Goal: Communication & Community: Answer question/provide support

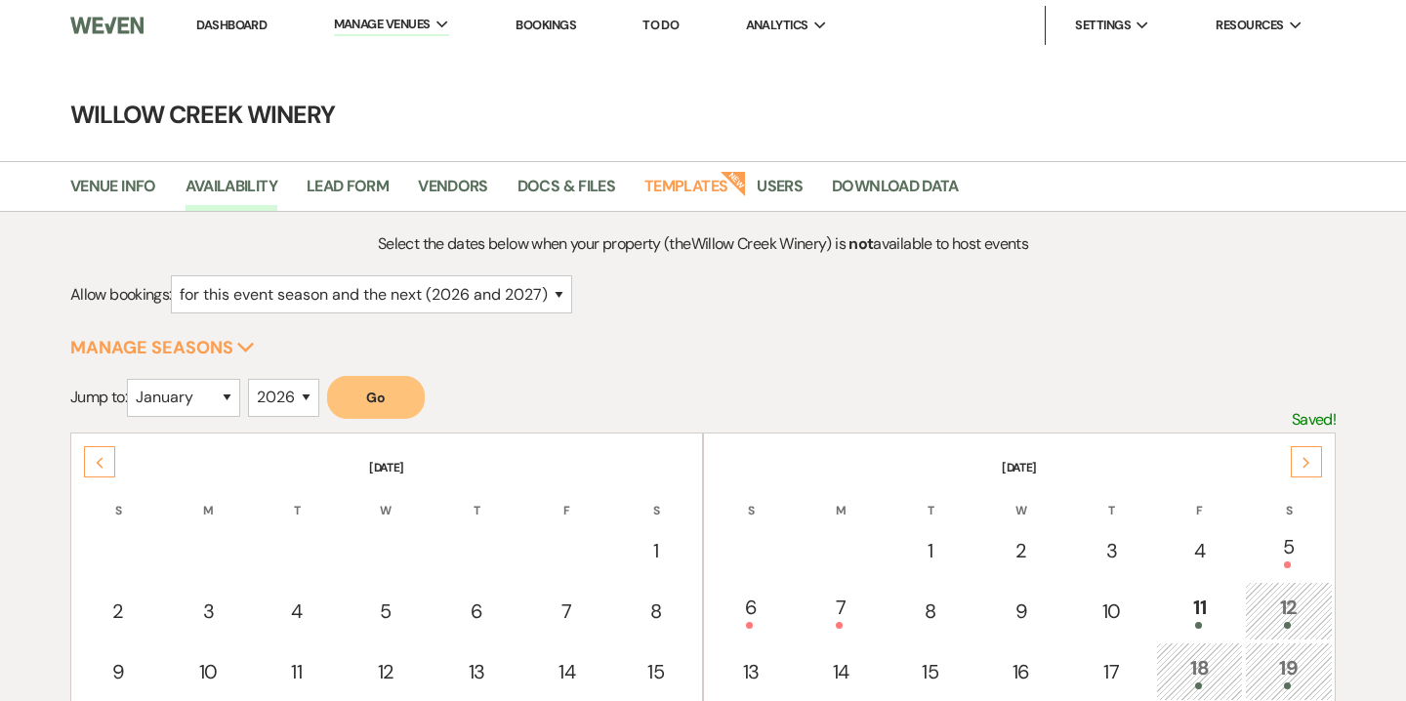
select select "2"
select select "2026"
click at [246, 27] on link "Dashboard" at bounding box center [231, 25] width 70 height 17
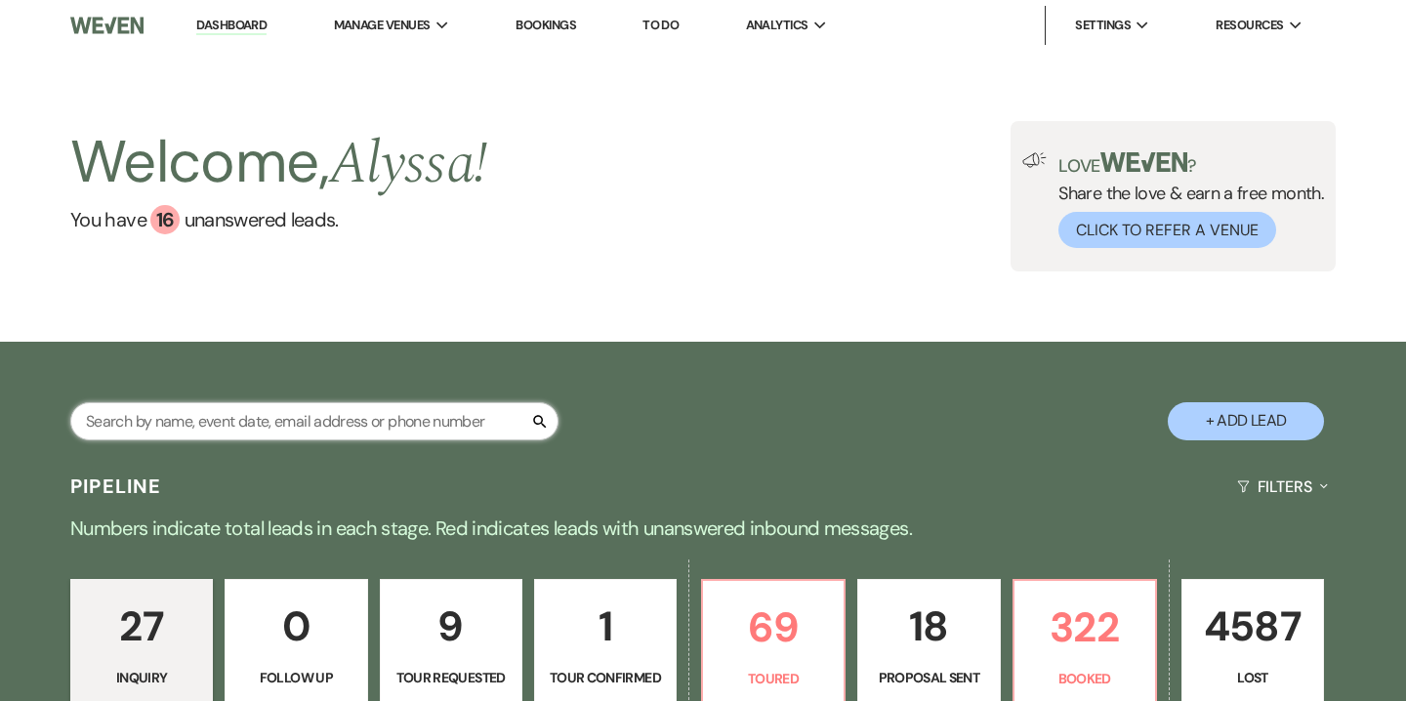
click at [264, 415] on input "text" at bounding box center [314, 421] width 488 height 38
type input "karen"
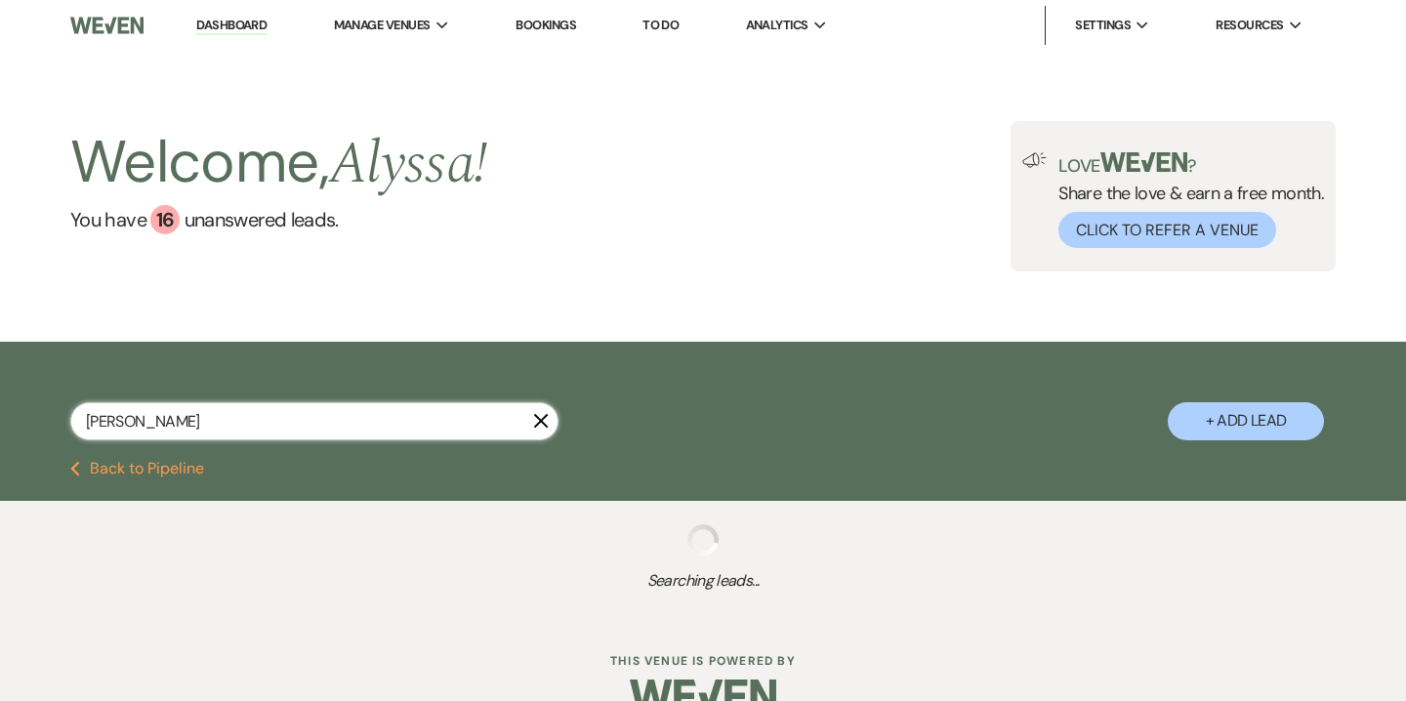
select select "5"
select select "8"
select select "4"
select select "6"
select select "8"
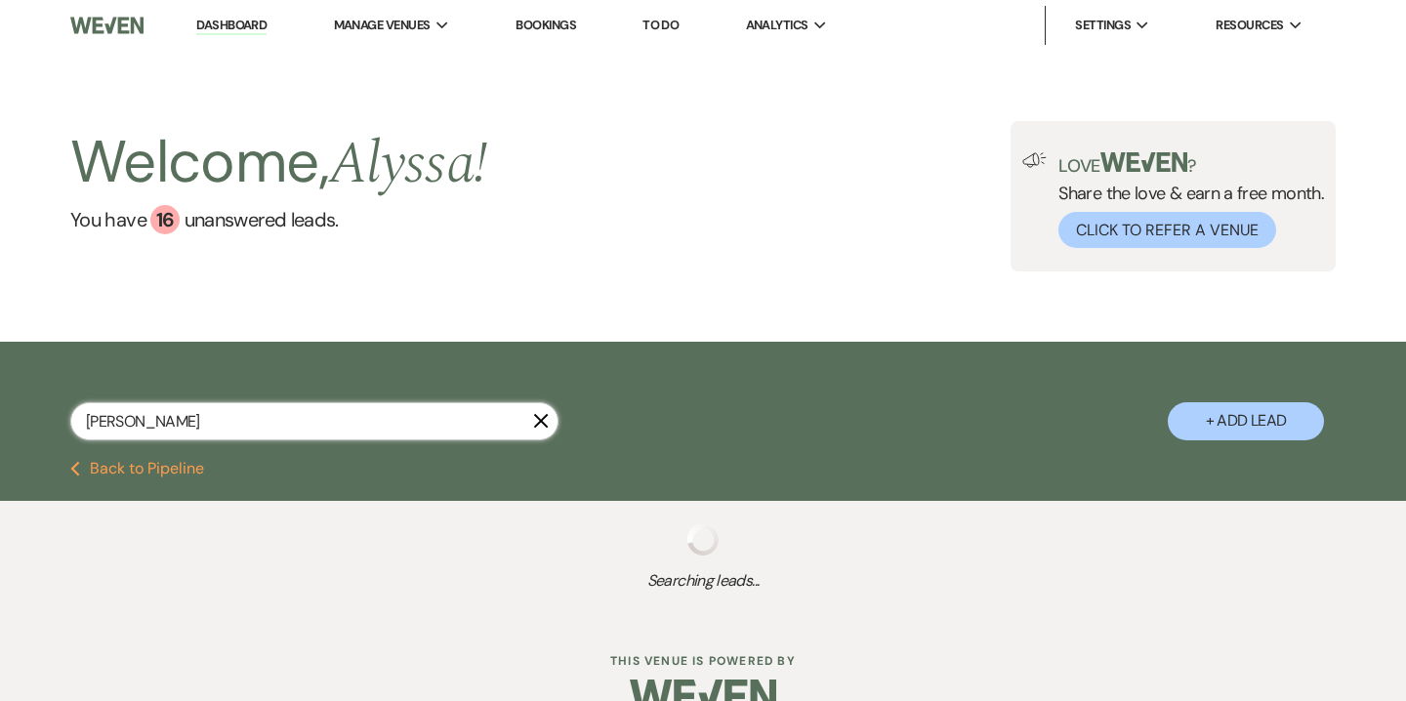
select select "6"
select select "8"
select select "4"
select select "8"
select select "10"
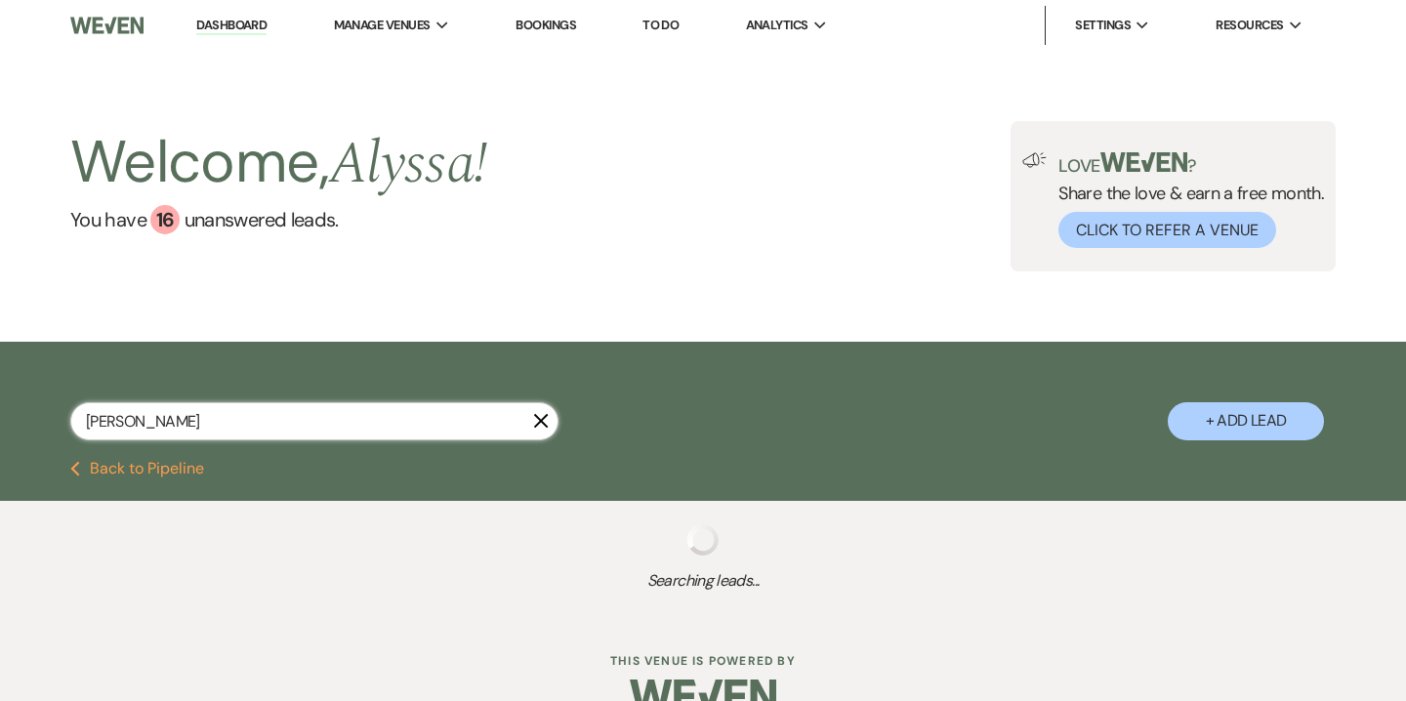
select select "8"
select select "5"
select select "8"
select select "5"
select select "8"
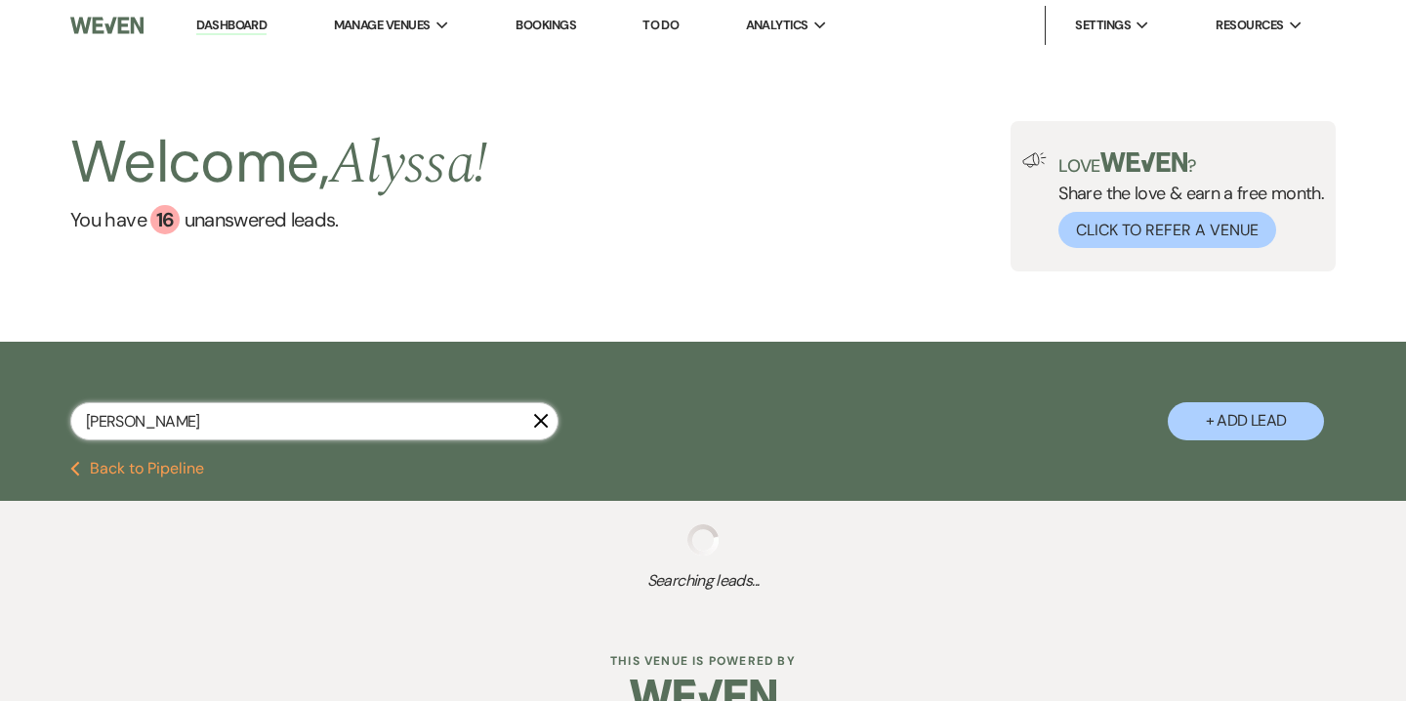
select select "5"
select select "8"
select select "5"
select select "8"
select select "5"
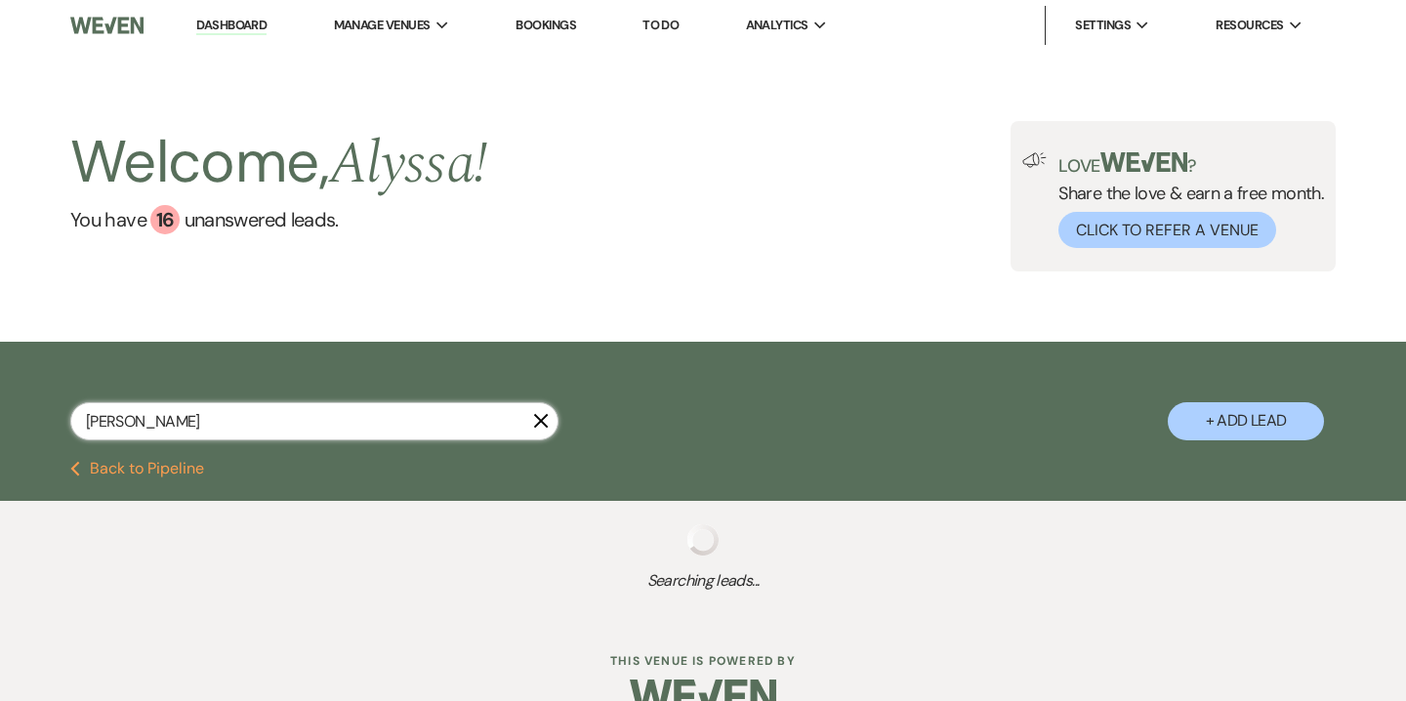
select select "8"
select select "5"
select select "8"
select select "6"
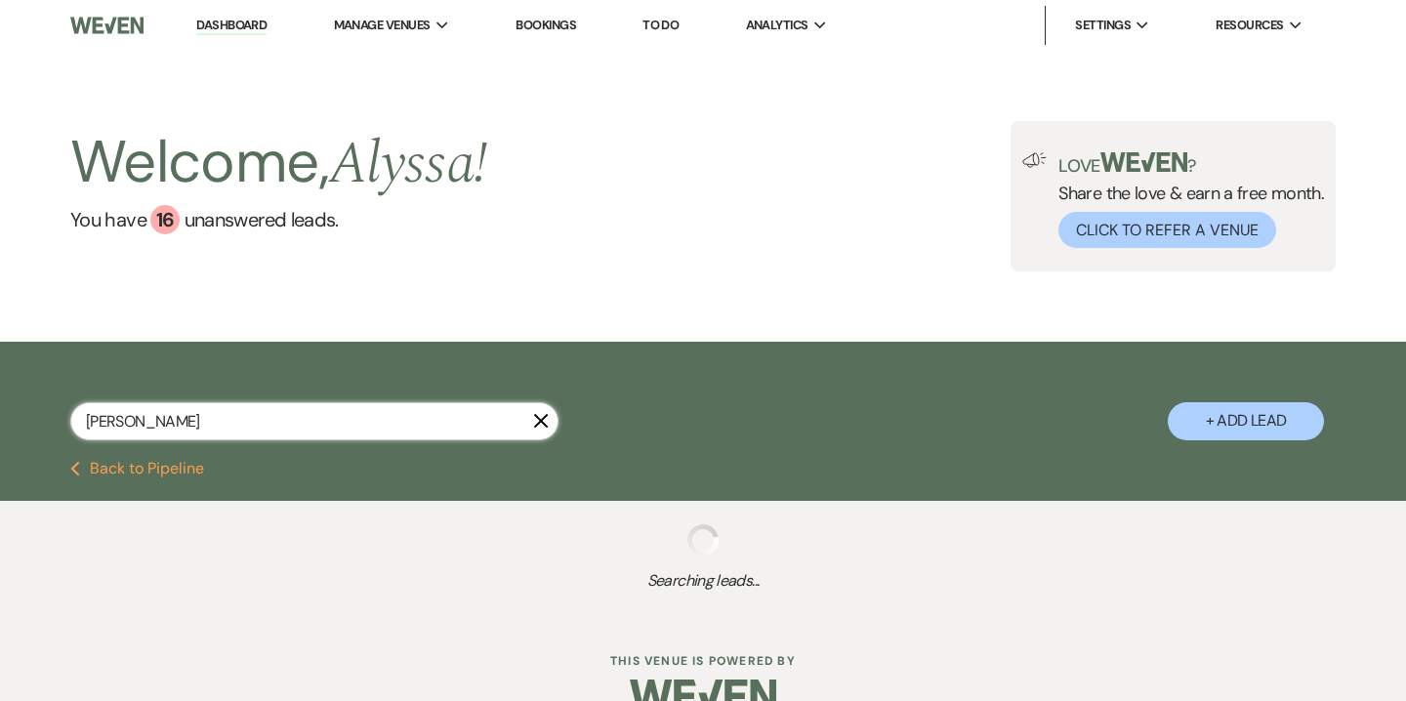
select select "8"
select select "5"
select select "8"
select select "5"
select select "8"
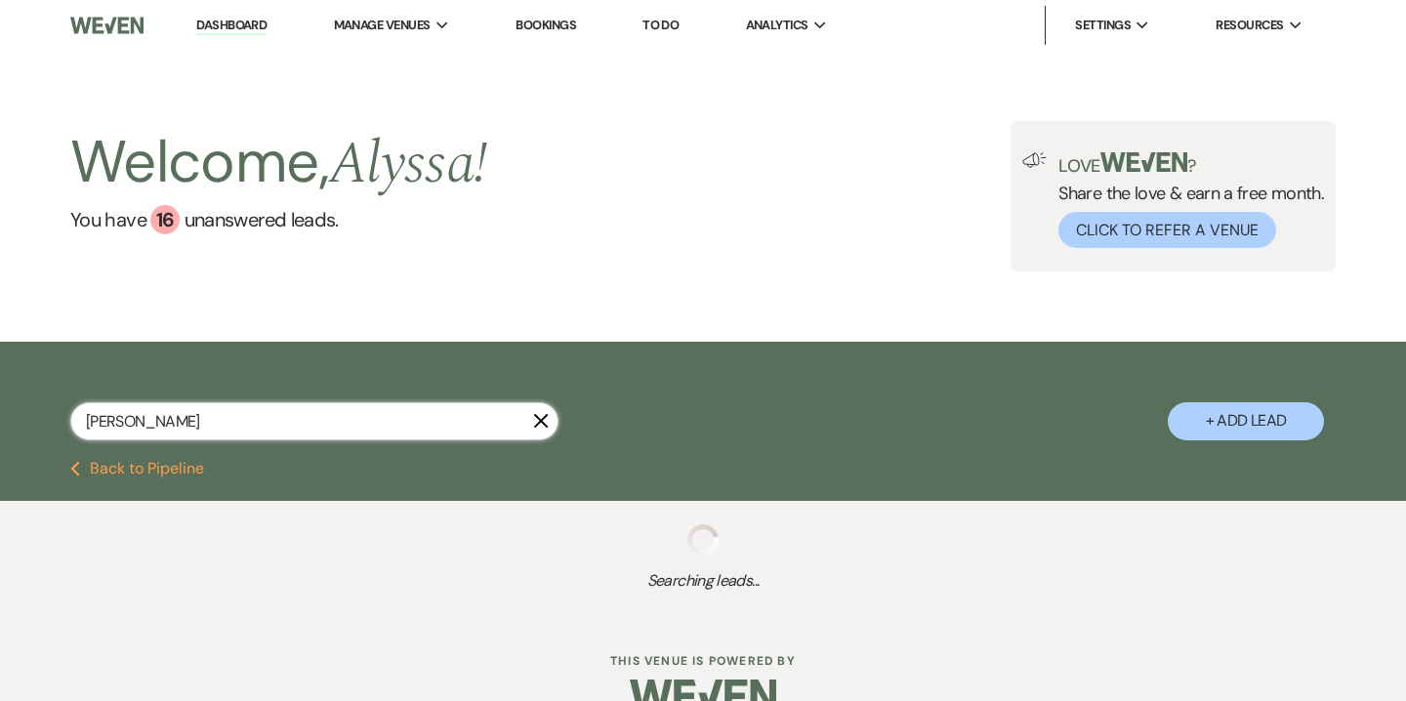
select select "5"
select select "8"
select select "5"
select select "8"
select select "7"
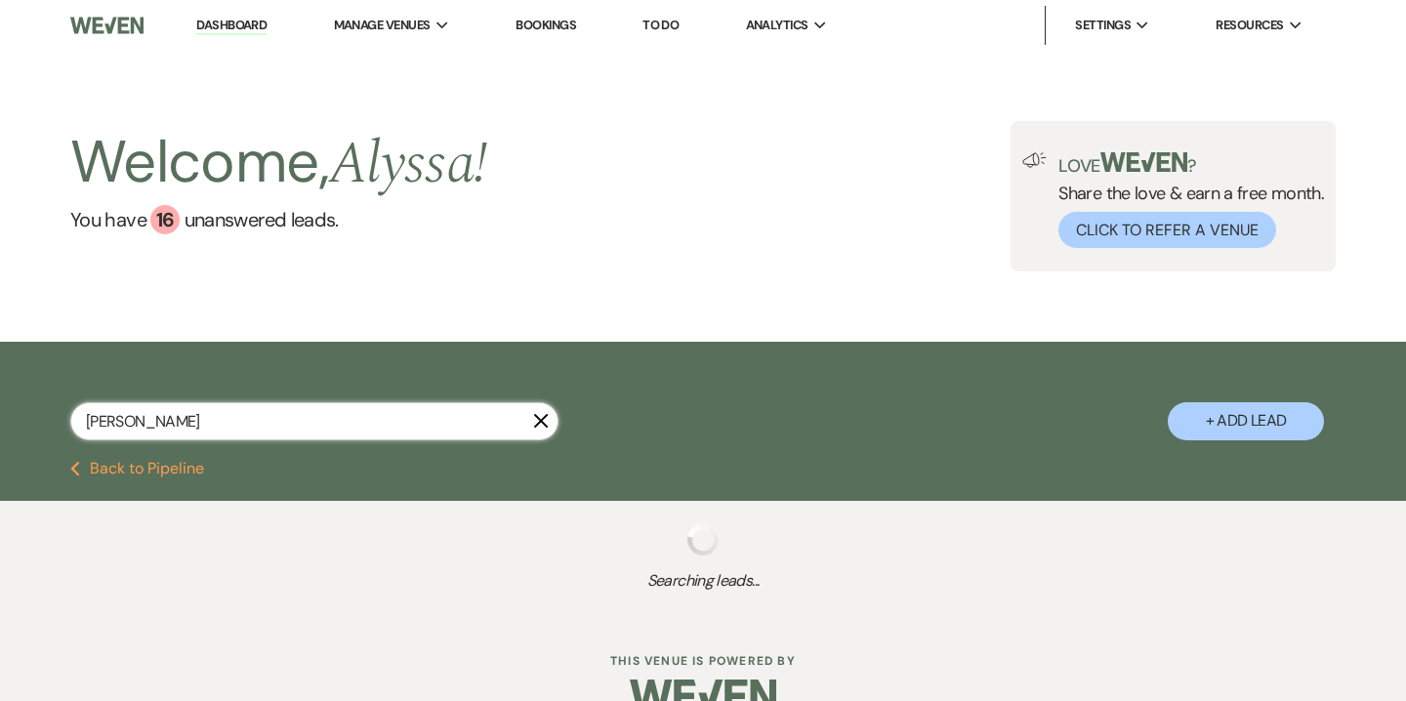
select select "8"
select select "5"
select select "8"
select select "9"
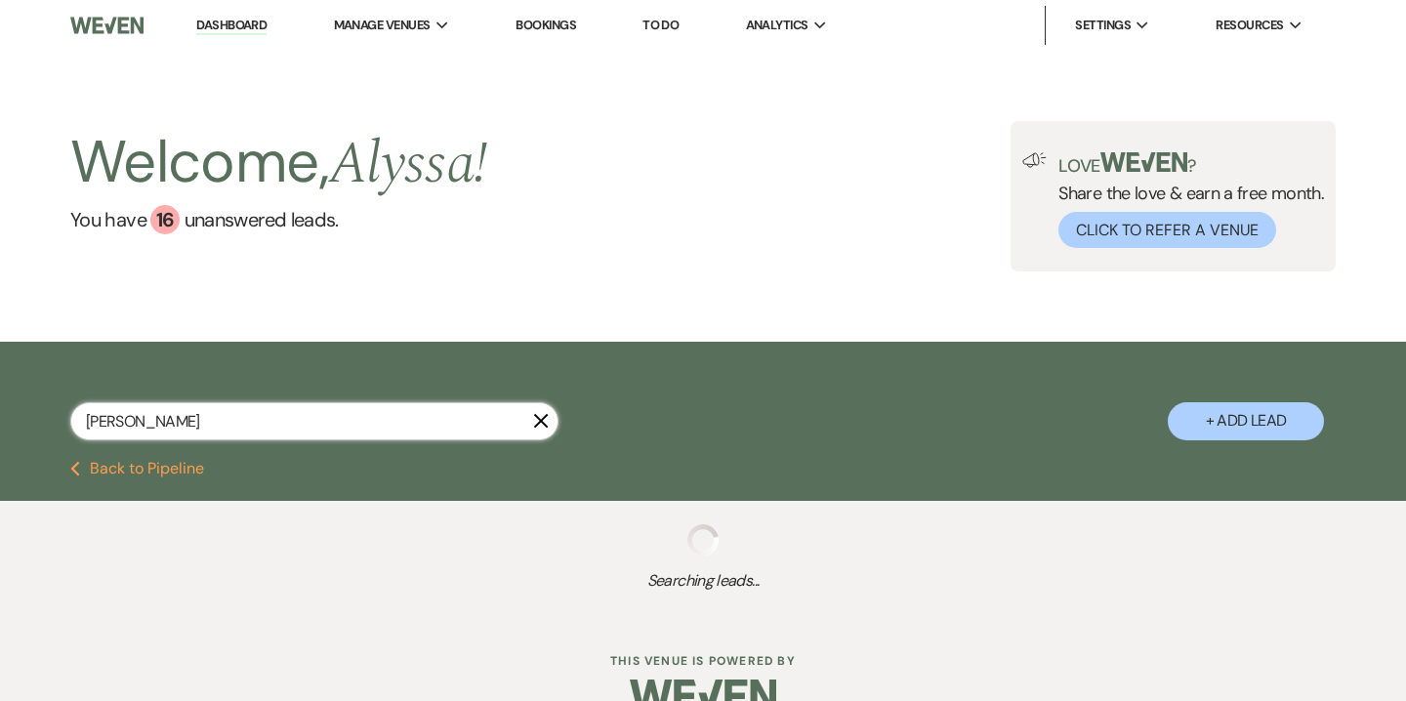
select select "8"
select select "5"
select select "8"
select select "5"
select select "8"
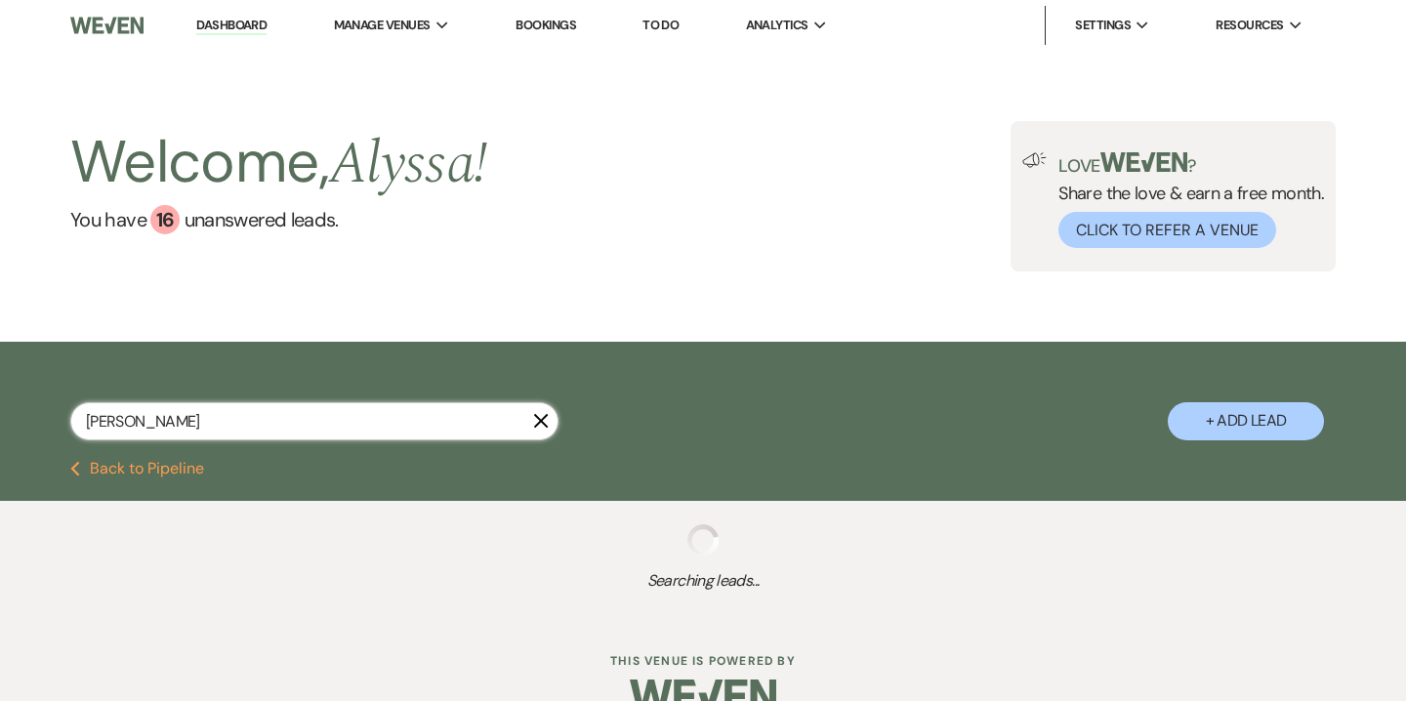
select select "2"
select select "8"
select select "2"
select select "8"
select select "2"
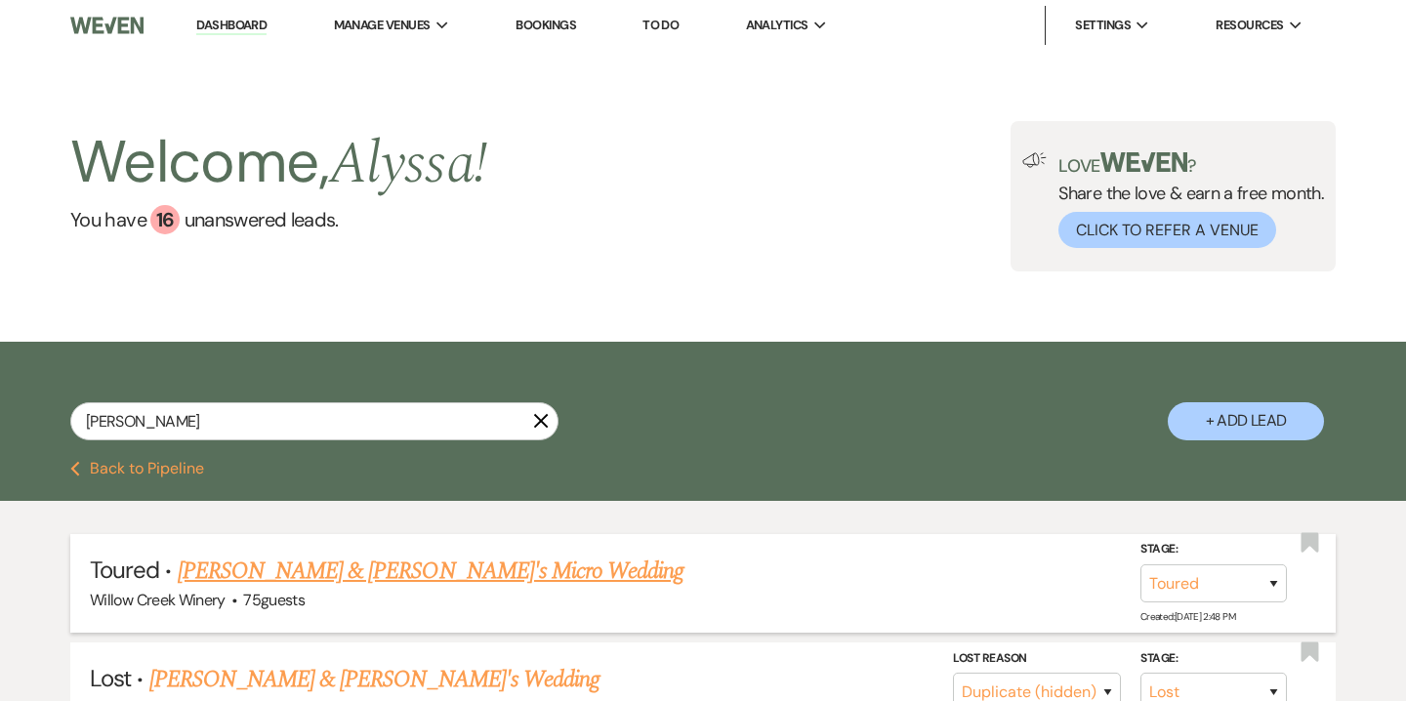
click at [357, 574] on link "Sam & Fiance's Micro Wedding" at bounding box center [431, 571] width 507 height 35
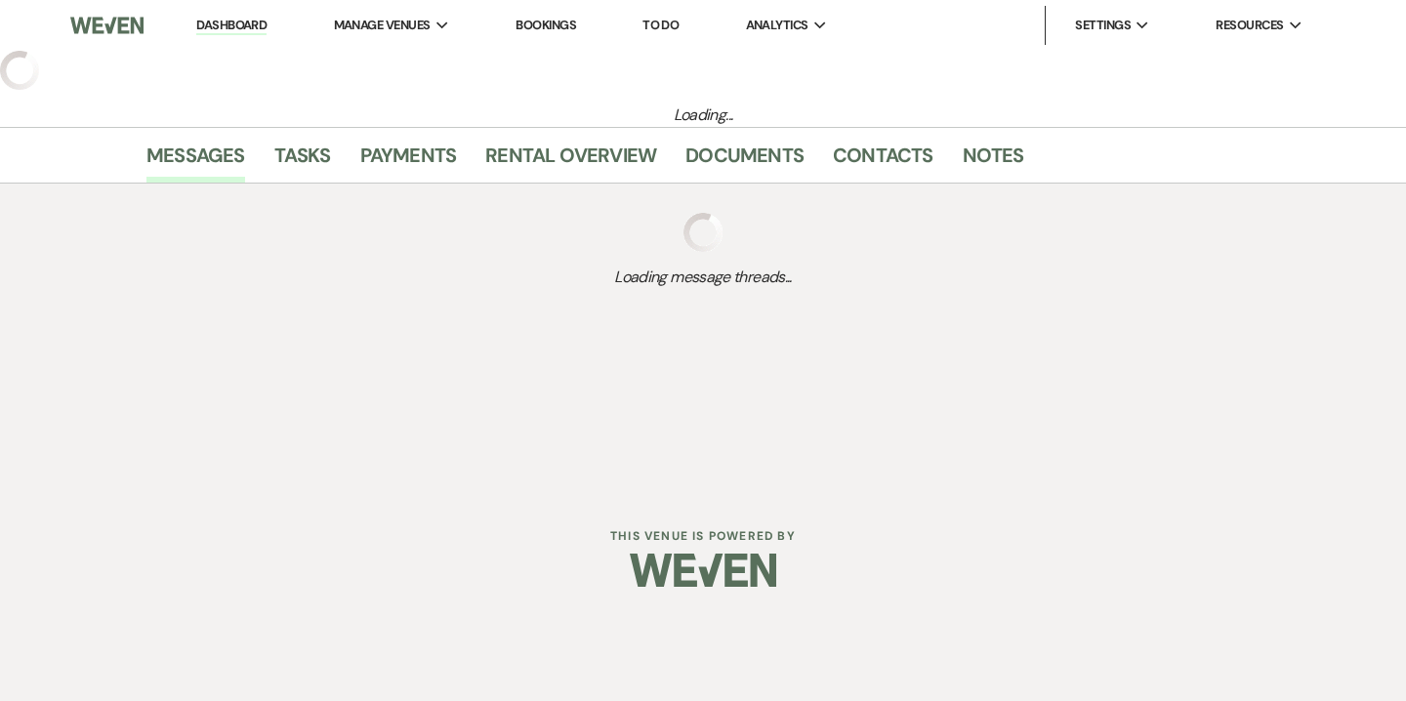
select select "5"
select select "14"
select select "16"
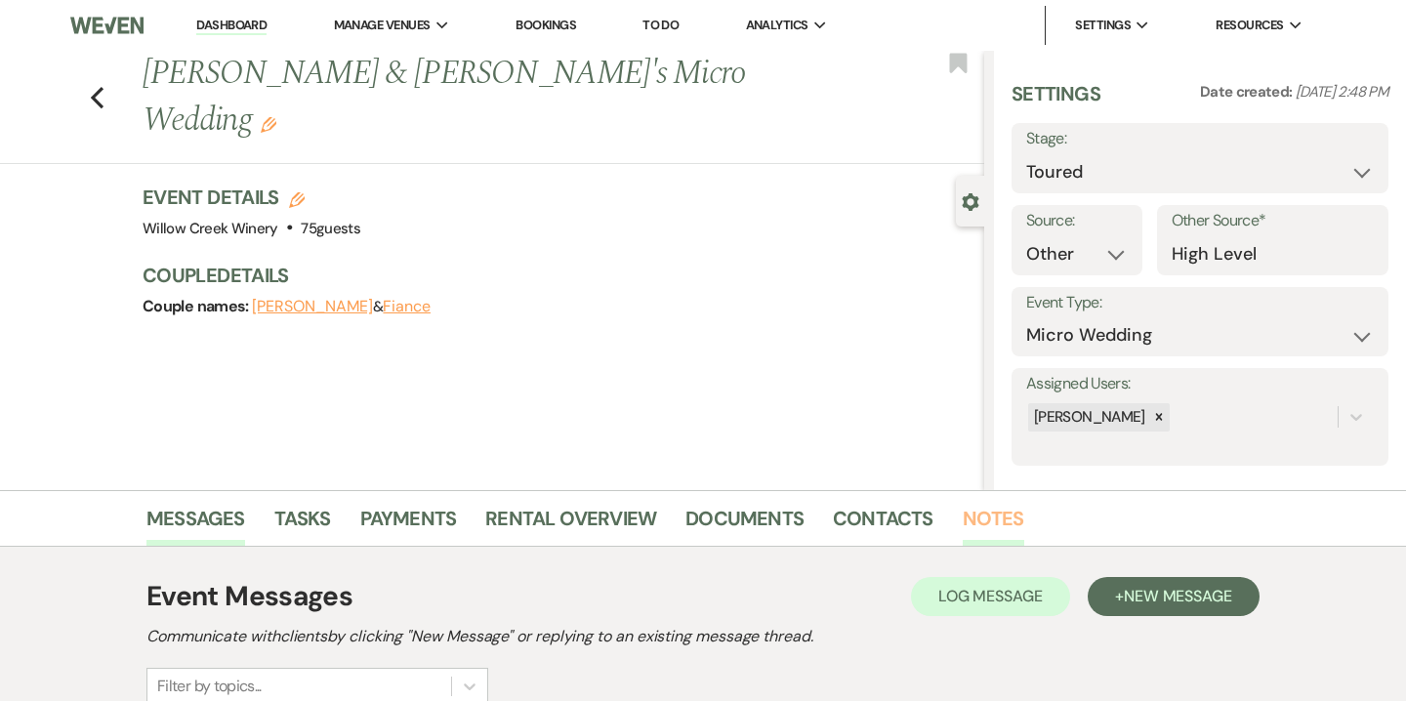
click at [987, 521] on link "Notes" at bounding box center [994, 524] width 62 height 43
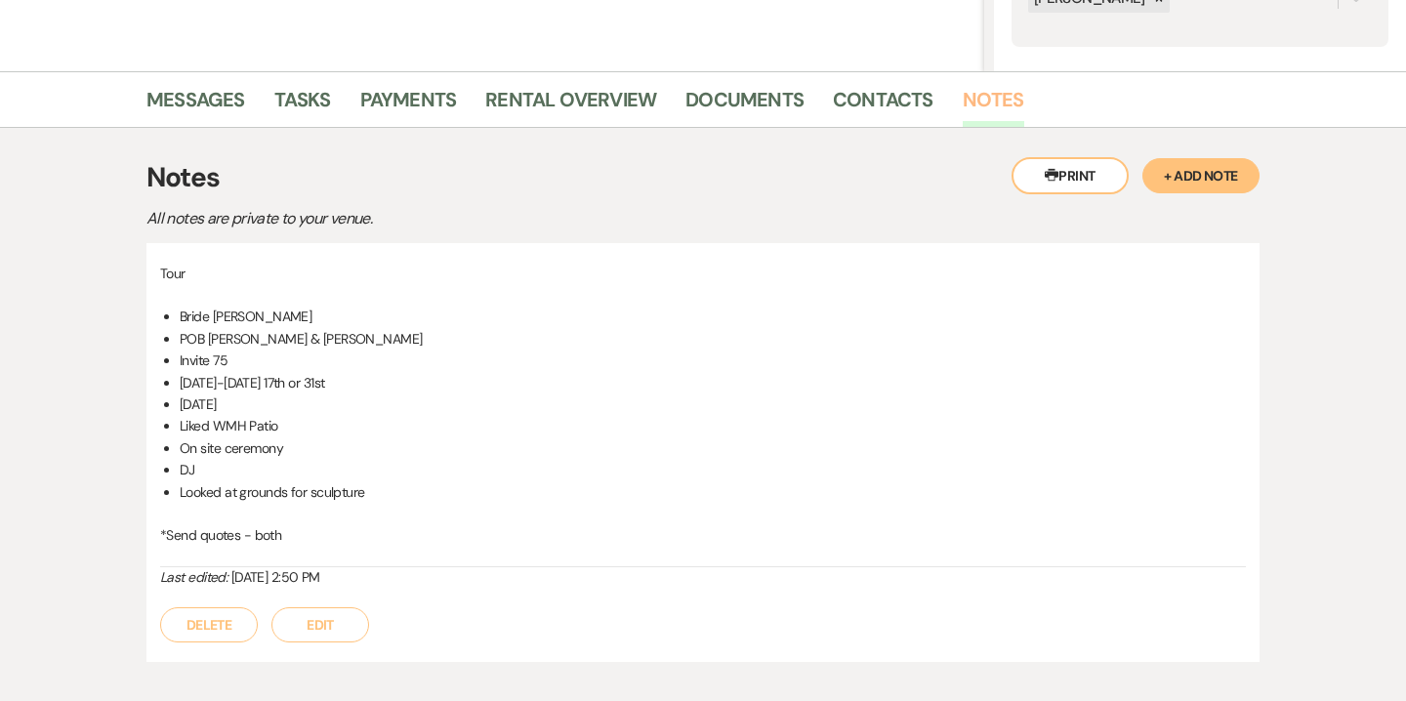
scroll to position [423, 0]
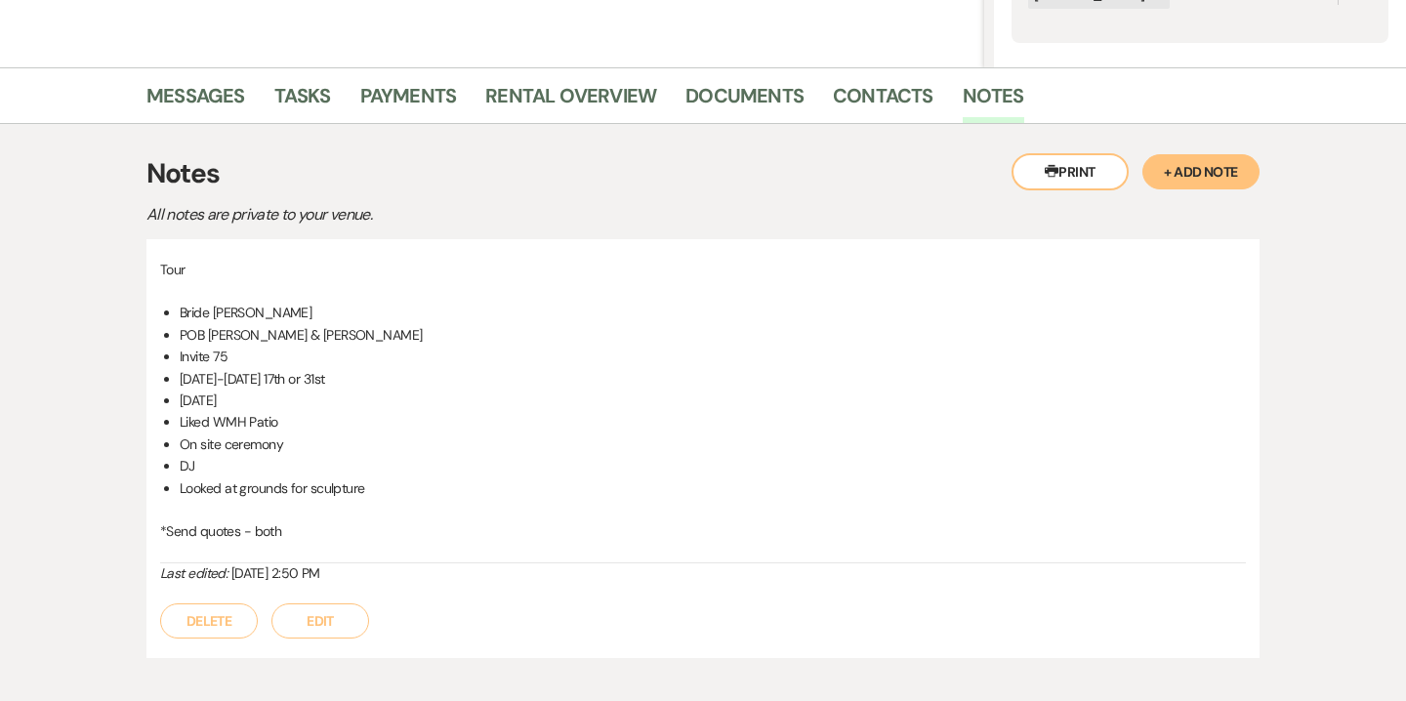
click at [325, 625] on button "Edit" at bounding box center [320, 621] width 98 height 35
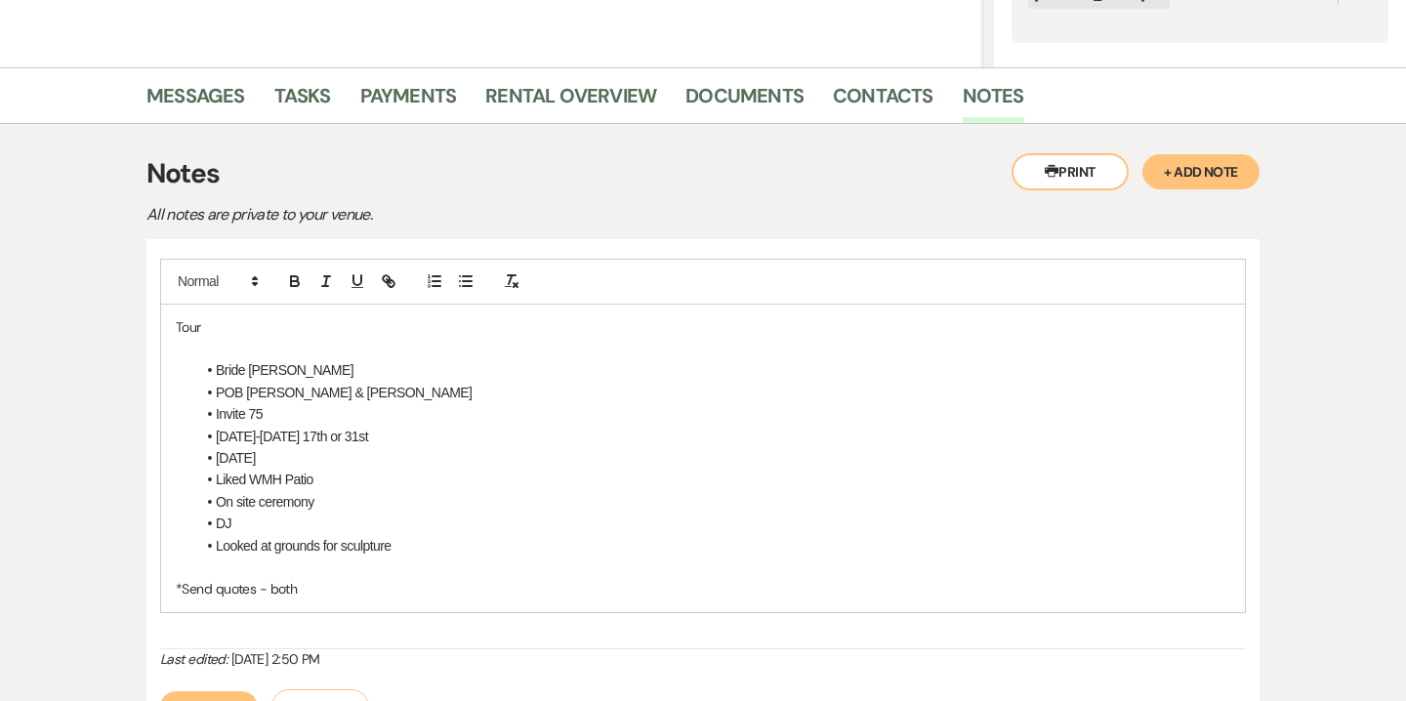
click at [304, 435] on li "May-Sept 2026 17th or 31st" at bounding box center [712, 436] width 1035 height 21
click at [309, 443] on li "May-Sept 2026 - like May17th or 31st" at bounding box center [712, 436] width 1035 height 21
click at [356, 500] on li "On site ceremony" at bounding box center [712, 501] width 1035 height 21
click at [294, 477] on li "Liked WMH Patio" at bounding box center [712, 479] width 1035 height 21
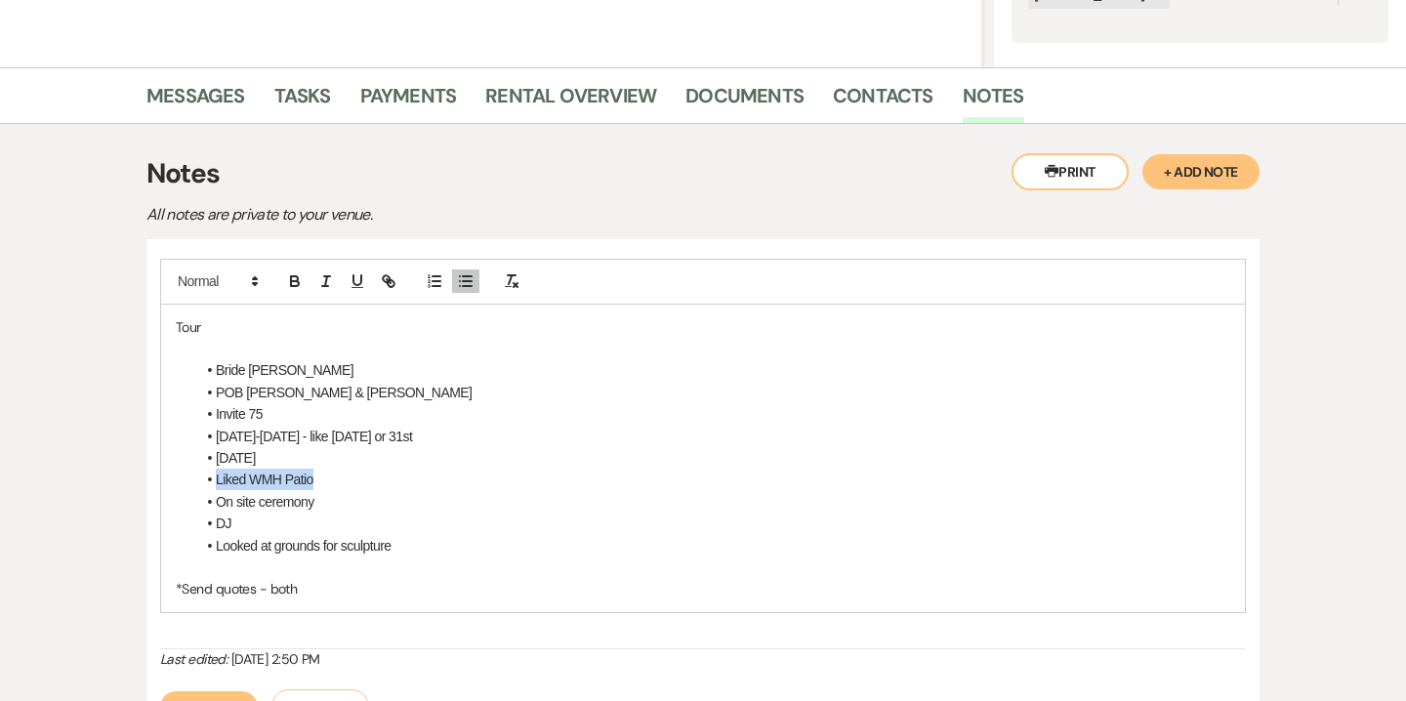
click at [294, 477] on li "Liked WMH Patio" at bounding box center [712, 479] width 1035 height 21
copy li "Liked WMH Patio"
click at [334, 500] on li "On site ceremony" at bounding box center [712, 501] width 1035 height 21
click at [319, 505] on li "On site ceremony Liked WMH Patio" at bounding box center [712, 501] width 1035 height 21
click at [448, 513] on li "DJ" at bounding box center [712, 523] width 1035 height 21
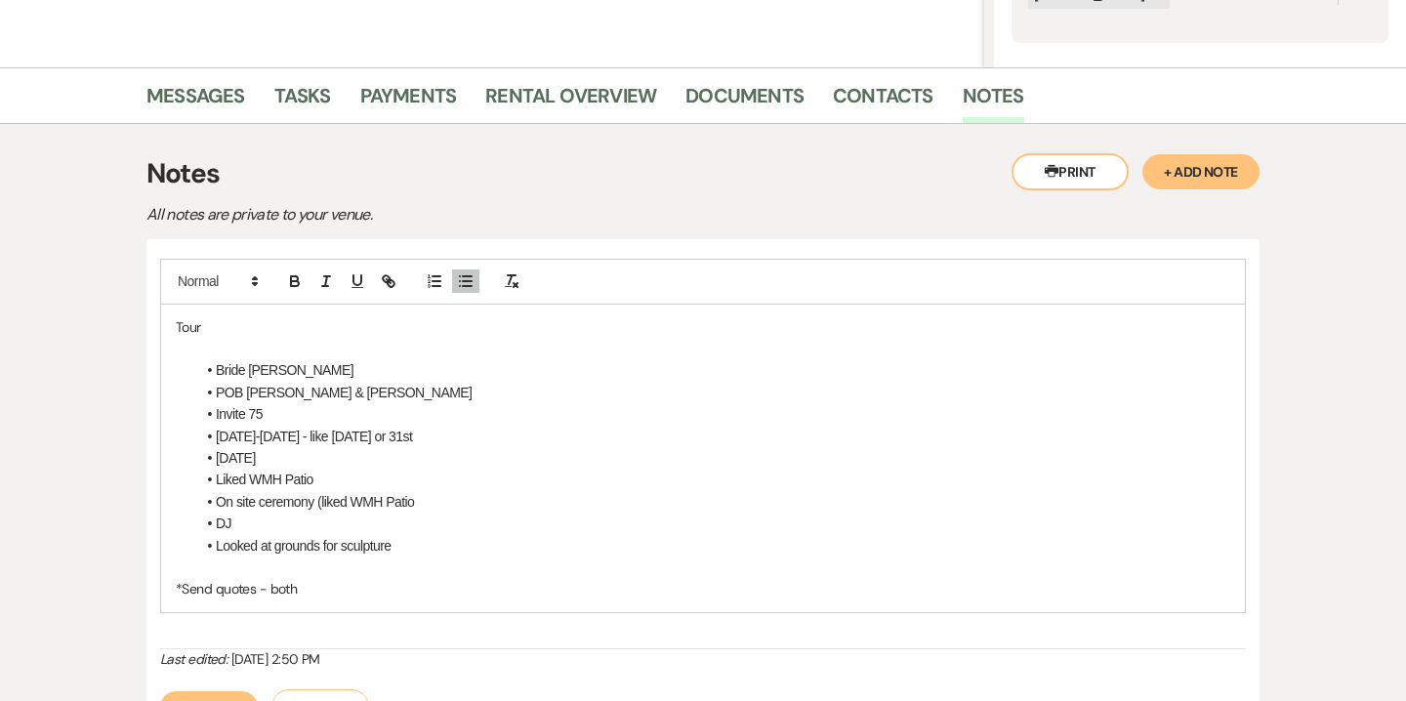
click at [435, 505] on li "On site ceremony (liked WMH Patio" at bounding box center [712, 501] width 1035 height 21
click at [271, 483] on li "Liked WMH Patio" at bounding box center [712, 479] width 1035 height 21
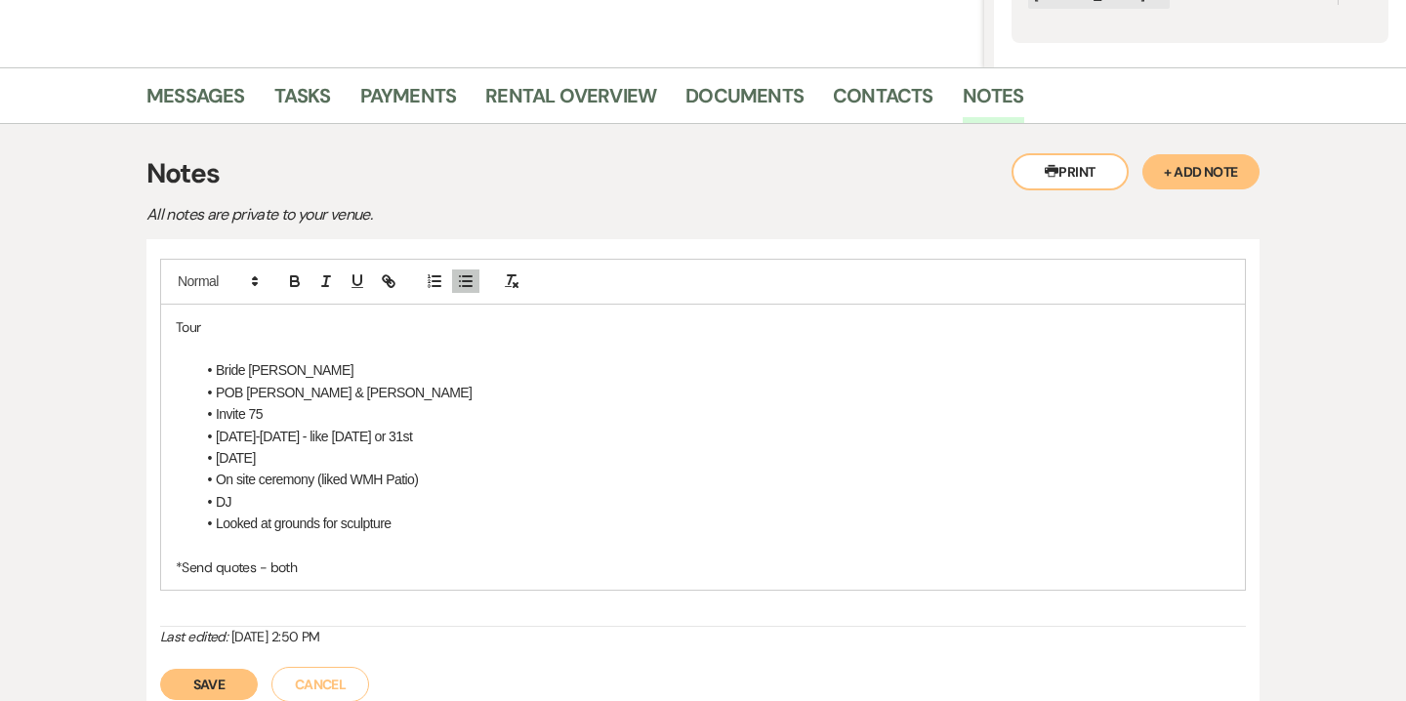
click at [217, 684] on button "Save" at bounding box center [209, 684] width 98 height 31
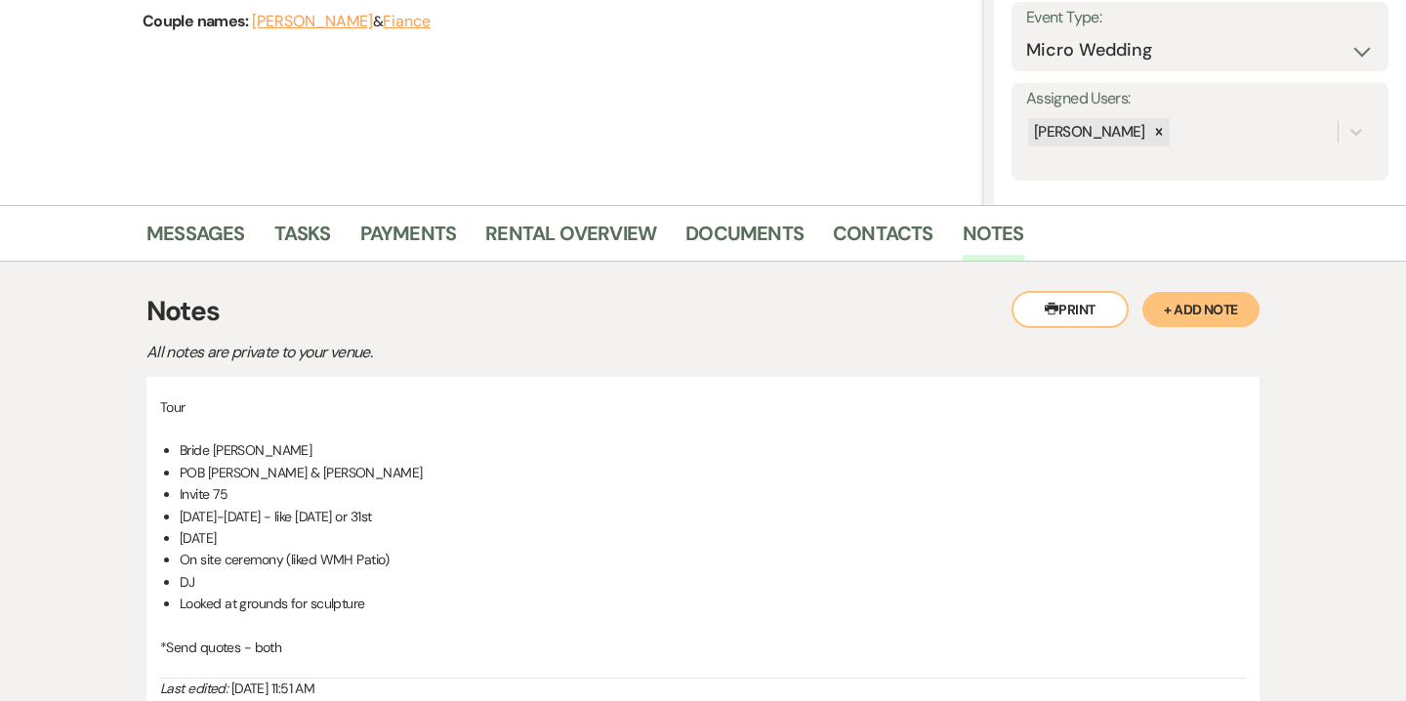
scroll to position [246, 0]
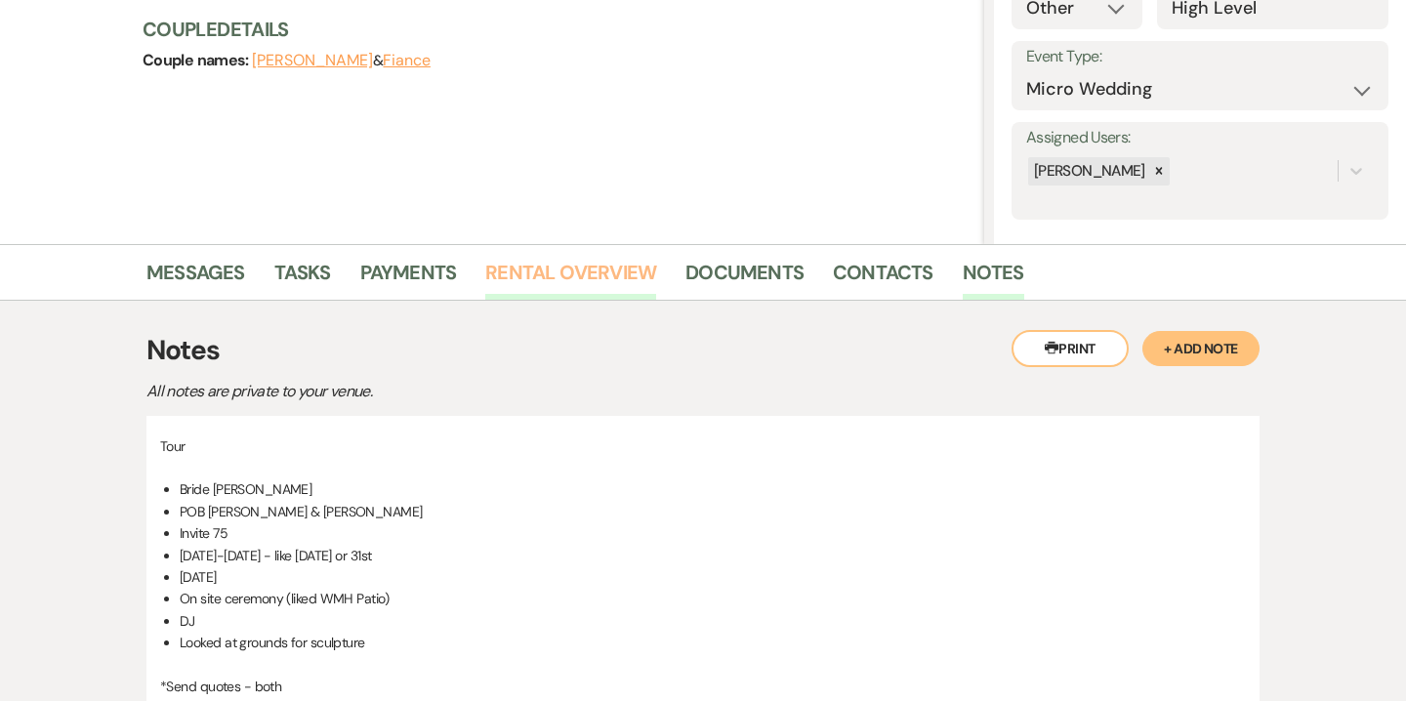
click at [616, 276] on link "Rental Overview" at bounding box center [570, 278] width 171 height 43
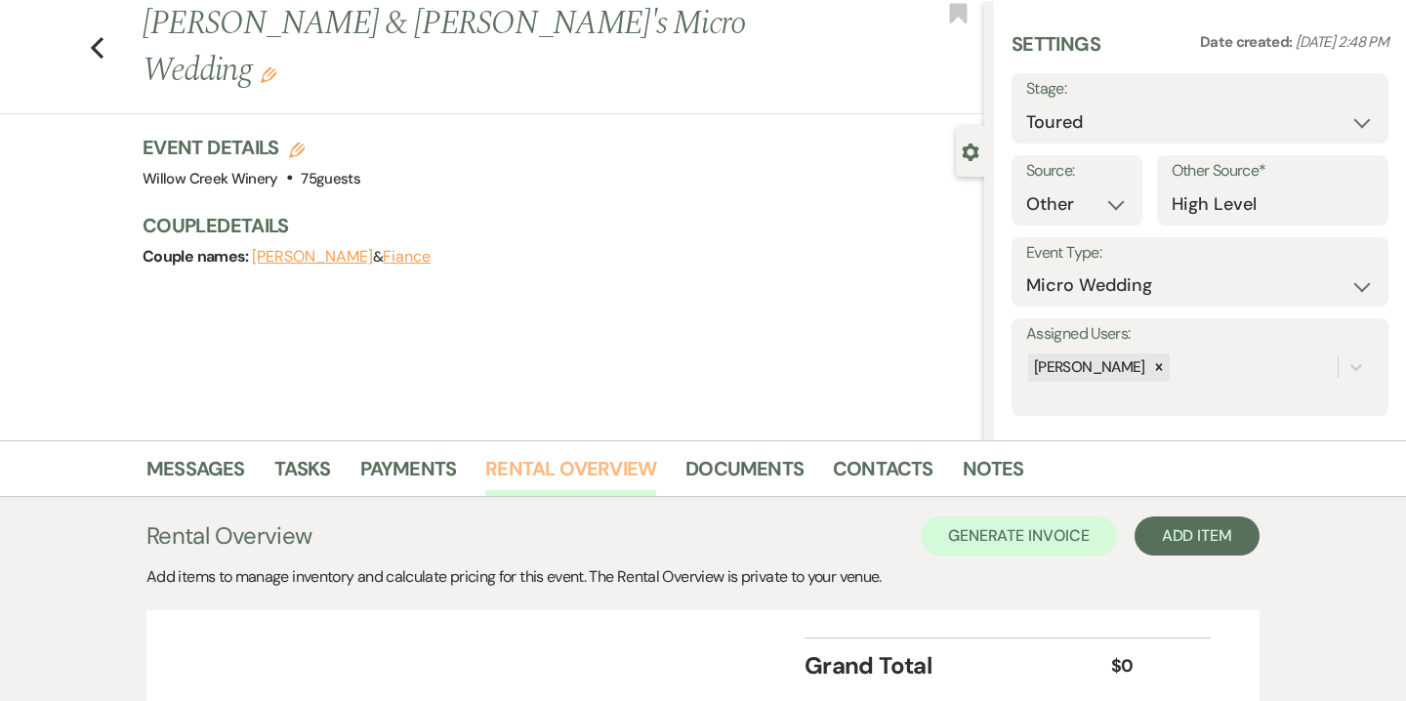
scroll to position [205, 0]
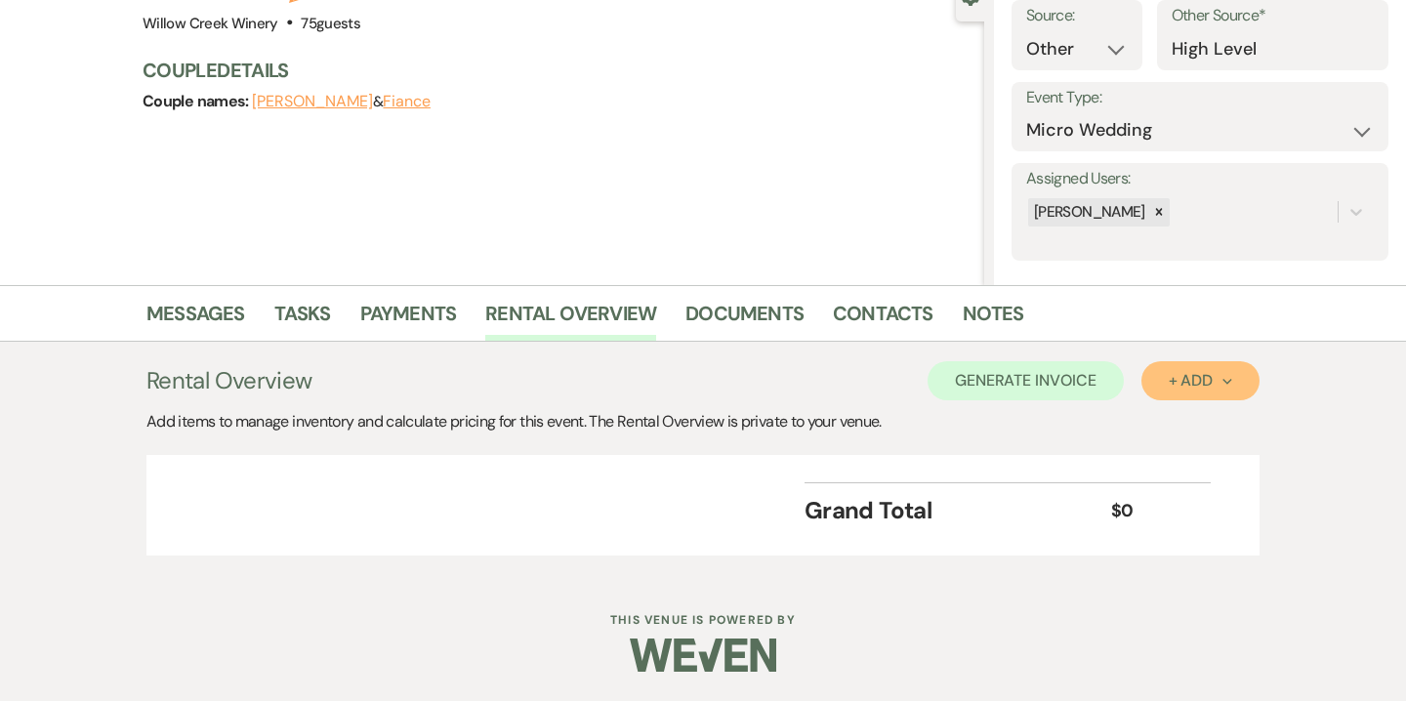
click at [1217, 370] on button "+ Add Next" at bounding box center [1201, 380] width 118 height 39
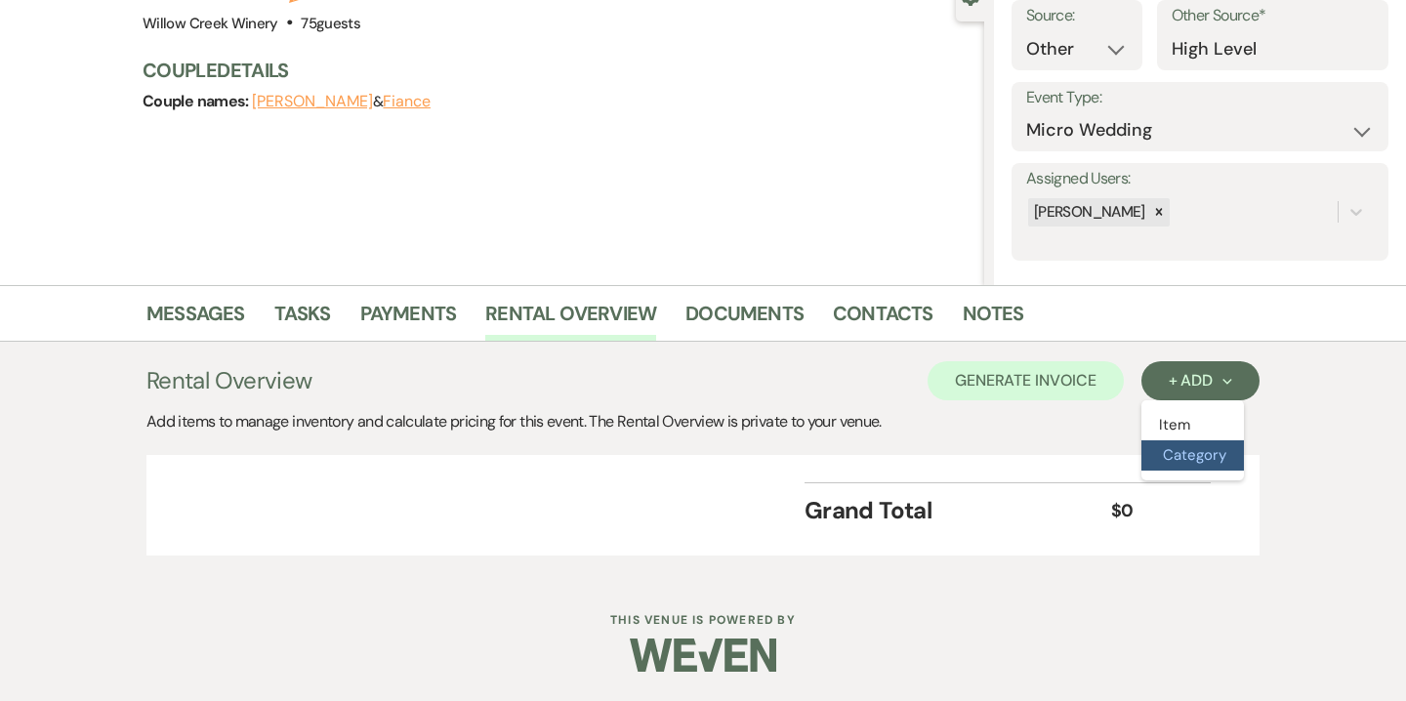
click at [1208, 447] on button "Category" at bounding box center [1193, 455] width 103 height 30
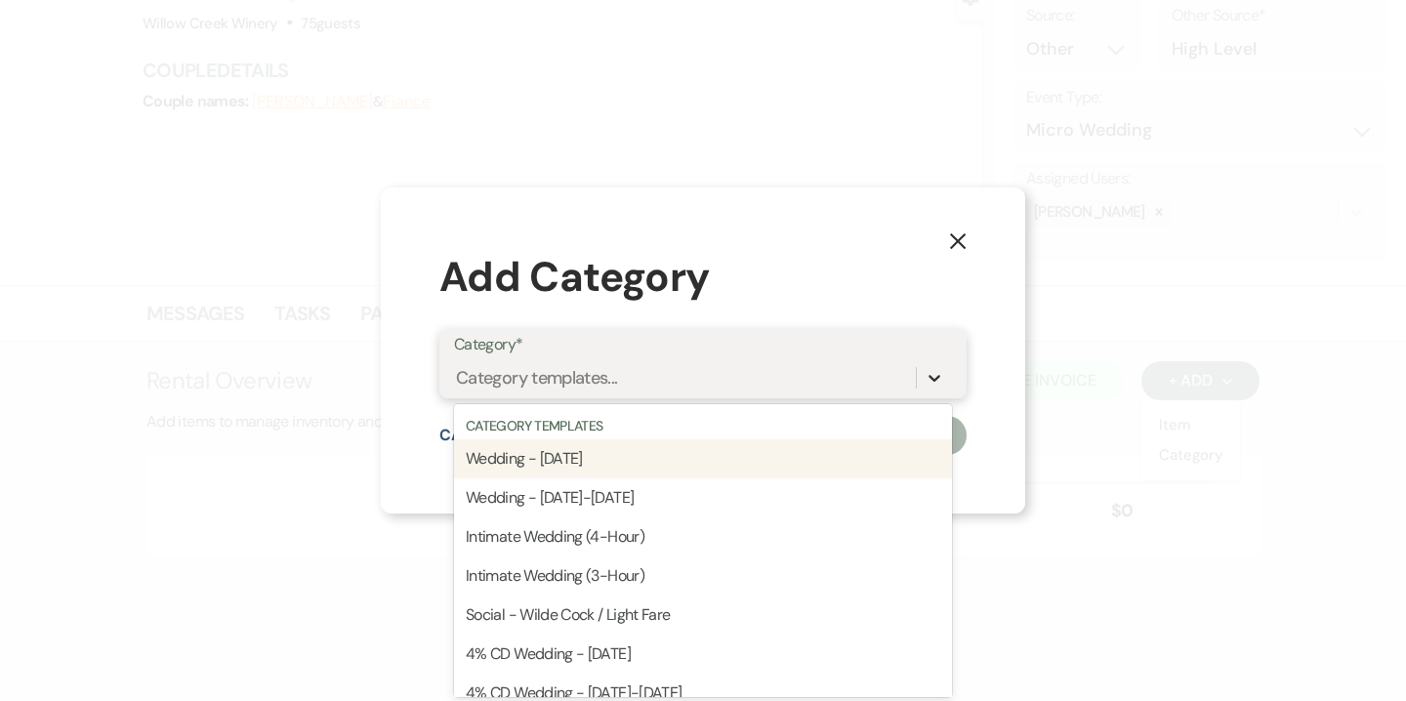
click at [938, 381] on icon at bounding box center [935, 378] width 20 height 20
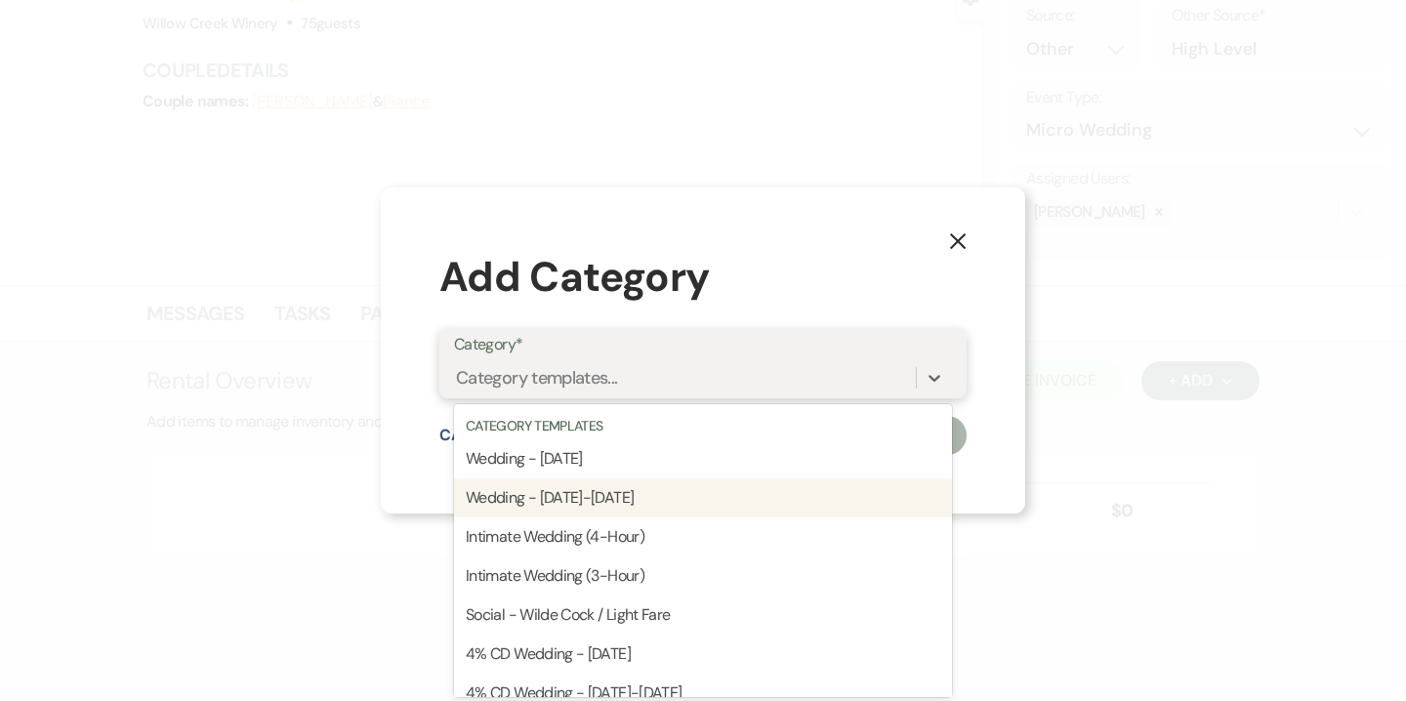
click at [612, 504] on div "Wedding - Sunday-Friday" at bounding box center [703, 498] width 498 height 39
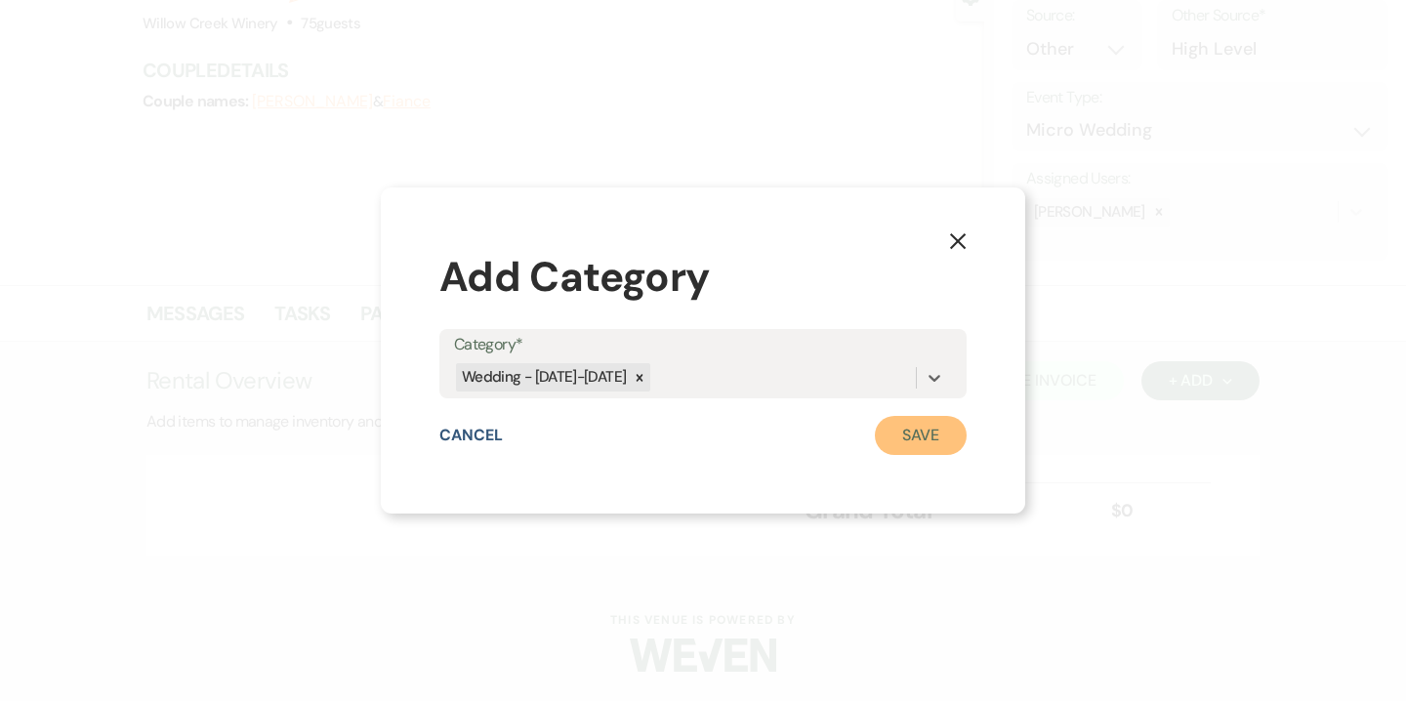
click at [904, 438] on button "Save" at bounding box center [921, 435] width 92 height 39
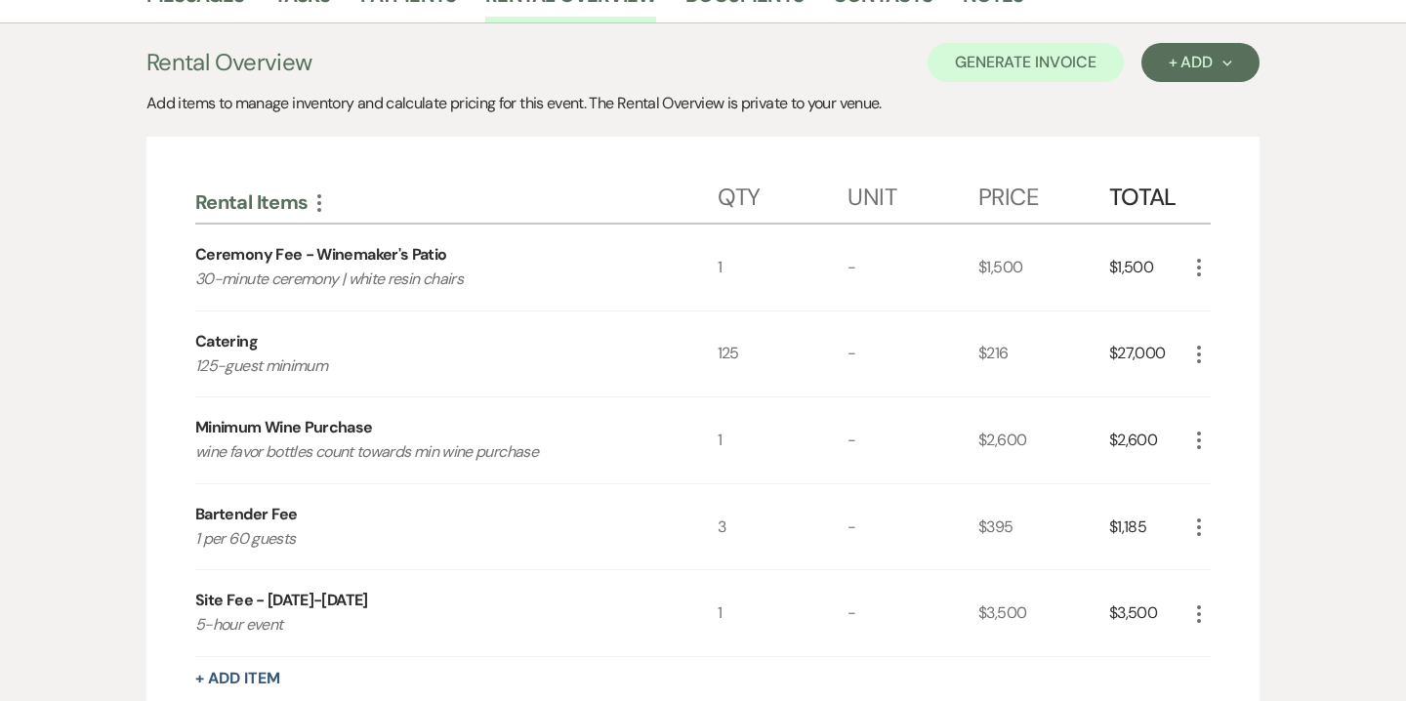
scroll to position [525, 0]
click at [1201, 354] on icon "More" at bounding box center [1198, 352] width 23 height 23
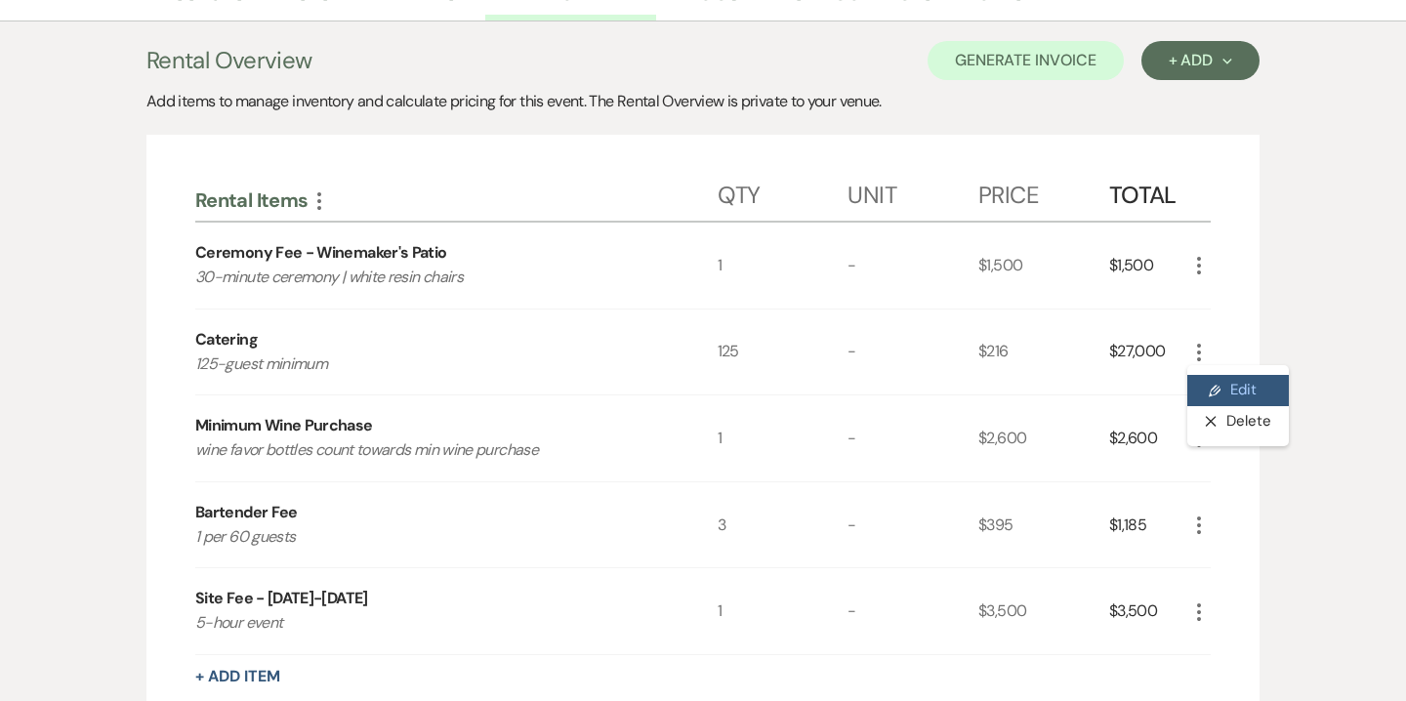
click at [1250, 388] on button "Pencil Edit" at bounding box center [1238, 390] width 102 height 31
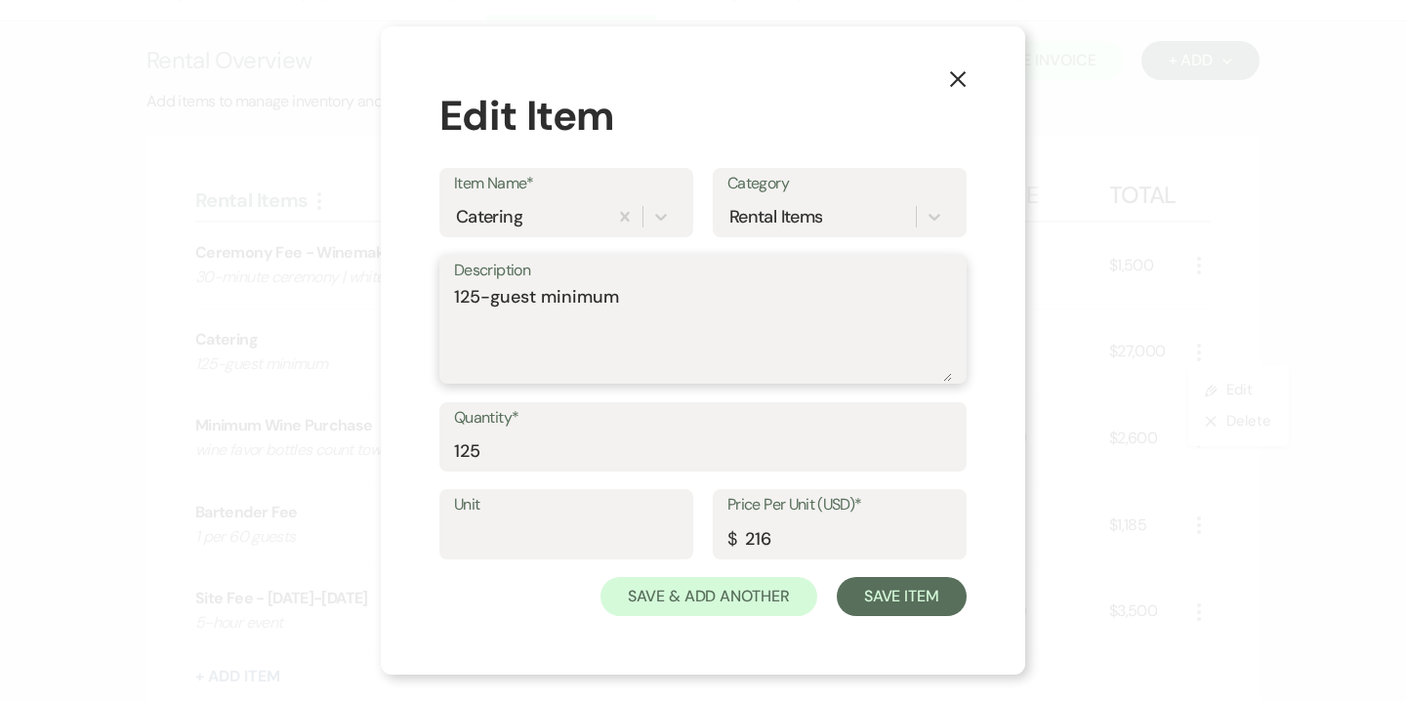
click at [478, 299] on textarea "125-guest minimum" at bounding box center [703, 333] width 498 height 98
click at [454, 296] on textarea "100-guest minimum" at bounding box center [703, 333] width 498 height 98
type textarea "Reduced 100-guest minimum"
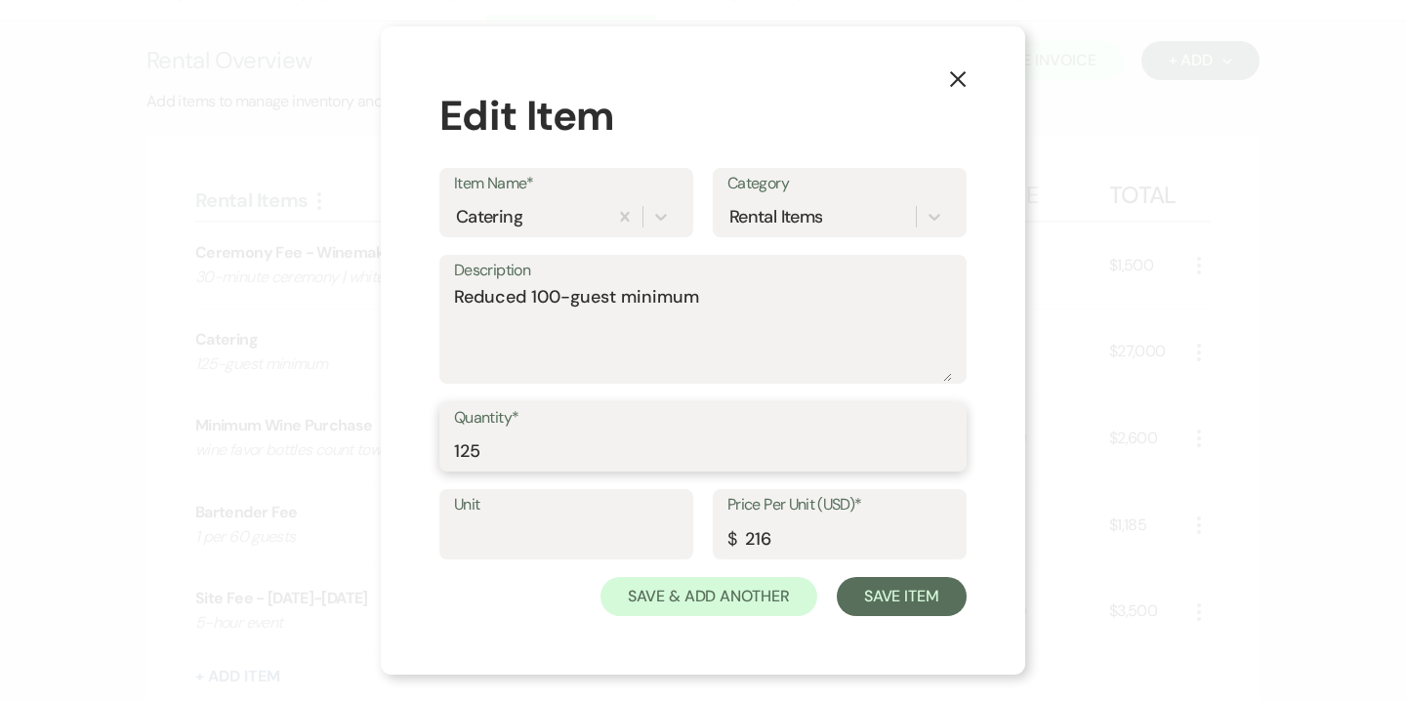
click at [489, 442] on input "125" at bounding box center [703, 451] width 498 height 38
type input "100"
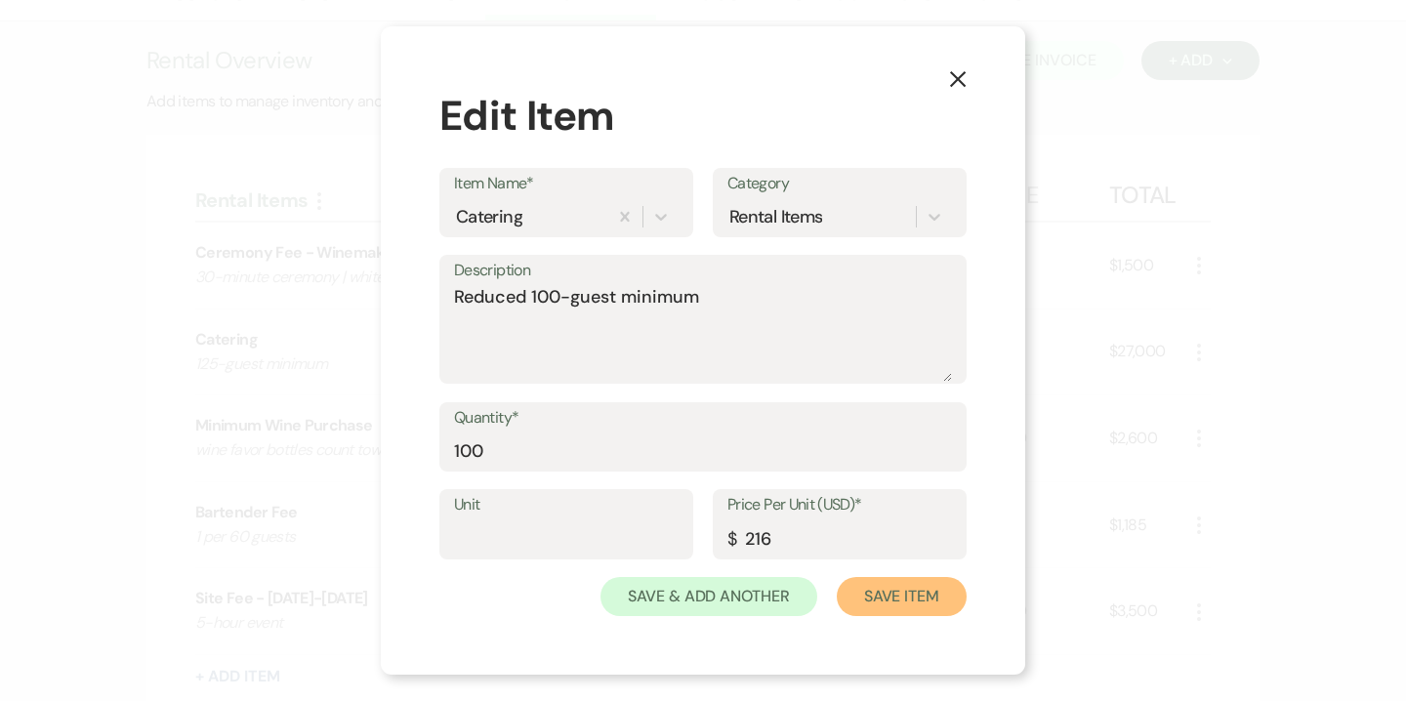
click at [900, 598] on button "Save Item" at bounding box center [902, 596] width 130 height 39
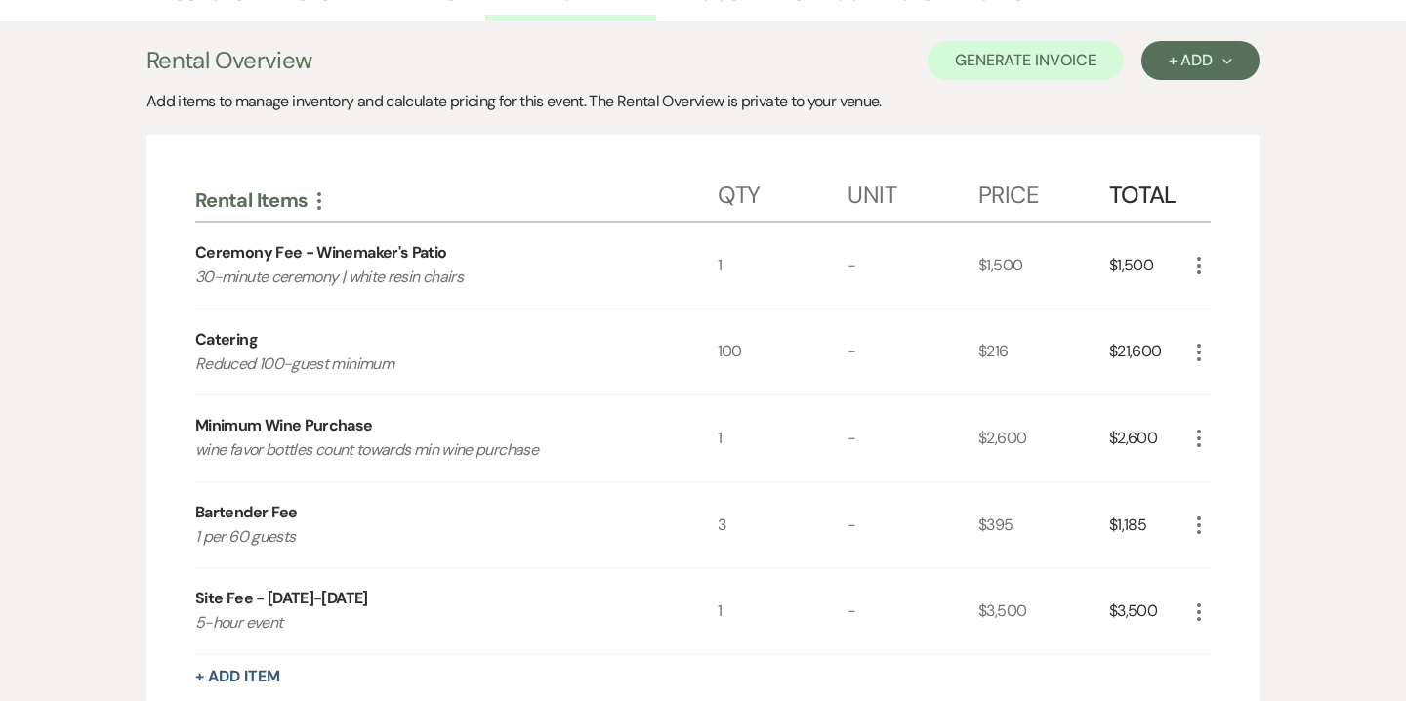
scroll to position [461, 0]
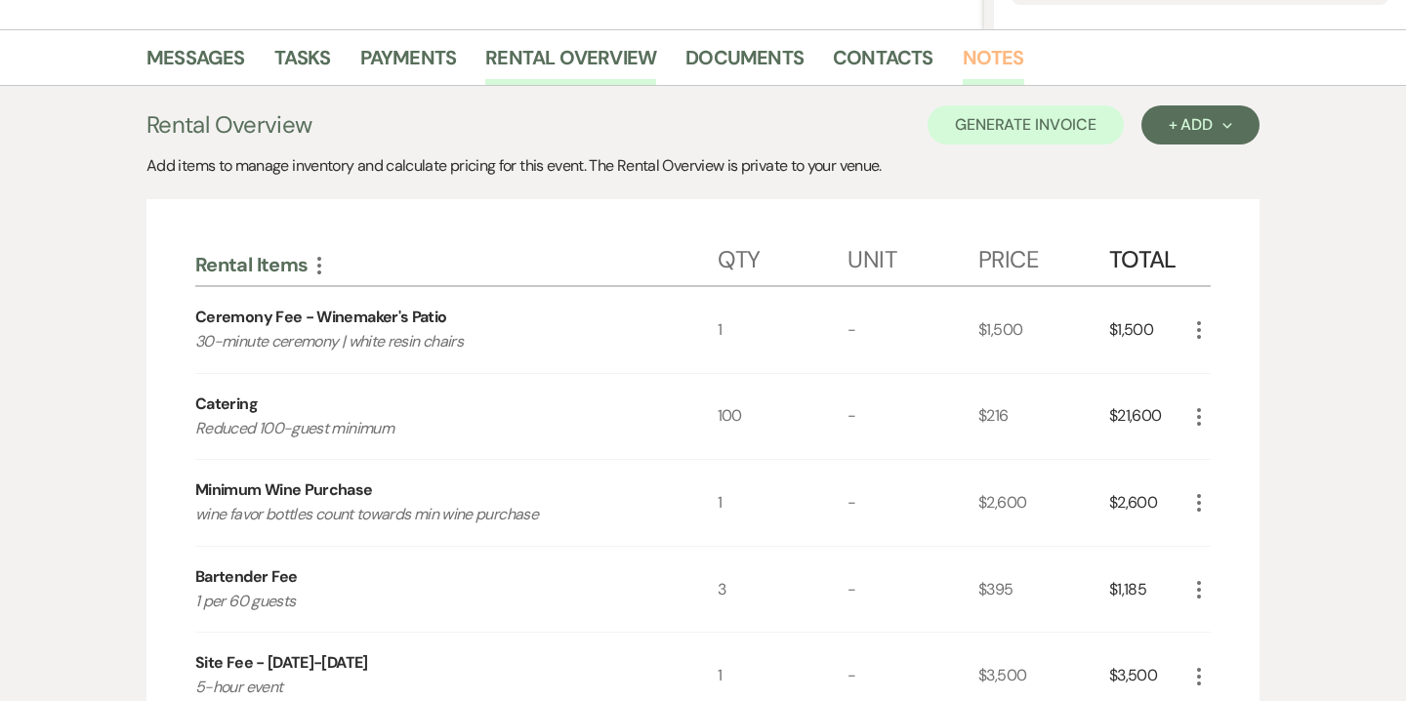
click at [994, 51] on link "Notes" at bounding box center [994, 63] width 62 height 43
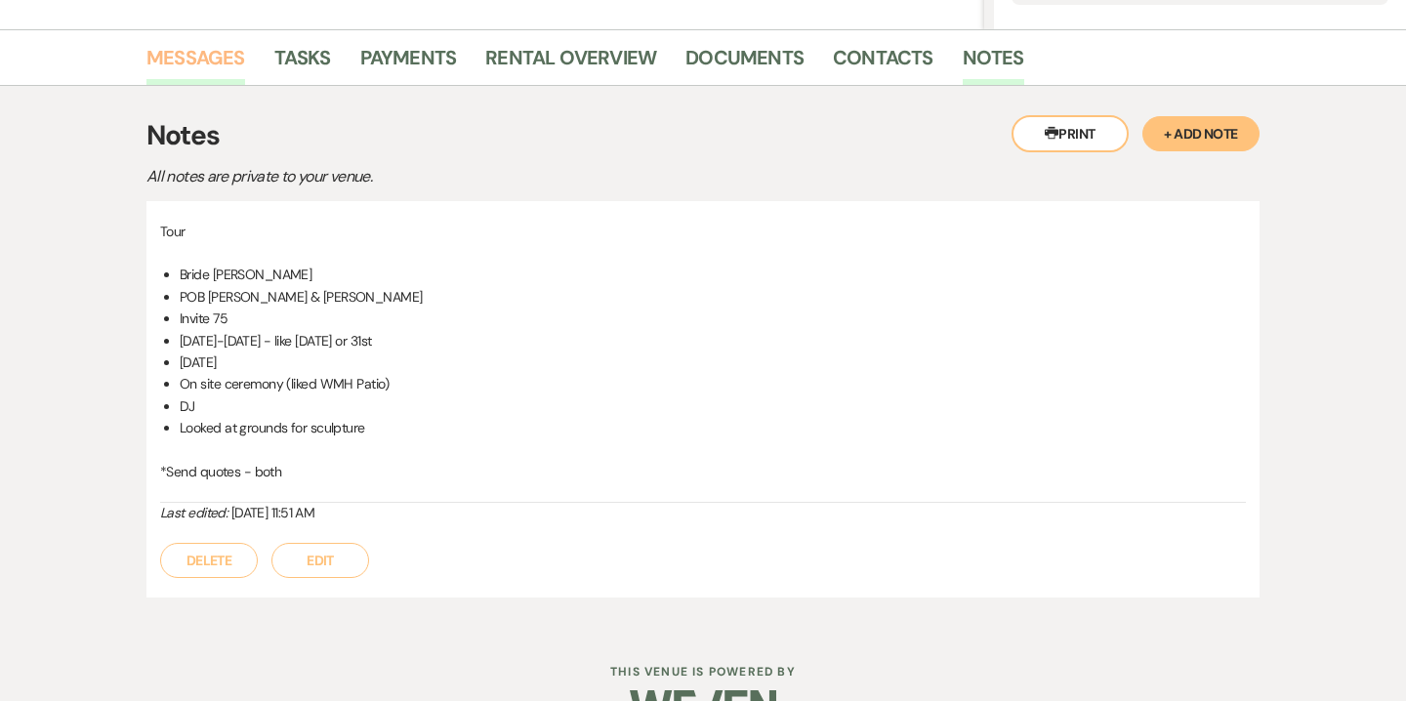
click at [203, 54] on link "Messages" at bounding box center [195, 63] width 99 height 43
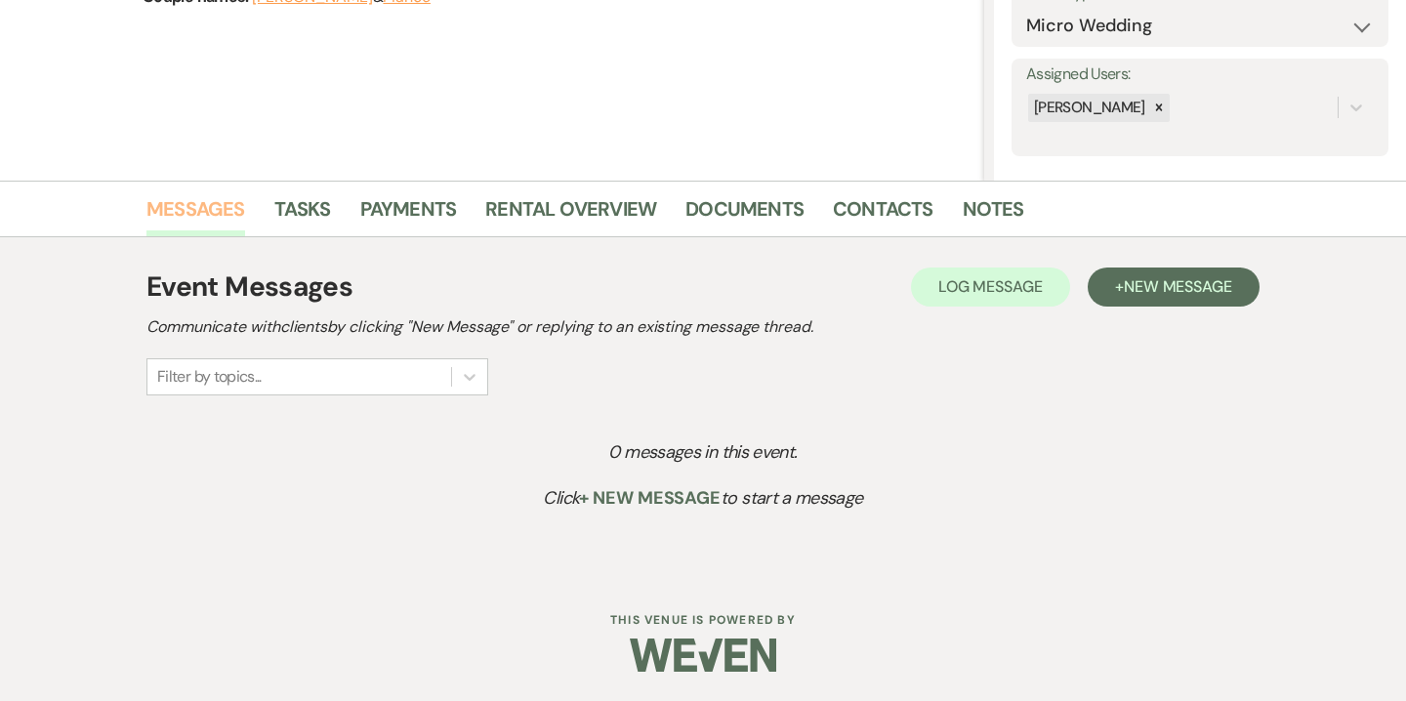
scroll to position [310, 0]
click at [625, 204] on link "Rental Overview" at bounding box center [570, 214] width 171 height 43
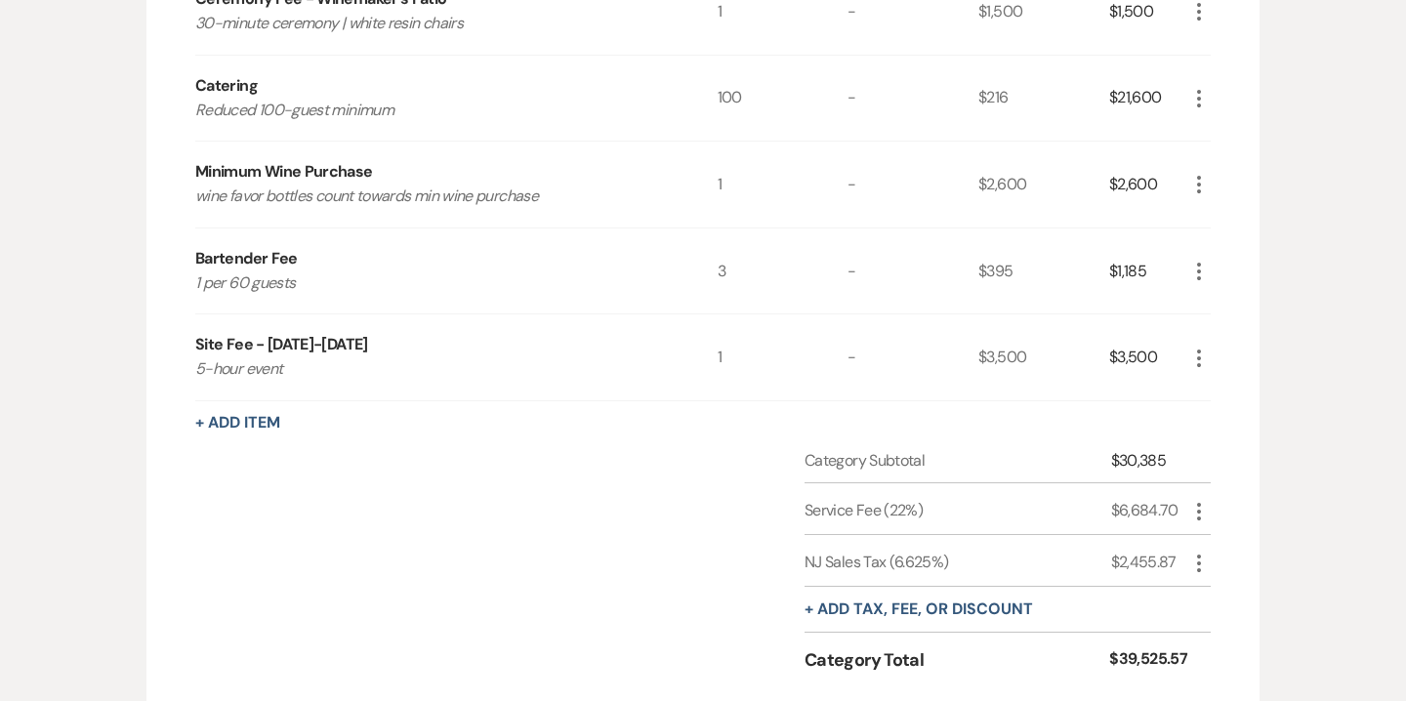
scroll to position [787, 0]
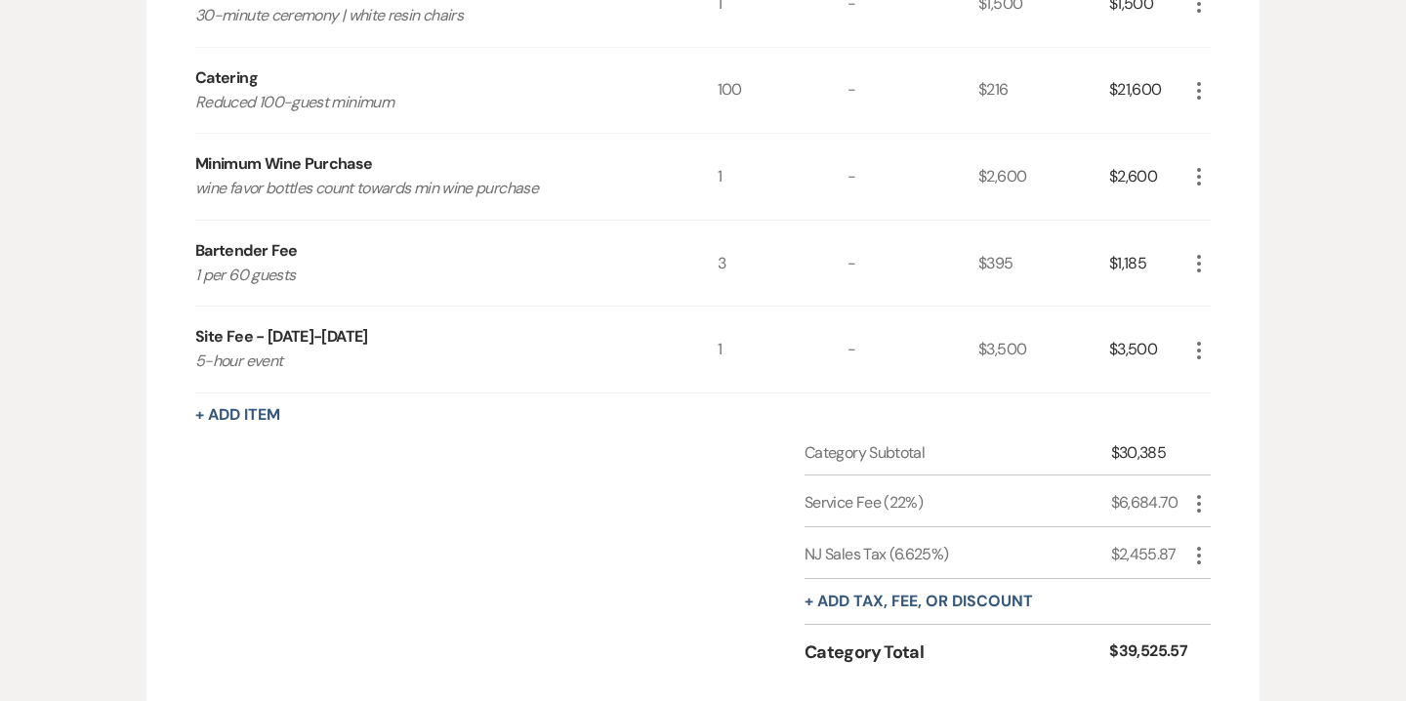
click at [1201, 261] on icon "More" at bounding box center [1198, 263] width 23 height 23
click at [1243, 304] on button "Pencil Edit" at bounding box center [1238, 301] width 102 height 31
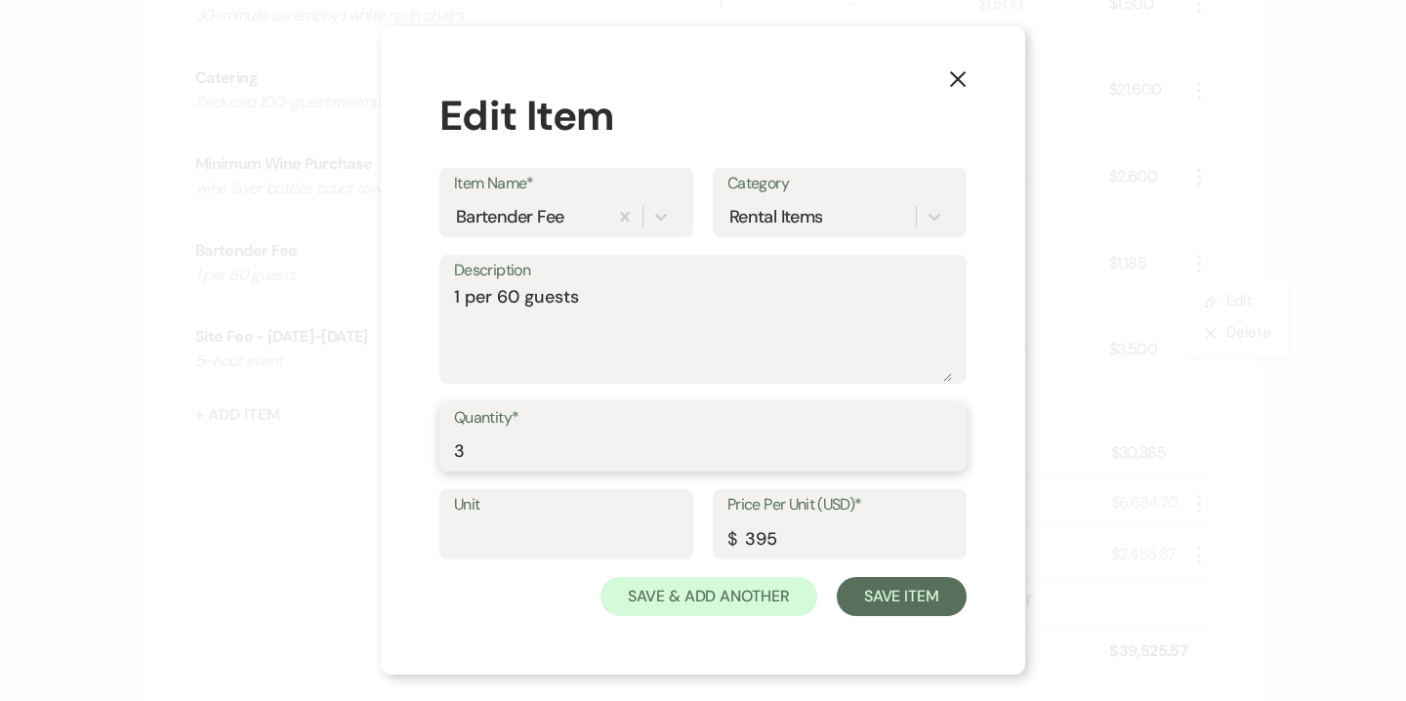
click at [560, 444] on input "3" at bounding box center [703, 451] width 498 height 38
type input "2"
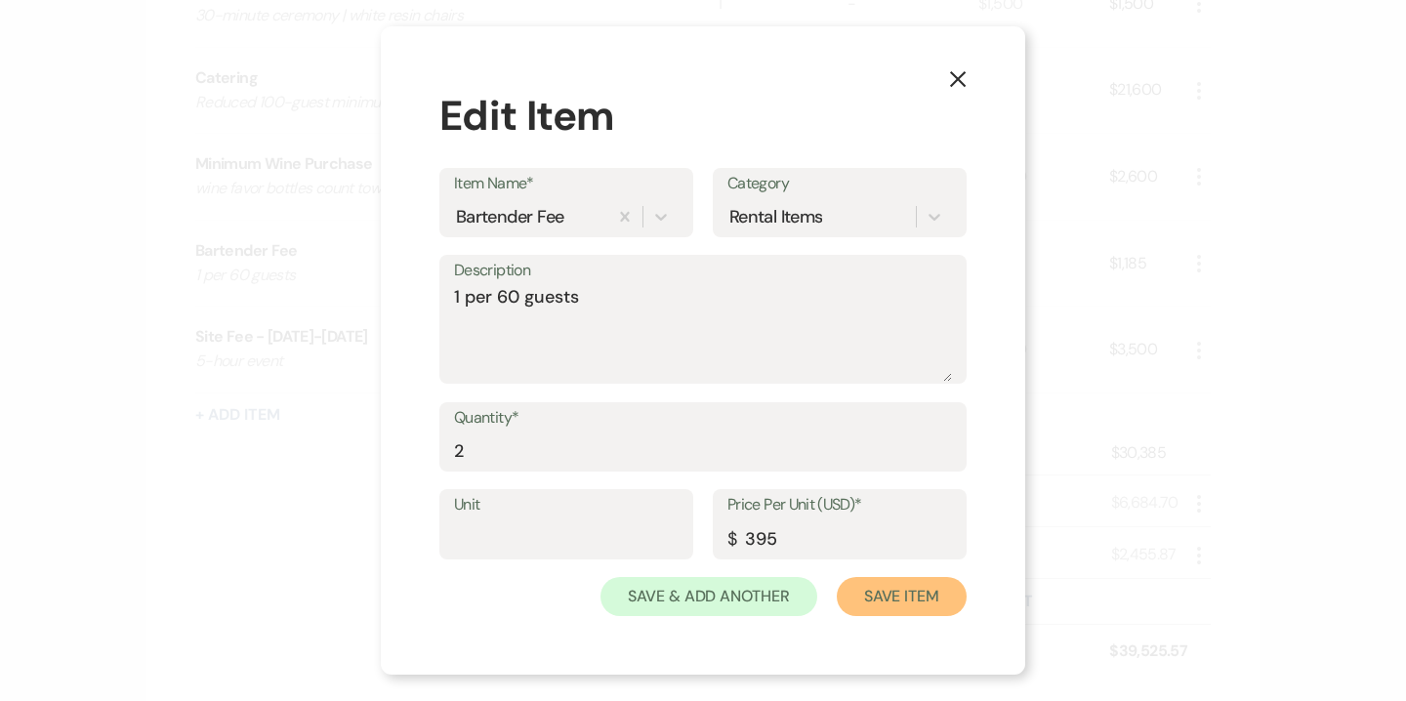
click at [917, 579] on button "Save Item" at bounding box center [902, 596] width 130 height 39
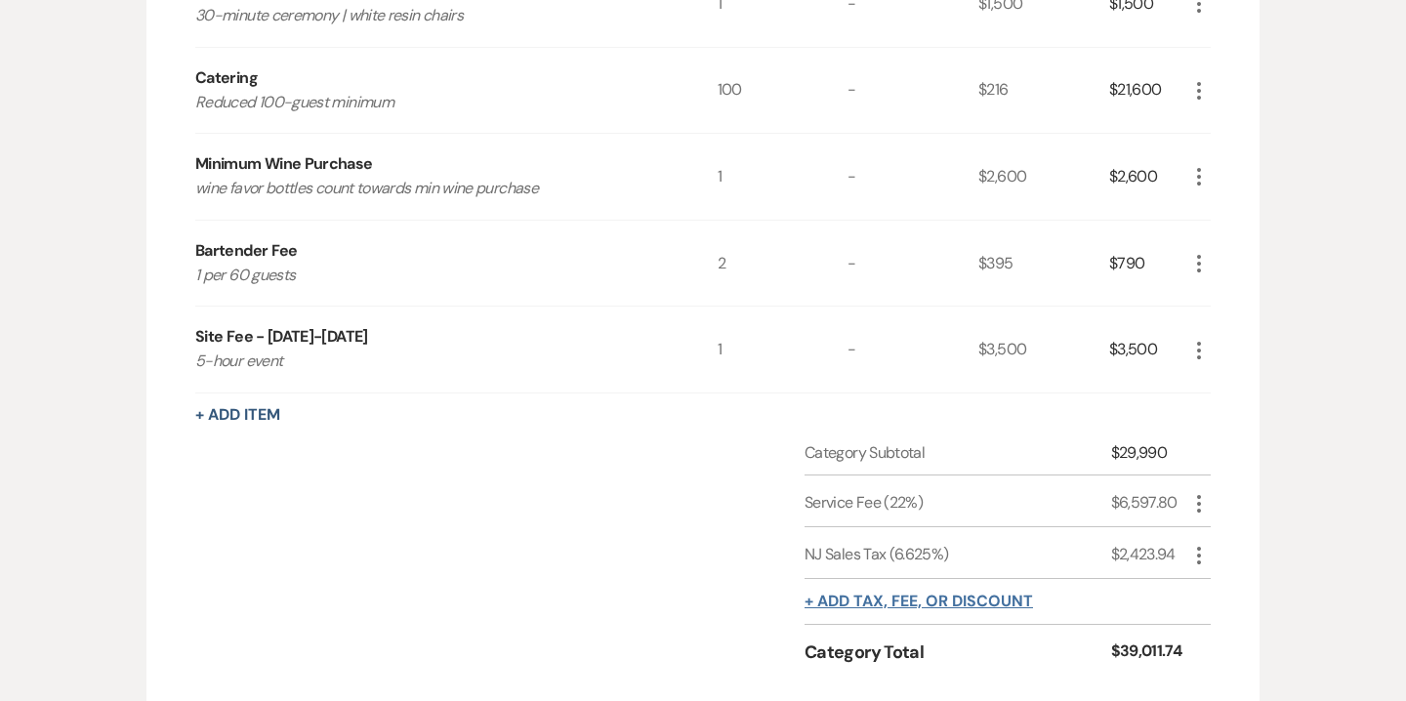
click at [917, 597] on button "+ Add tax, fee, or discount" at bounding box center [919, 602] width 229 height 16
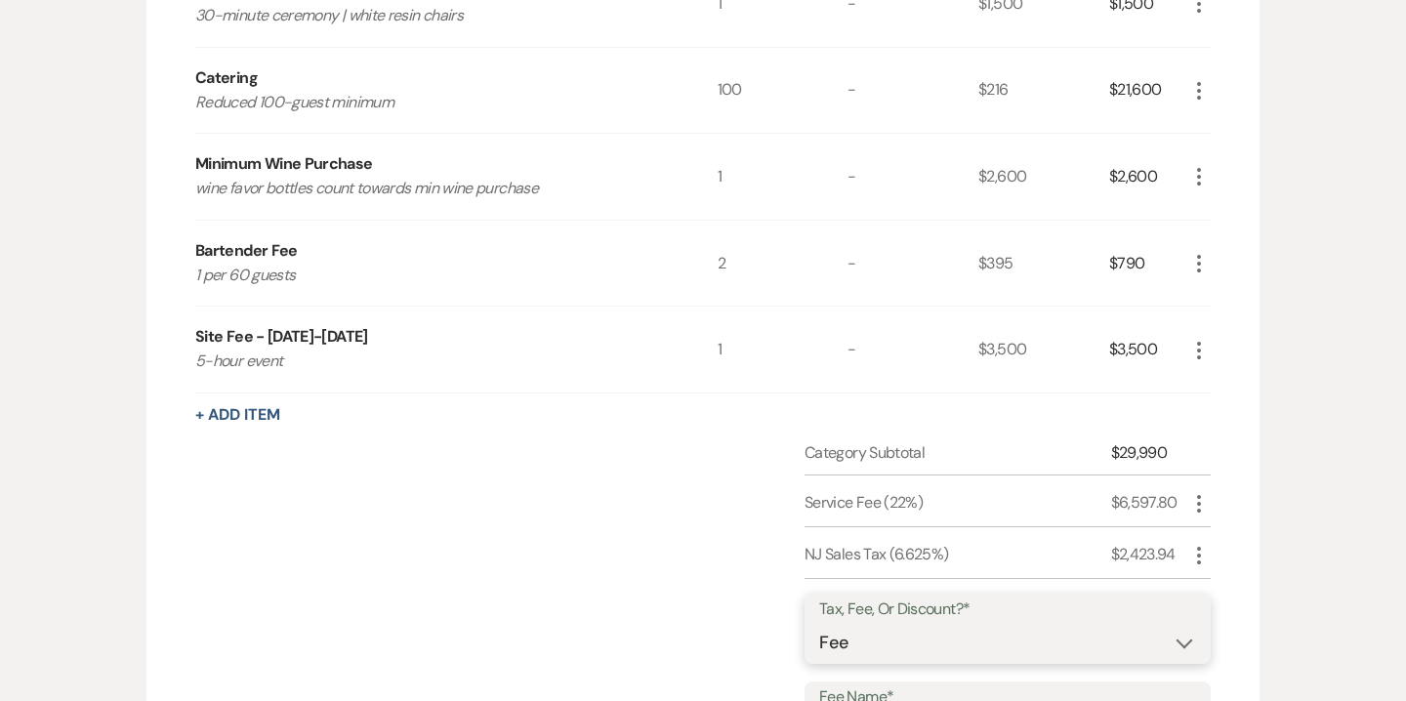
click at [889, 639] on select "Fee Discount Tax" at bounding box center [1007, 643] width 377 height 38
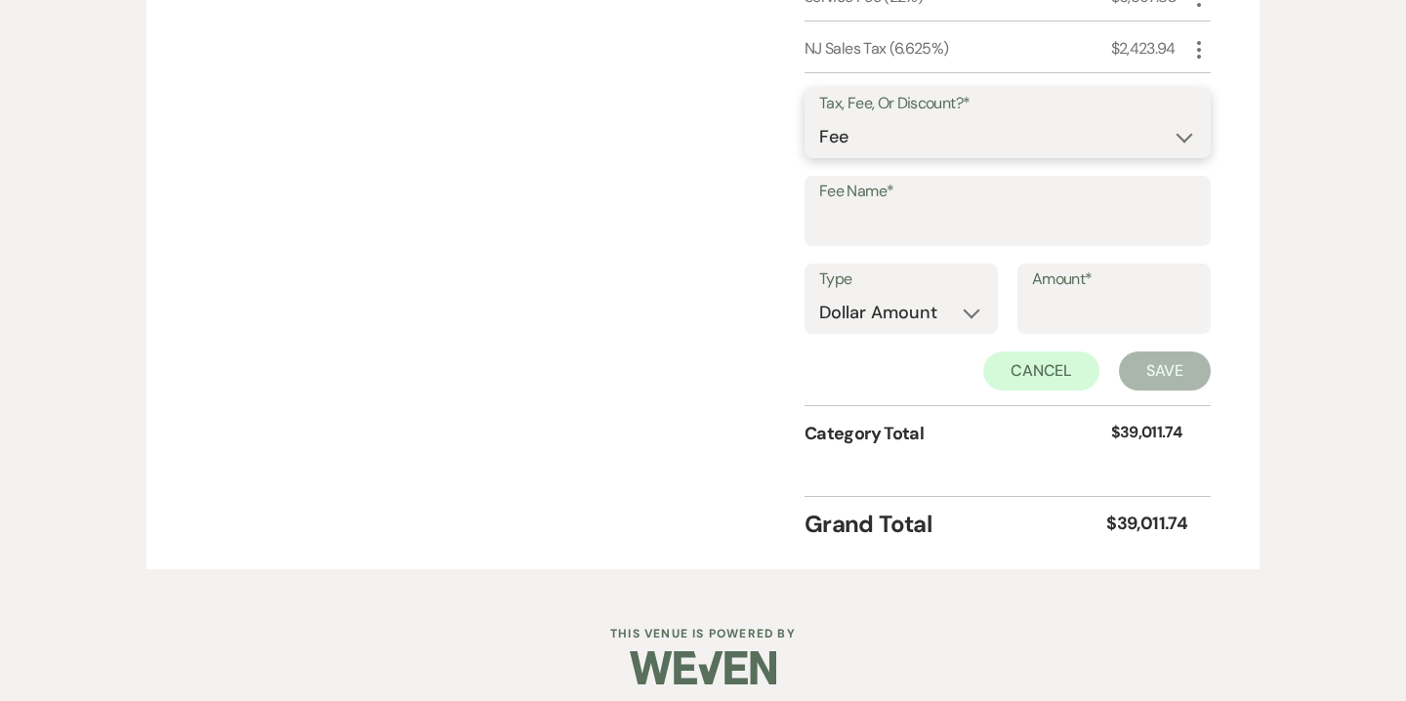
scroll to position [1305, 0]
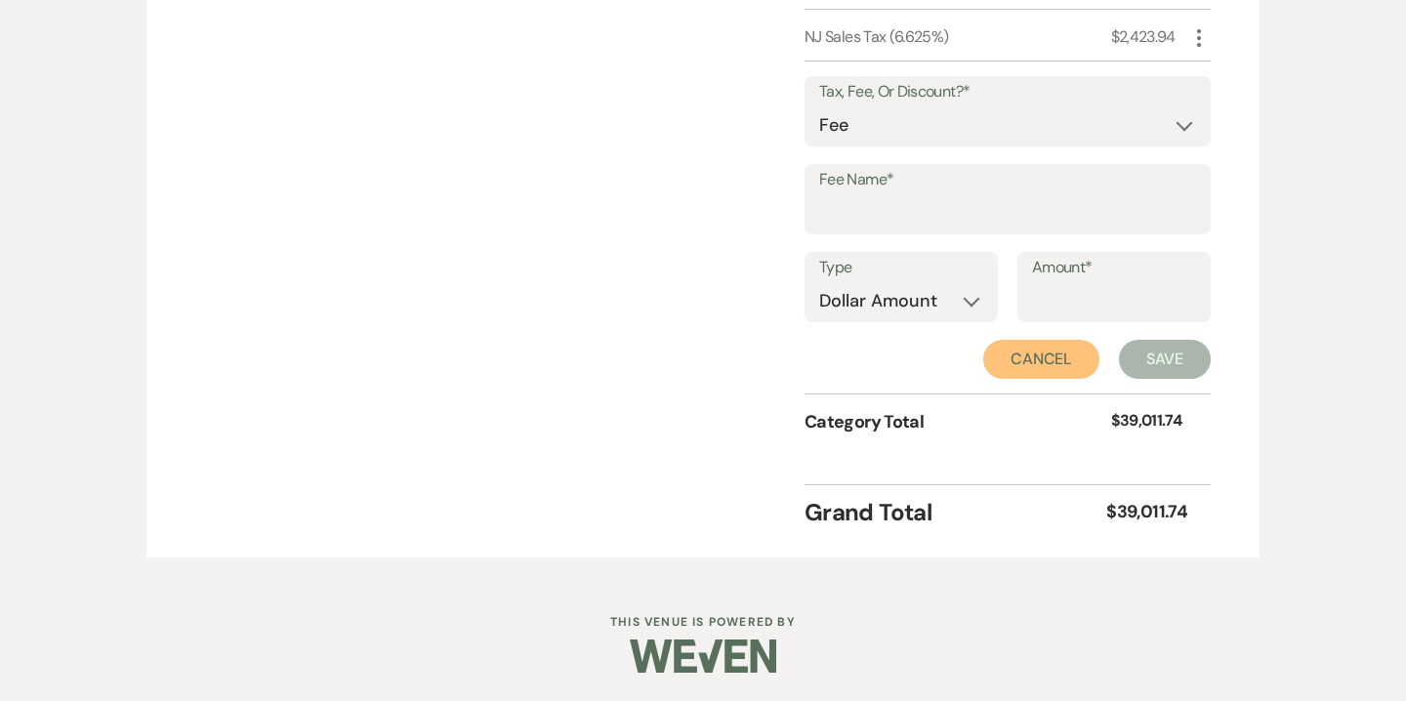
click at [1057, 374] on button "Cancel" at bounding box center [1041, 359] width 117 height 39
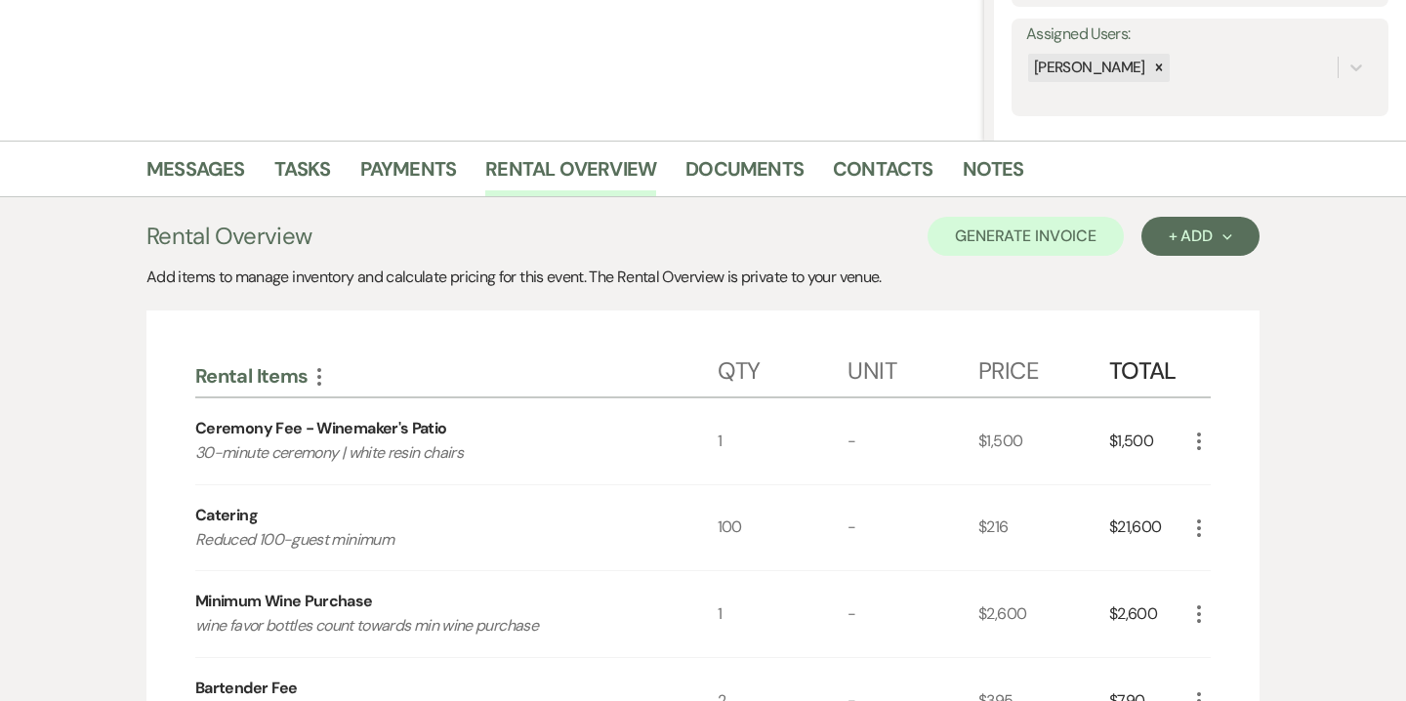
scroll to position [173, 0]
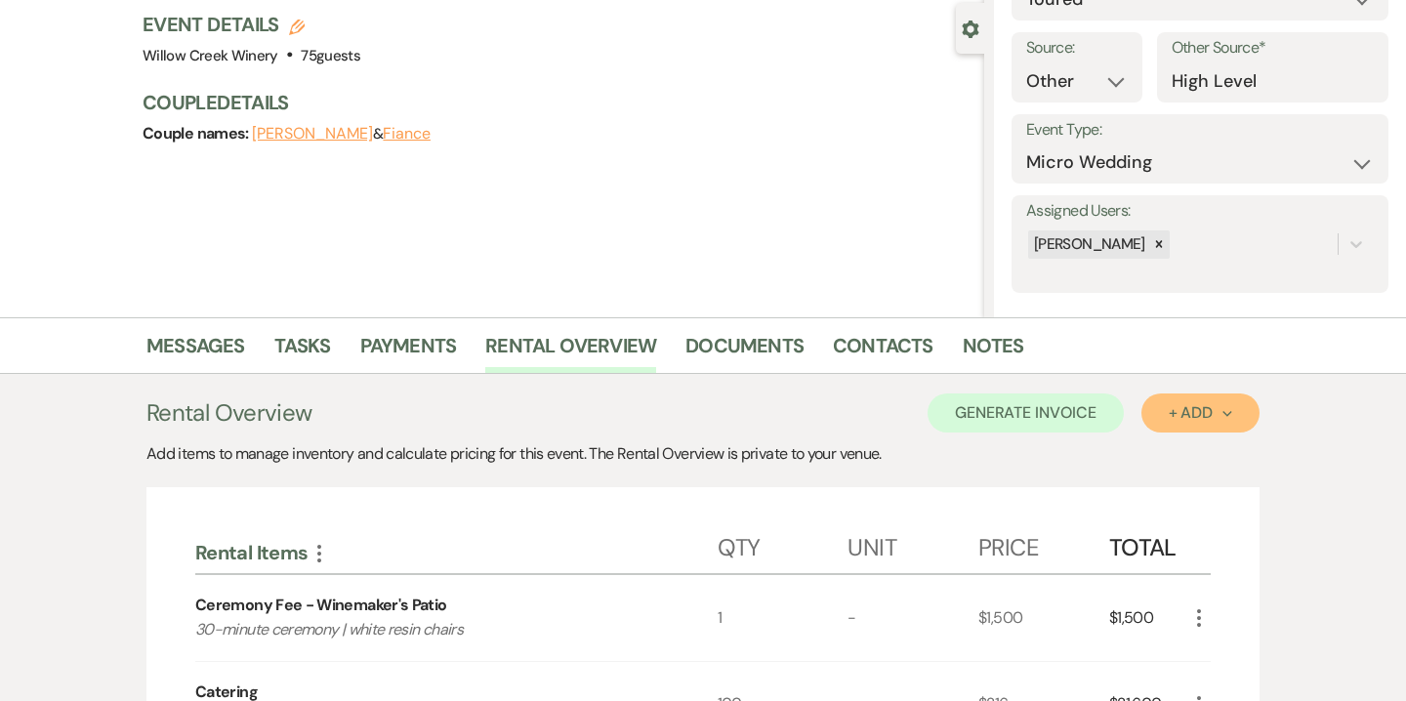
click at [1191, 416] on div "+ Add Next" at bounding box center [1200, 413] width 63 height 16
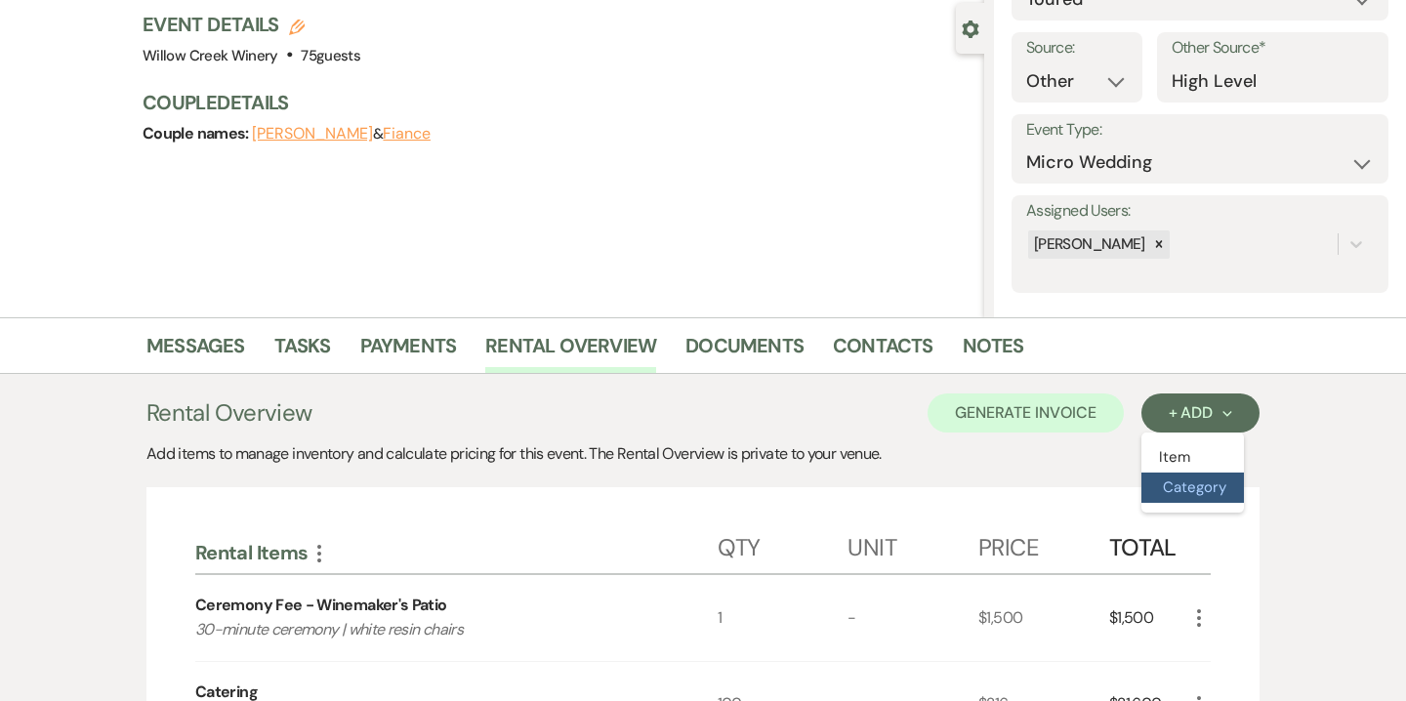
click at [1200, 490] on button "Category" at bounding box center [1193, 488] width 103 height 30
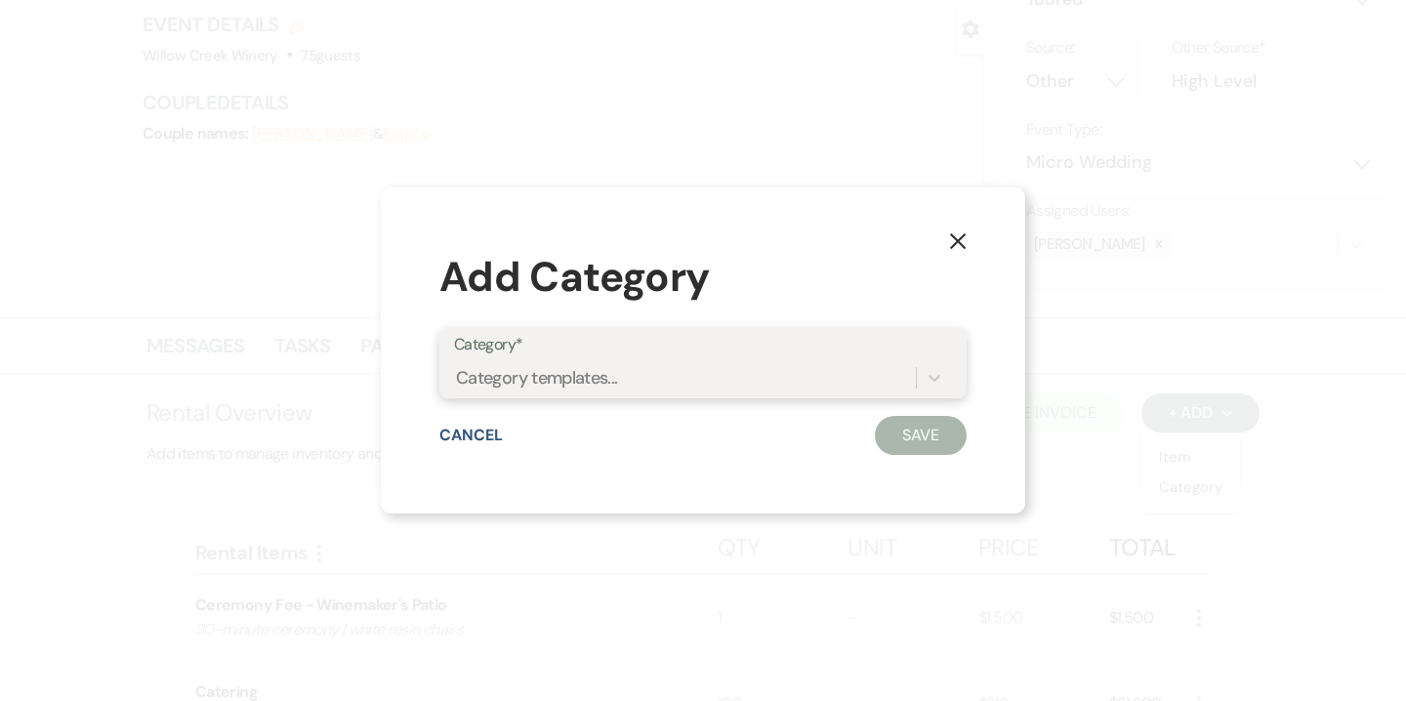
click at [773, 383] on div "Category templates..." at bounding box center [685, 377] width 462 height 34
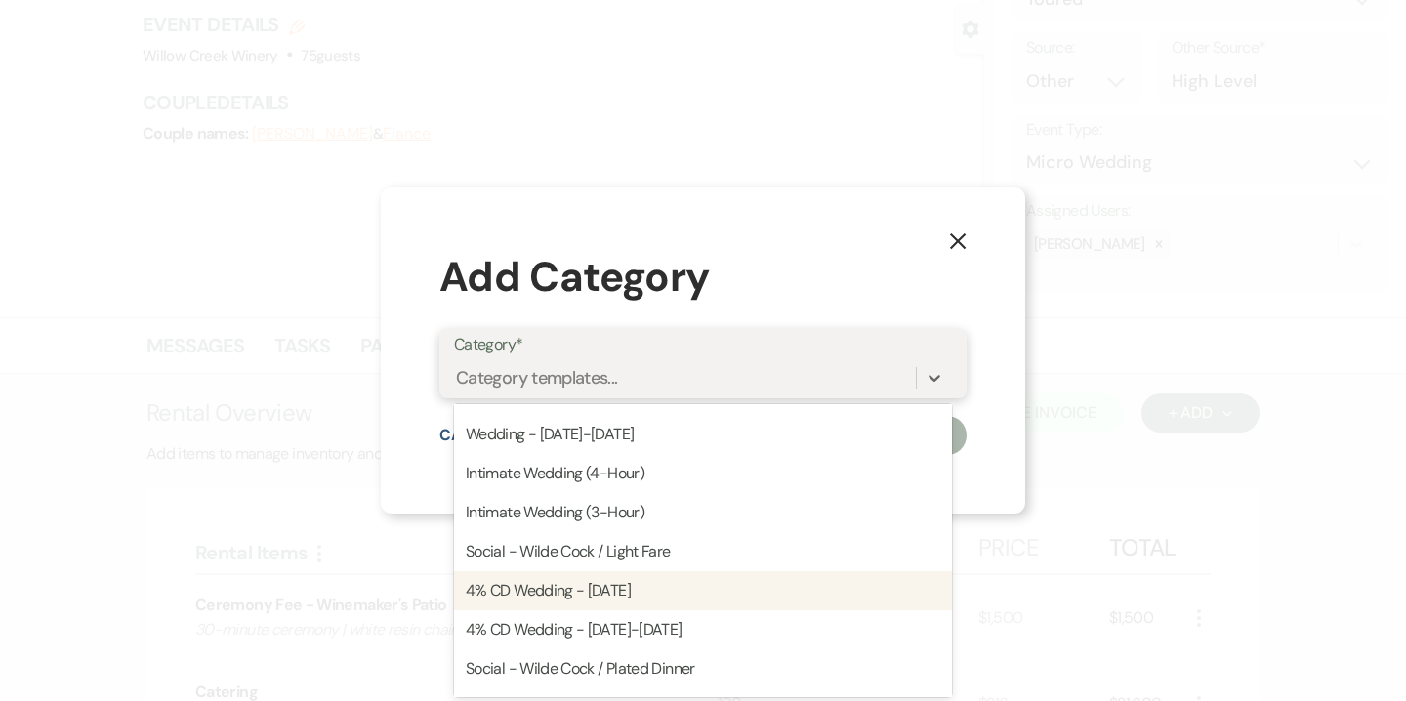
scroll to position [64, 0]
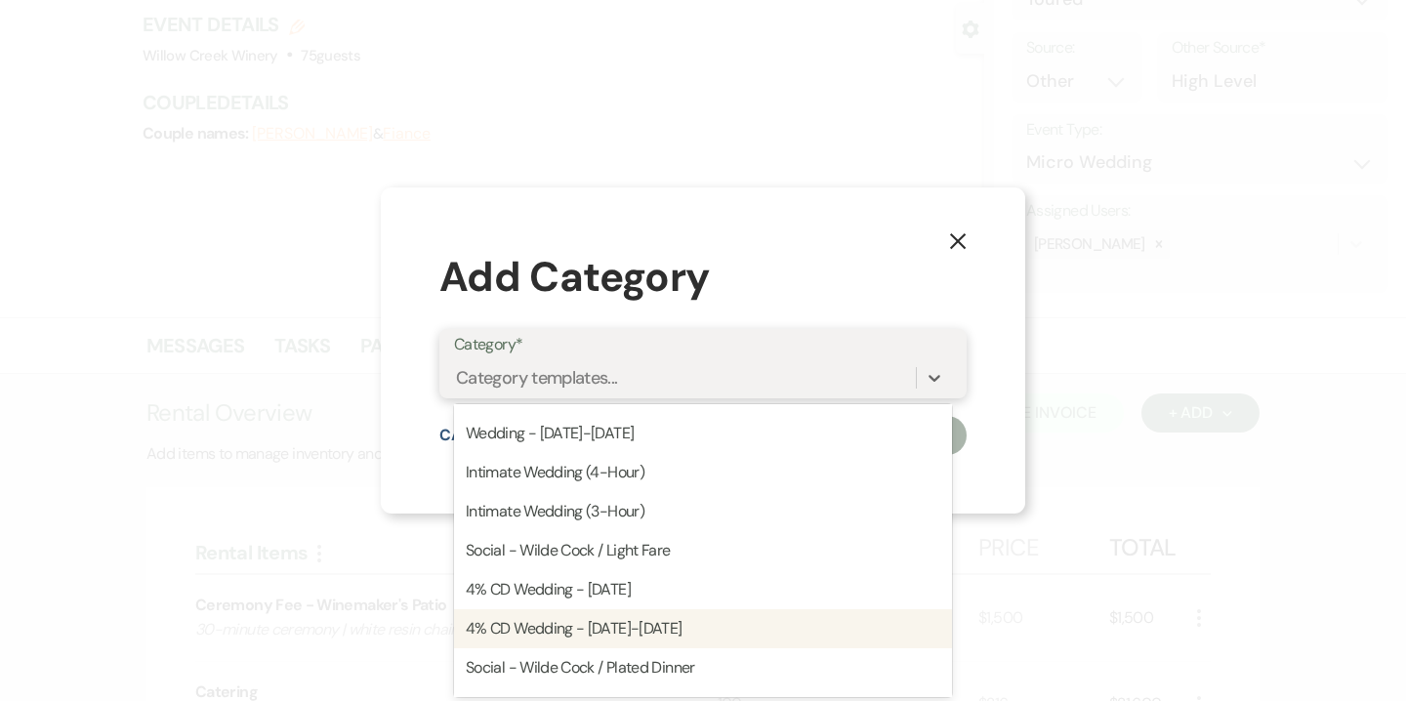
click at [666, 631] on div "4% CD Wedding - Sunday-Friday" at bounding box center [703, 628] width 498 height 39
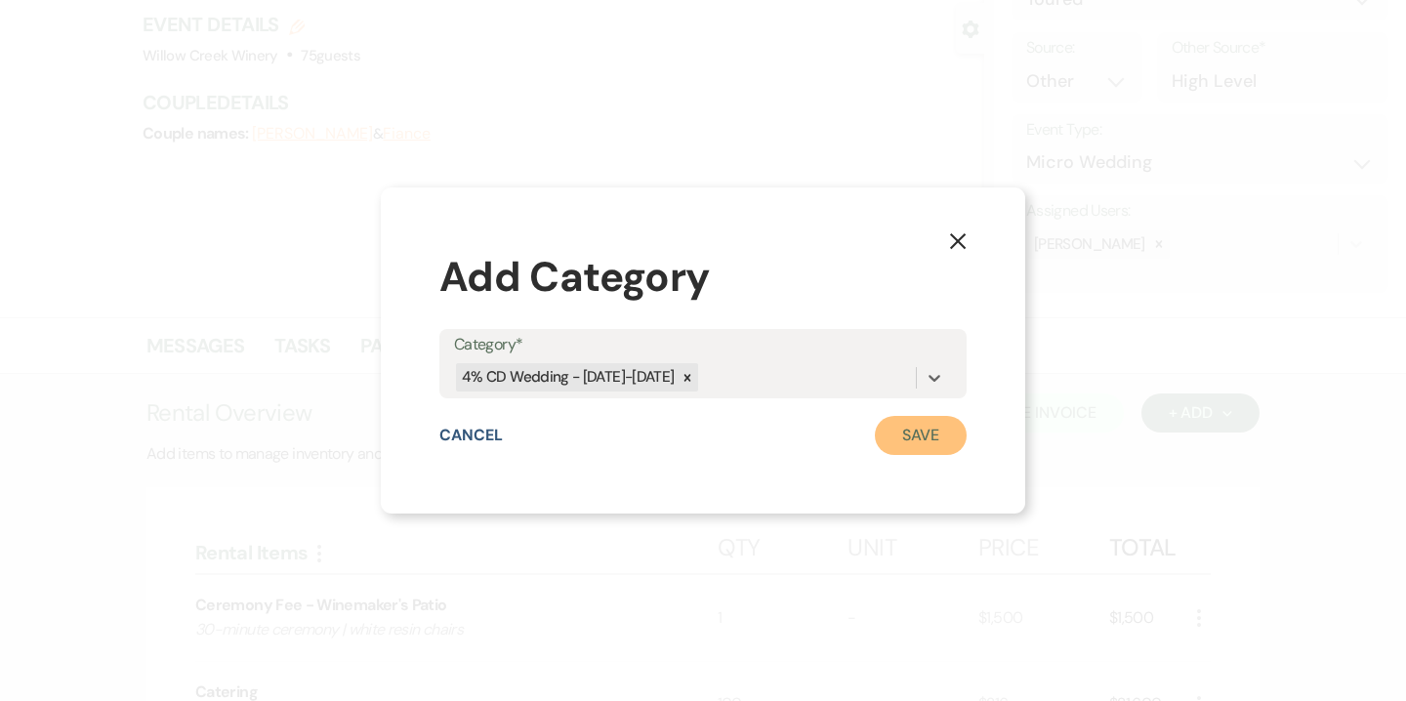
click at [891, 427] on button "Save" at bounding box center [921, 435] width 92 height 39
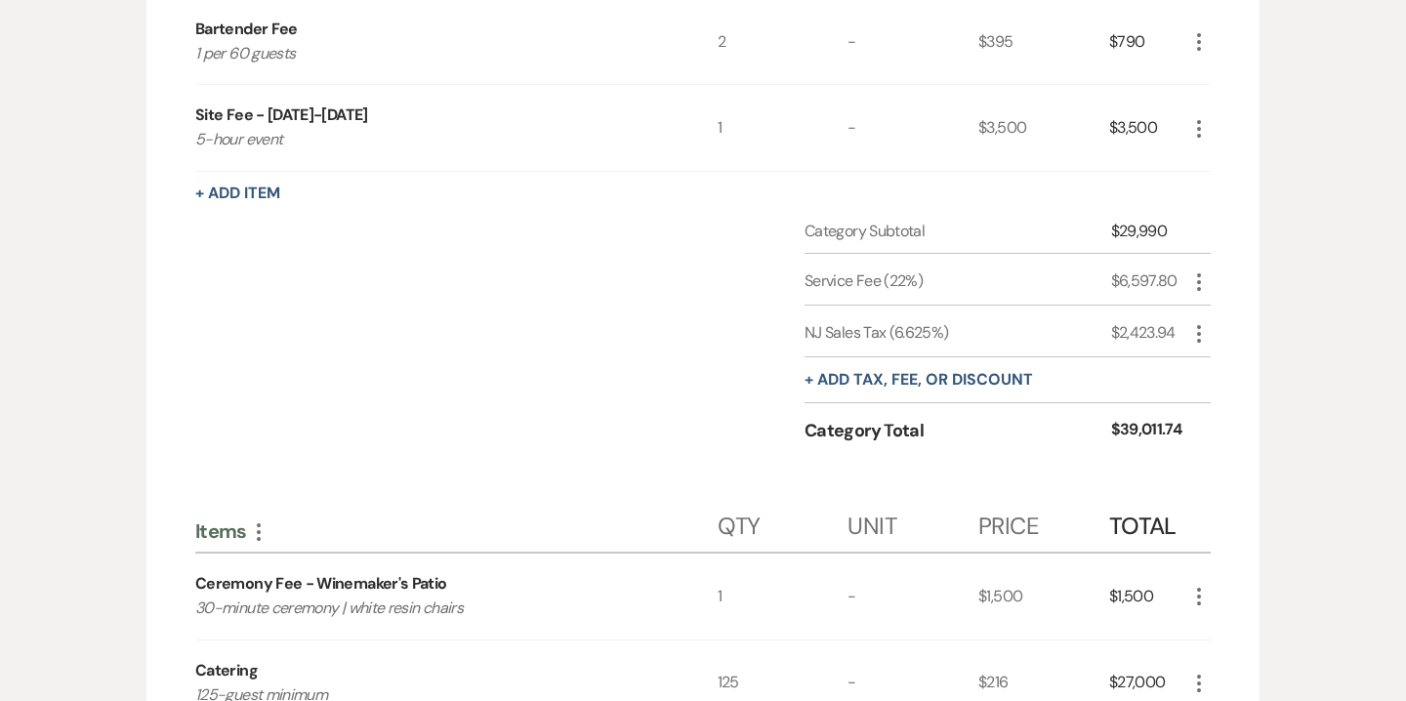
scroll to position [1450, 0]
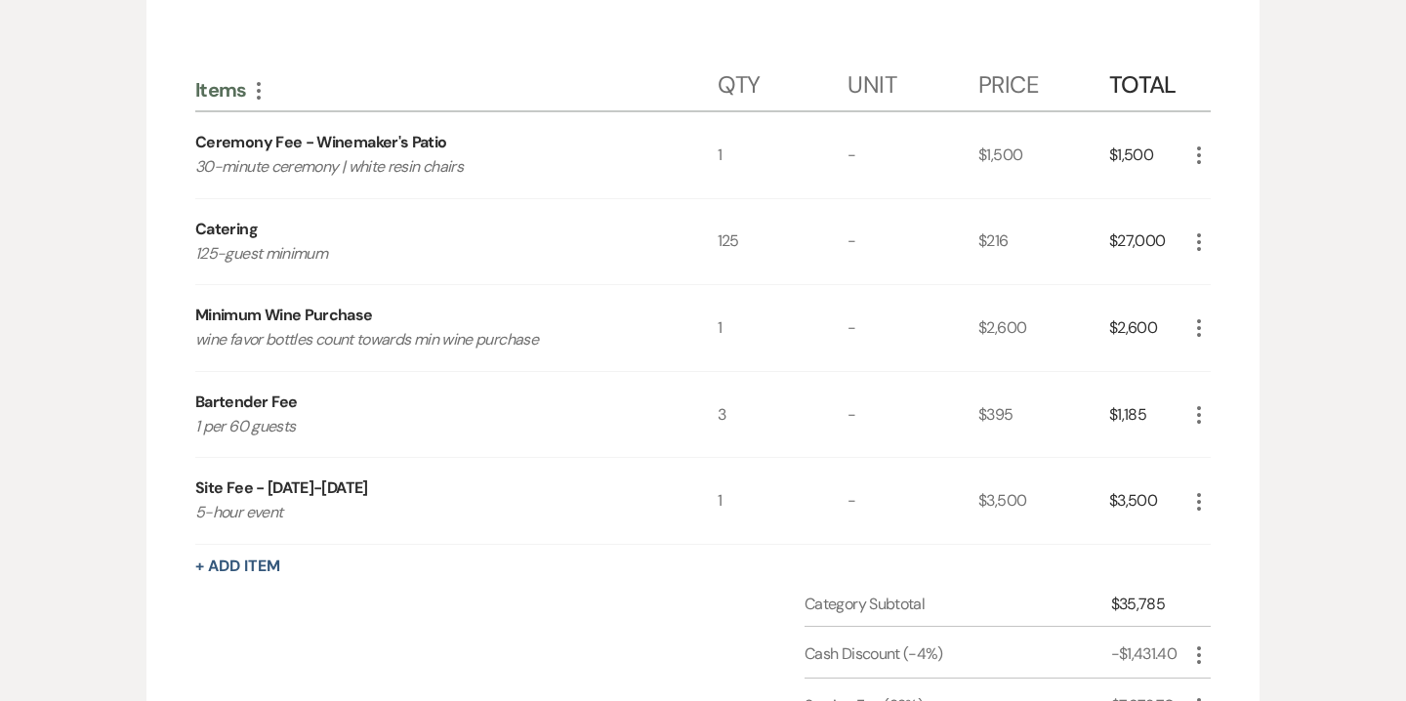
click at [1199, 238] on icon "More" at bounding box center [1198, 241] width 23 height 23
click at [1241, 283] on button "Pencil Edit" at bounding box center [1238, 280] width 102 height 31
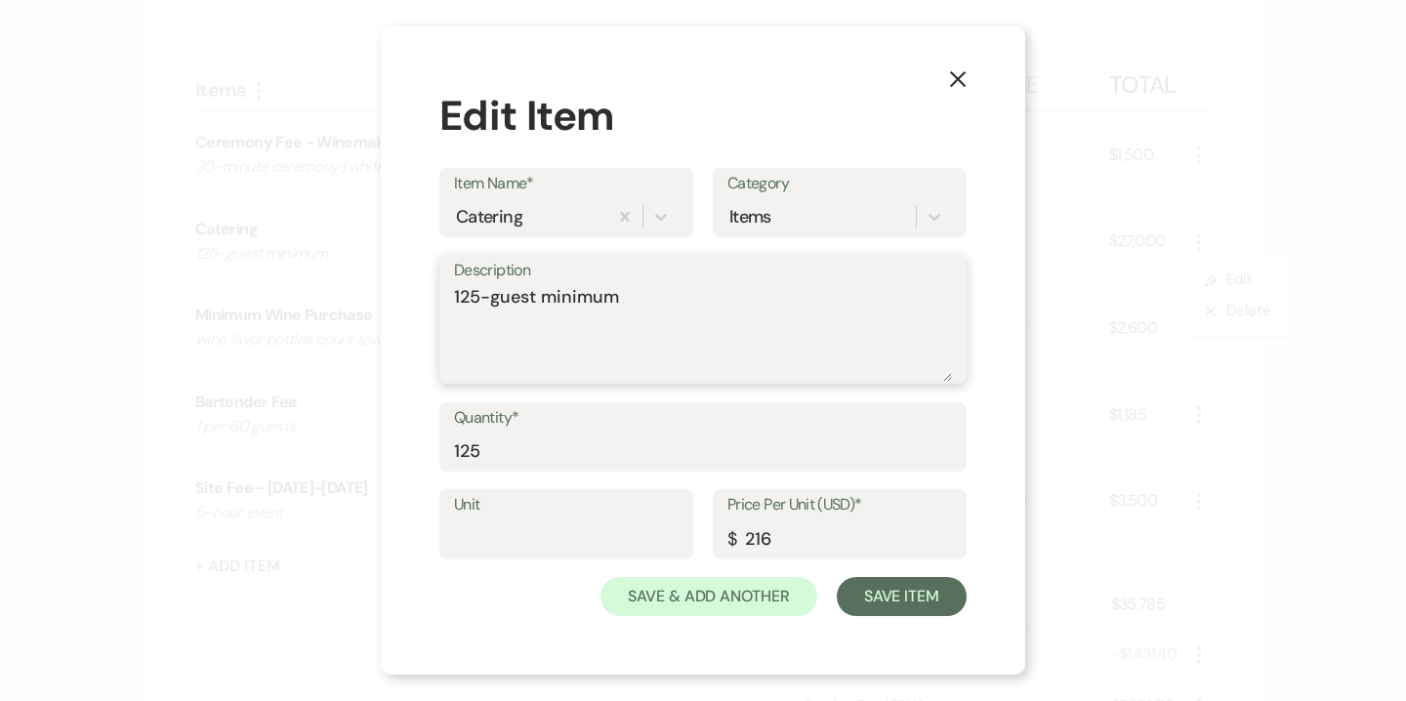
click at [479, 306] on textarea "125-guest minimum" at bounding box center [703, 333] width 498 height 98
click at [455, 301] on textarea "100-guest minimum" at bounding box center [703, 333] width 498 height 98
type textarea "Reduced 100-guest minimum"
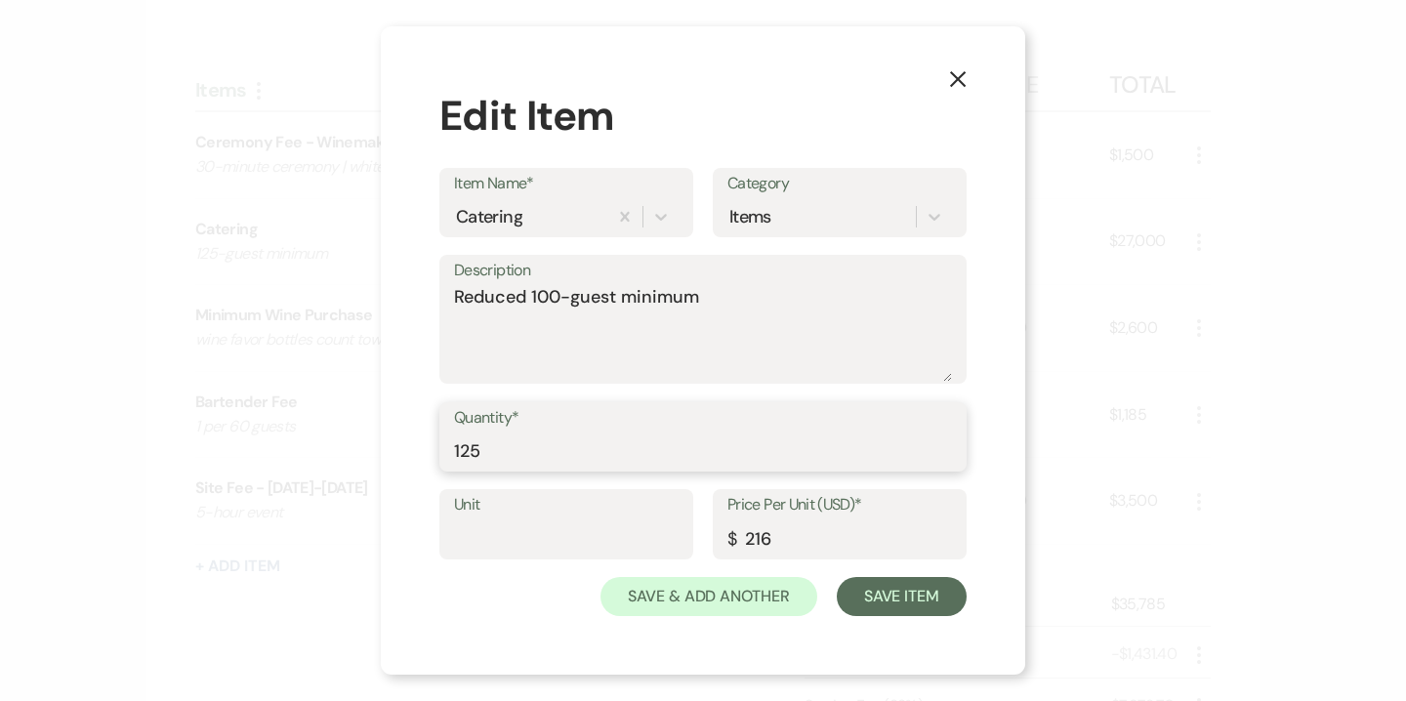
click at [516, 456] on input "125" at bounding box center [703, 451] width 498 height 38
type input "100"
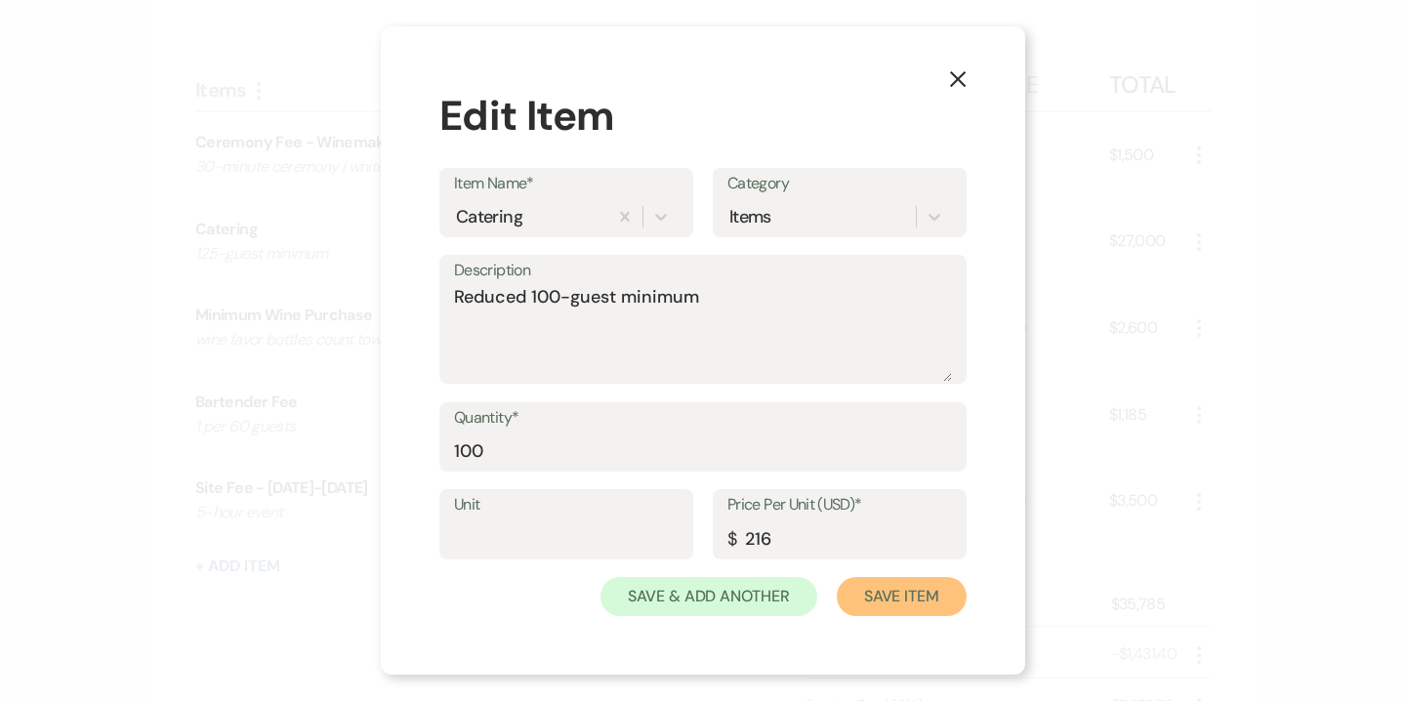
click at [932, 596] on button "Save Item" at bounding box center [902, 596] width 130 height 39
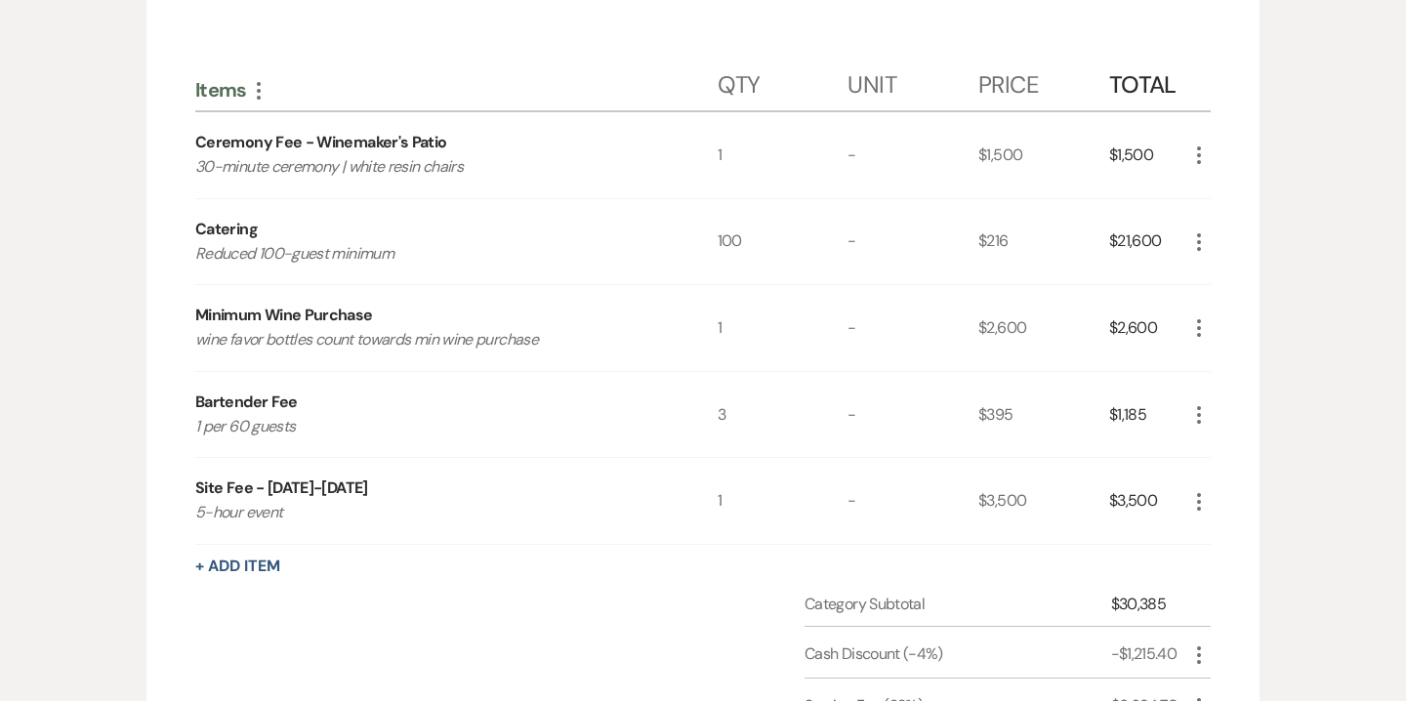
click at [1195, 420] on icon "More" at bounding box center [1198, 414] width 23 height 23
click at [1235, 460] on button "Pencil Edit" at bounding box center [1238, 452] width 102 height 31
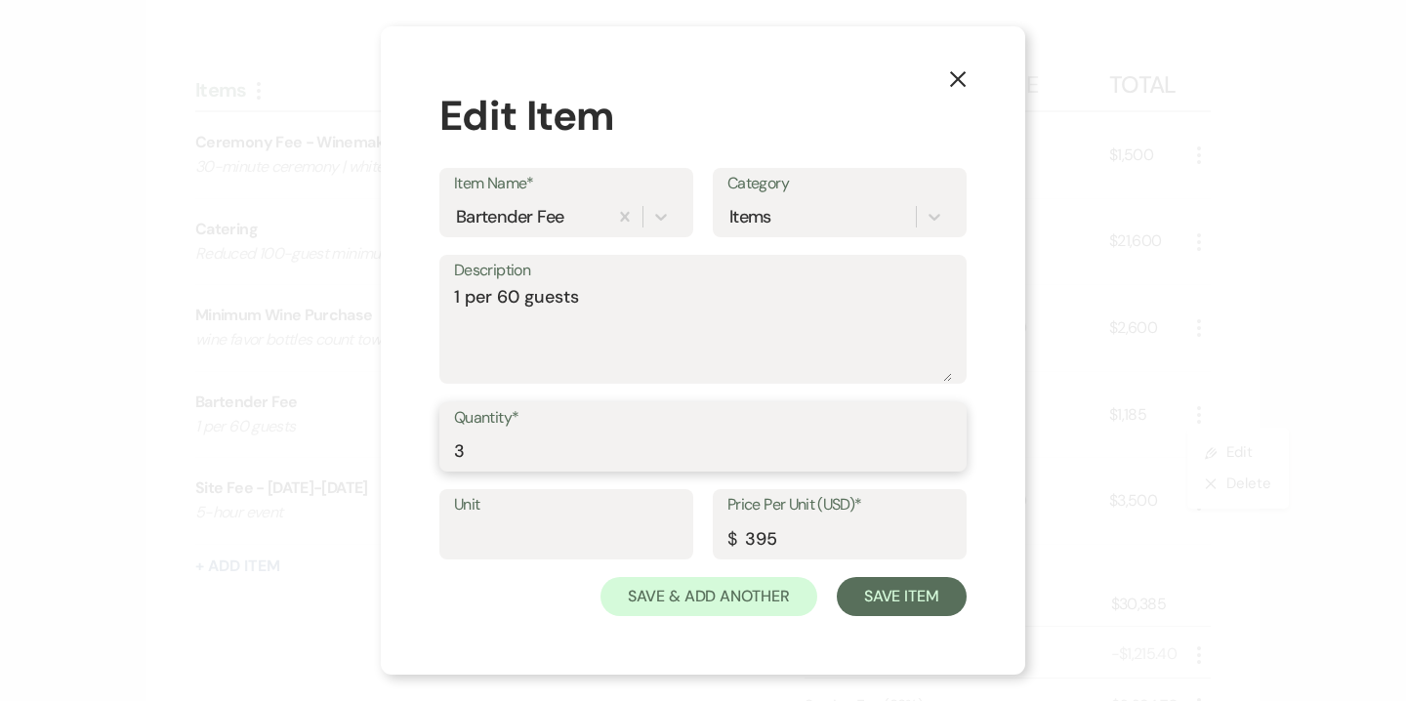
click at [636, 447] on input "3" at bounding box center [703, 451] width 498 height 38
type input "2"
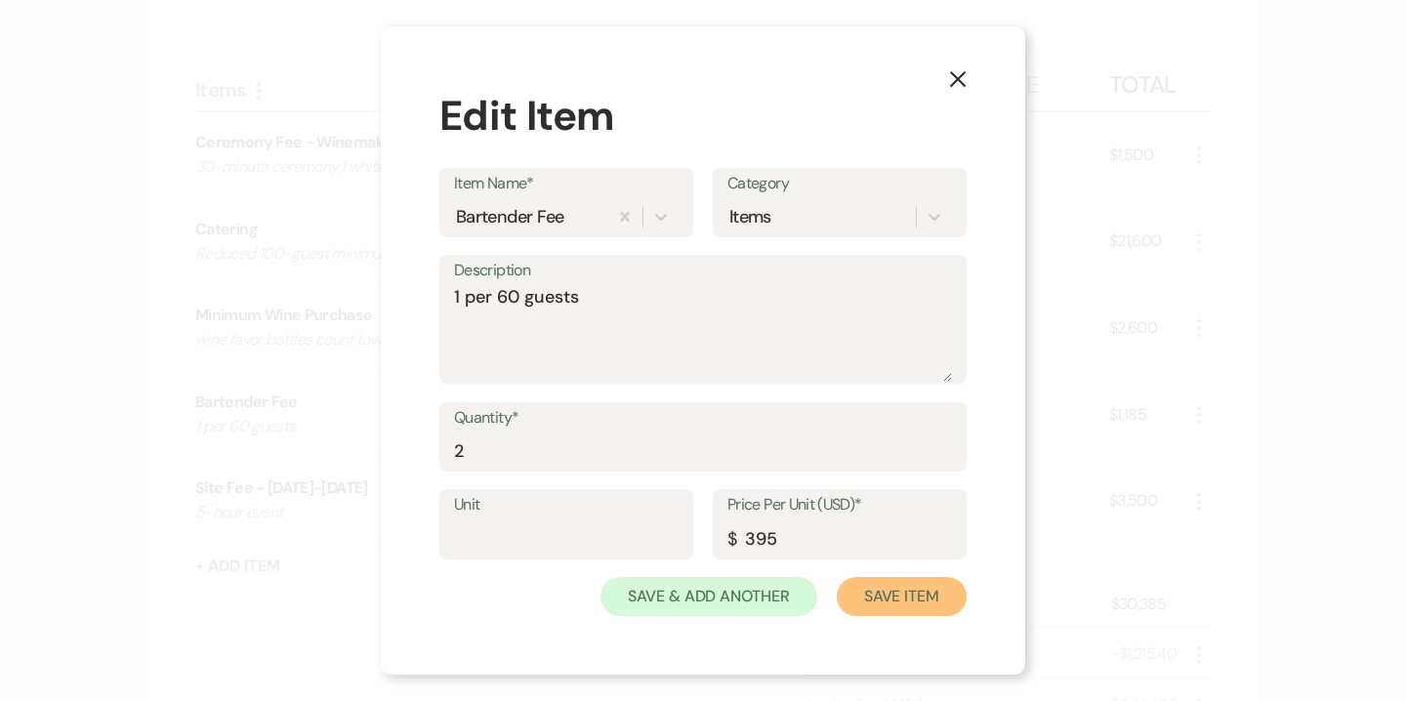
click at [900, 601] on button "Save Item" at bounding box center [902, 596] width 130 height 39
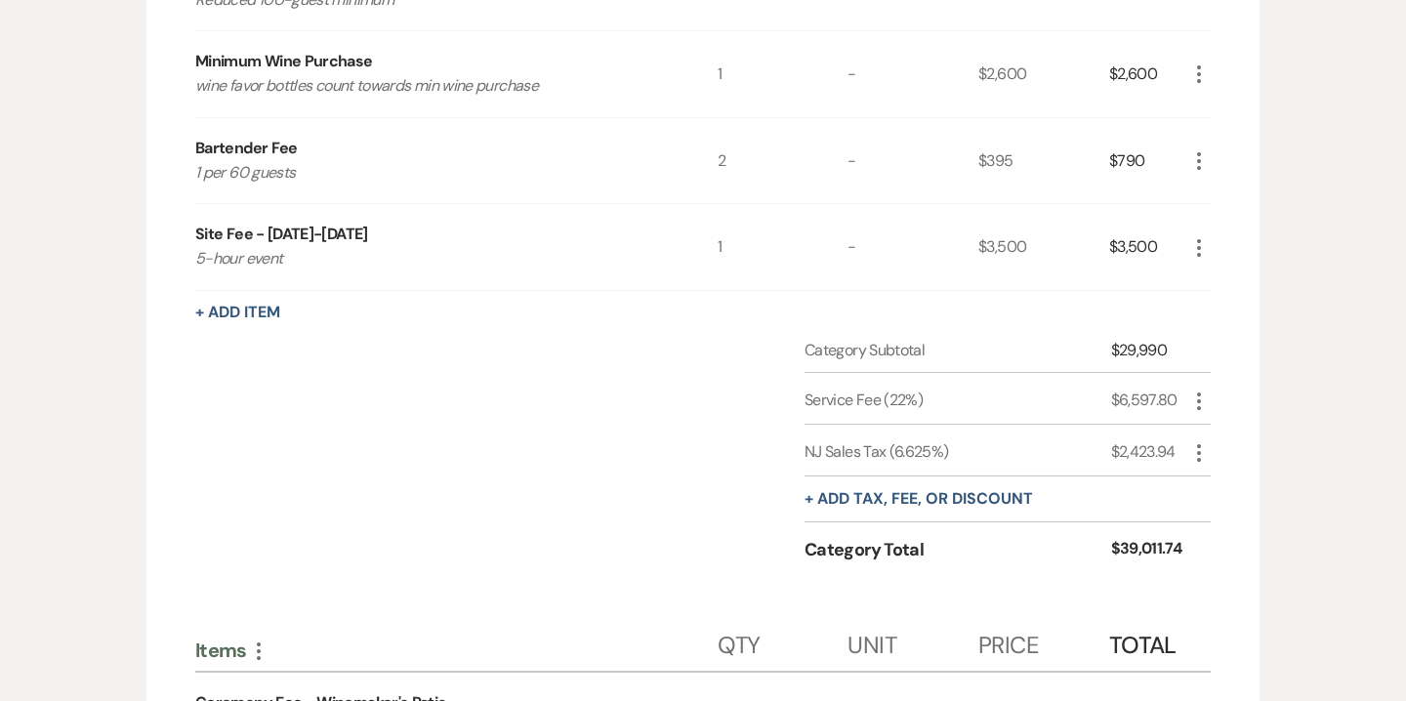
scroll to position [563, 0]
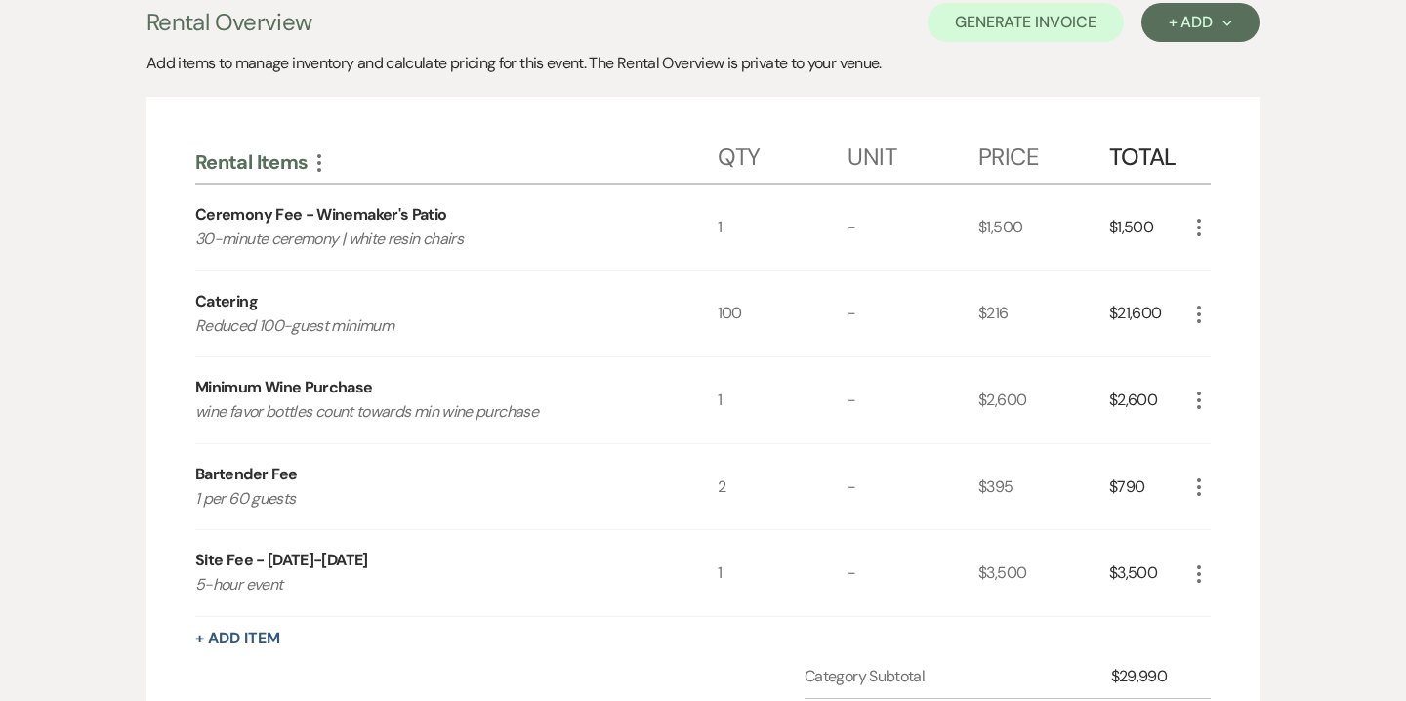
click at [319, 148] on div "Rental Items More" at bounding box center [456, 158] width 522 height 49
click at [316, 163] on icon "More" at bounding box center [319, 162] width 23 height 23
click at [380, 197] on button "Expand Move Down" at bounding box center [404, 200] width 193 height 31
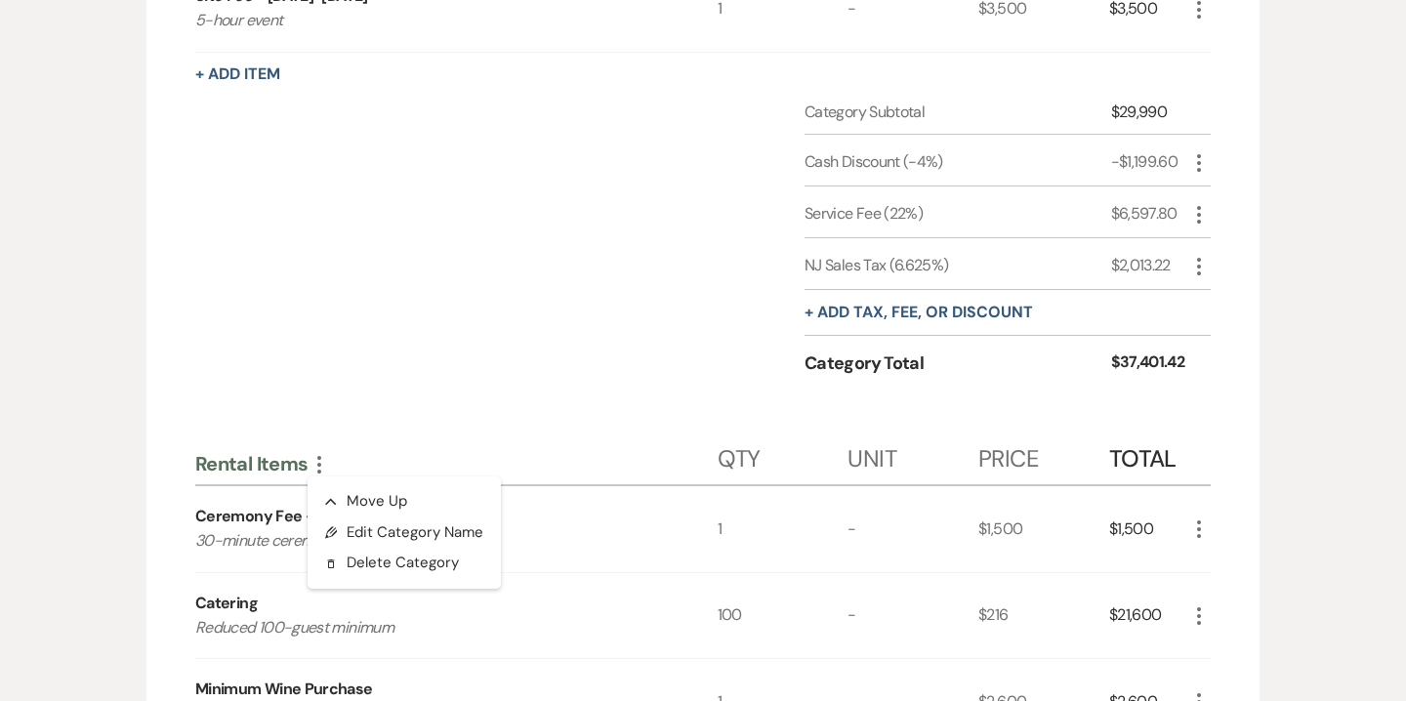
scroll to position [1561, 0]
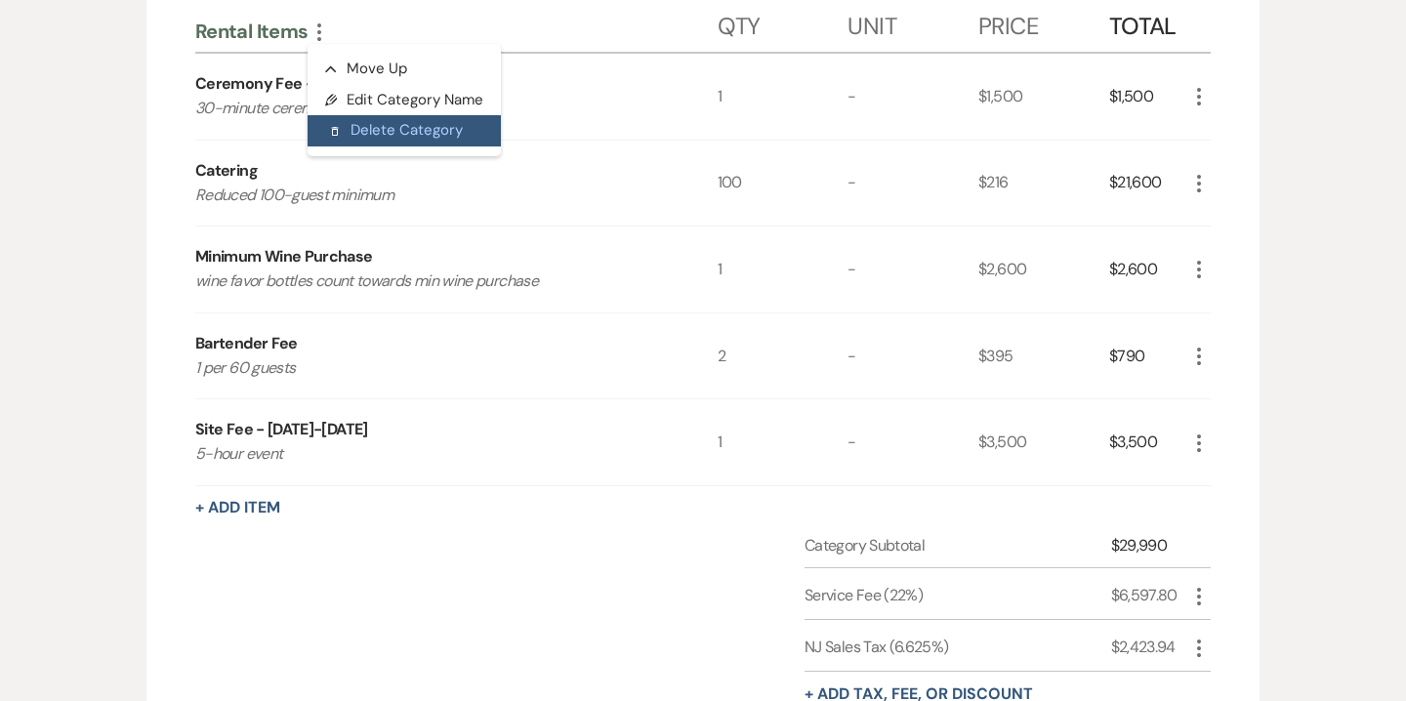
click at [424, 127] on button "Delete Delete Category" at bounding box center [404, 130] width 193 height 31
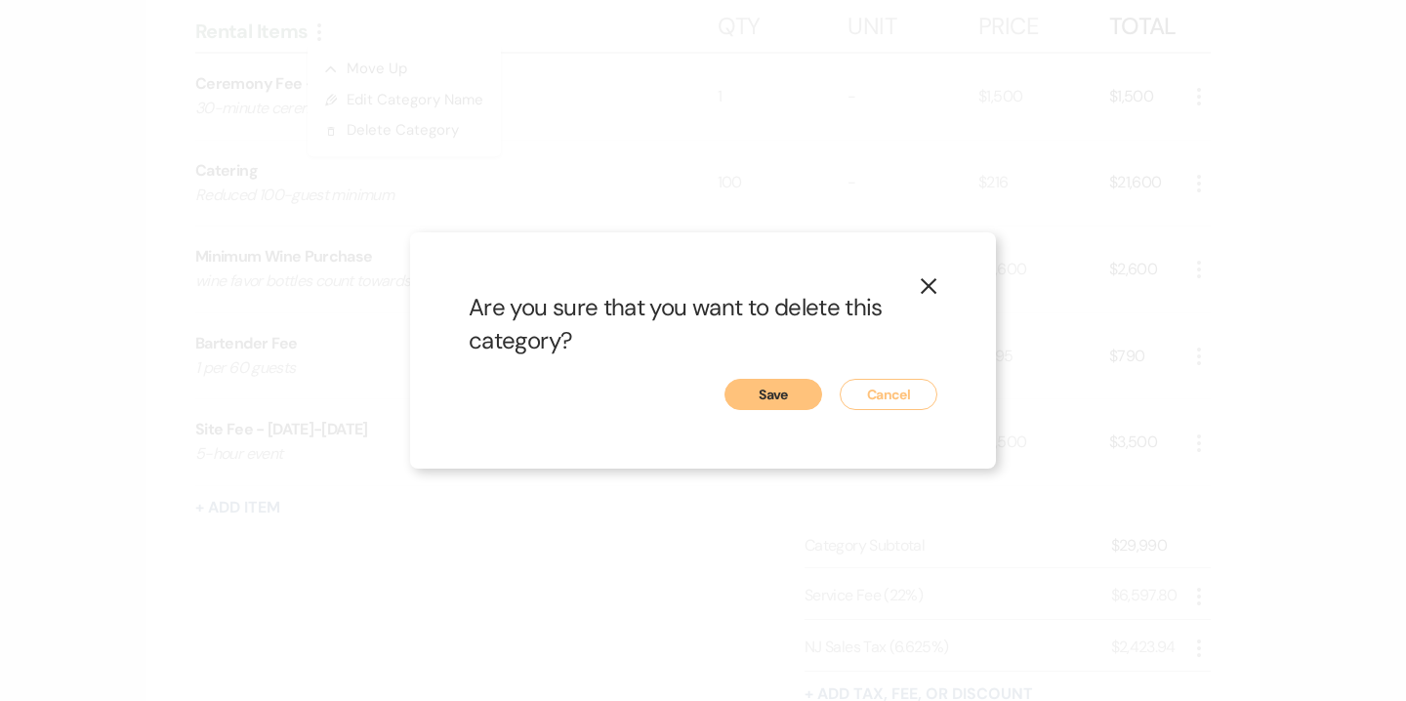
click at [769, 392] on button "Save" at bounding box center [774, 394] width 98 height 31
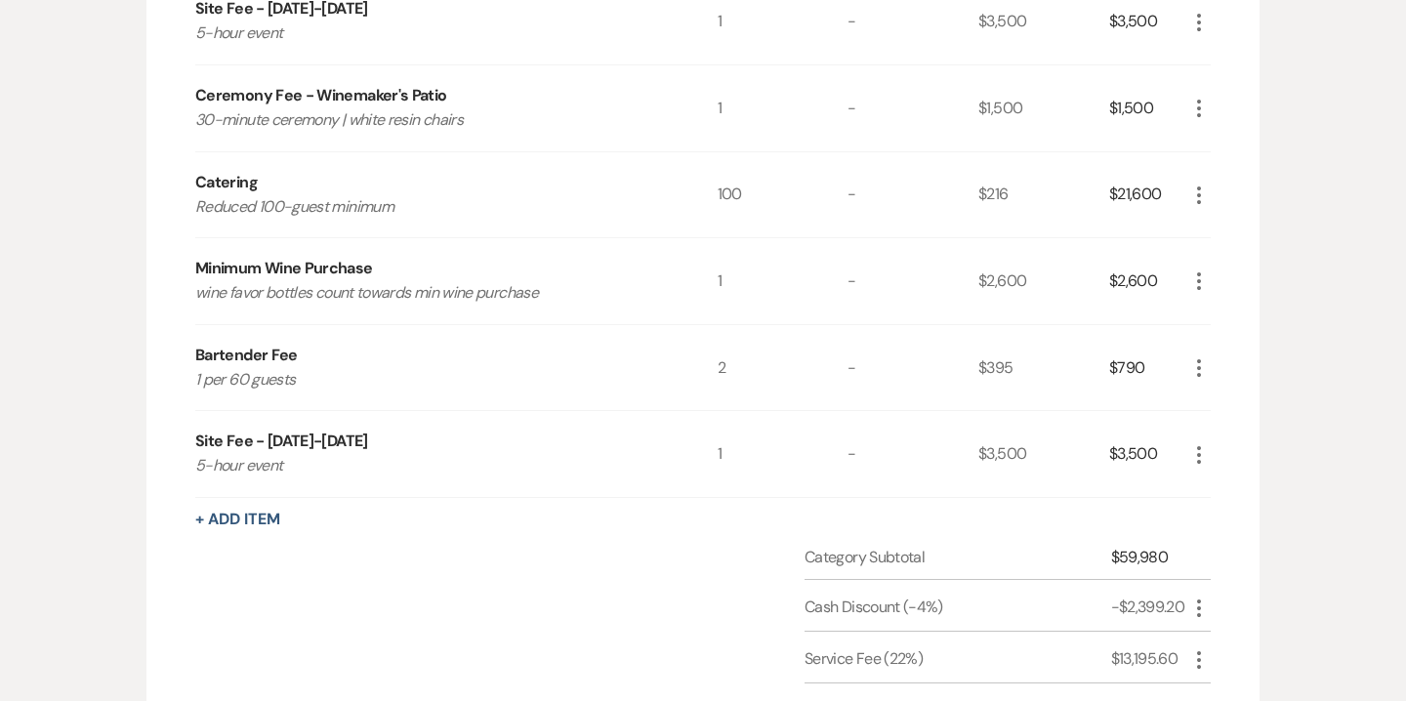
scroll to position [860, 0]
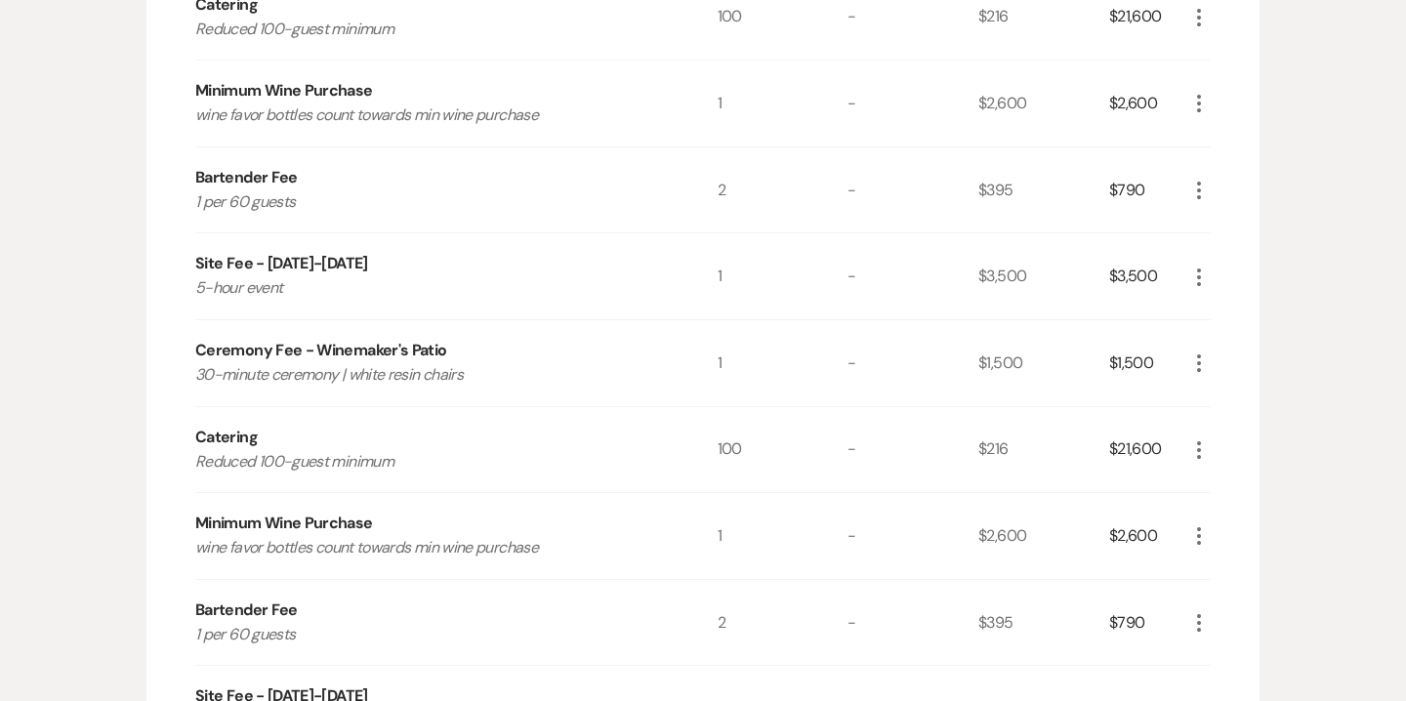
click at [1195, 359] on icon "More" at bounding box center [1198, 363] width 23 height 23
click at [1256, 431] on button "X Delete" at bounding box center [1239, 432] width 105 height 31
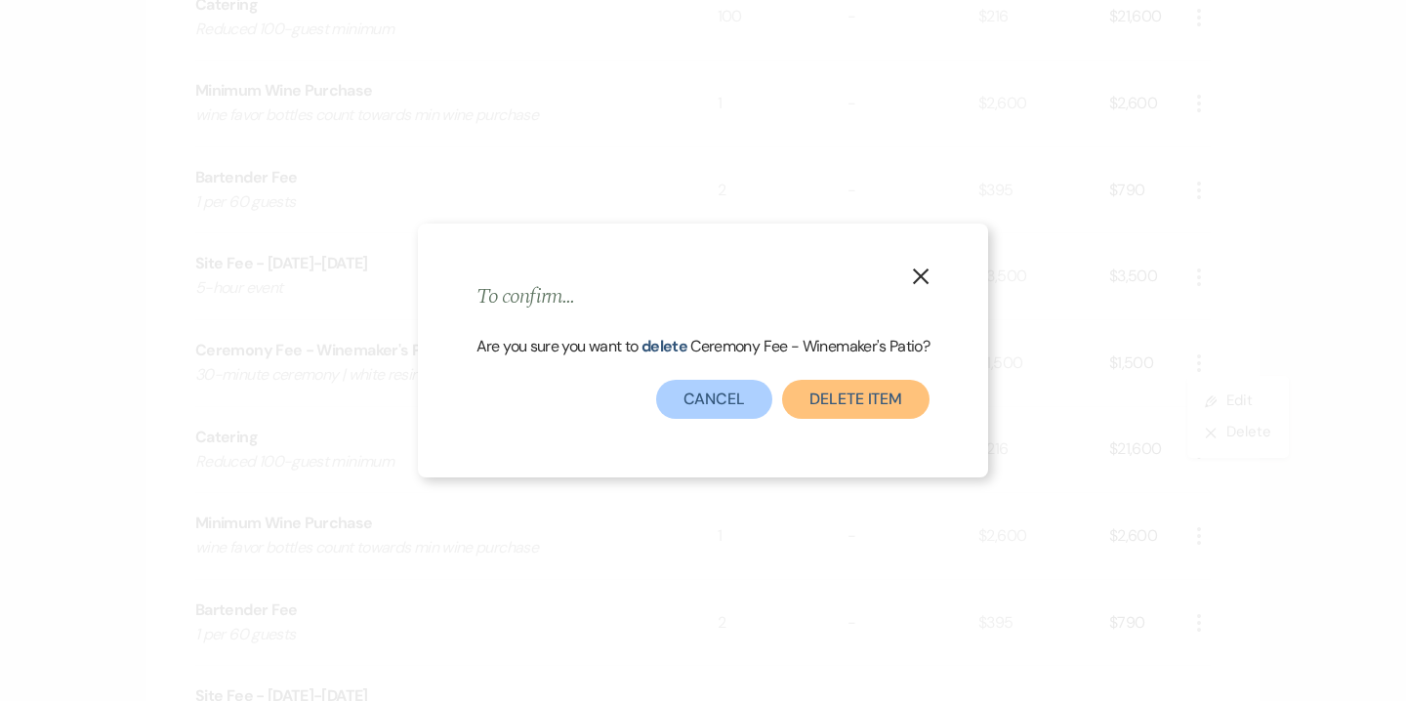
click at [847, 394] on button "Delete Item" at bounding box center [855, 399] width 147 height 39
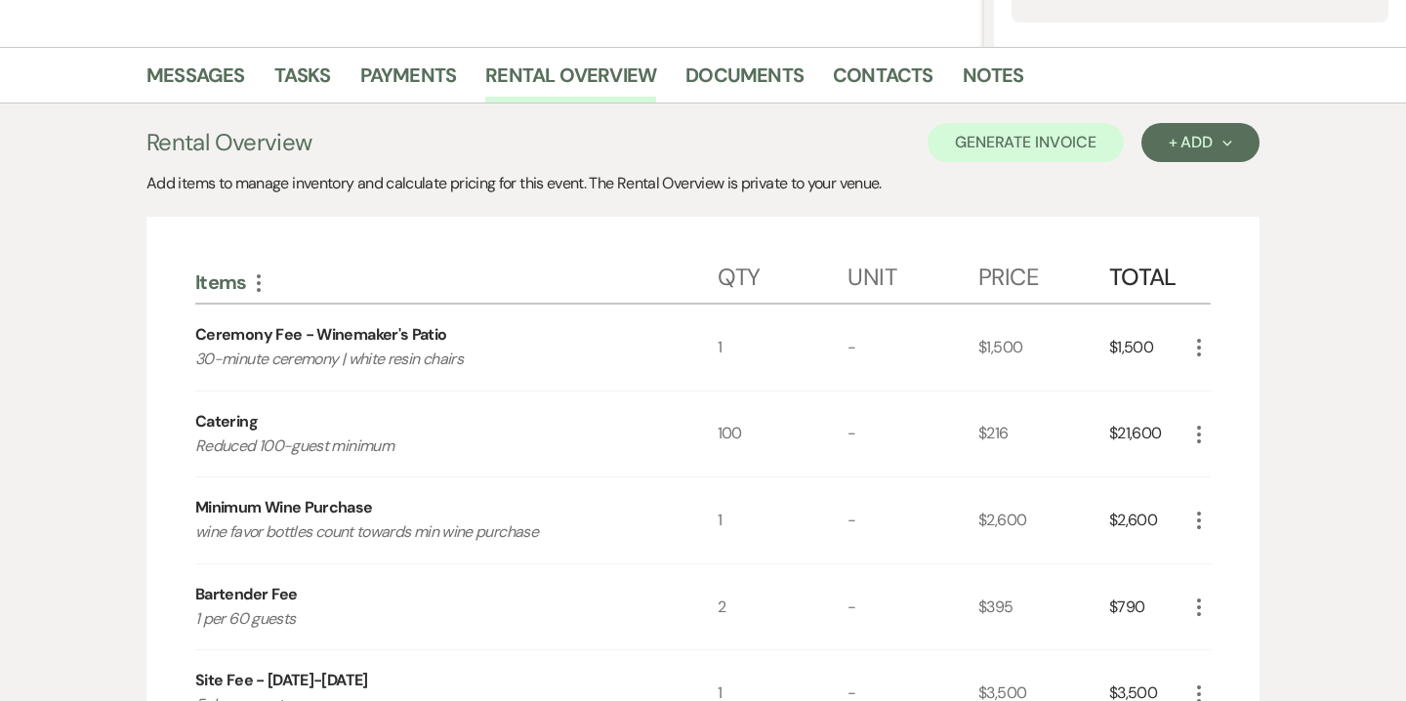
scroll to position [433, 0]
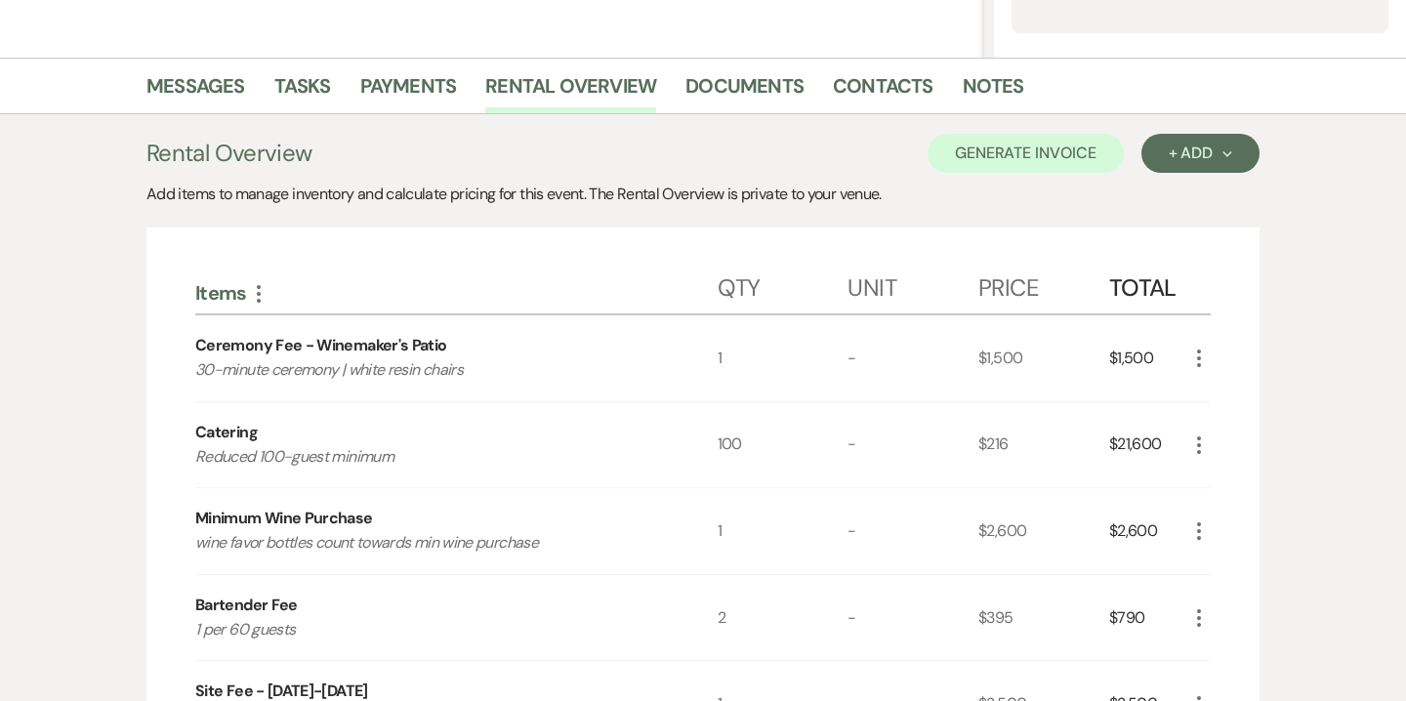
click at [1047, 178] on div "Rental Overview Generate Invoice + Add Next Add items to manage inventory and c…" at bounding box center [702, 664] width 1113 height 1061
click at [1047, 158] on button "Generate Invoice" at bounding box center [1026, 153] width 196 height 39
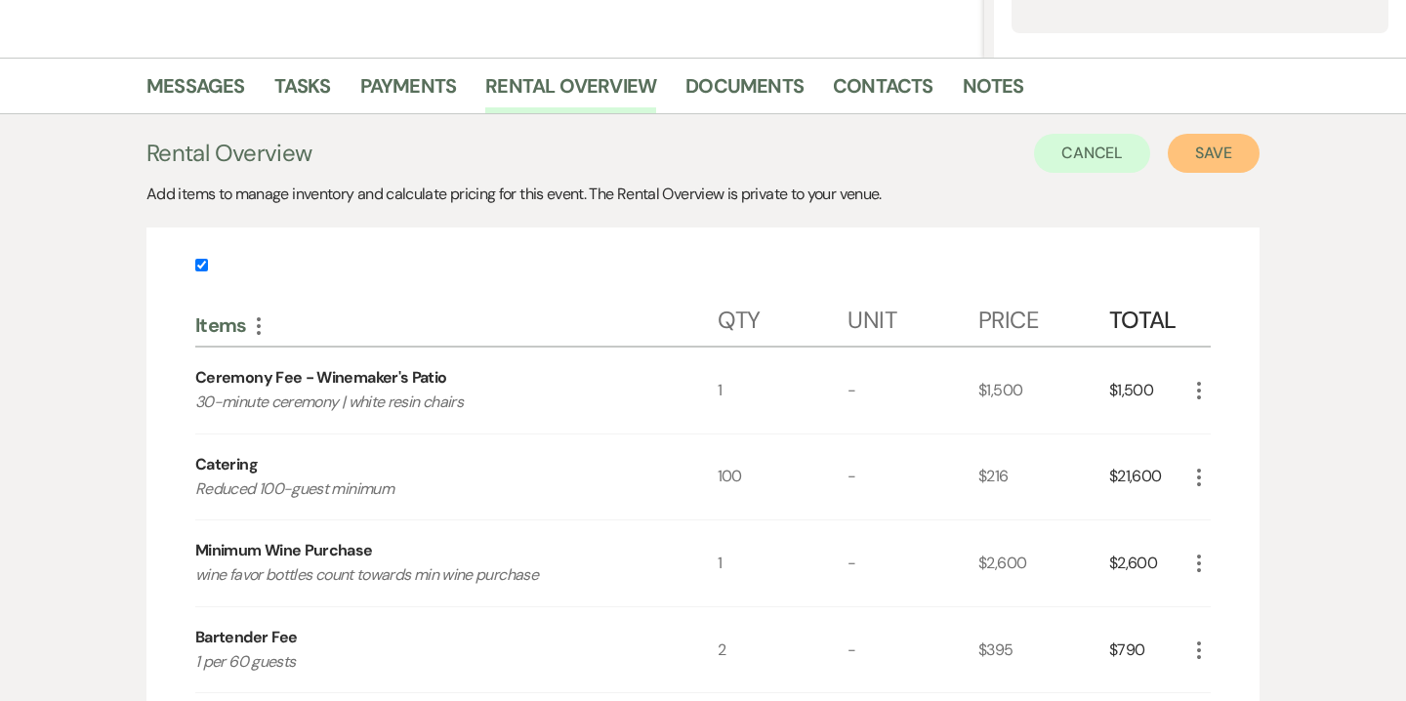
click at [1196, 165] on button "Save" at bounding box center [1214, 153] width 92 height 39
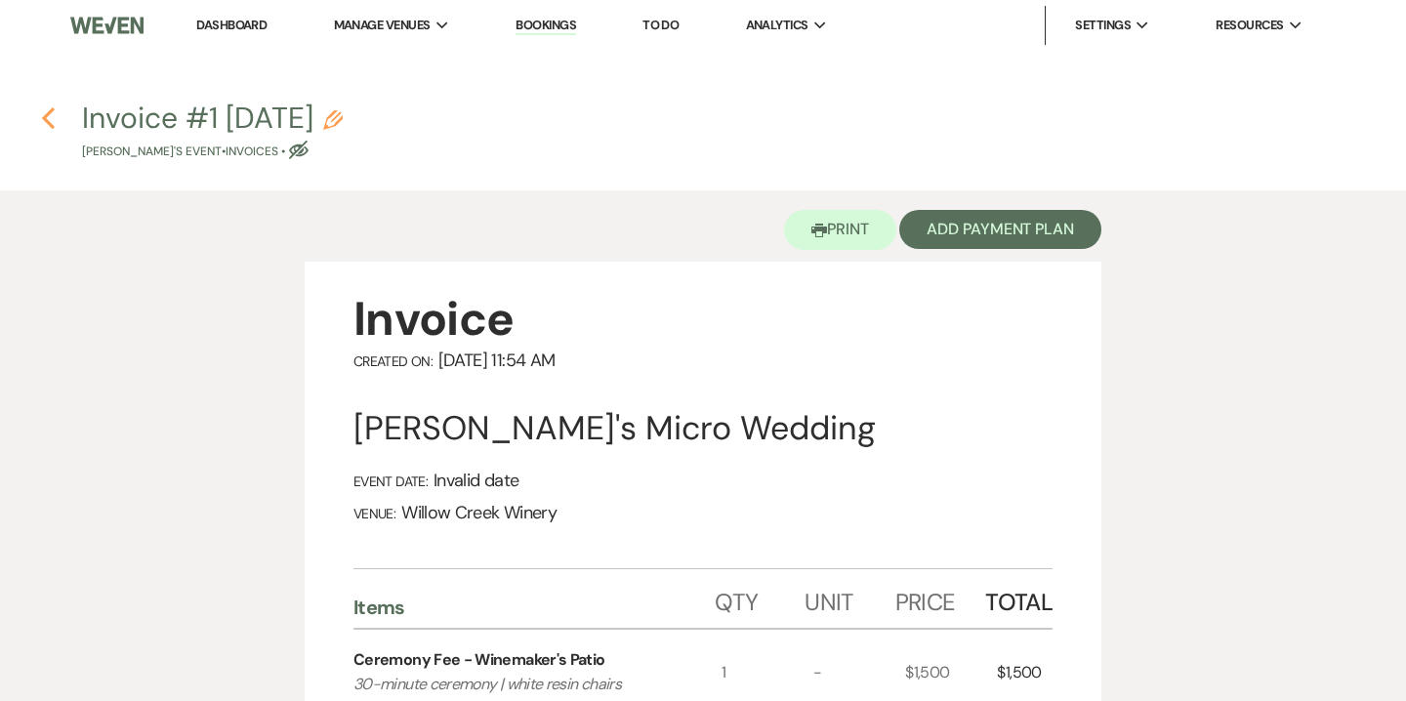
click at [54, 124] on icon "Previous" at bounding box center [48, 117] width 15 height 23
select select "5"
select select "14"
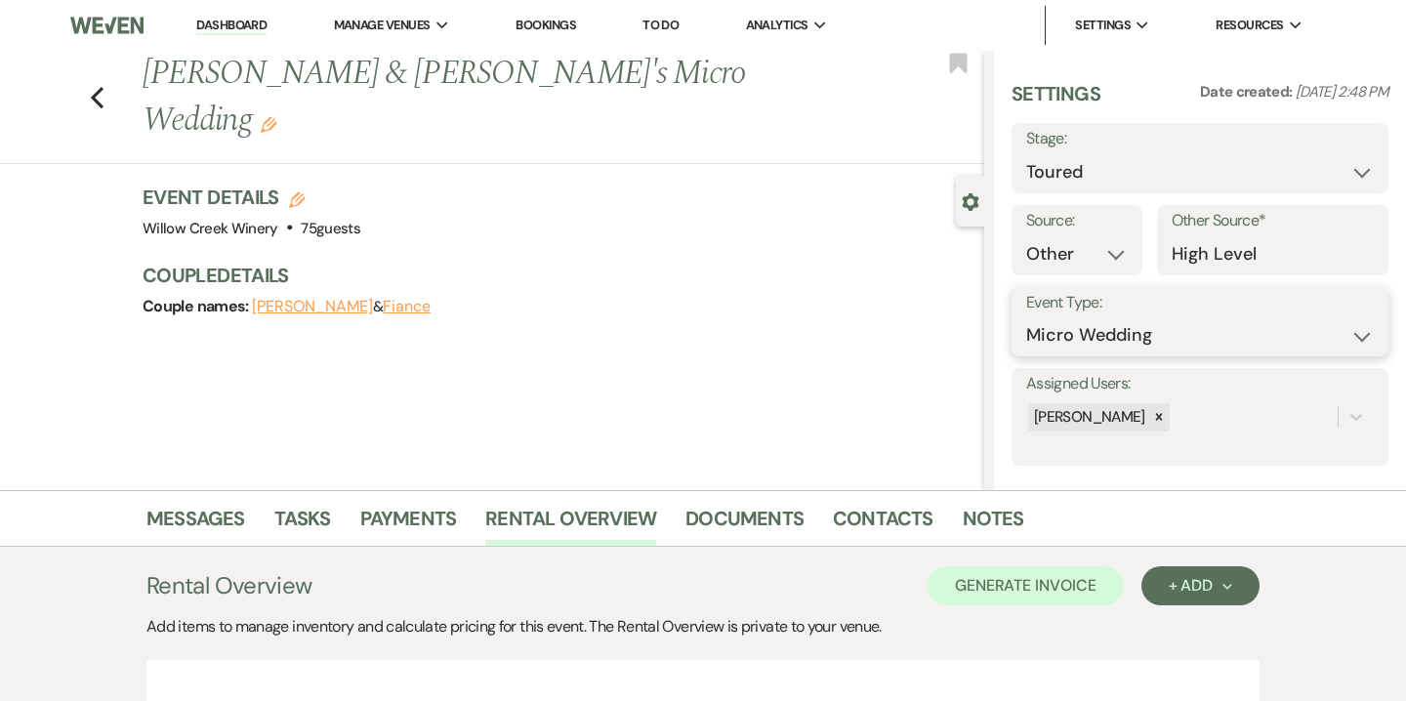
click at [1094, 332] on select "Wedding Anniversary Party Baby Shower Bachelorette / Bachelor Party Birthday Pa…" at bounding box center [1200, 335] width 348 height 38
select select "1"
click at [1026, 316] on select "Wedding Anniversary Party Baby Shower Bachelorette / Bachelor Party Birthday Pa…" at bounding box center [1200, 335] width 348 height 38
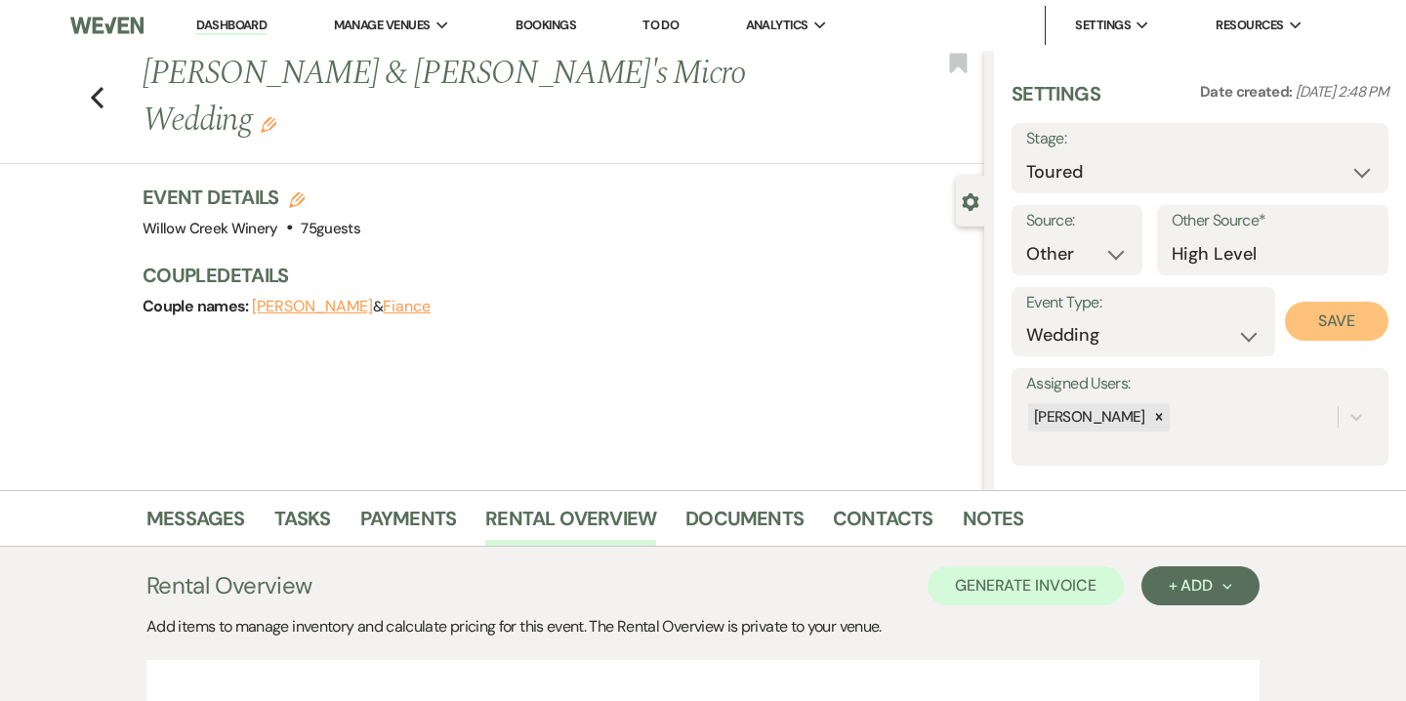
click at [1350, 334] on button "Save" at bounding box center [1337, 321] width 104 height 39
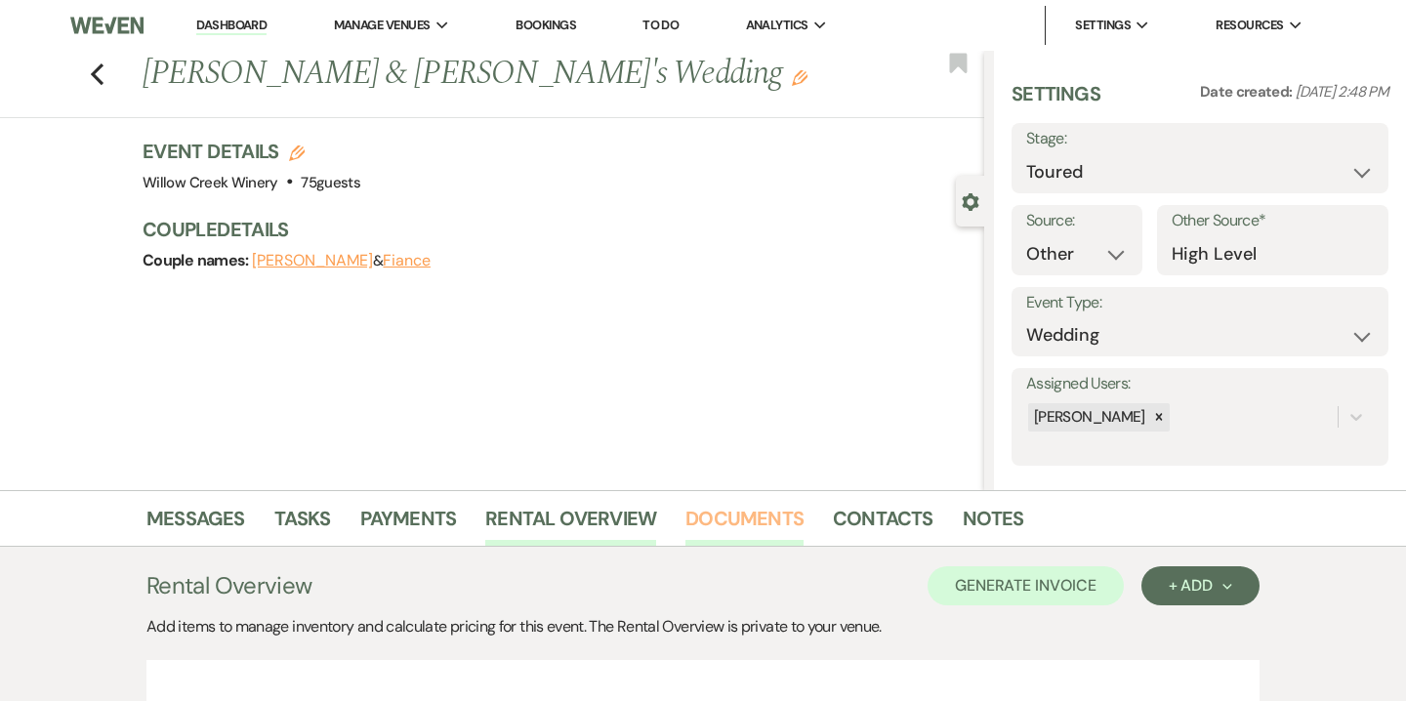
click at [728, 528] on link "Documents" at bounding box center [745, 524] width 118 height 43
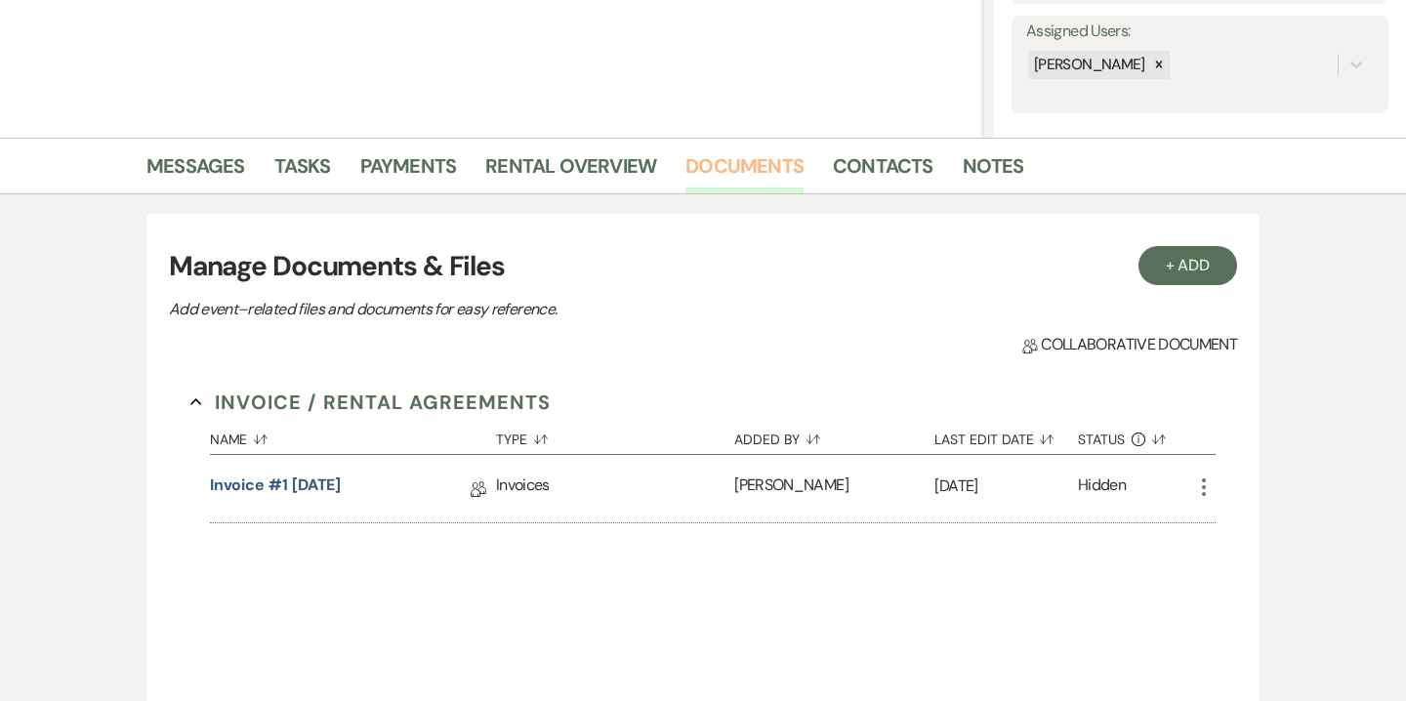
scroll to position [408, 0]
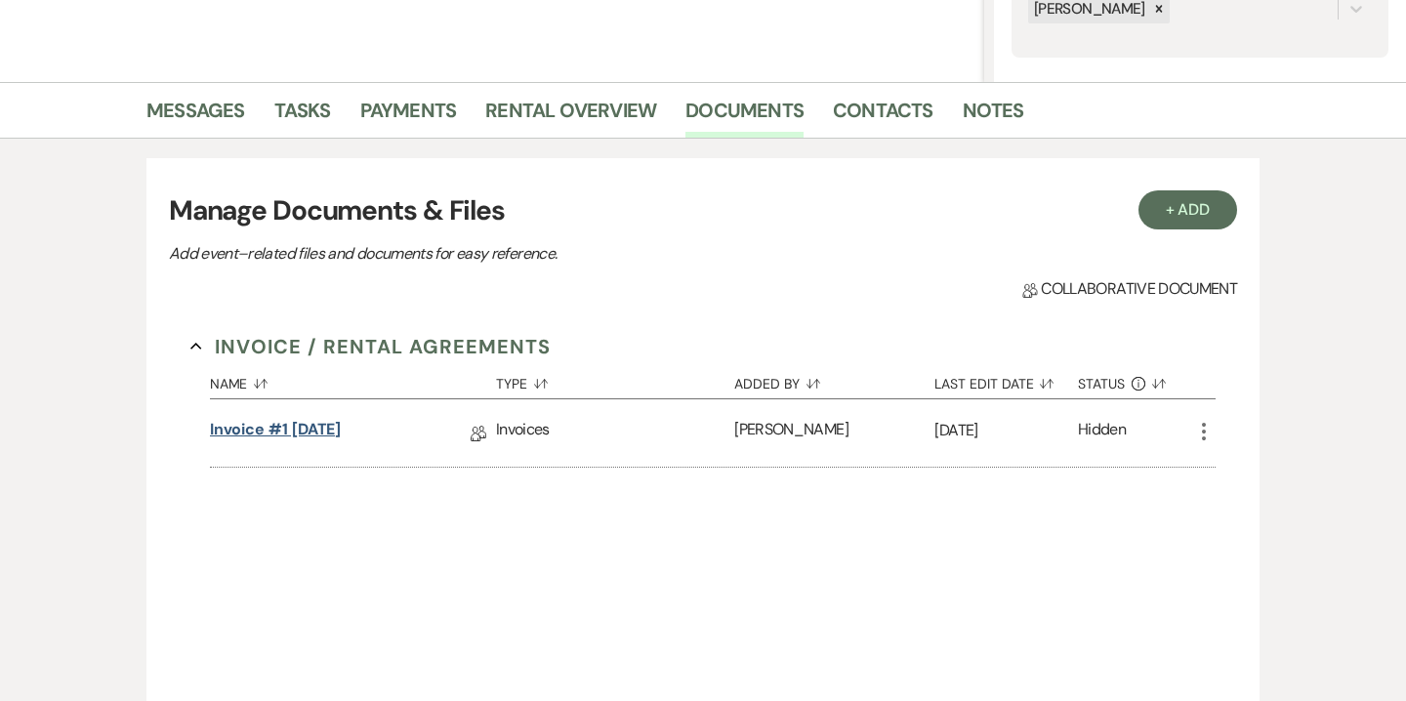
click at [330, 432] on link "Invoice #1 9-20-2025" at bounding box center [276, 433] width 132 height 30
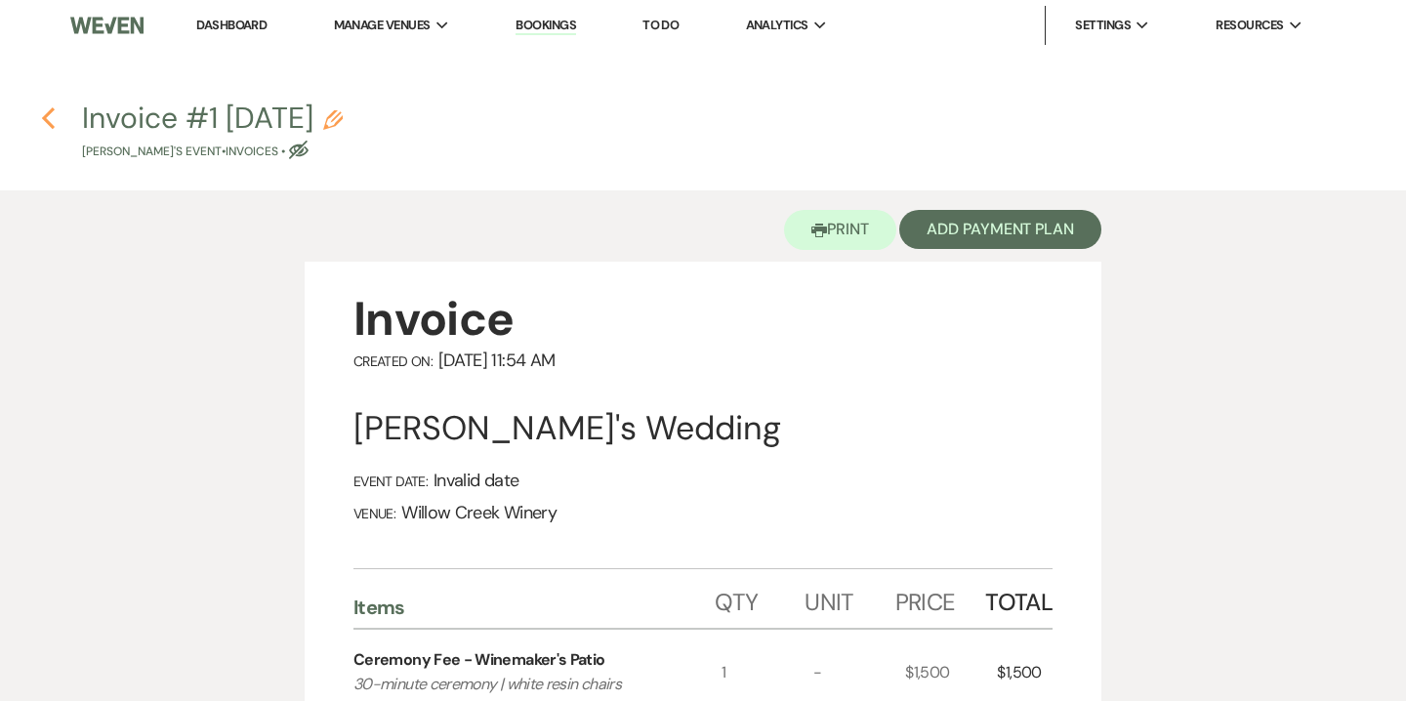
click at [48, 112] on use "button" at bounding box center [48, 117] width 13 height 21
select select "5"
select select "14"
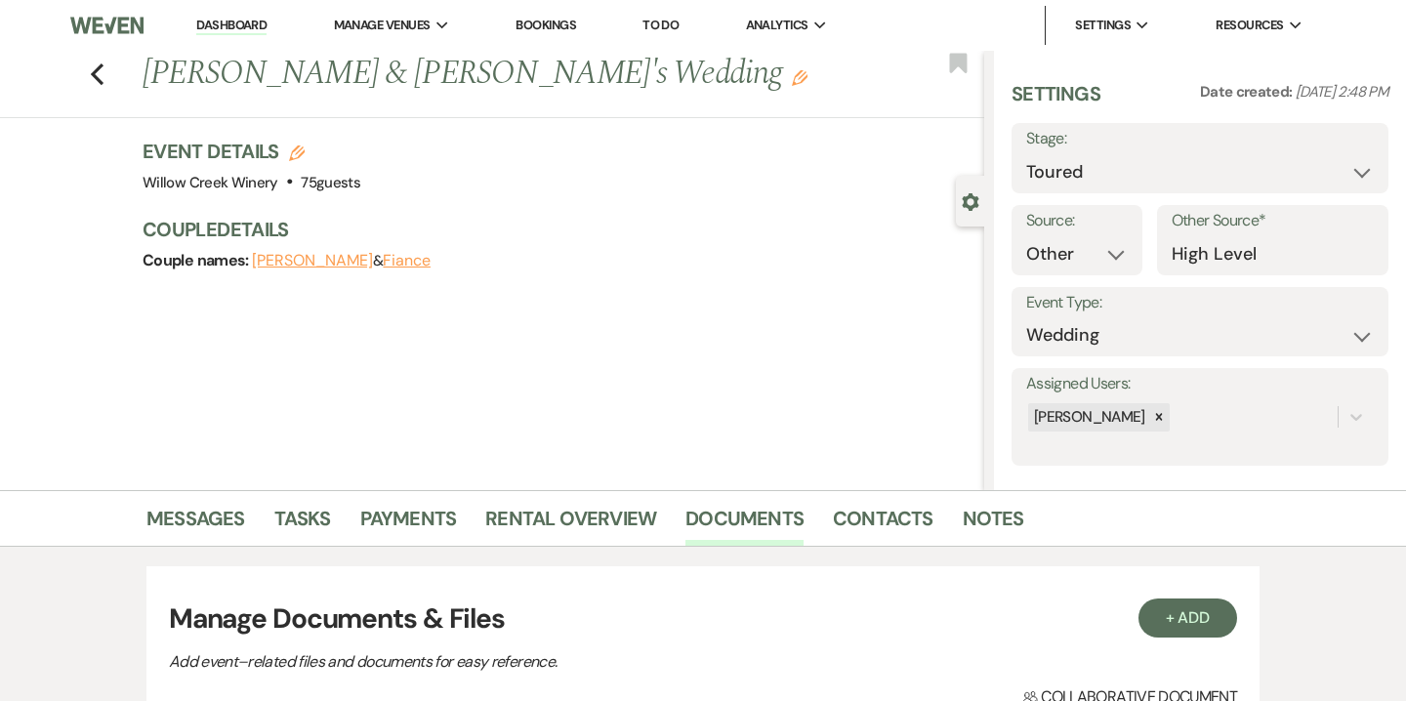
click at [300, 151] on icon "Edit" at bounding box center [297, 154] width 16 height 16
select select "531"
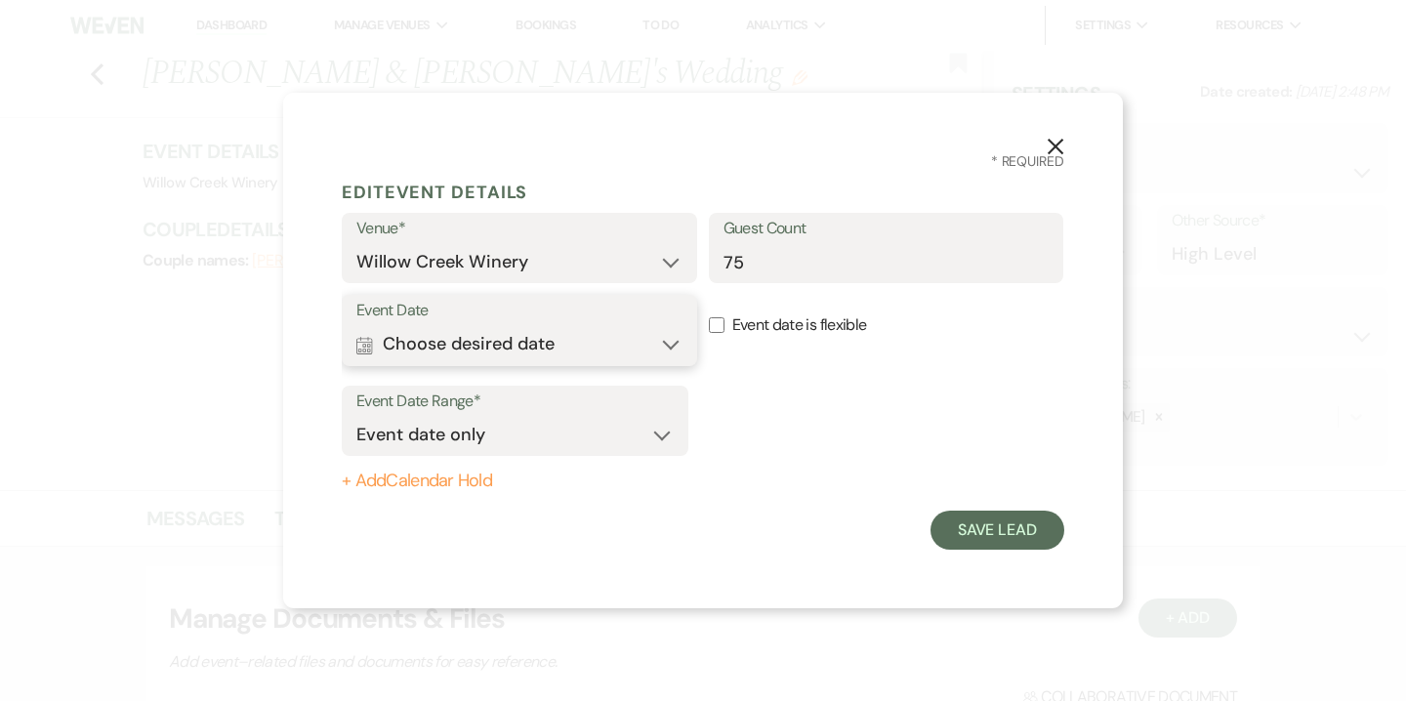
click at [442, 355] on button "Calendar Choose desired date Expand" at bounding box center [519, 344] width 326 height 39
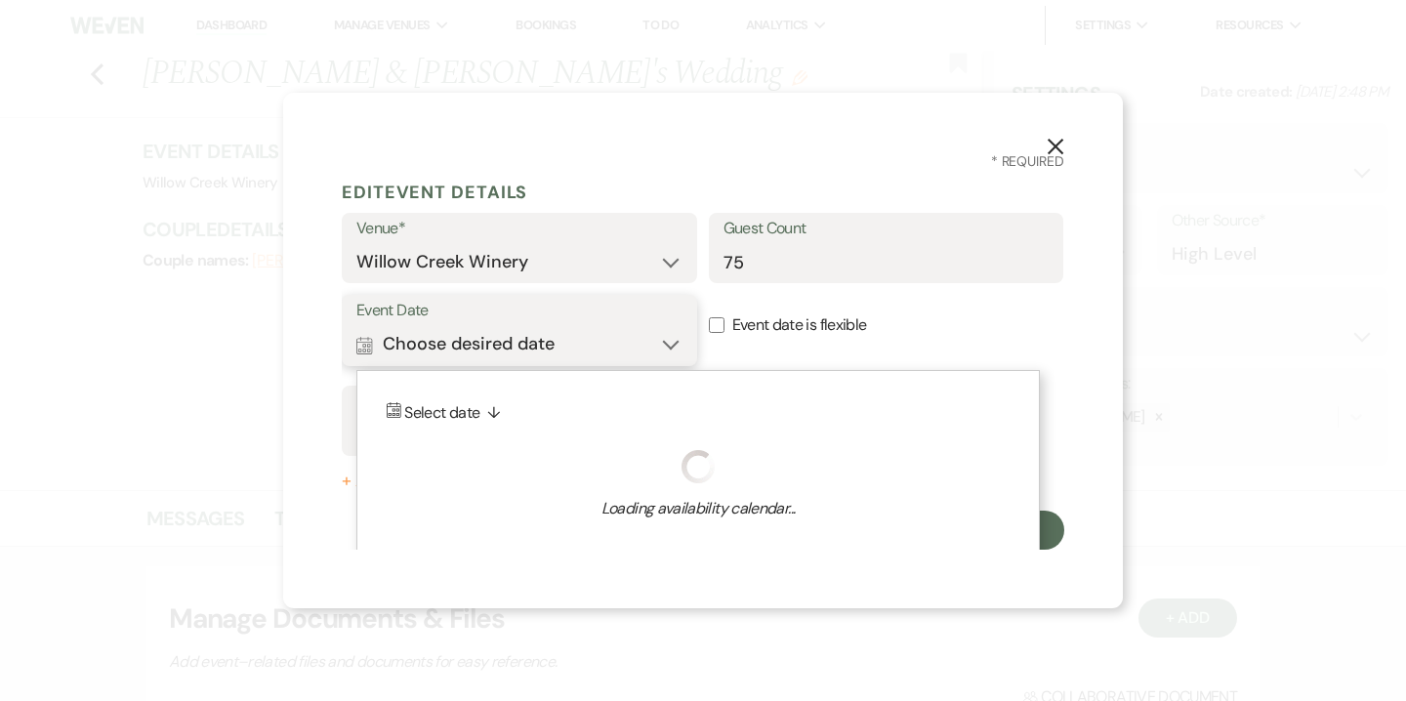
scroll to position [11, 0]
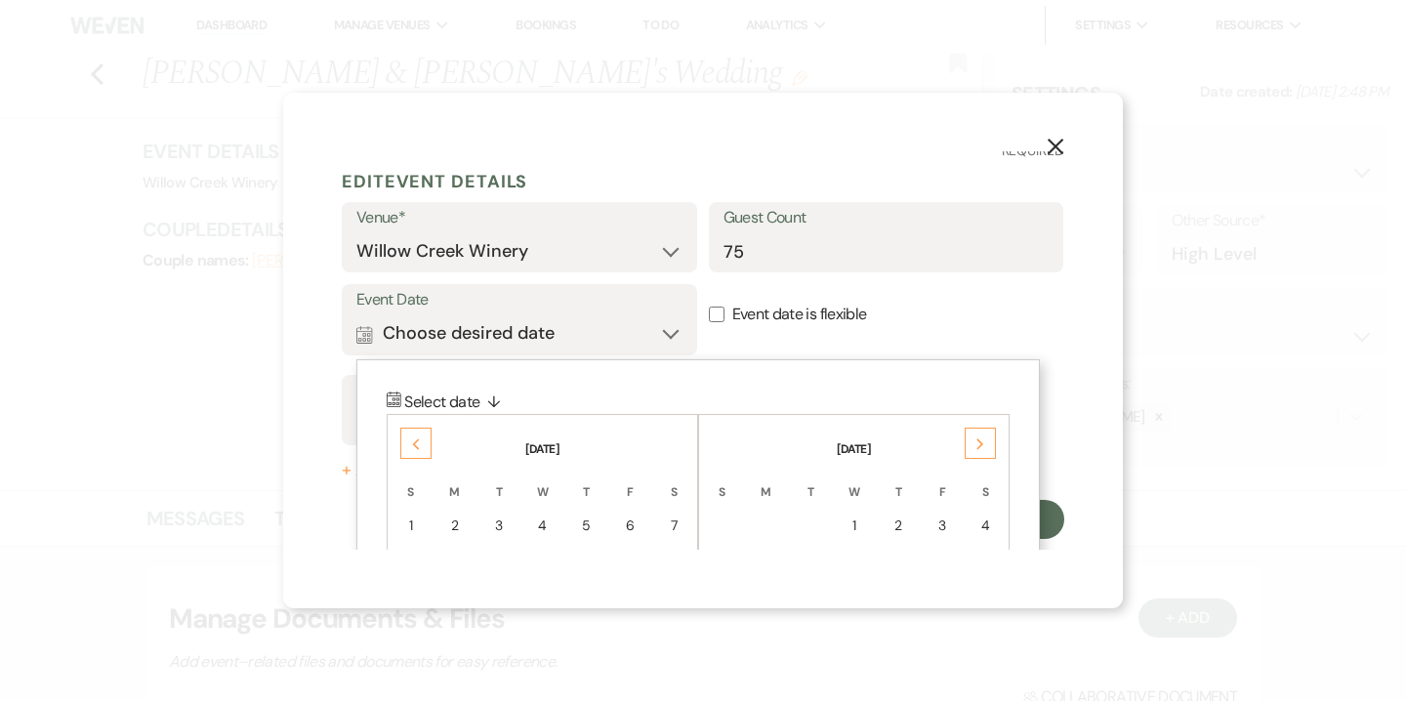
click at [423, 448] on div "Previous" at bounding box center [415, 443] width 31 height 31
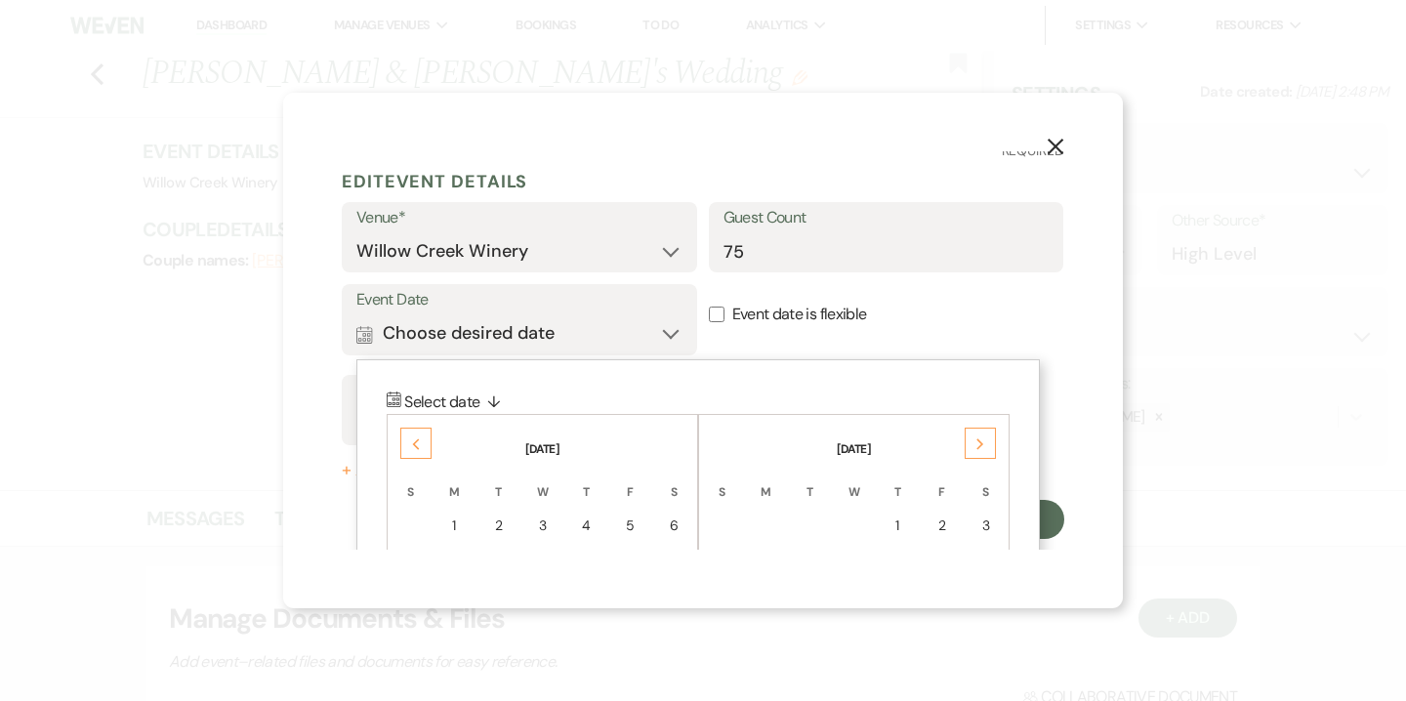
click at [423, 448] on div "Previous" at bounding box center [415, 443] width 31 height 31
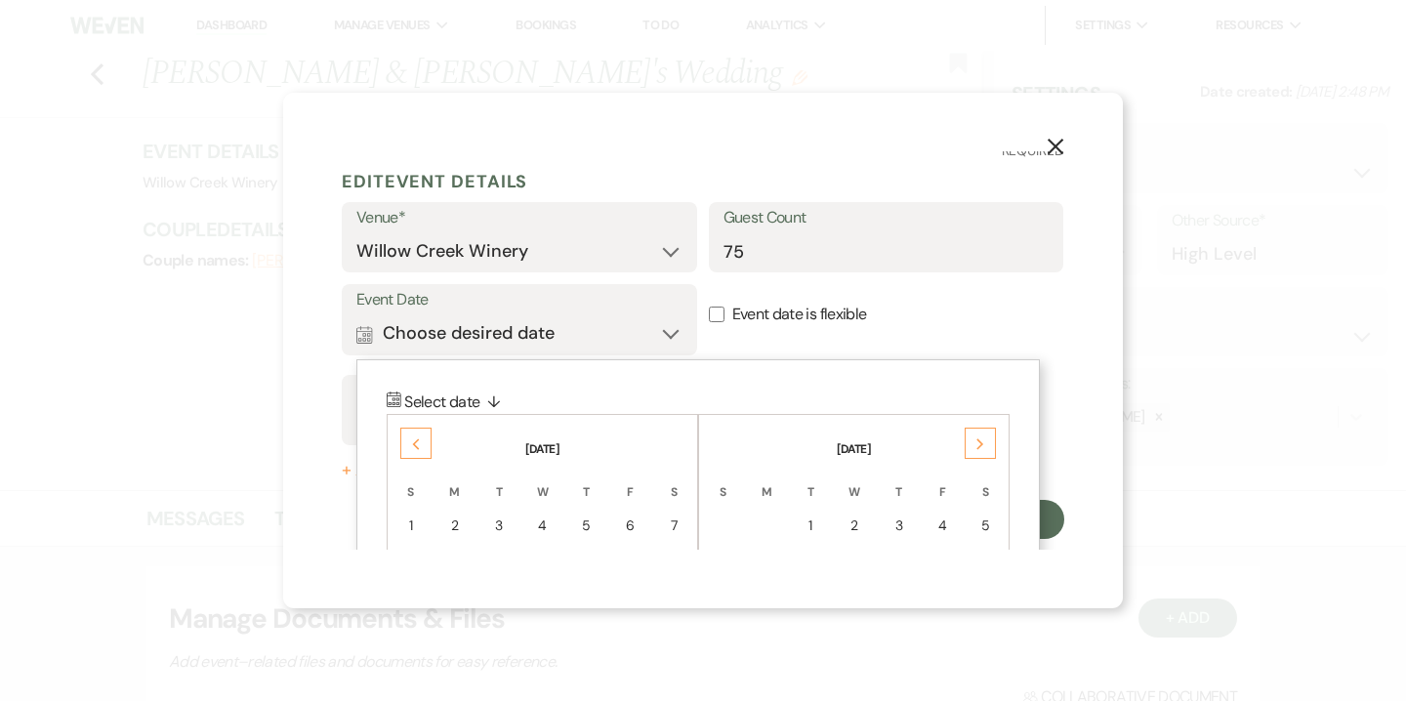
click at [423, 448] on div "Previous" at bounding box center [415, 443] width 31 height 31
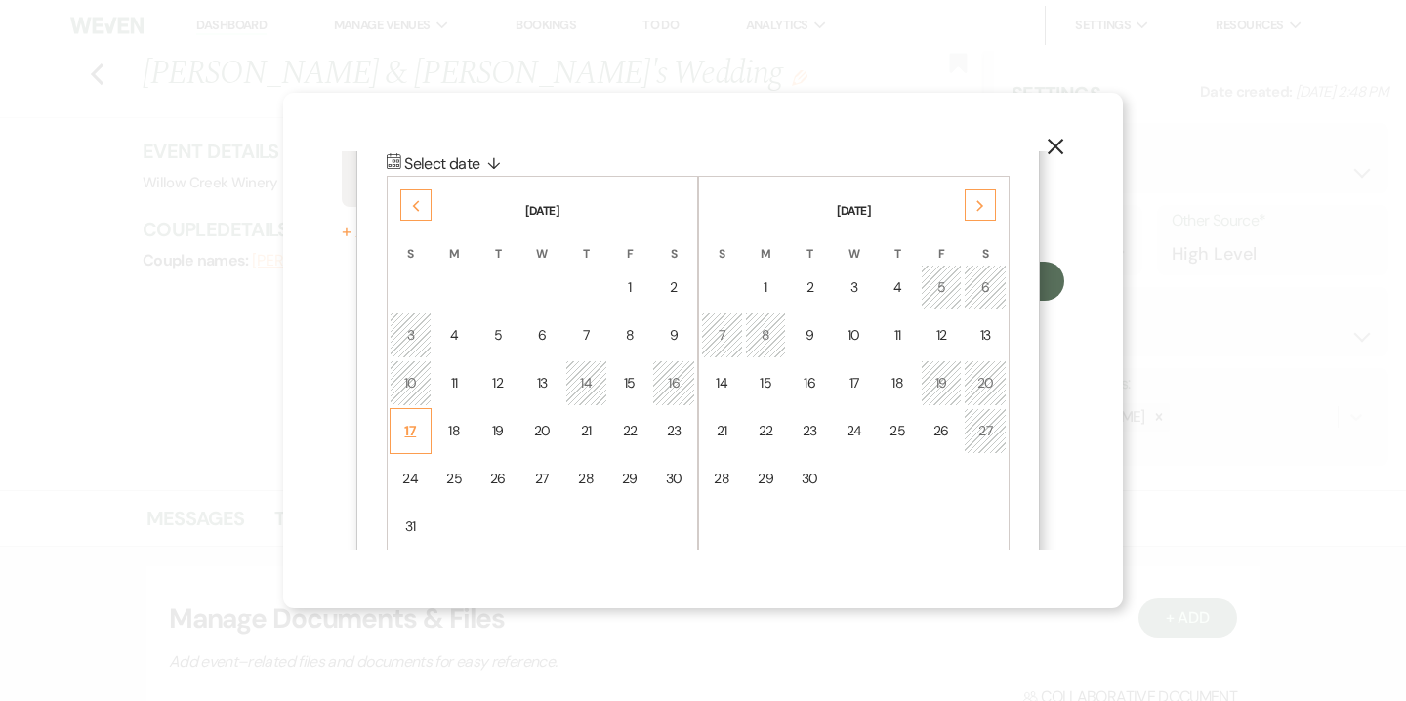
scroll to position [251, 0]
click at [422, 445] on td "17" at bounding box center [411, 429] width 42 height 46
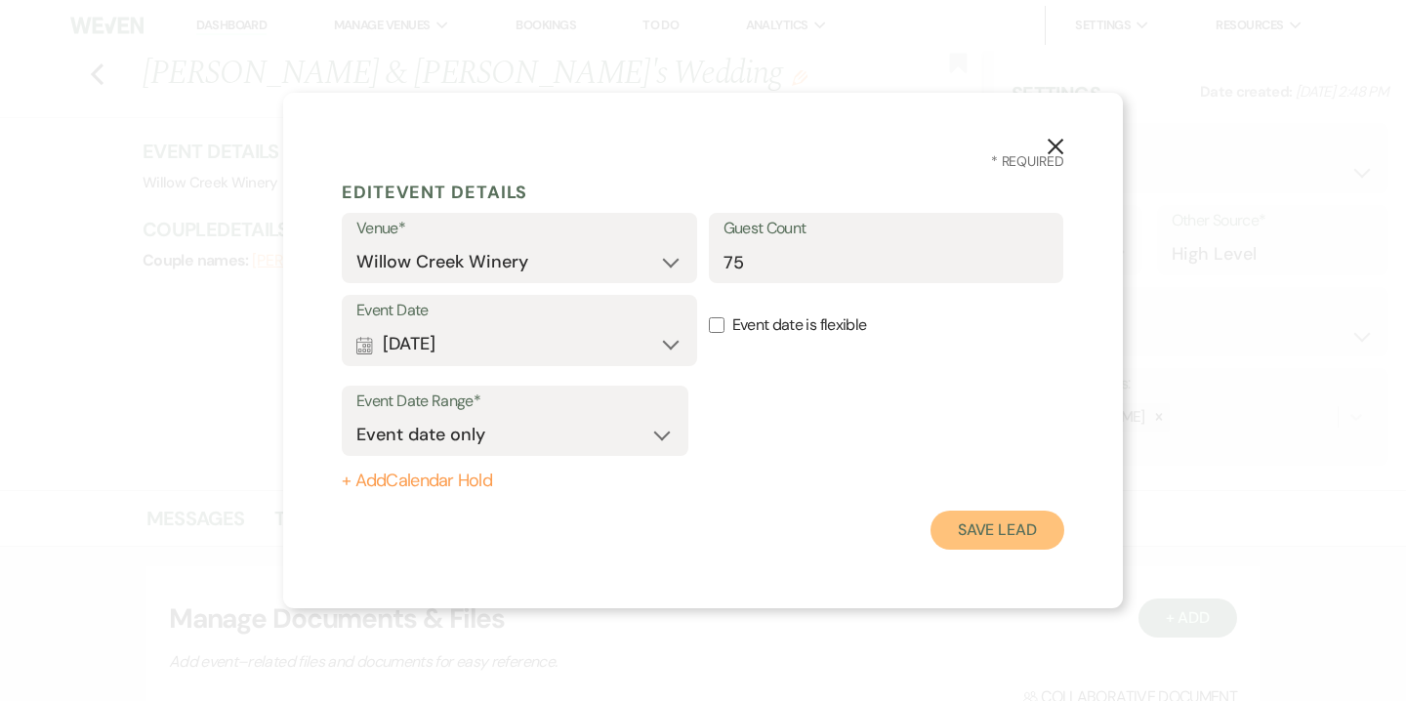
click at [975, 520] on button "Save Lead" at bounding box center [998, 530] width 134 height 39
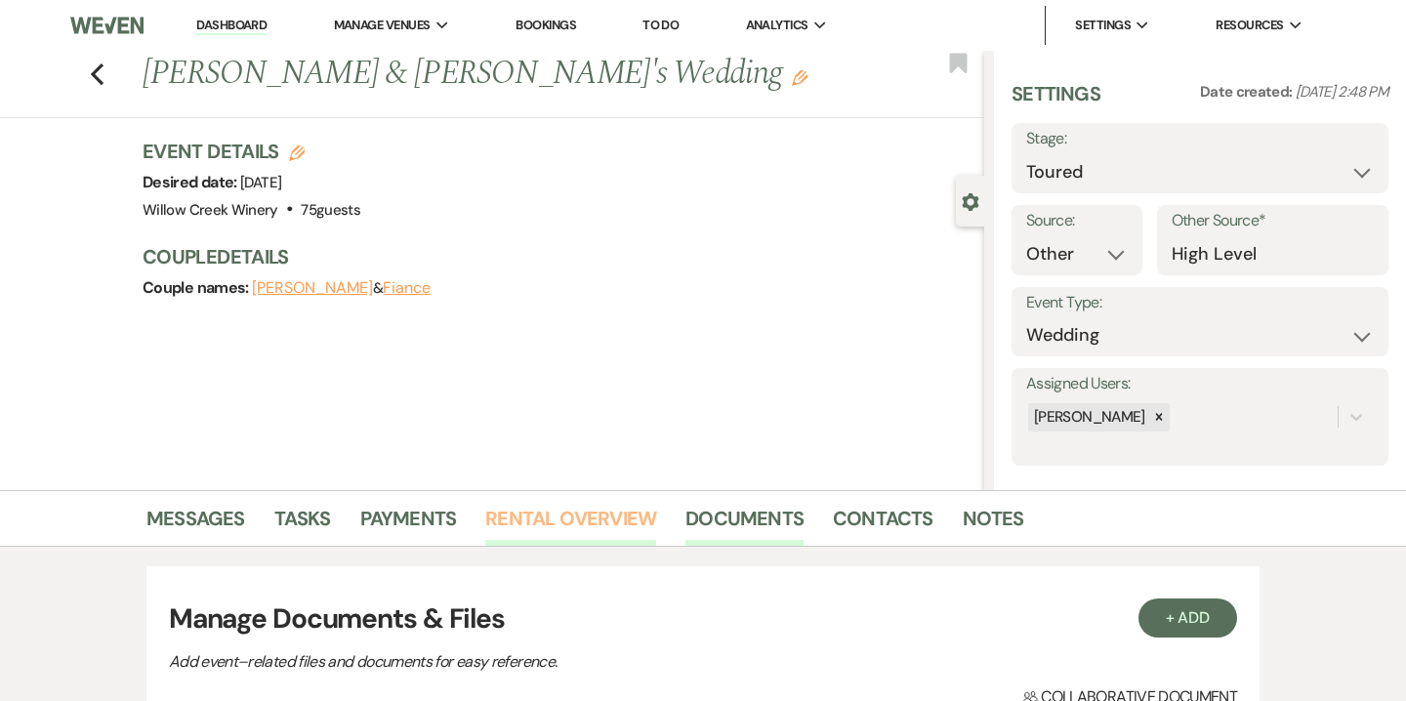
click at [604, 507] on link "Rental Overview" at bounding box center [570, 524] width 171 height 43
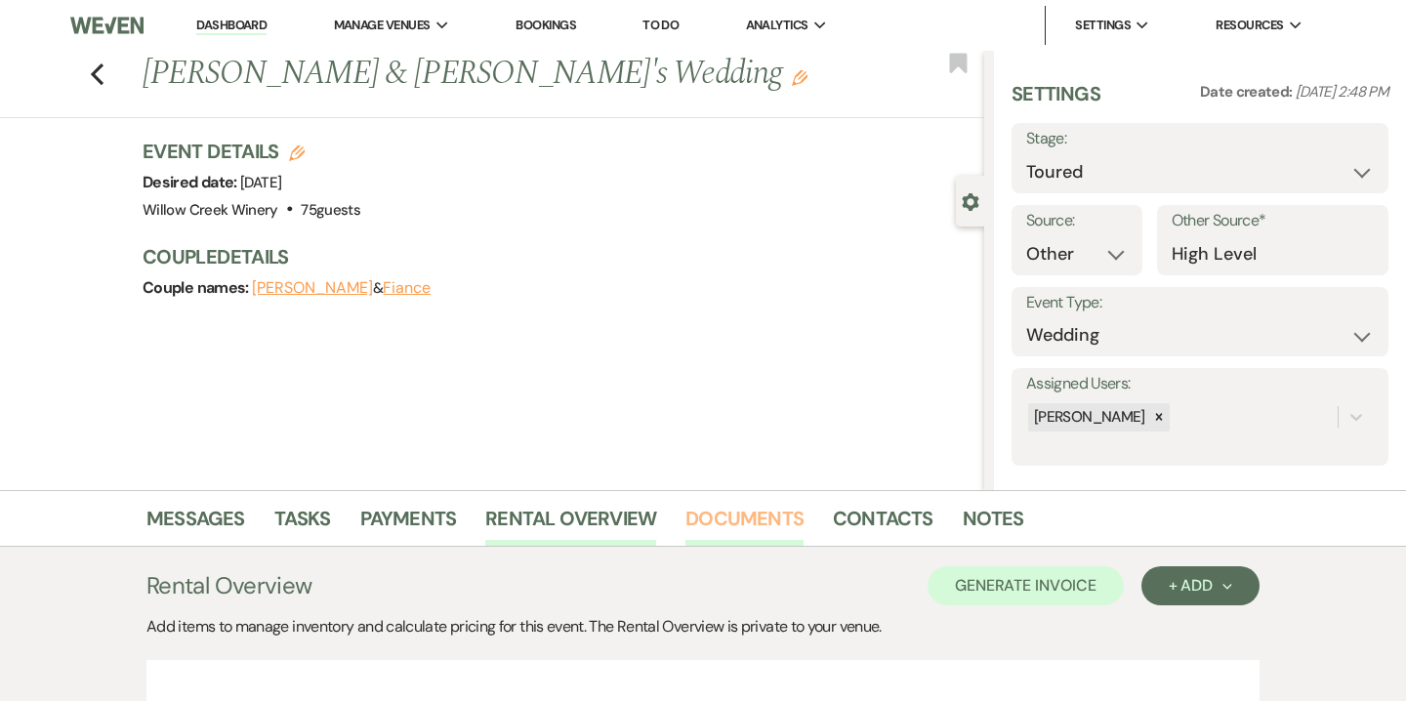
click at [734, 522] on link "Documents" at bounding box center [745, 524] width 118 height 43
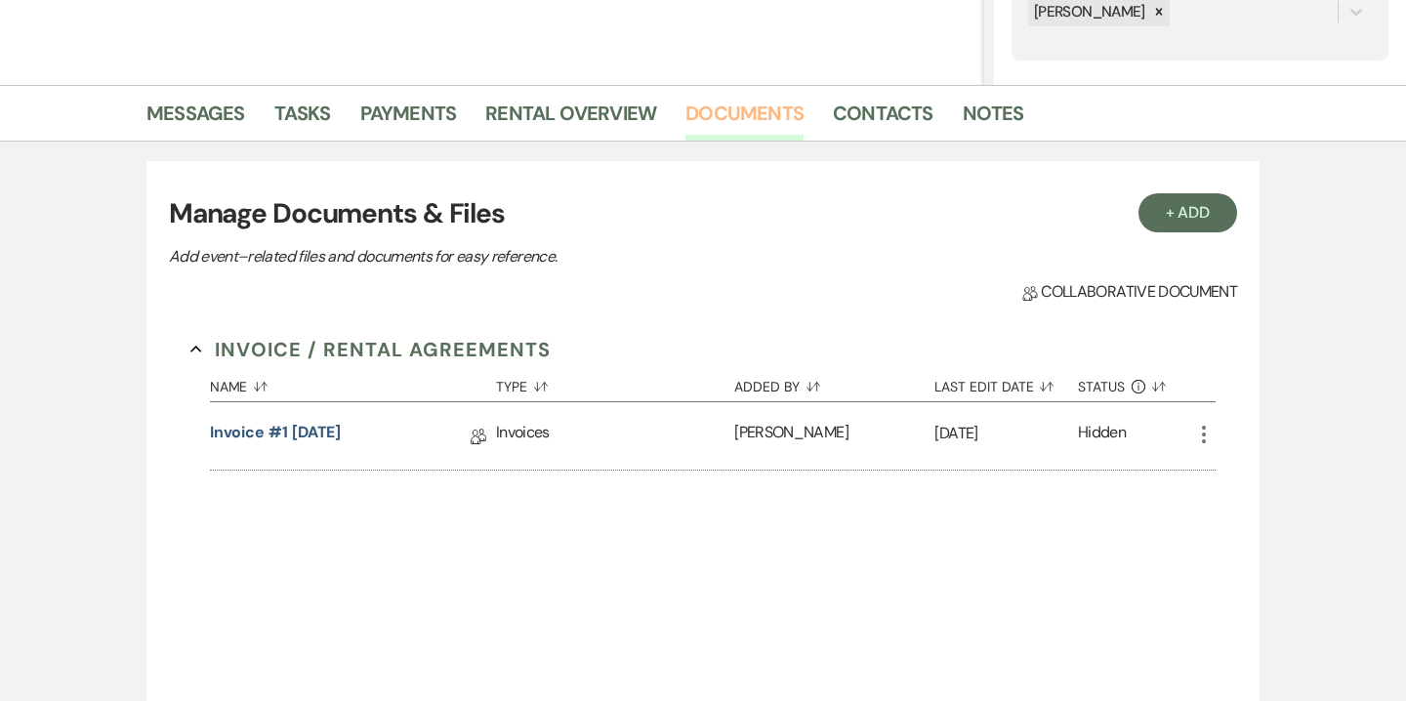
scroll to position [443, 0]
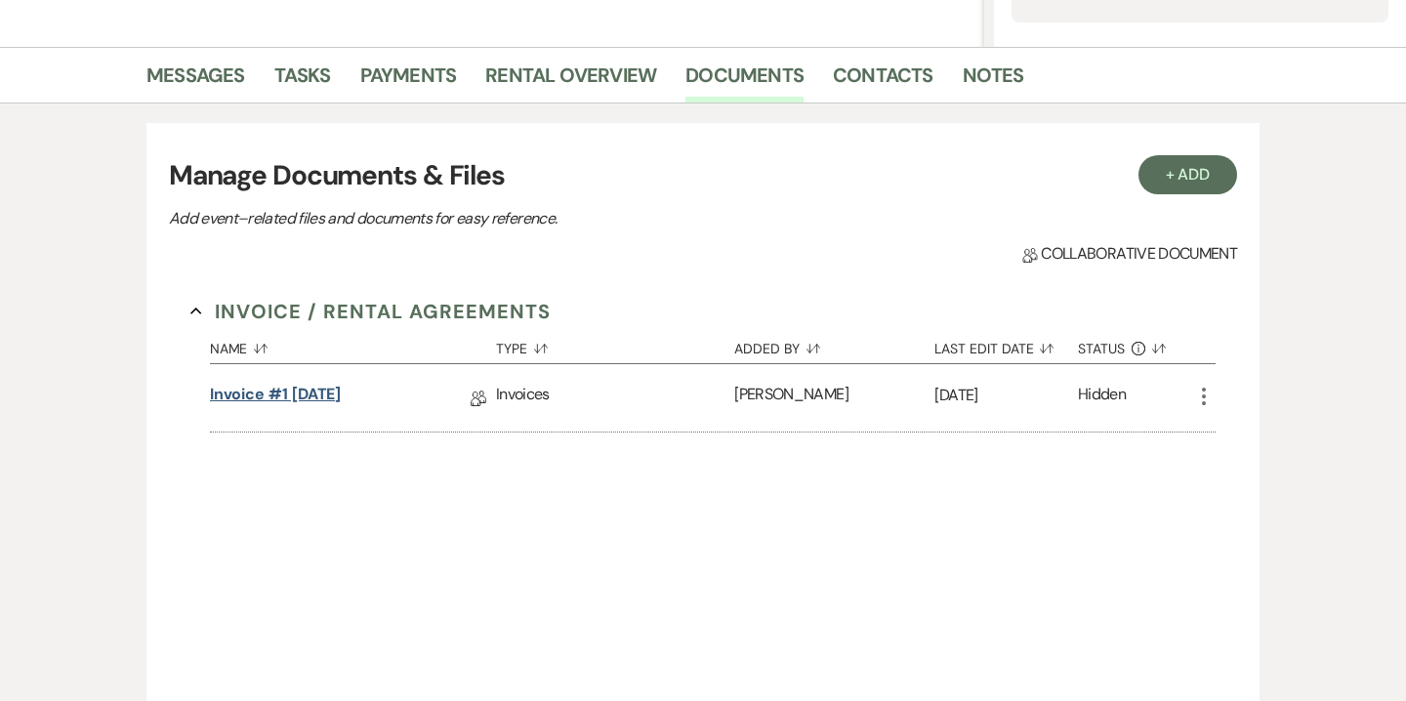
click at [341, 394] on link "Invoice #1 9-20-2025" at bounding box center [276, 398] width 132 height 30
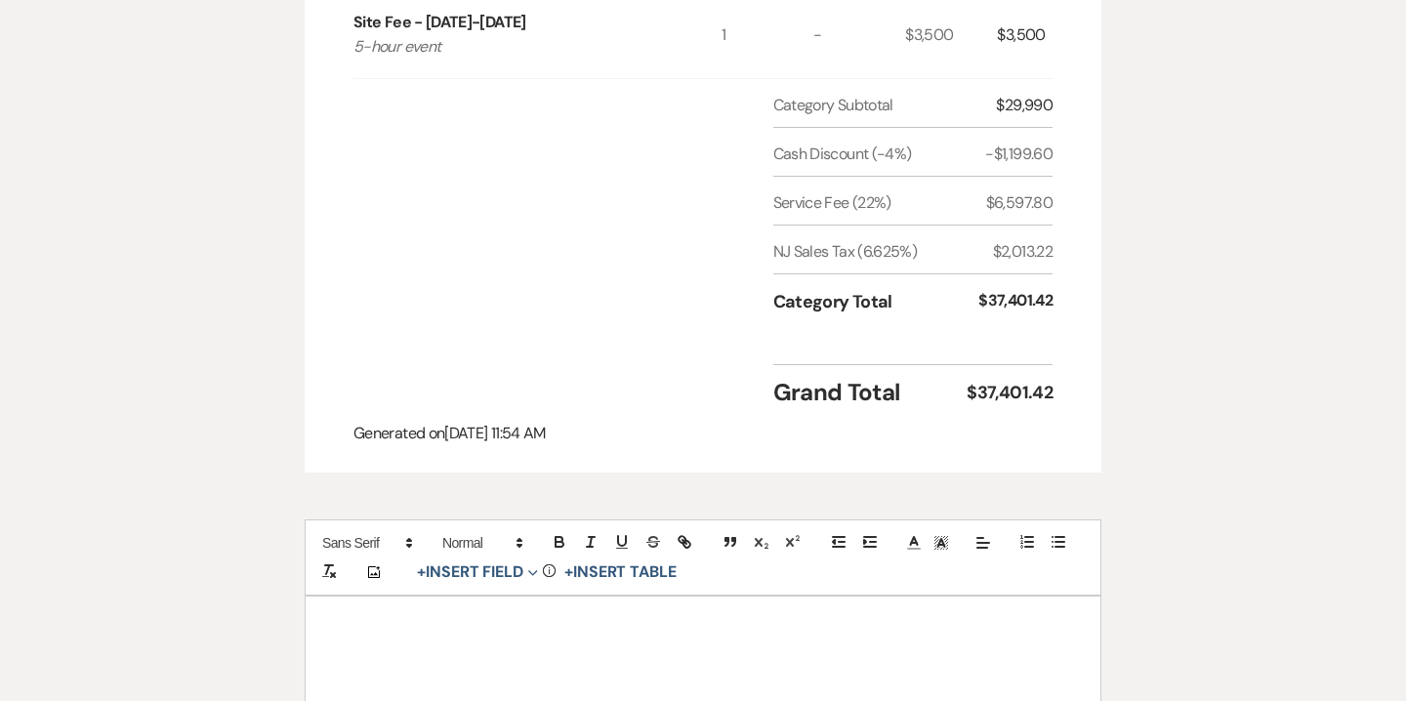
scroll to position [1207, 0]
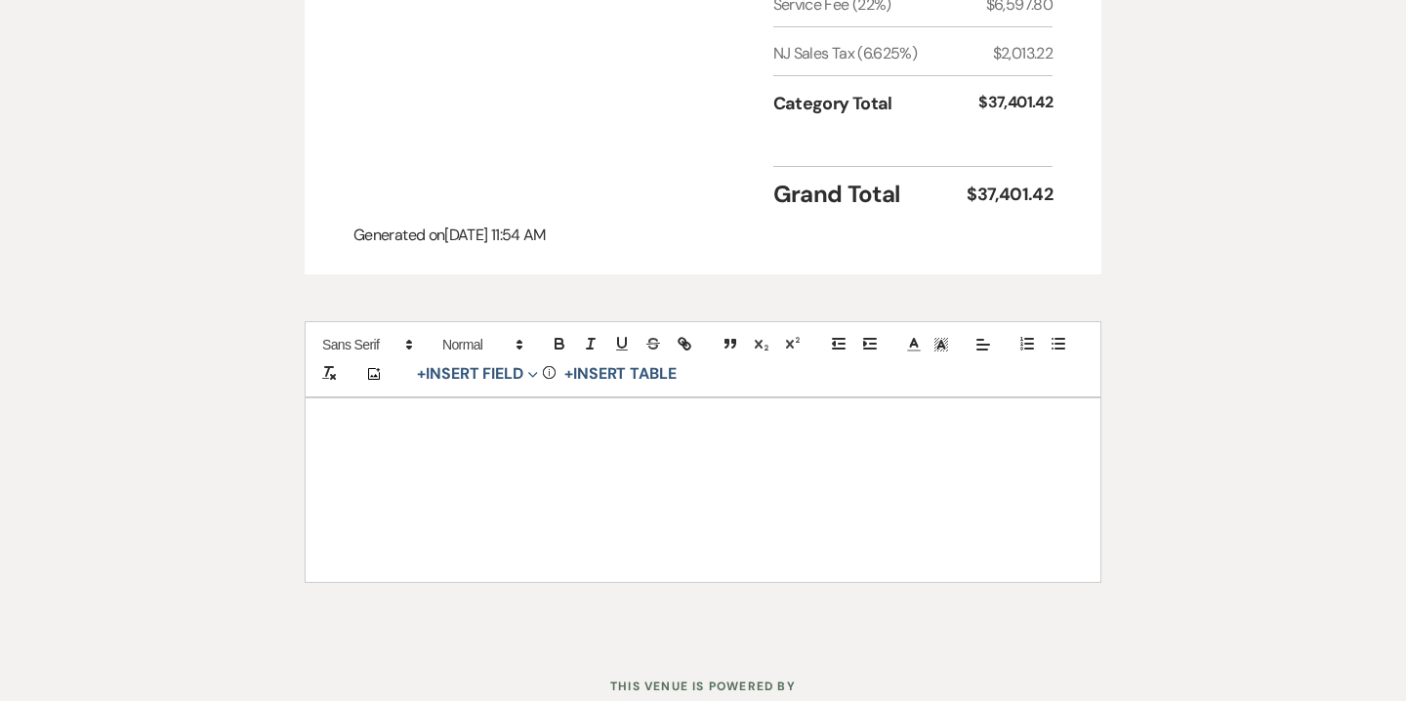
click at [655, 499] on div at bounding box center [703, 490] width 795 height 184
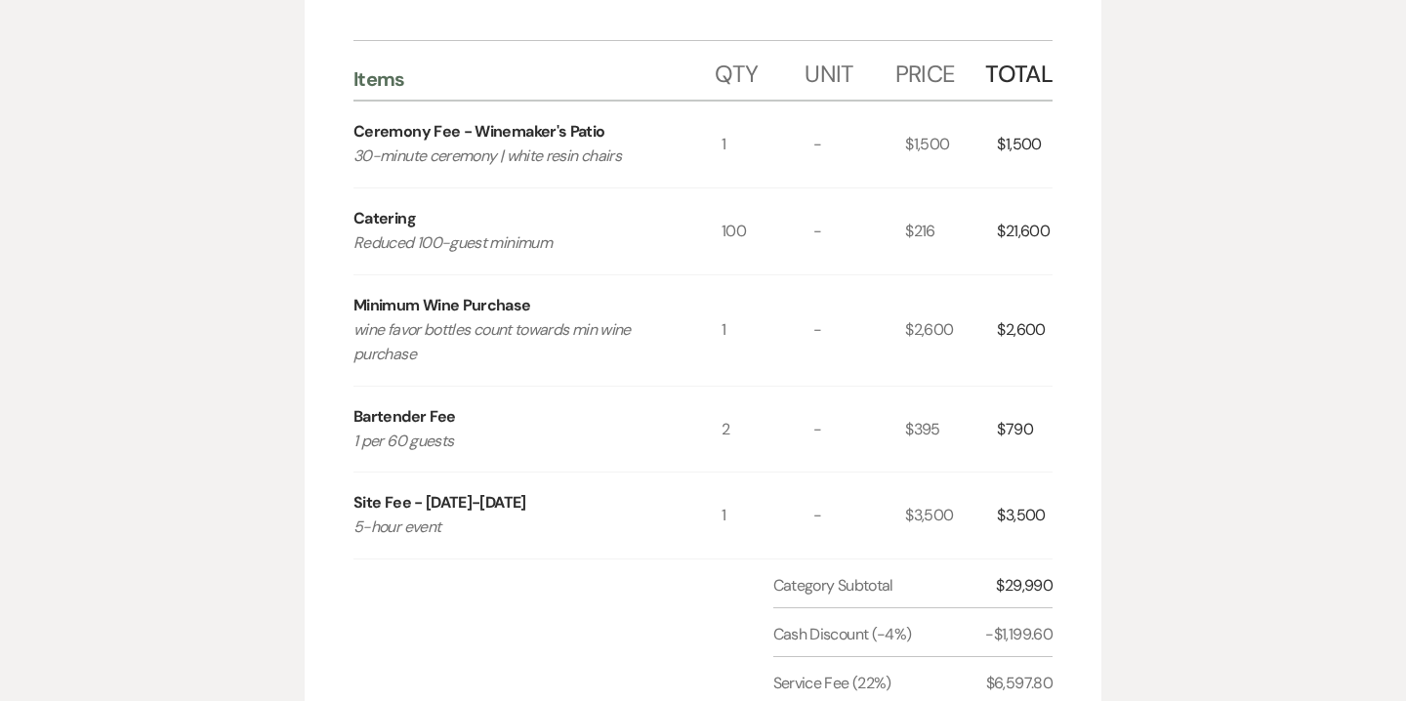
scroll to position [0, 0]
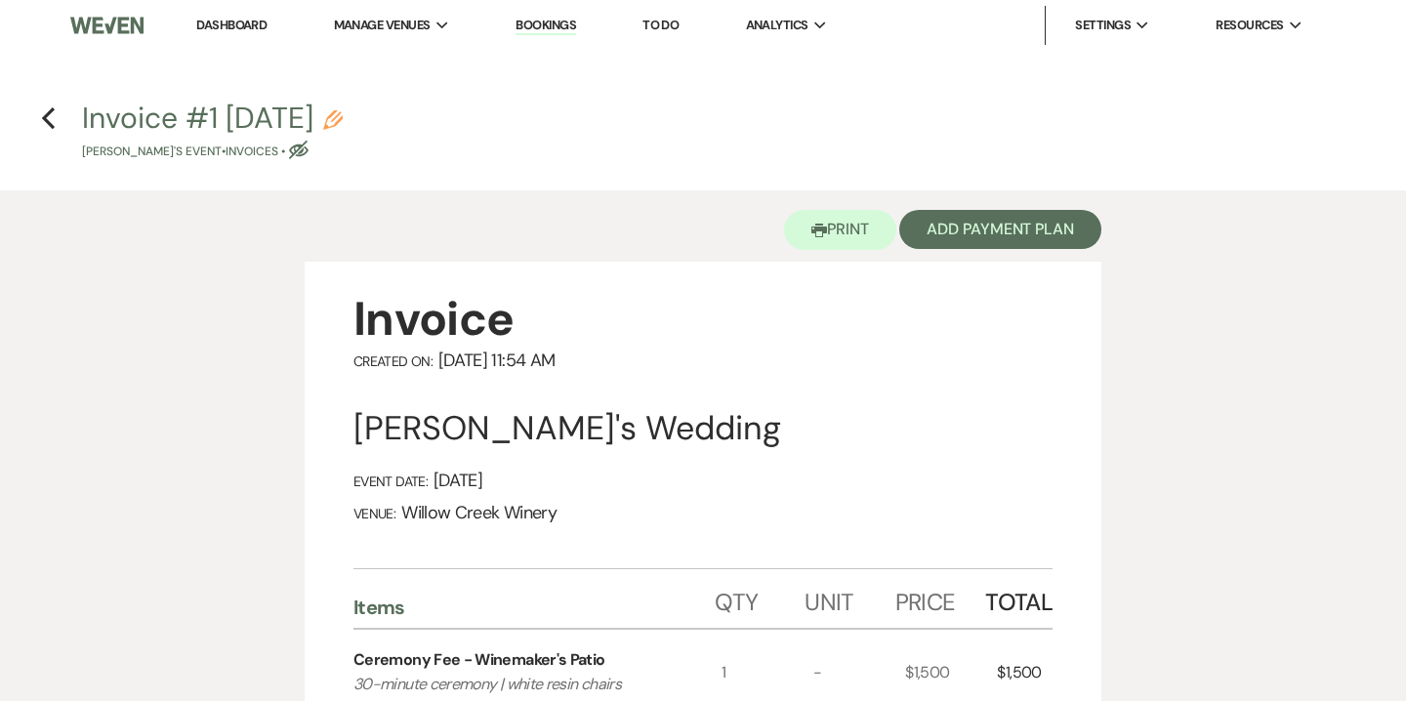
click at [343, 114] on use "button" at bounding box center [333, 120] width 20 height 20
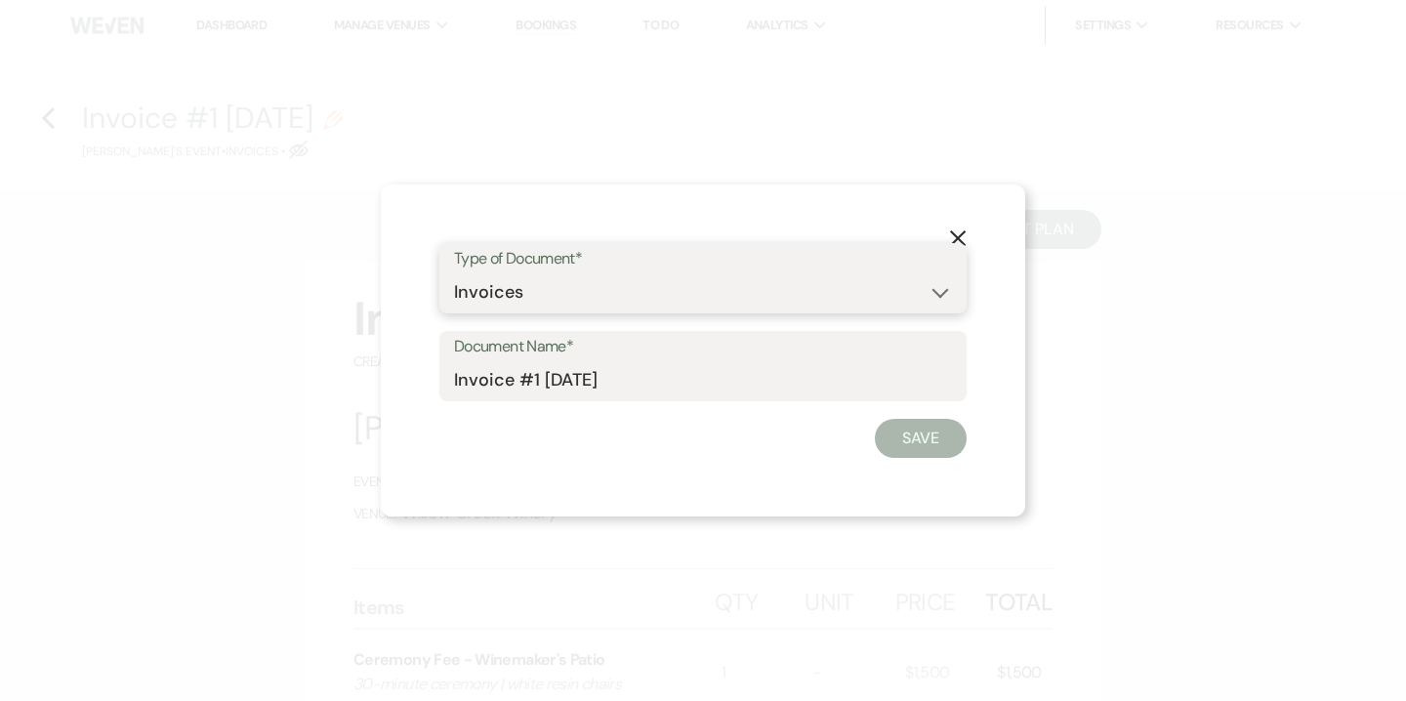
click at [539, 311] on select "Special Event Insurance Vendor Certificate of Insurance Contracts / Rental Agre…" at bounding box center [703, 292] width 498 height 38
select select "8"
click at [454, 273] on select "Special Event Insurance Vendor Certificate of Insurance Contracts / Rental Agre…" at bounding box center [703, 292] width 498 height 38
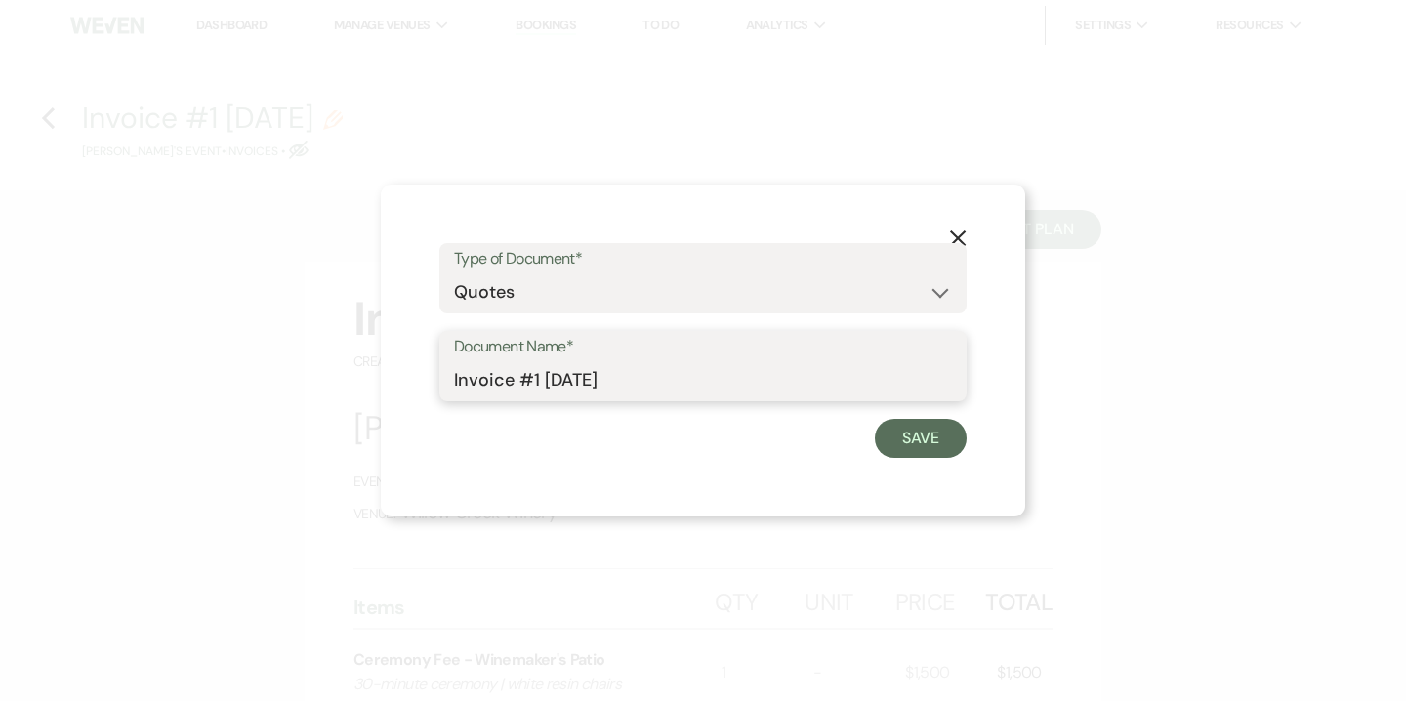
drag, startPoint x: 499, startPoint y: 379, endPoint x: 407, endPoint y: 375, distance: 91.9
click at [407, 375] on div "X Type of Document* Special Event Insurance Vendor Certificate of Insurance Con…" at bounding box center [703, 351] width 645 height 332
click at [536, 387] on input "Quote #1 9-20-2025" at bounding box center [703, 380] width 498 height 38
click at [678, 377] on input "Quote #1 (9-20-2025" at bounding box center [703, 380] width 498 height 38
drag, startPoint x: 690, startPoint y: 386, endPoint x: 663, endPoint y: 383, distance: 27.5
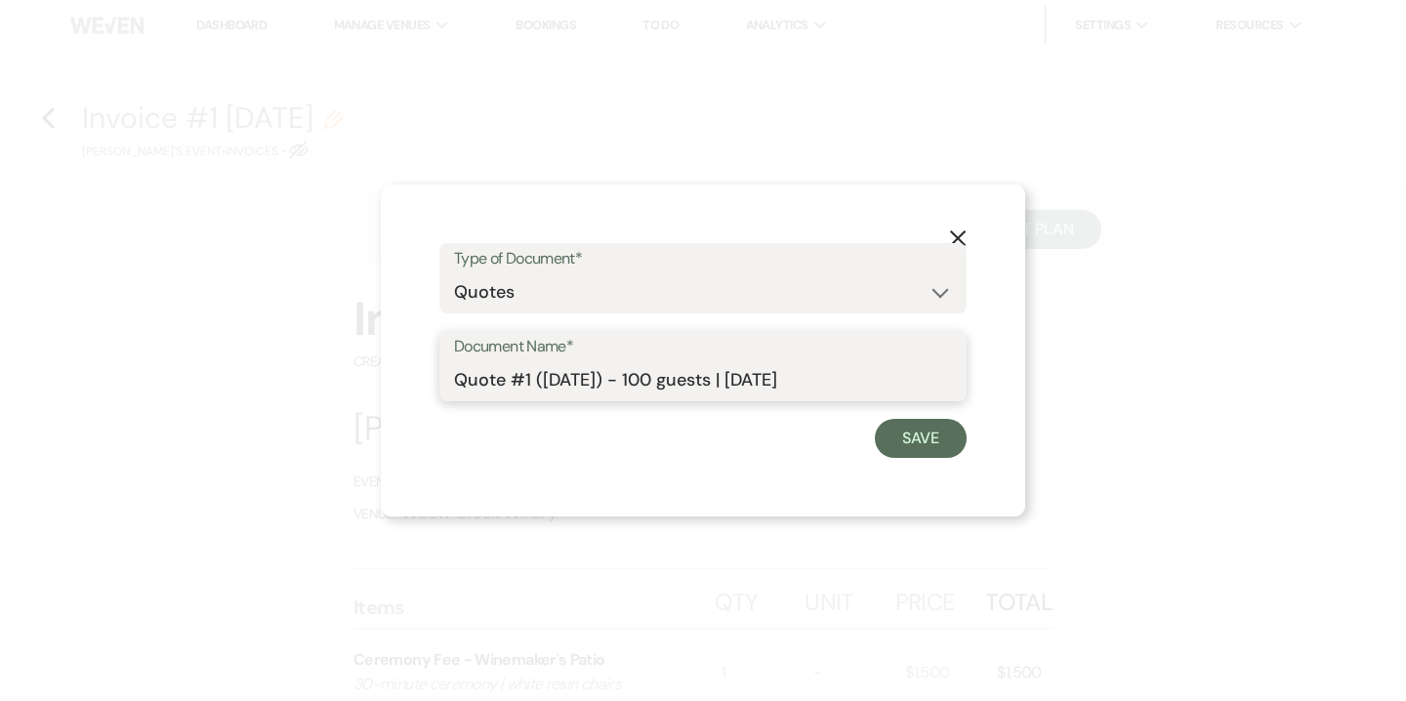
click at [663, 383] on input "Quote #1 (9-20-2025) - 100 guests | Sunday" at bounding box center [703, 380] width 498 height 38
type input "Quote #1 (9-20-2025) - 75 guests | Sunday"
click at [926, 437] on button "Save" at bounding box center [921, 438] width 92 height 39
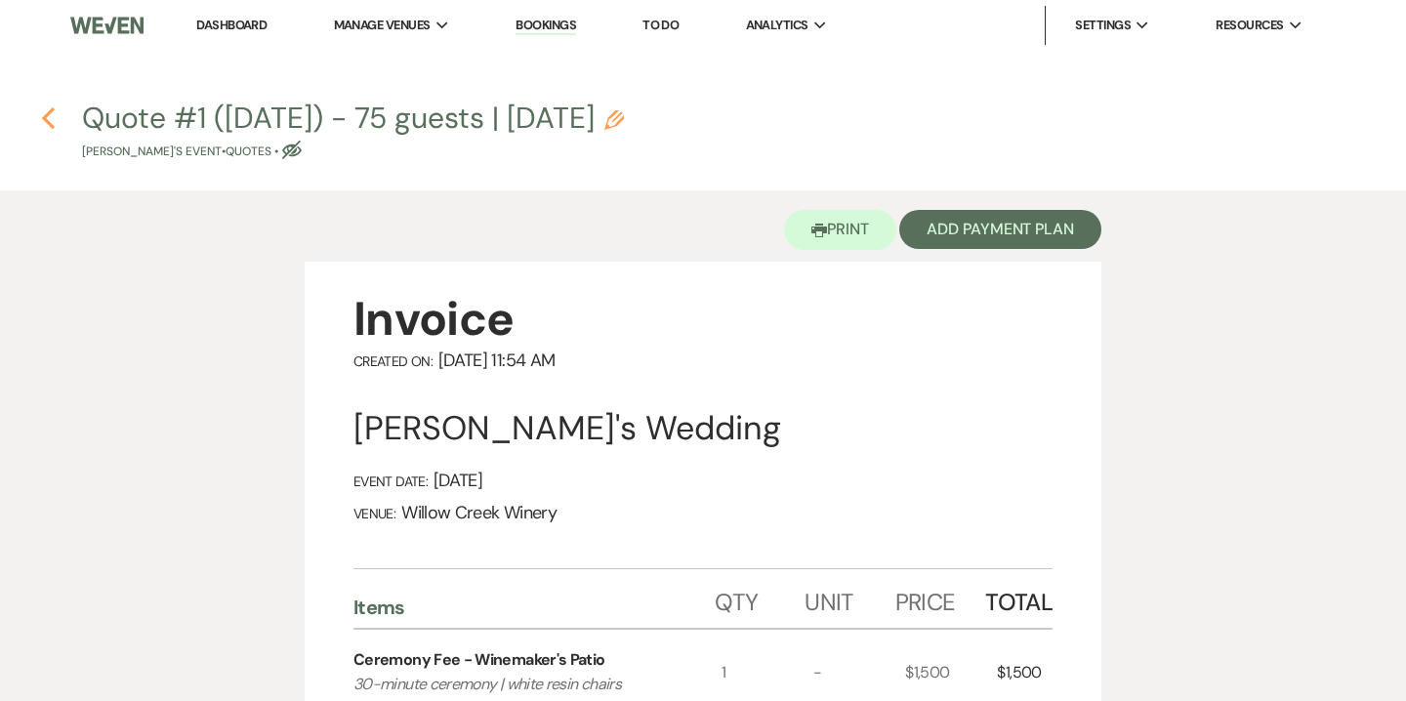
click at [47, 115] on use "button" at bounding box center [48, 117] width 13 height 21
select select "5"
select select "14"
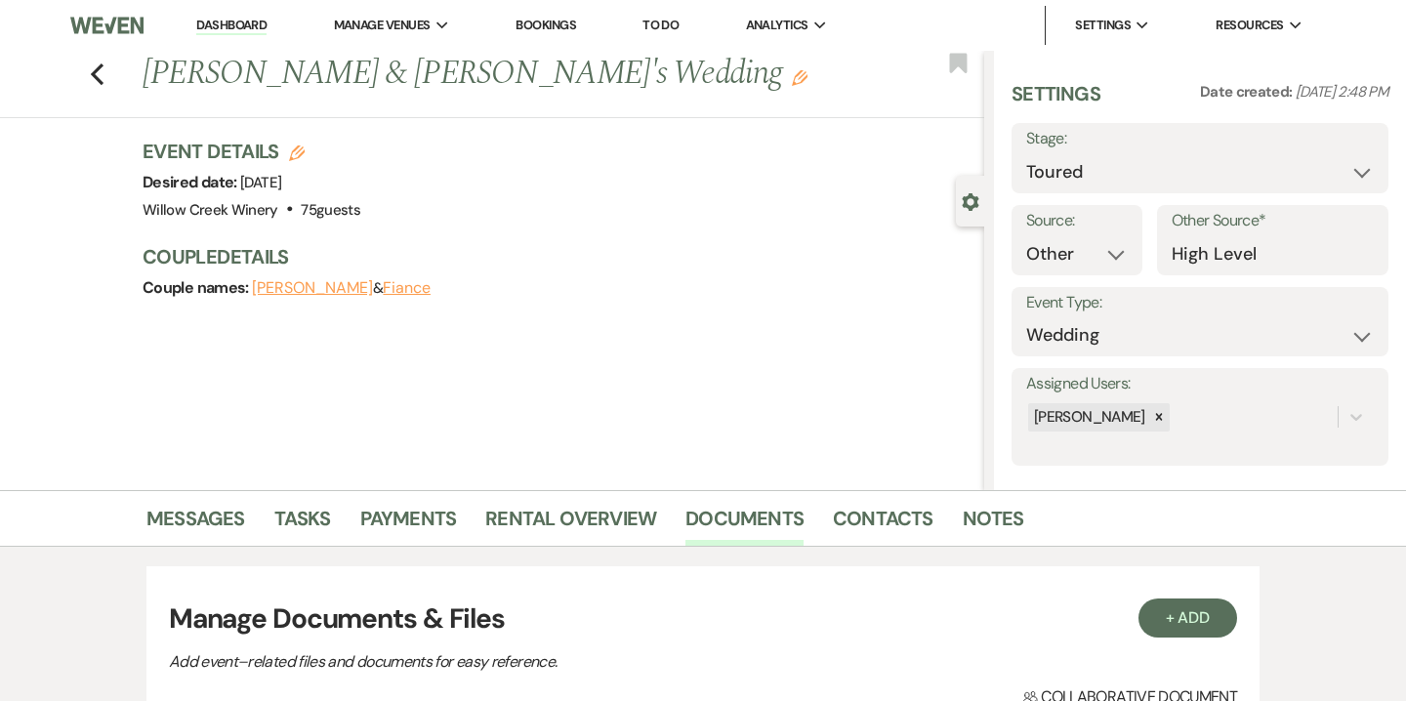
scroll to position [443, 0]
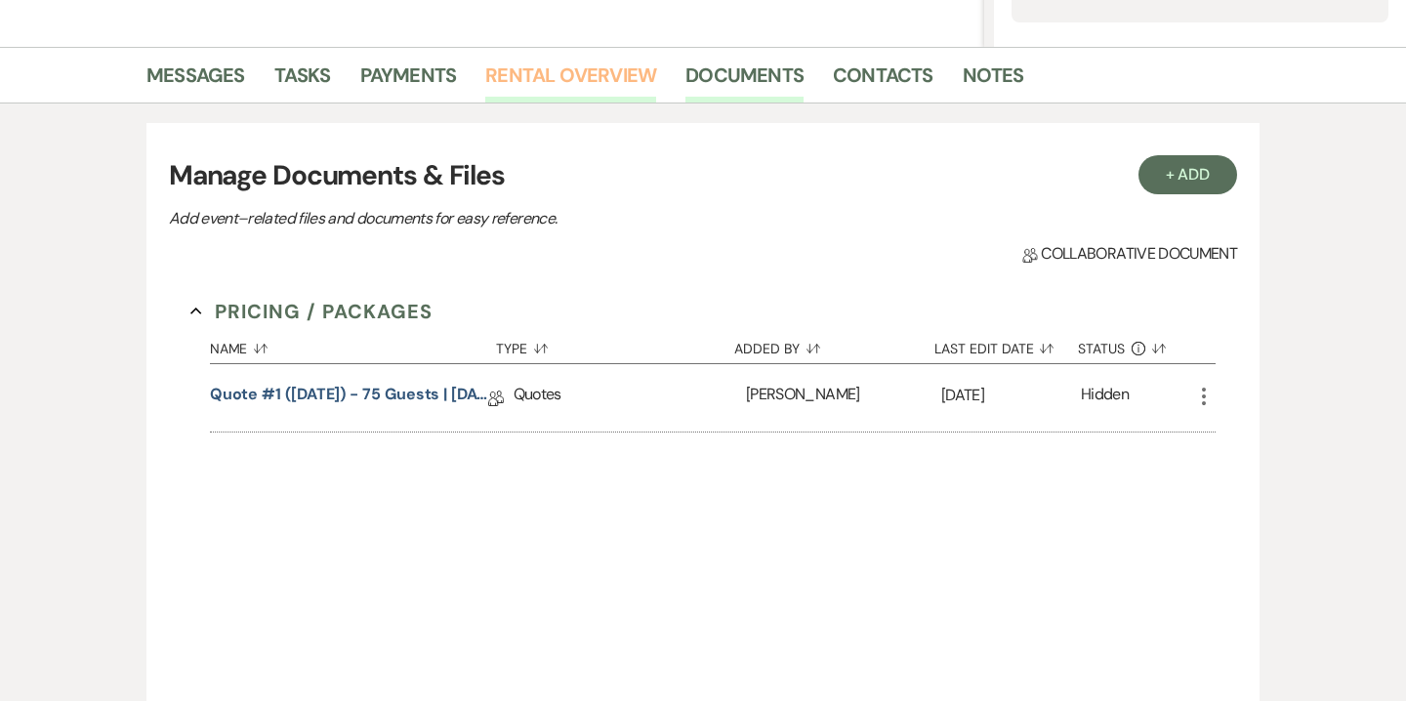
click at [576, 72] on link "Rental Overview" at bounding box center [570, 81] width 171 height 43
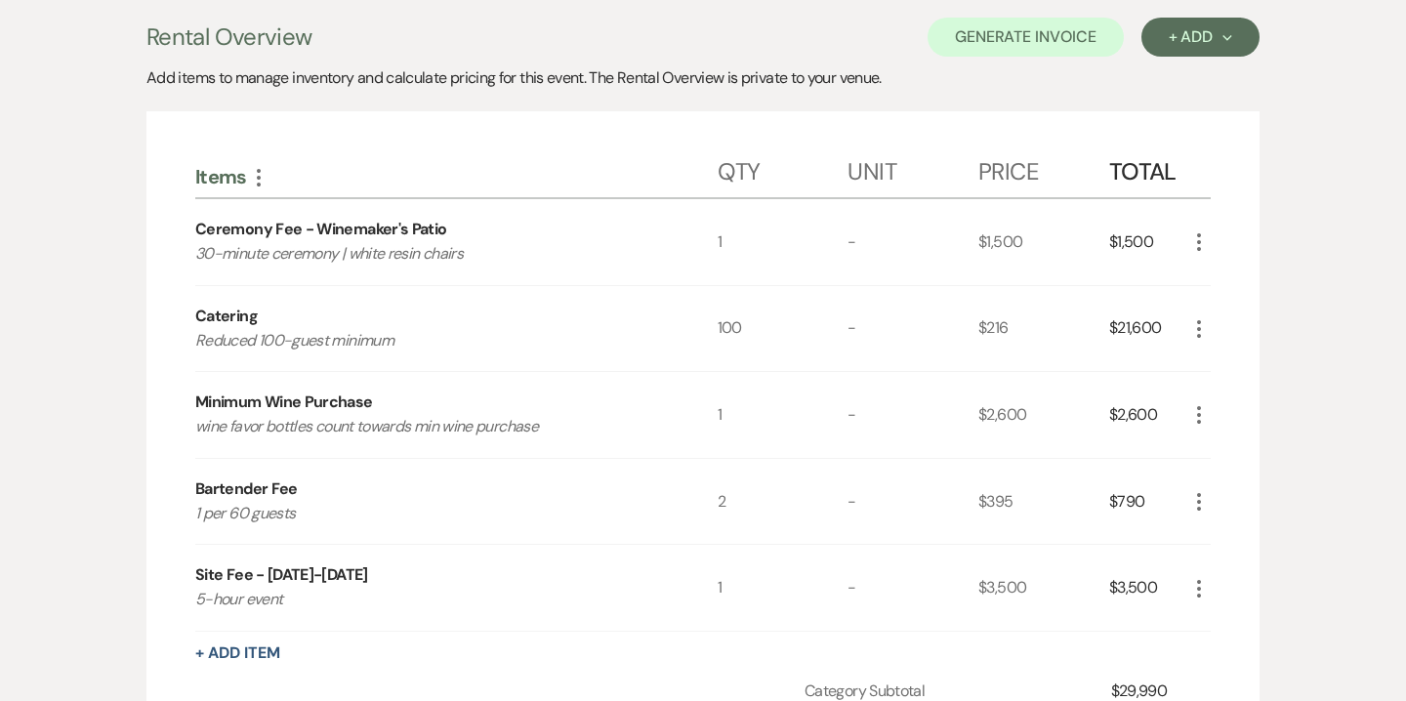
scroll to position [550, 0]
click at [1201, 334] on icon "More" at bounding box center [1198, 327] width 23 height 23
click at [1241, 375] on button "Pencil Edit" at bounding box center [1238, 366] width 102 height 31
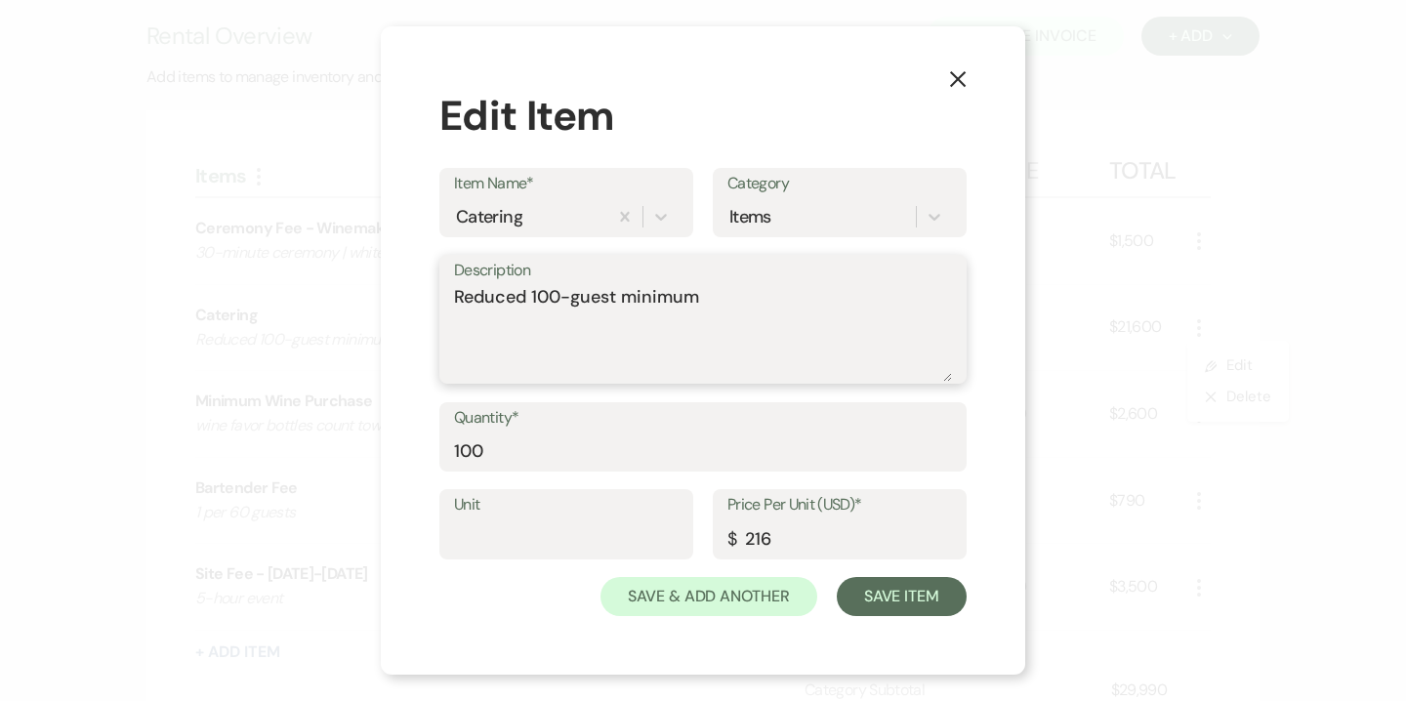
drag, startPoint x: 533, startPoint y: 299, endPoint x: 561, endPoint y: 300, distance: 27.4
click at [561, 300] on textarea "Reduced 100-guest minimum" at bounding box center [703, 333] width 498 height 98
type textarea "Reduced 75-guest minimum"
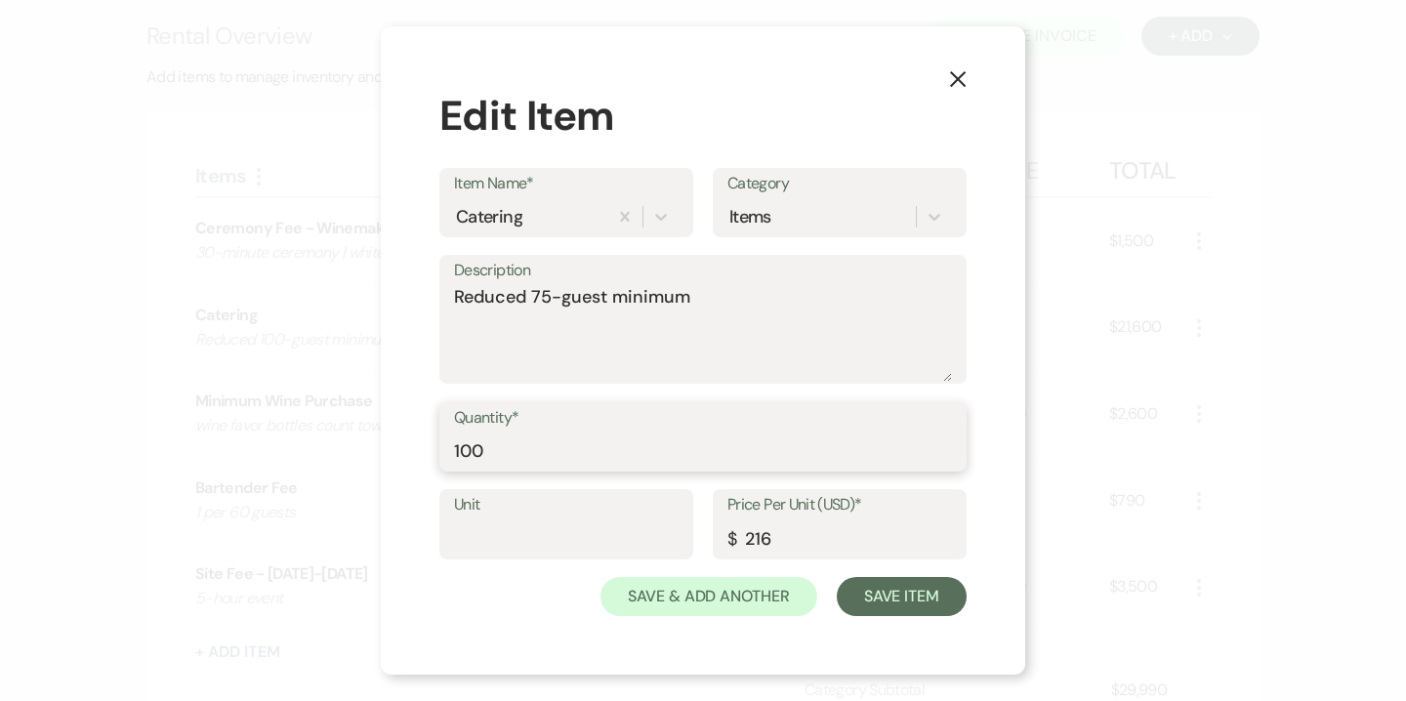
click at [464, 458] on input "100" at bounding box center [703, 451] width 498 height 38
click at [464, 457] on input "100" at bounding box center [703, 451] width 498 height 38
type input "75"
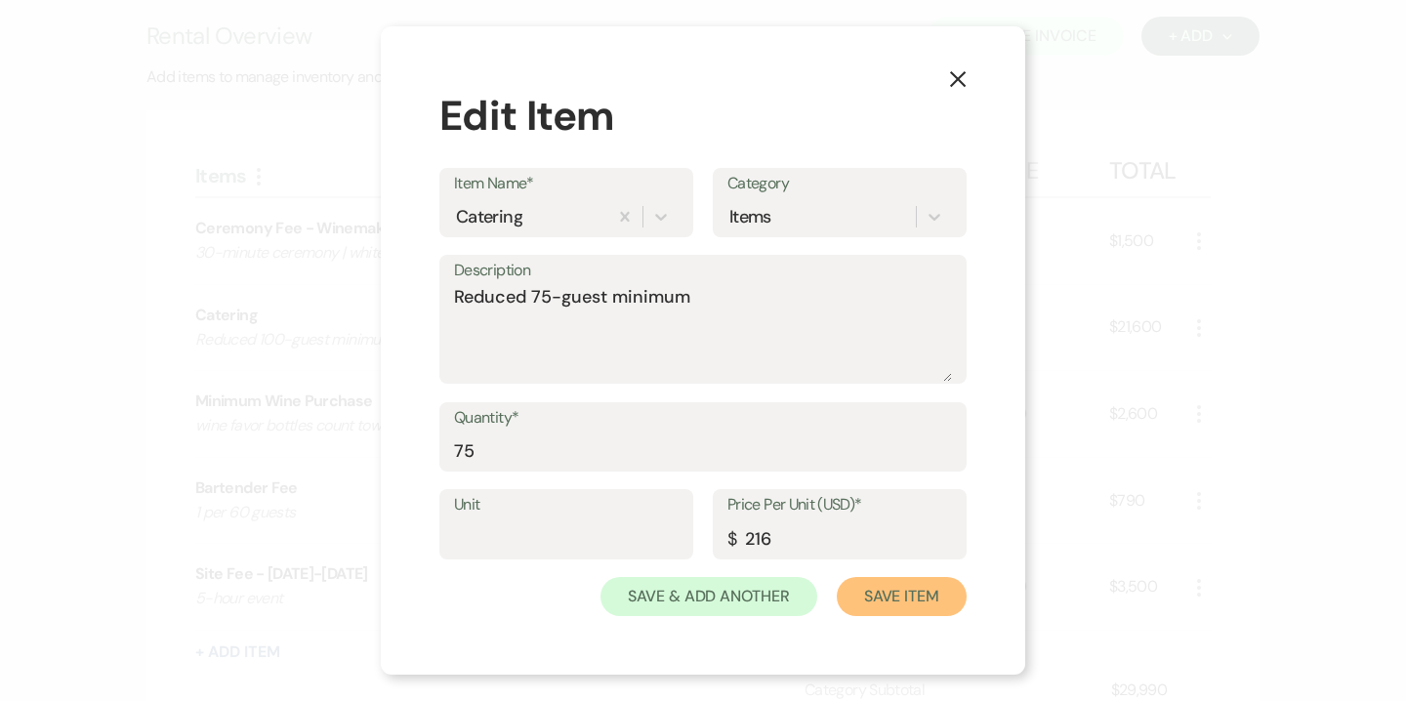
click at [908, 598] on button "Save Item" at bounding box center [902, 596] width 130 height 39
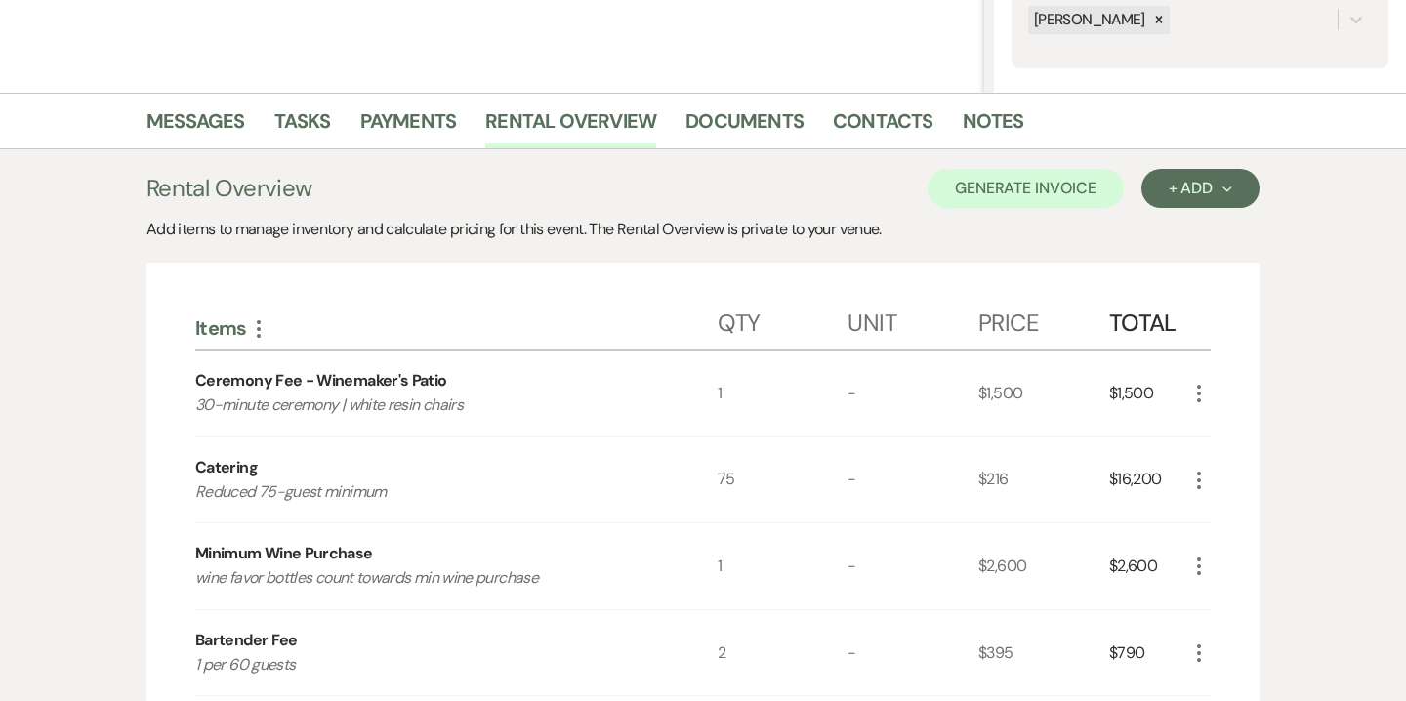
scroll to position [389, 0]
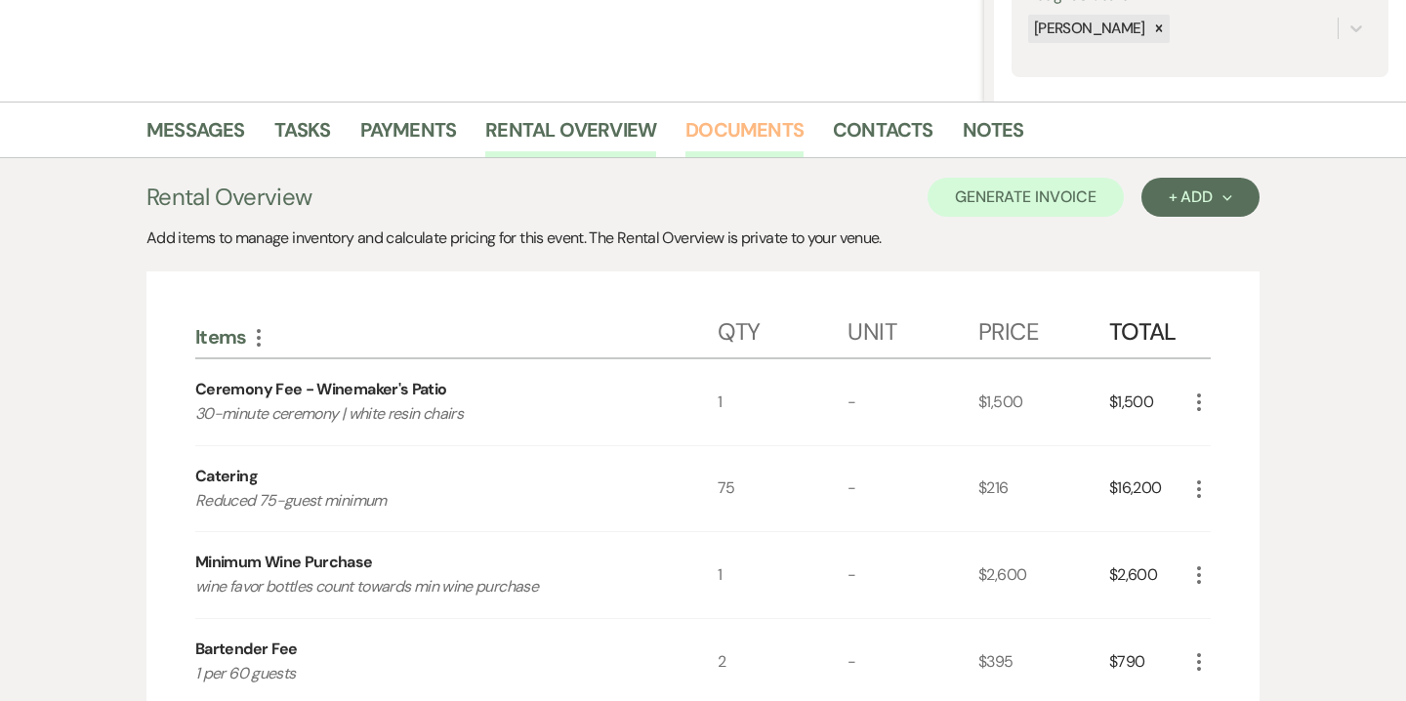
click at [776, 140] on link "Documents" at bounding box center [745, 135] width 118 height 43
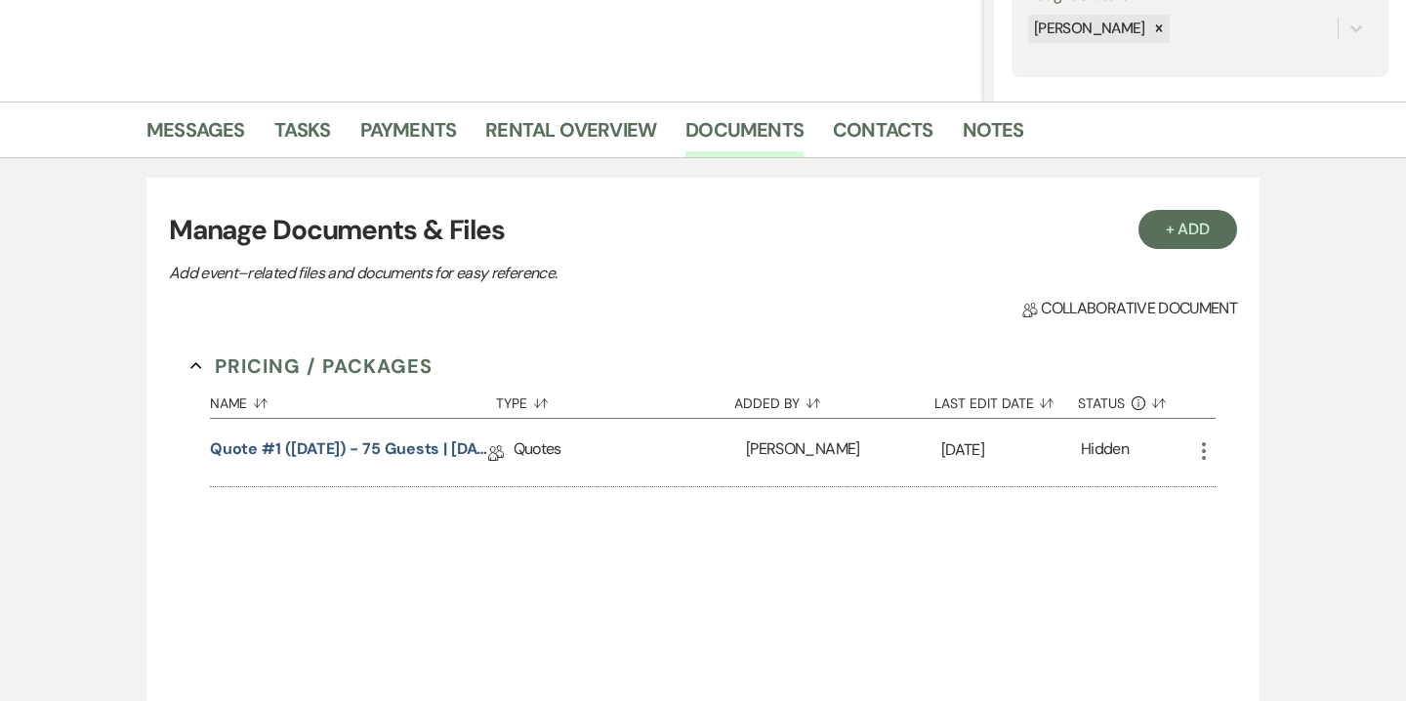
click at [1203, 458] on use "button" at bounding box center [1204, 451] width 4 height 18
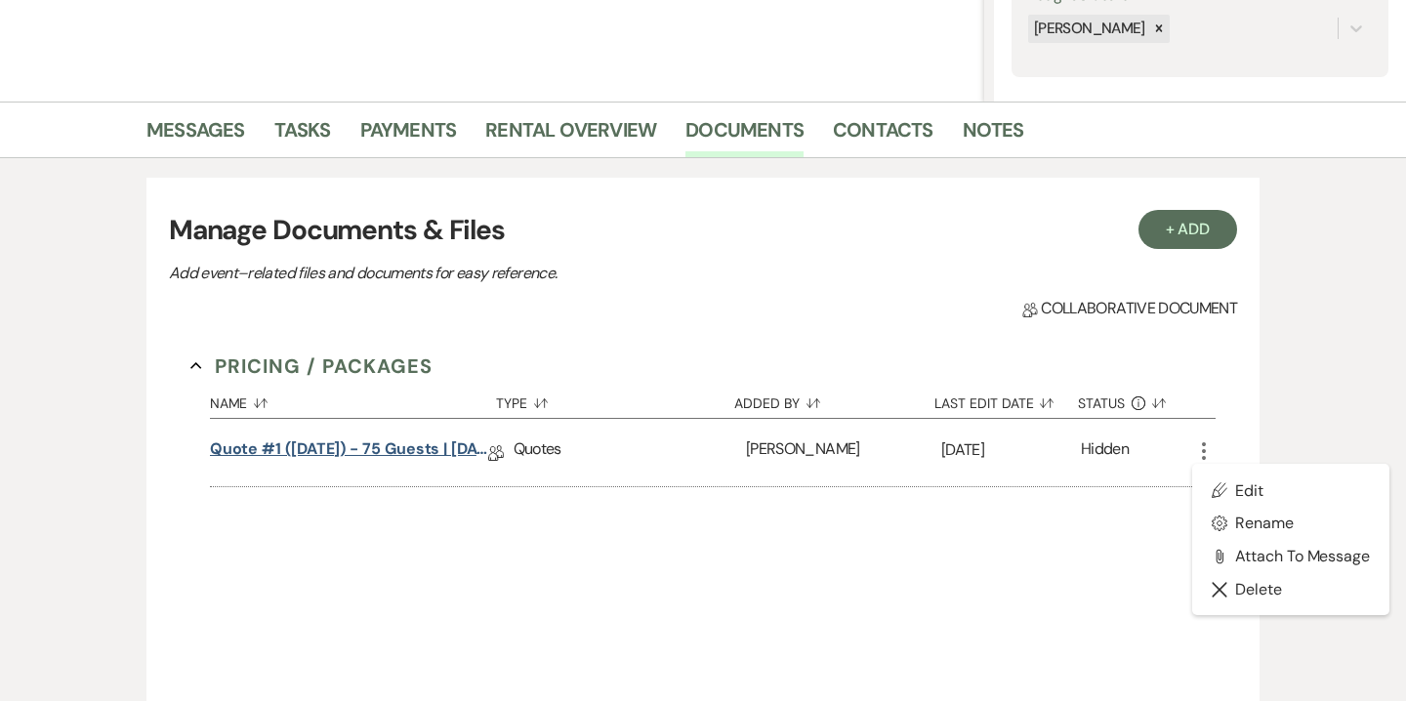
click at [426, 451] on link "Quote #1 (9-20-2025) - 75 guests | Sunday" at bounding box center [349, 452] width 278 height 30
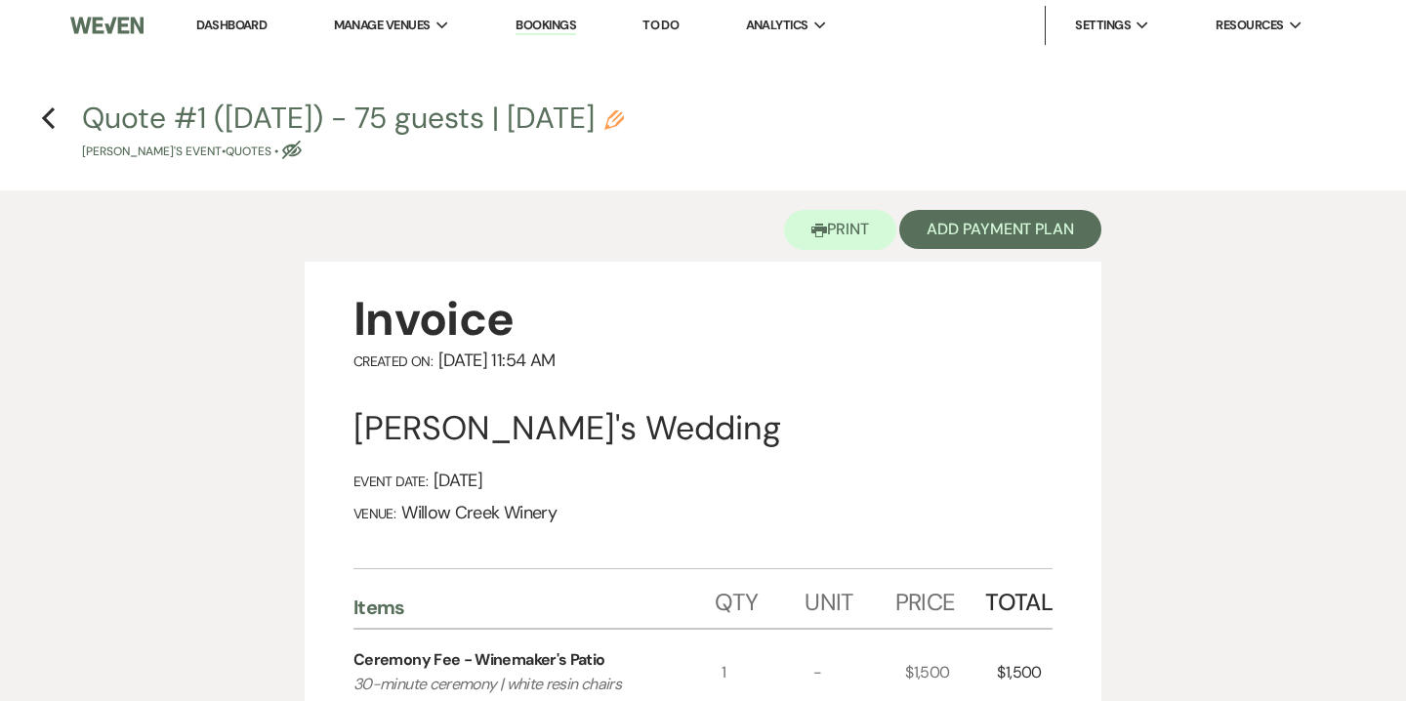
click at [624, 126] on icon "Pencil" at bounding box center [614, 120] width 20 height 20
select select "8"
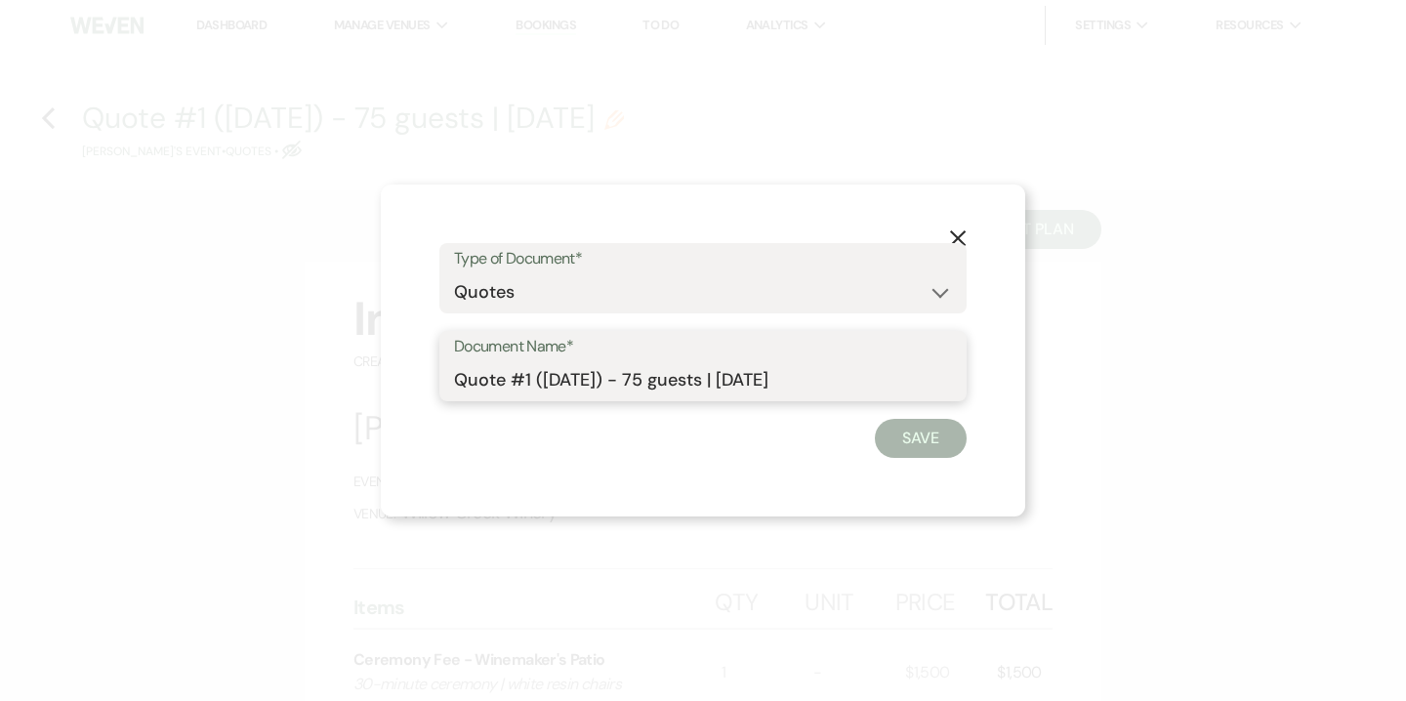
click at [678, 376] on input "Quote #1 (9-20-2025) - 75 guests | Sunday" at bounding box center [703, 380] width 498 height 38
type input "Quote #1 (9-20-2025) - 100 guests | Sunday"
click at [912, 447] on button "Save" at bounding box center [921, 438] width 92 height 39
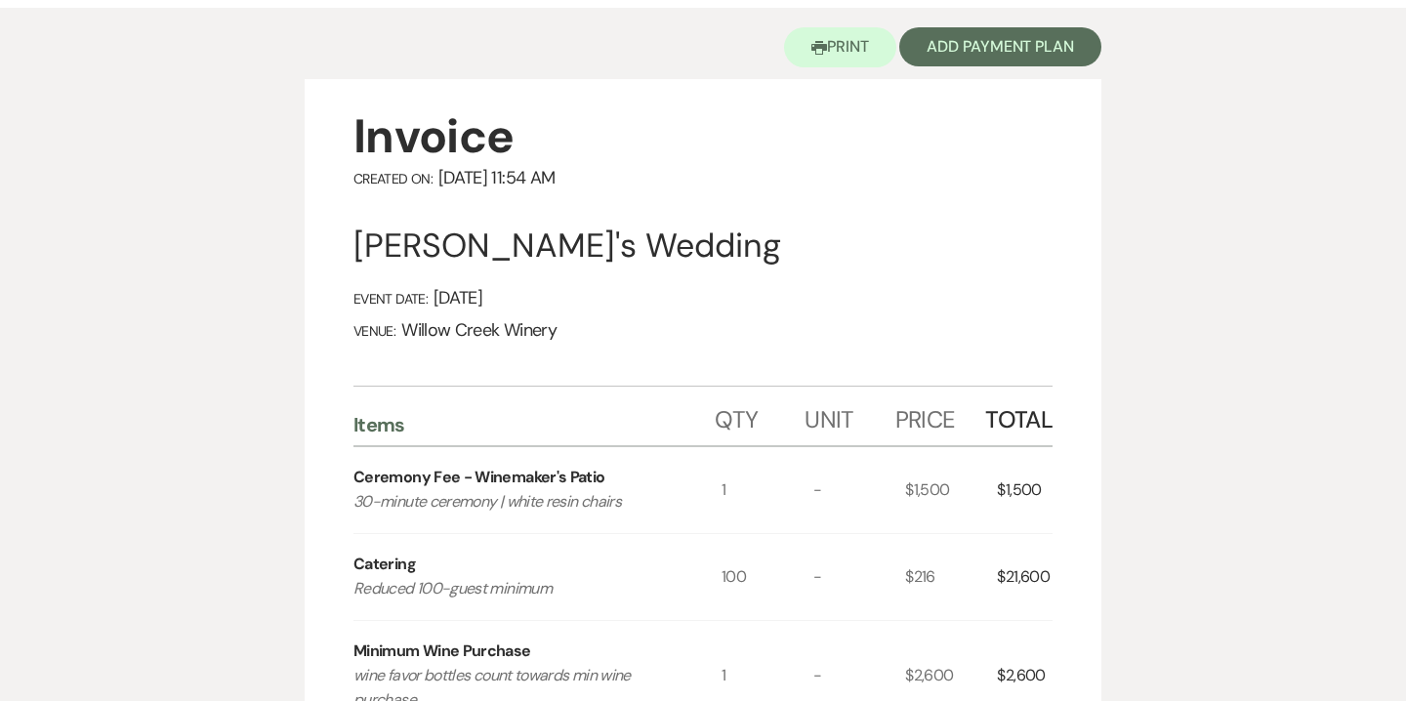
scroll to position [27, 0]
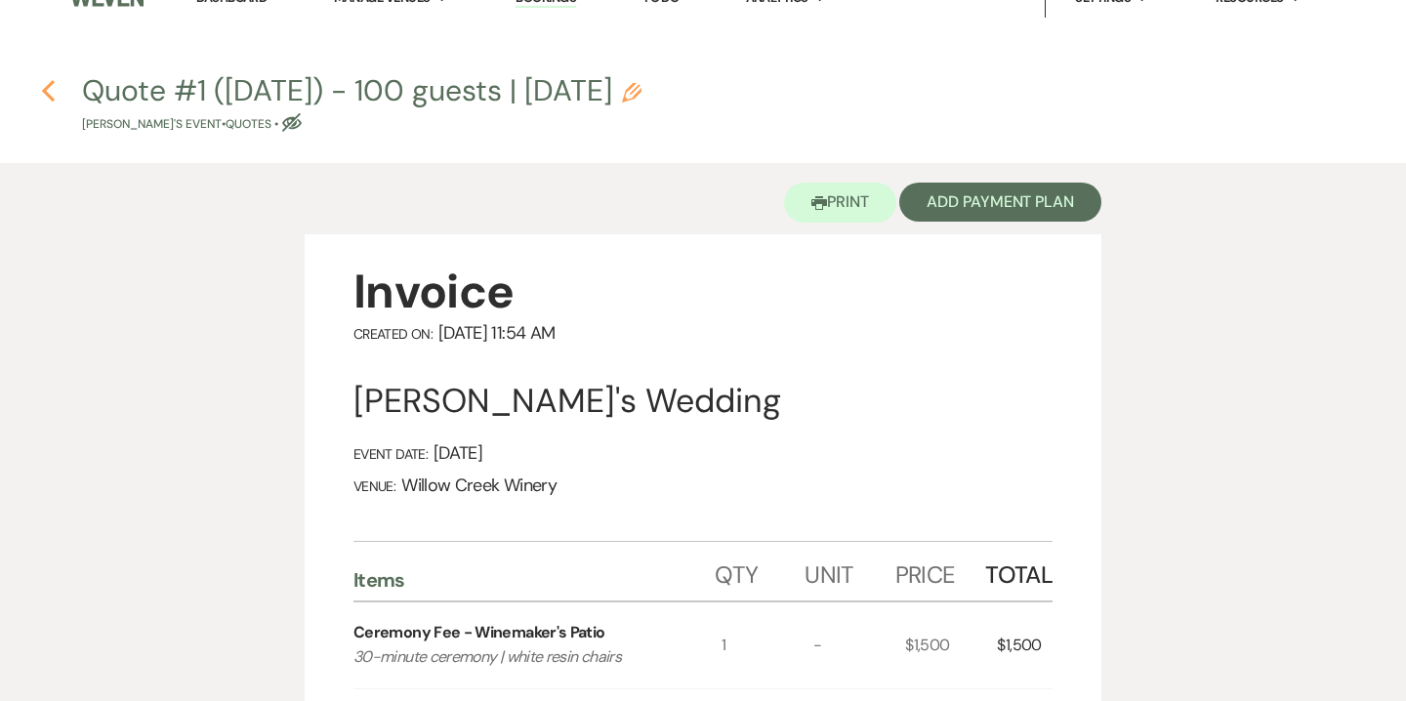
click at [48, 82] on icon "Previous" at bounding box center [48, 90] width 15 height 23
select select "5"
select select "14"
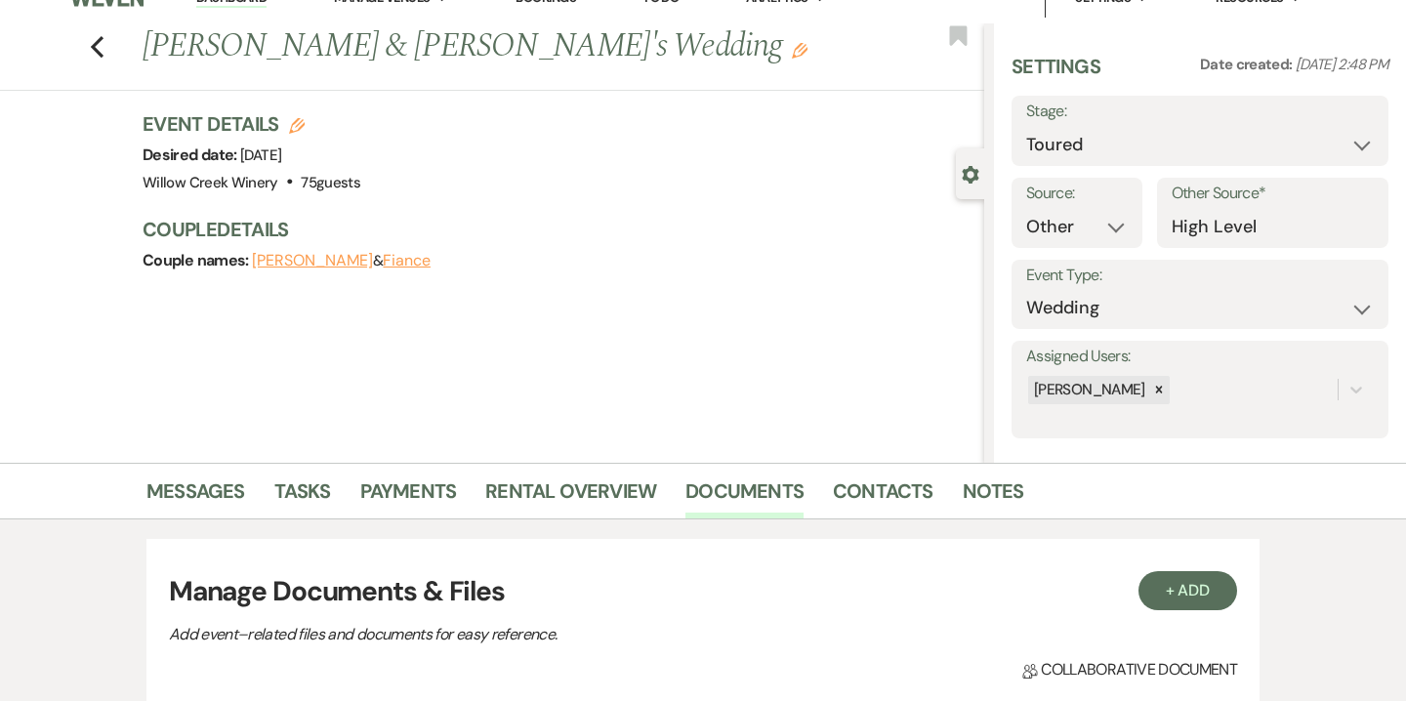
scroll to position [389, 0]
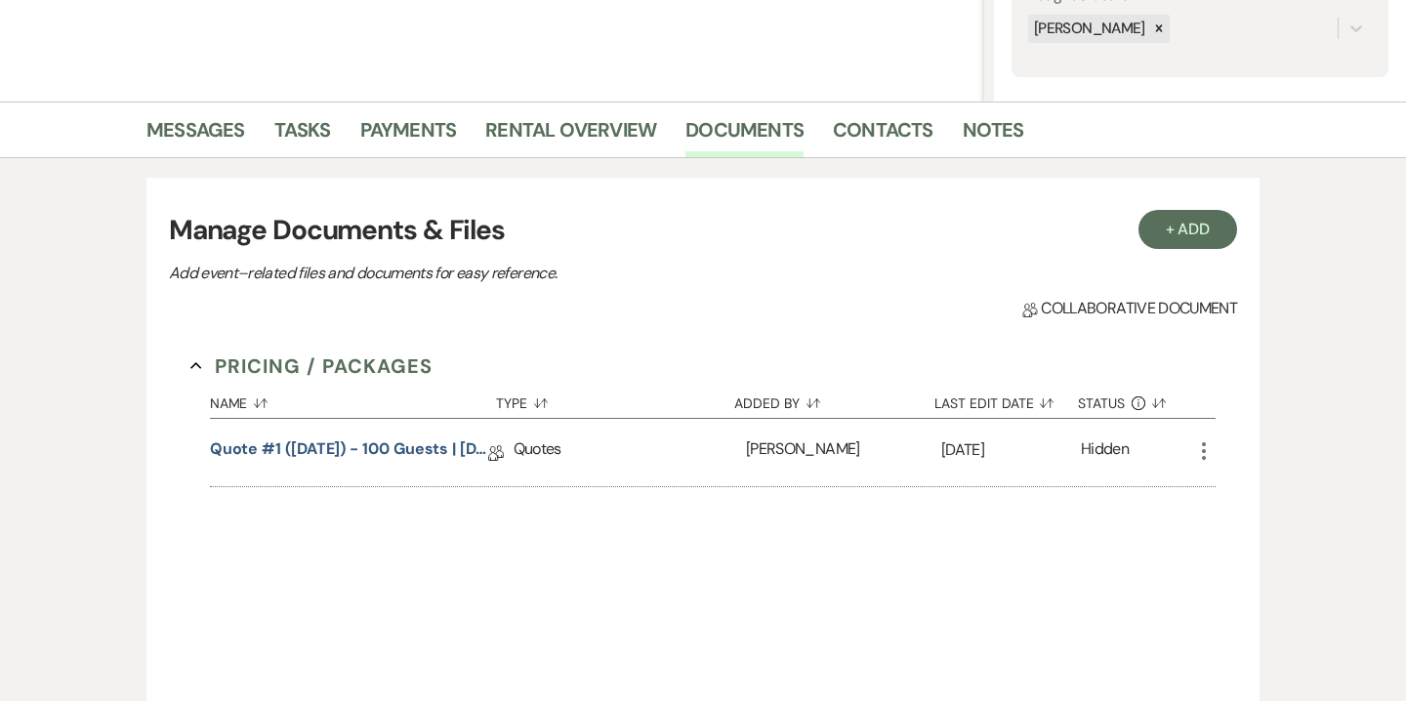
click at [1202, 448] on icon "More" at bounding box center [1203, 450] width 23 height 23
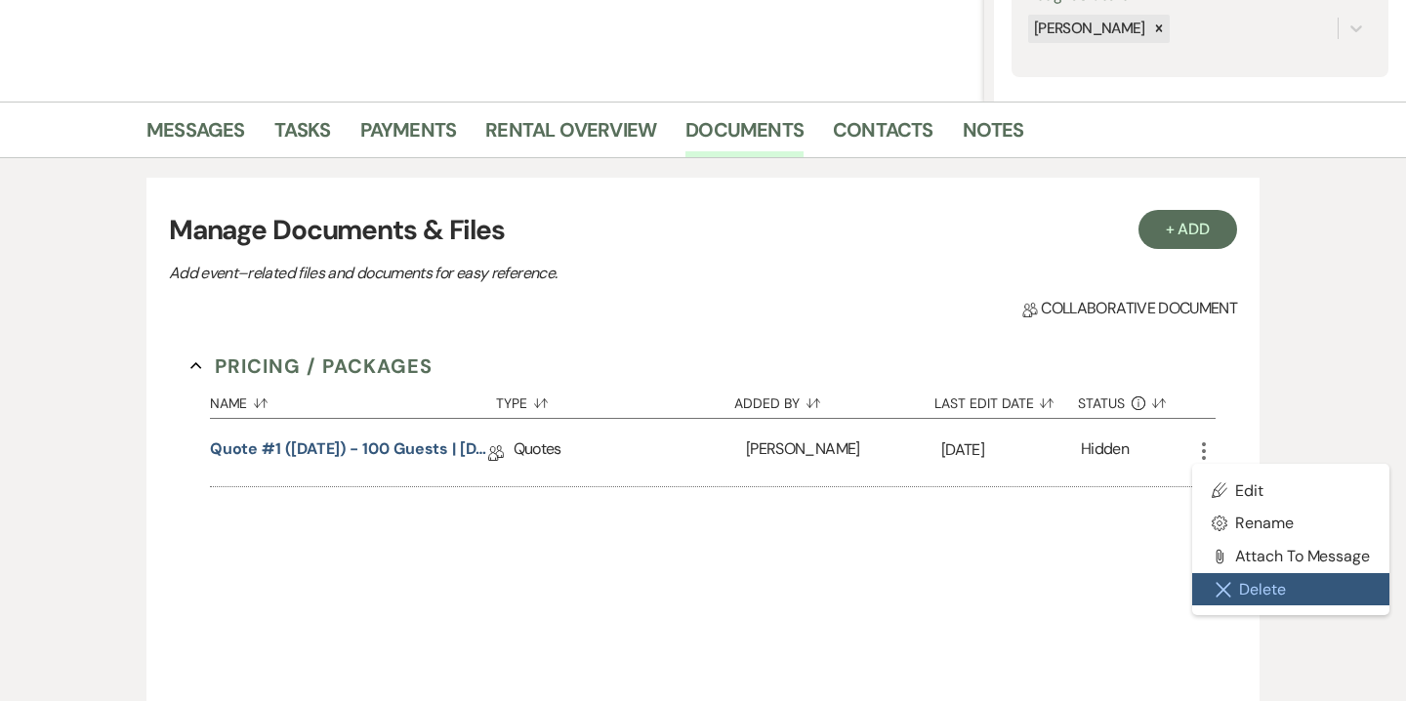
click at [1269, 587] on button "Close Delete X Delete" at bounding box center [1290, 589] width 197 height 33
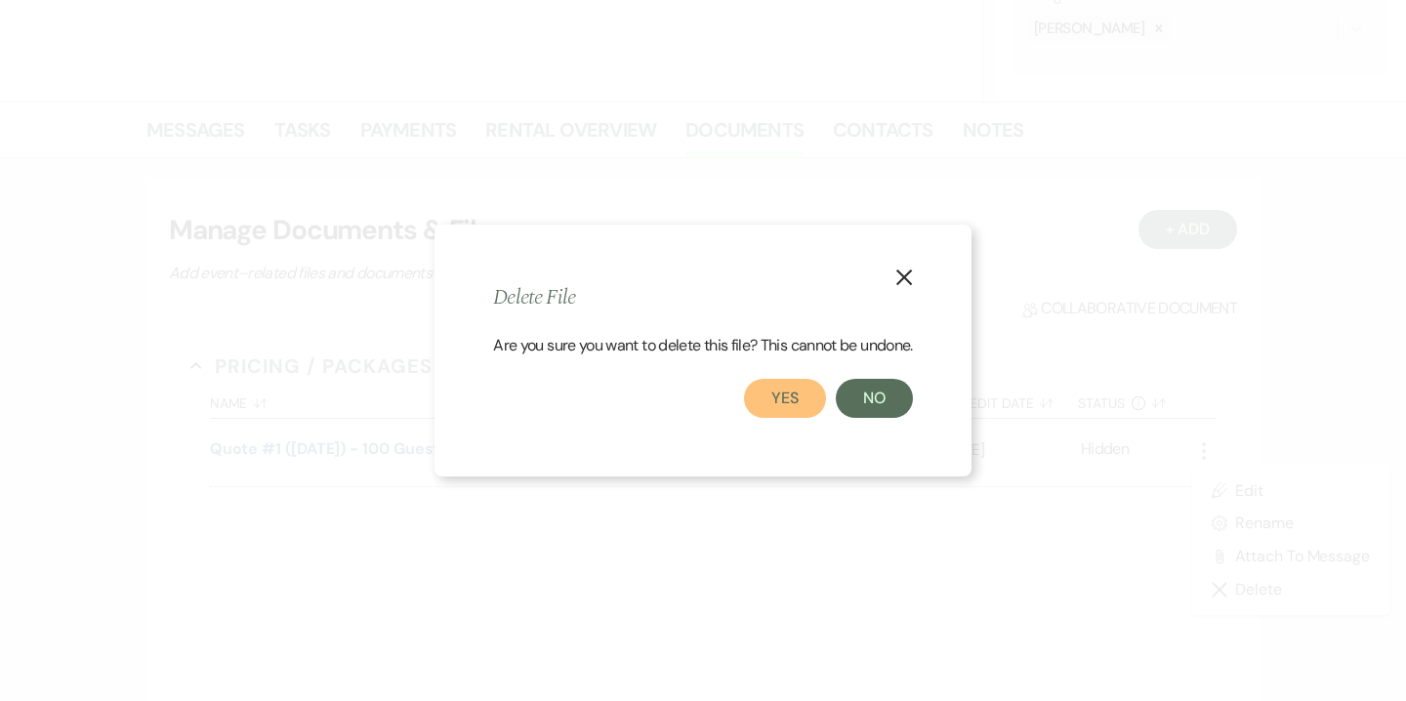
click at [795, 400] on button "Yes" at bounding box center [785, 398] width 82 height 39
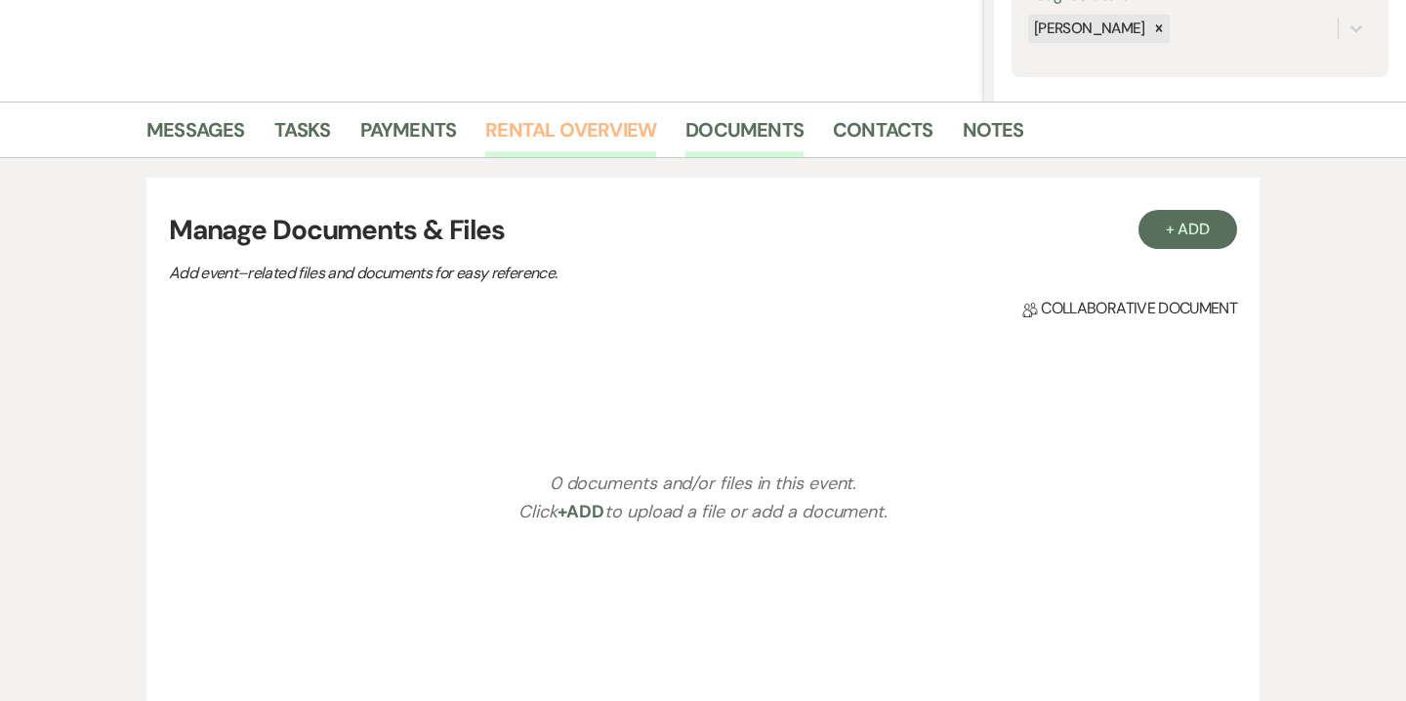
click at [573, 148] on link "Rental Overview" at bounding box center [570, 135] width 171 height 43
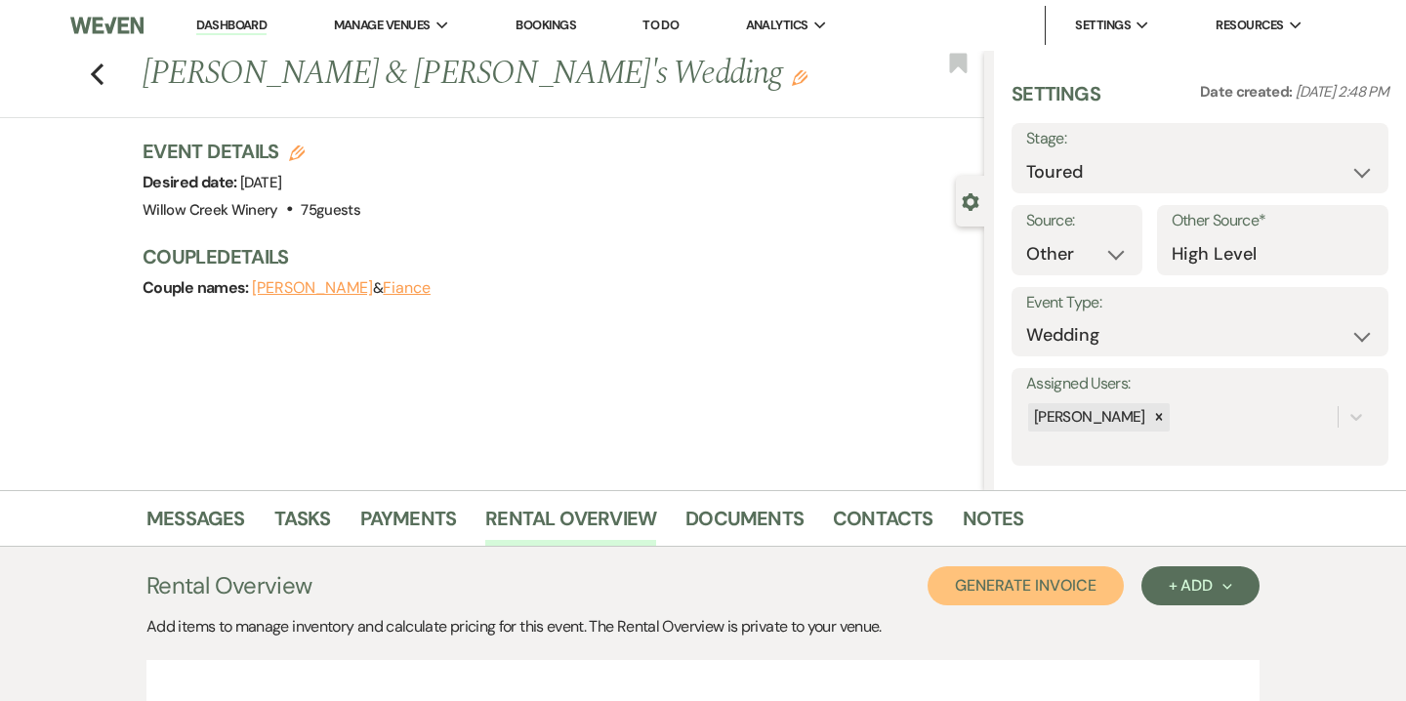
click at [1028, 570] on button "Generate Invoice" at bounding box center [1026, 585] width 196 height 39
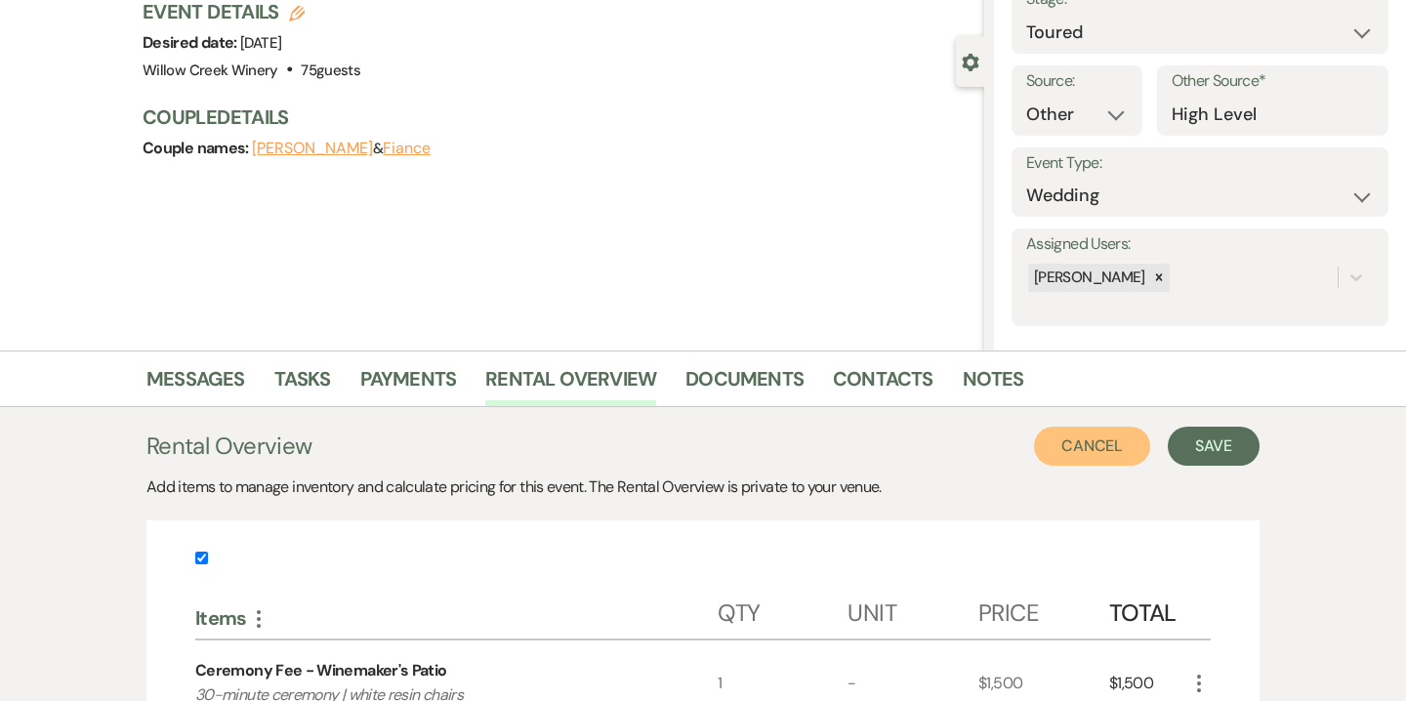
scroll to position [146, 0]
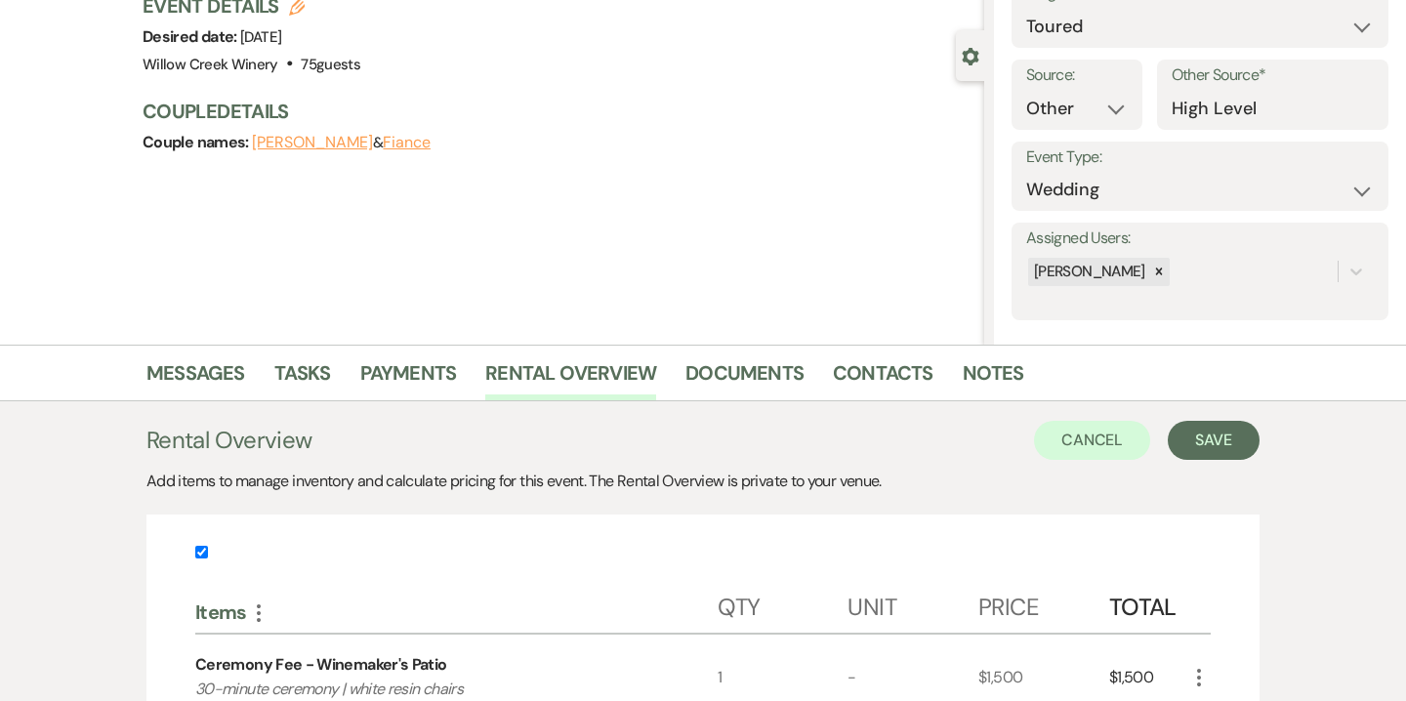
click at [1199, 438] on button "Save" at bounding box center [1214, 440] width 92 height 39
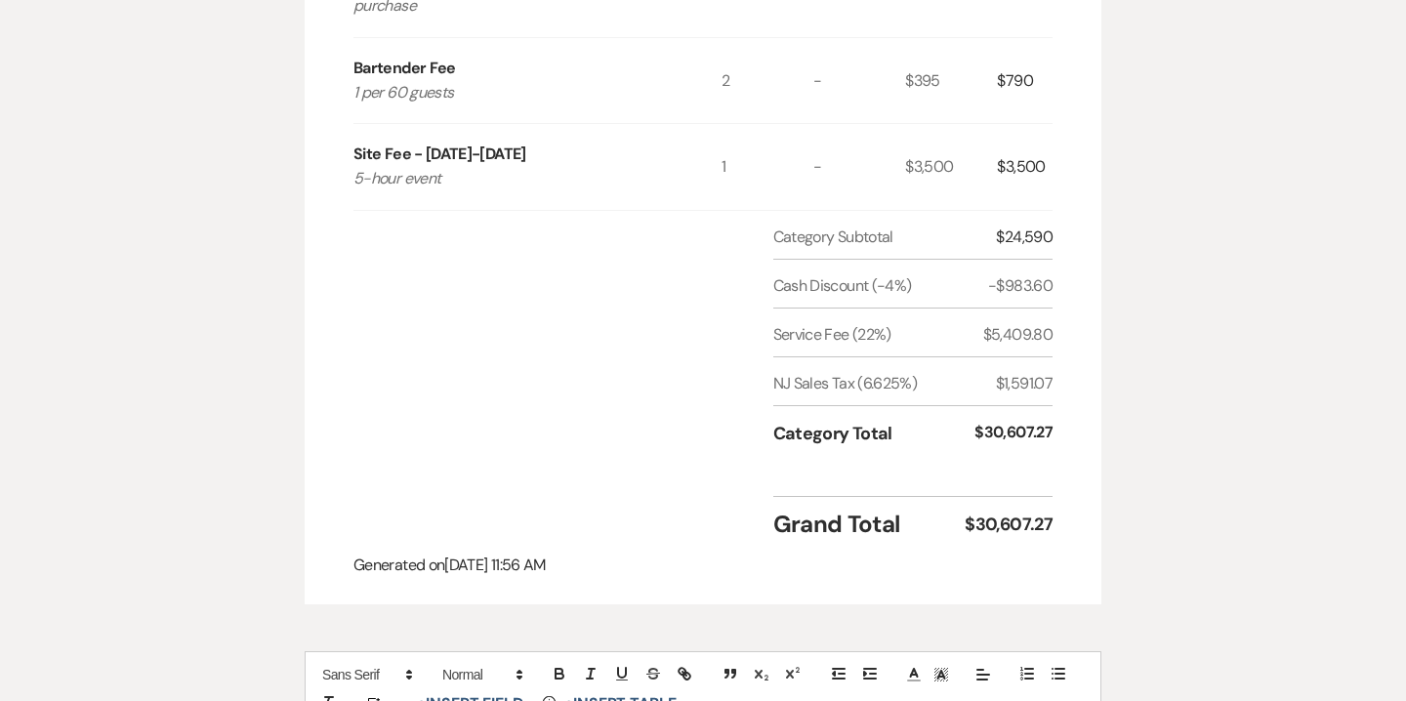
scroll to position [1143, 0]
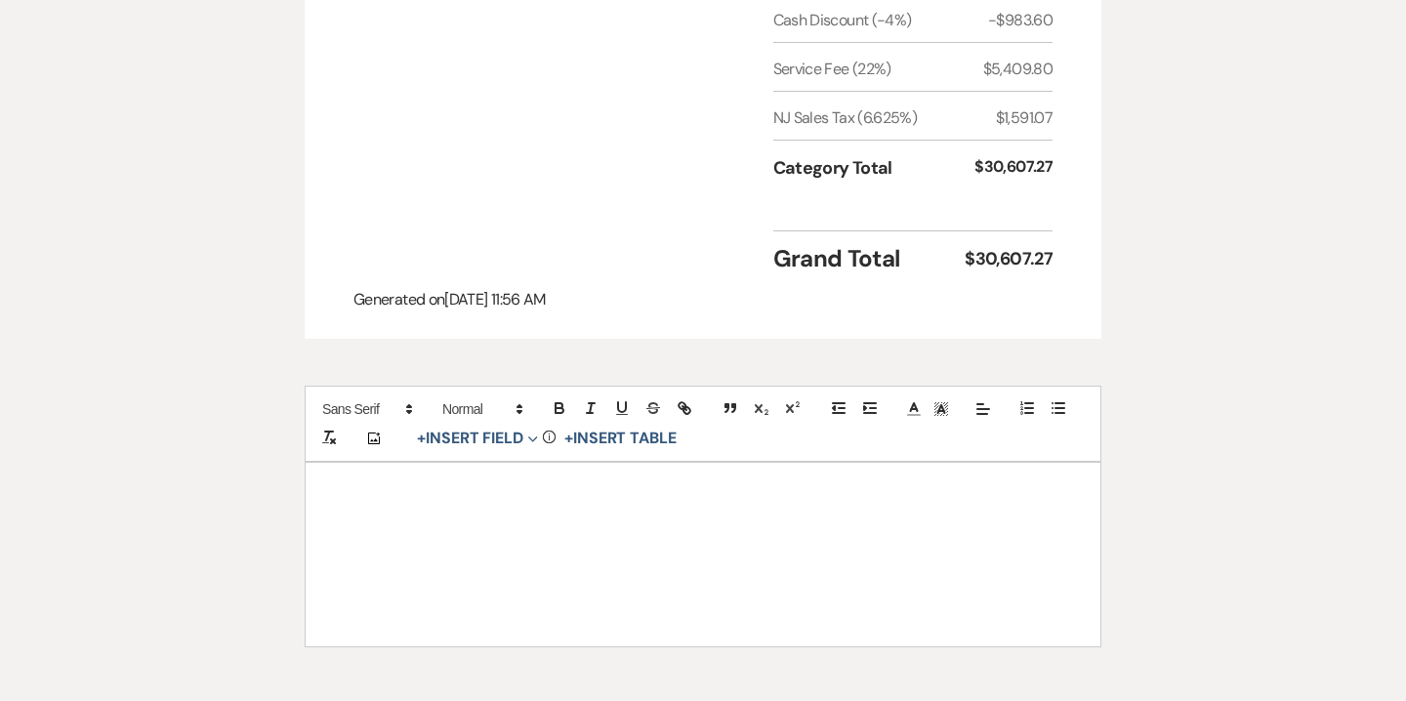
click at [950, 526] on div at bounding box center [703, 555] width 795 height 184
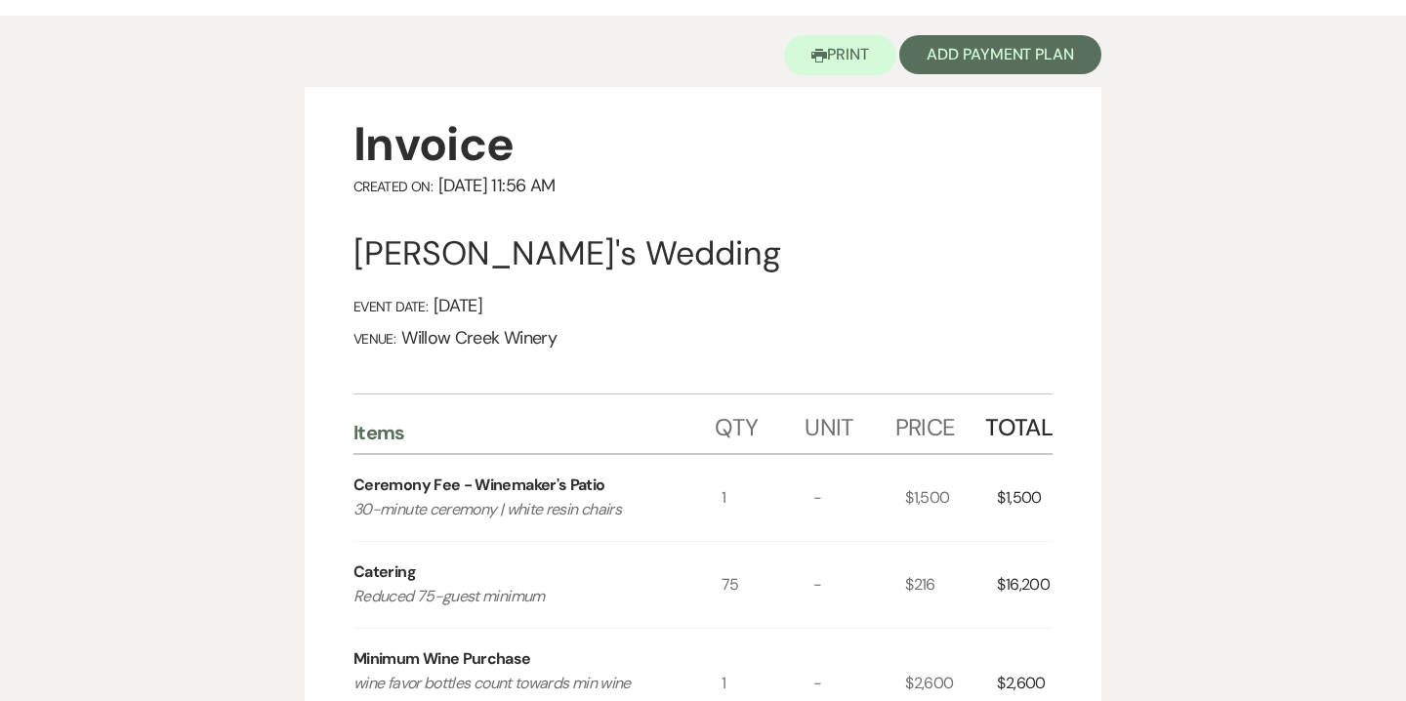
scroll to position [0, 0]
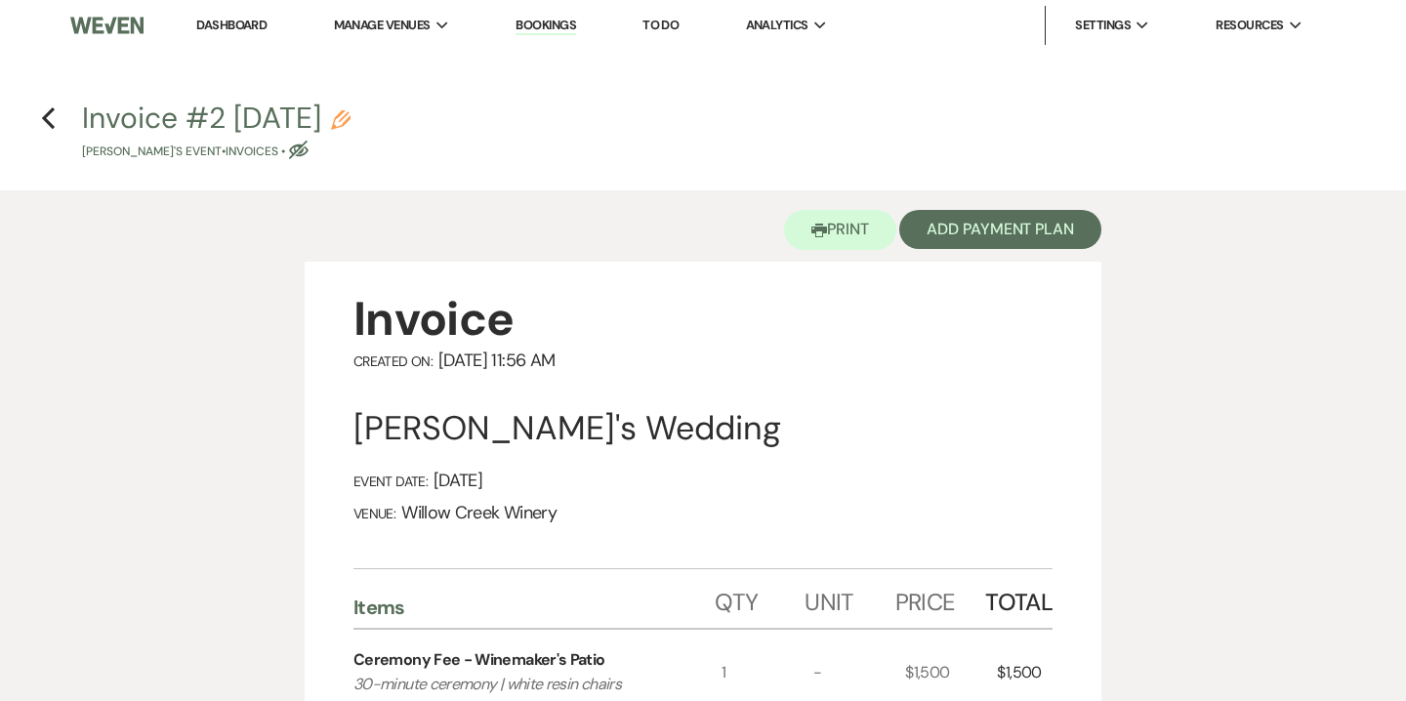
click at [351, 113] on icon "Pencil" at bounding box center [341, 120] width 20 height 20
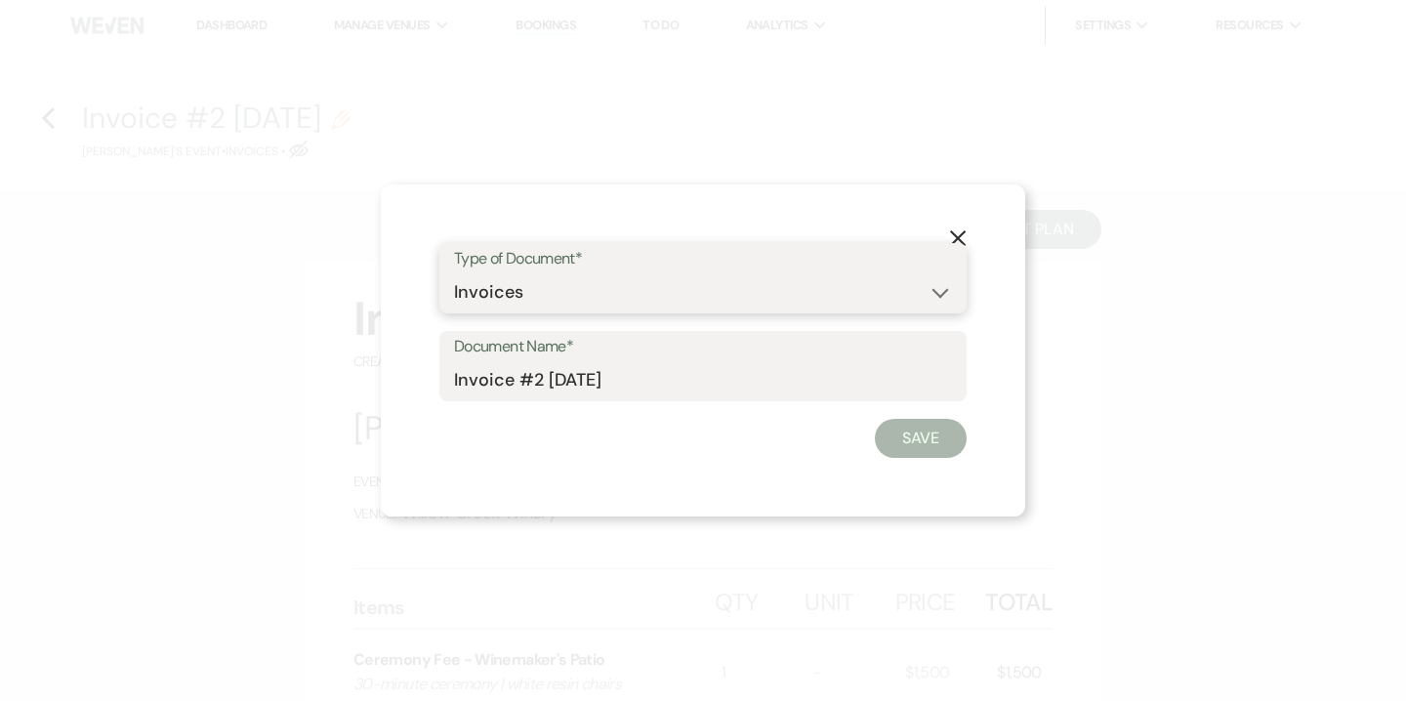
click at [469, 293] on select "Special Event Insurance Vendor Certificate of Insurance Contracts / Rental Agre…" at bounding box center [703, 292] width 498 height 38
select select "8"
click at [454, 273] on select "Special Event Insurance Vendor Certificate of Insurance Contracts / Rental Agre…" at bounding box center [703, 292] width 498 height 38
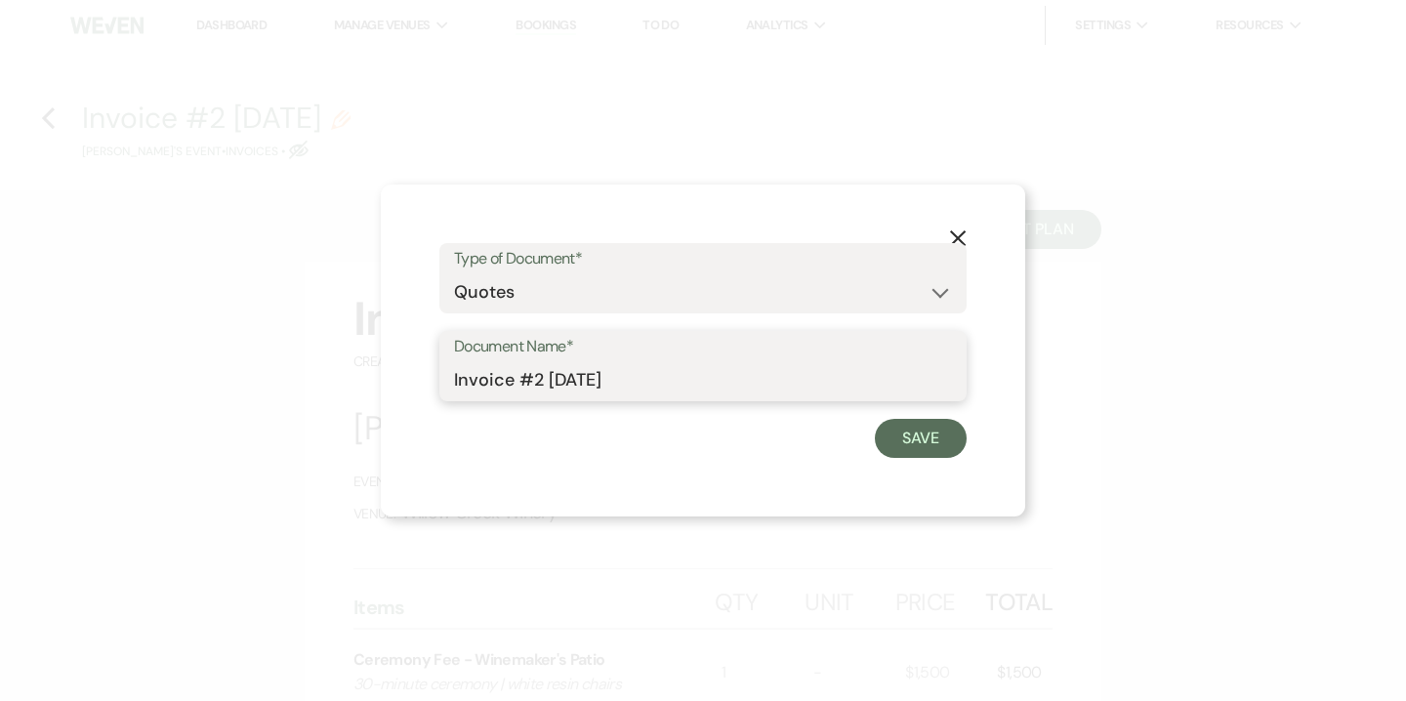
drag, startPoint x: 499, startPoint y: 382, endPoint x: 422, endPoint y: 380, distance: 77.2
click at [422, 380] on div "X Type of Document* Special Event Insurance Vendor Certificate of Insurance Con…" at bounding box center [703, 351] width 645 height 332
click at [530, 383] on input "Quote #2 9-20-2025" at bounding box center [703, 380] width 498 height 38
click at [537, 378] on input "Quote #1 9-20-2025" at bounding box center [703, 380] width 498 height 38
click at [656, 386] on input "Quote #1 (9-20-2025" at bounding box center [703, 380] width 498 height 38
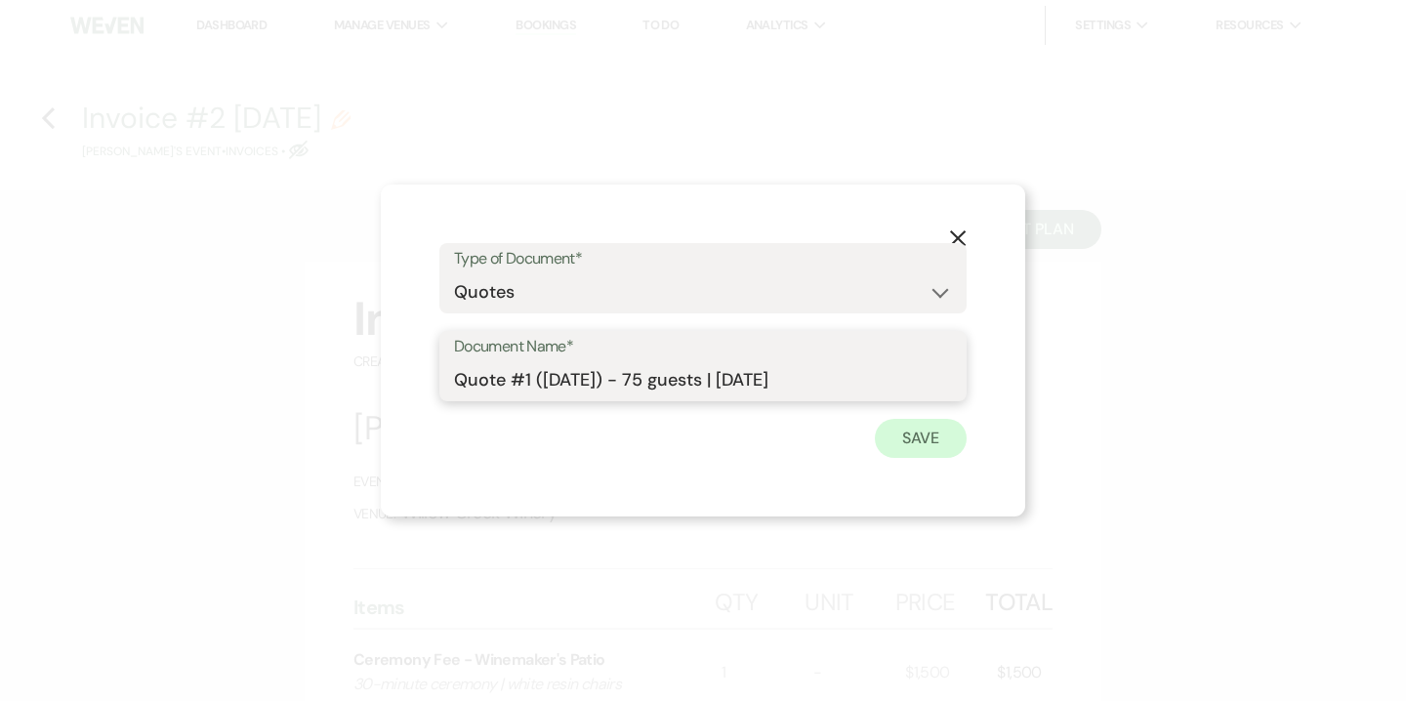
type input "Quote #1 (9-20-2025) - 75 guests | Sunday"
click at [924, 428] on button "Save" at bounding box center [921, 438] width 92 height 39
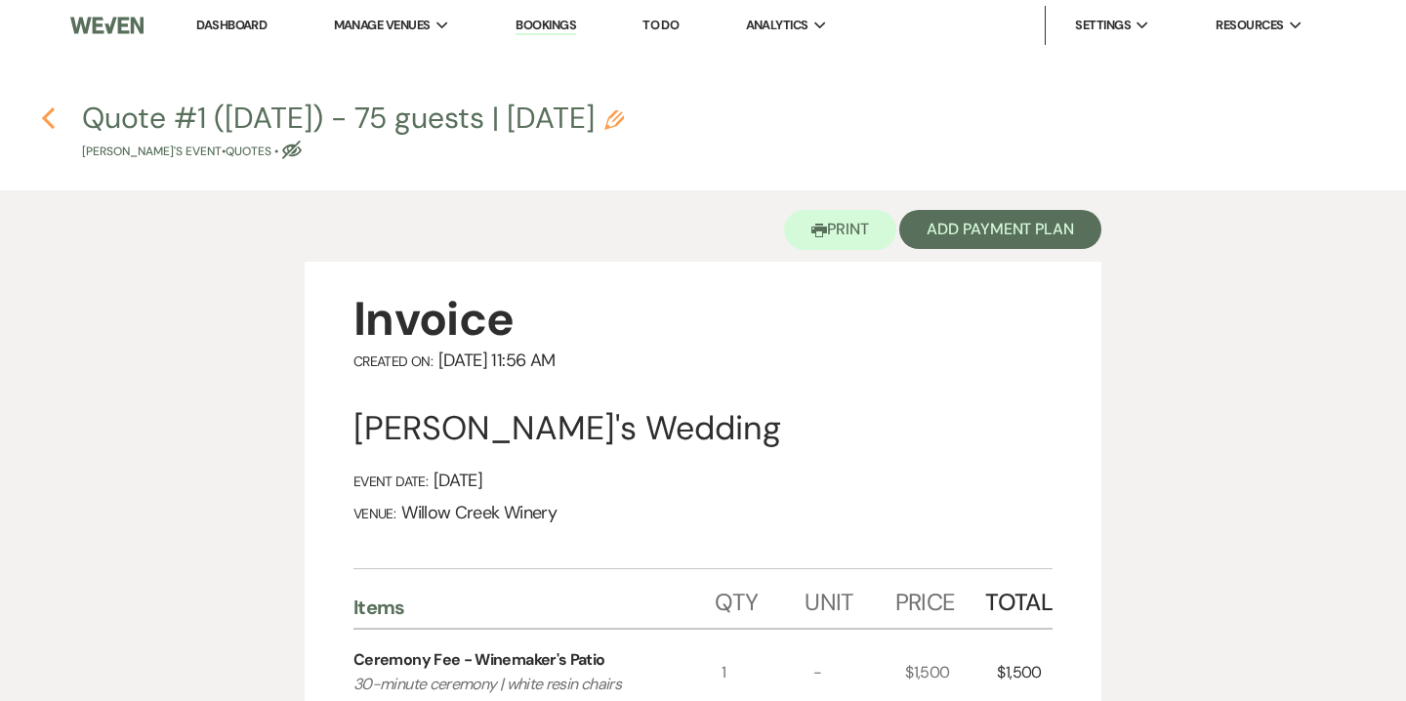
click at [47, 115] on use "button" at bounding box center [48, 117] width 13 height 21
select select "5"
select select "14"
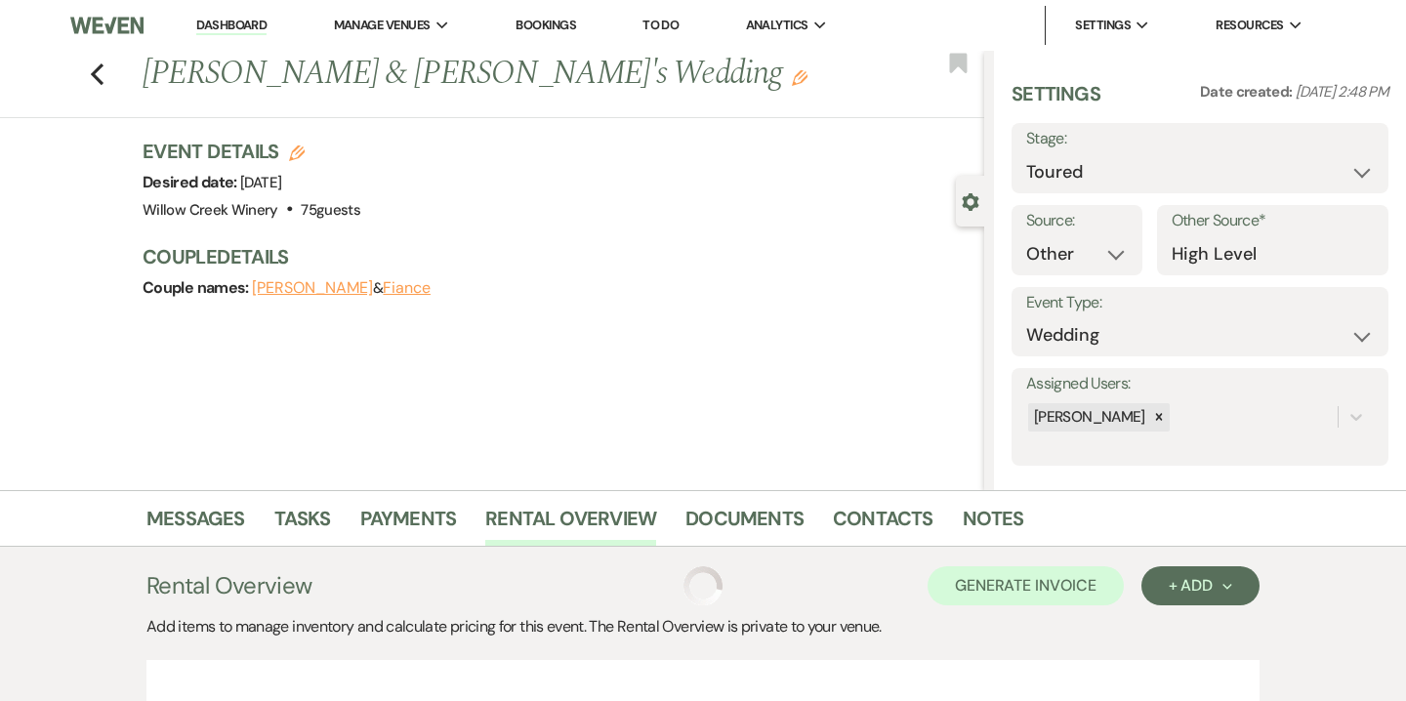
scroll to position [146, 0]
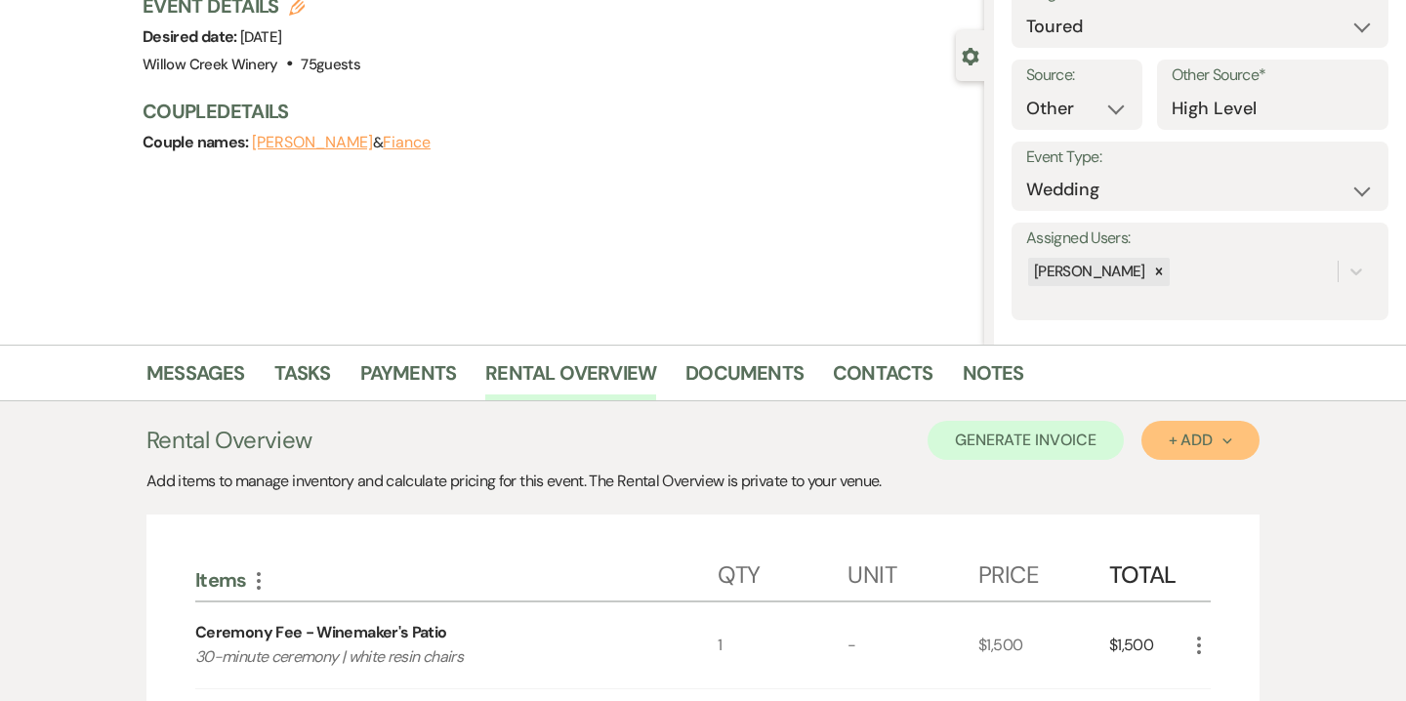
click at [1219, 439] on div "+ Add Next" at bounding box center [1200, 441] width 63 height 16
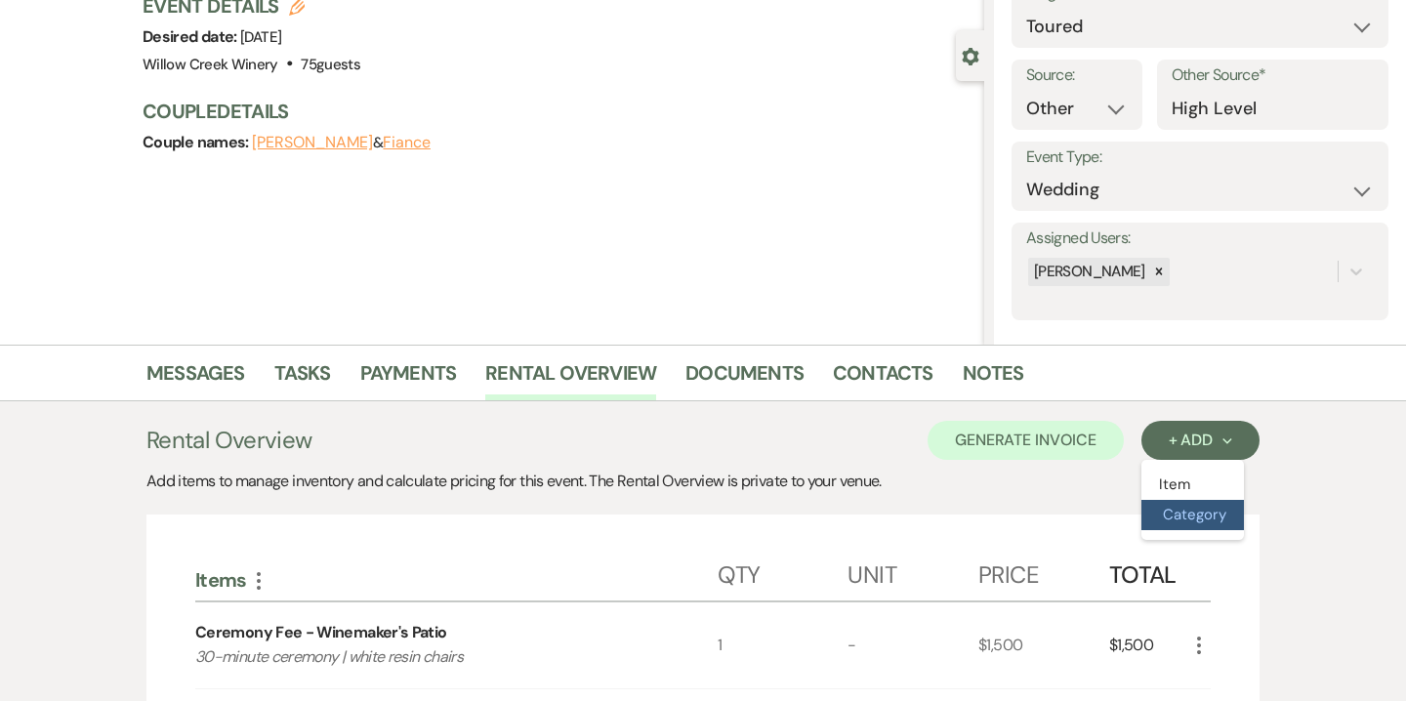
click at [1208, 516] on button "Category" at bounding box center [1193, 515] width 103 height 30
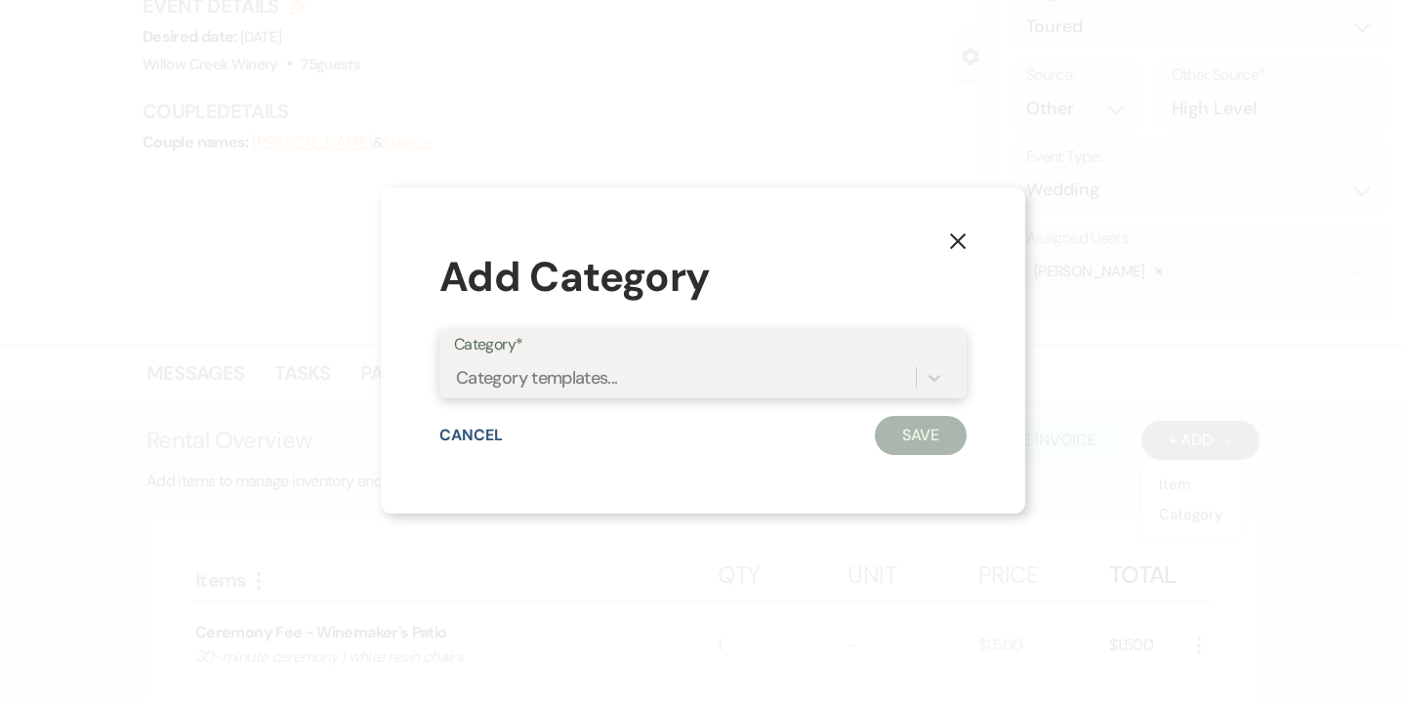
click at [762, 377] on div "Category templates..." at bounding box center [685, 377] width 462 height 34
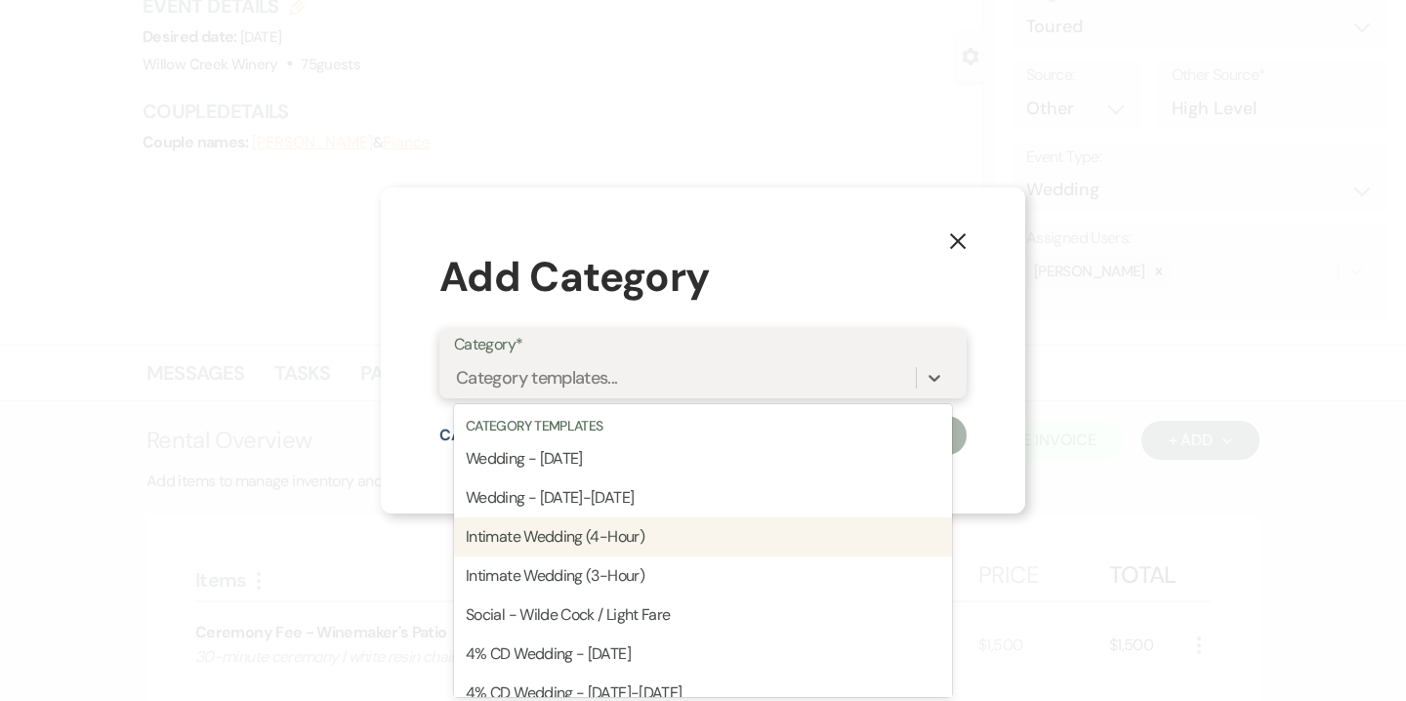
click at [691, 541] on div "Intimate Wedding (4-Hour)" at bounding box center [703, 537] width 498 height 39
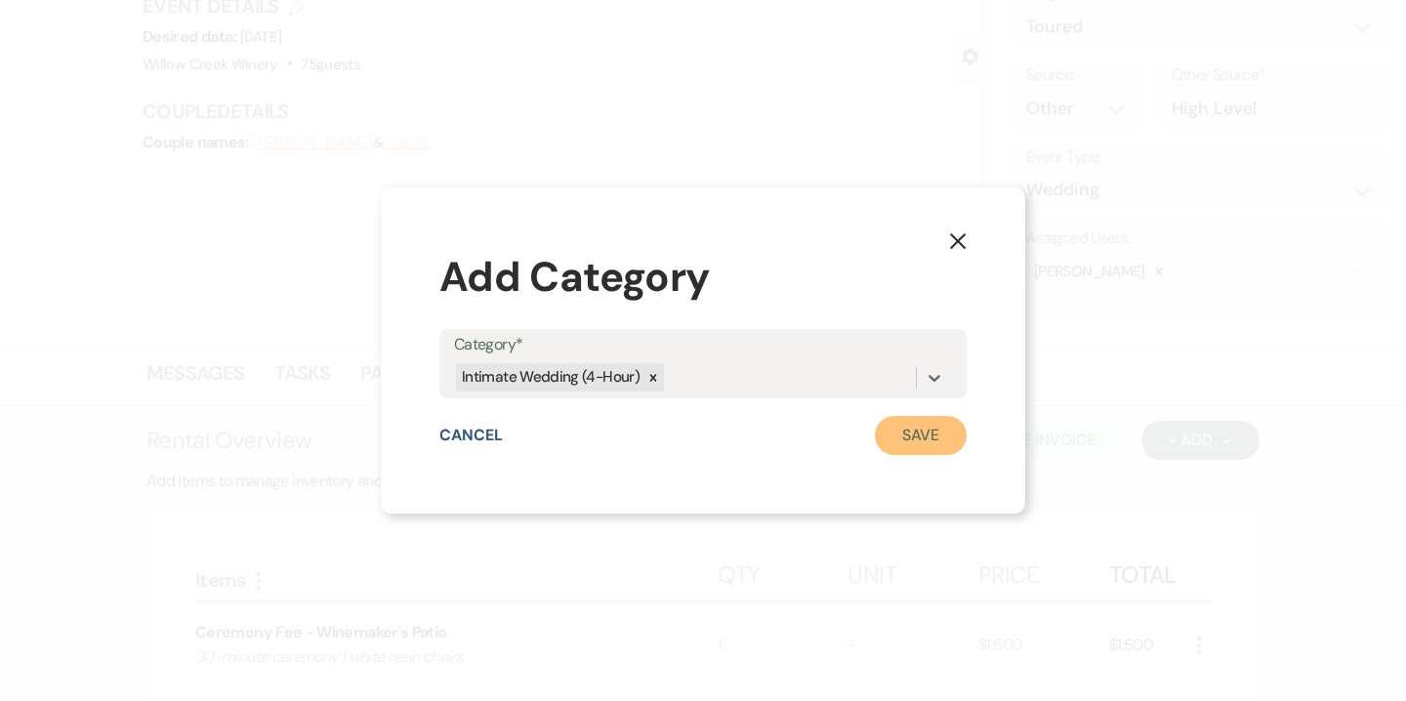
click at [917, 437] on button "Save" at bounding box center [921, 435] width 92 height 39
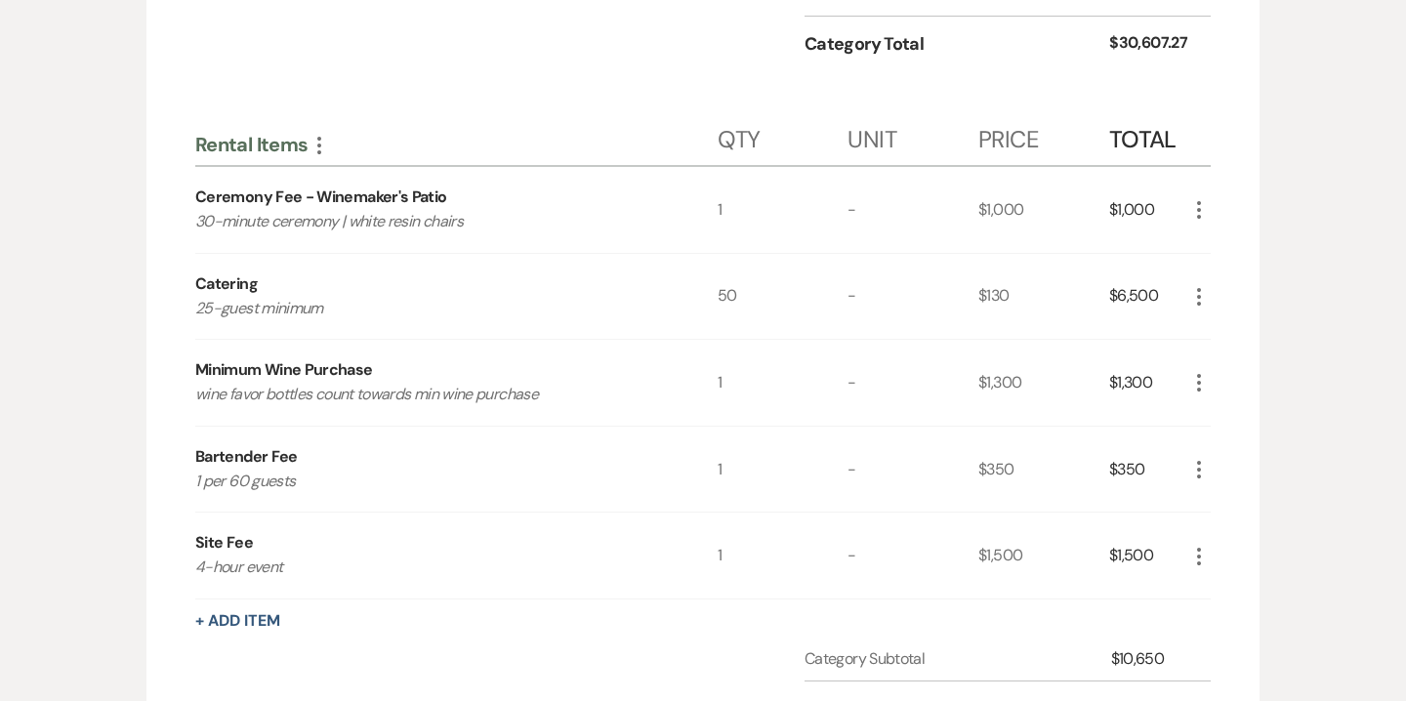
scroll to position [1472, 0]
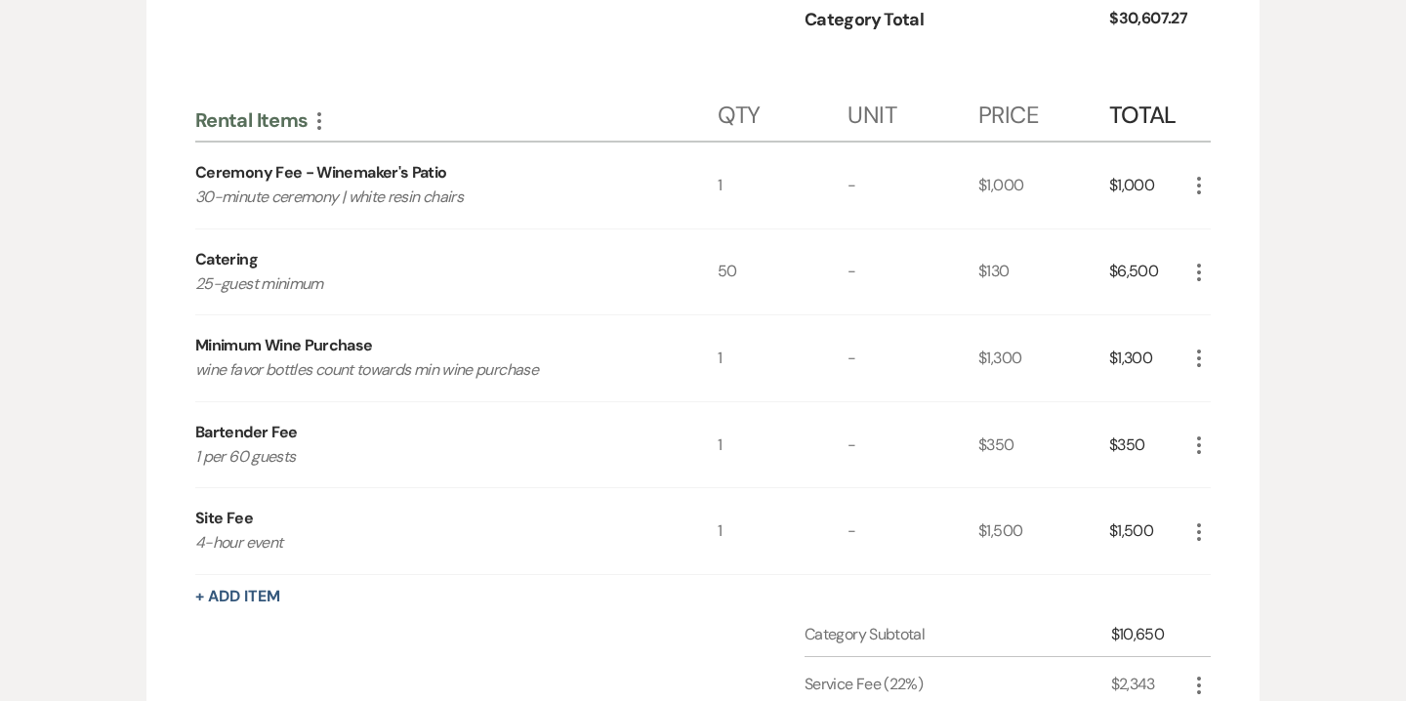
click at [1195, 277] on icon "More" at bounding box center [1198, 272] width 23 height 23
click at [1230, 303] on button "Pencil Edit" at bounding box center [1238, 310] width 102 height 31
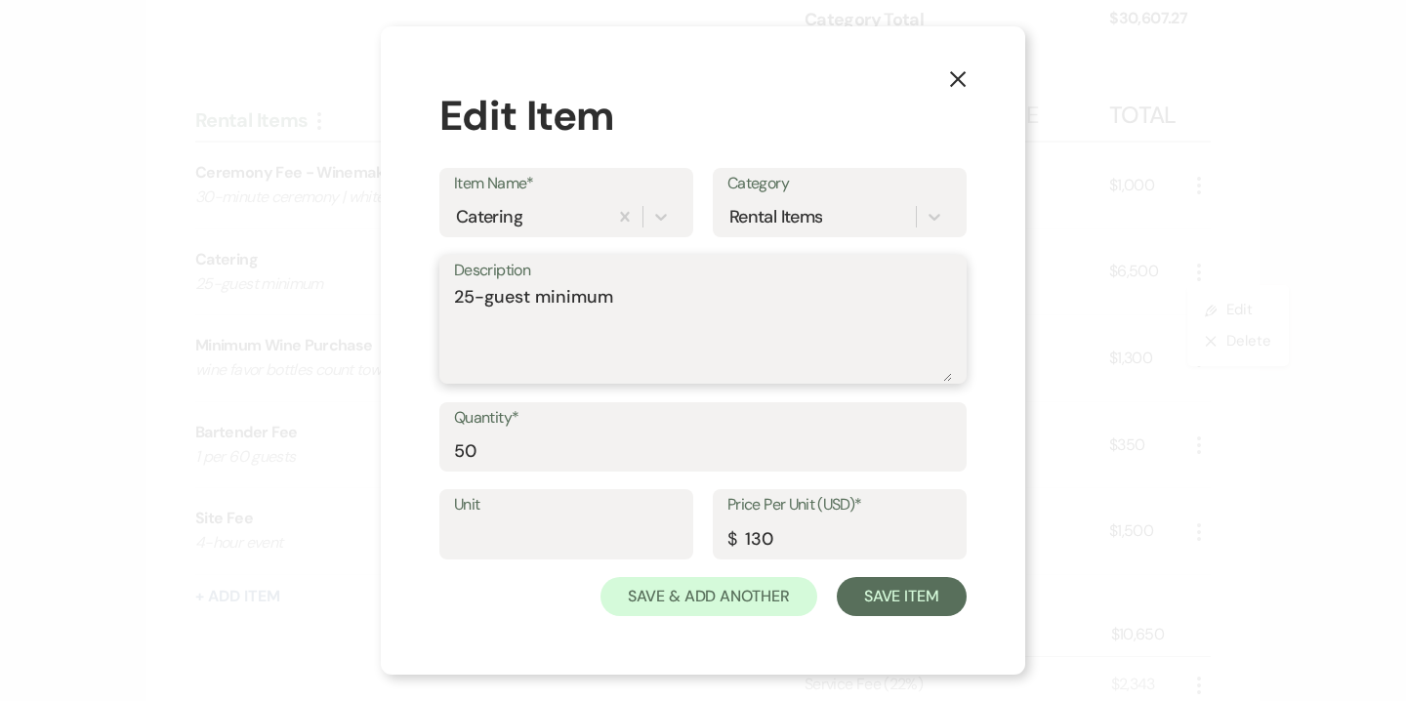
click at [470, 294] on textarea "25-guest minimum" at bounding box center [703, 333] width 498 height 98
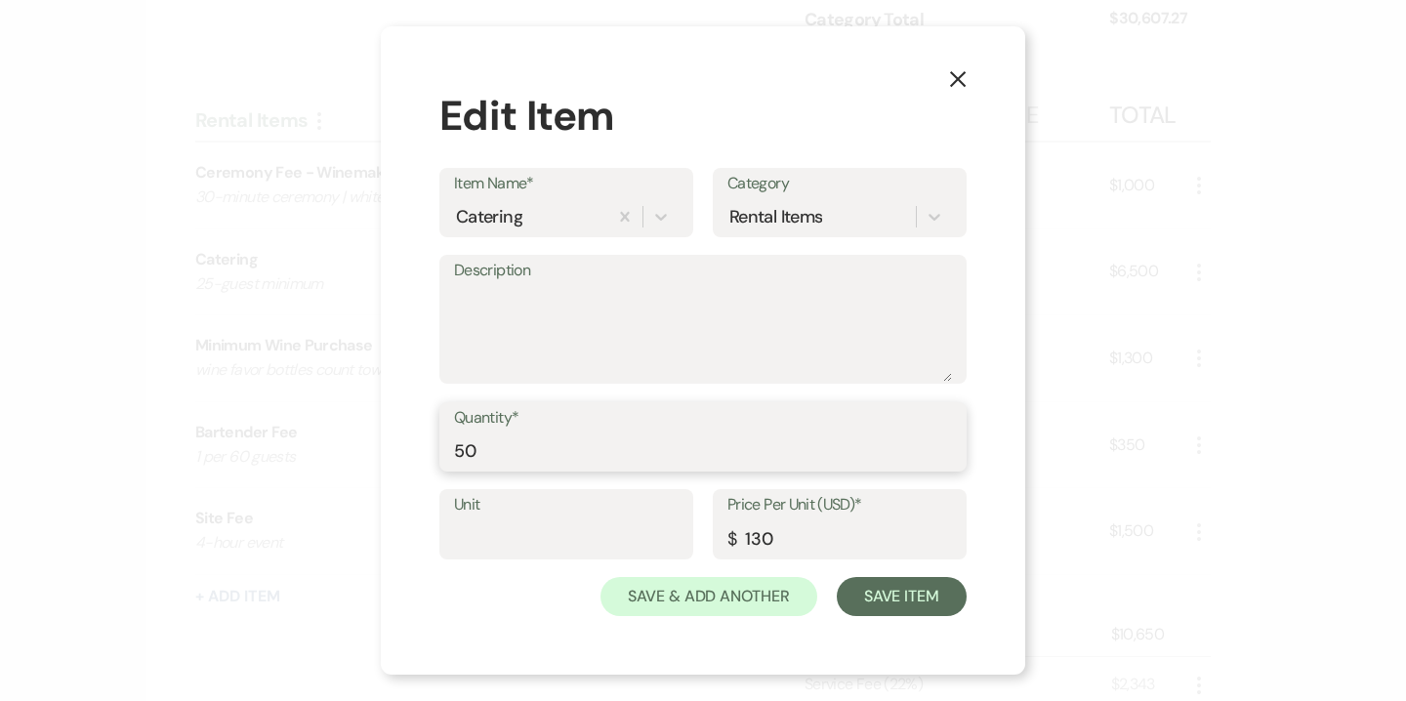
click at [510, 467] on input "50" at bounding box center [703, 451] width 498 height 38
type input "75"
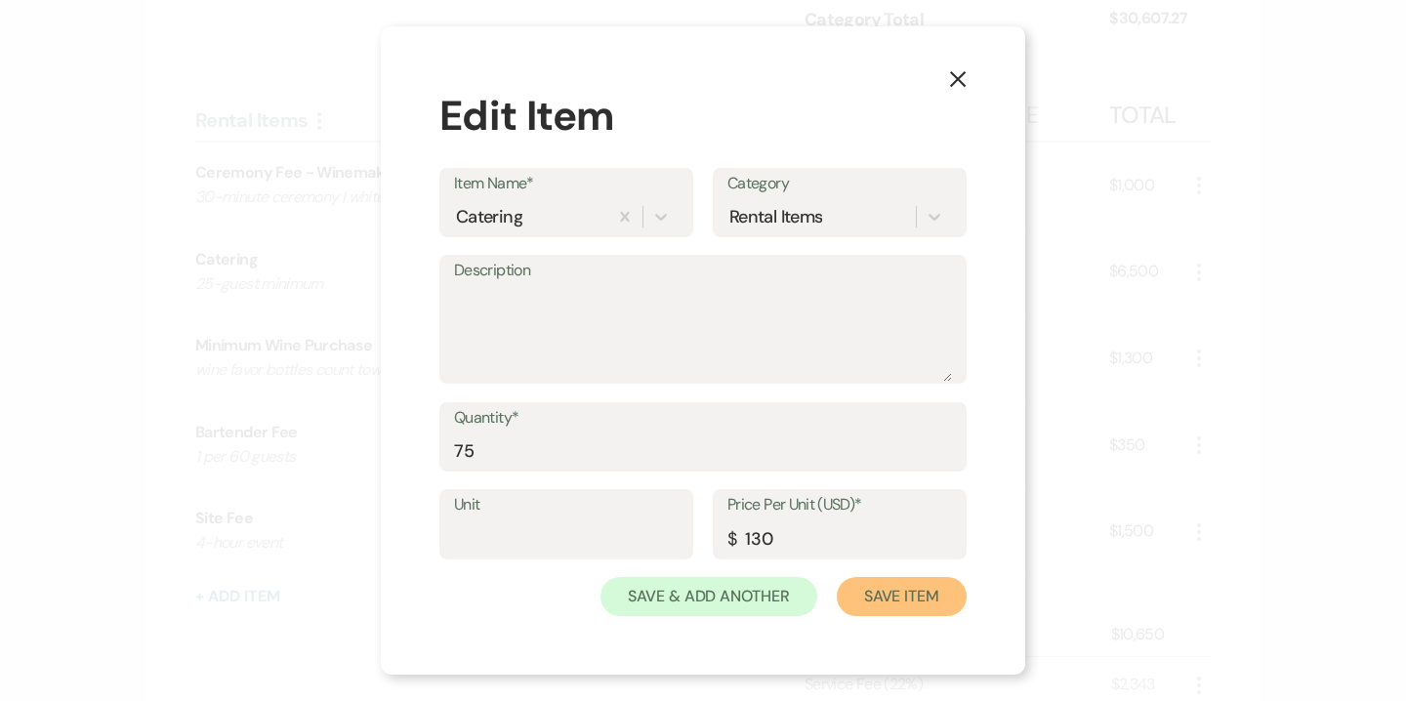
click at [918, 599] on button "Save Item" at bounding box center [902, 596] width 130 height 39
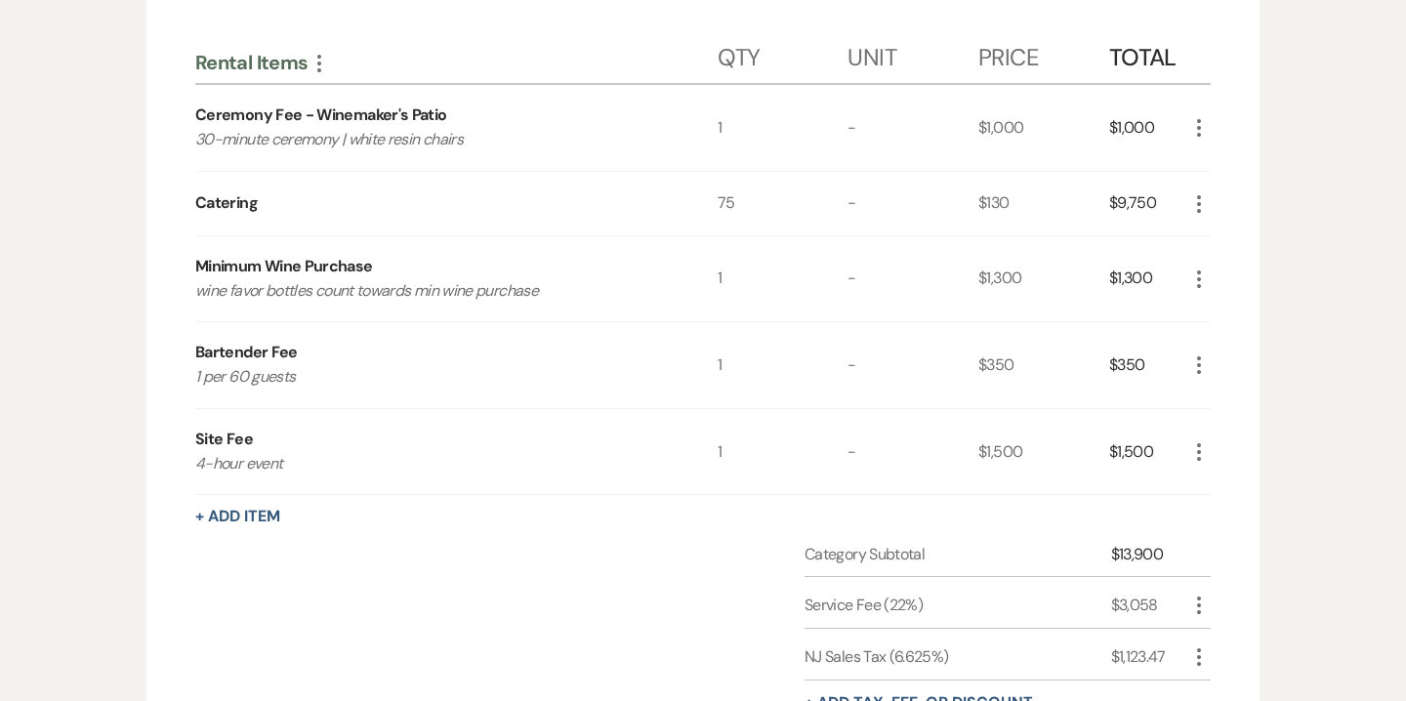
scroll to position [1532, 0]
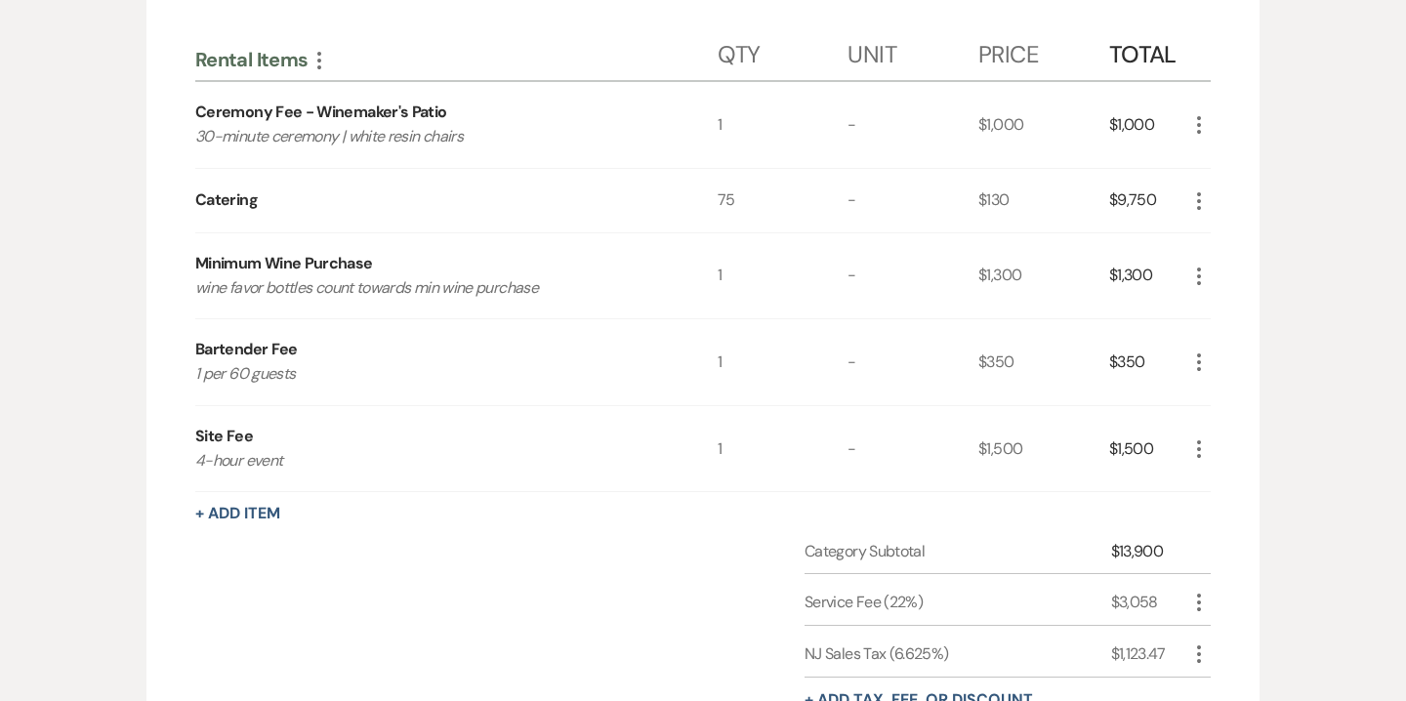
click at [1202, 359] on icon "More" at bounding box center [1198, 362] width 23 height 23
click at [1229, 385] on button "Pencil Edit" at bounding box center [1238, 400] width 102 height 31
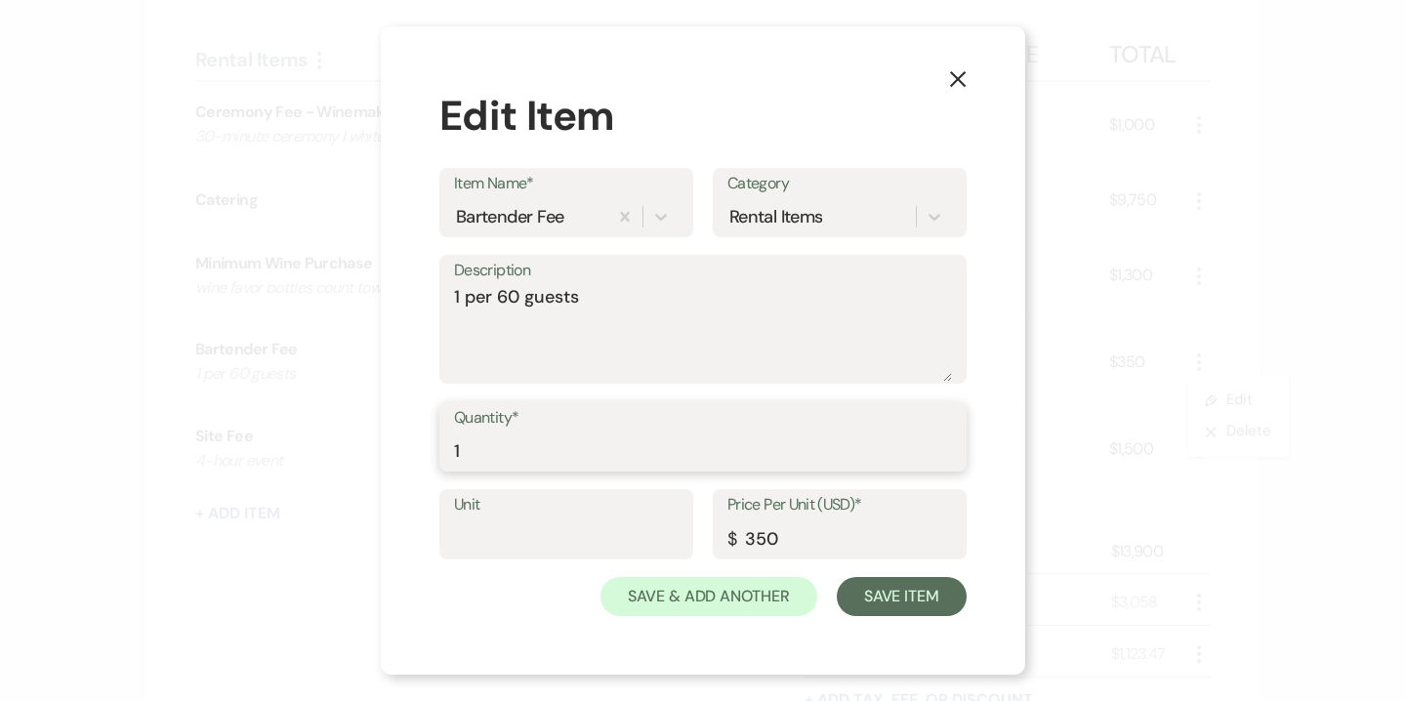
click at [590, 447] on input "1" at bounding box center [703, 451] width 498 height 38
type input "2"
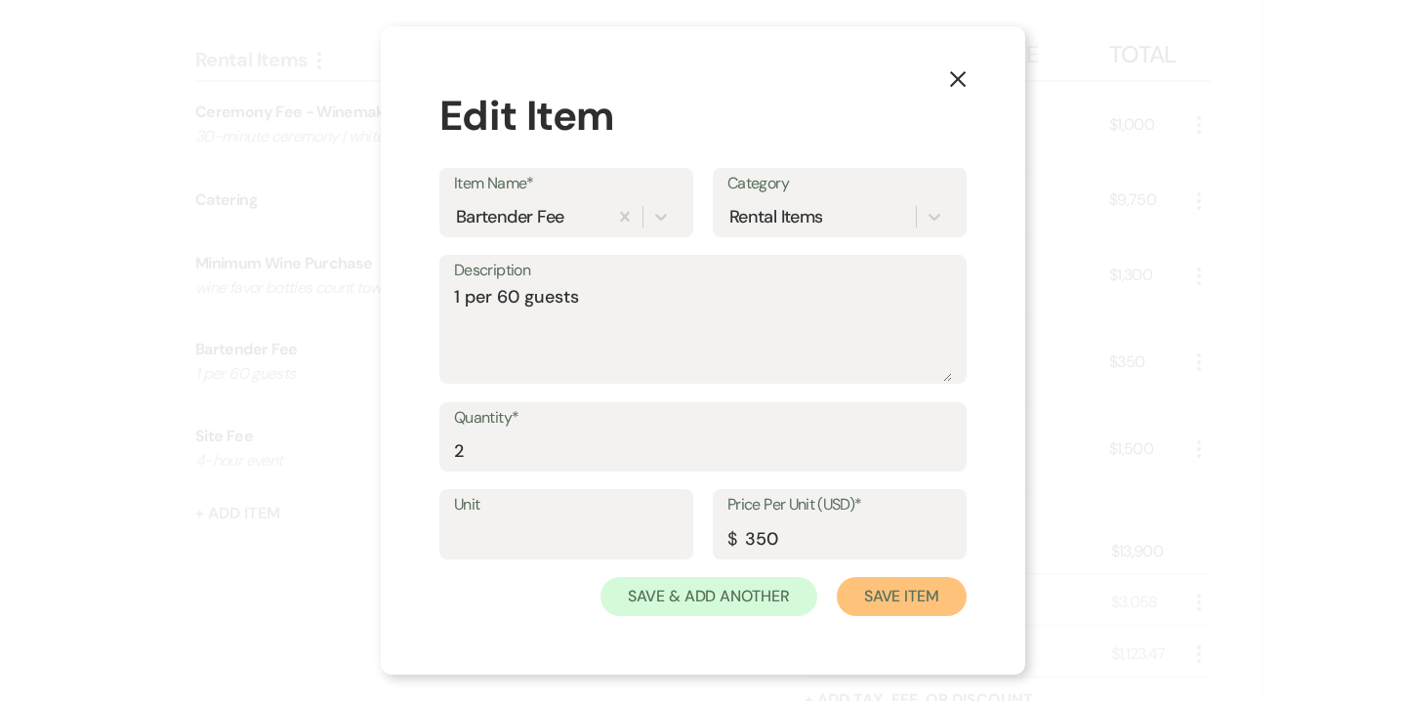
click at [902, 606] on button "Save Item" at bounding box center [902, 596] width 130 height 39
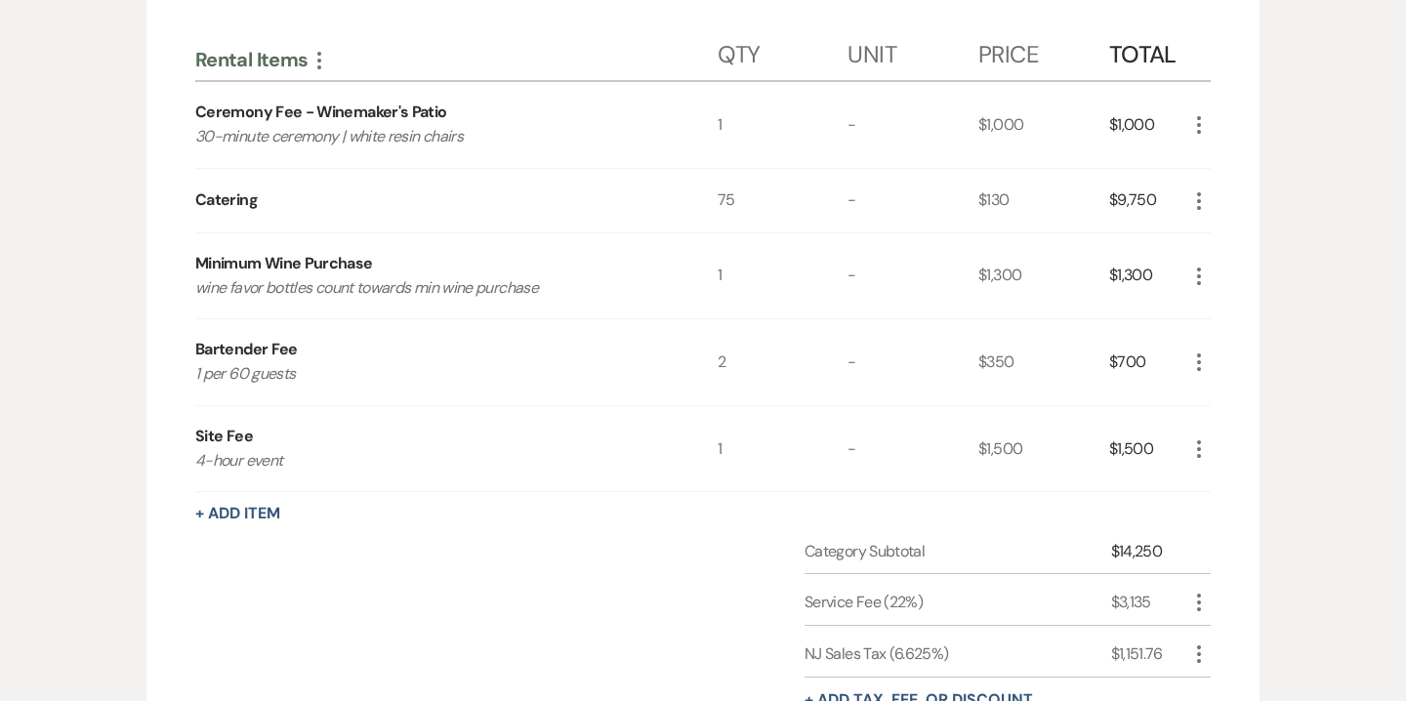
click at [1200, 120] on icon "More" at bounding box center [1198, 124] width 23 height 23
click at [1237, 160] on button "Pencil Edit" at bounding box center [1238, 162] width 102 height 31
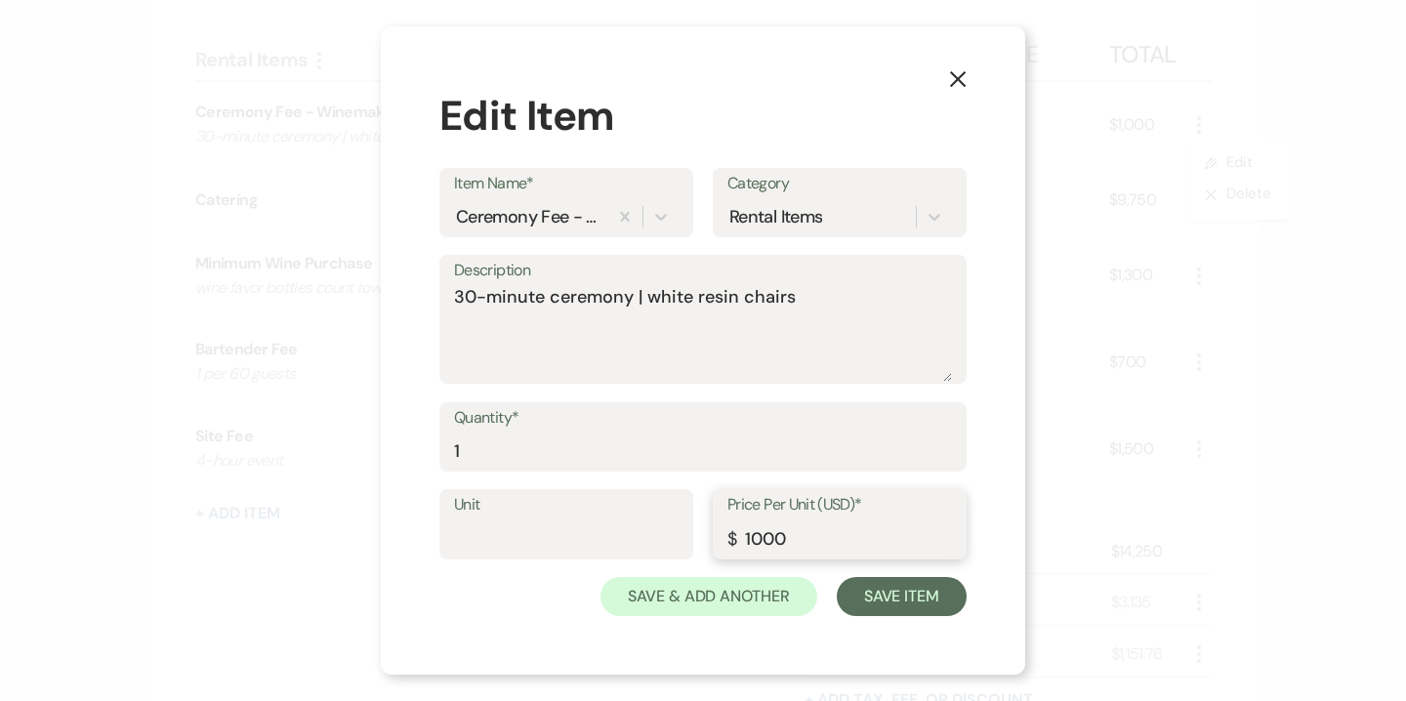
click at [760, 544] on input "1000" at bounding box center [840, 539] width 225 height 38
type input "1500"
click at [933, 590] on button "Save Item" at bounding box center [902, 596] width 130 height 39
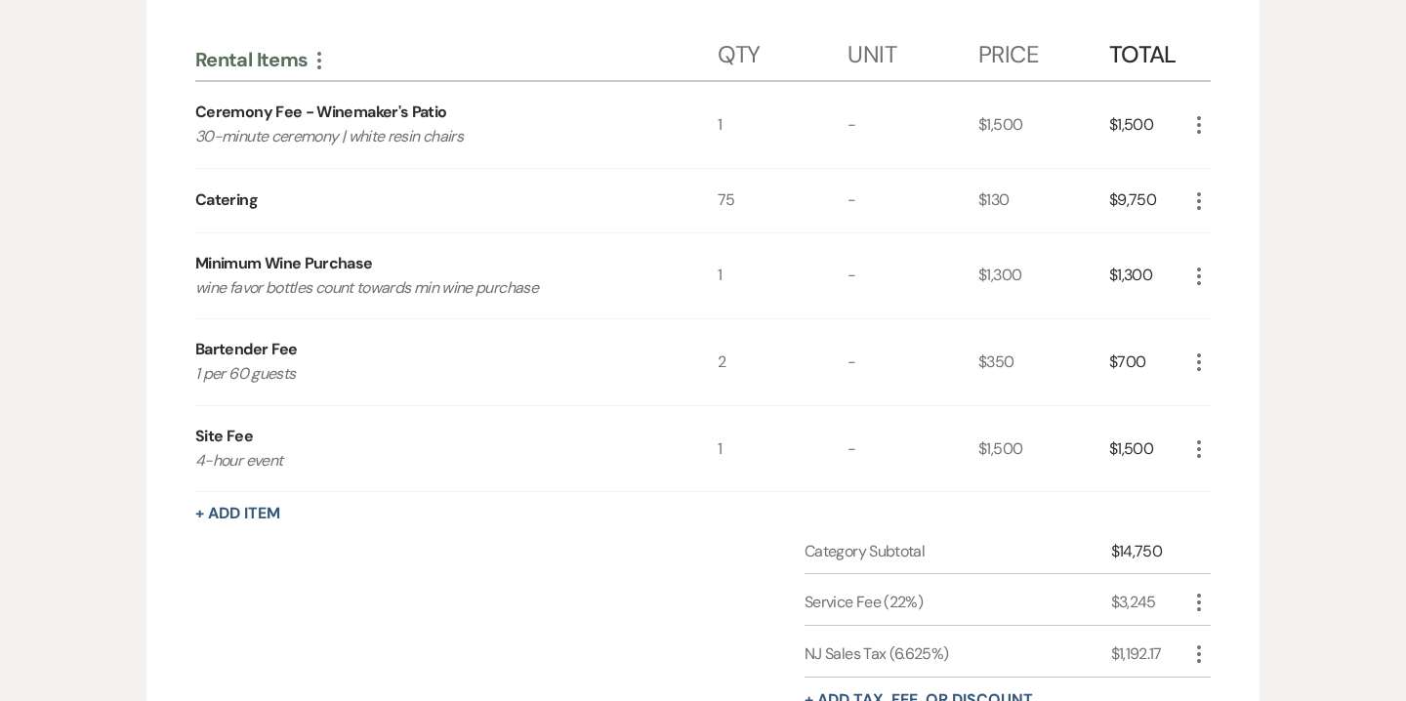
click at [1203, 359] on icon "More" at bounding box center [1198, 362] width 23 height 23
click at [1233, 392] on button "Pencil Edit" at bounding box center [1238, 400] width 102 height 31
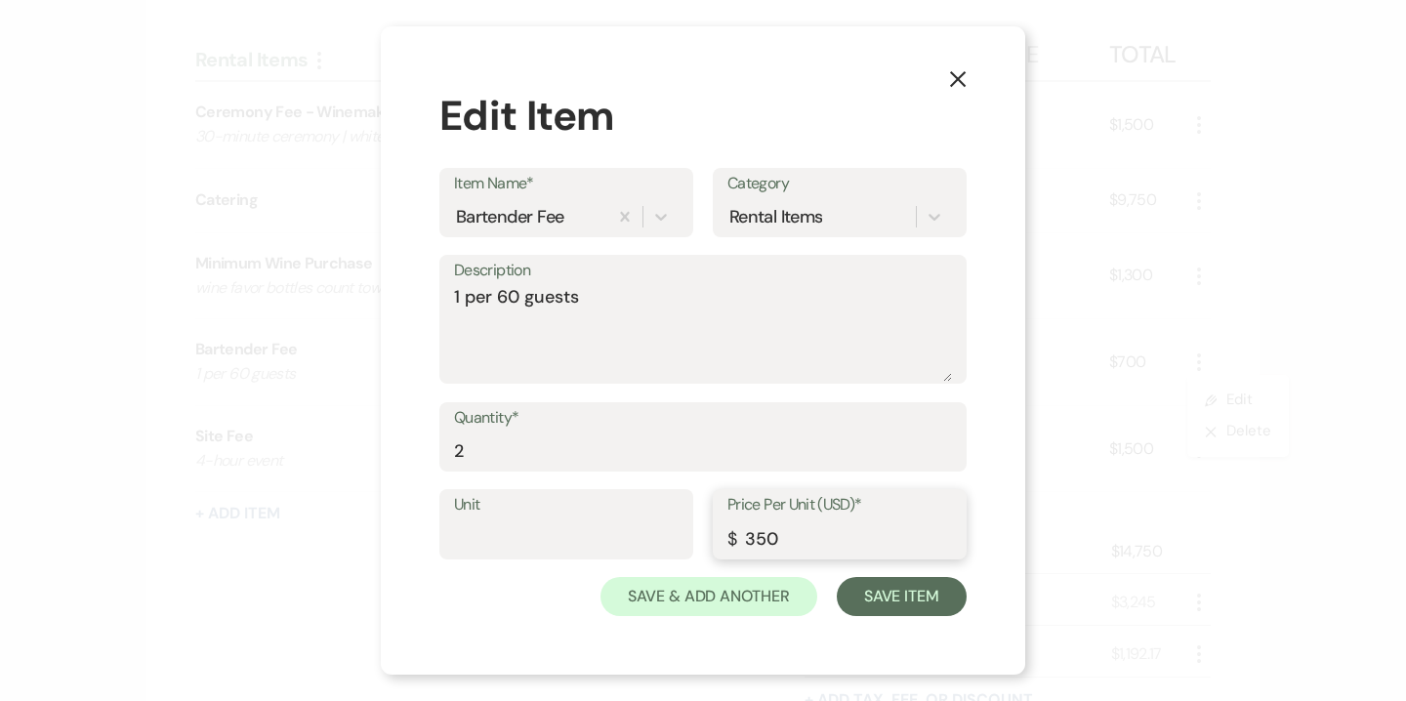
click at [776, 535] on input "350" at bounding box center [840, 539] width 225 height 38
type input "395"
click at [937, 597] on button "Save Item" at bounding box center [902, 596] width 130 height 39
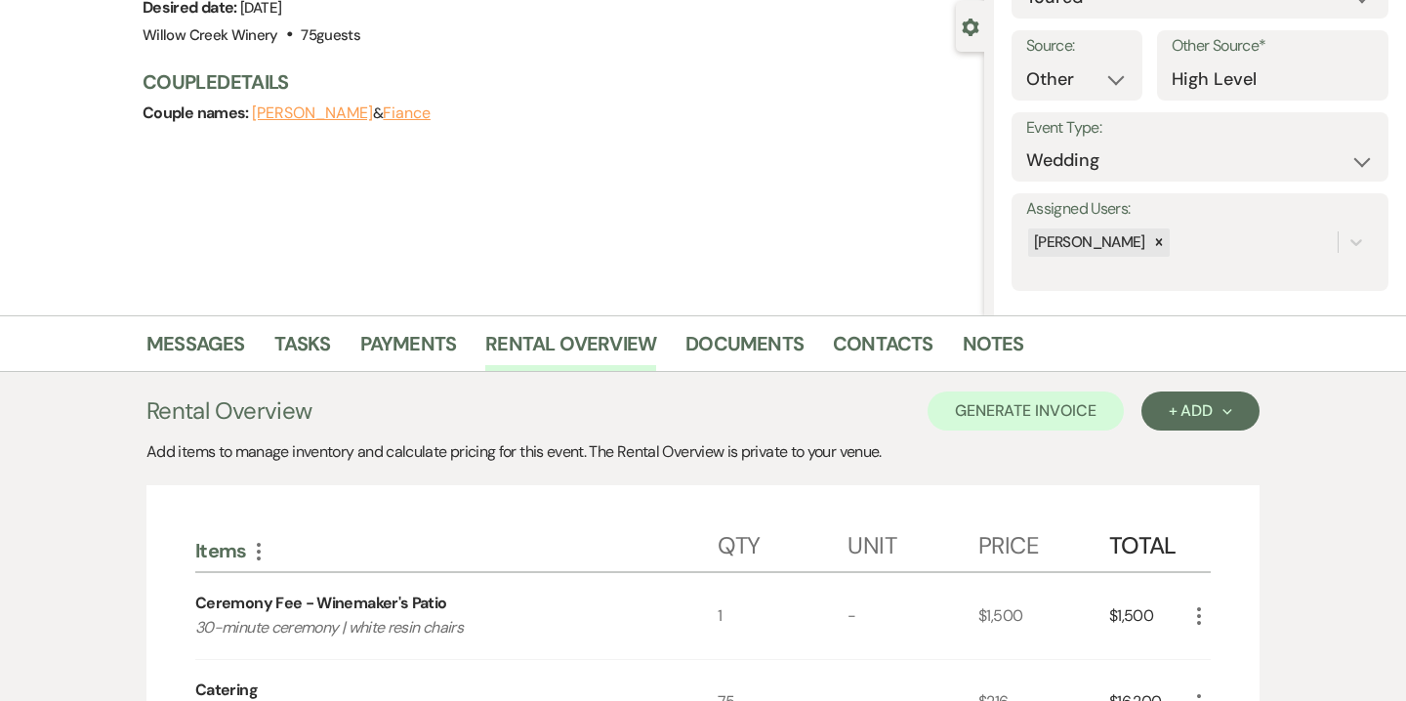
scroll to position [0, 0]
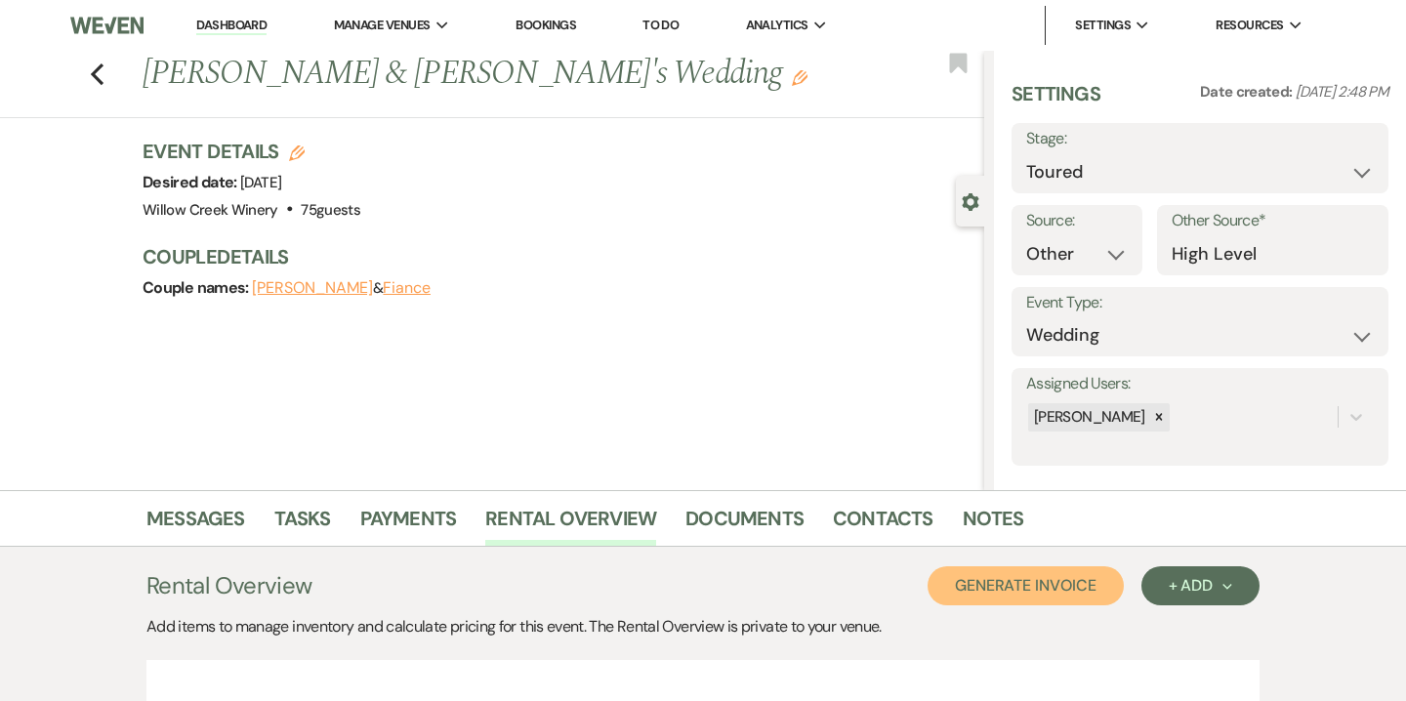
click at [1052, 587] on button "Generate Invoice" at bounding box center [1026, 585] width 196 height 39
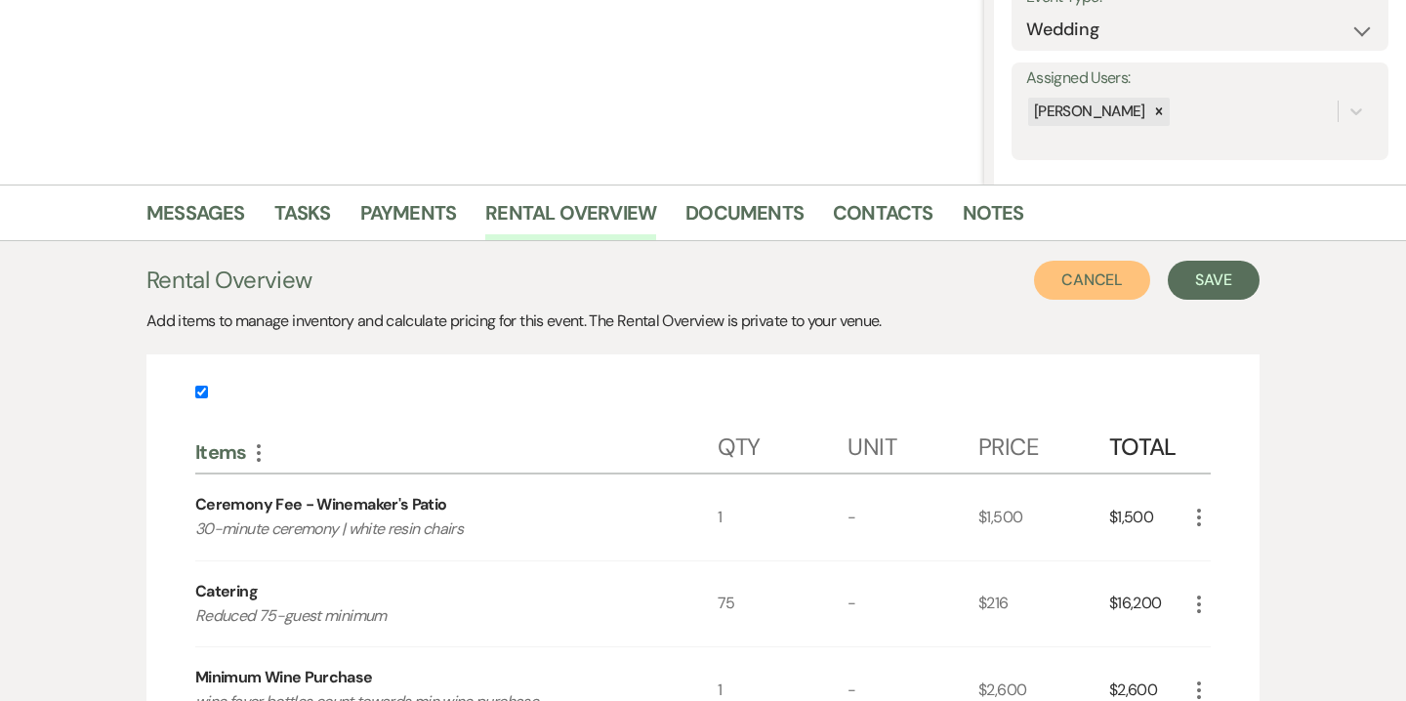
scroll to position [484, 0]
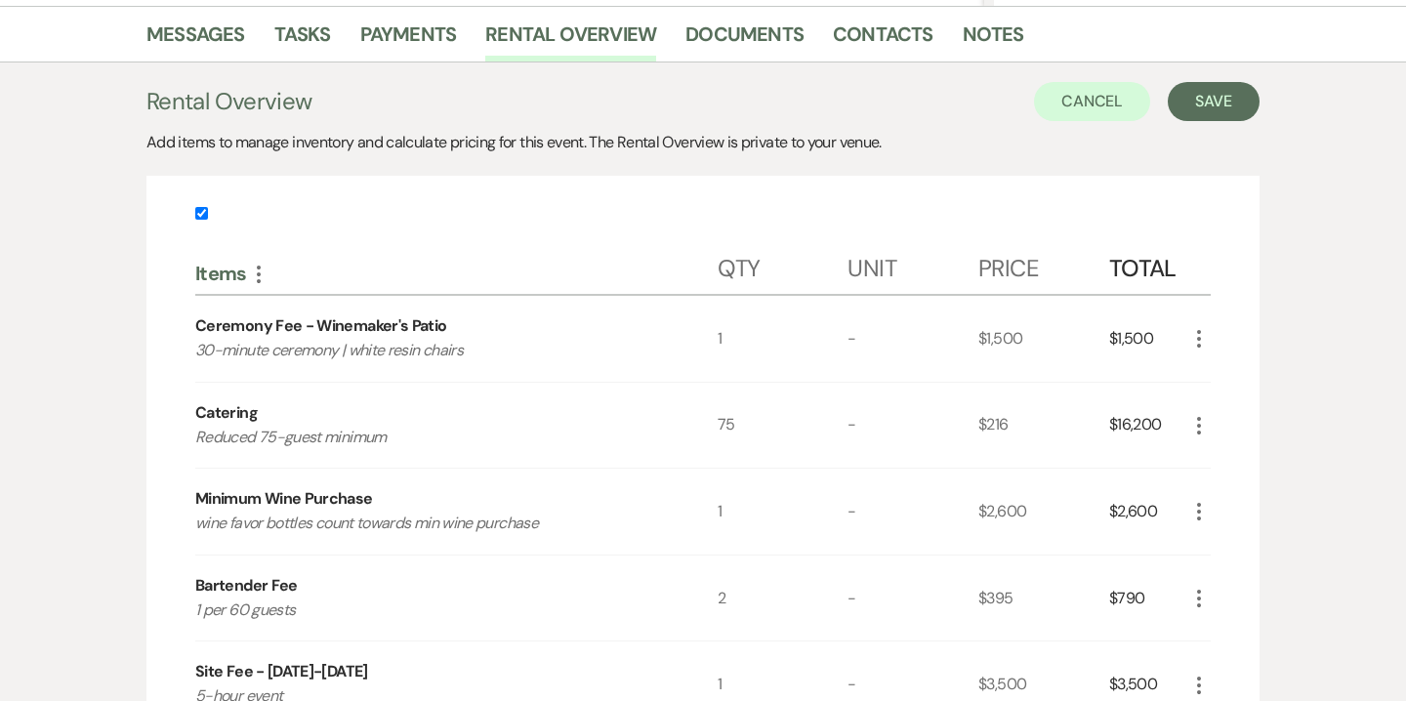
click at [208, 223] on label at bounding box center [703, 219] width 1016 height 32
click at [208, 220] on input "checkbox" at bounding box center [201, 213] width 13 height 13
checkbox input "false"
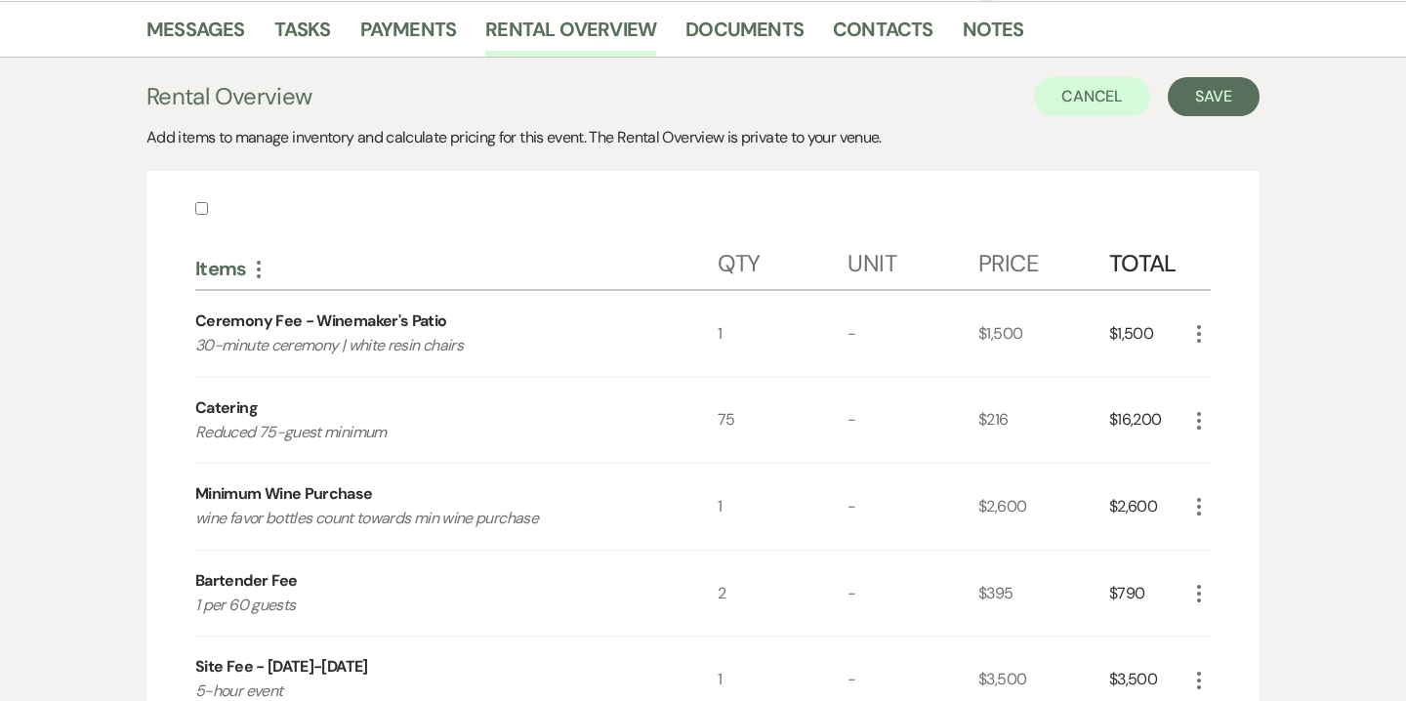
scroll to position [0, 0]
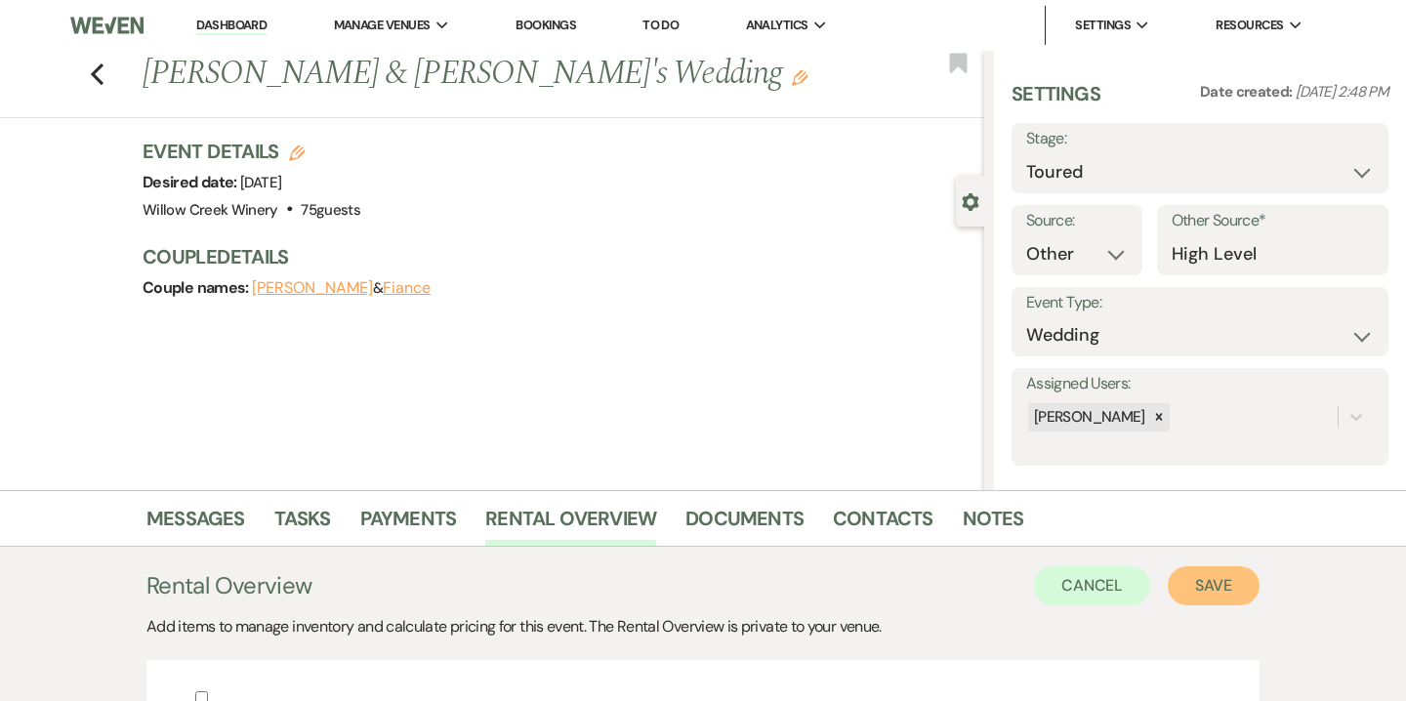
click at [1207, 586] on button "Save" at bounding box center [1214, 585] width 92 height 39
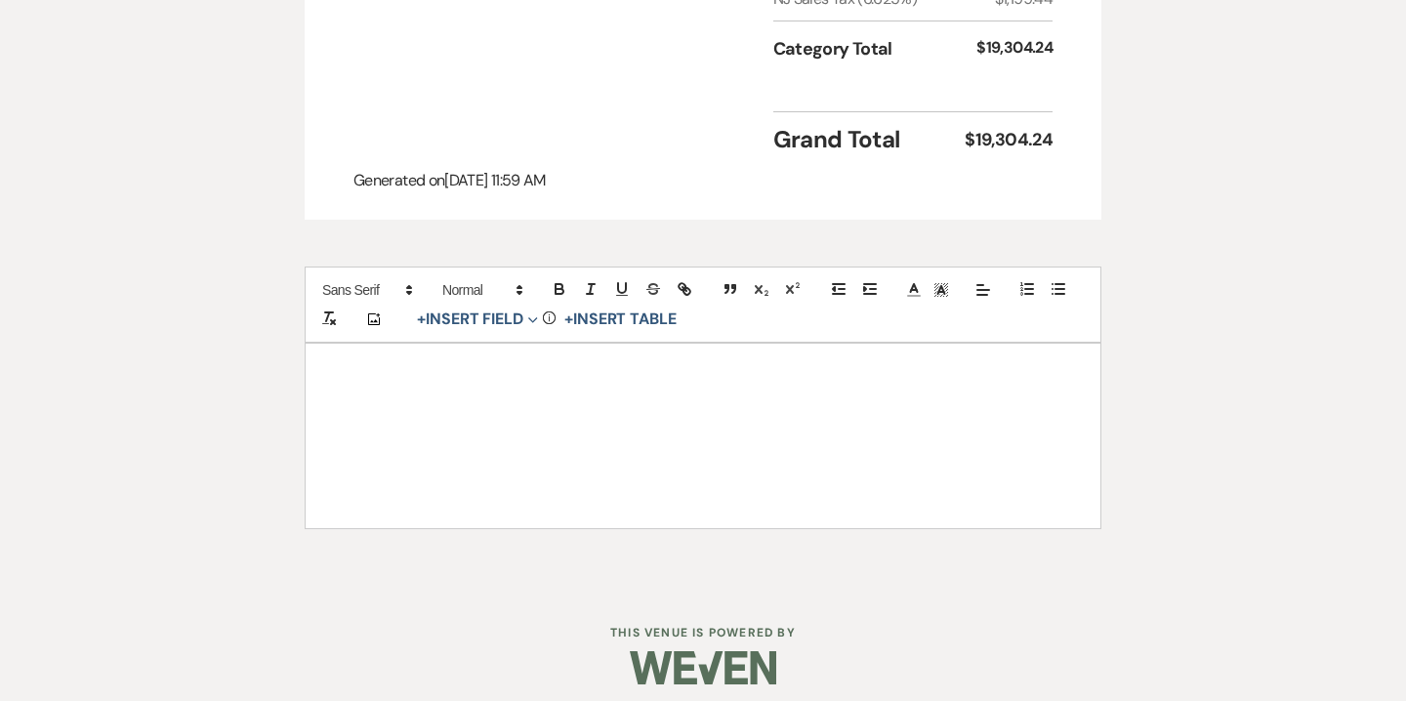
scroll to position [1198, 0]
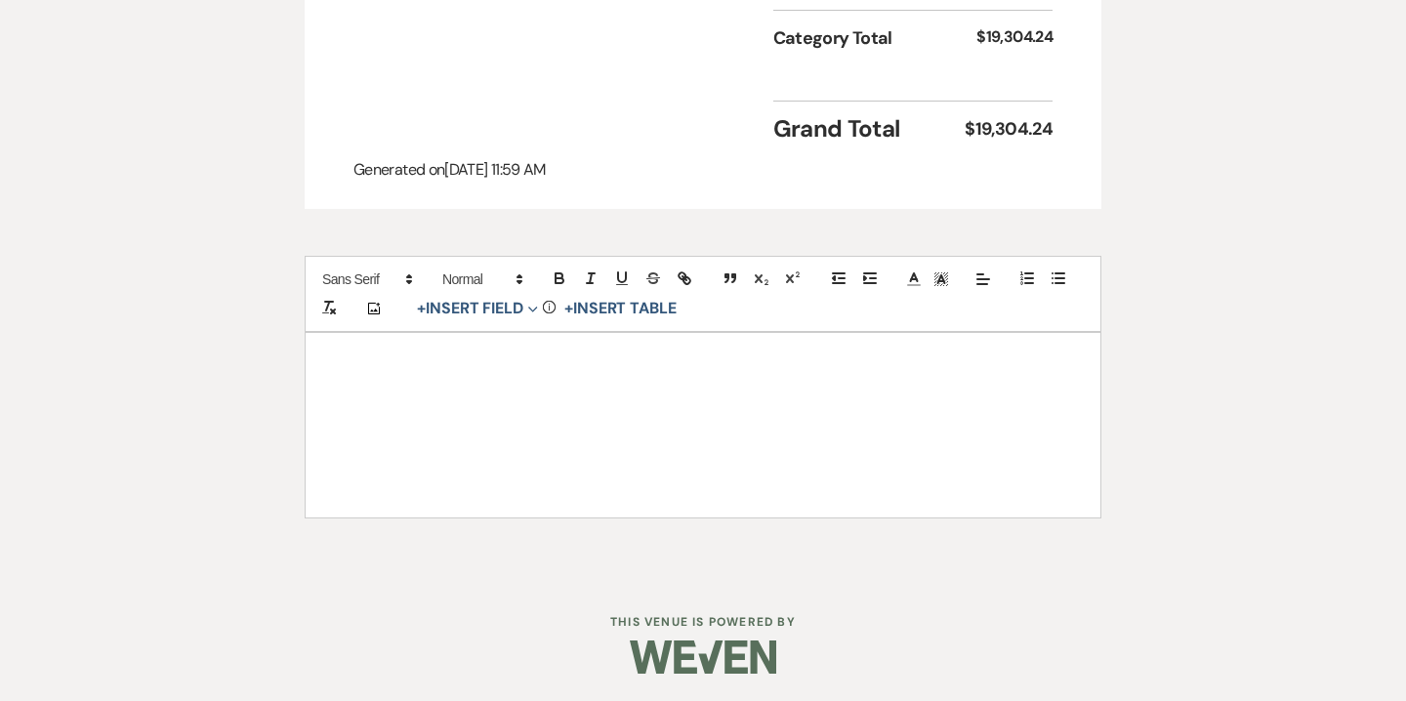
click at [924, 390] on div at bounding box center [703, 425] width 795 height 184
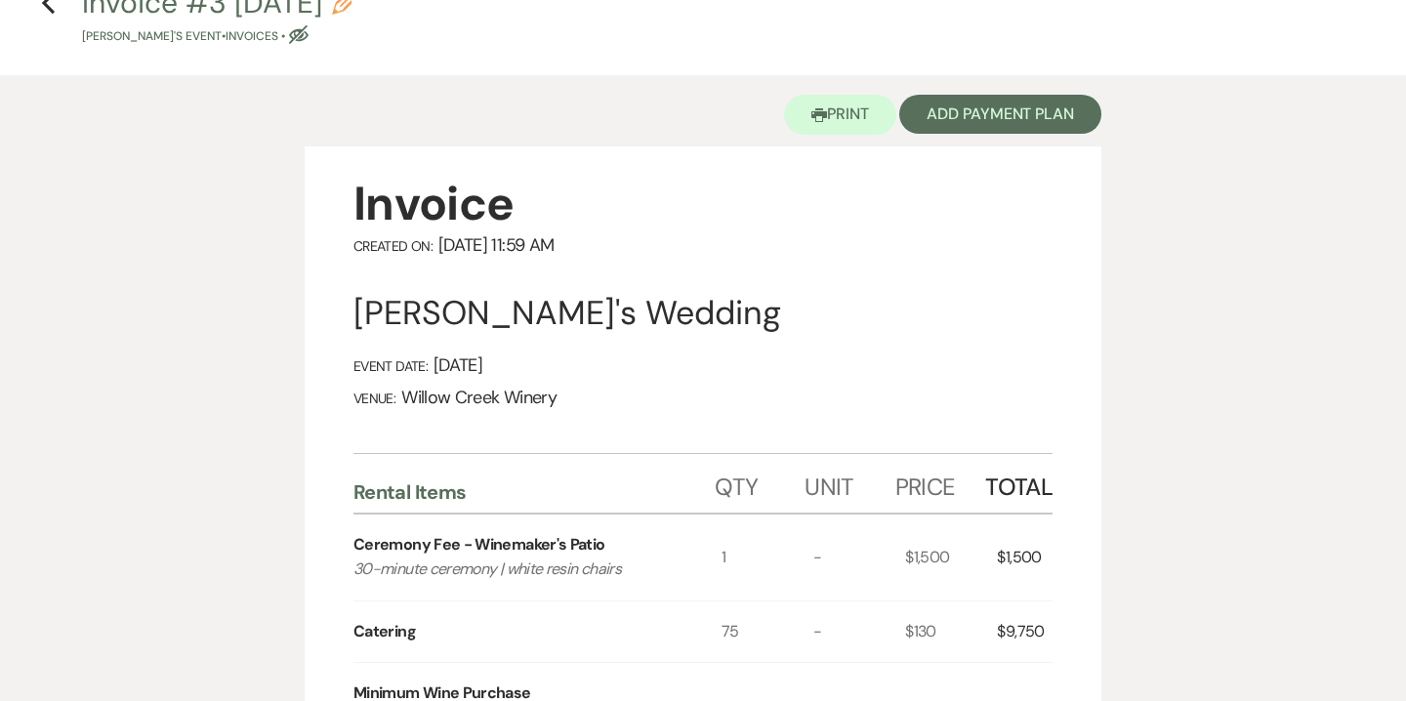
scroll to position [0, 0]
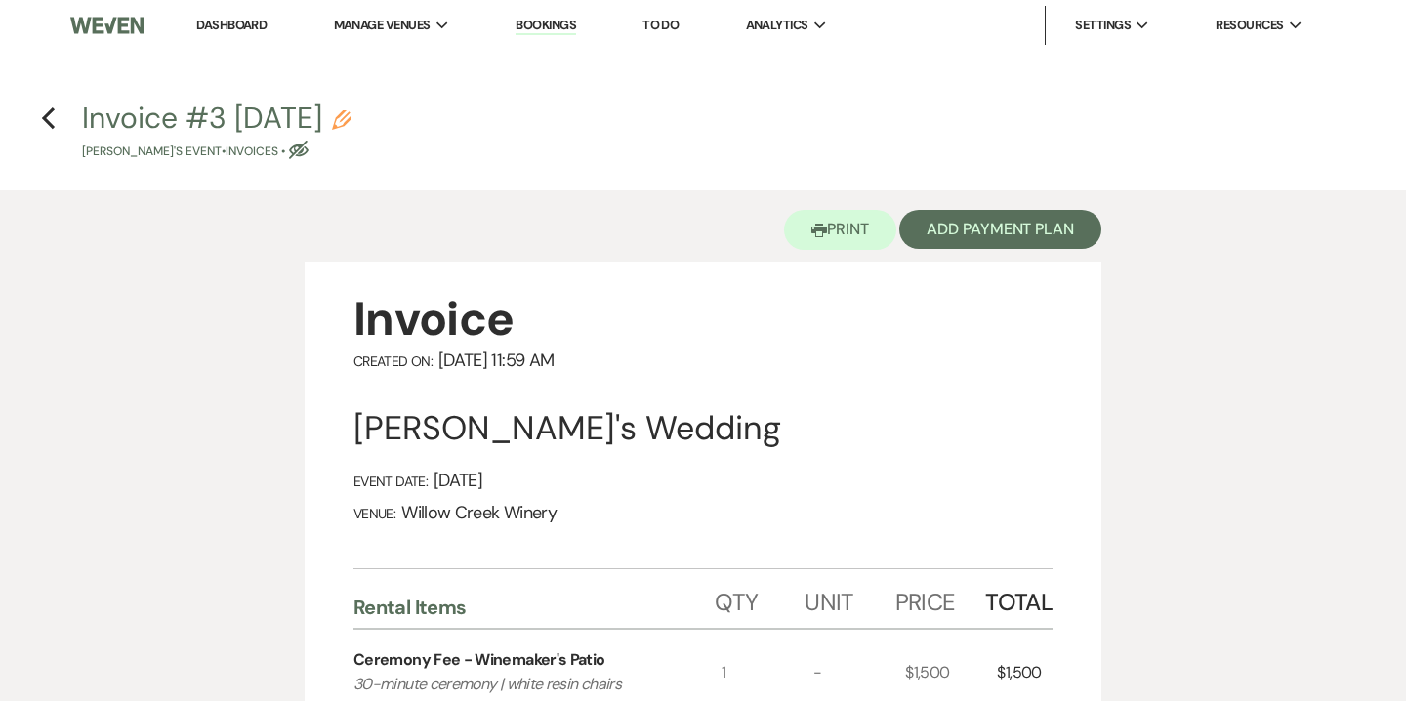
click at [352, 113] on use "button" at bounding box center [342, 120] width 20 height 20
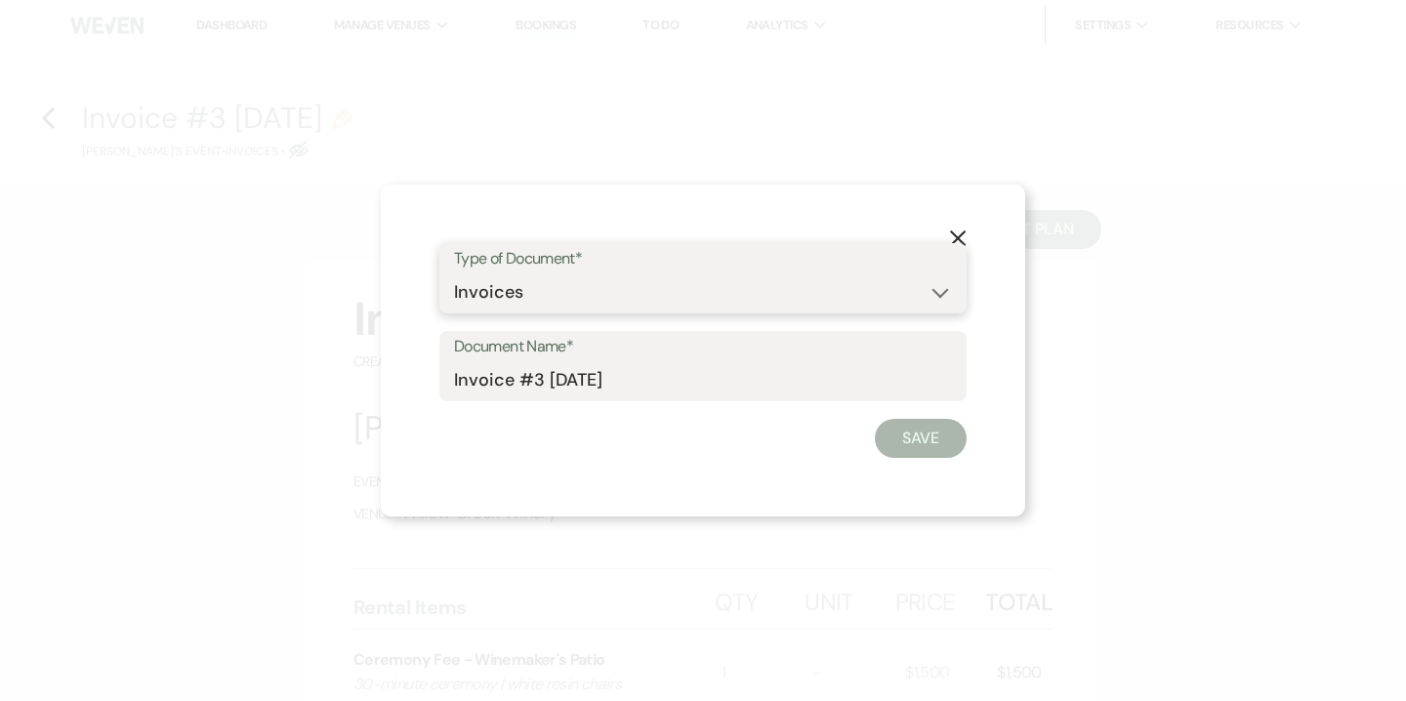
click at [490, 300] on select "Special Event Insurance Vendor Certificate of Insurance Contracts / Rental Agre…" at bounding box center [703, 292] width 498 height 38
select select "8"
click at [454, 273] on select "Special Event Insurance Vendor Certificate of Insurance Contracts / Rental Agre…" at bounding box center [703, 292] width 498 height 38
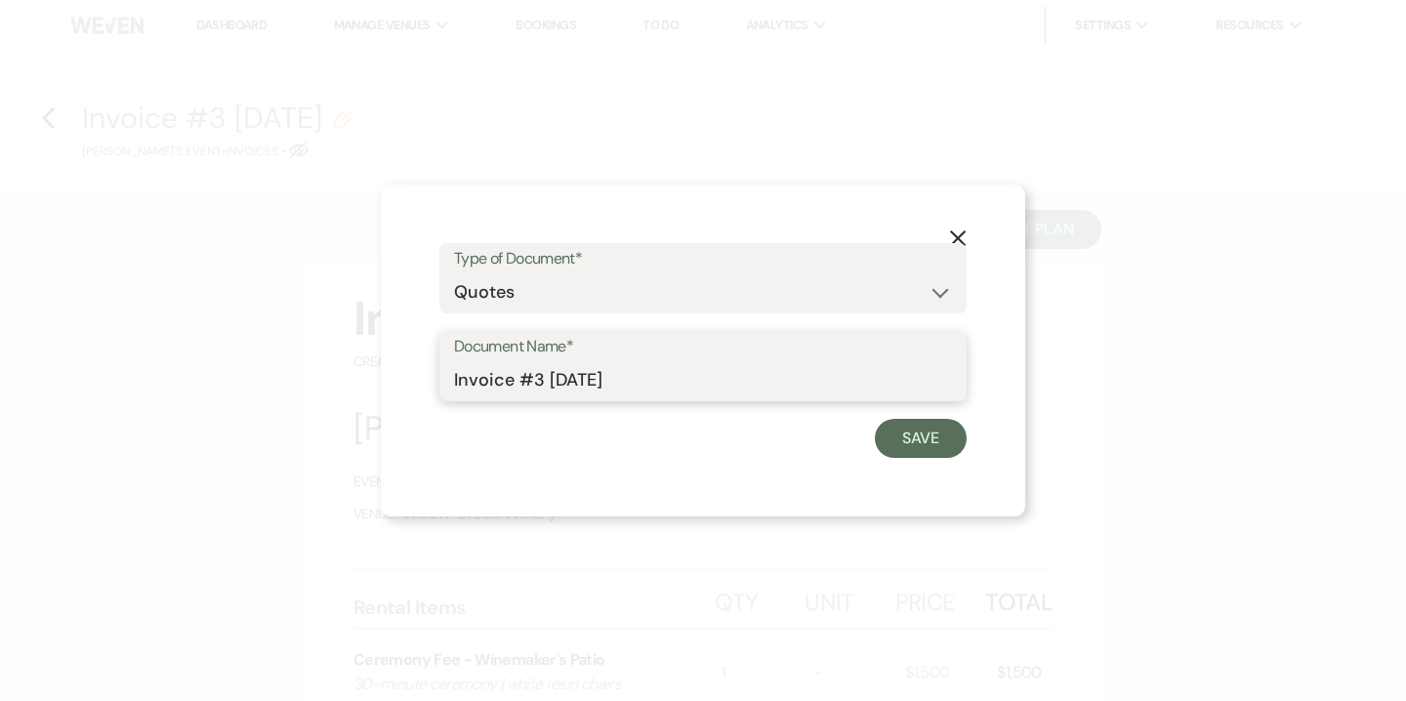
drag, startPoint x: 501, startPoint y: 387, endPoint x: 420, endPoint y: 382, distance: 81.2
click at [420, 382] on div "X Type of Document* Special Event Insurance Vendor Certificate of Insurance Con…" at bounding box center [703, 351] width 645 height 332
click at [534, 386] on input "Quote #3 9-20-2025" at bounding box center [703, 380] width 498 height 38
click at [543, 382] on input "Quote #2 9-20-2025" at bounding box center [703, 380] width 498 height 38
click at [640, 383] on input "Quote #2 (9-20-2025" at bounding box center [703, 380] width 498 height 38
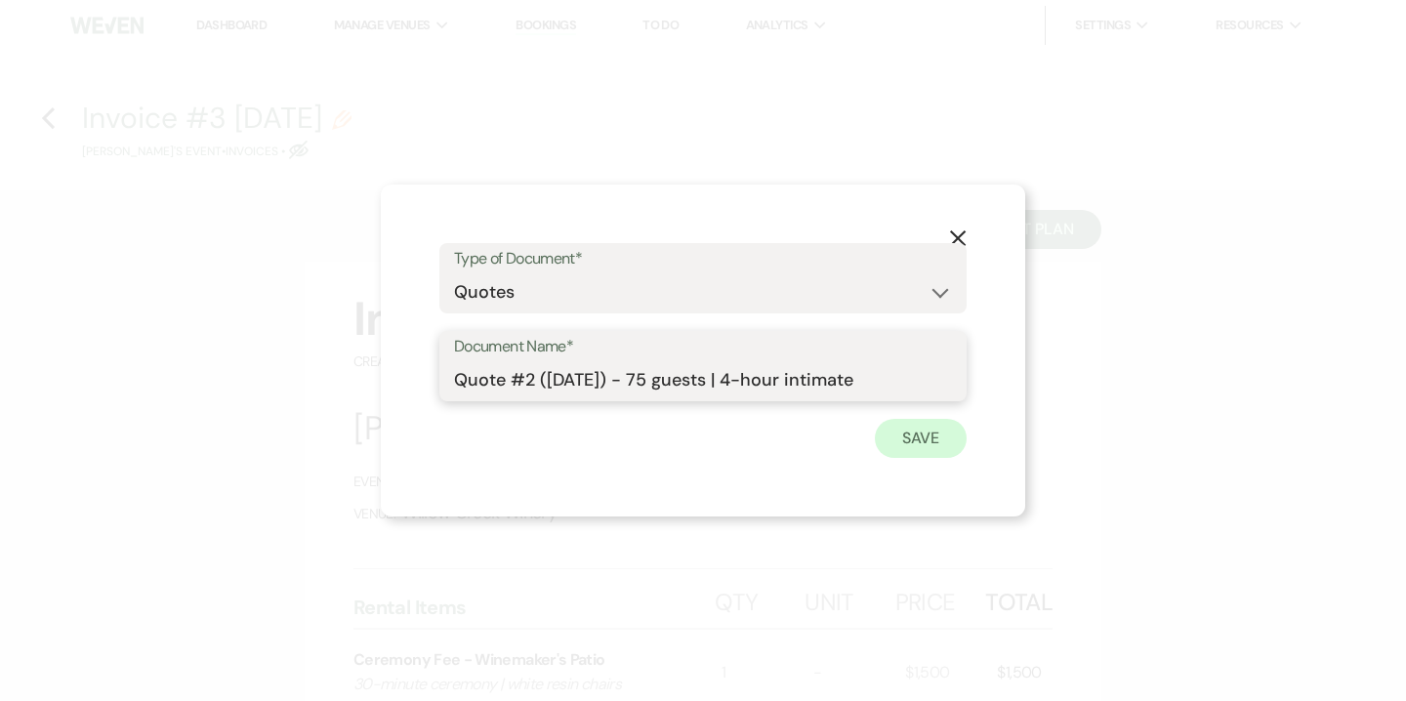
type input "Quote #2 (9-20-2025) - 75 guests | 4-hour intimate"
click at [899, 437] on button "Save" at bounding box center [921, 438] width 92 height 39
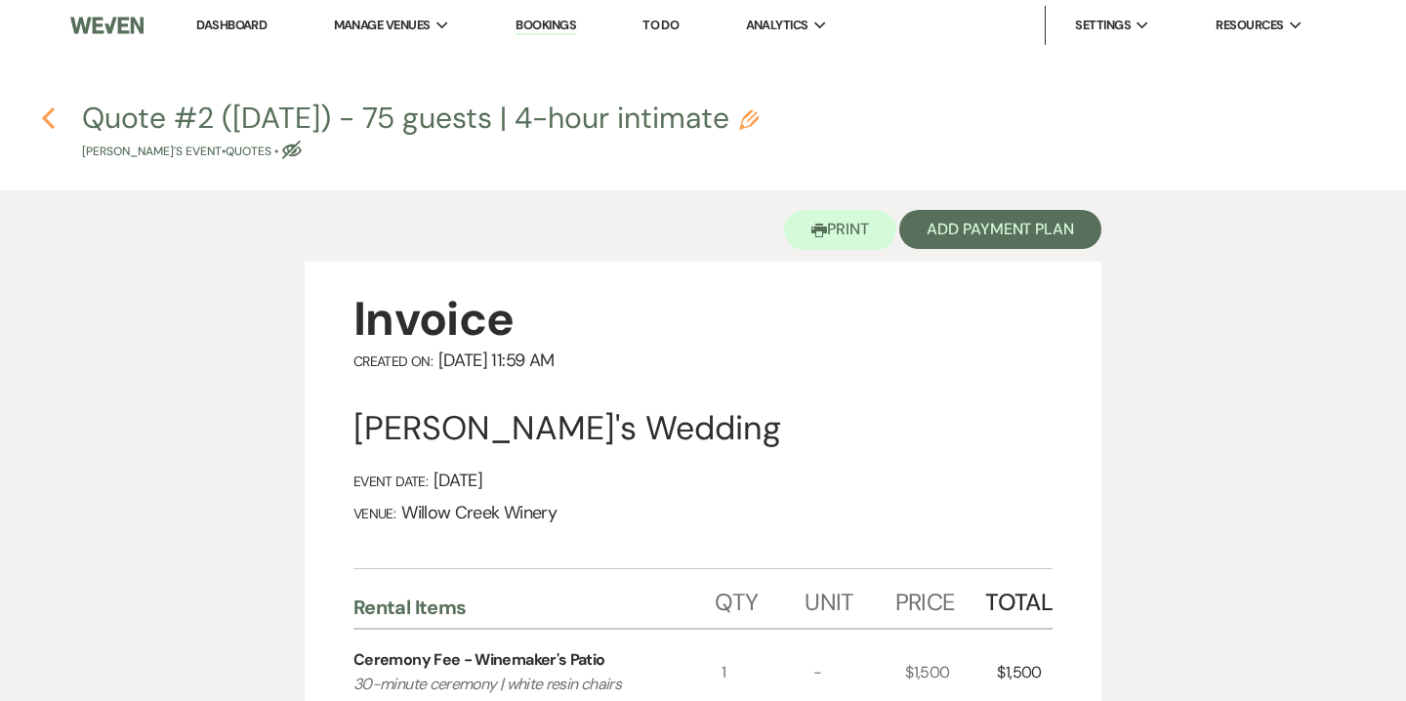
click at [46, 118] on use "button" at bounding box center [48, 117] width 13 height 21
select select "5"
select select "14"
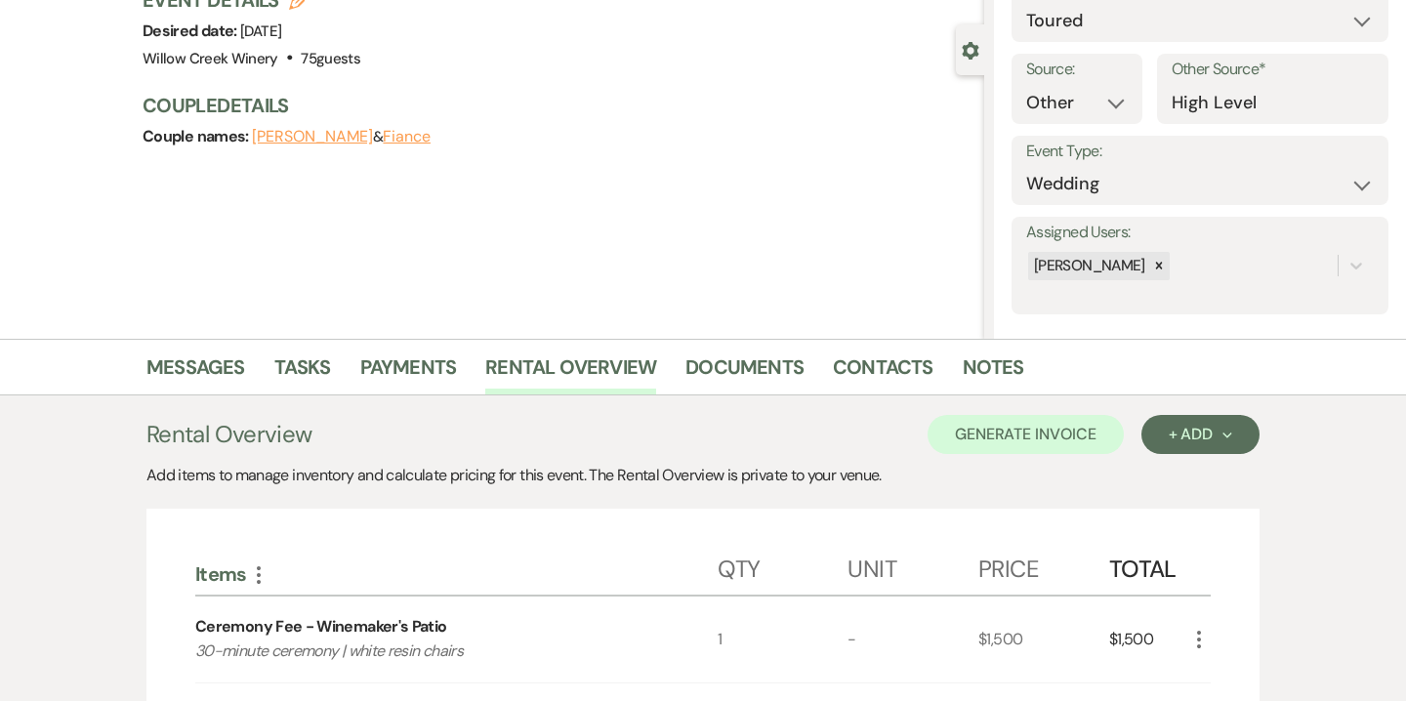
scroll to position [225, 0]
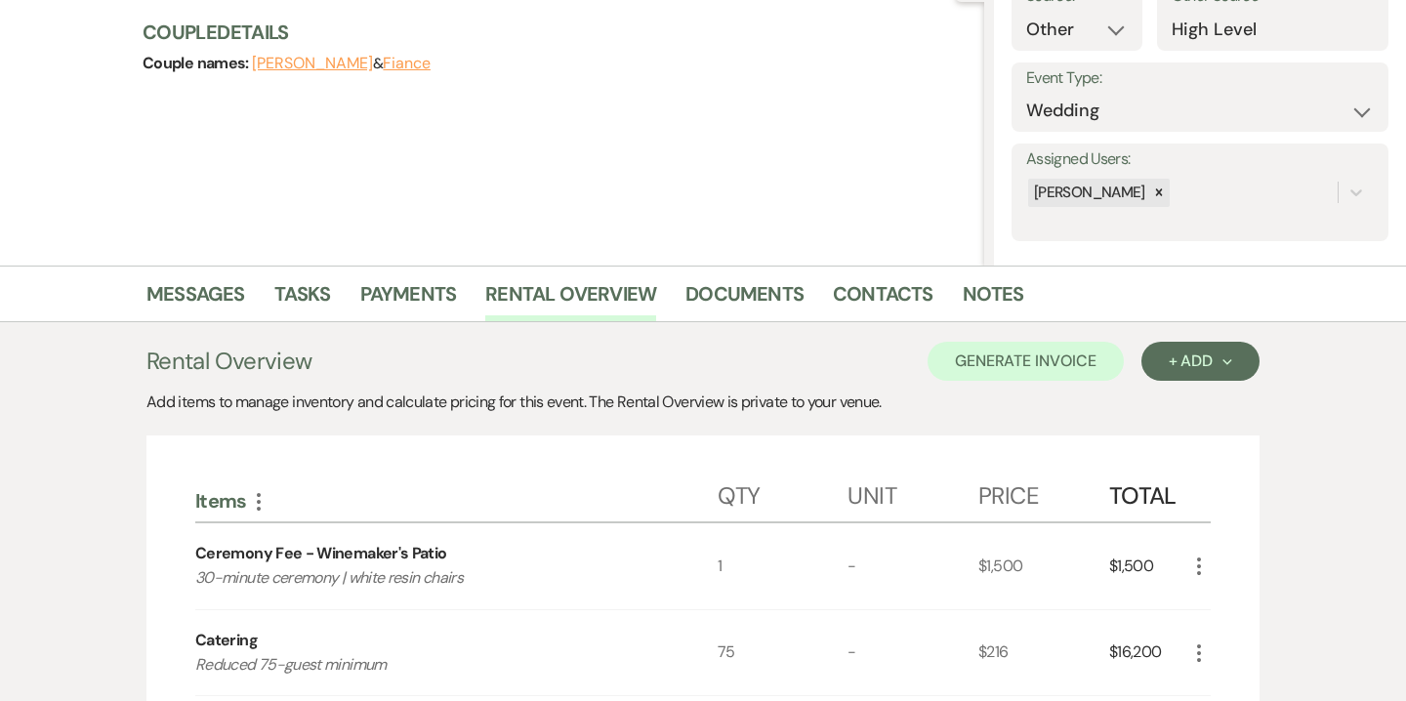
click at [764, 276] on li "Documents" at bounding box center [759, 297] width 147 height 47
click at [758, 310] on link "Documents" at bounding box center [745, 299] width 118 height 43
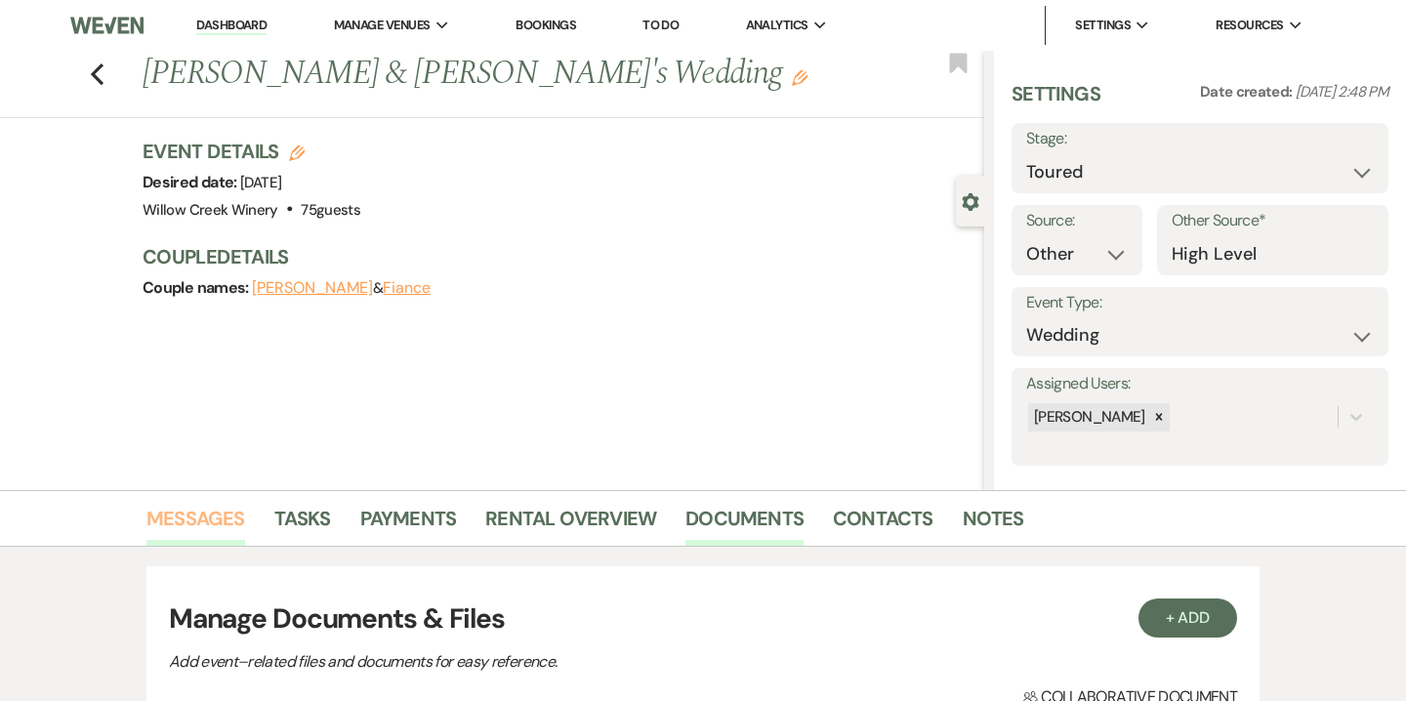
click at [211, 534] on link "Messages" at bounding box center [195, 524] width 99 height 43
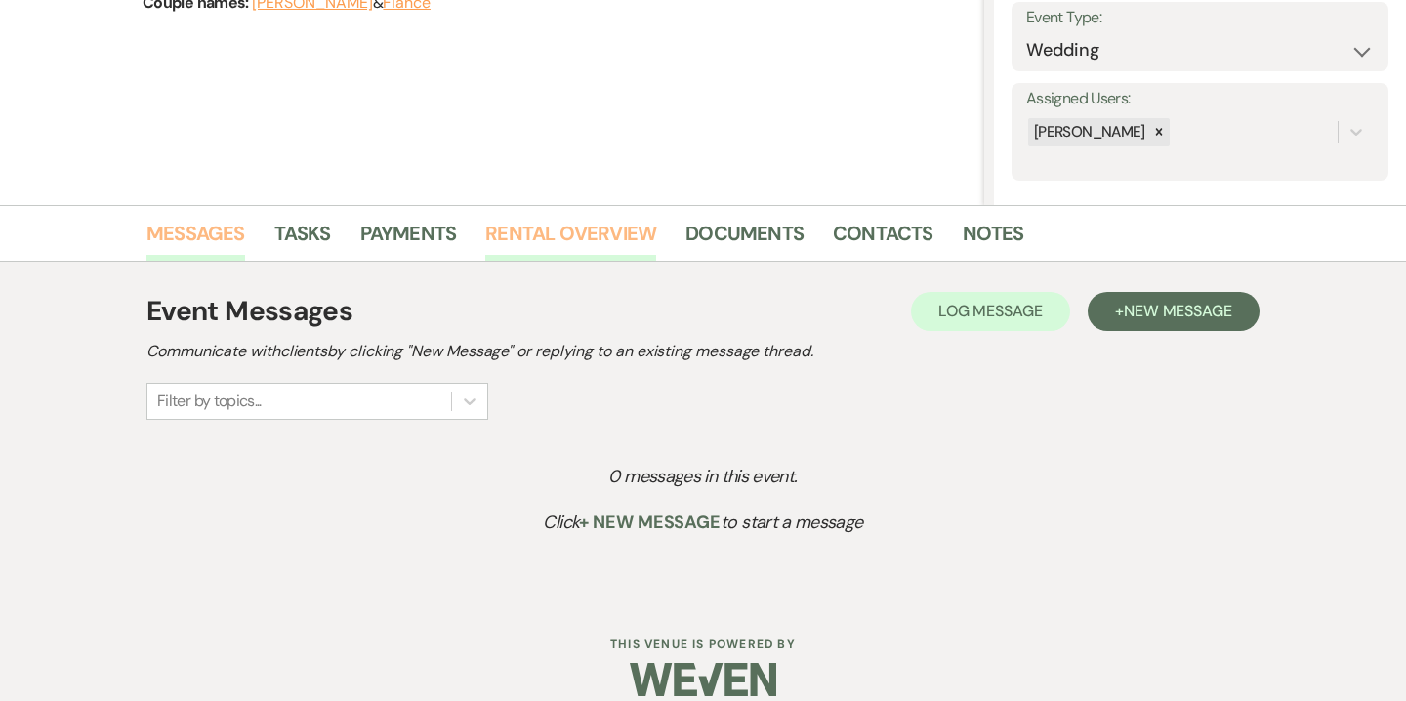
scroll to position [310, 0]
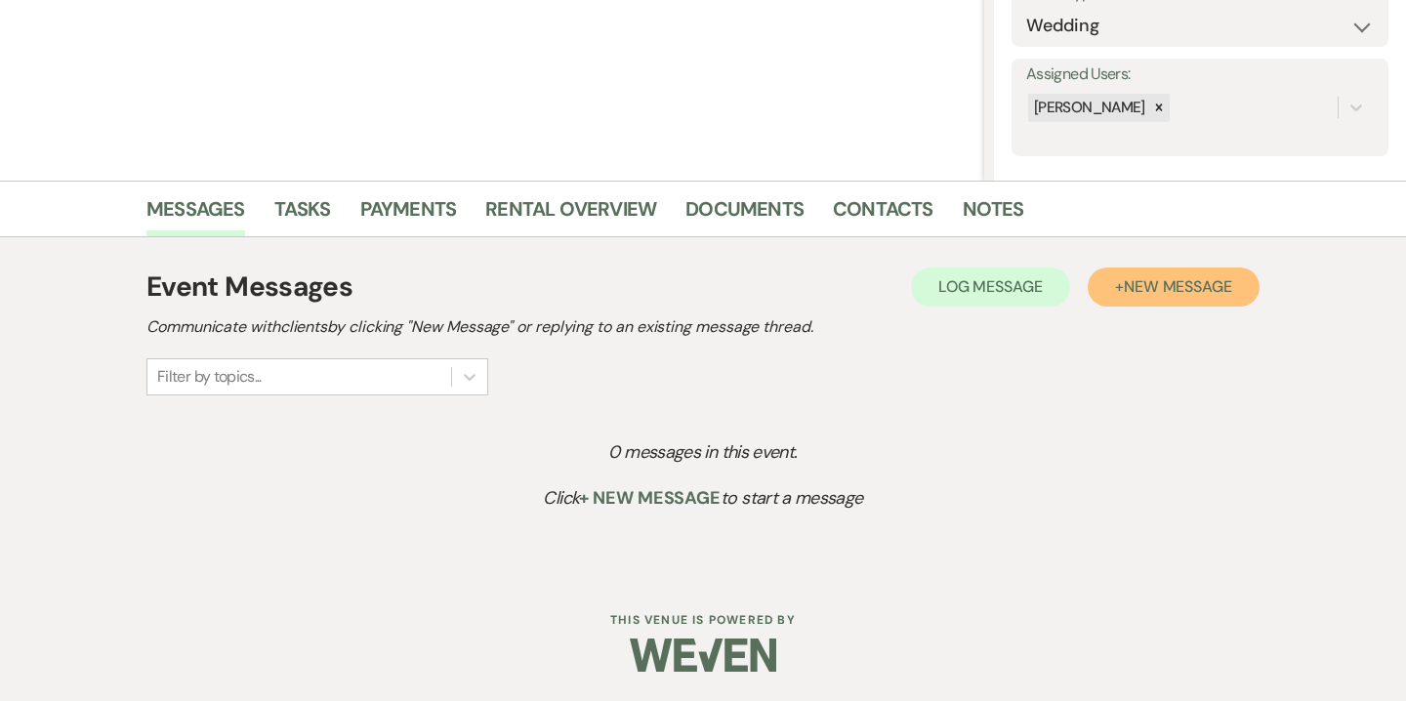
click at [1183, 283] on span "New Message" at bounding box center [1178, 286] width 108 height 21
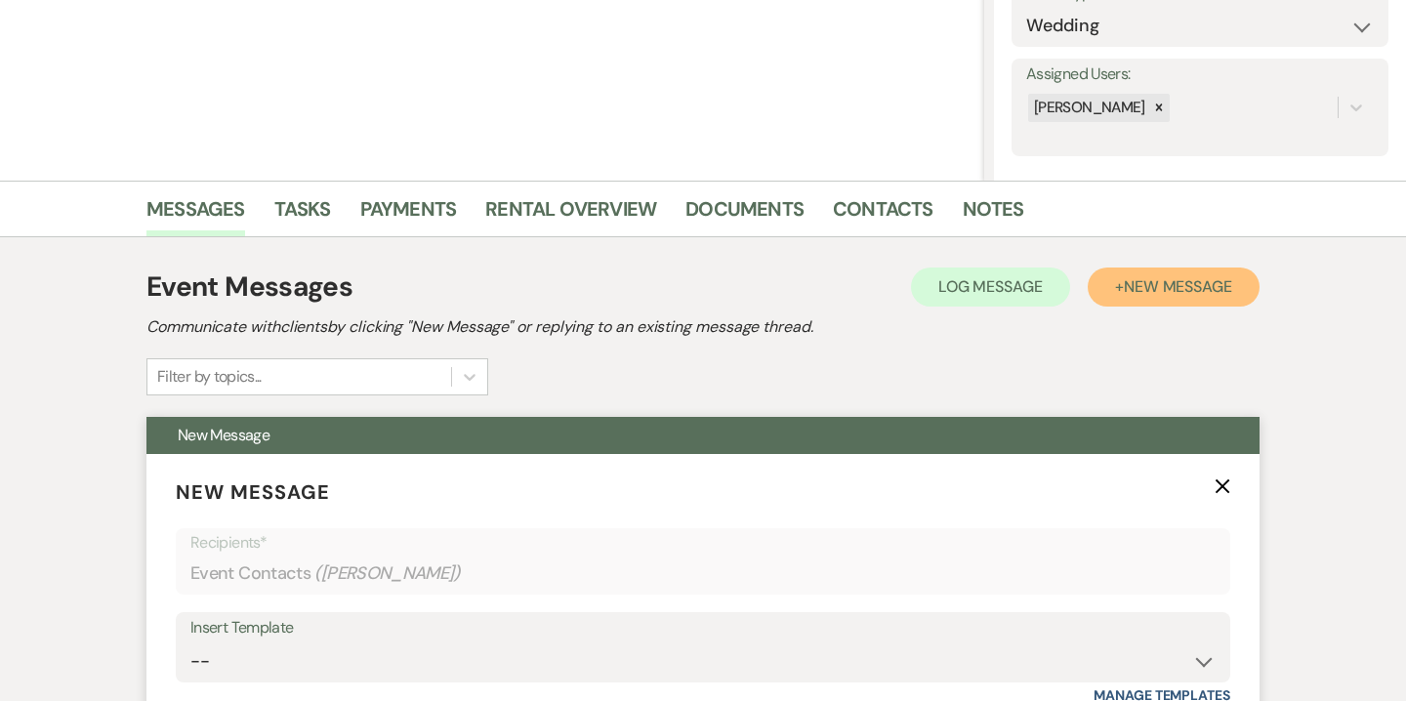
scroll to position [672, 0]
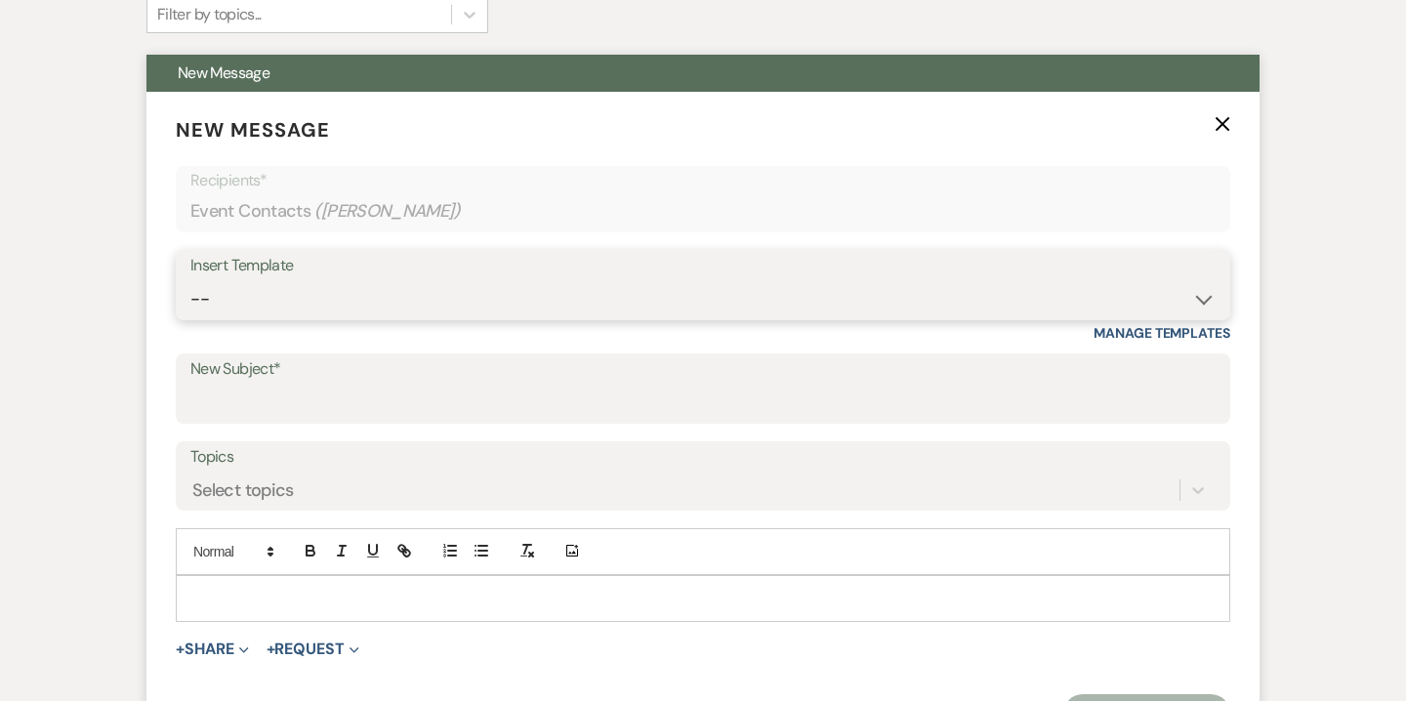
click at [627, 291] on select "-- Weven Planning Portal Introduction (Booked Events) 6-Month Check-in Review R…" at bounding box center [702, 299] width 1025 height 38
select select "3669"
click at [190, 280] on select "-- Weven Planning Portal Introduction (Booked Events) 6-Month Check-in Review R…" at bounding box center [702, 299] width 1025 height 38
type input "So Nice to Meet You!"
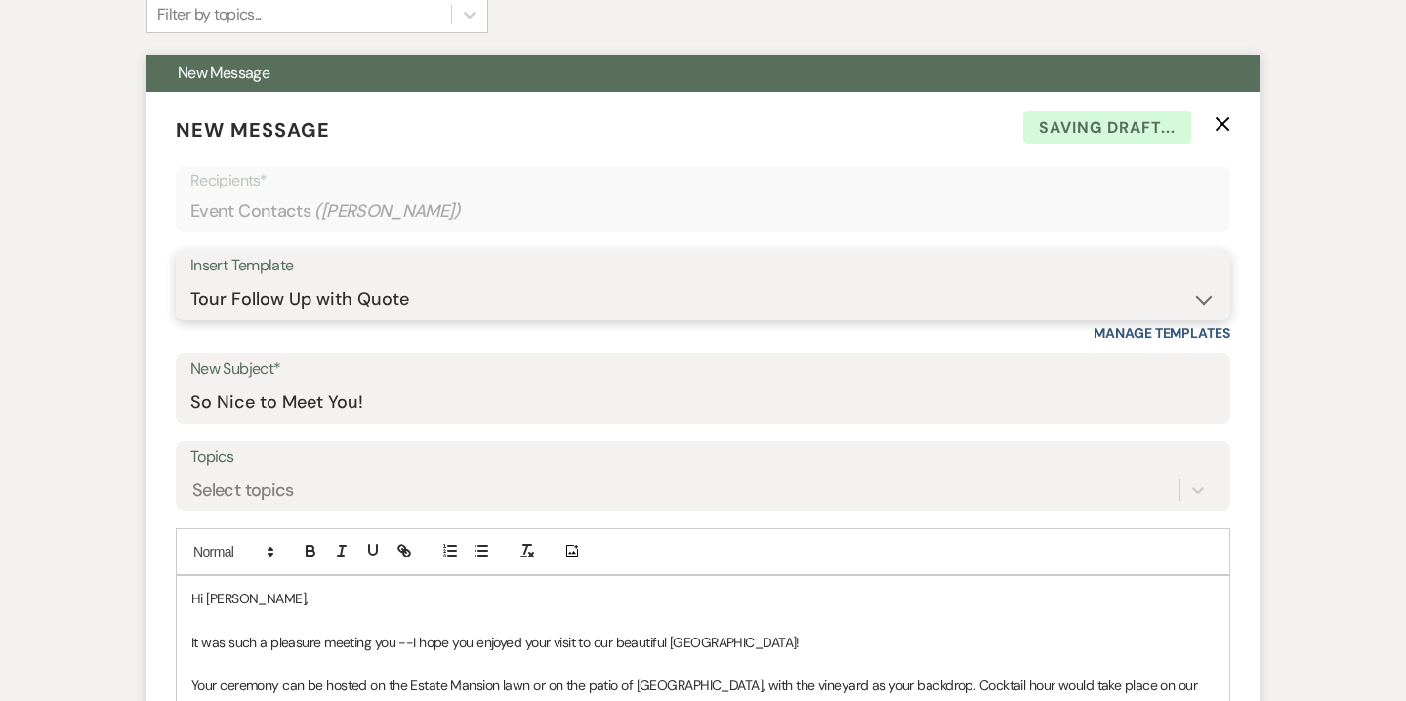
scroll to position [783, 0]
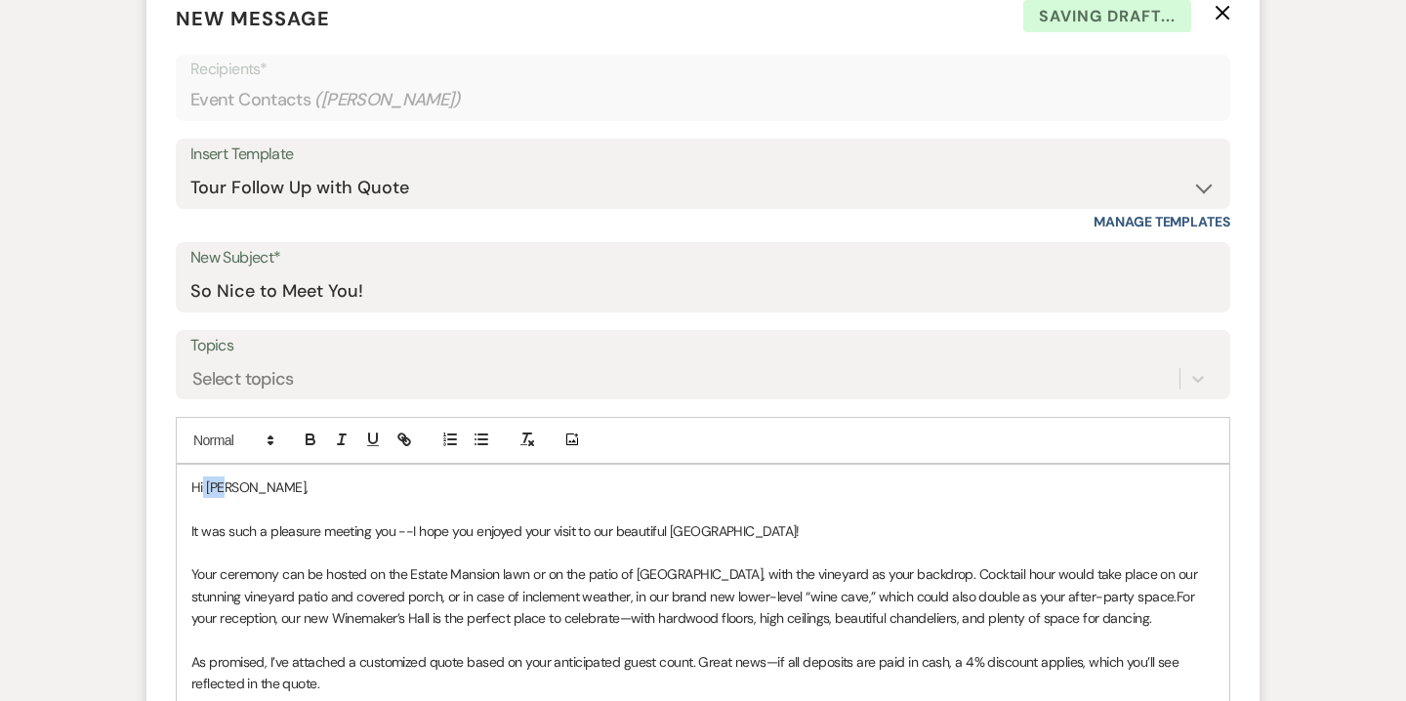
drag, startPoint x: 231, startPoint y: 485, endPoint x: 204, endPoint y: 484, distance: 27.4
click at [204, 484] on span "Hi Sam," at bounding box center [249, 488] width 116 height 18
click at [396, 532] on span "It was such a pleasure meeting you --I hope you enjoyed your visit to our beaut…" at bounding box center [495, 531] width 608 height 18
click at [375, 531] on span "It was such a pleasure meeting you all--I hope you enjoyed your visit to our be…" at bounding box center [498, 531] width 614 height 18
click at [439, 530] on span "It was such a pleasure meeting all of you all--I hope you enjoyed your visit to…" at bounding box center [516, 531] width 650 height 18
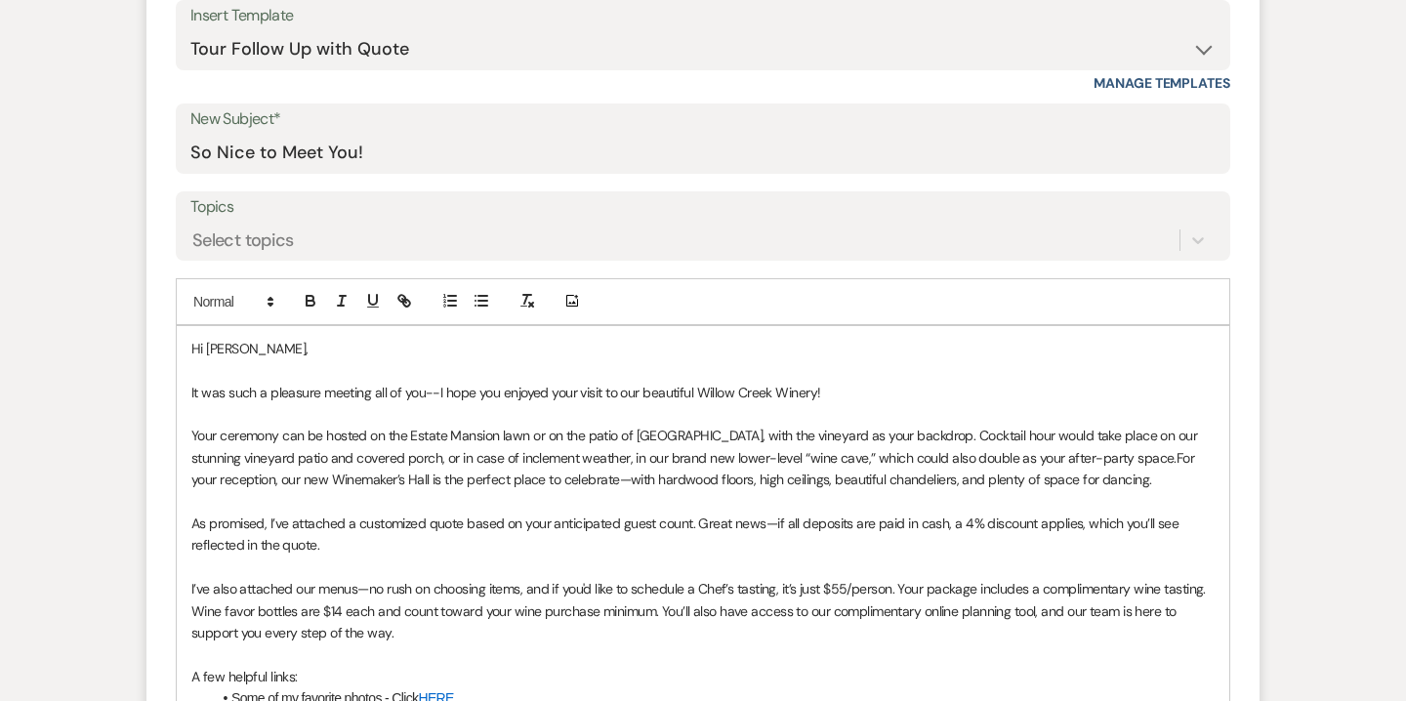
scroll to position [926, 0]
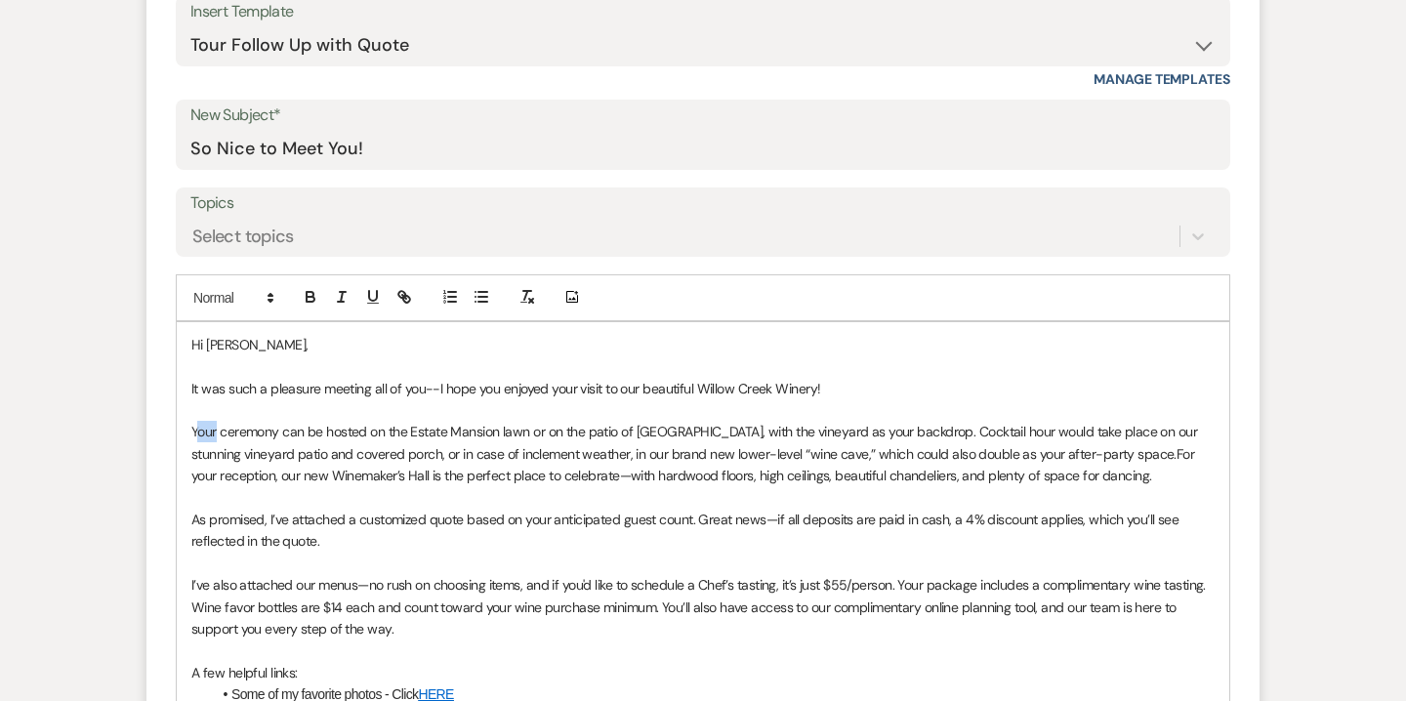
drag, startPoint x: 218, startPoint y: 437, endPoint x: 193, endPoint y: 436, distance: 24.4
click at [193, 436] on span "Your ceremony can be hosted on the Estate Mansion lawn or on the patio of Winem…" at bounding box center [696, 442] width 1010 height 39
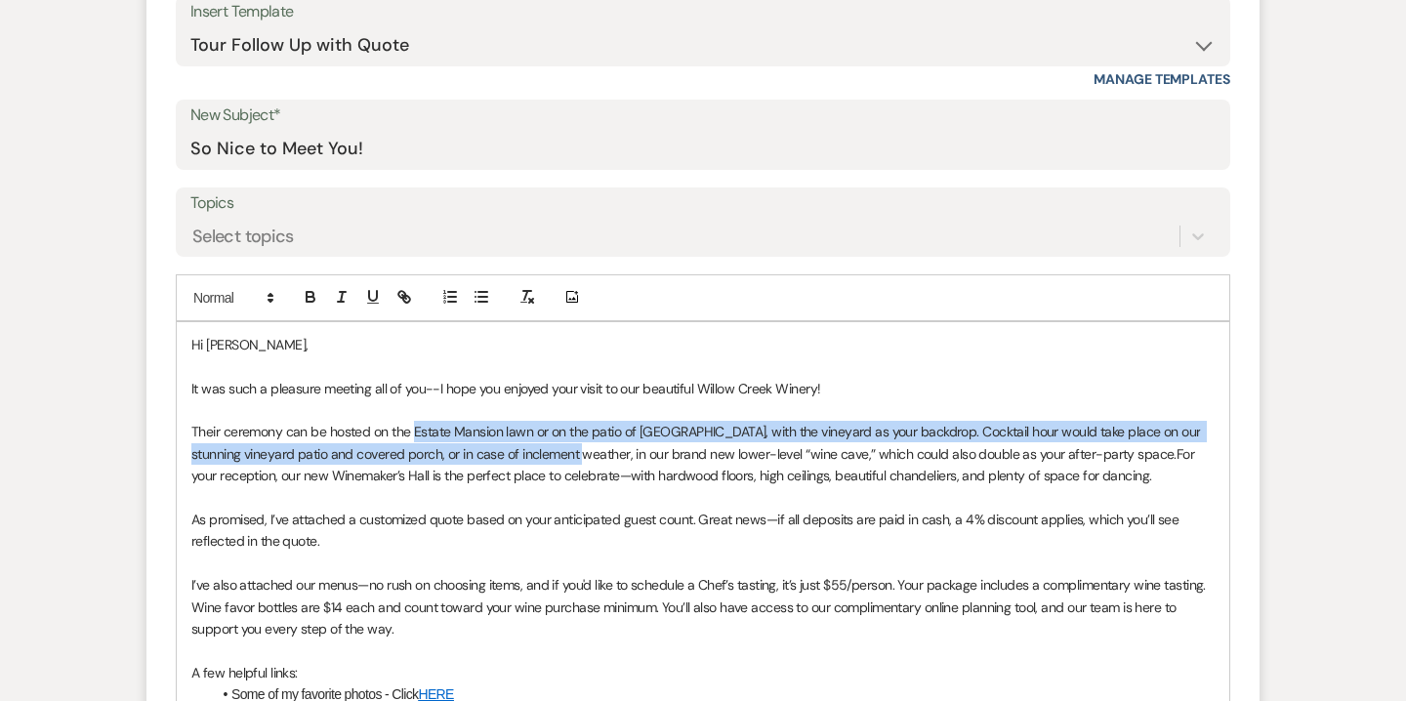
drag, startPoint x: 412, startPoint y: 433, endPoint x: 589, endPoint y: 443, distance: 177.1
click at [589, 443] on span "Their ceremony can be hosted on the Estate Mansion lawn or on the patio of Wine…" at bounding box center [697, 442] width 1013 height 39
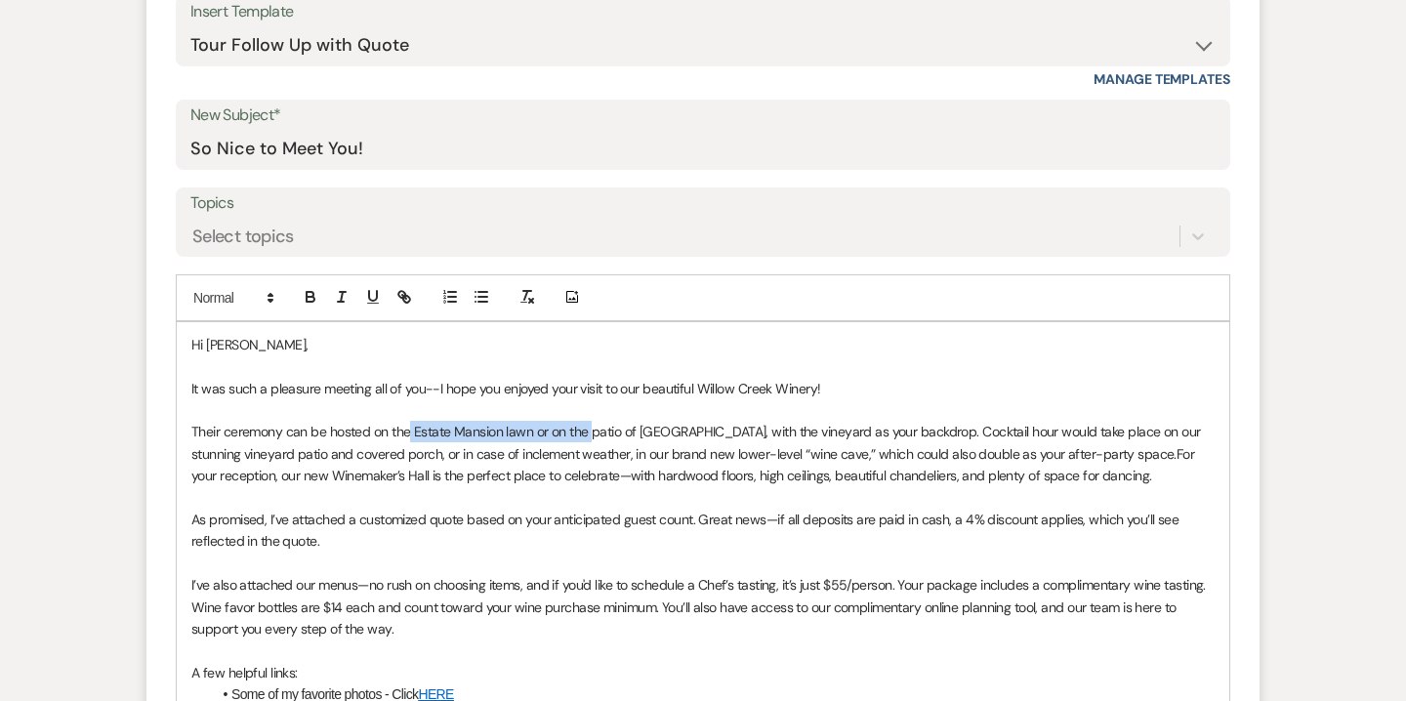
drag, startPoint x: 590, startPoint y: 433, endPoint x: 411, endPoint y: 428, distance: 178.8
click at [411, 428] on span "Their ceremony can be hosted on the Estate Mansion lawn or on the patio of Wine…" at bounding box center [697, 442] width 1013 height 39
click at [564, 431] on span "Their ceremony can be hosted on the patio of Winemaker’s Hall, with the vineyar…" at bounding box center [691, 442] width 1000 height 39
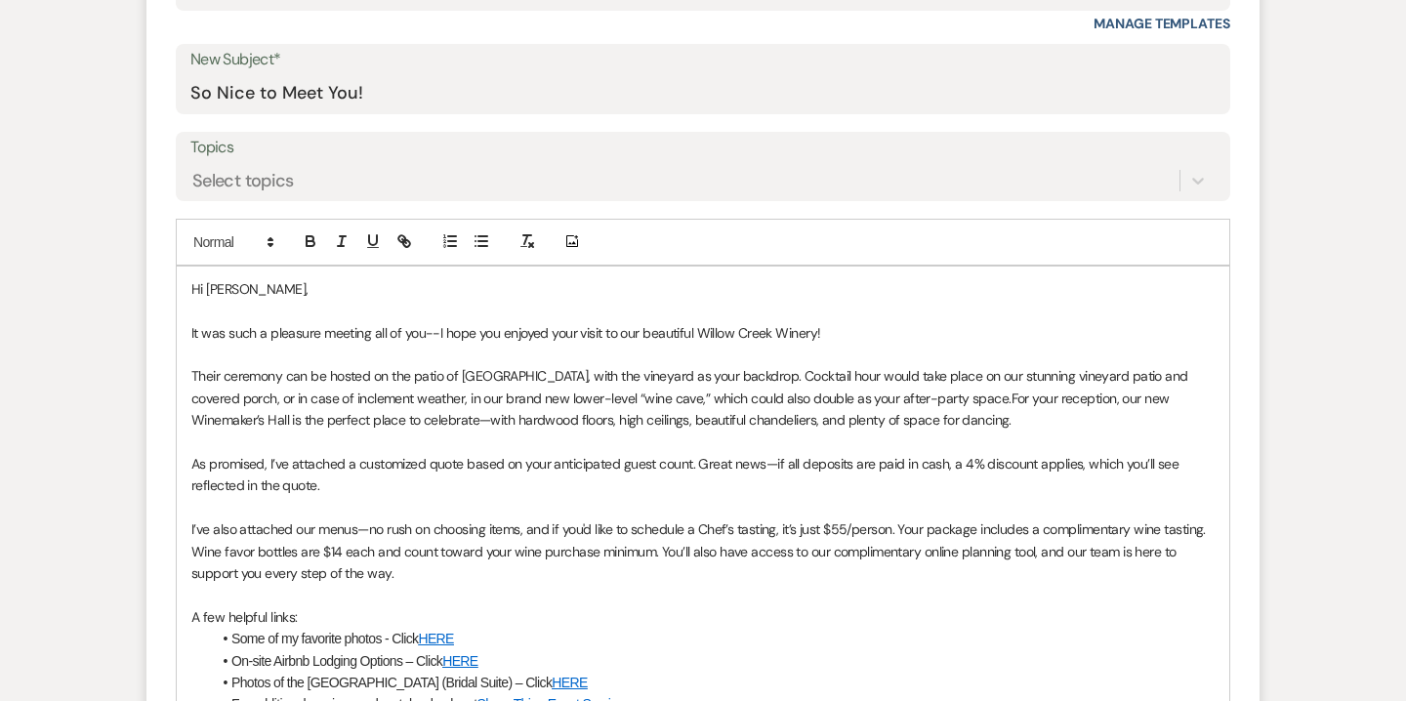
scroll to position [988, 0]
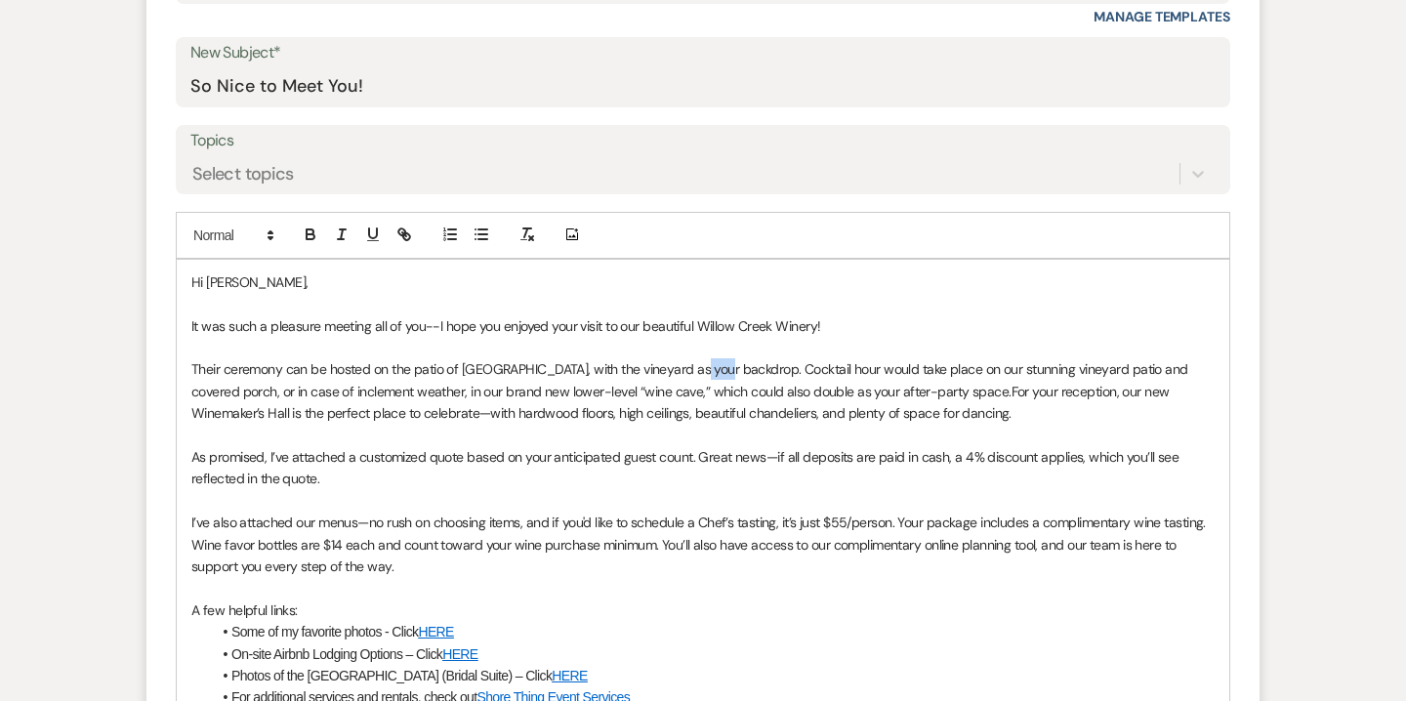
drag, startPoint x: 709, startPoint y: 371, endPoint x: 685, endPoint y: 369, distance: 24.5
click at [685, 369] on span "Their ceremony can be hosted on the patio of Winemaker’s Hall, with the vineyar…" at bounding box center [691, 379] width 1000 height 39
click at [756, 368] on span "Their ceremony can be hosted on the patio of Winemaker’s Hall, with the vineyar…" at bounding box center [682, 379] width 982 height 39
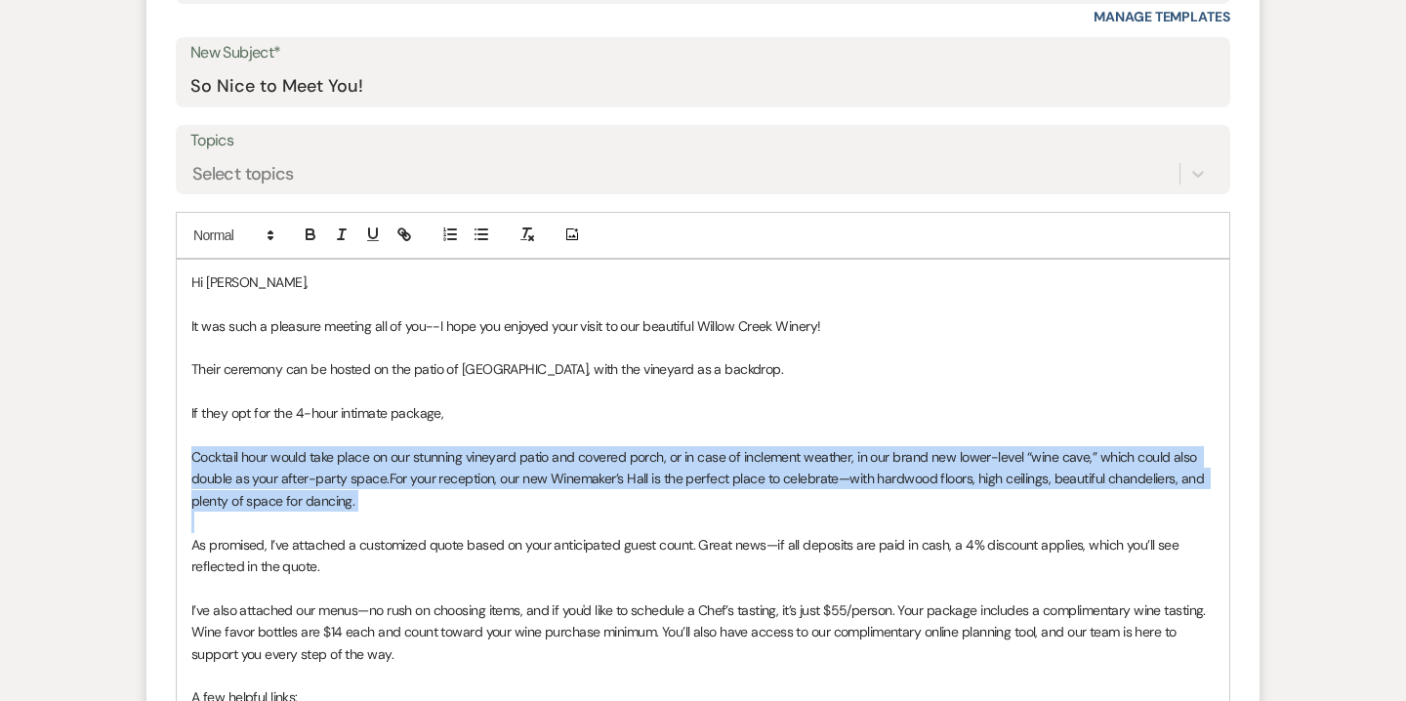
drag, startPoint x: 193, startPoint y: 456, endPoint x: 376, endPoint y: 511, distance: 190.6
copy p "Cocktail hour would take place on our stunning vineyard patio and covered porch…"
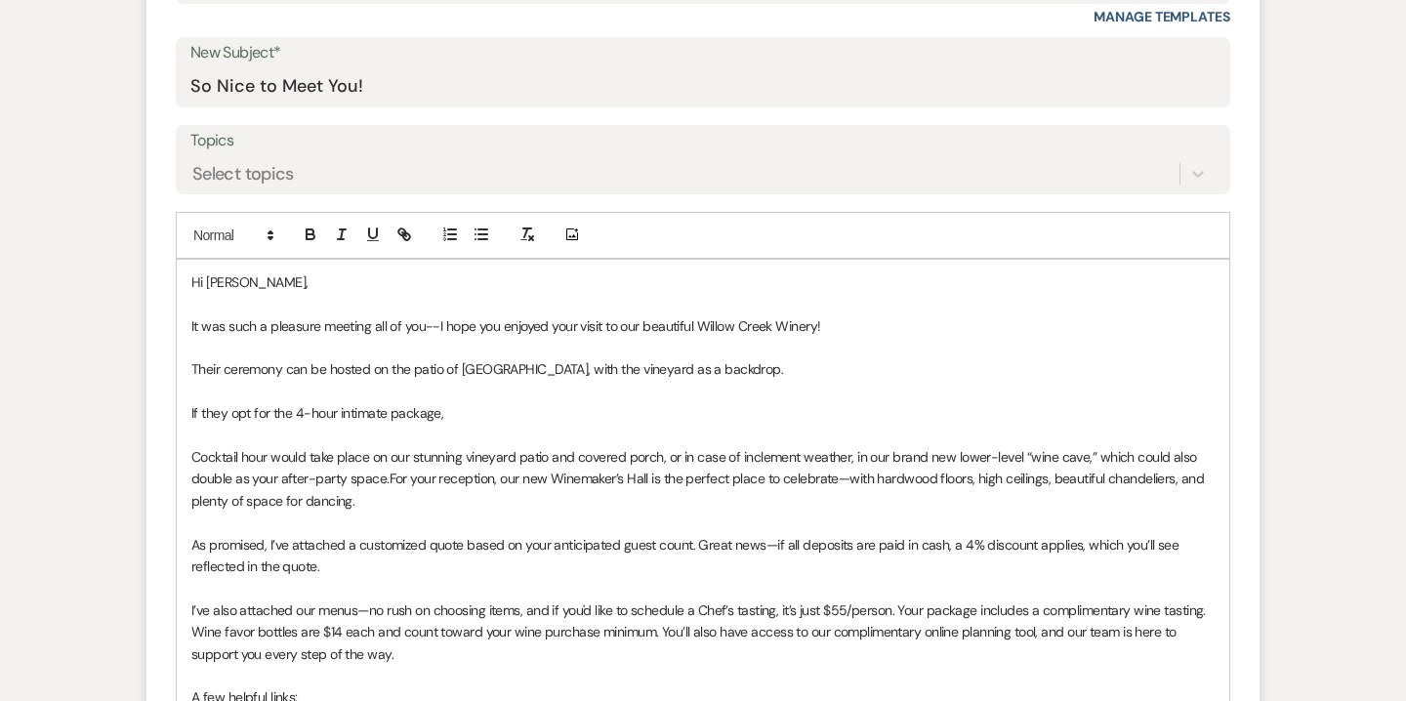
click at [458, 387] on p at bounding box center [702, 391] width 1023 height 21
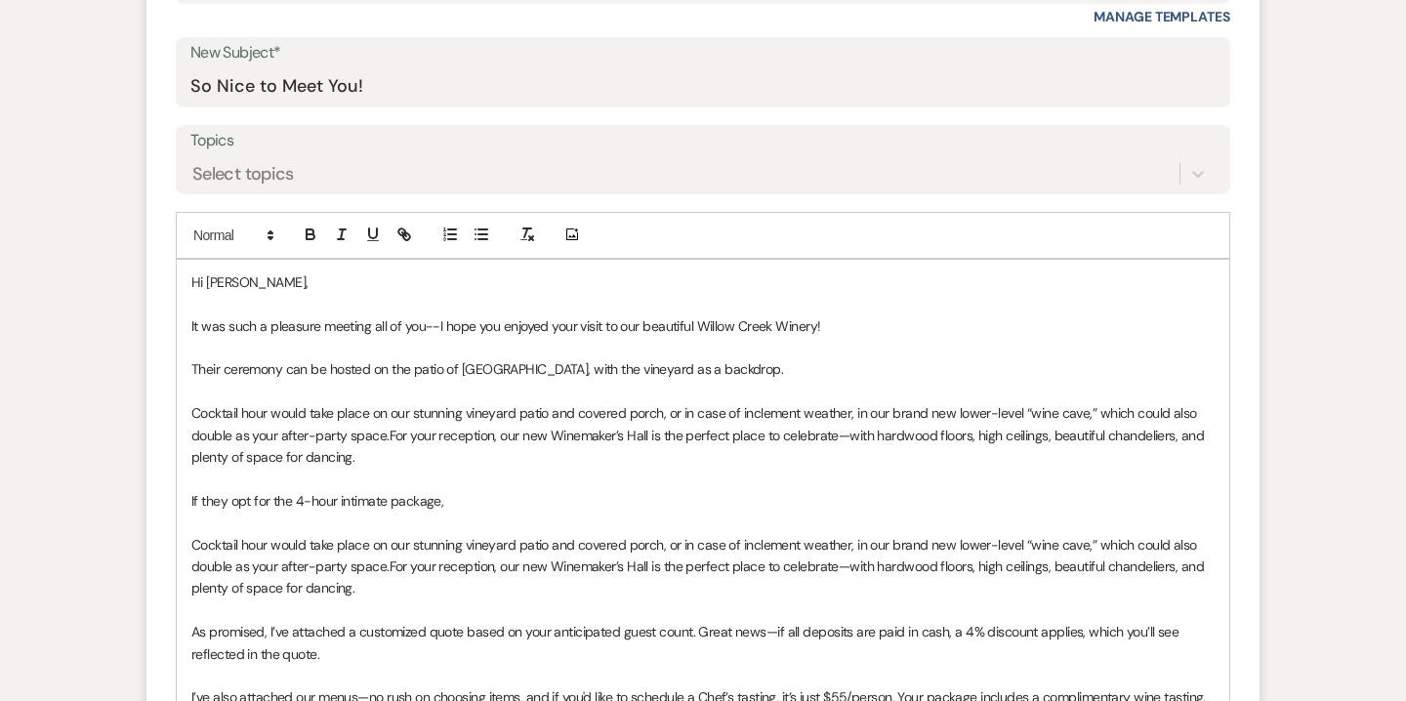
click at [191, 412] on span "Cocktail hour would take place on our stunning vineyard patio and covered porch…" at bounding box center [695, 423] width 1009 height 39
drag, startPoint x: 253, startPoint y: 438, endPoint x: 278, endPoint y: 437, distance: 25.5
click at [278, 437] on span "Cocktail hour would take place on our stunning vineyard patio and covered porch…" at bounding box center [695, 423] width 1009 height 39
drag, startPoint x: 402, startPoint y: 433, endPoint x: 424, endPoint y: 435, distance: 21.6
click at [424, 435] on p "Cocktail hour would take place on our stunning vineyard patio and covered porch…" at bounding box center [702, 434] width 1023 height 65
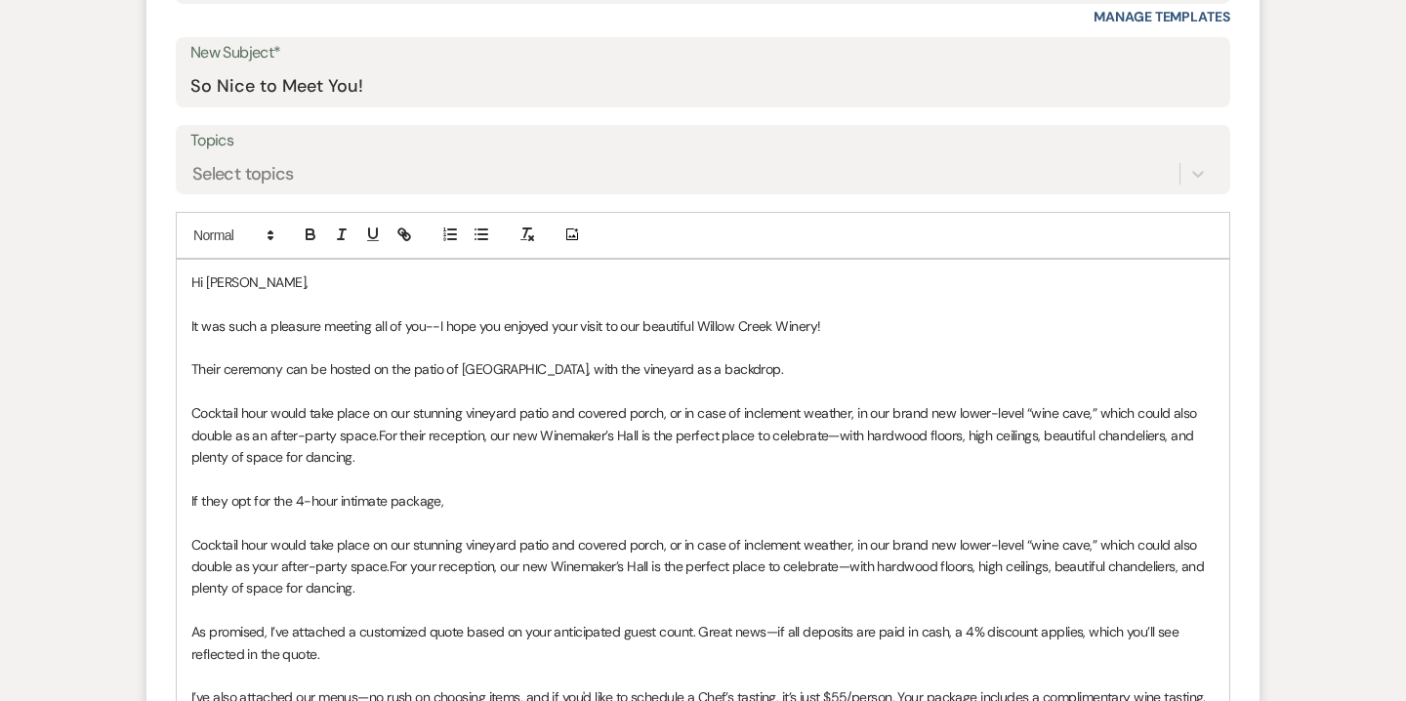
click at [454, 500] on p "If they opt for the 4-hour intimate package," at bounding box center [702, 500] width 1023 height 21
click at [590, 500] on span "If they opt for the 4-hour intimate package instead, we can offer our Vineyard …" at bounding box center [587, 501] width 793 height 18
click at [489, 562] on p "Cocktail hour would take place on our stunning vineyard patio and covered porch…" at bounding box center [702, 566] width 1023 height 65
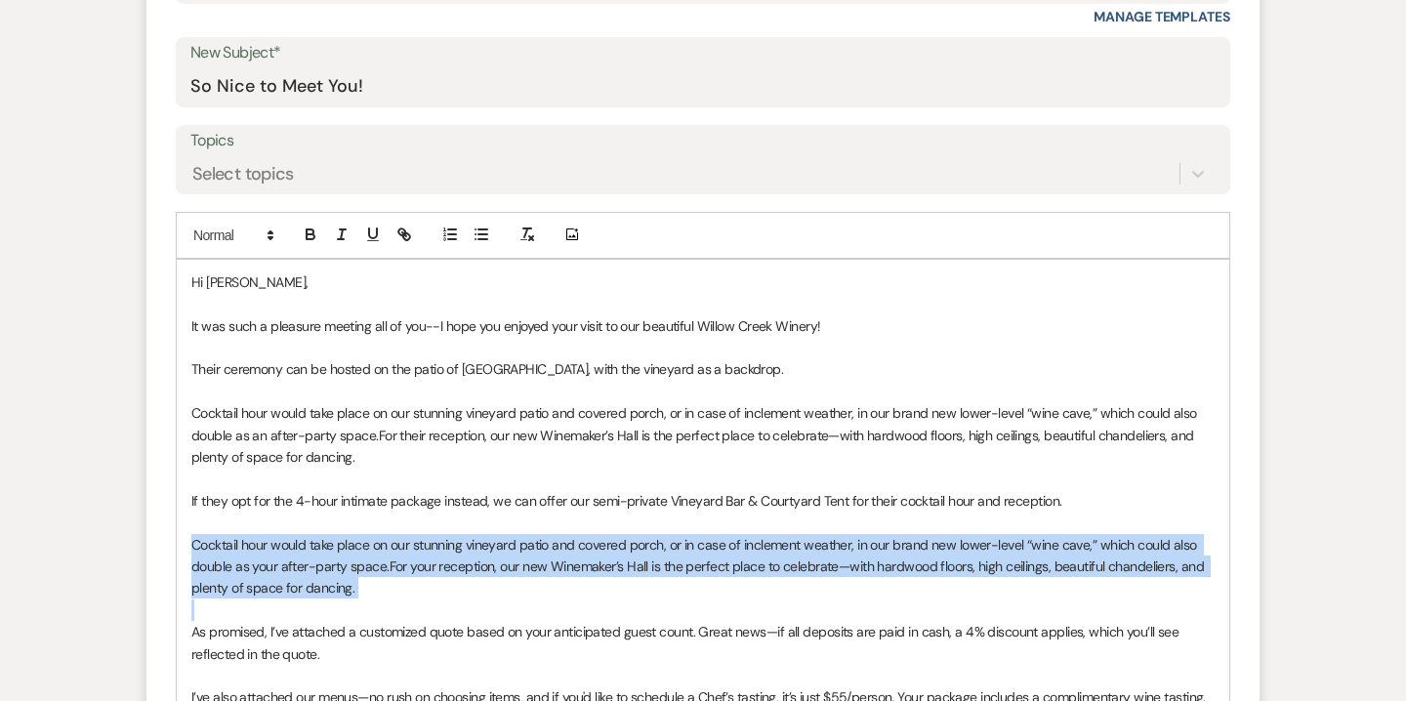
click at [489, 562] on p "Cocktail hour would take place on our stunning vineyard patio and covered porch…" at bounding box center [702, 566] width 1023 height 65
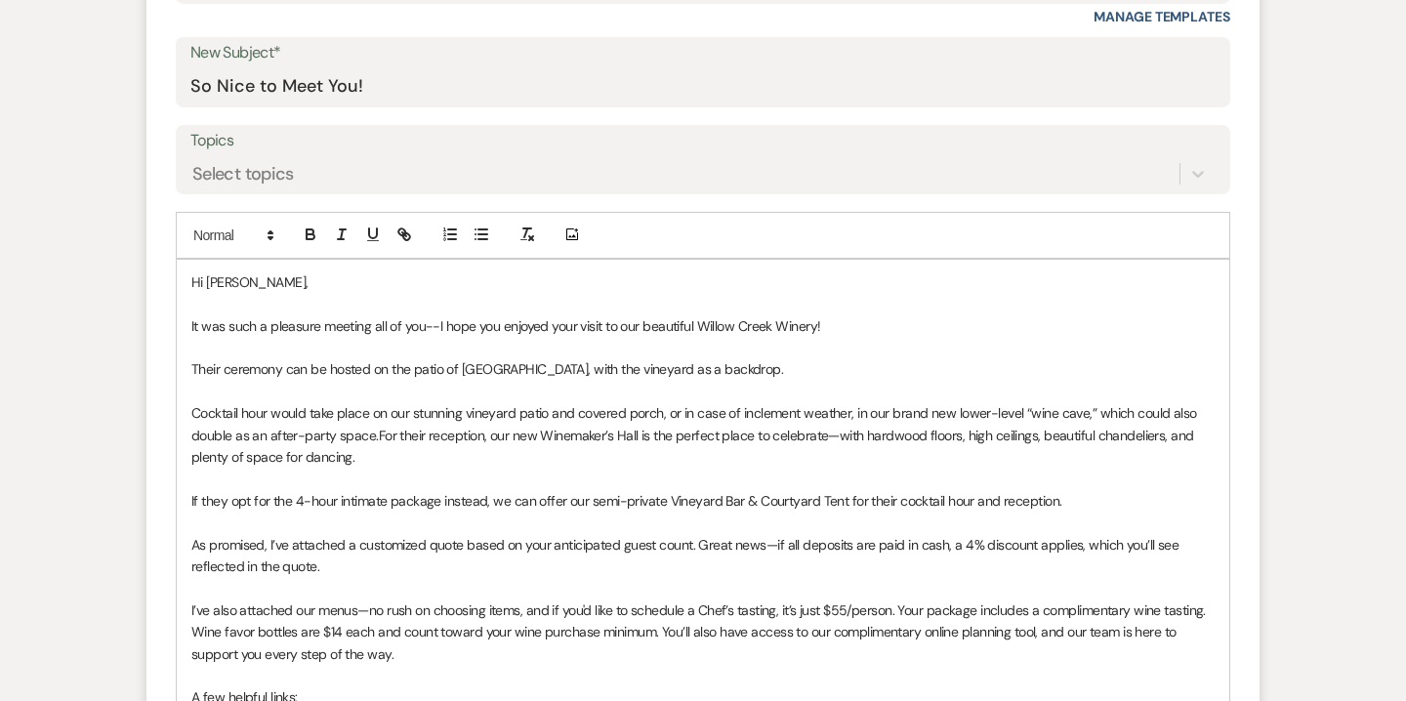
click at [358, 544] on span "As promised, I’ve attached a customized quote based on your anticipated guest c…" at bounding box center [686, 555] width 991 height 39
click at [452, 545] on span "As promised, I’ve attached customized quote based on your anticipated guest cou…" at bounding box center [681, 555] width 980 height 39
drag, startPoint x: 612, startPoint y: 544, endPoint x: 631, endPoint y: 546, distance: 18.7
click at [632, 549] on span "As promised, I’ve attached customized quotes for each option based on your anti…" at bounding box center [702, 555] width 1023 height 39
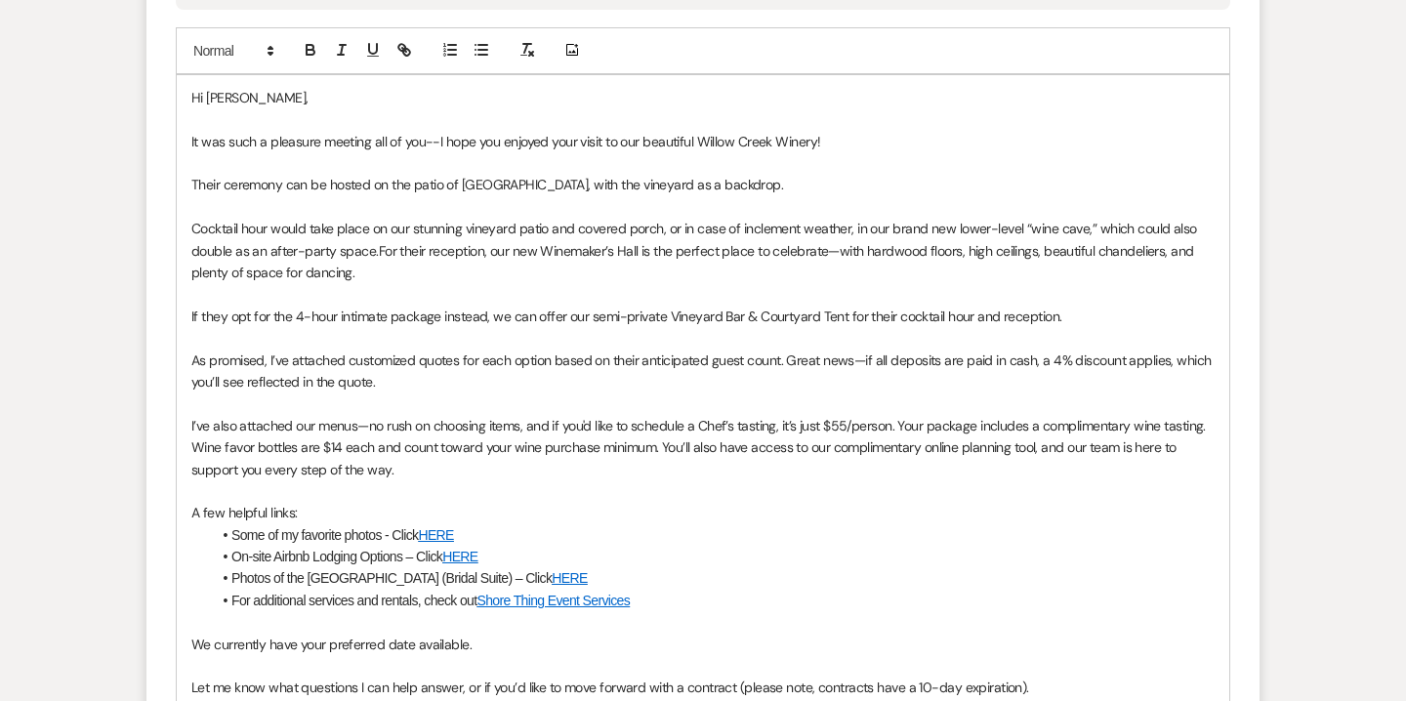
scroll to position [1207, 0]
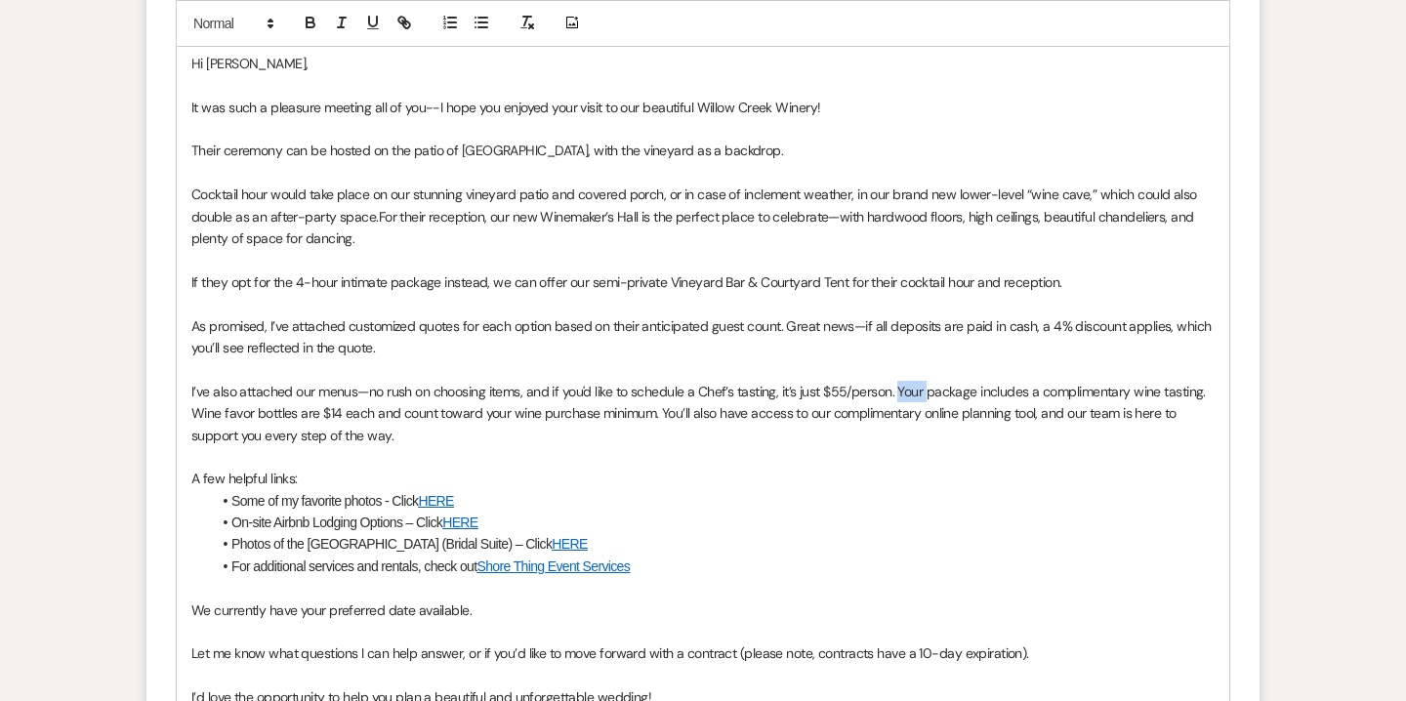
drag, startPoint x: 927, startPoint y: 392, endPoint x: 901, endPoint y: 392, distance: 25.4
click at [901, 392] on span "I’ve also attached our menus—no rush on choosing items, and if you'd like to sc…" at bounding box center [700, 414] width 1018 height 62
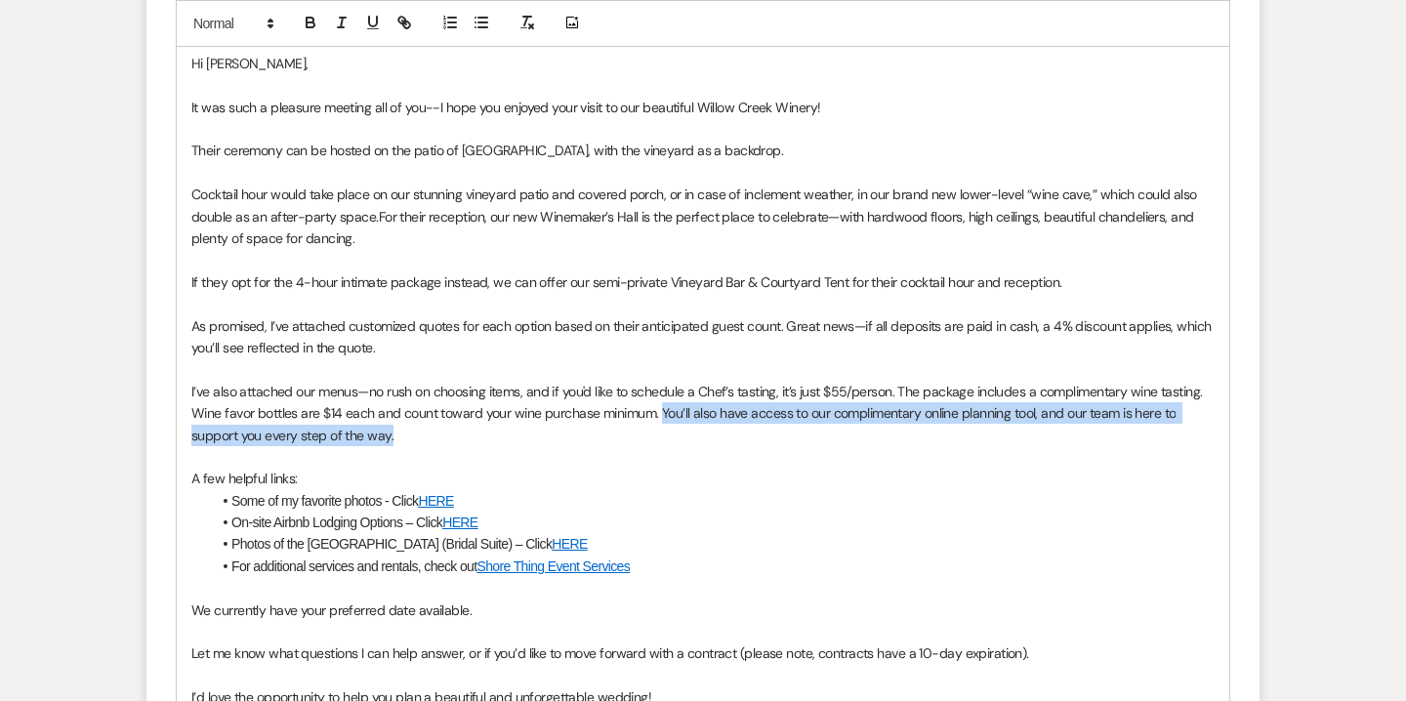
drag, startPoint x: 659, startPoint y: 414, endPoint x: 667, endPoint y: 434, distance: 21.0
click at [667, 434] on p "I’ve also attached our menus—no rush on choosing items, and if you'd like to sc…" at bounding box center [702, 413] width 1023 height 65
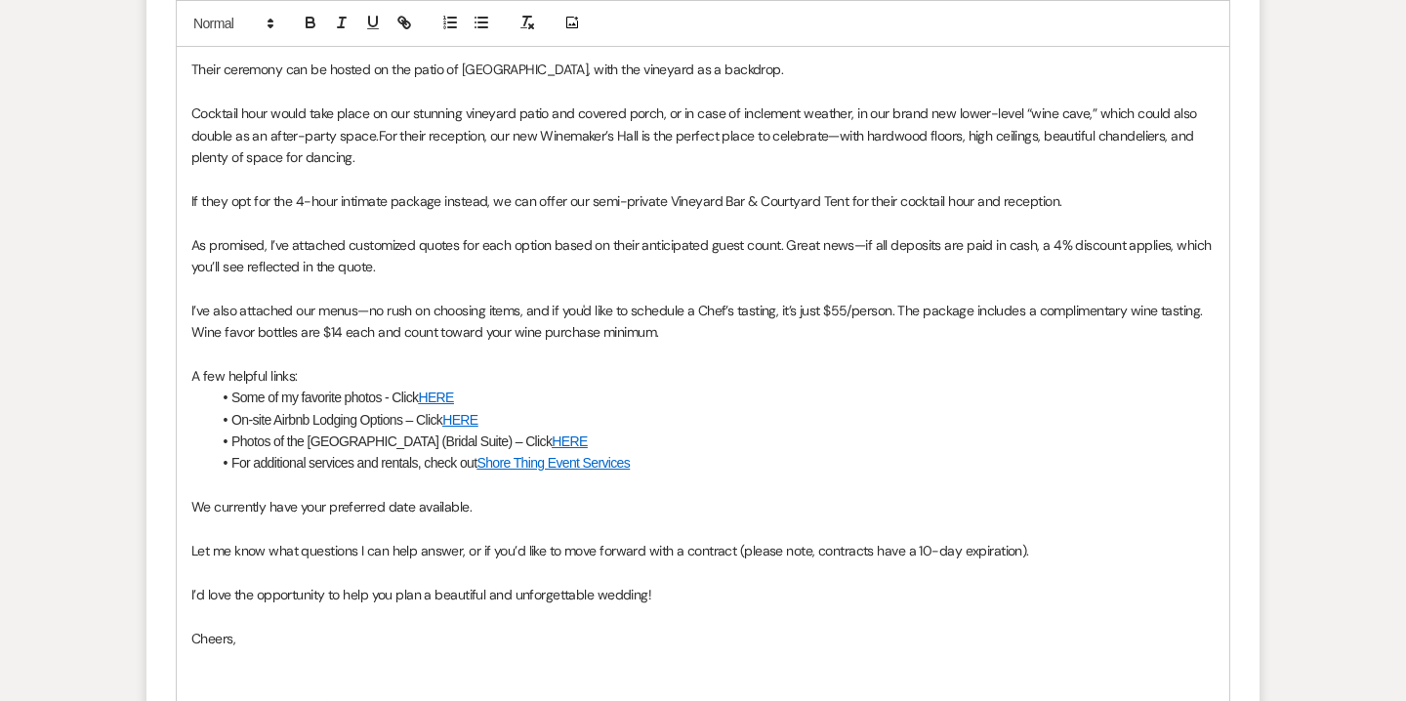
scroll to position [1302, 0]
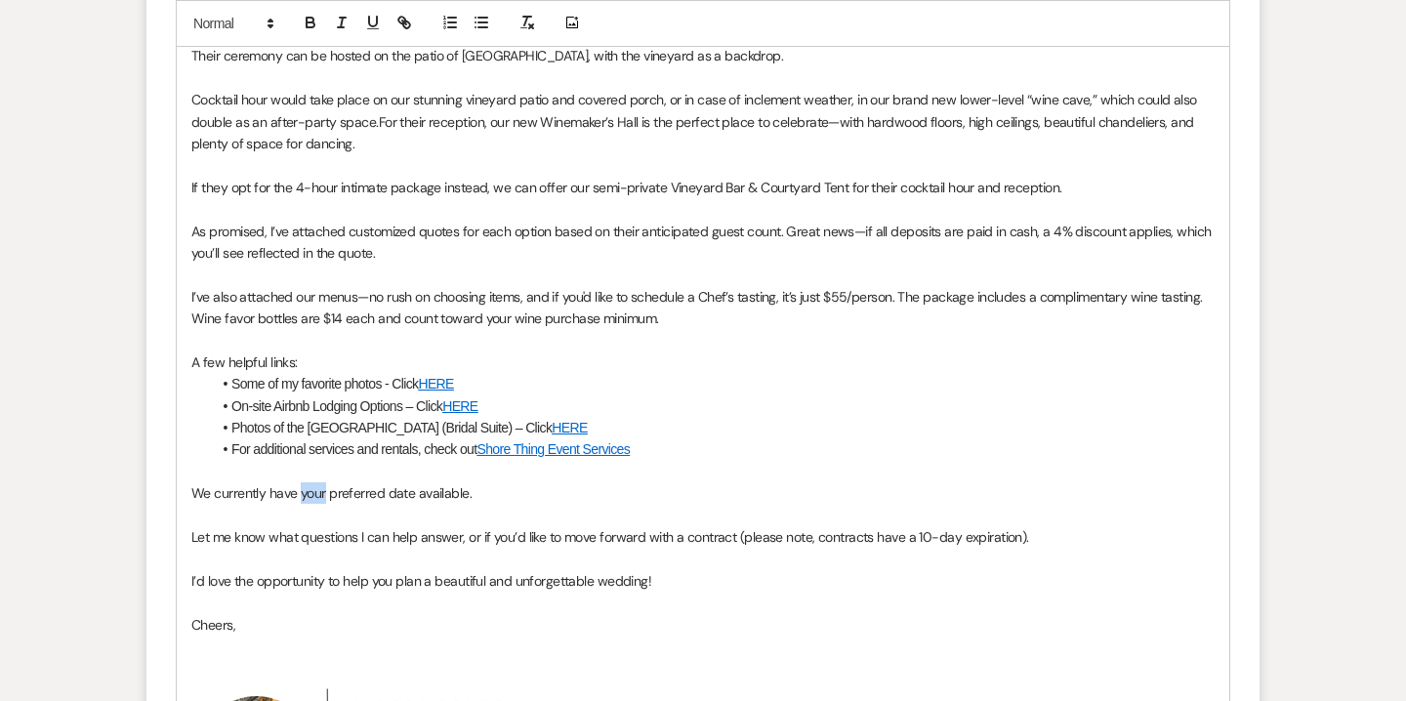
drag, startPoint x: 301, startPoint y: 492, endPoint x: 324, endPoint y: 496, distance: 23.8
click at [324, 496] on span "We currently have your preferred date available." at bounding box center [331, 493] width 280 height 18
drag, startPoint x: 558, startPoint y: 496, endPoint x: 475, endPoint y: 487, distance: 83.5
click at [475, 487] on span "We currently have Sunday, May 17th or 31st, 2026 preferred date available." at bounding box center [376, 493] width 370 height 18
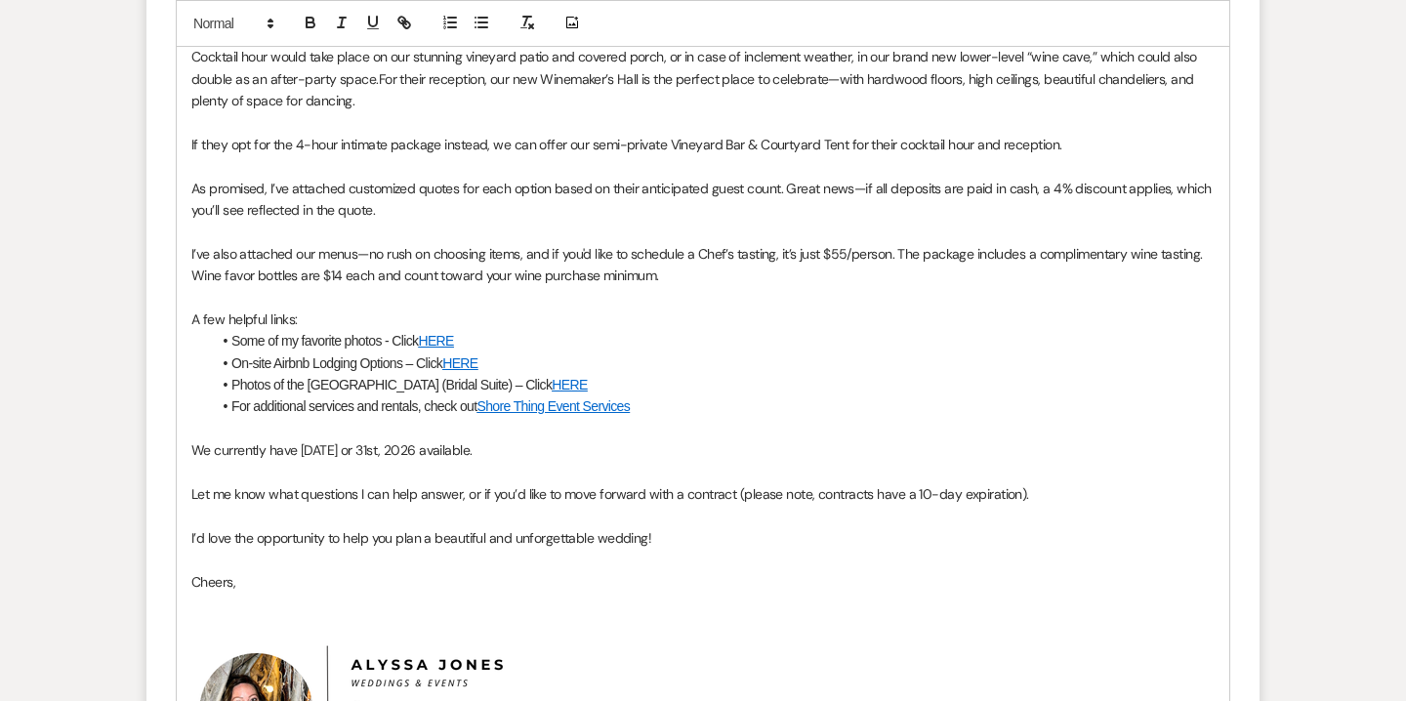
scroll to position [1351, 0]
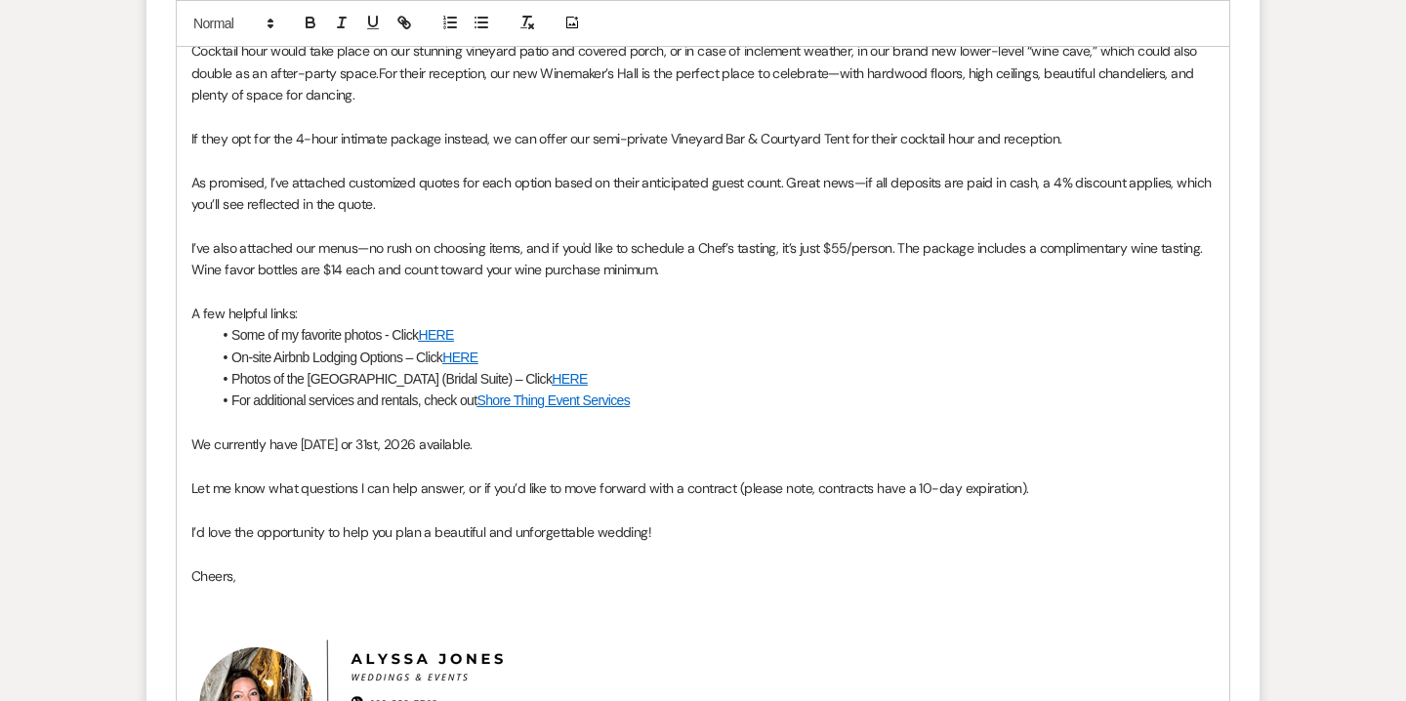
click at [642, 532] on span "I’d love the opportunity to help you plan a beautiful and unforgettable wedding!" at bounding box center [421, 532] width 460 height 18
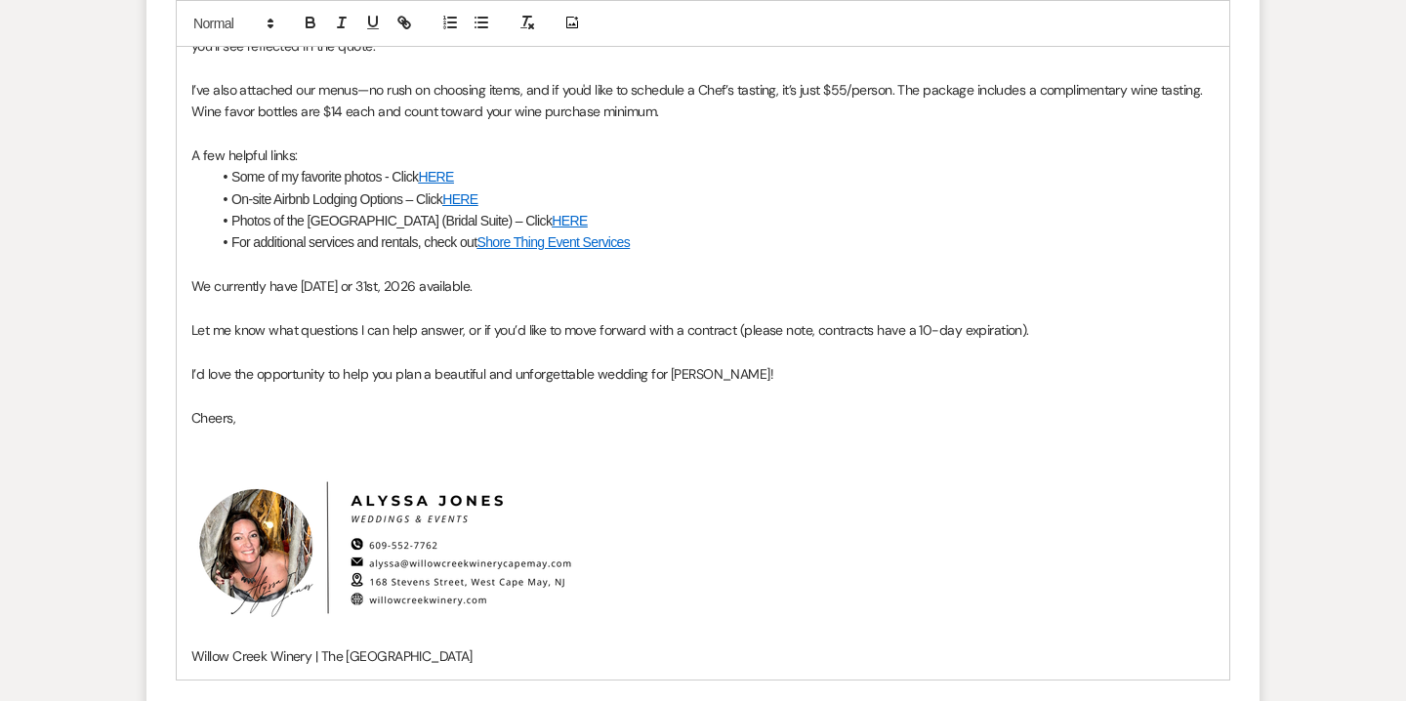
scroll to position [1659, 0]
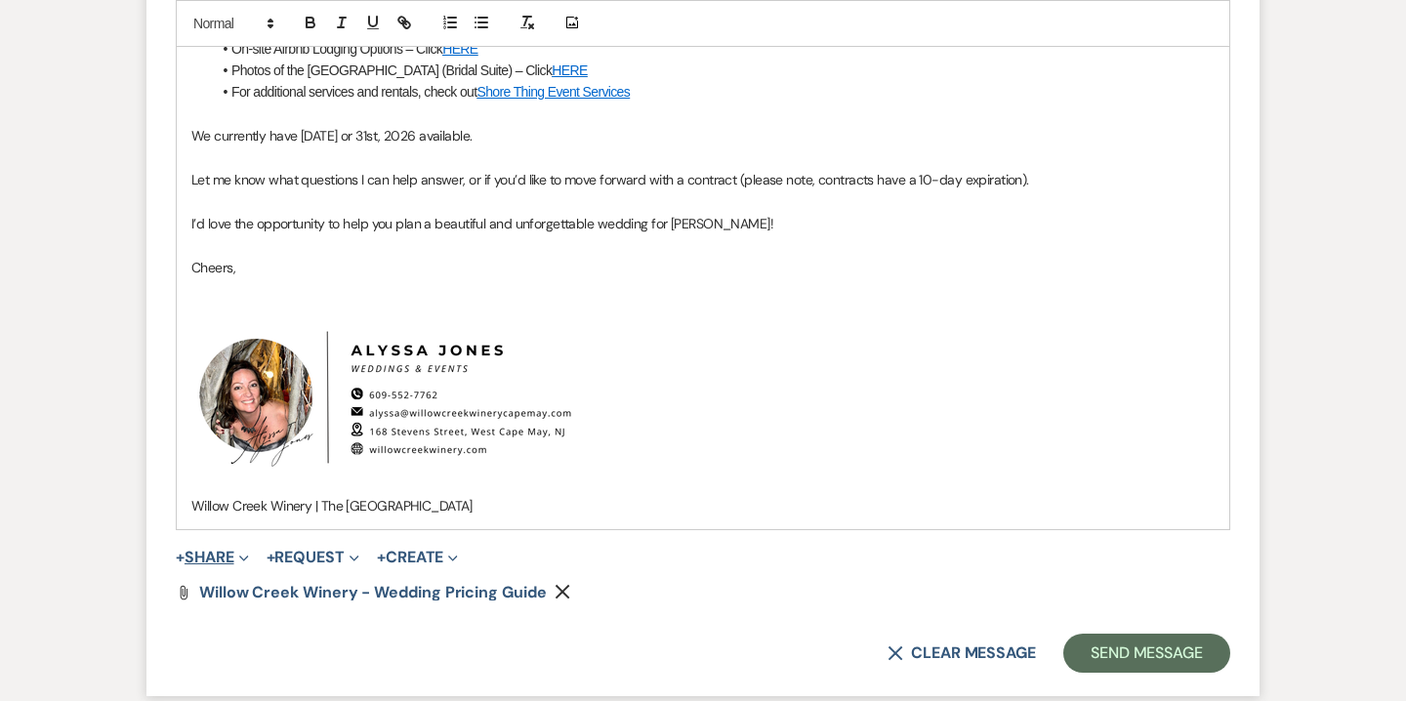
click at [235, 560] on button "+ Share Expand" at bounding box center [212, 558] width 73 height 16
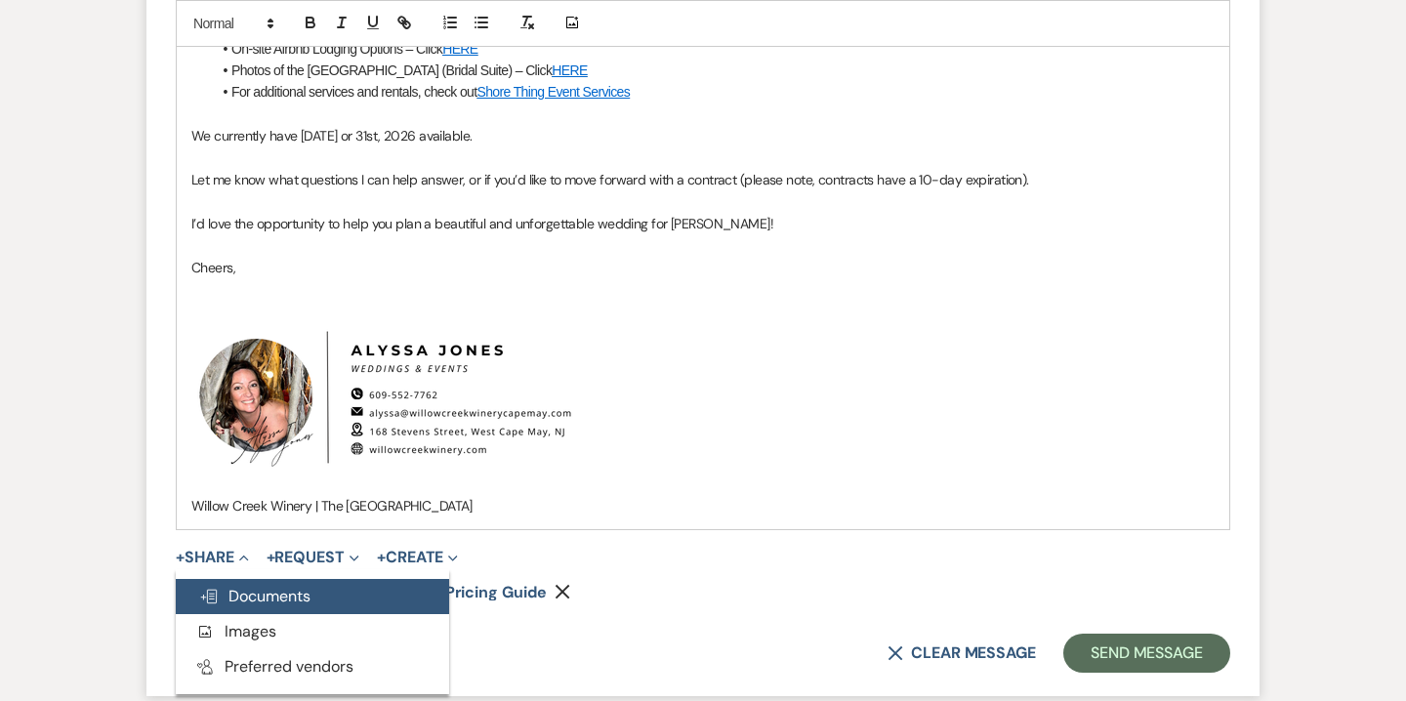
click at [277, 587] on span "Doc Upload Documents" at bounding box center [254, 596] width 111 height 21
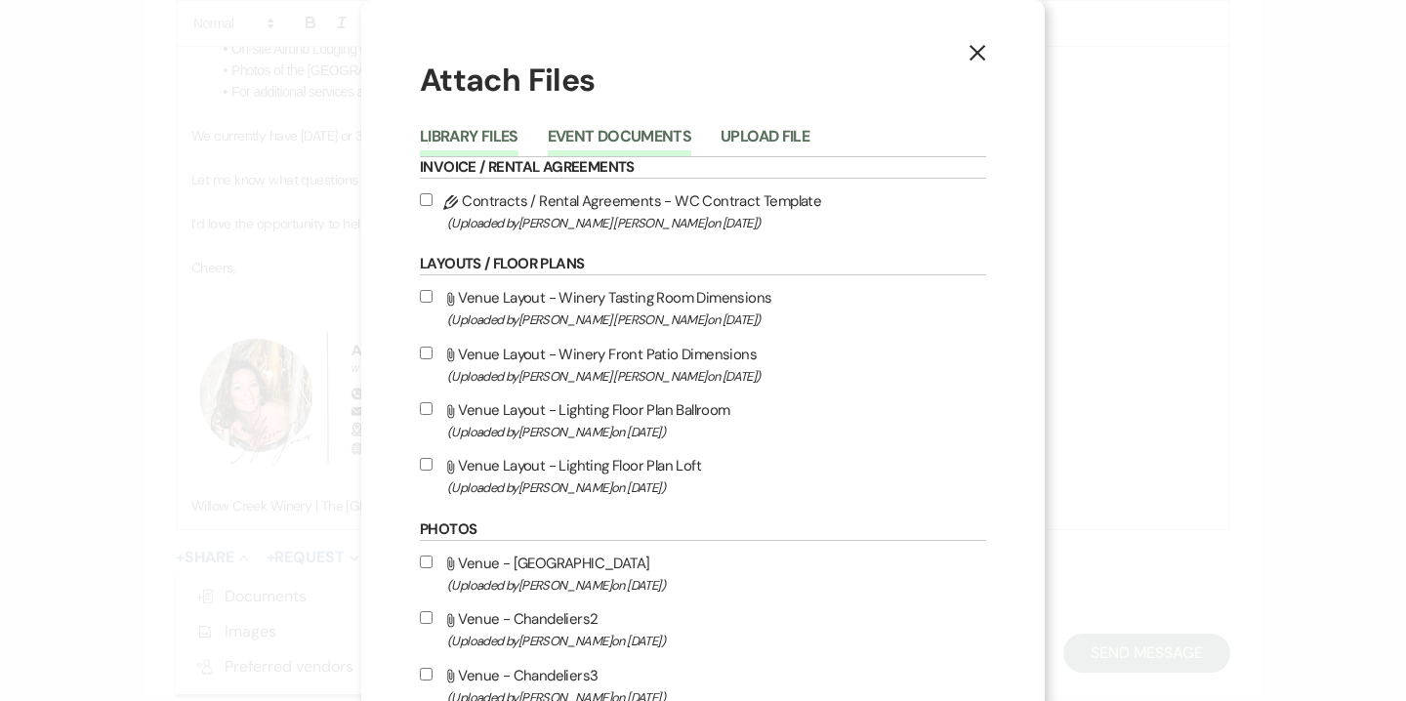
click at [614, 144] on button "Event Documents" at bounding box center [620, 142] width 144 height 27
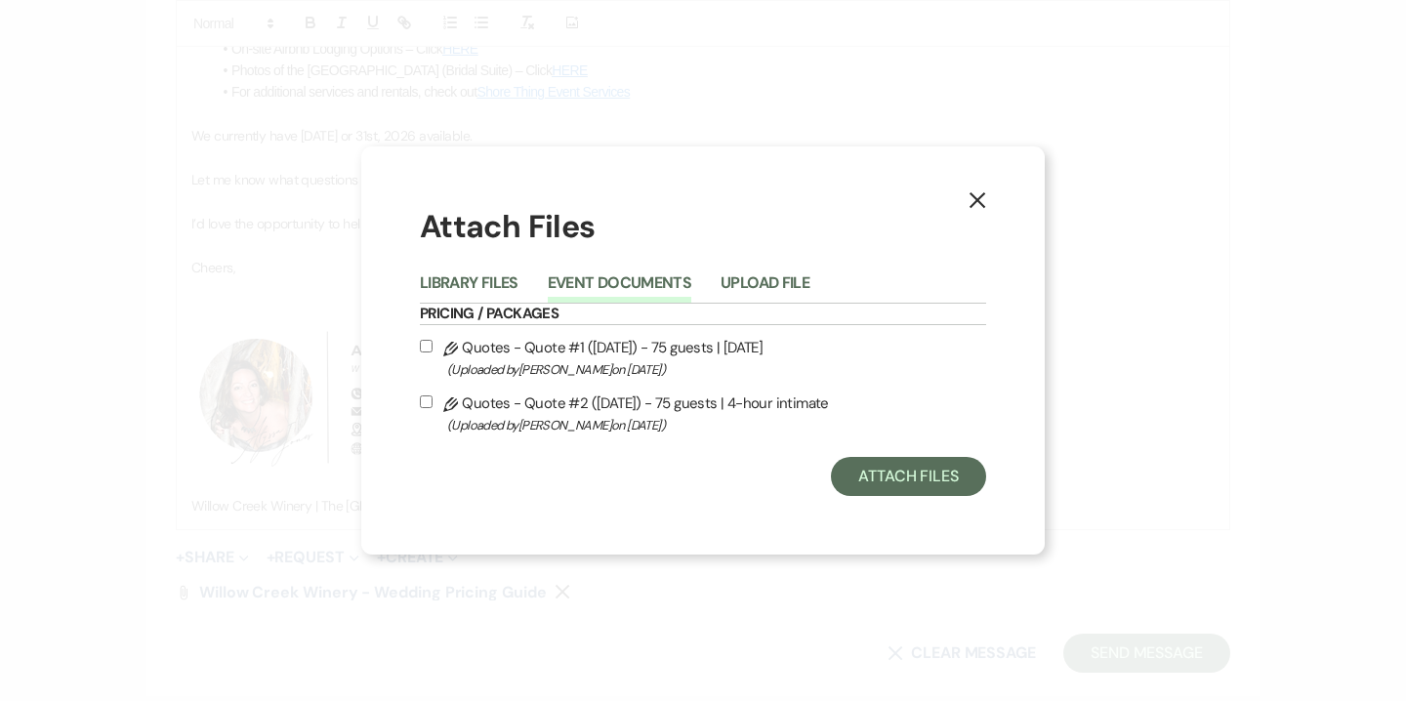
click at [576, 361] on span "(Uploaded by Alyssa Jones on Sep 20th, 2025 )" at bounding box center [716, 369] width 539 height 22
click at [433, 353] on input "Pencil Quotes - Quote #1 (9-20-2025) - 75 guests | Sunday (Uploaded by Alyssa J…" at bounding box center [426, 346] width 13 height 13
checkbox input "true"
click at [576, 419] on span "(Uploaded by Alyssa Jones on Sep 20th, 2025 )" at bounding box center [716, 425] width 539 height 22
click at [433, 408] on input "Pencil Quotes - Quote #2 (9-20-2025) - 75 guests | 4-hour intimate (Uploaded by…" at bounding box center [426, 402] width 13 height 13
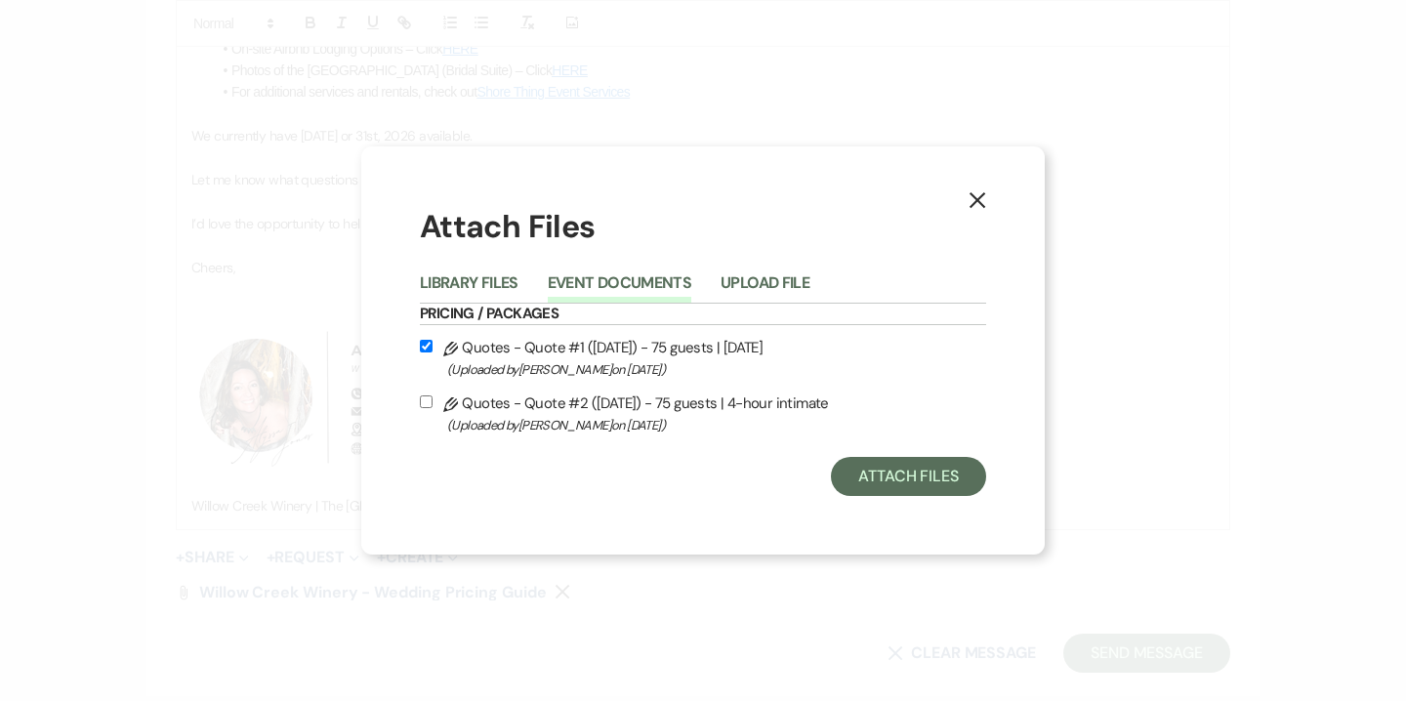
checkbox input "true"
click at [907, 468] on button "Attach Files" at bounding box center [908, 476] width 155 height 39
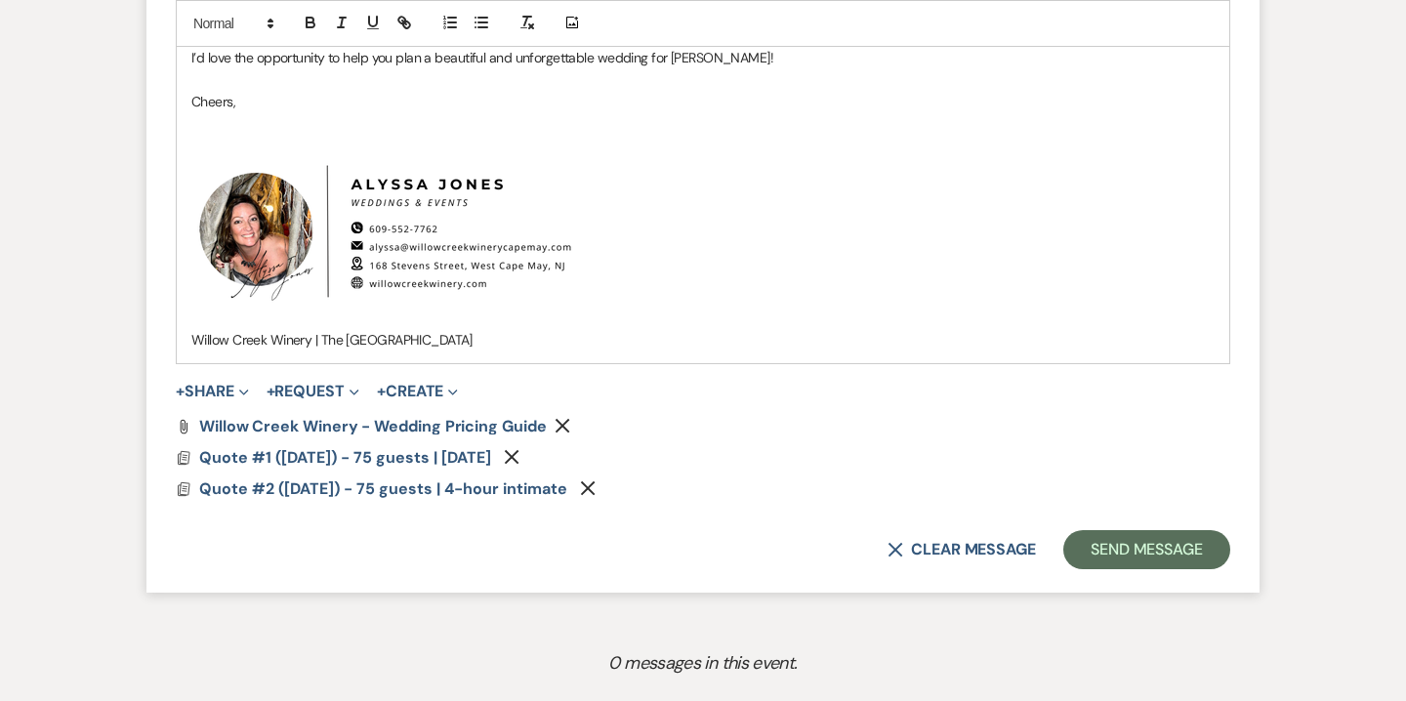
scroll to position [1824, 0]
click at [1135, 540] on button "Send Message" at bounding box center [1146, 550] width 167 height 39
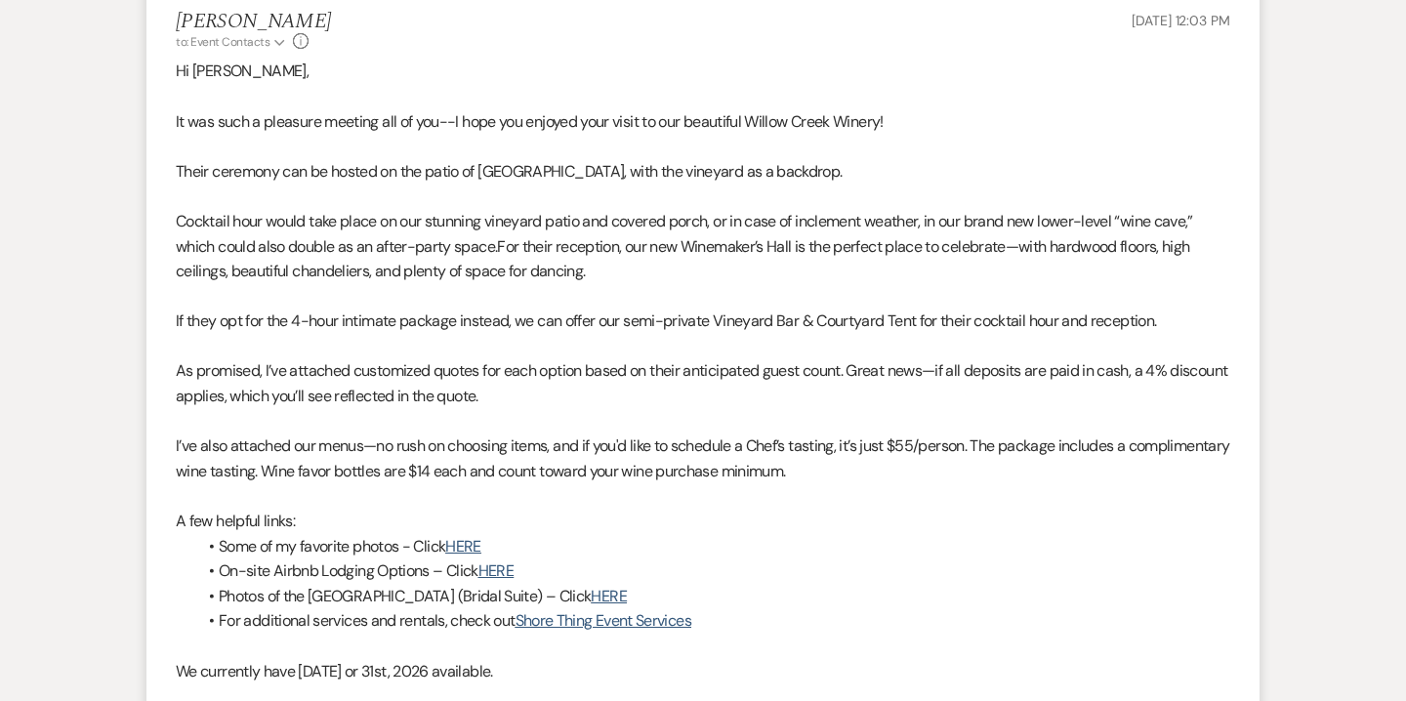
scroll to position [0, 0]
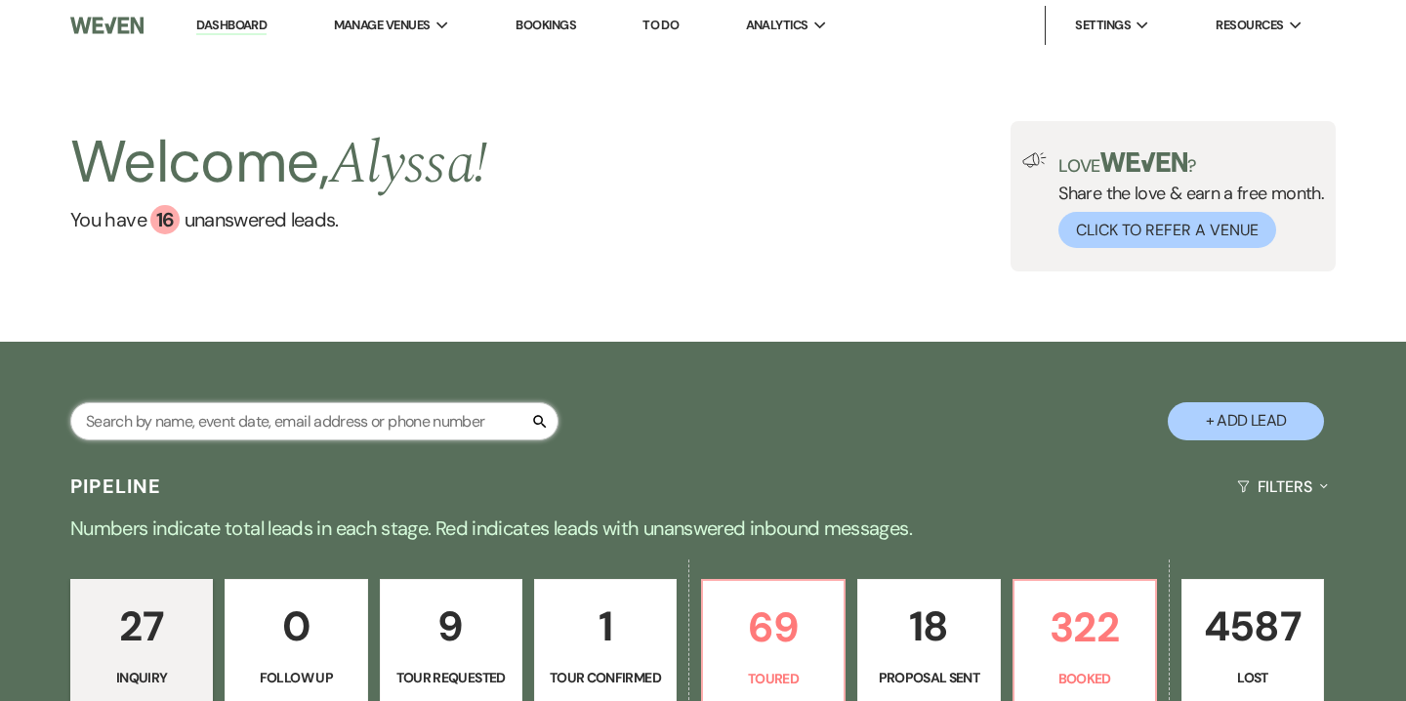
click at [343, 408] on input "text" at bounding box center [314, 421] width 488 height 38
type input "annie"
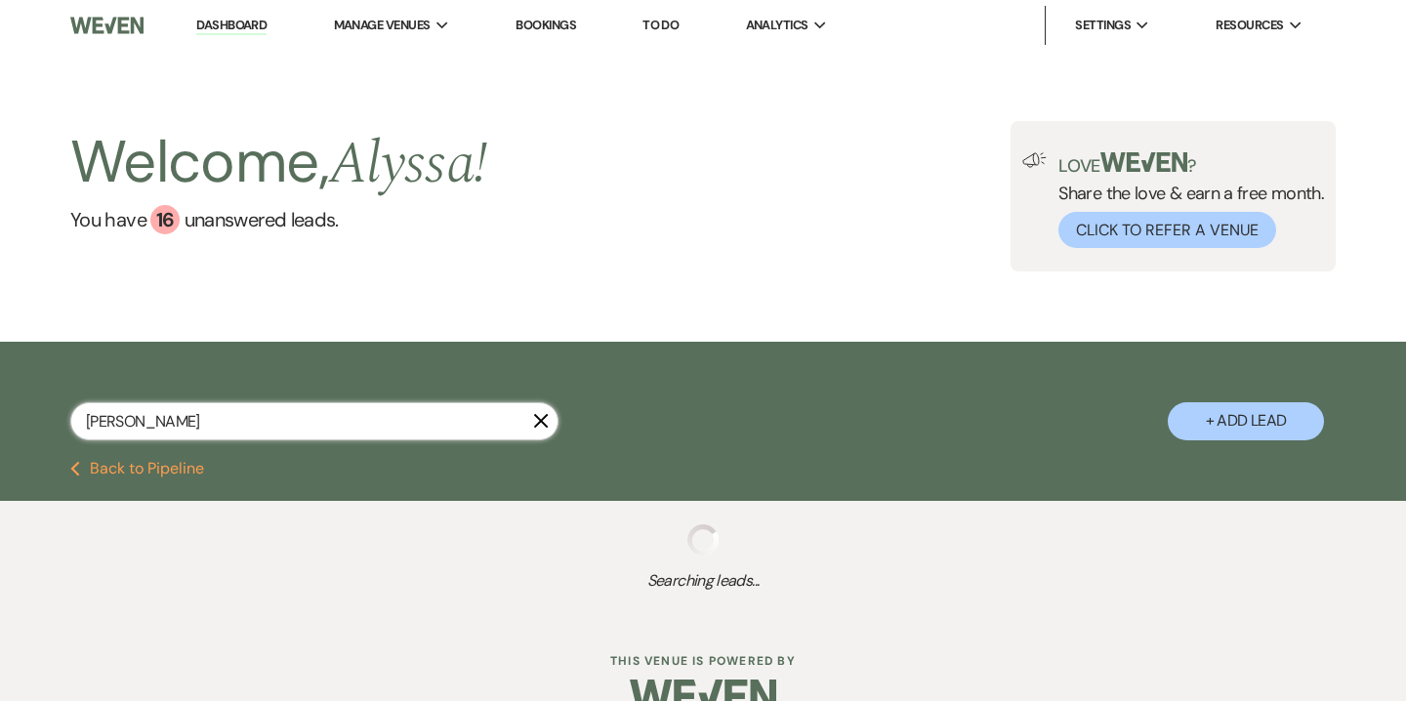
select select "5"
select select "8"
select select "10"
select select "8"
select select "7"
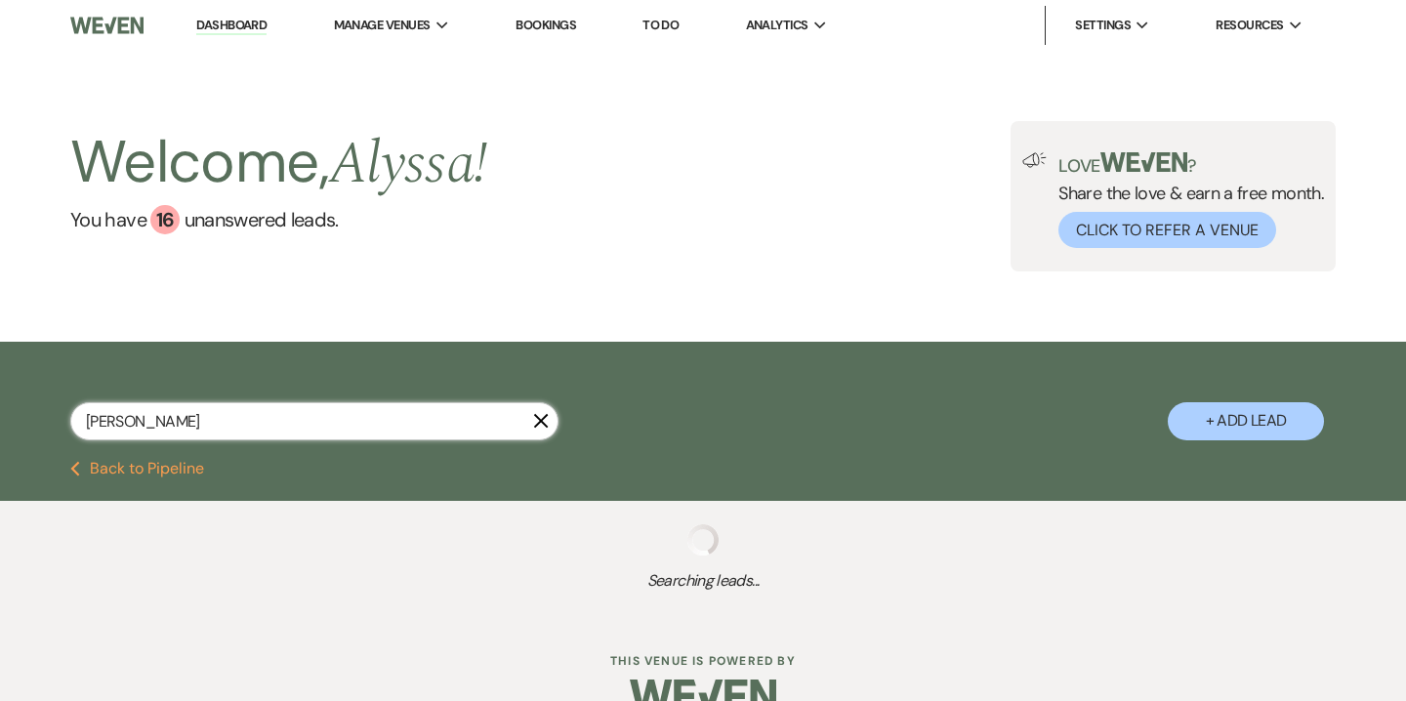
select select "8"
select select "5"
select select "8"
select select "5"
select select "8"
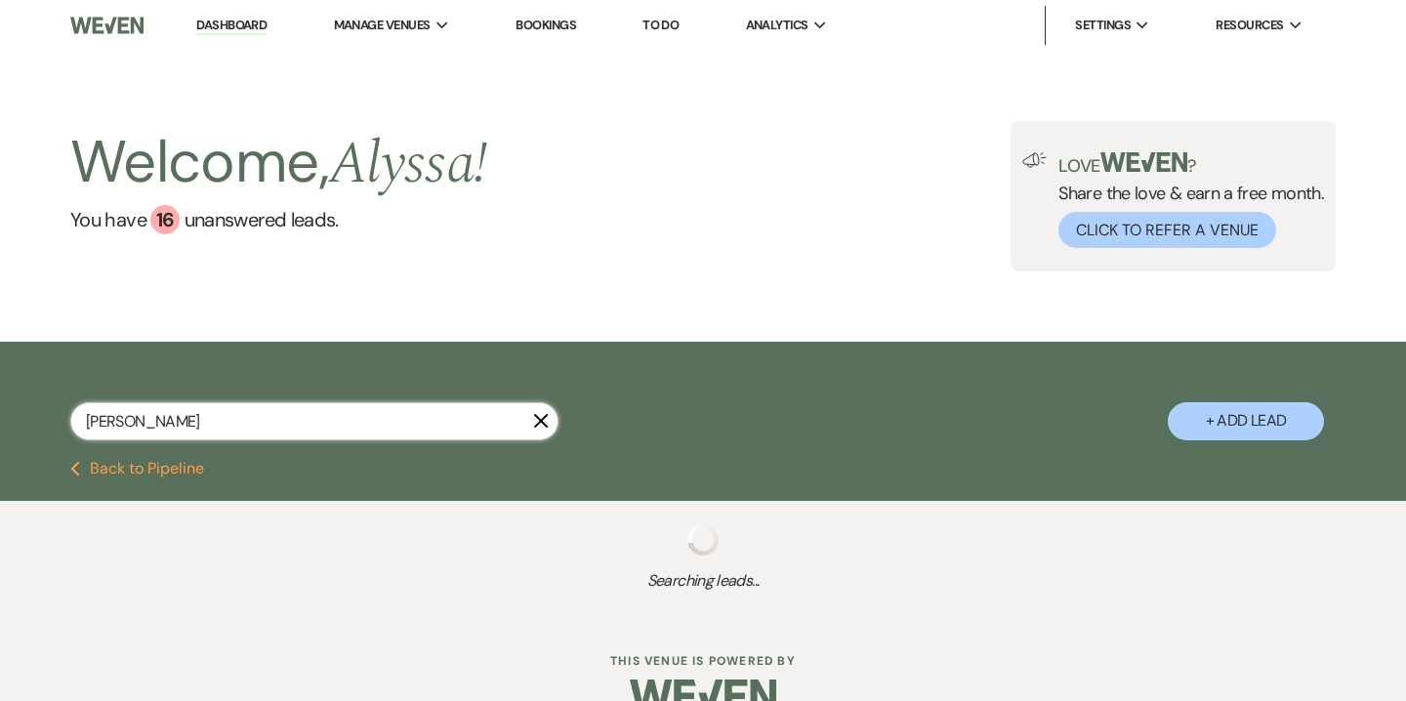
select select "5"
select select "8"
select select "5"
select select "8"
select select "5"
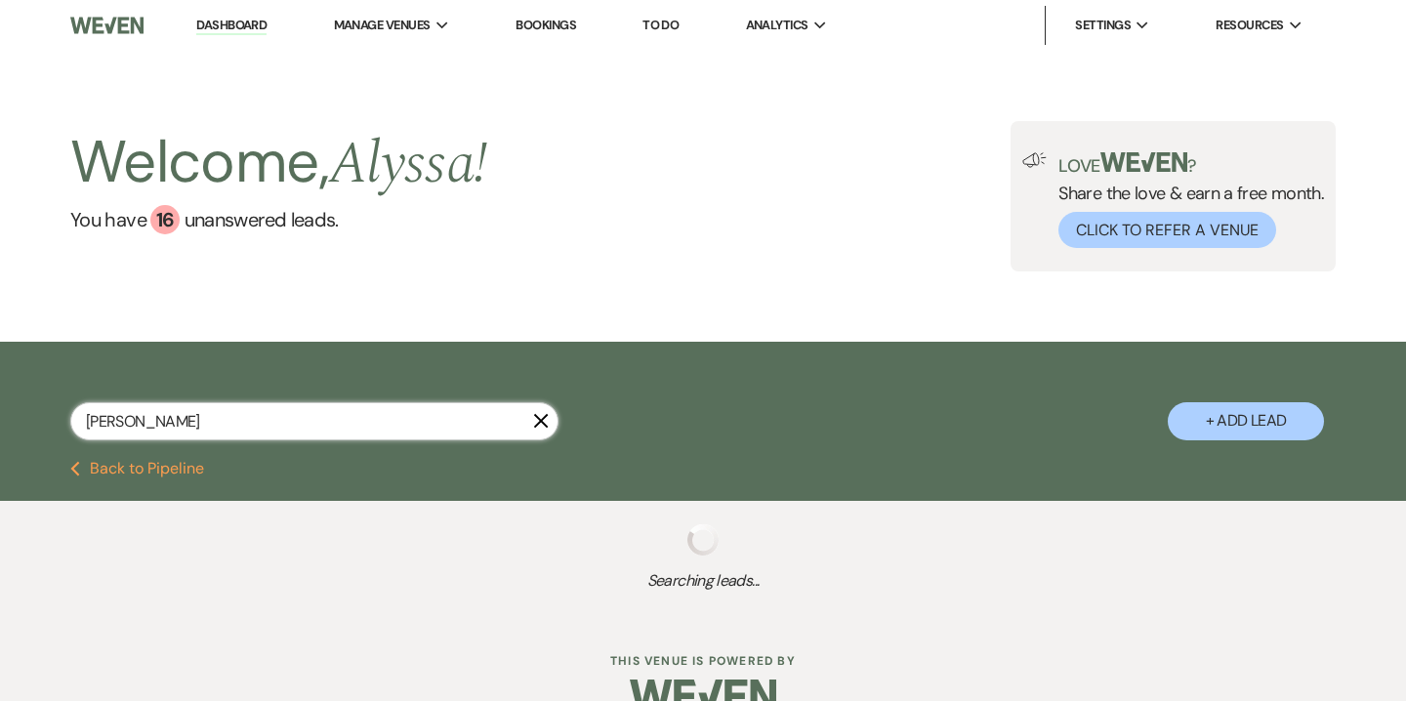
select select "8"
select select "5"
select select "8"
select select "5"
select select "8"
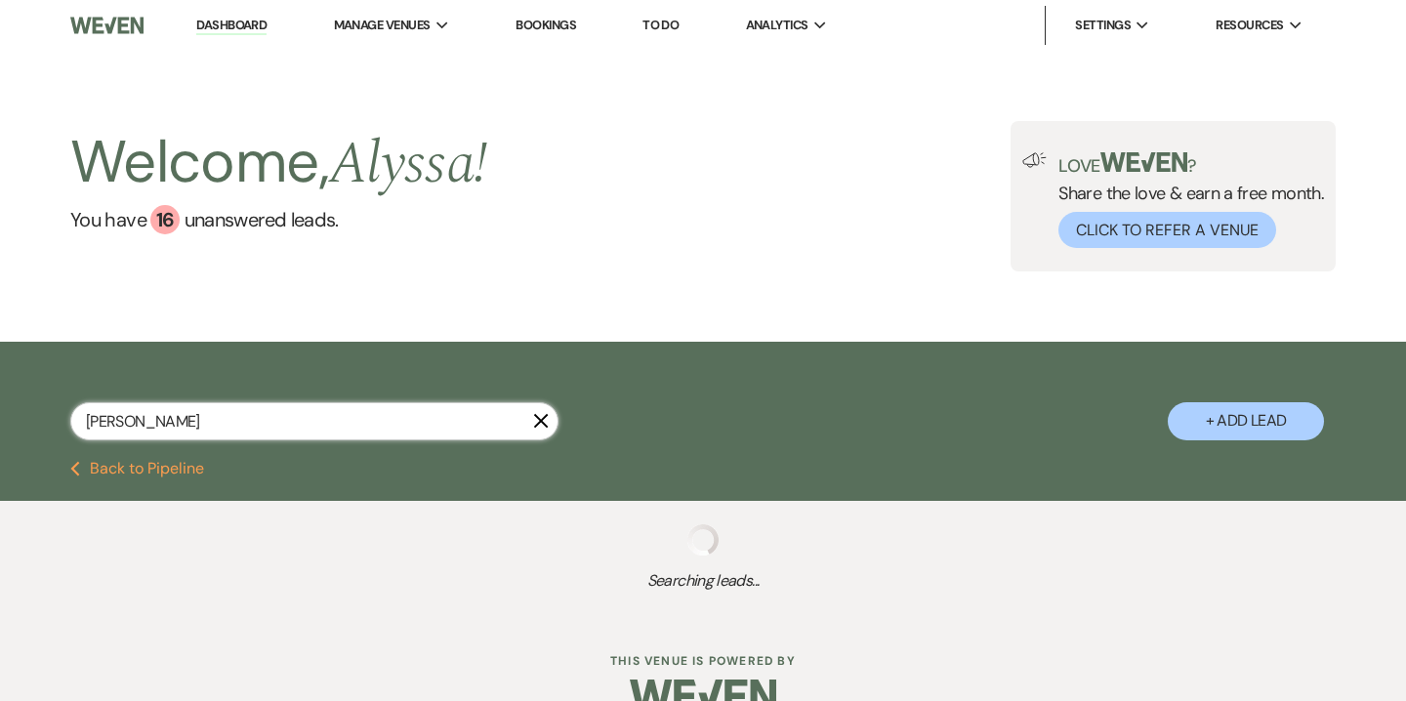
select select "5"
select select "8"
select select "5"
select select "8"
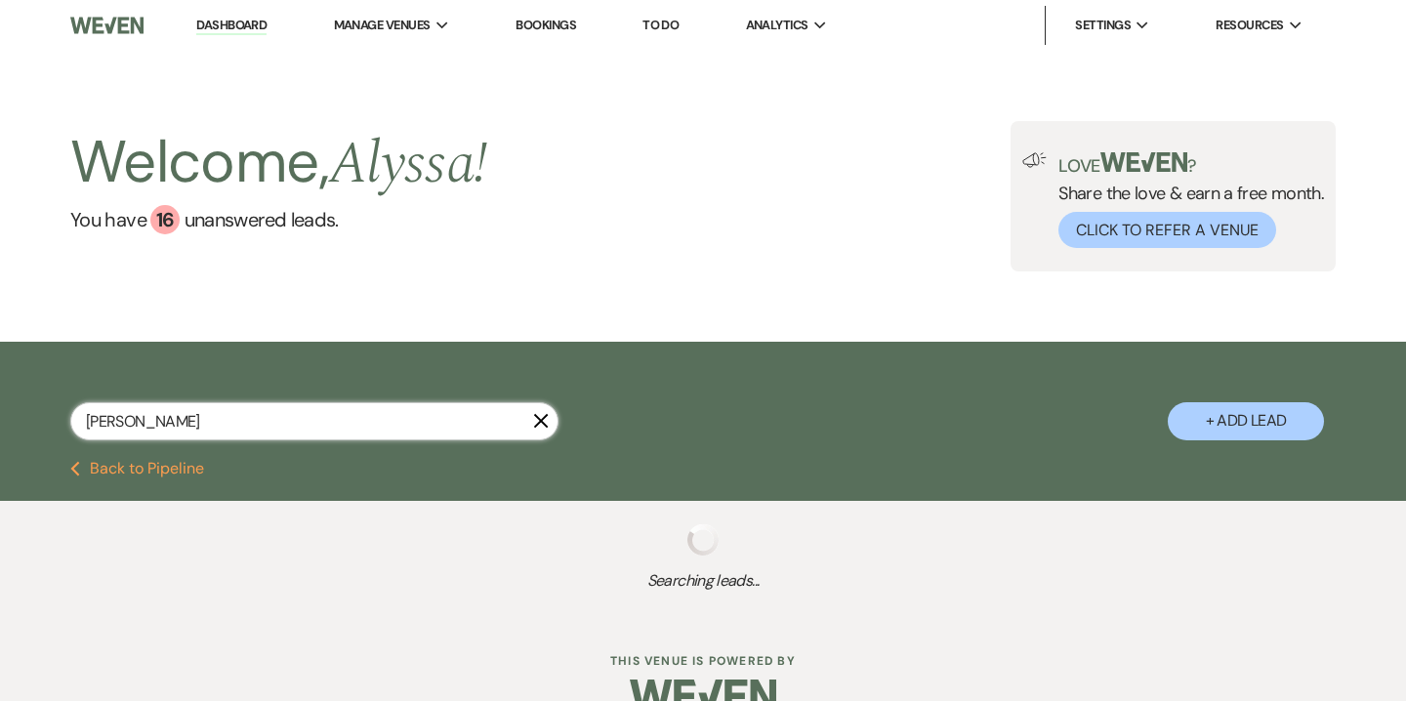
select select "8"
select select "2"
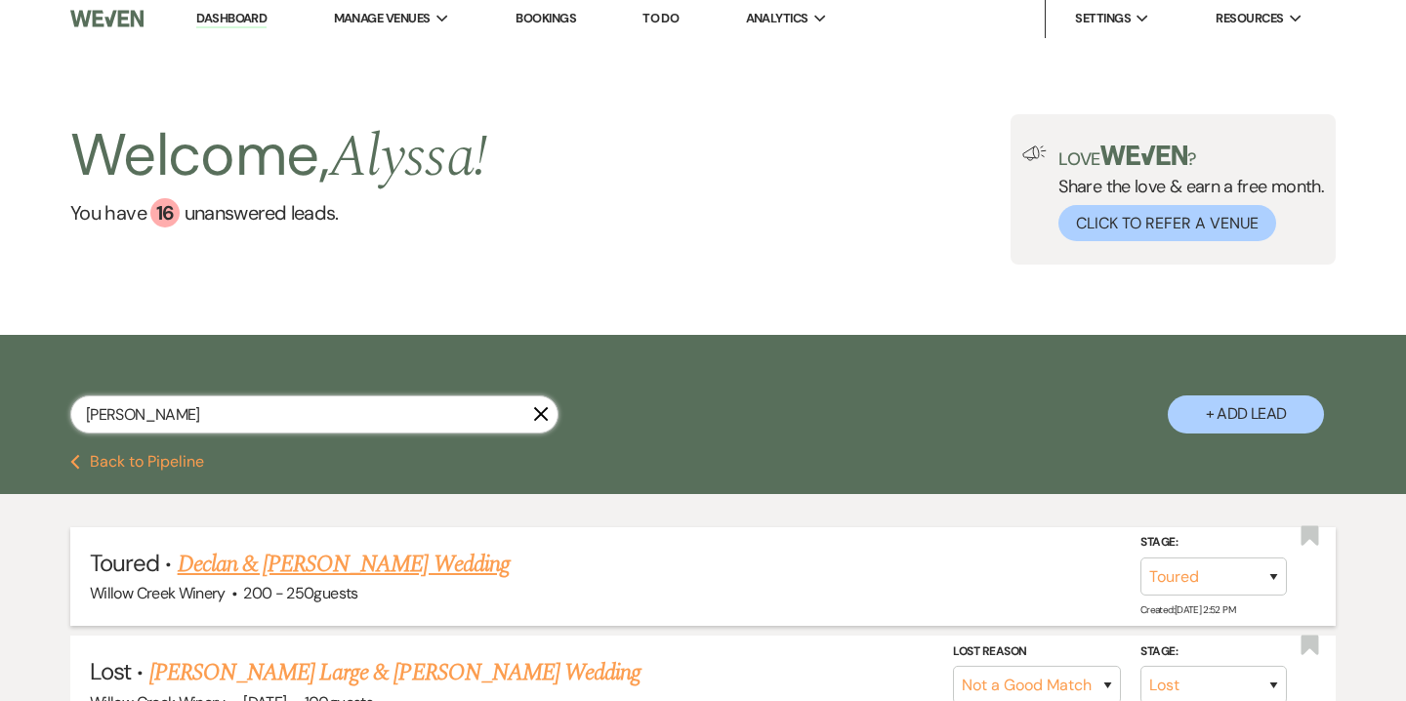
scroll to position [8, 0]
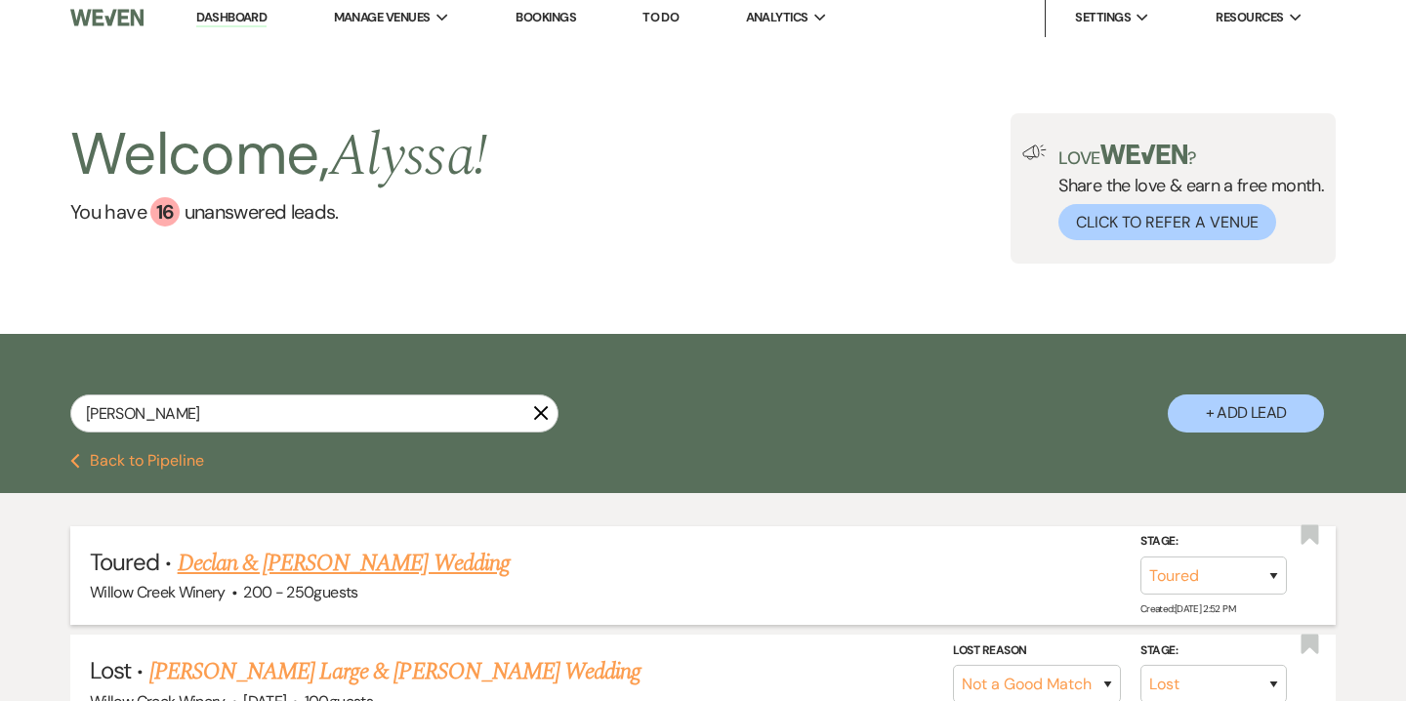
click at [359, 562] on link "Declan & Annie Larkin's Wedding" at bounding box center [344, 563] width 332 height 35
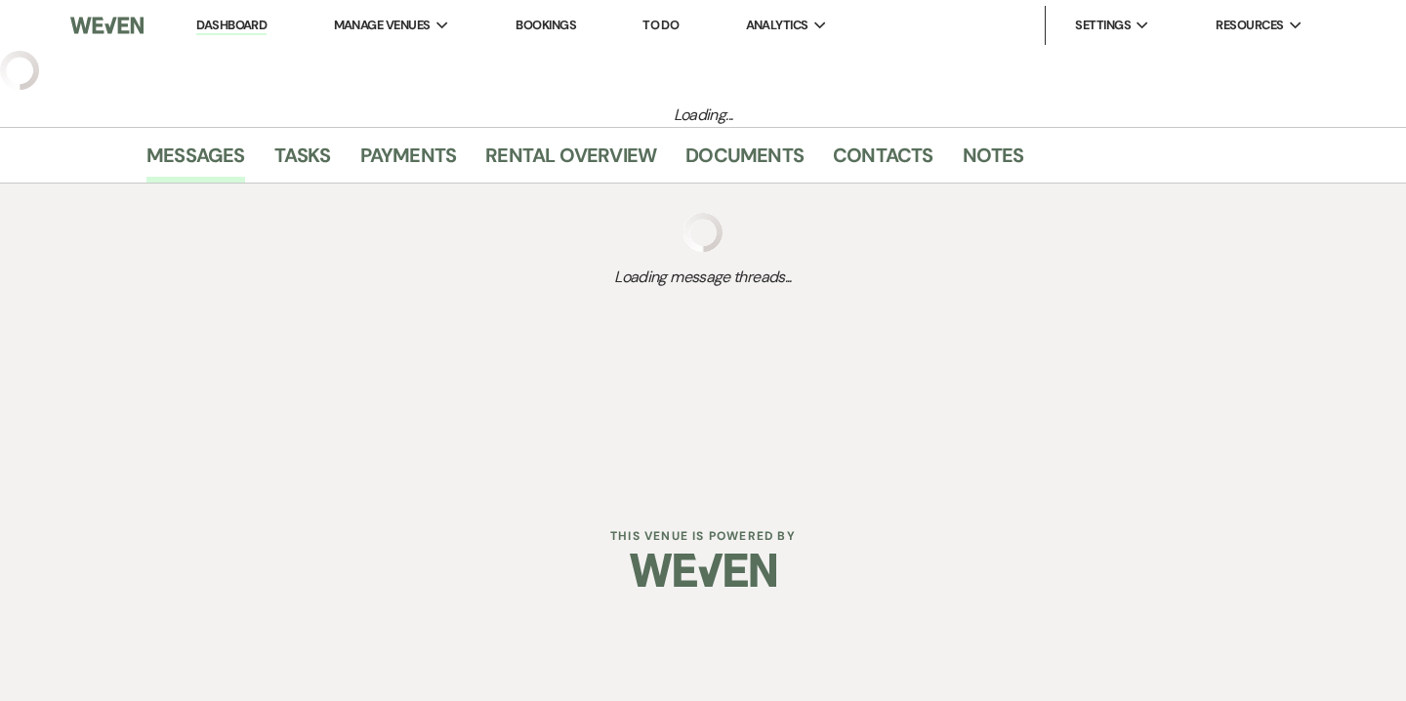
select select "5"
select select "14"
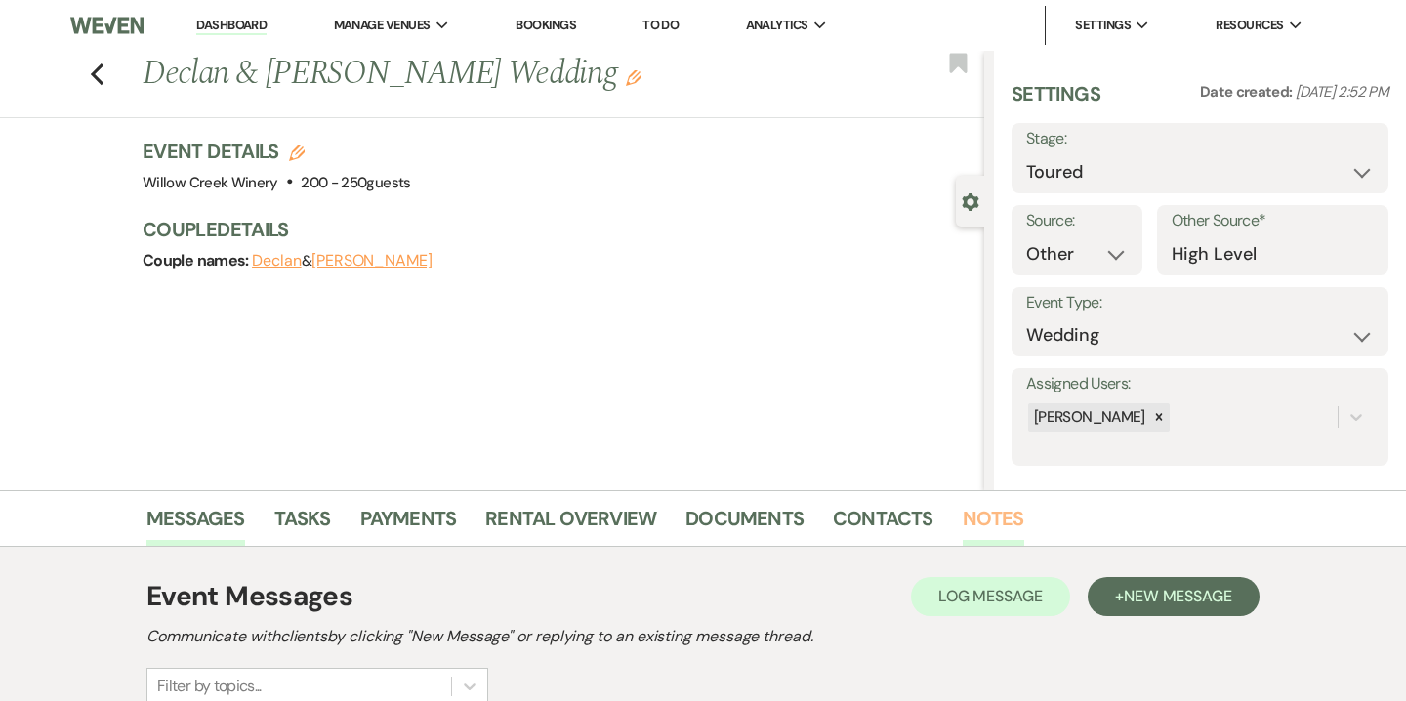
click at [1002, 516] on link "Notes" at bounding box center [994, 524] width 62 height 43
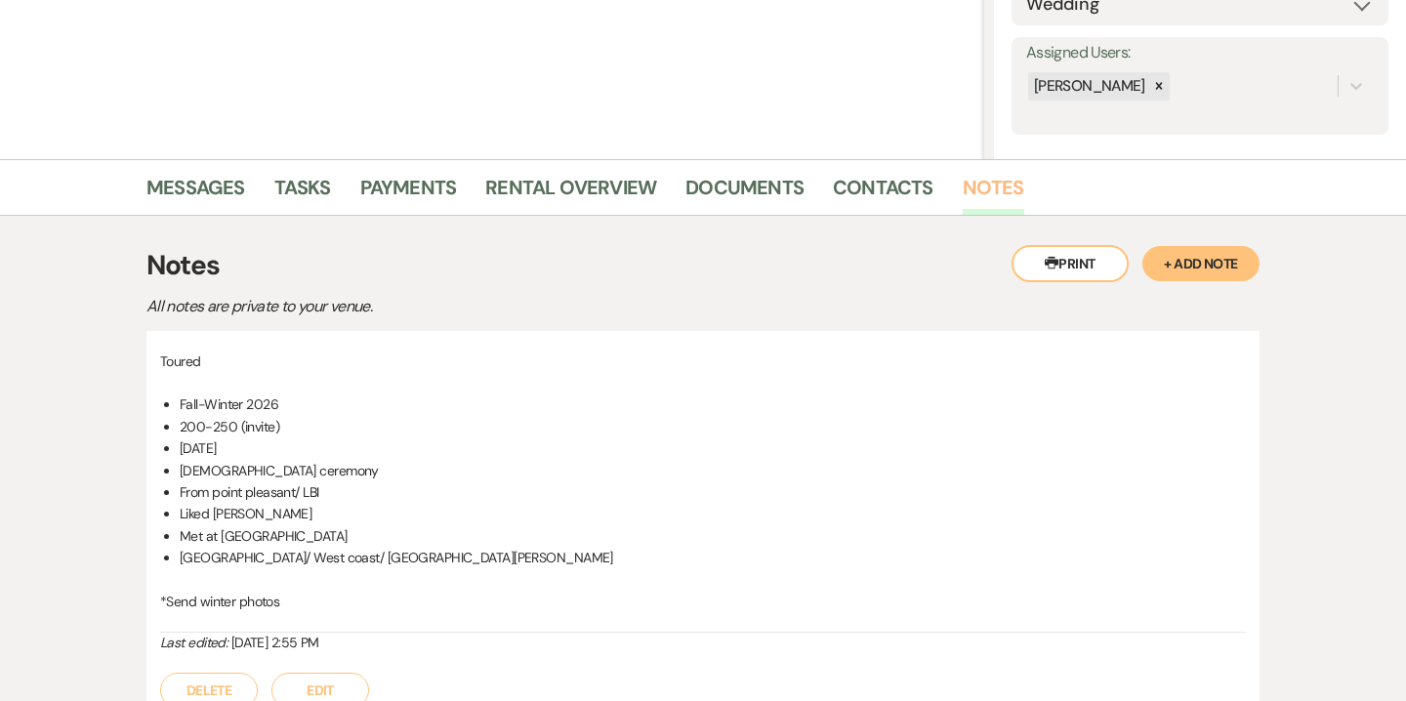
scroll to position [349, 0]
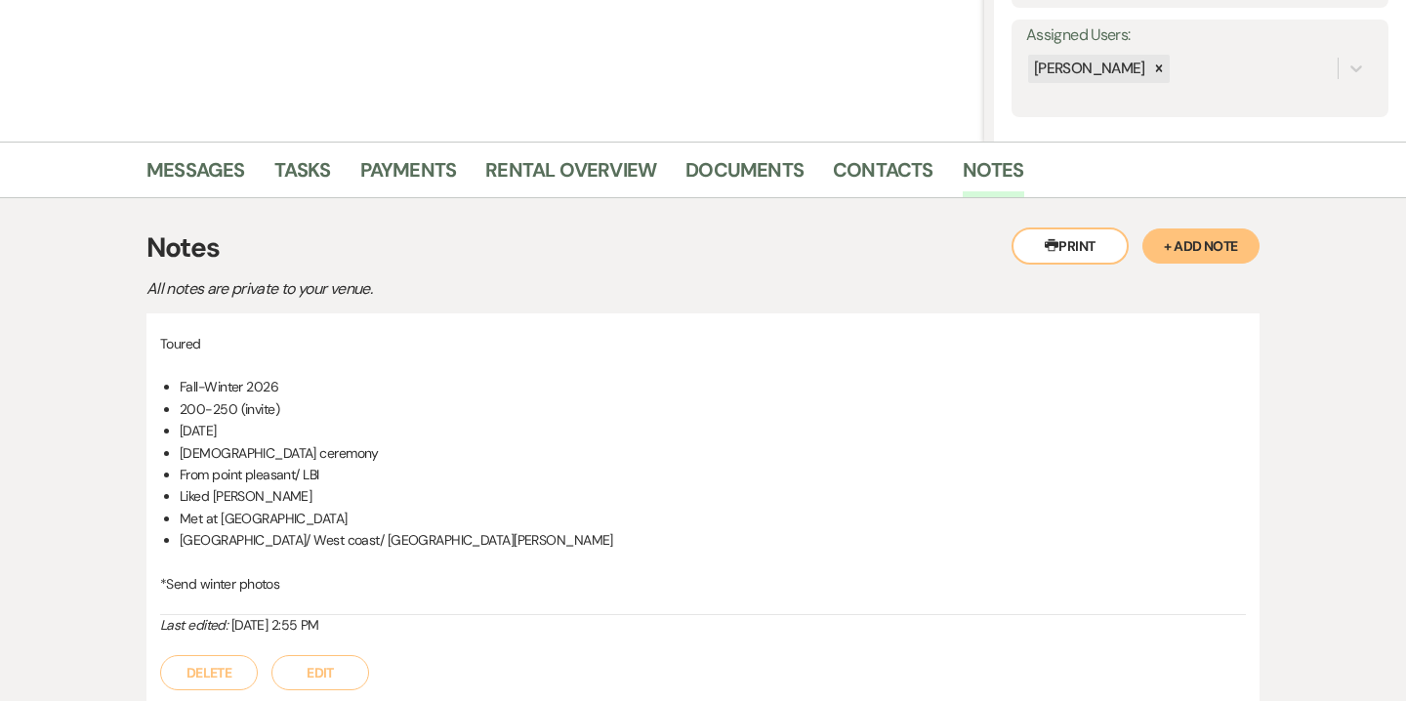
click at [326, 679] on button "Edit" at bounding box center [320, 672] width 98 height 35
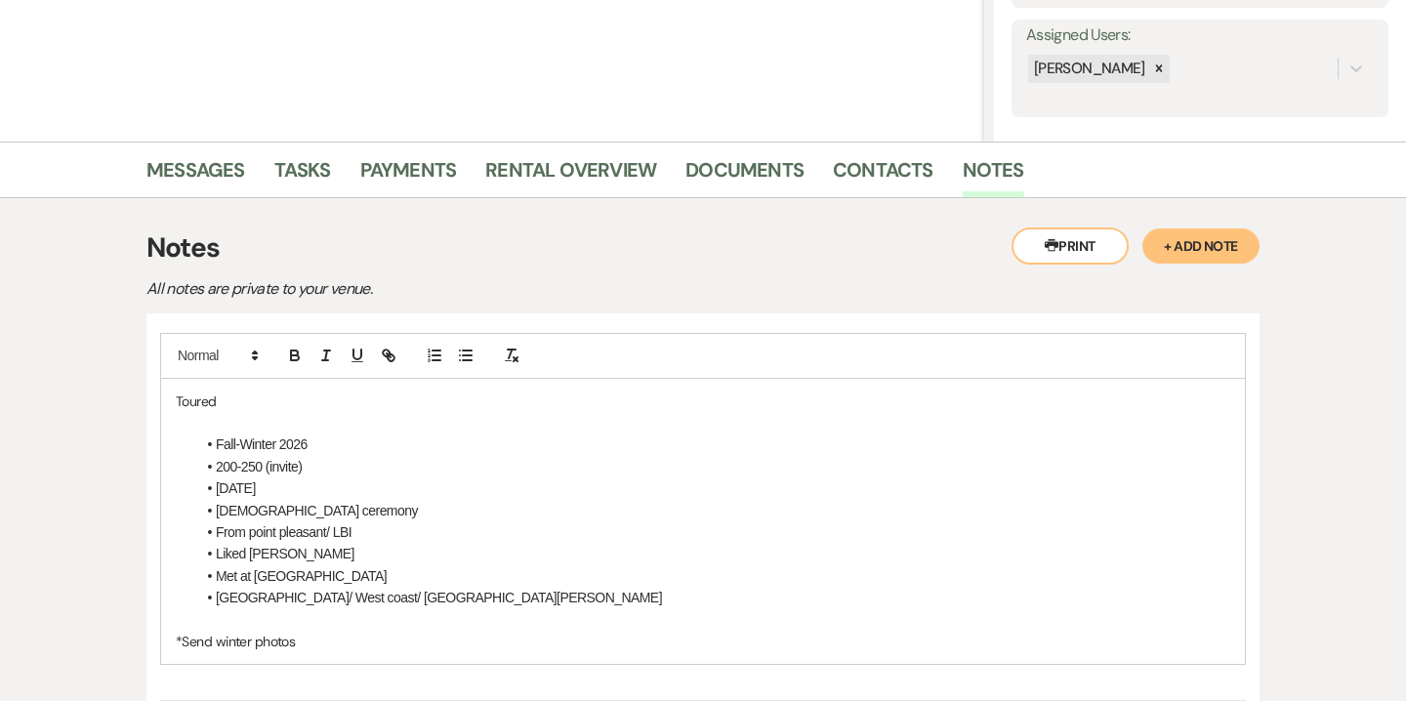
click at [329, 639] on p "*Send winter photos" at bounding box center [703, 641] width 1055 height 21
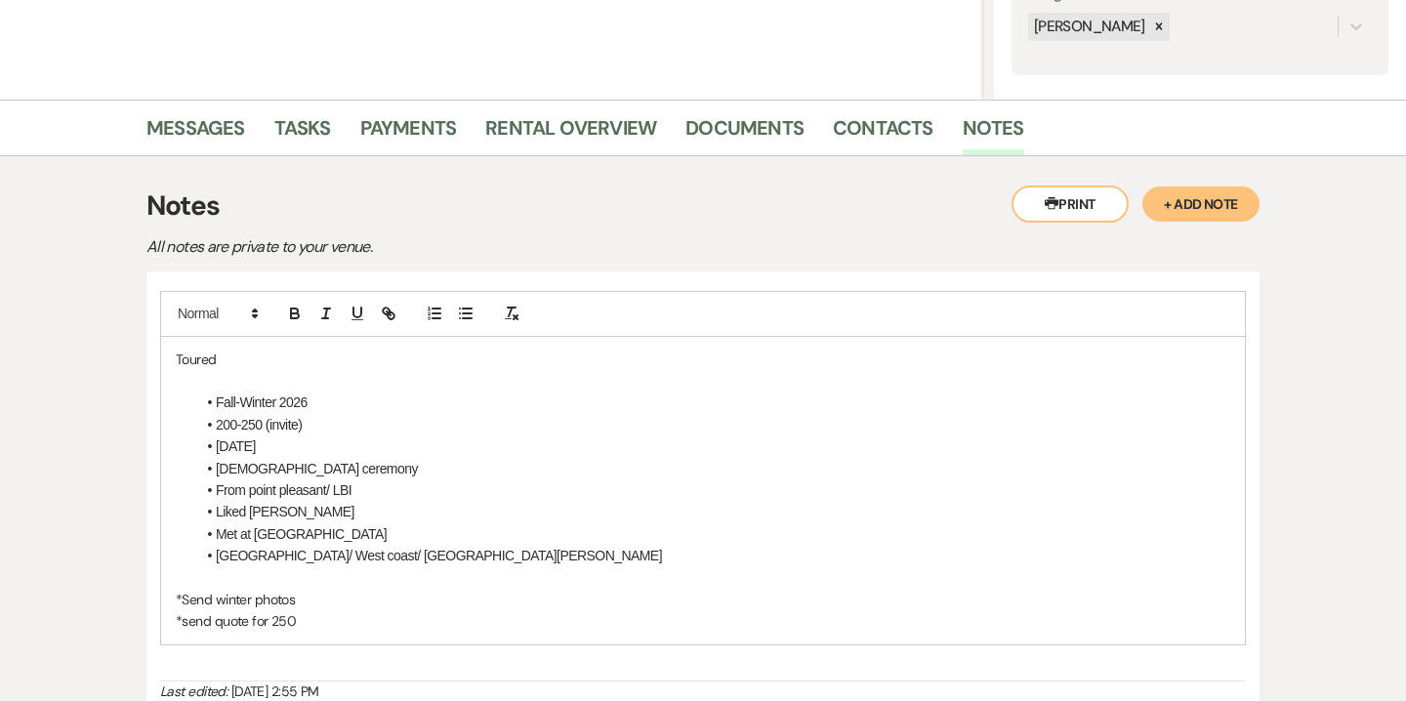
click at [336, 462] on li "Church ceremony" at bounding box center [712, 468] width 1035 height 21
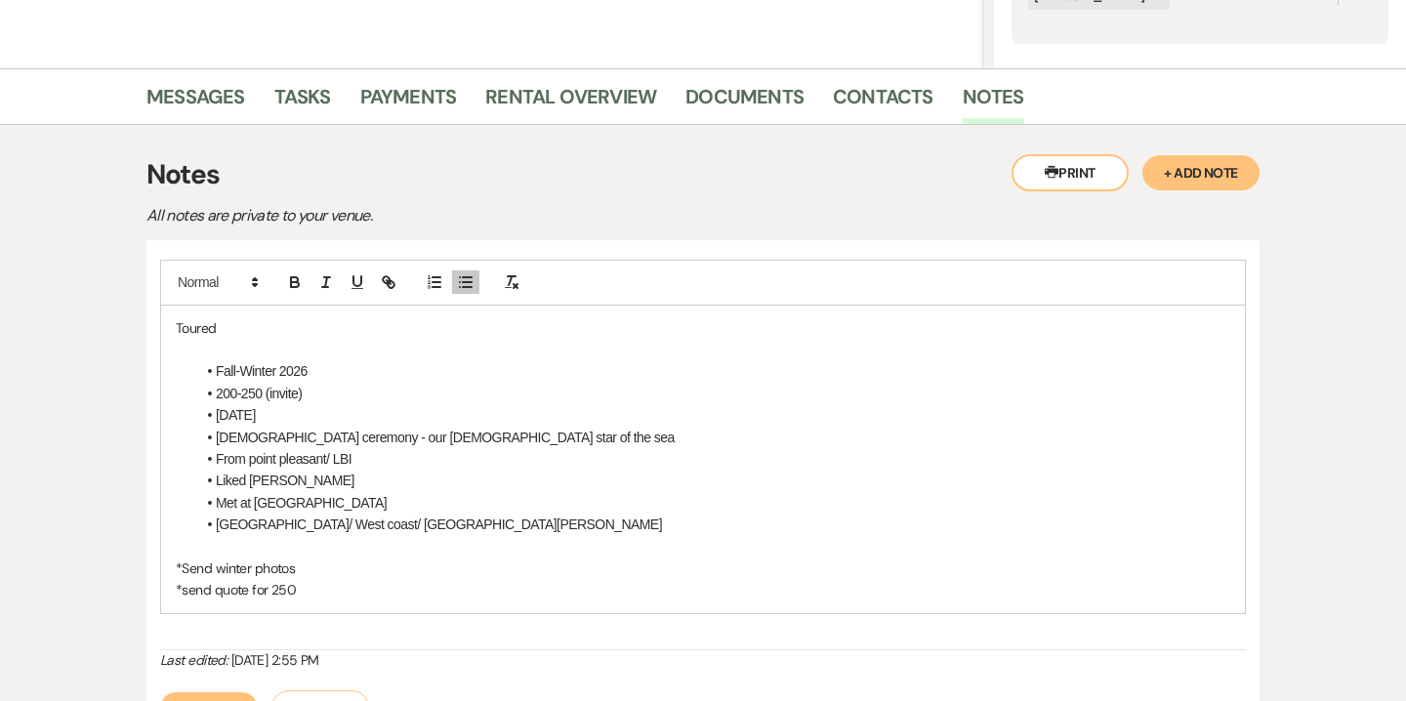
scroll to position [426, 0]
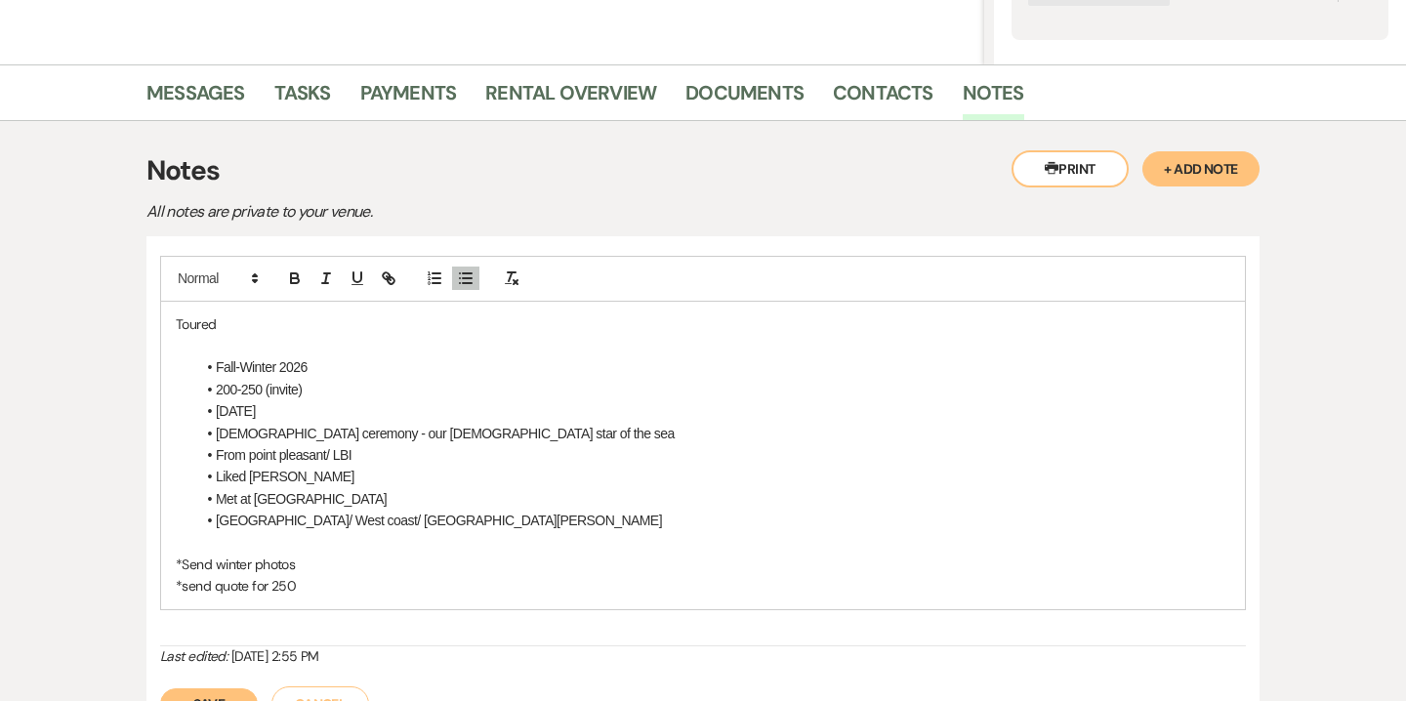
click at [216, 361] on li "Fall-Winter 2026" at bounding box center [712, 366] width 1035 height 21
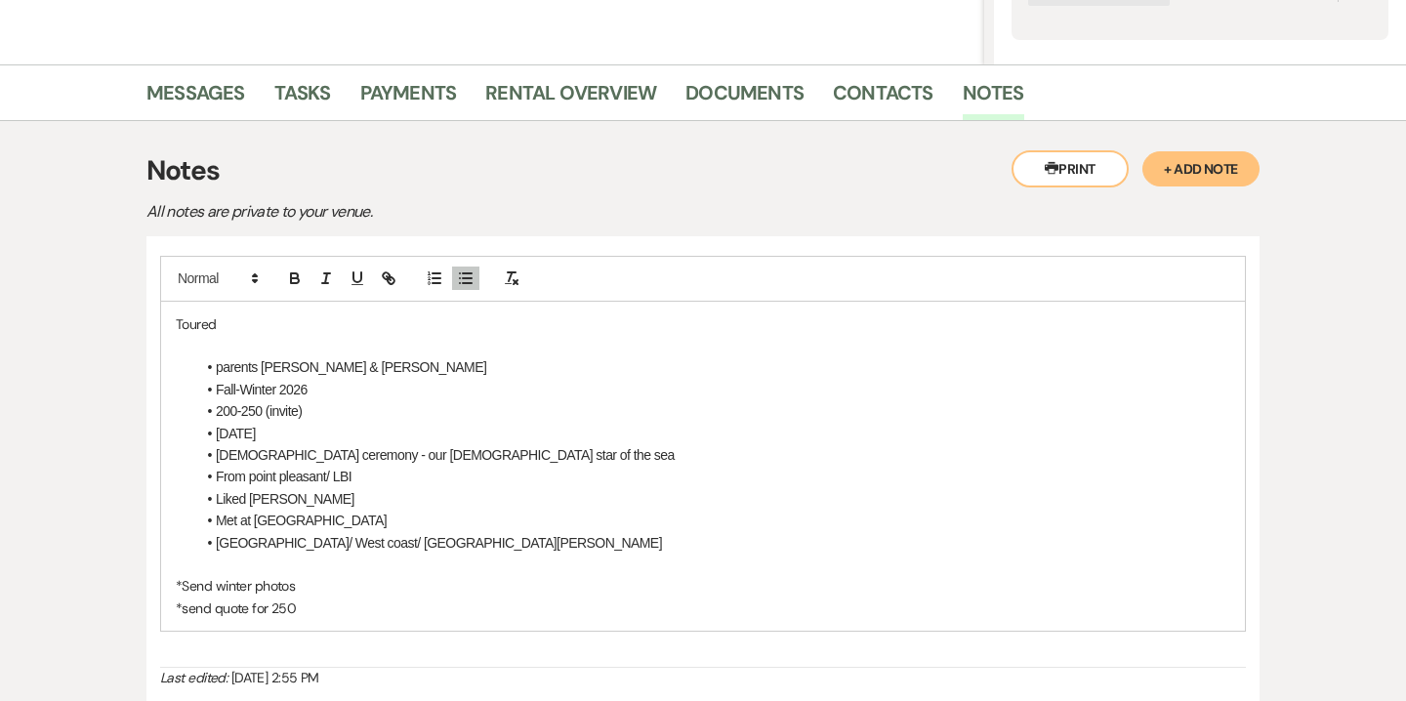
click at [365, 519] on li "Met at college" at bounding box center [712, 520] width 1035 height 21
click at [364, 385] on li "Fall-Winter 2026" at bounding box center [712, 389] width 1035 height 21
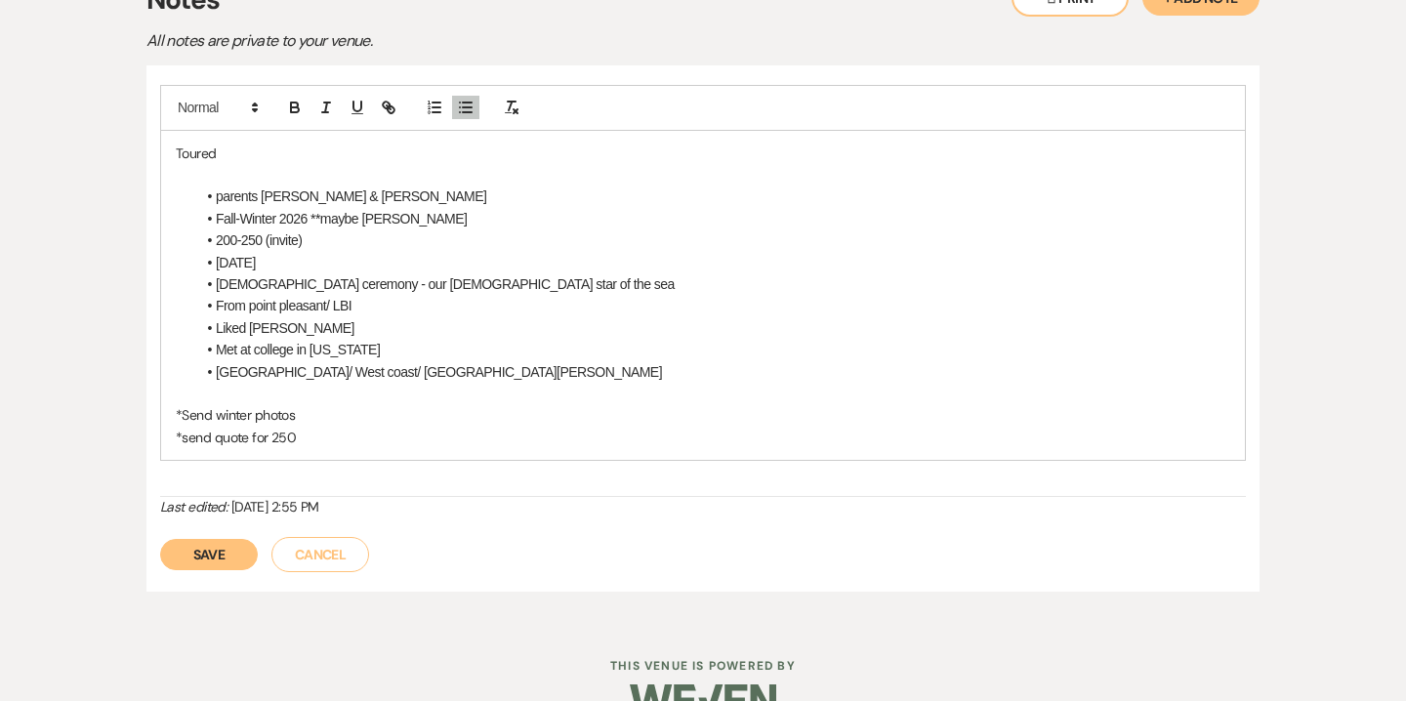
scroll to position [600, 0]
click at [209, 560] on button "Save" at bounding box center [209, 551] width 98 height 31
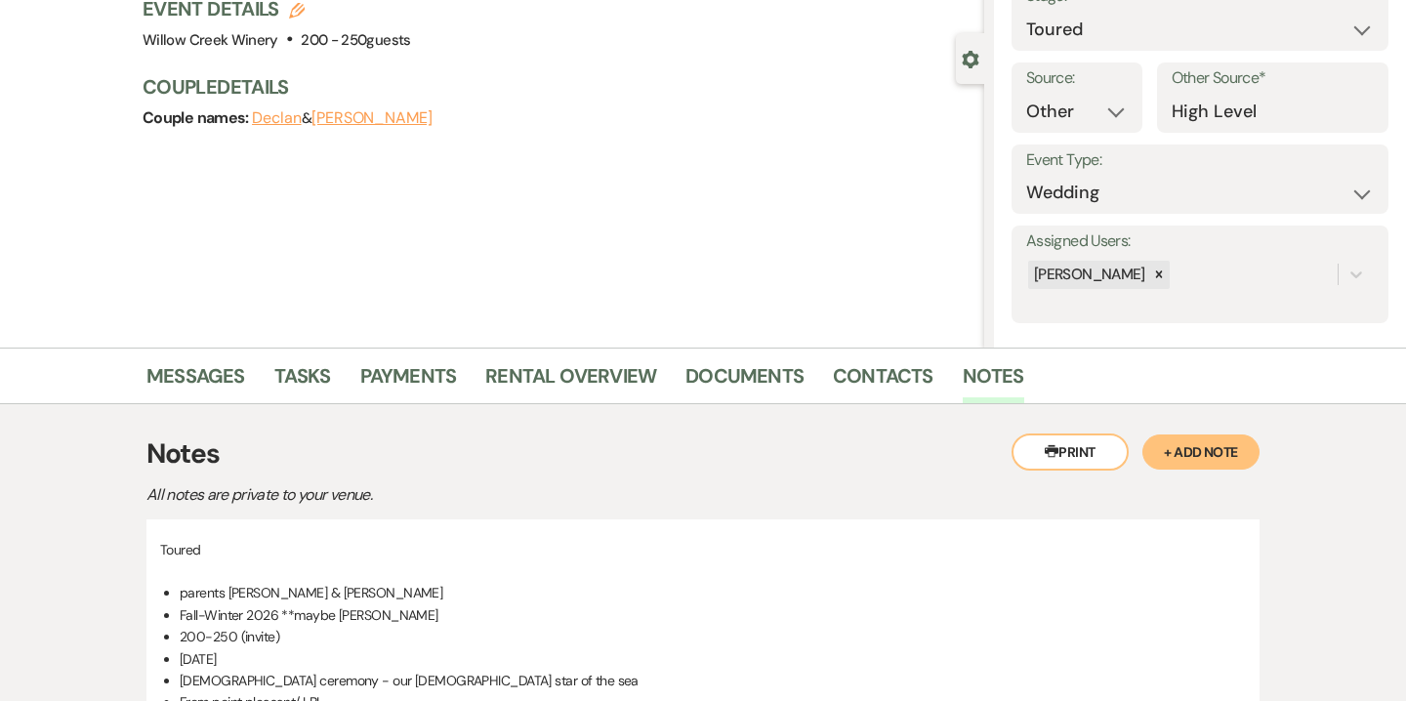
scroll to position [0, 0]
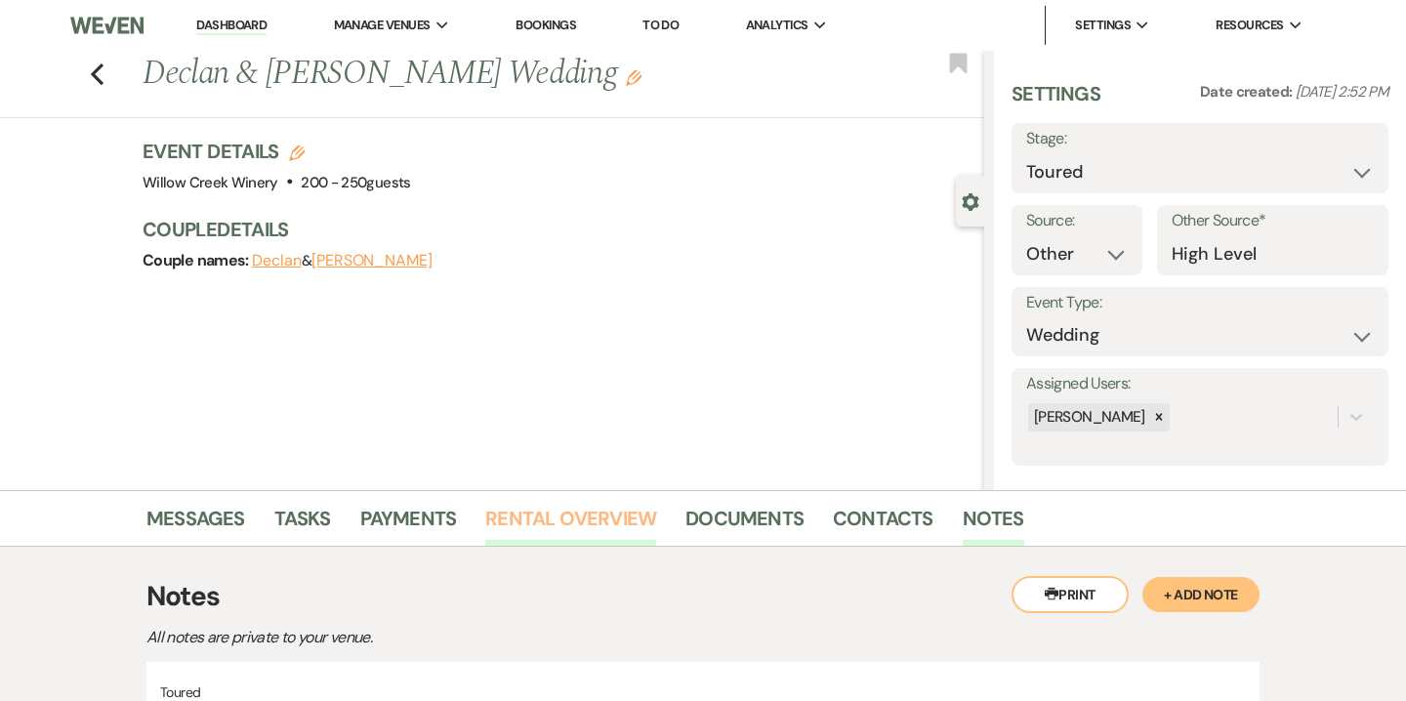
click at [617, 529] on link "Rental Overview" at bounding box center [570, 524] width 171 height 43
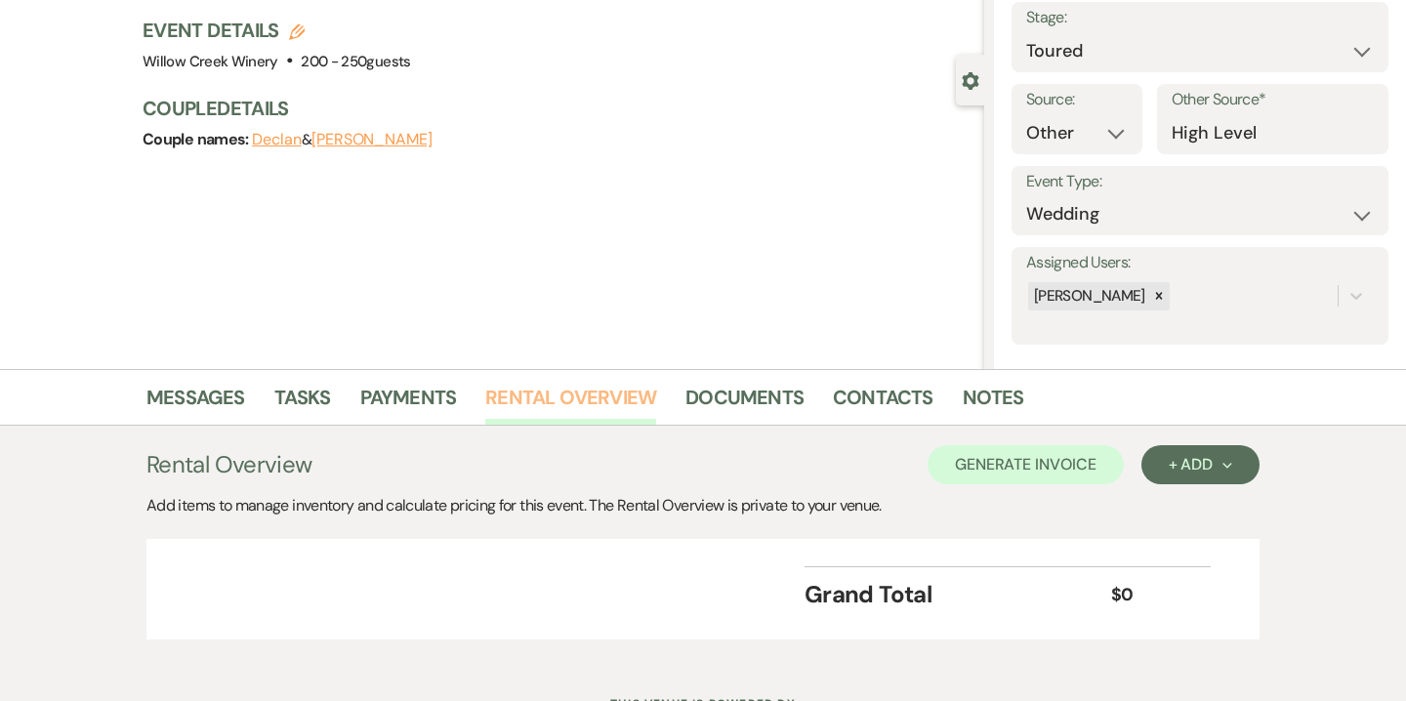
scroll to position [136, 0]
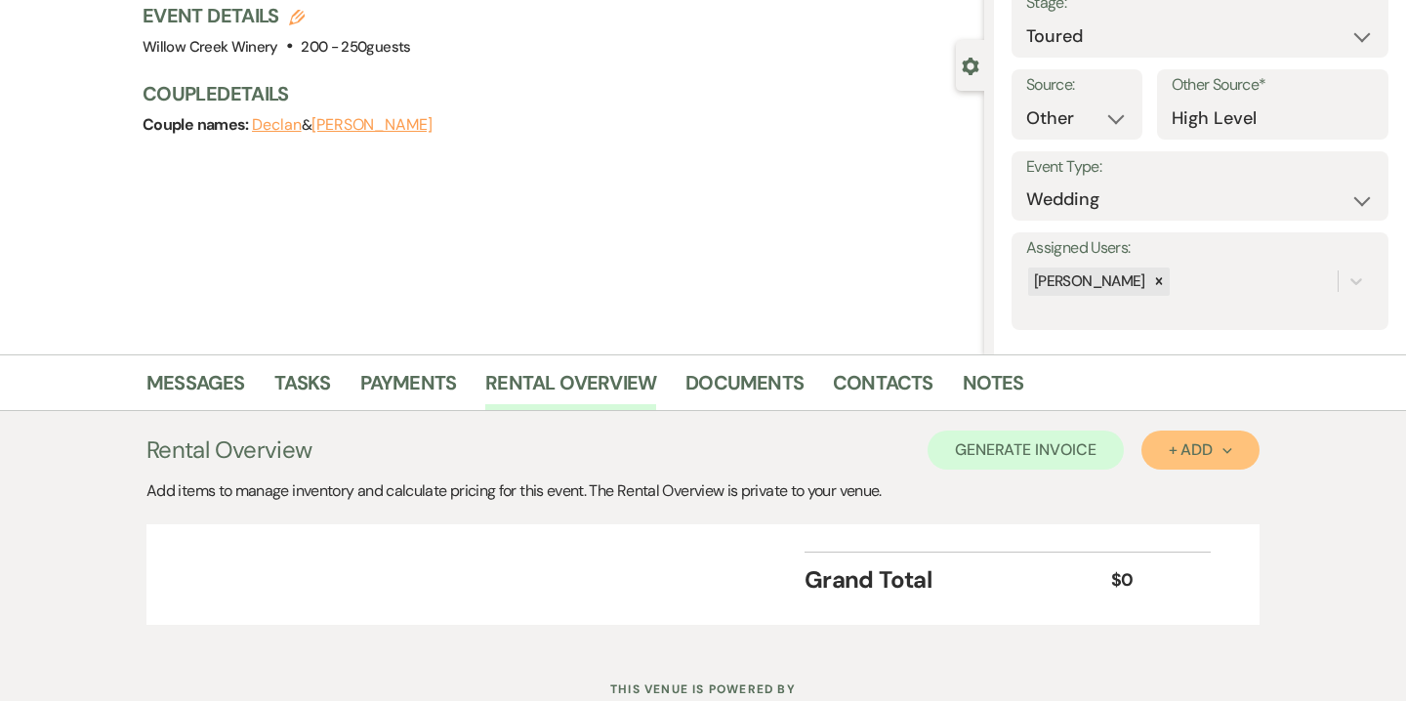
click at [1187, 449] on div "+ Add Next" at bounding box center [1200, 450] width 63 height 16
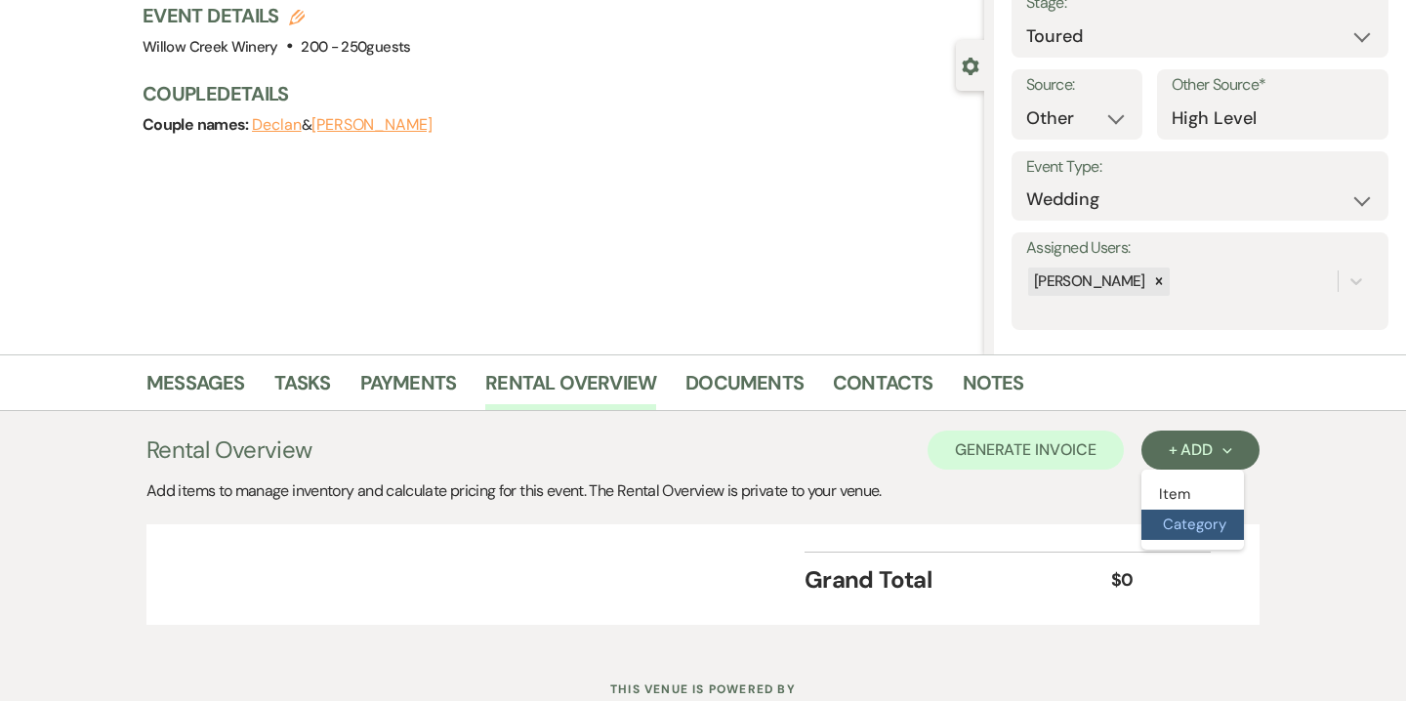
click at [1196, 528] on button "Category" at bounding box center [1193, 525] width 103 height 30
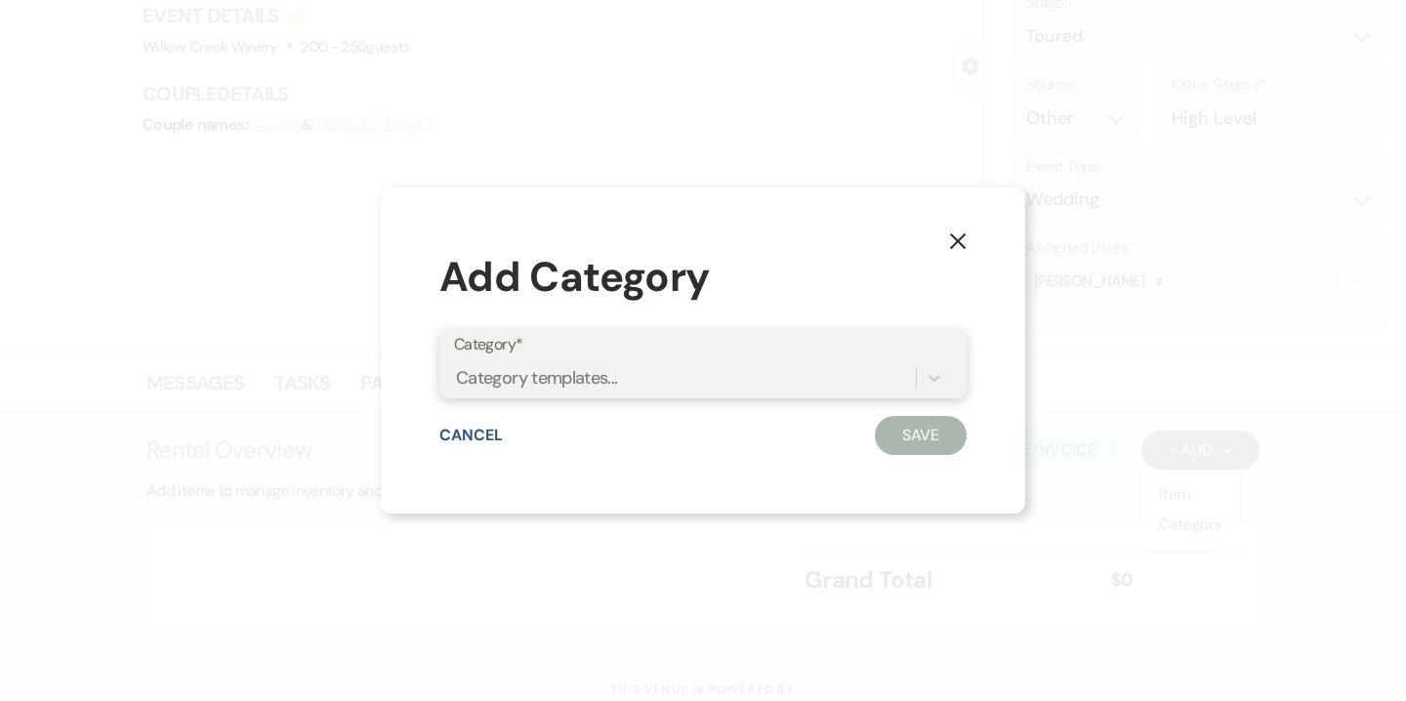
click at [672, 387] on div "Category templates..." at bounding box center [685, 377] width 462 height 34
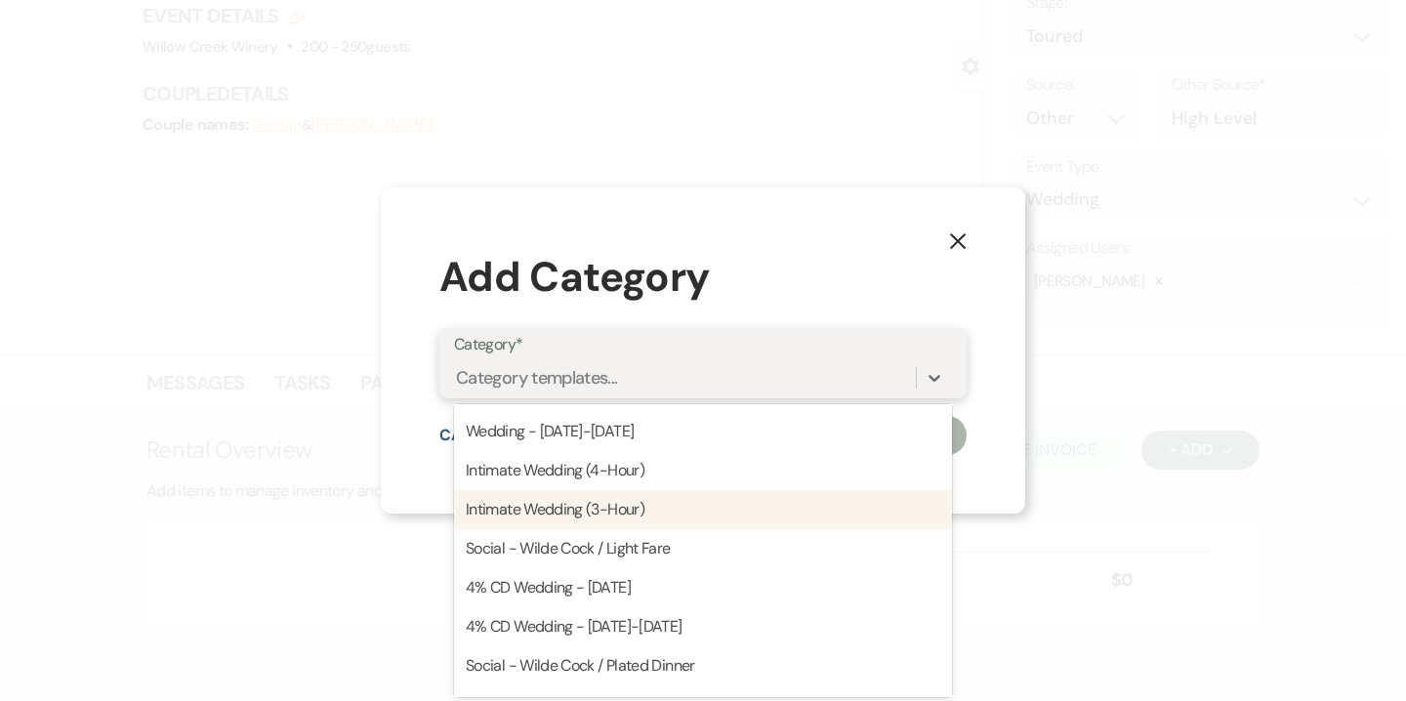
scroll to position [70, 0]
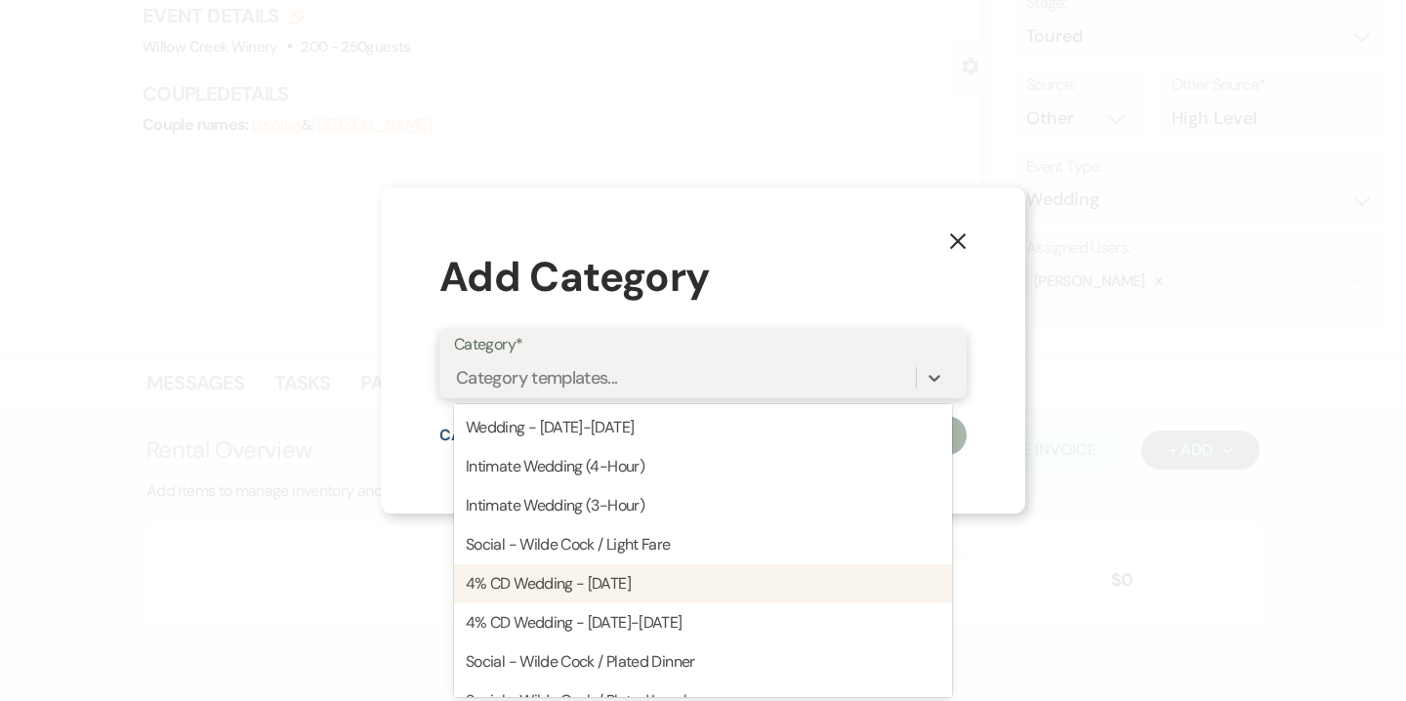
click at [669, 577] on div "4% CD Wedding - Saturday" at bounding box center [703, 583] width 498 height 39
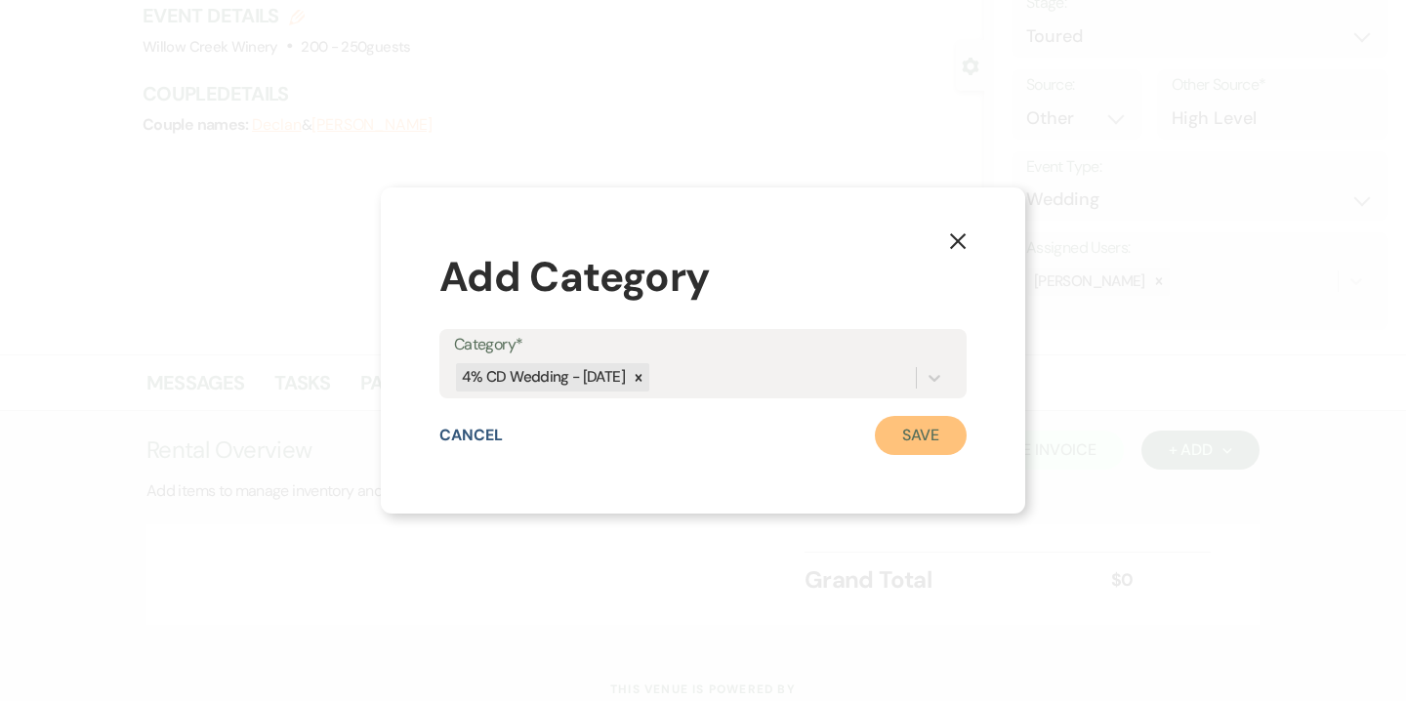
click at [922, 442] on button "Save" at bounding box center [921, 435] width 92 height 39
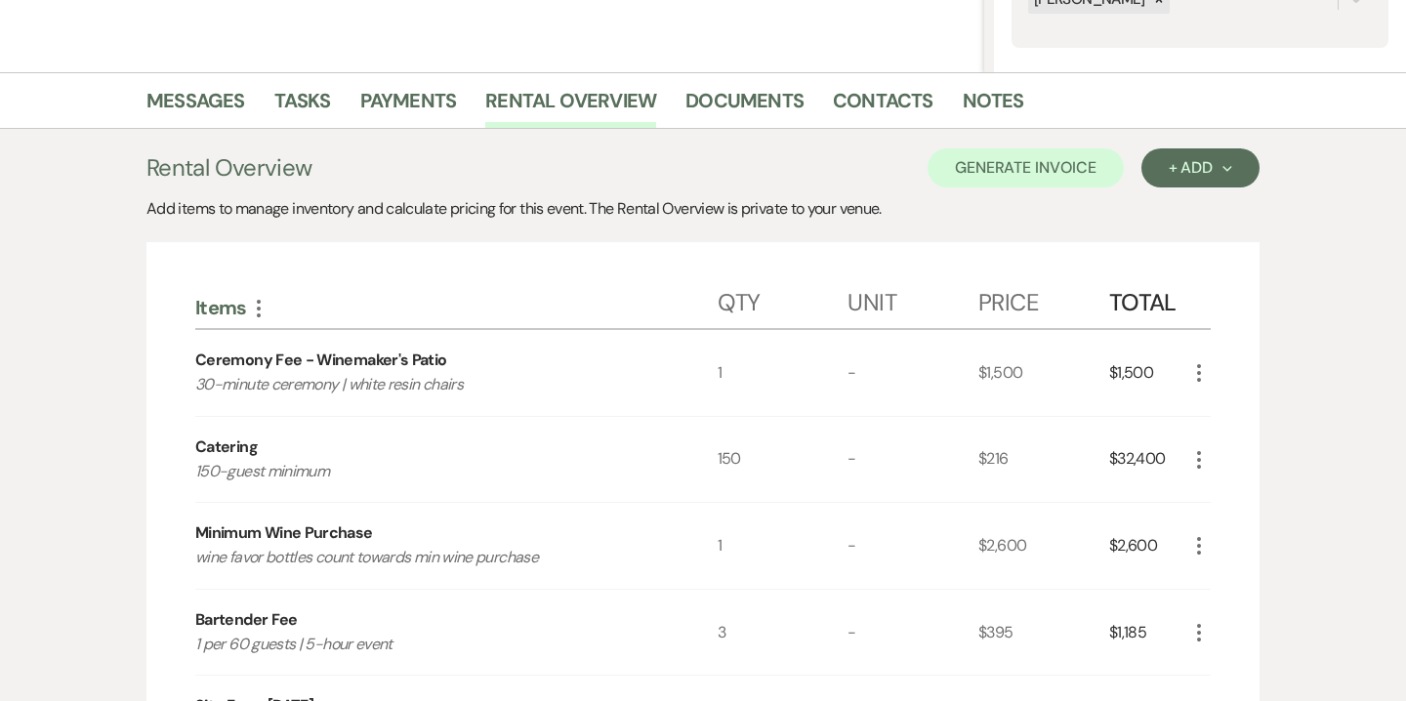
scroll to position [449, 0]
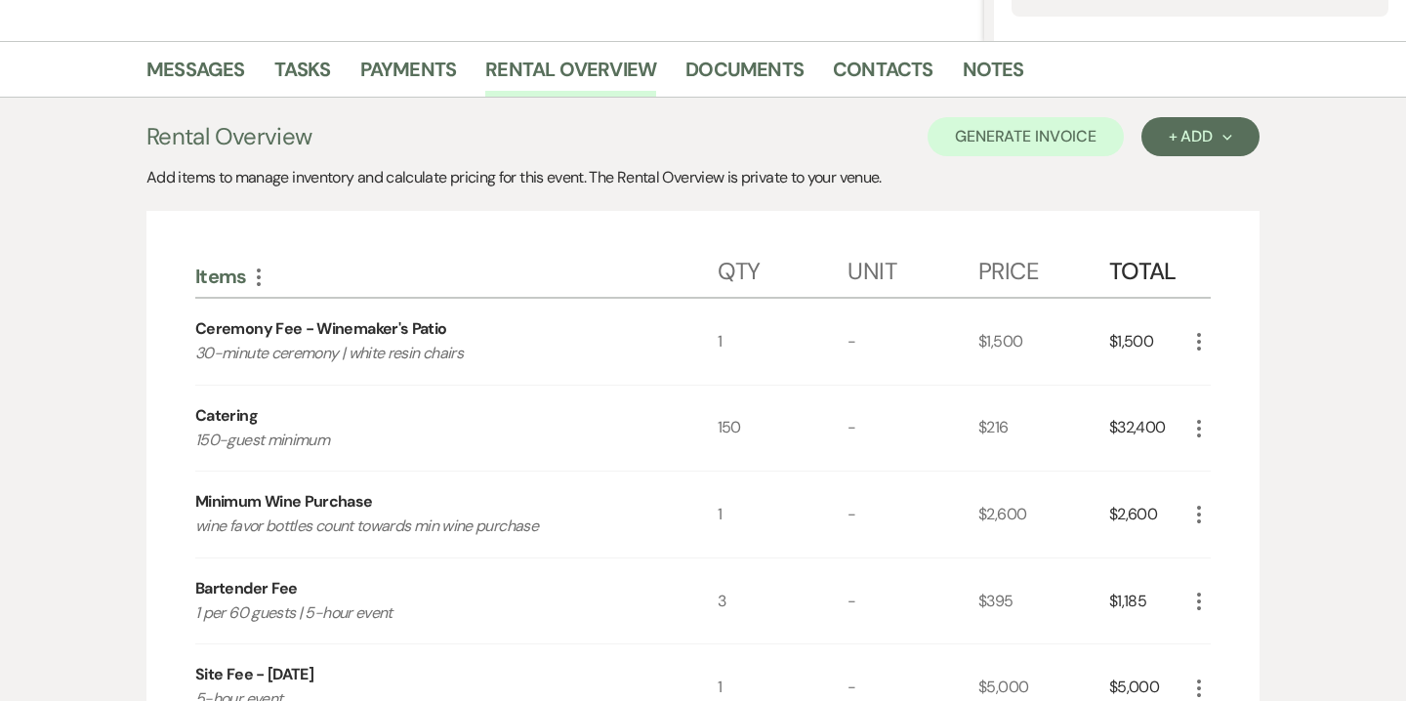
click at [1202, 342] on icon "More" at bounding box center [1198, 341] width 23 height 23
click at [1232, 410] on button "X Delete" at bounding box center [1239, 411] width 105 height 31
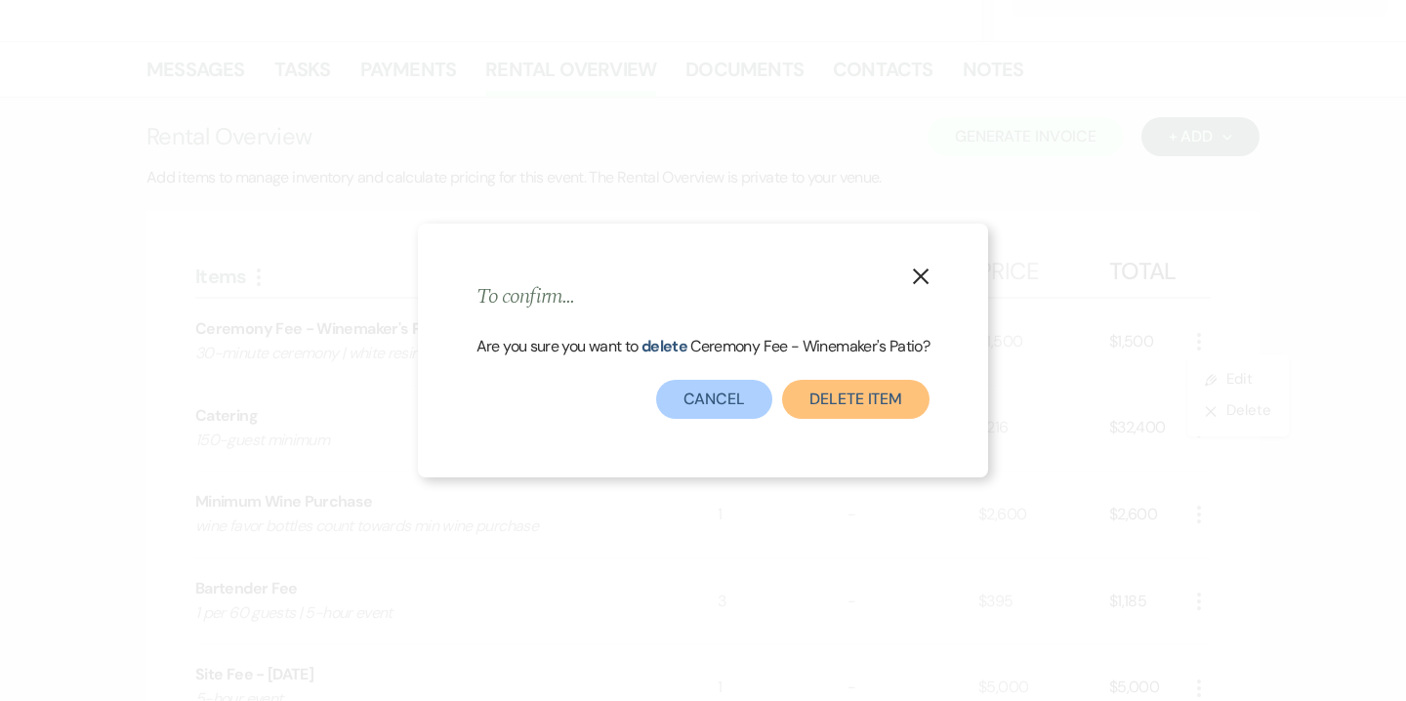
click at [835, 390] on button "Delete Item" at bounding box center [855, 399] width 147 height 39
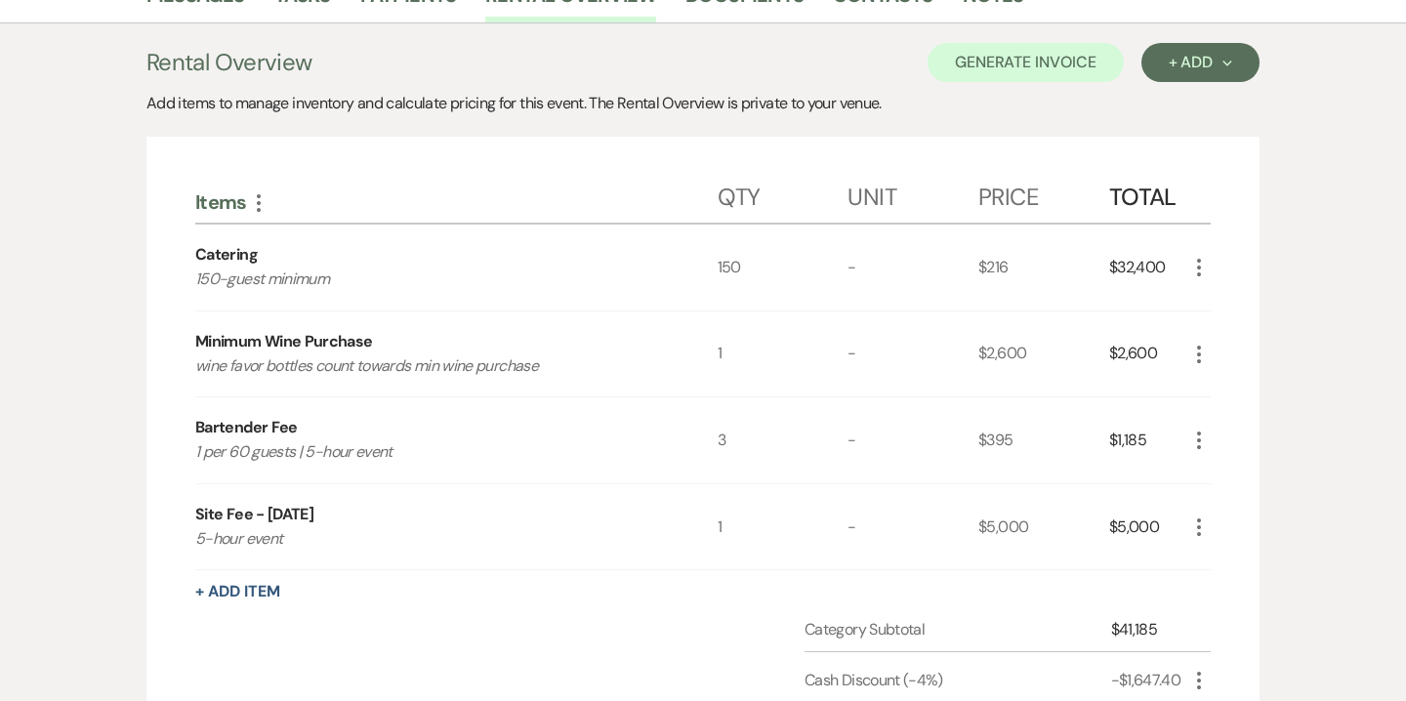
scroll to position [532, 0]
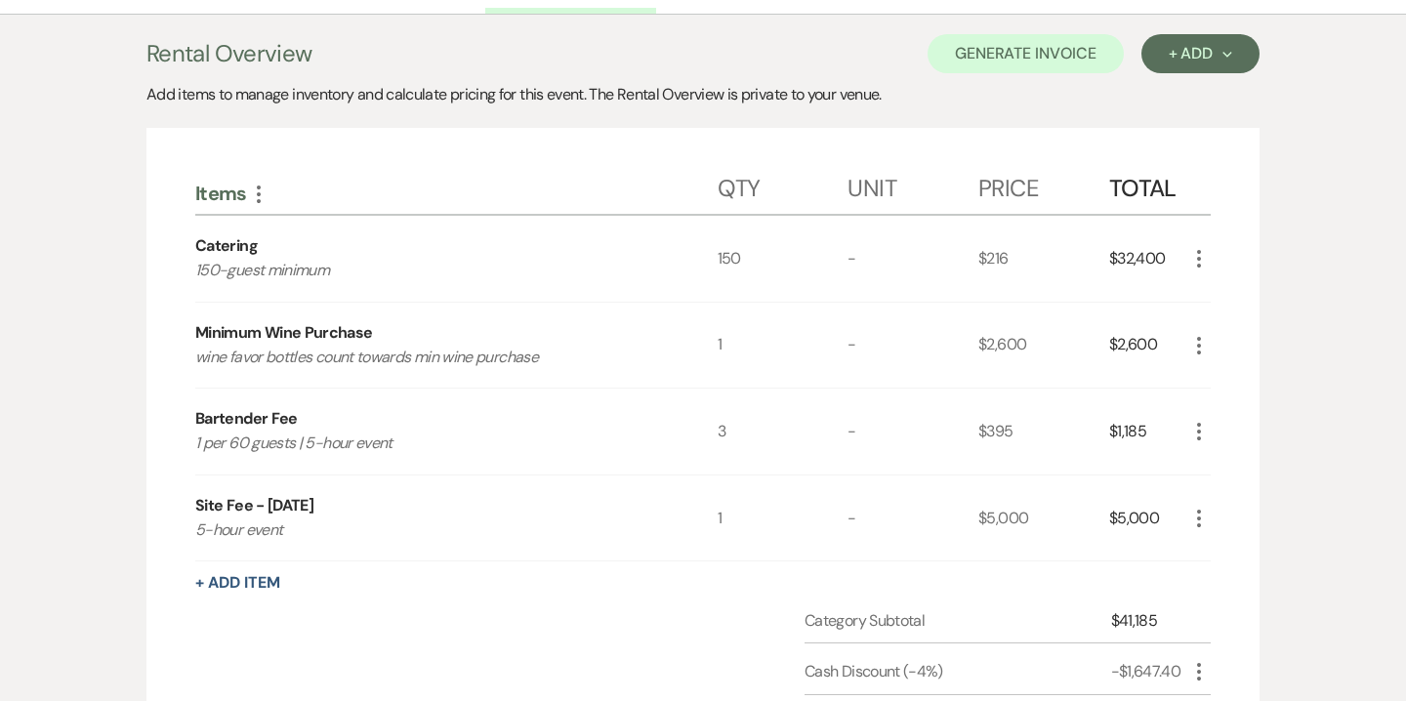
click at [1200, 254] on icon "More" at bounding box center [1198, 258] width 23 height 23
click at [1228, 294] on button "Pencil Edit" at bounding box center [1238, 296] width 102 height 31
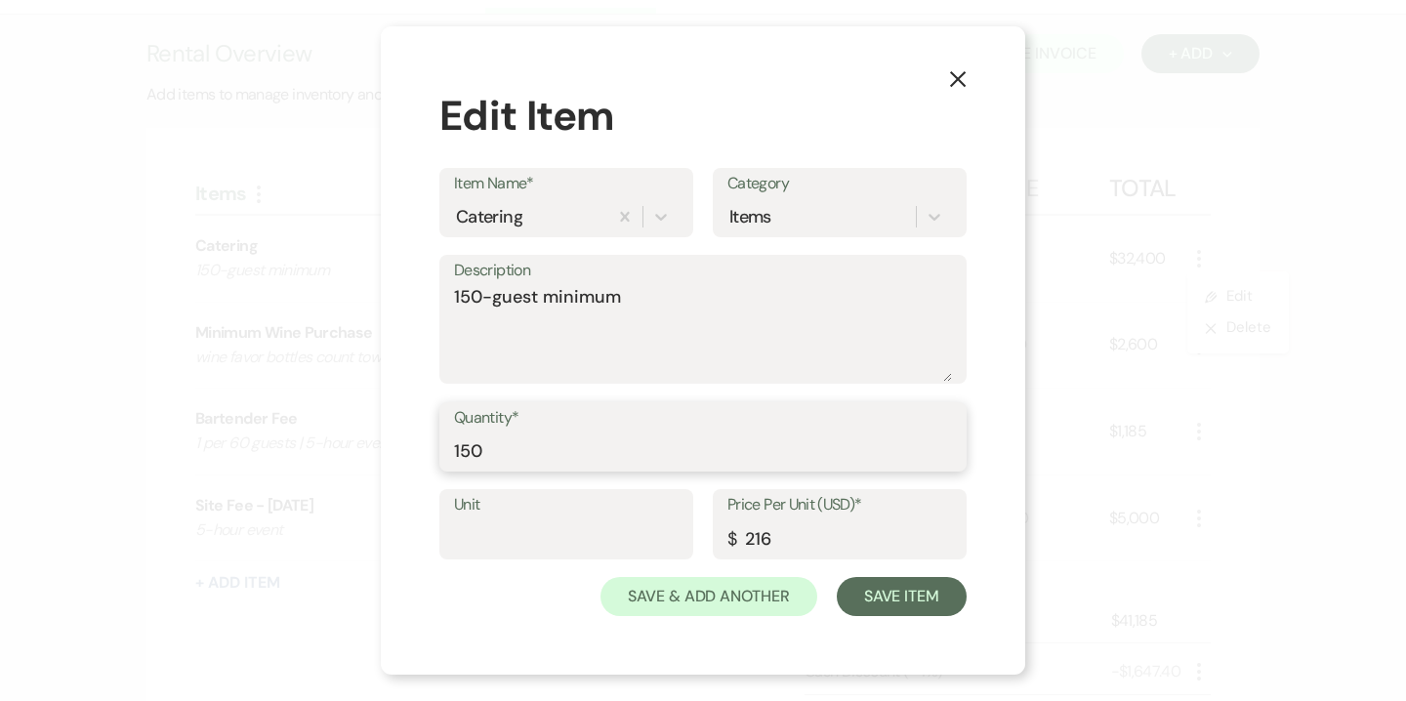
click at [462, 450] on input "150" at bounding box center [703, 451] width 498 height 38
type input "250"
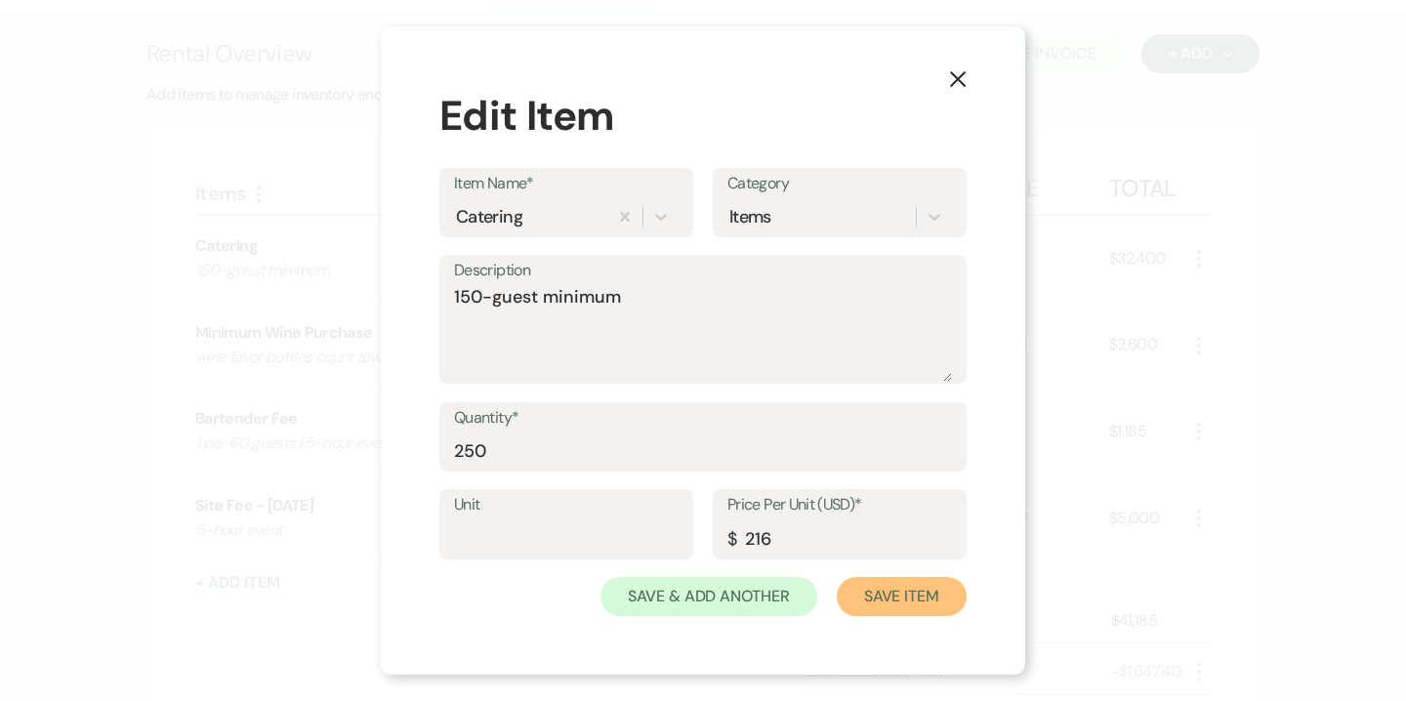
click at [896, 595] on button "Save Item" at bounding box center [902, 596] width 130 height 39
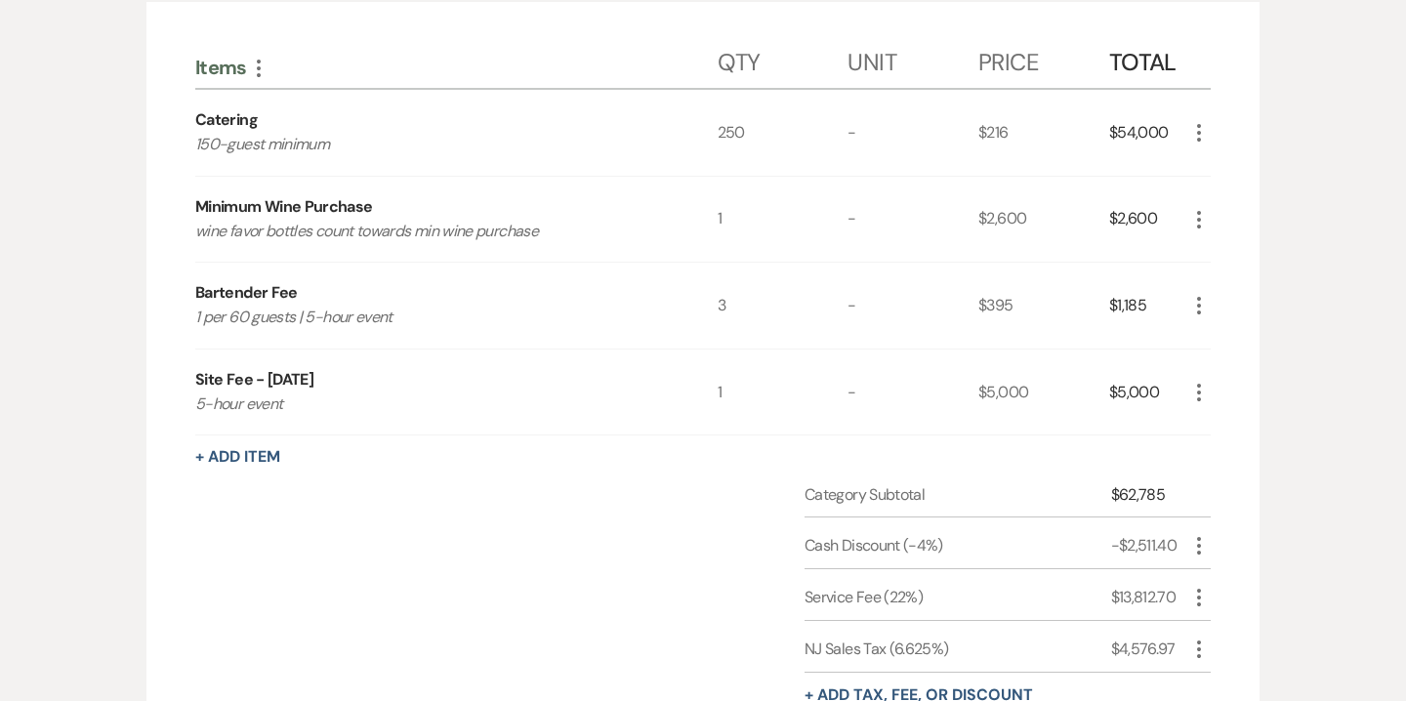
scroll to position [661, 0]
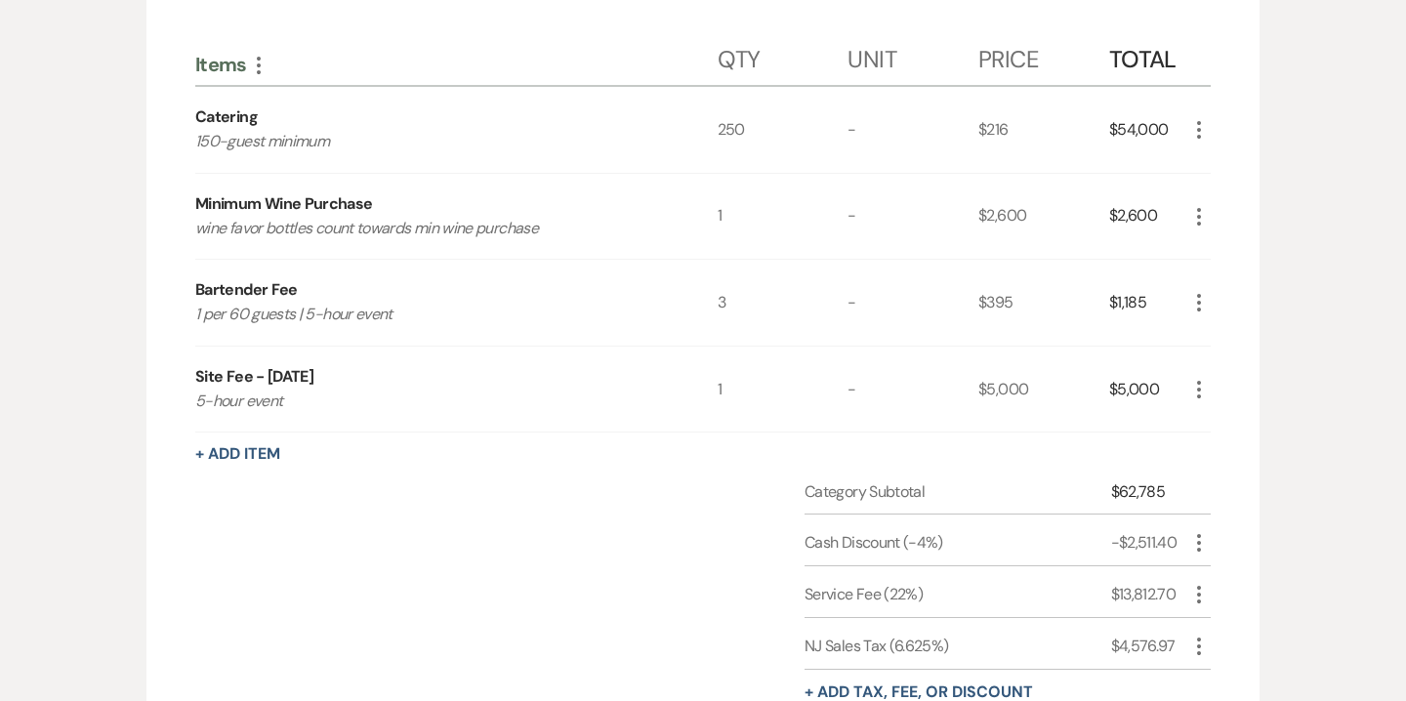
click at [1197, 301] on icon "More" at bounding box center [1198, 302] width 23 height 23
click at [1230, 344] on button "Pencil Edit" at bounding box center [1238, 340] width 102 height 31
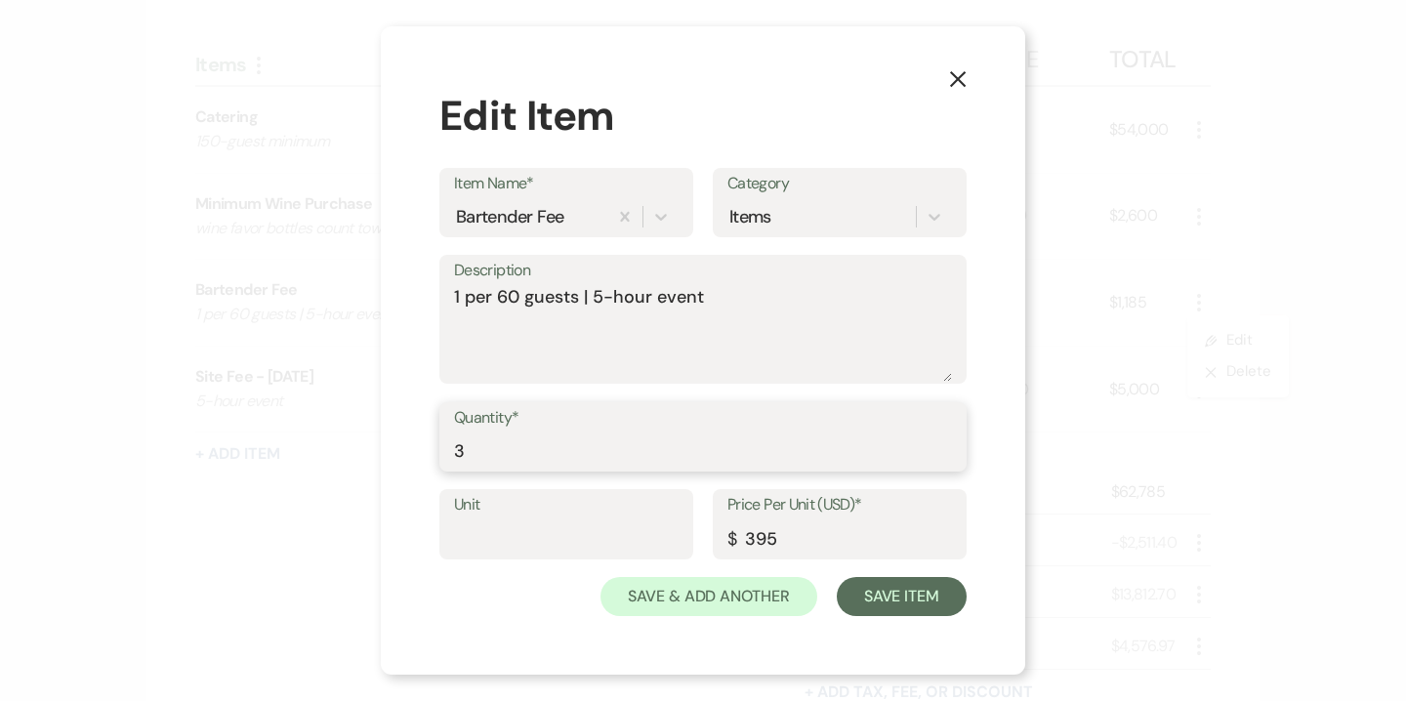
click at [591, 442] on input "3" at bounding box center [703, 451] width 498 height 38
type input "5"
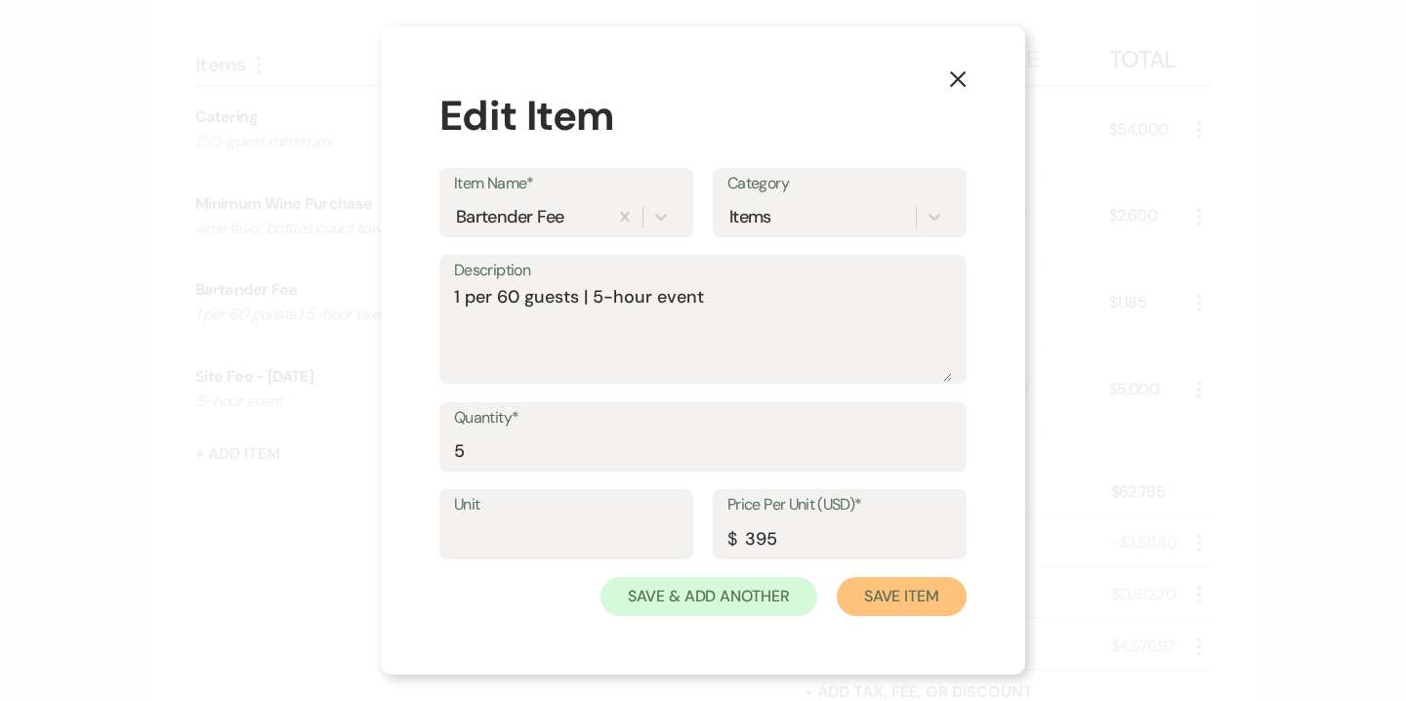
click at [872, 604] on button "Save Item" at bounding box center [902, 596] width 130 height 39
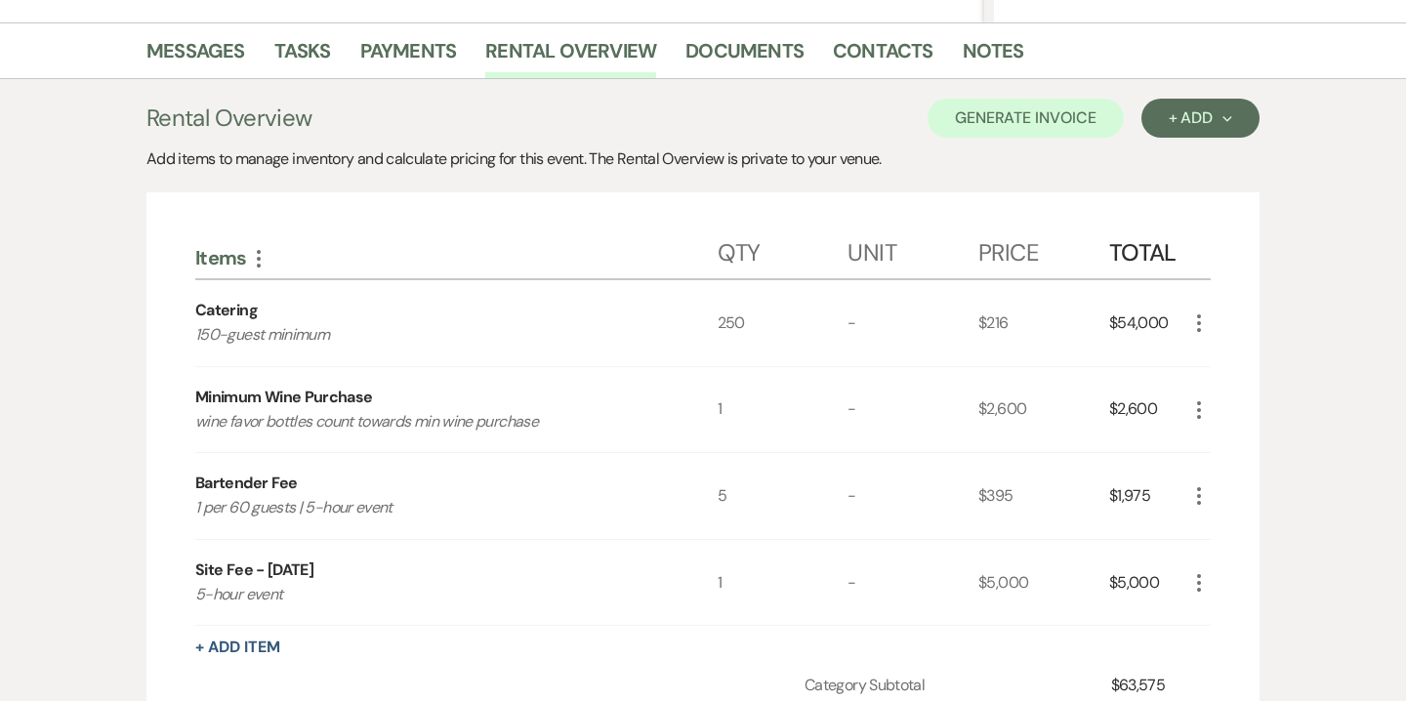
scroll to position [469, 0]
click at [1069, 116] on button "Generate Invoice" at bounding box center [1026, 117] width 196 height 39
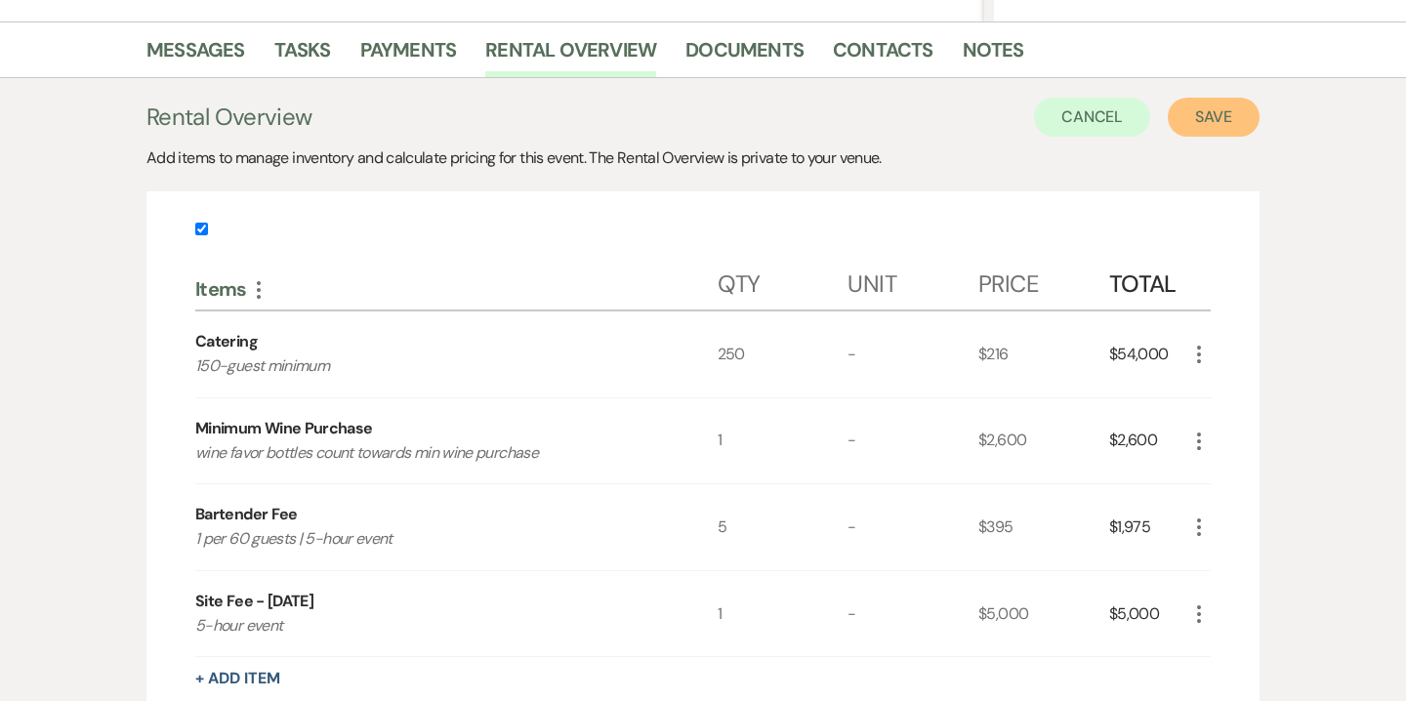
click at [1221, 107] on button "Save" at bounding box center [1214, 117] width 92 height 39
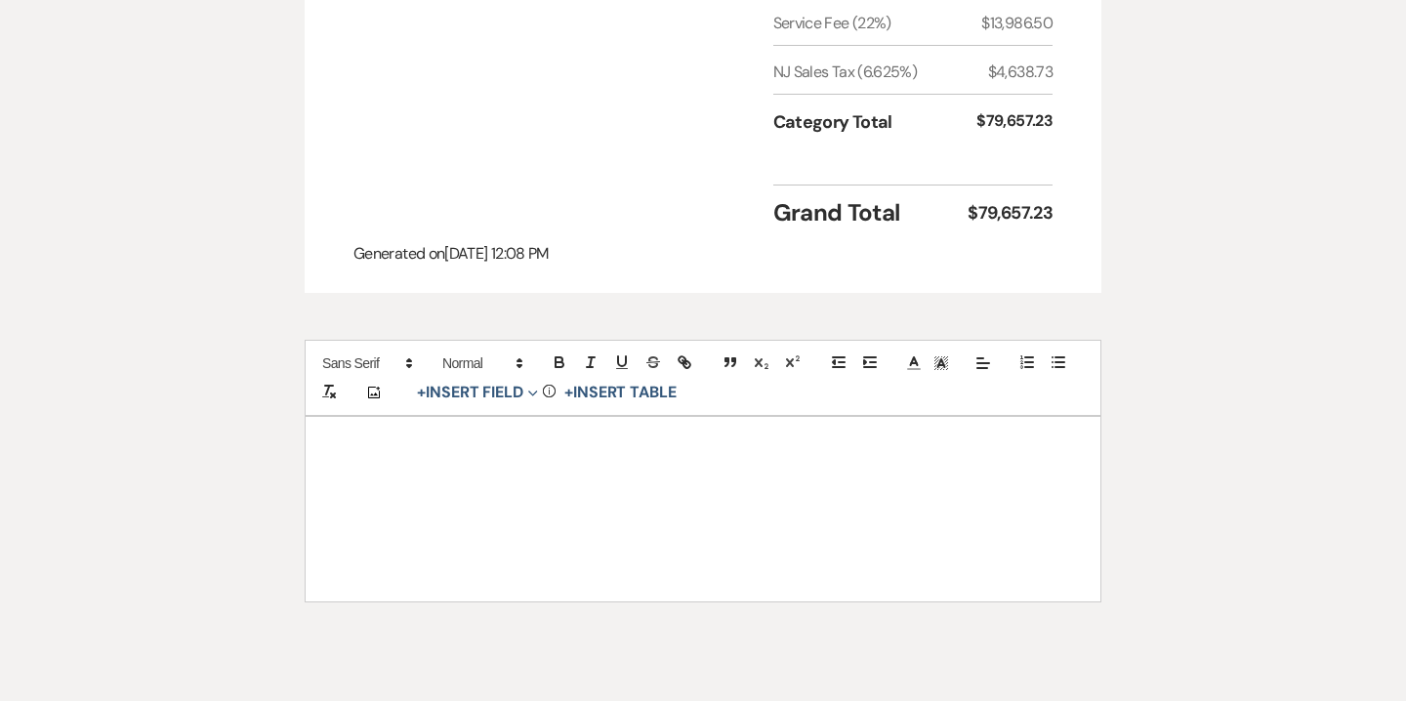
click at [967, 453] on div at bounding box center [703, 509] width 795 height 184
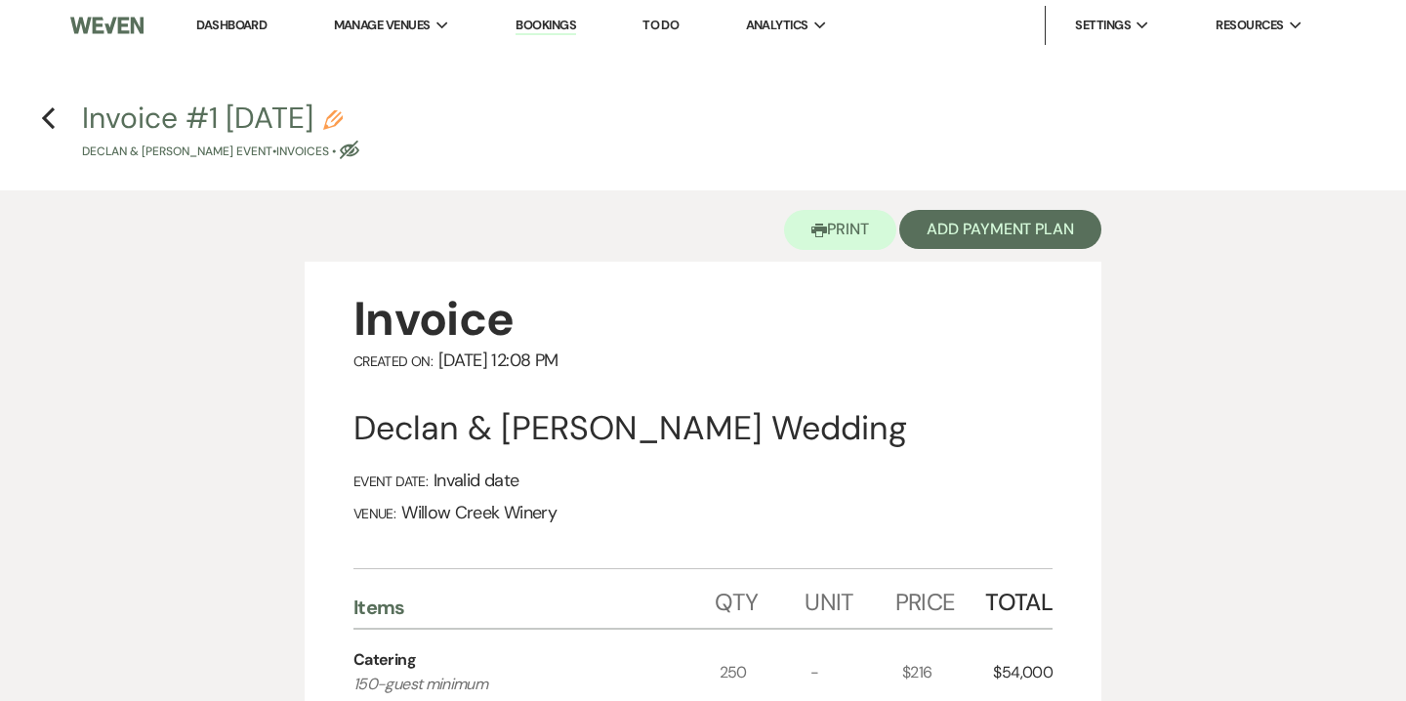
click at [343, 127] on icon "Pencil" at bounding box center [333, 120] width 20 height 20
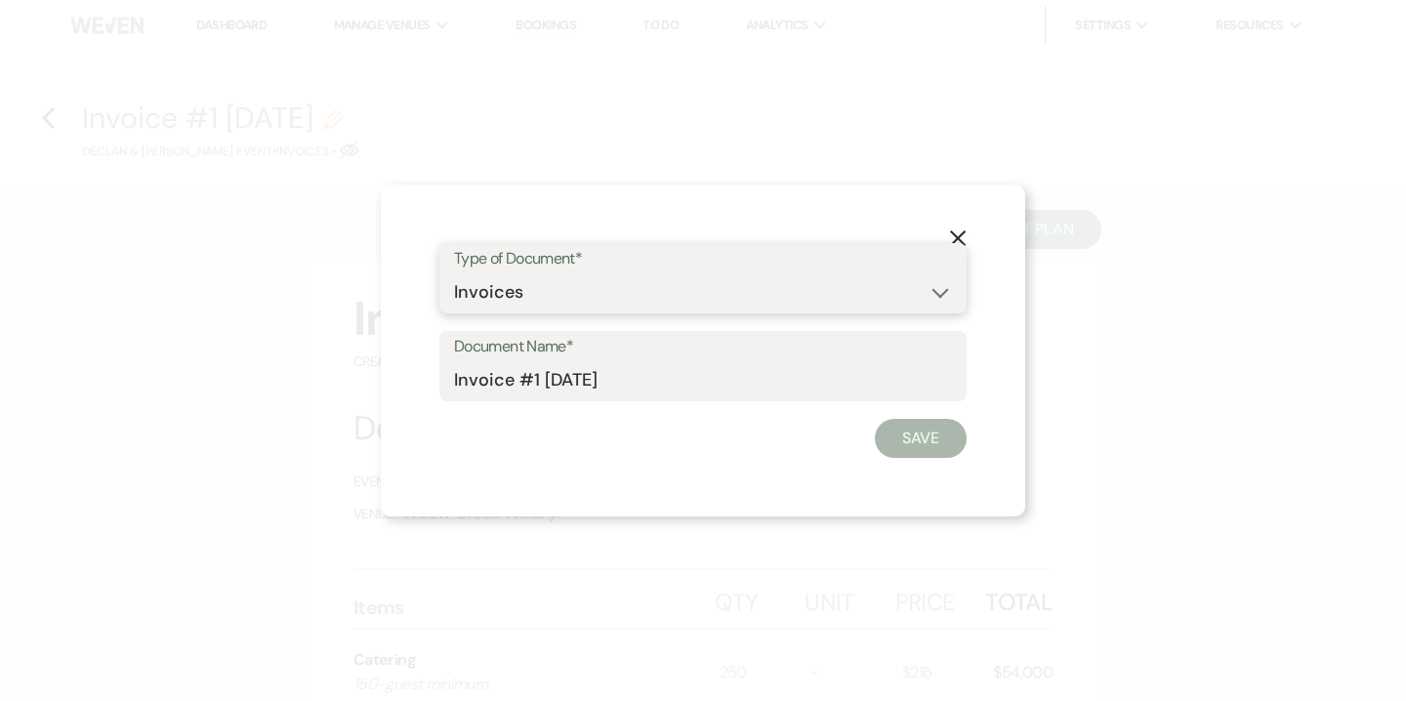
click at [499, 299] on select "Special Event Insurance Vendor Certificate of Insurance Contracts / Rental Agre…" at bounding box center [703, 292] width 498 height 38
select select "8"
click at [454, 273] on select "Special Event Insurance Vendor Certificate of Insurance Contracts / Rental Agre…" at bounding box center [703, 292] width 498 height 38
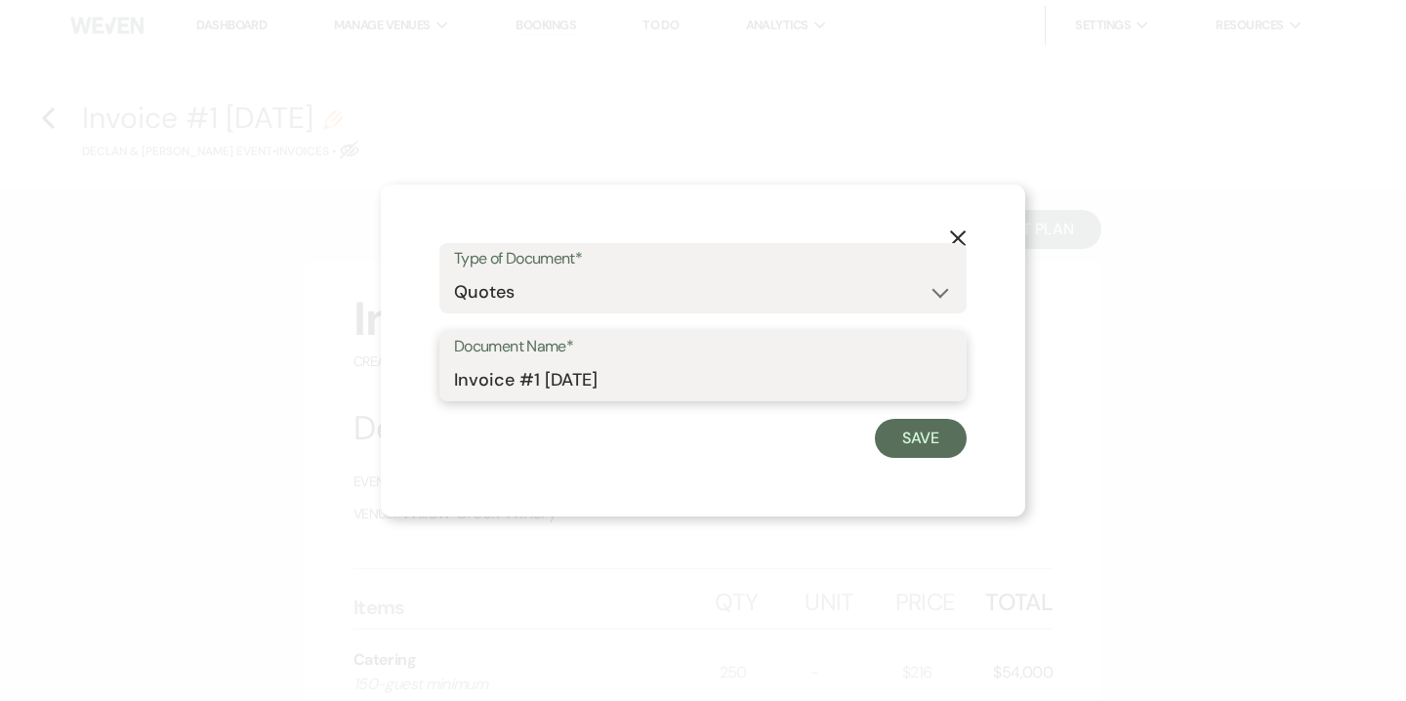
drag, startPoint x: 502, startPoint y: 378, endPoint x: 371, endPoint y: 377, distance: 130.9
click at [371, 377] on div "X Type of Document* Special Event Insurance Vendor Certificate of Insurance Con…" at bounding box center [703, 350] width 1406 height 701
click at [536, 382] on input "Quote #1 9-20-2025" at bounding box center [703, 380] width 498 height 38
click at [717, 396] on input "Quote #1 (9-20-2025" at bounding box center [703, 380] width 498 height 38
type input "Quote #1 (9-20-2025) - 250 guests | cash discount"
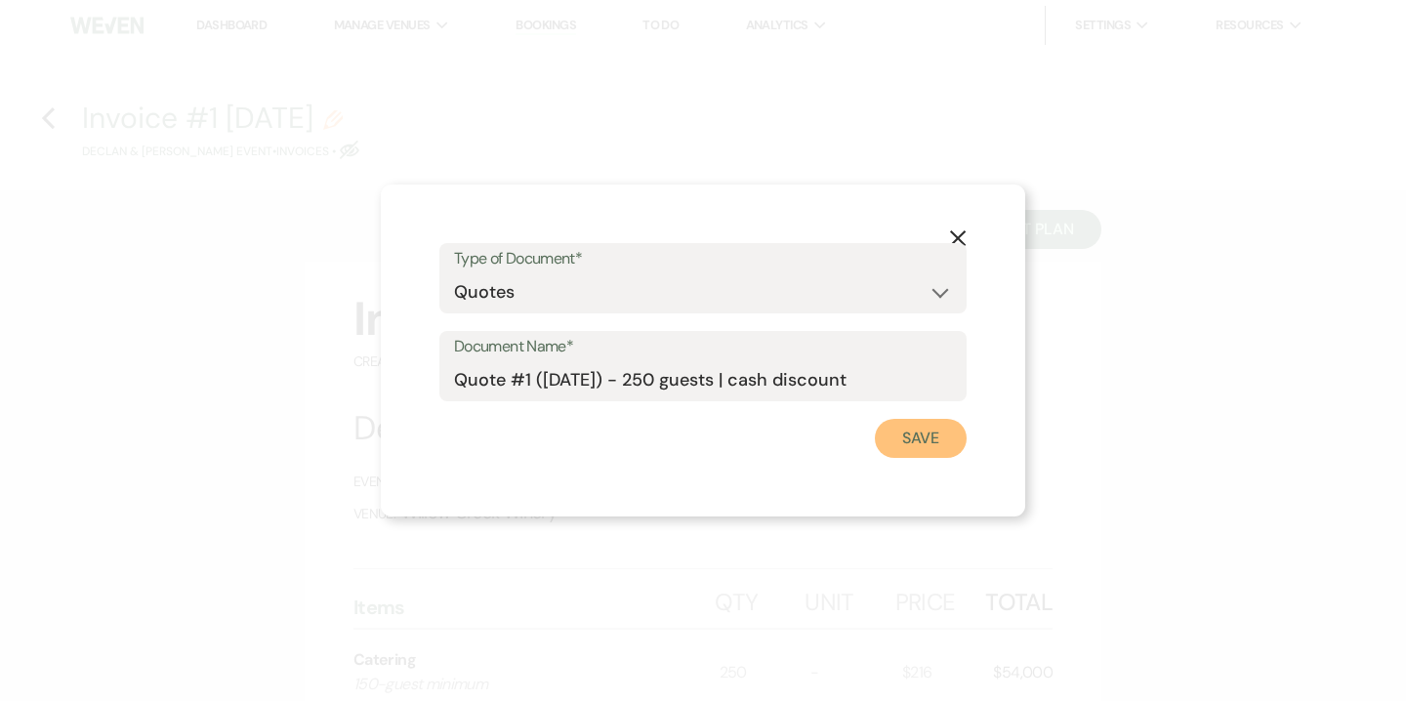
click at [910, 434] on button "Save" at bounding box center [921, 438] width 92 height 39
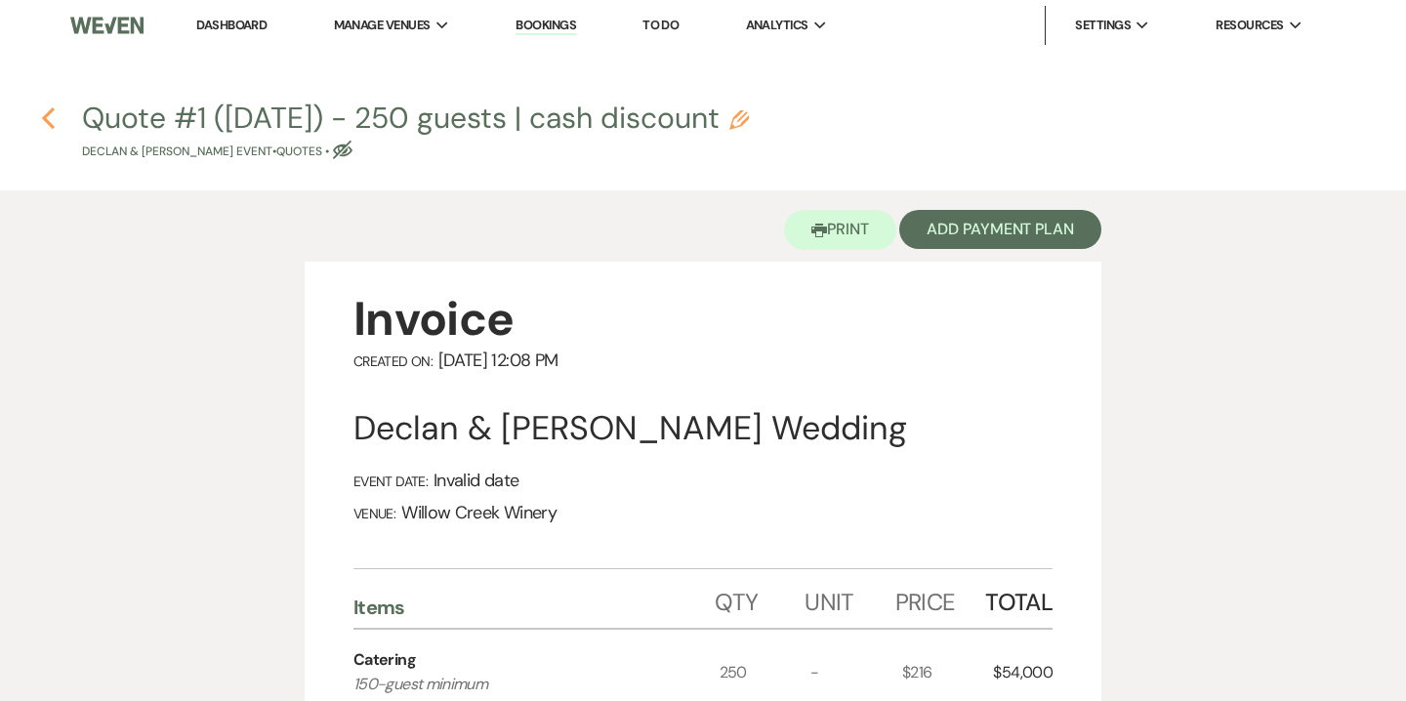
click at [48, 118] on icon "Previous" at bounding box center [48, 117] width 15 height 23
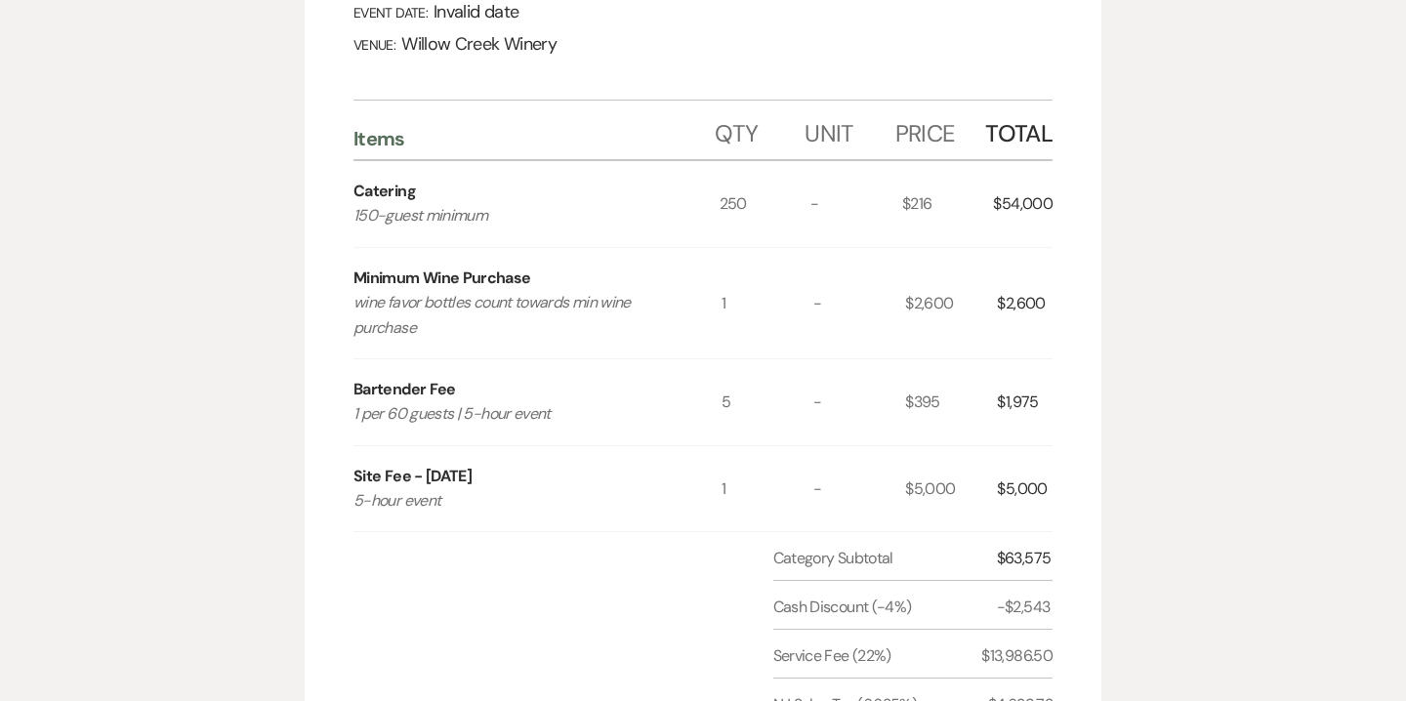
select select "5"
select select "14"
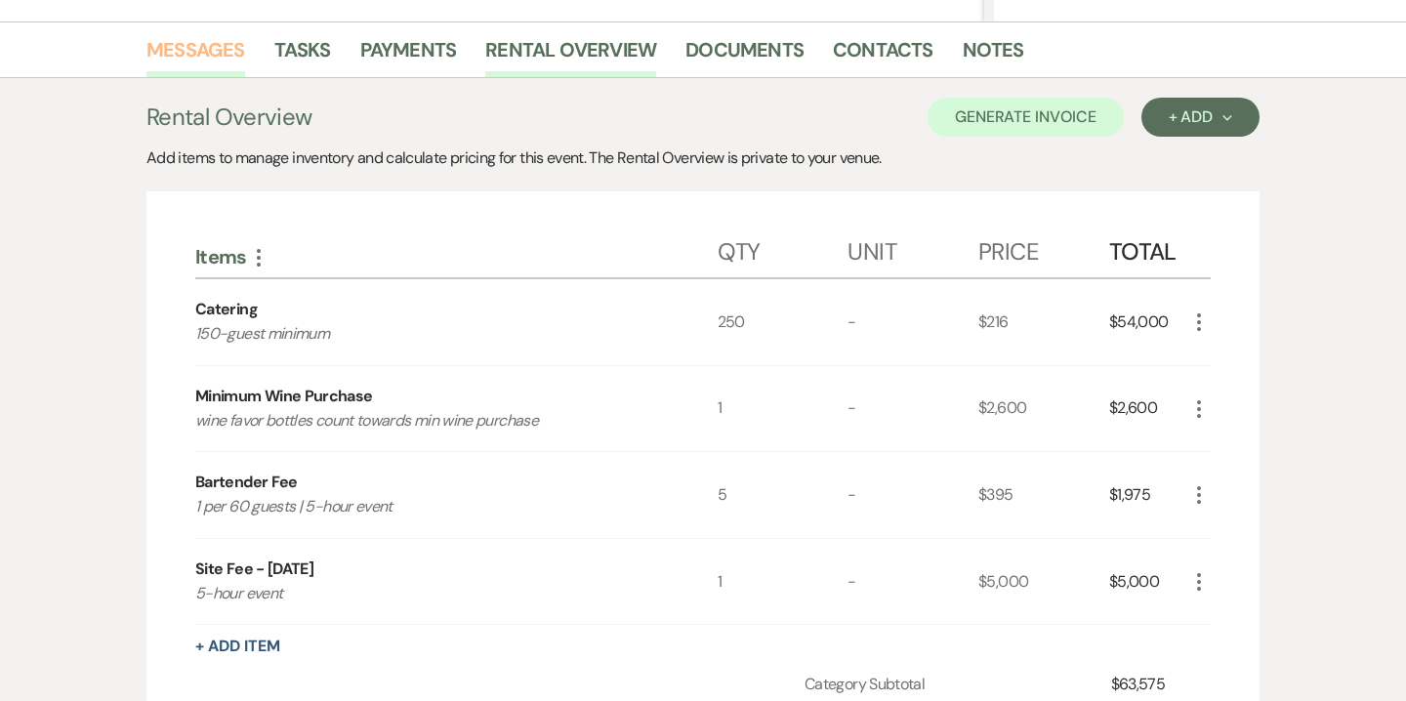
click at [225, 70] on link "Messages" at bounding box center [195, 55] width 99 height 43
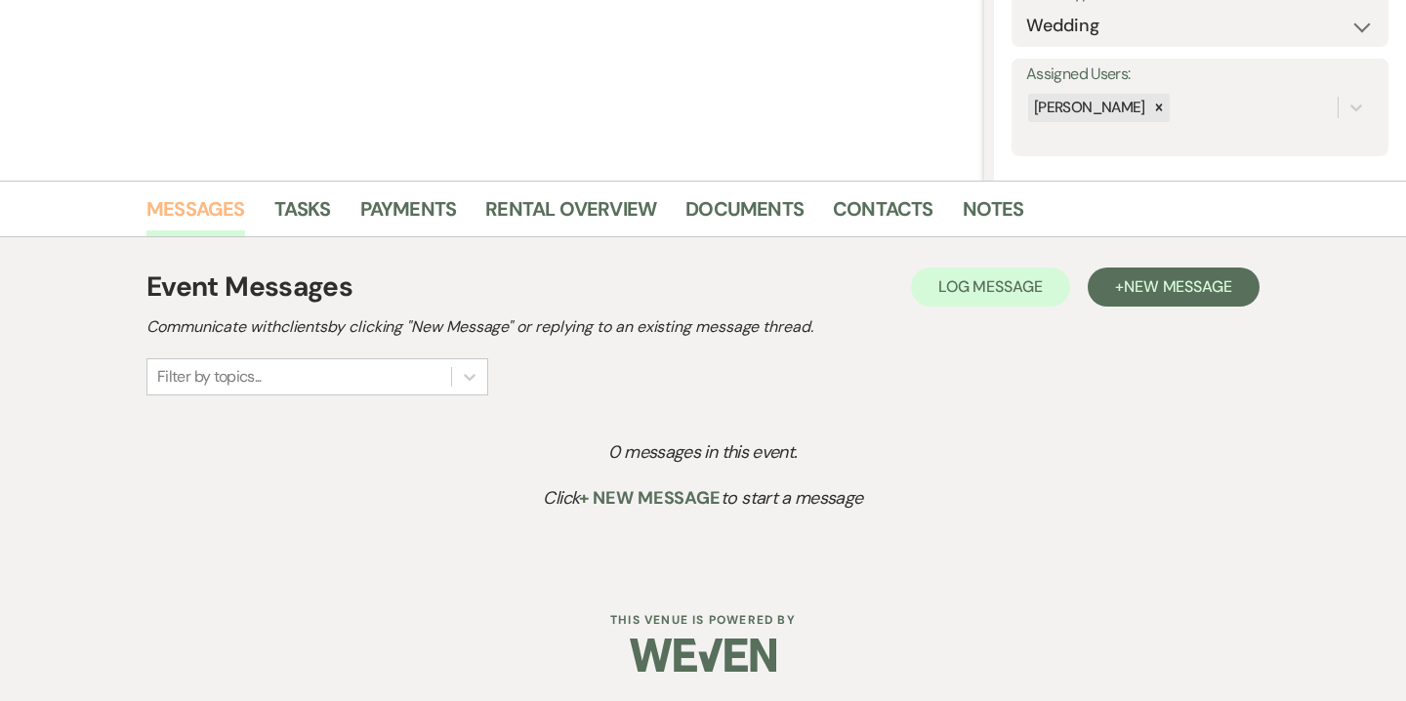
scroll to position [310, 0]
click at [1145, 290] on span "New Message" at bounding box center [1178, 286] width 108 height 21
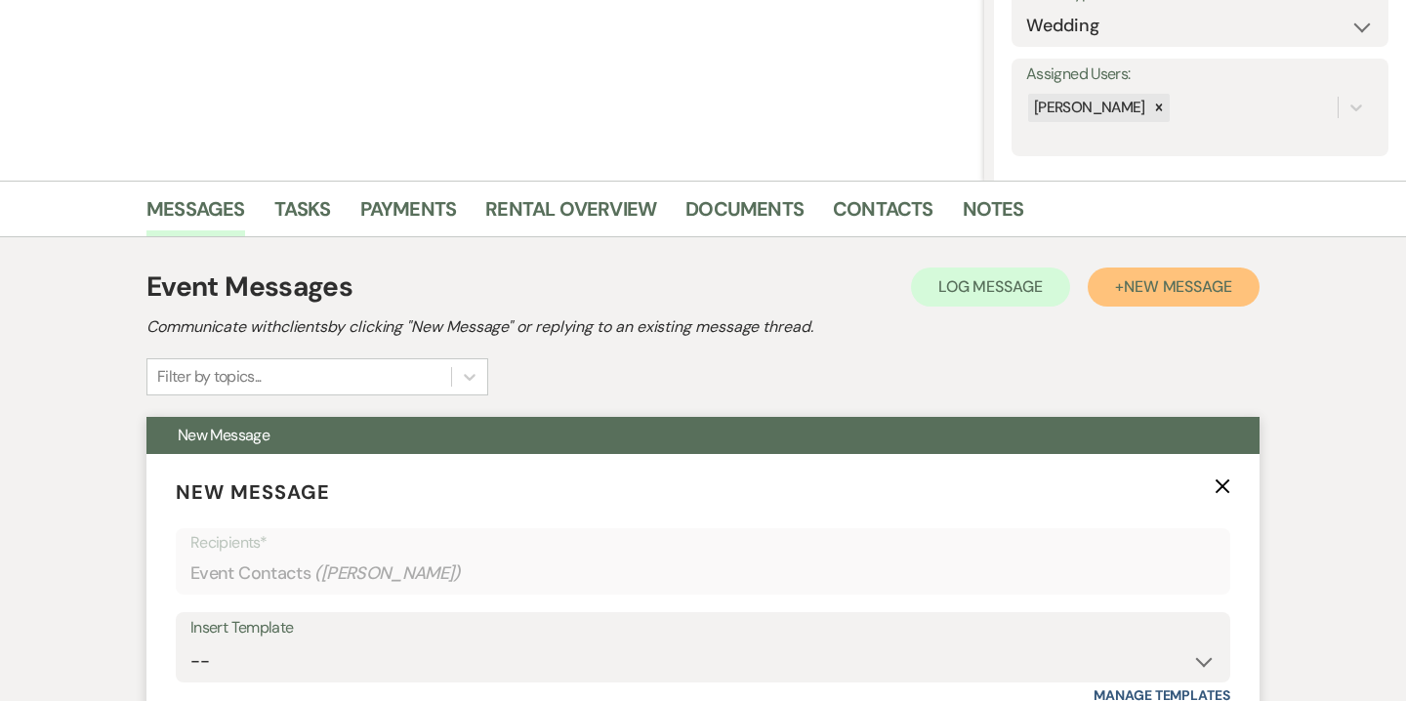
scroll to position [781, 0]
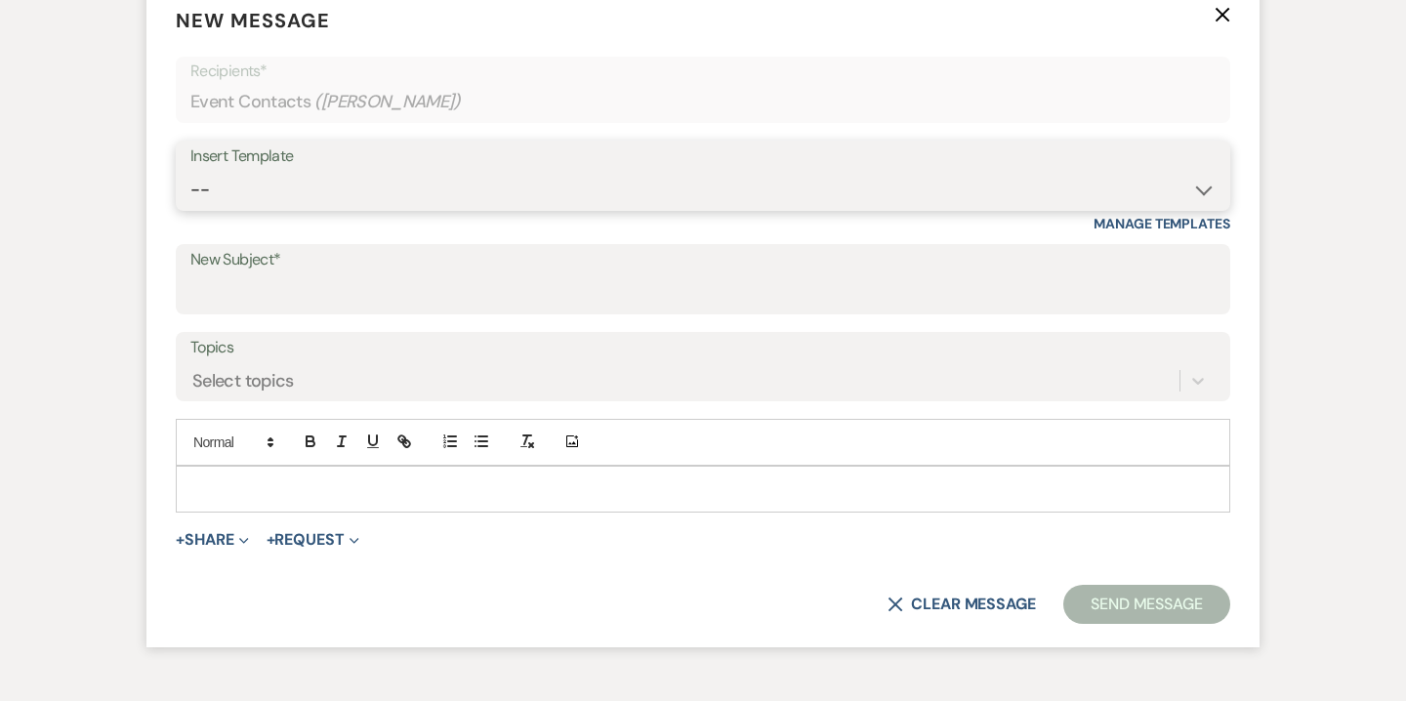
click at [719, 195] on select "-- Weven Planning Portal Introduction (Booked Events) 6-Month Check-in Review R…" at bounding box center [702, 190] width 1025 height 38
select select "3669"
click at [190, 171] on select "-- Weven Planning Portal Introduction (Booked Events) 6-Month Check-in Review R…" at bounding box center [702, 190] width 1025 height 38
type input "So Nice to Meet You!"
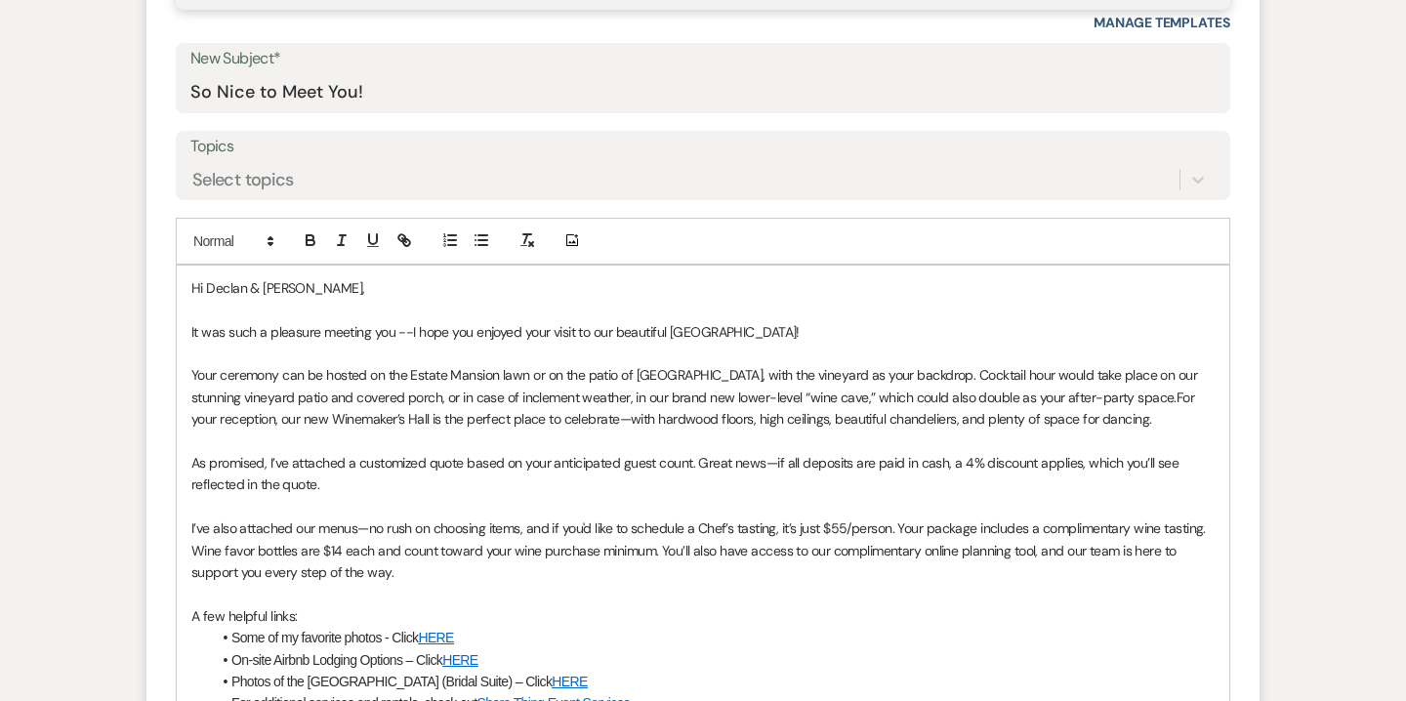
scroll to position [984, 0]
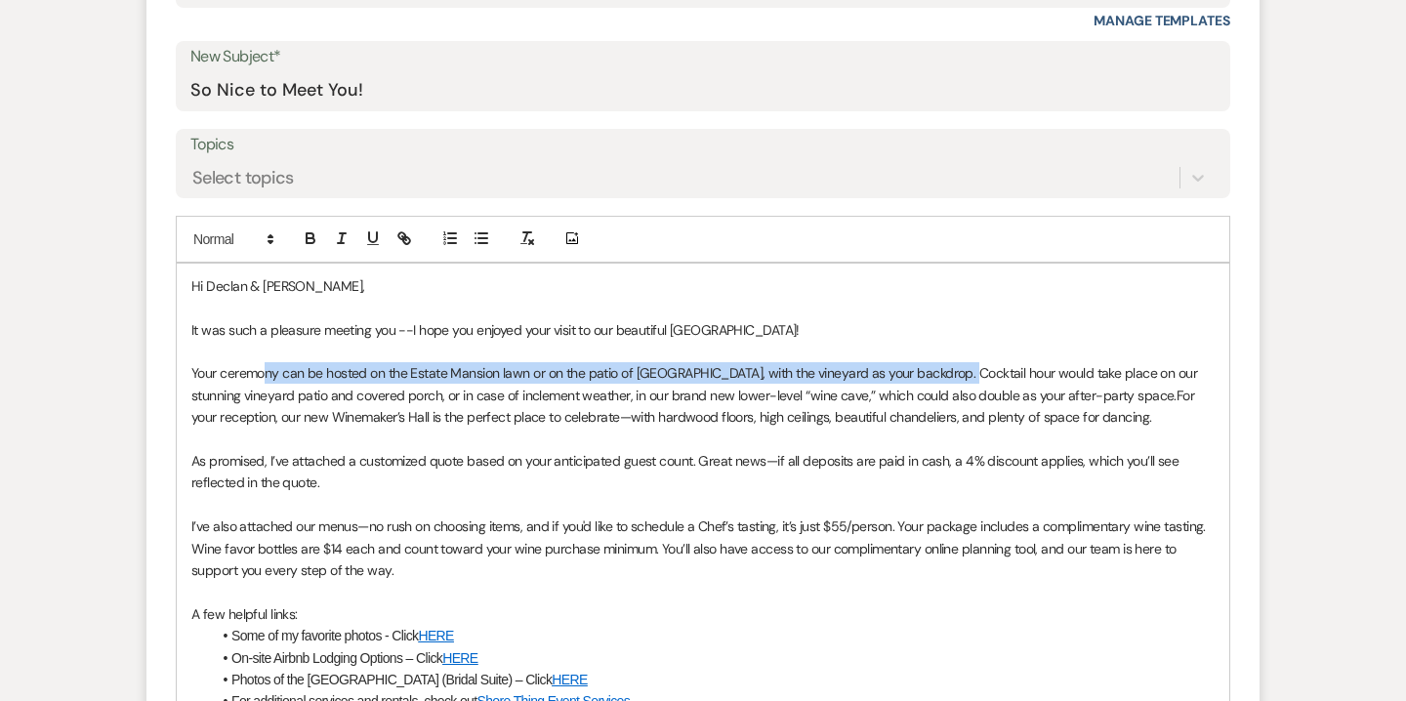
drag, startPoint x: 951, startPoint y: 372, endPoint x: 268, endPoint y: 371, distance: 683.6
click at [268, 371] on span "Your ceremony can be hosted on the Estate Mansion lawn or on the patio of Winem…" at bounding box center [696, 383] width 1010 height 39
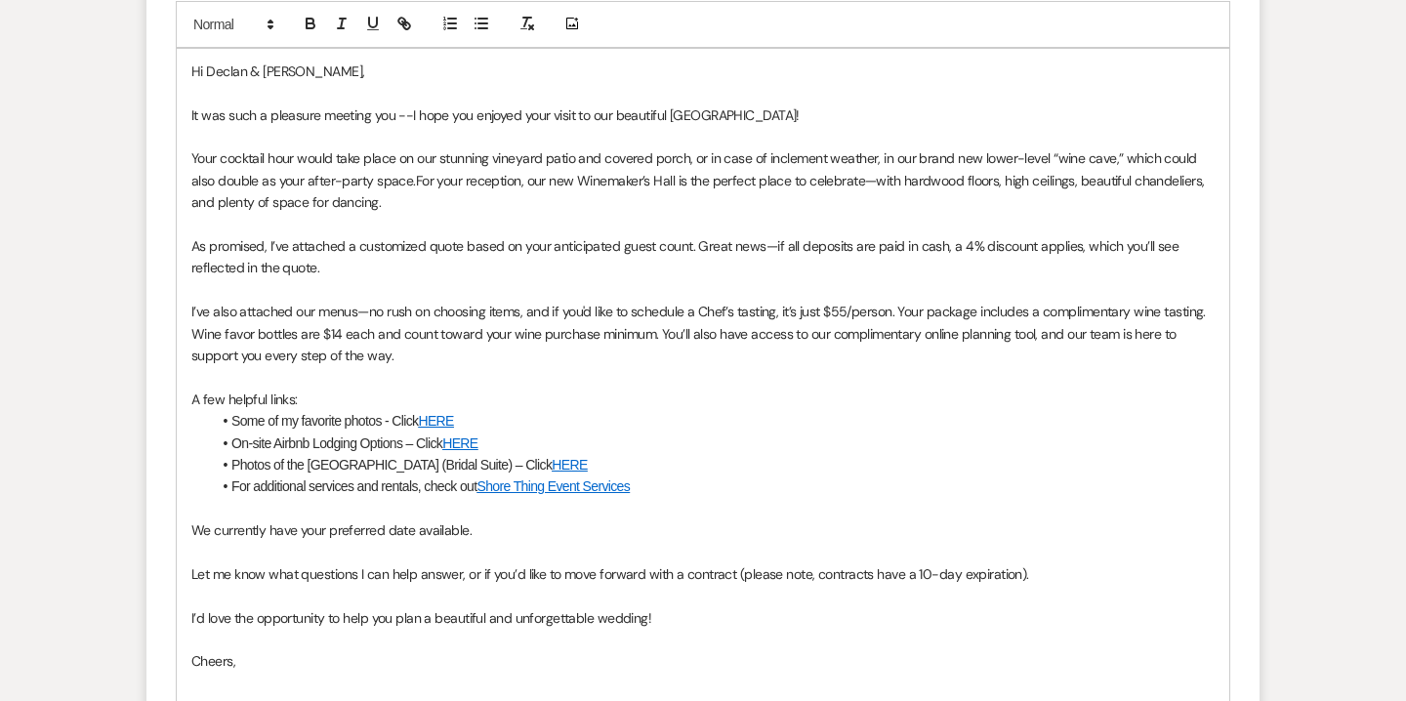
scroll to position [1217, 0]
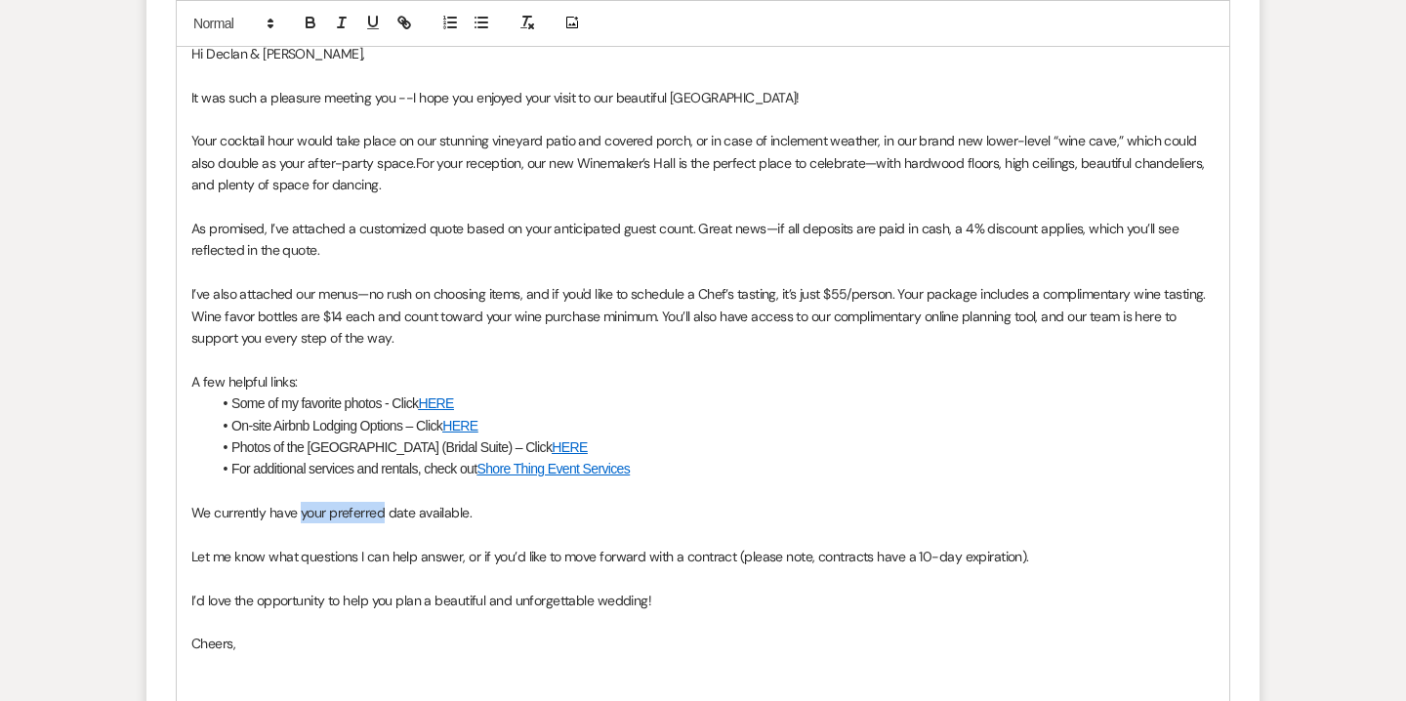
drag, startPoint x: 301, startPoint y: 513, endPoint x: 383, endPoint y: 516, distance: 82.1
click at [383, 516] on span "We currently have your preferred date available." at bounding box center [331, 513] width 280 height 18
click at [383, 512] on span "We currently have fall/winter date available." at bounding box center [317, 513] width 253 height 18
click at [360, 515] on span "We currently have fall/winter dates available." at bounding box center [320, 513] width 259 height 18
click at [484, 514] on p "We currently have fall/winter 2026 dates available." at bounding box center [702, 512] width 1023 height 21
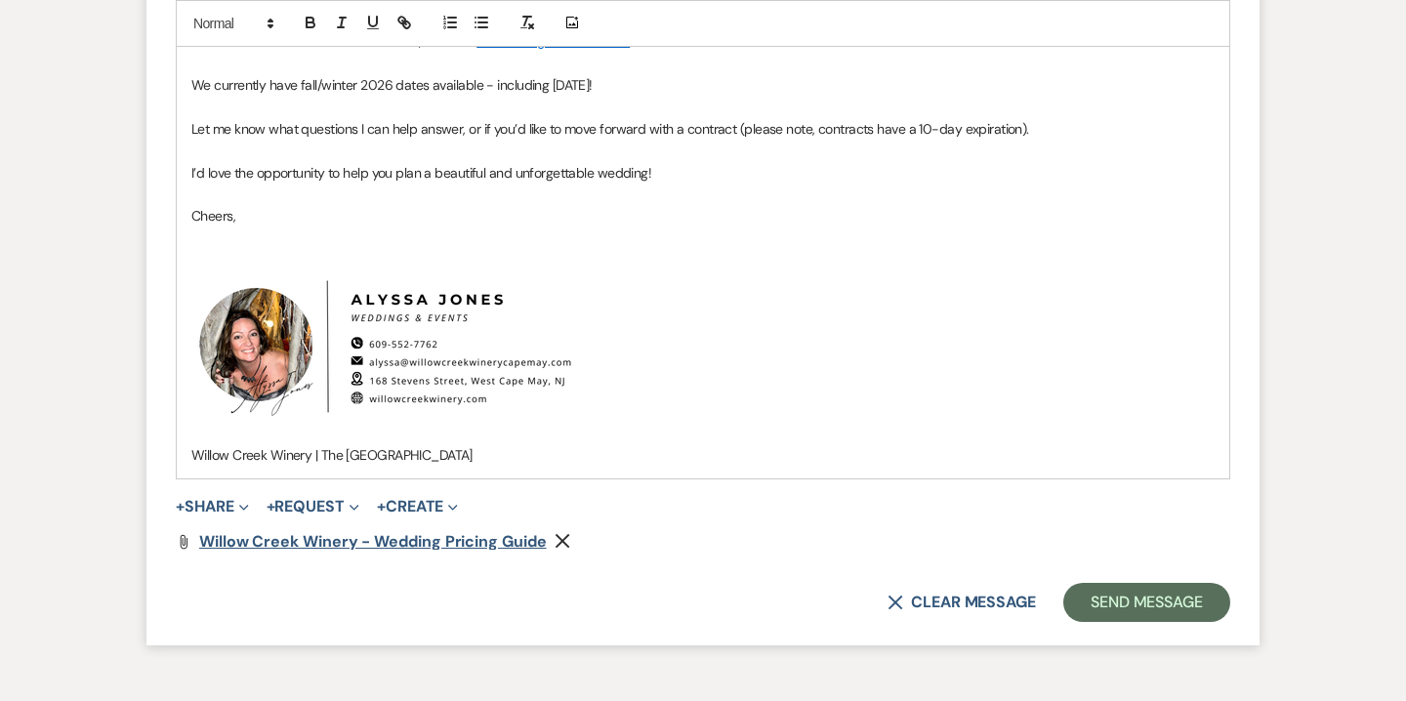
scroll to position [1658, 0]
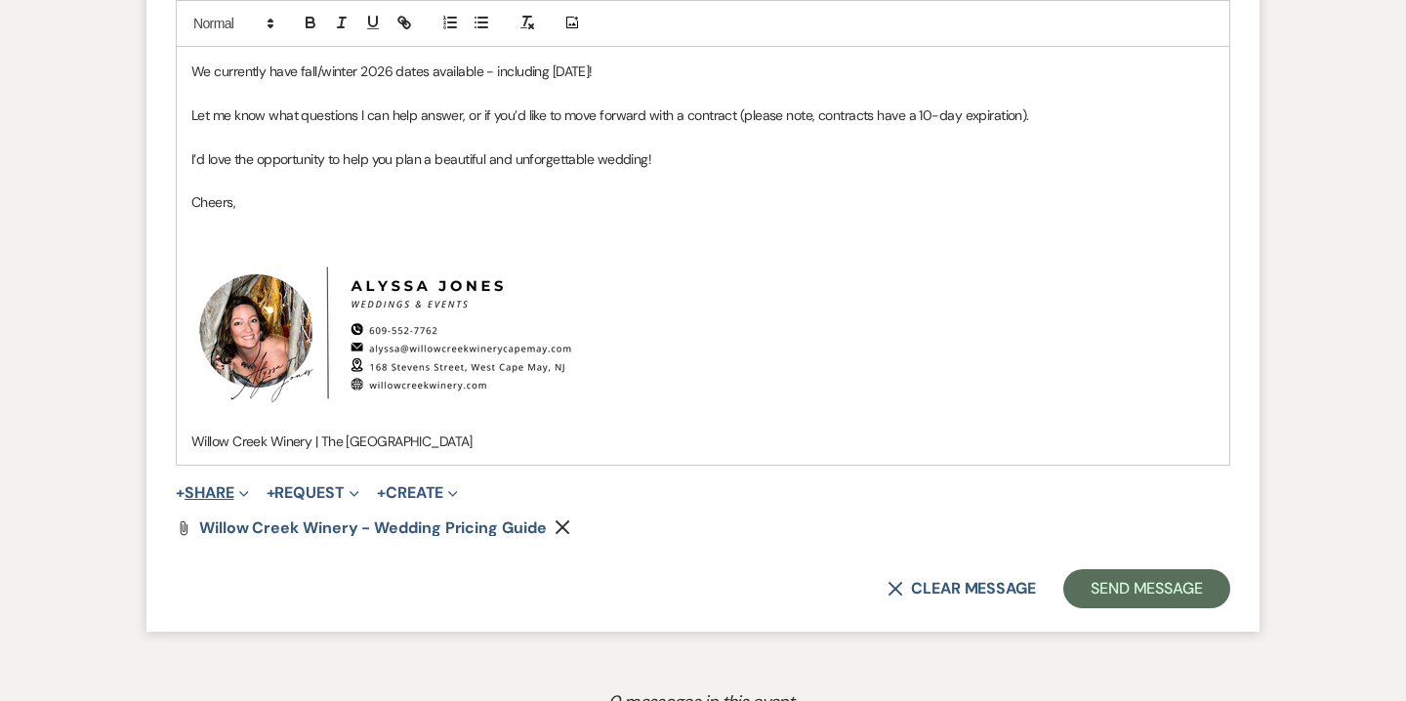
click at [238, 489] on span "Expand" at bounding box center [241, 492] width 15 height 21
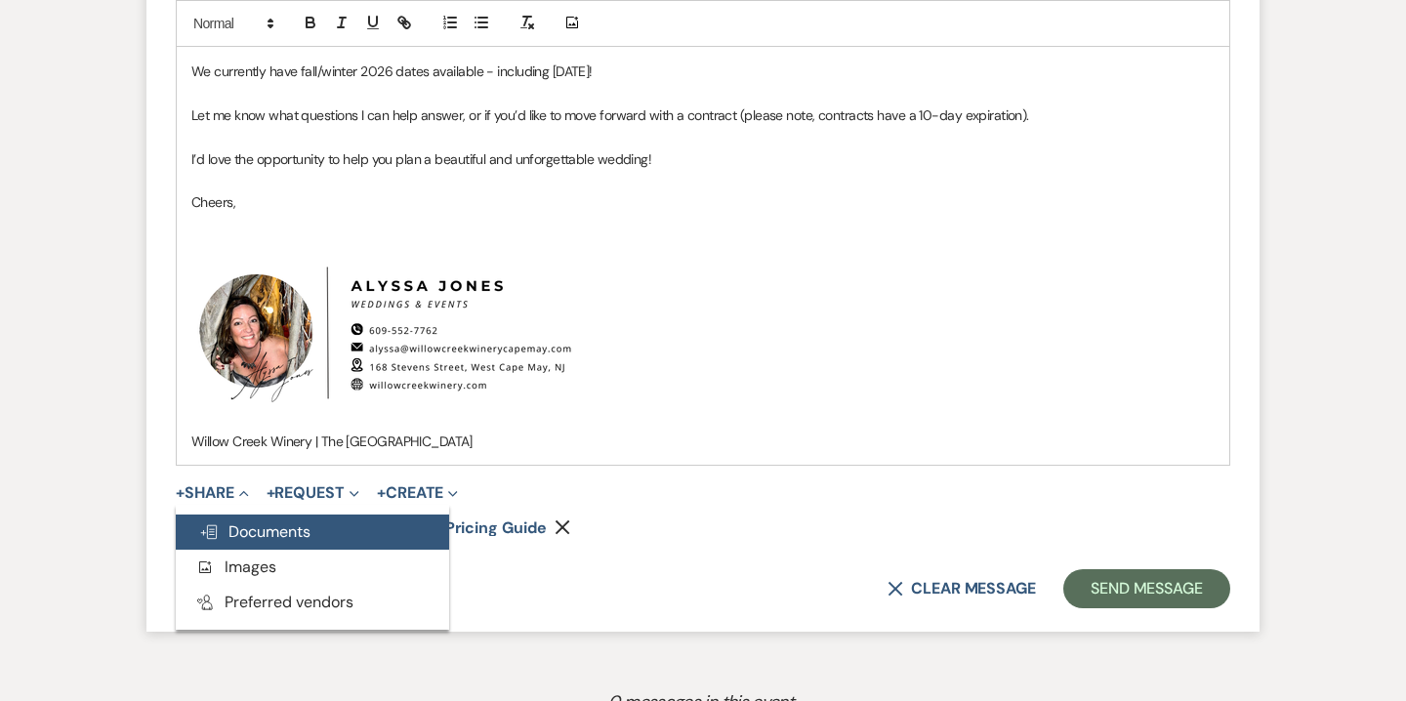
click at [301, 525] on span "Doc Upload Documents" at bounding box center [254, 531] width 111 height 21
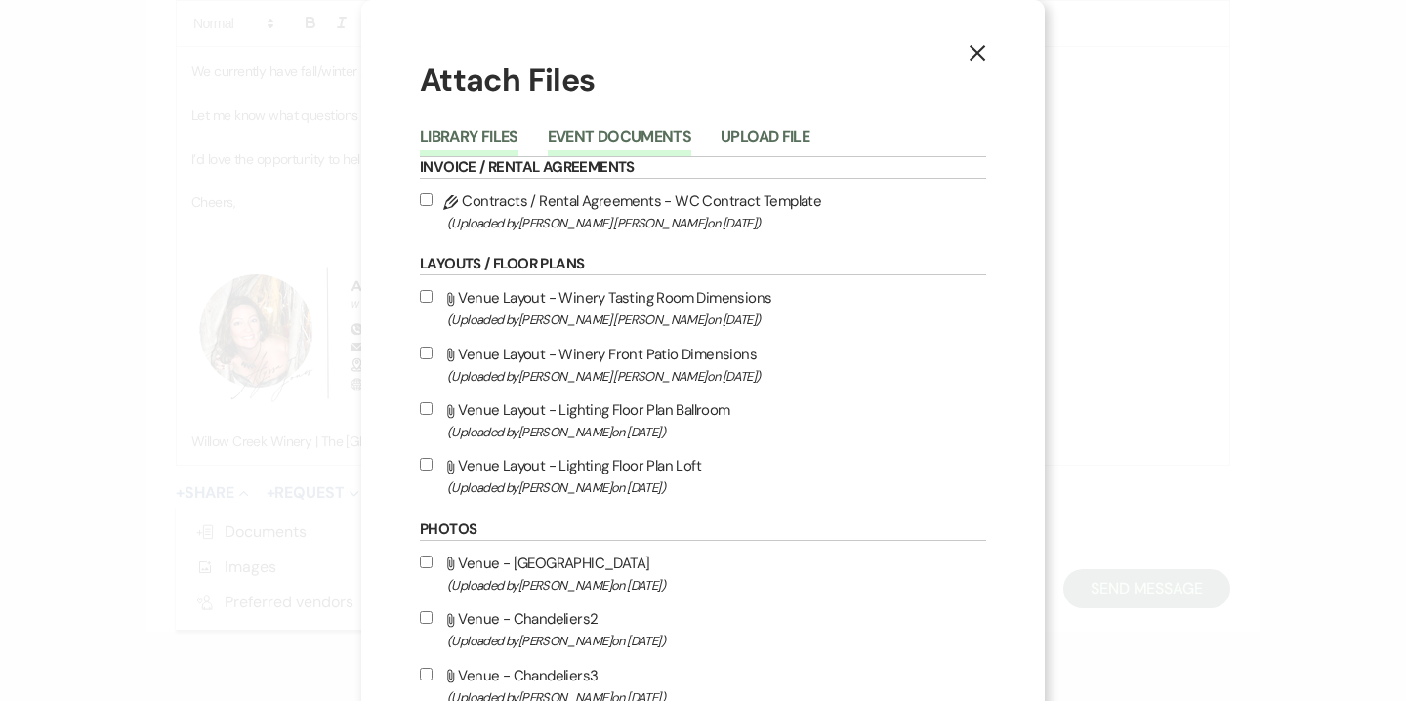
click at [635, 148] on button "Event Documents" at bounding box center [620, 142] width 144 height 27
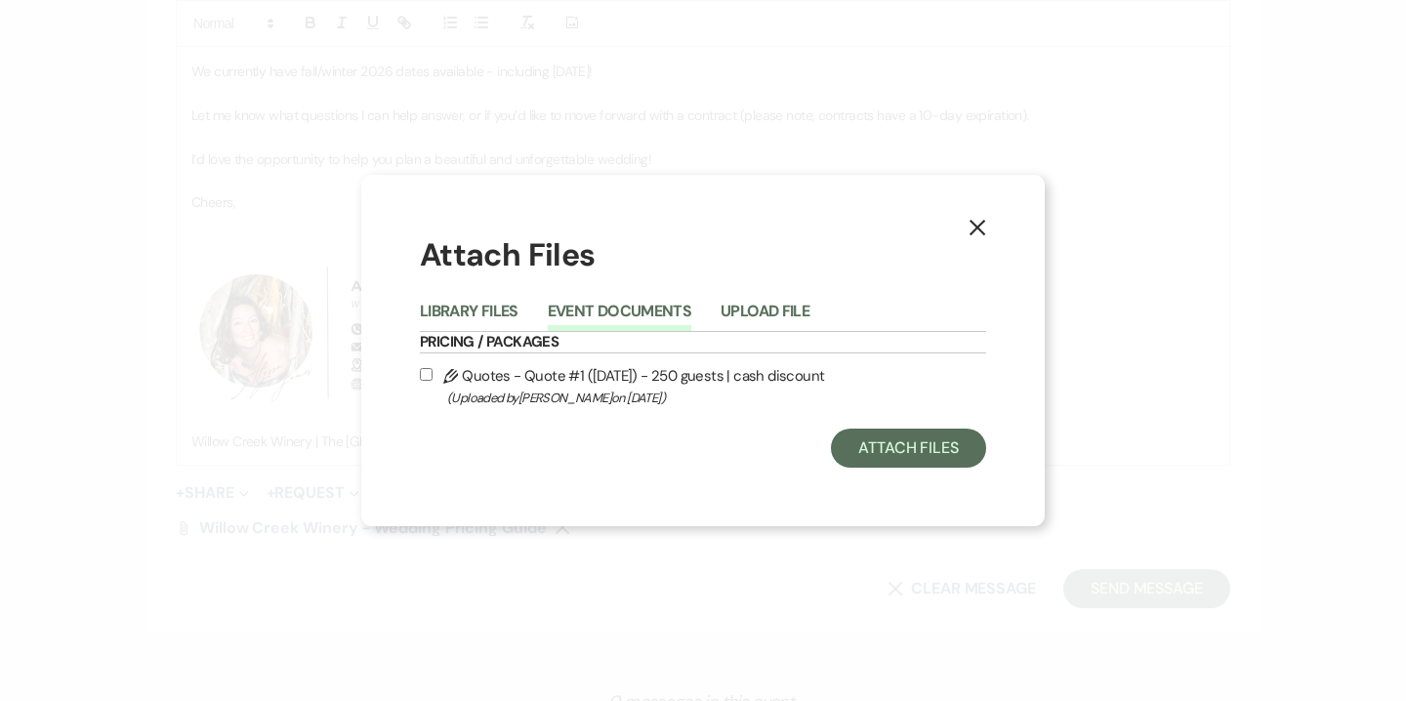
click at [636, 380] on label "Pencil Quotes - Quote #1 (9-20-2025) - 250 guests | cash discount (Uploaded by …" at bounding box center [703, 386] width 566 height 46
click at [433, 380] on input "Pencil Quotes - Quote #1 (9-20-2025) - 250 guests | cash discount (Uploaded by …" at bounding box center [426, 374] width 13 height 13
checkbox input "true"
click at [854, 440] on button "Attach Files" at bounding box center [908, 448] width 155 height 39
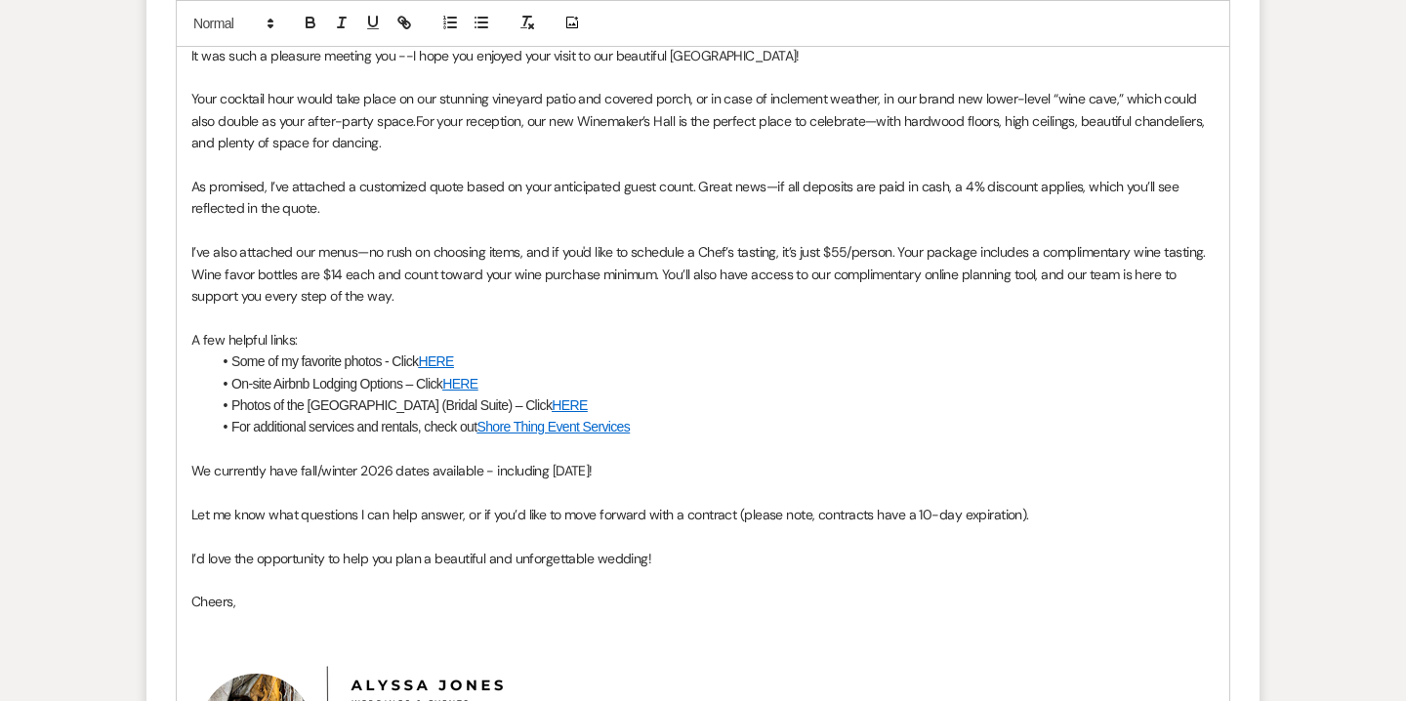
scroll to position [1199, 0]
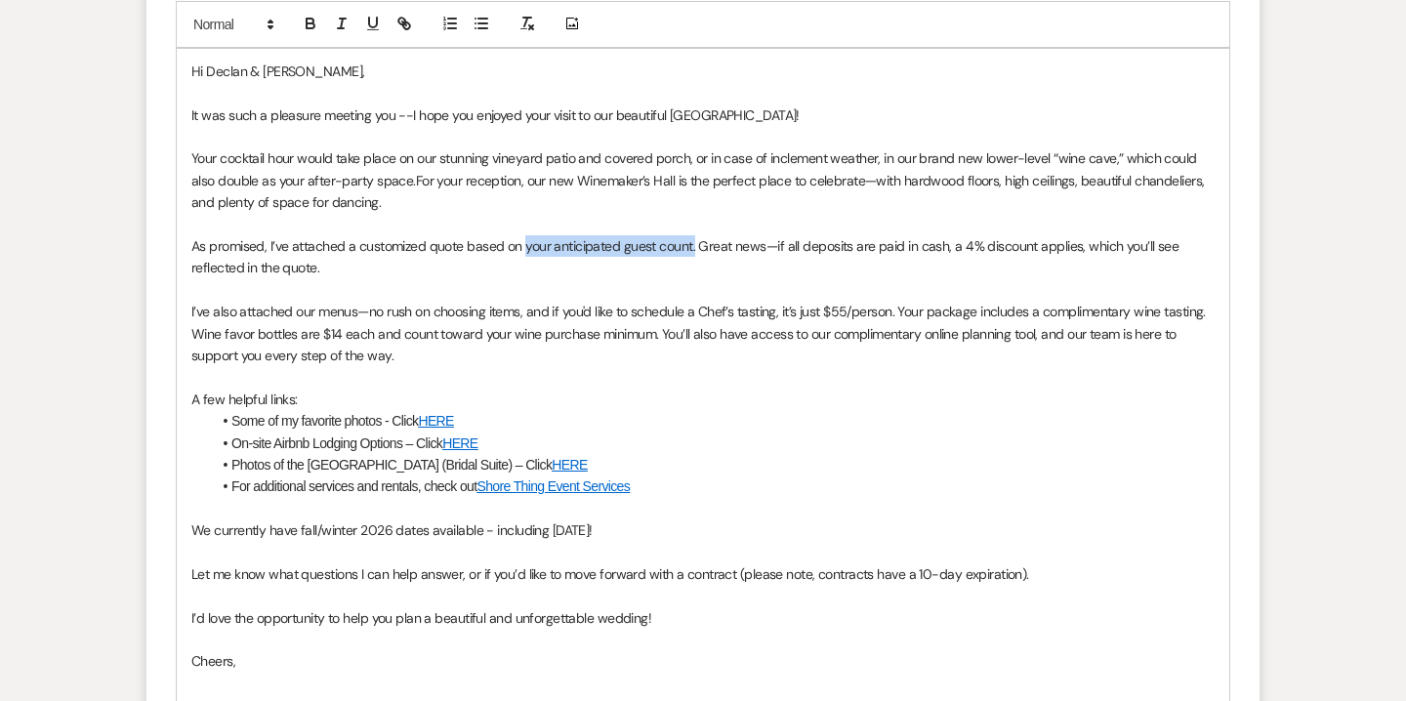
drag, startPoint x: 526, startPoint y: 249, endPoint x: 693, endPoint y: 247, distance: 167.0
click at [693, 247] on span "As promised, I’ve attached a customized quote based on your anticipated guest c…" at bounding box center [686, 256] width 991 height 39
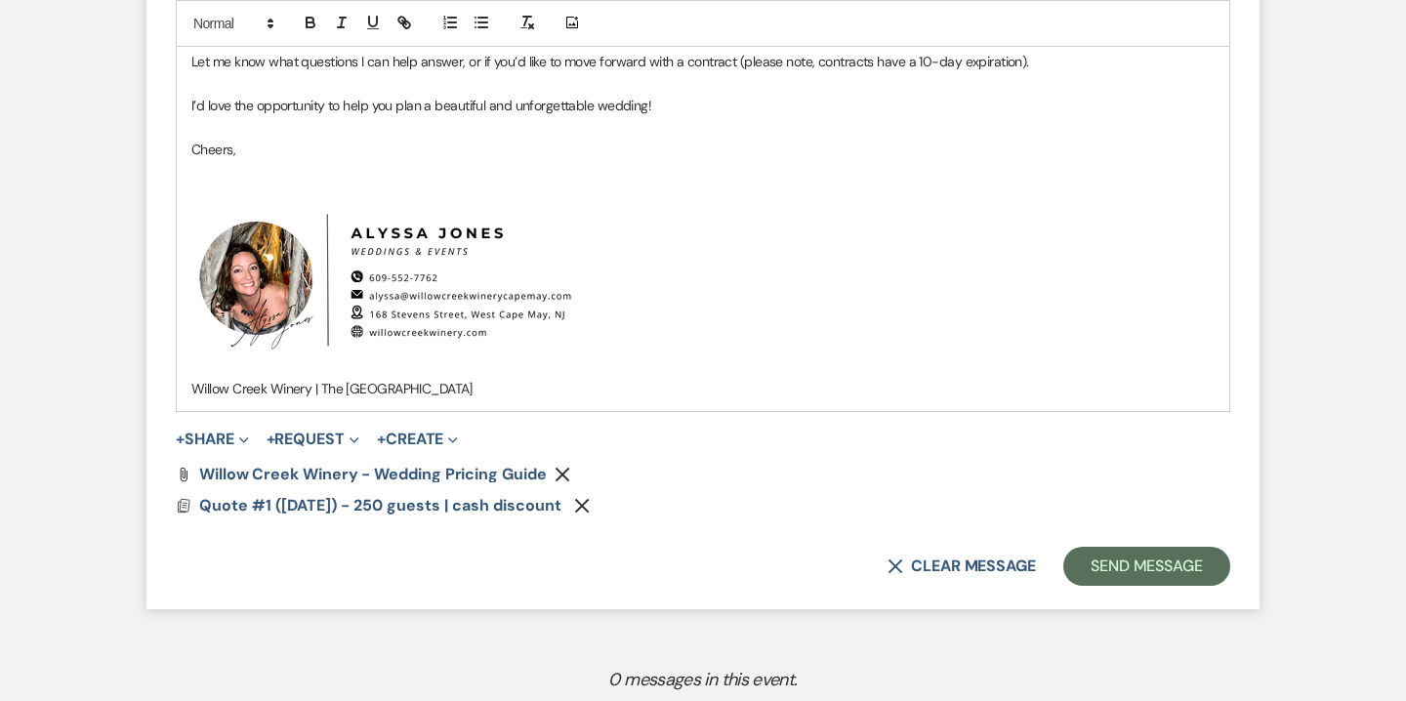
scroll to position [1836, 0]
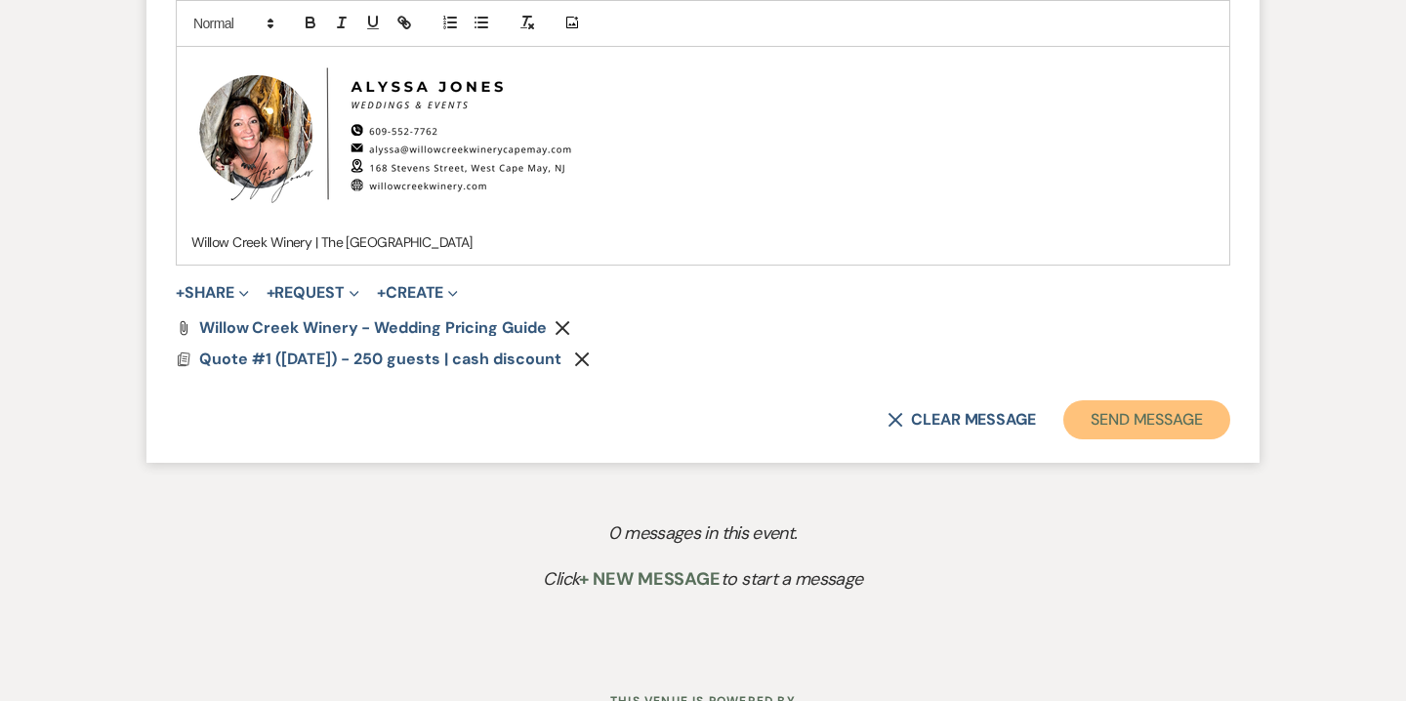
click at [1145, 413] on button "Send Message" at bounding box center [1146, 419] width 167 height 39
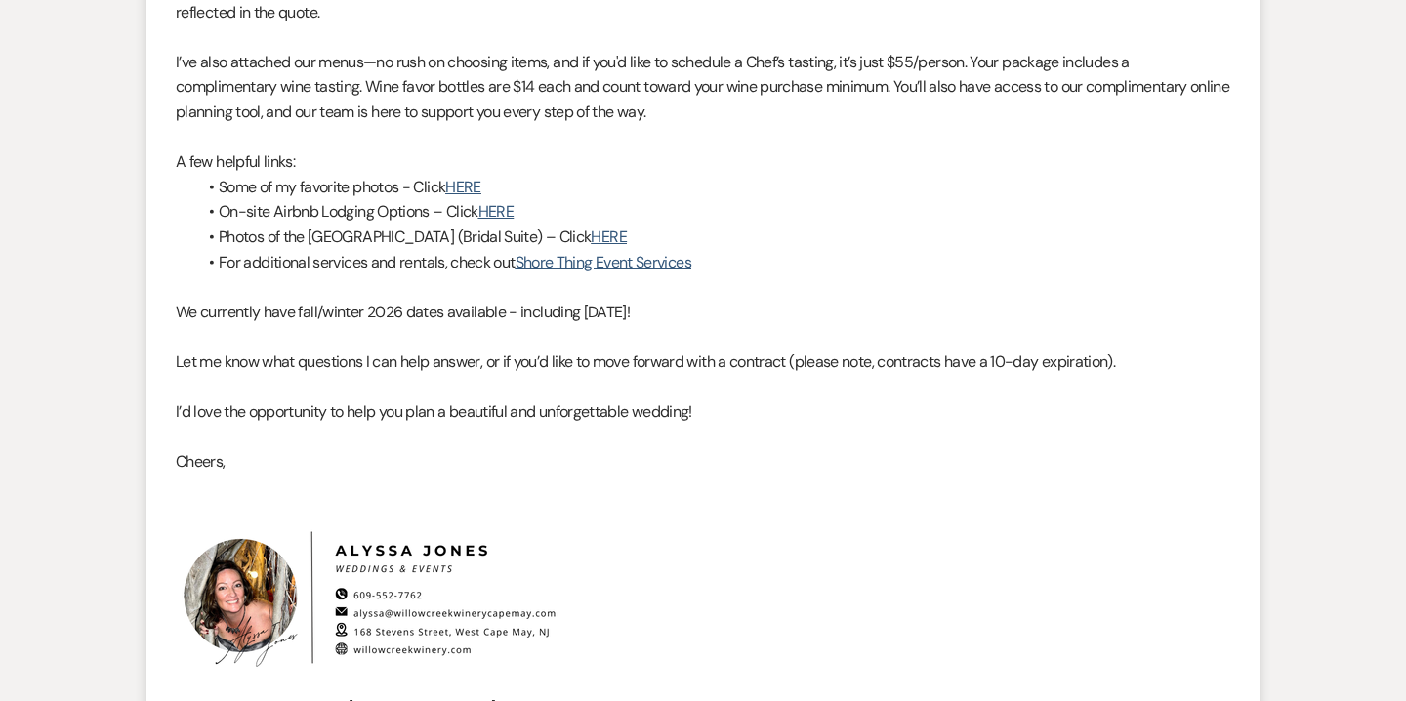
scroll to position [534, 0]
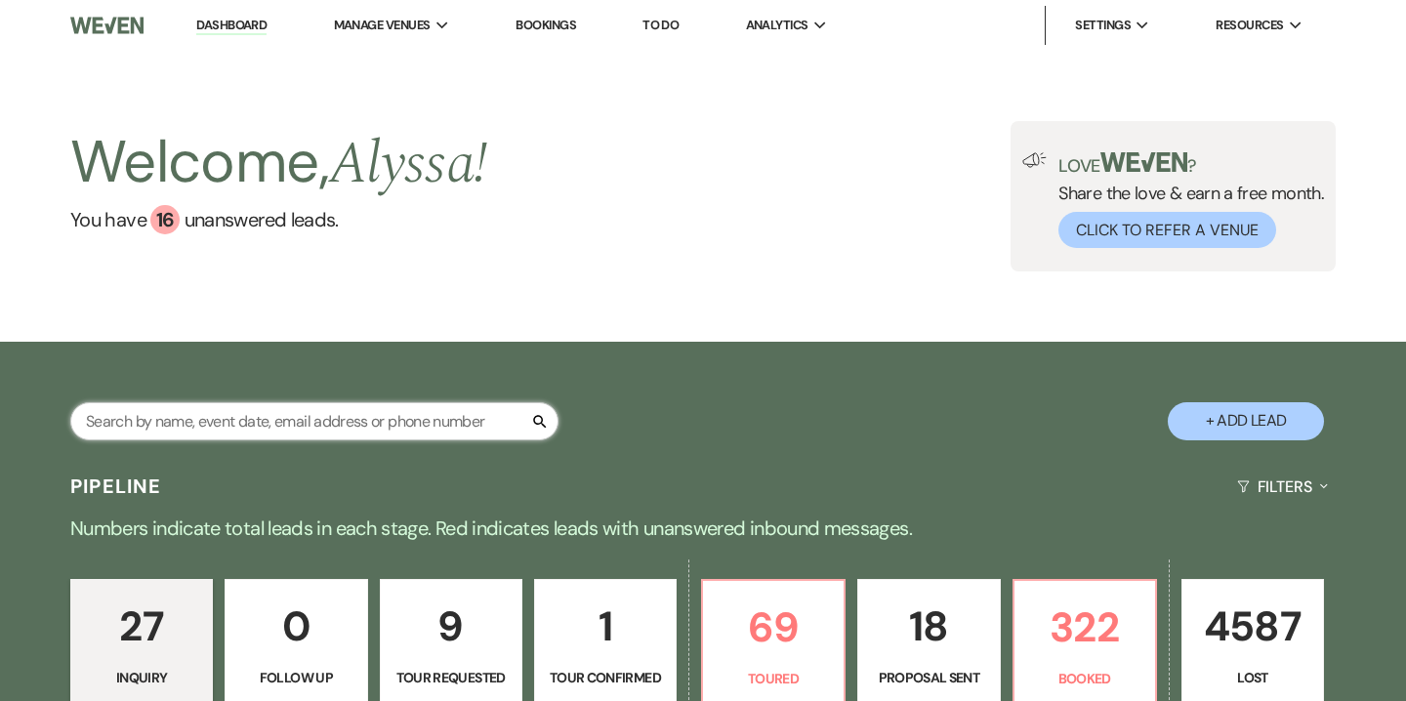
click at [448, 406] on input "text" at bounding box center [314, 421] width 488 height 38
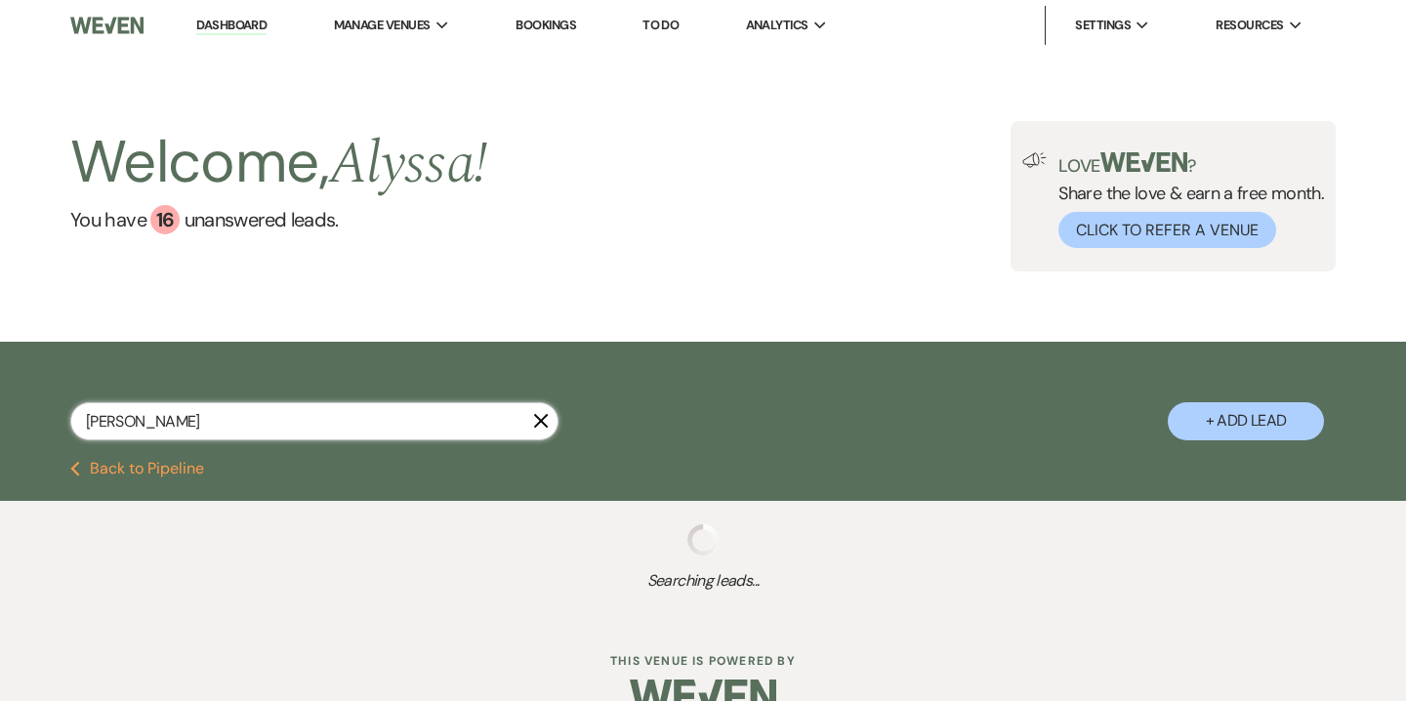
type input "[PERSON_NAME]"
select select "5"
select select "6"
select select "8"
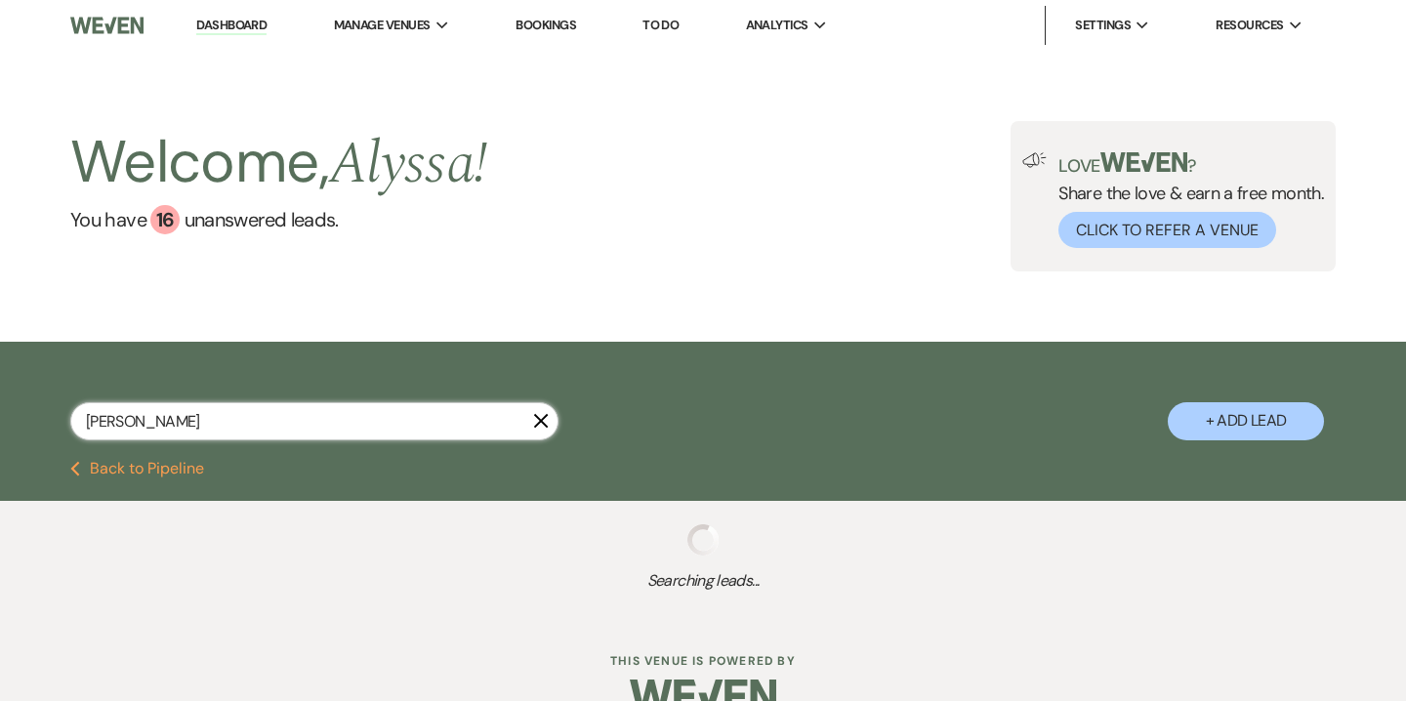
select select "6"
select select "5"
select select "8"
select select "7"
select select "8"
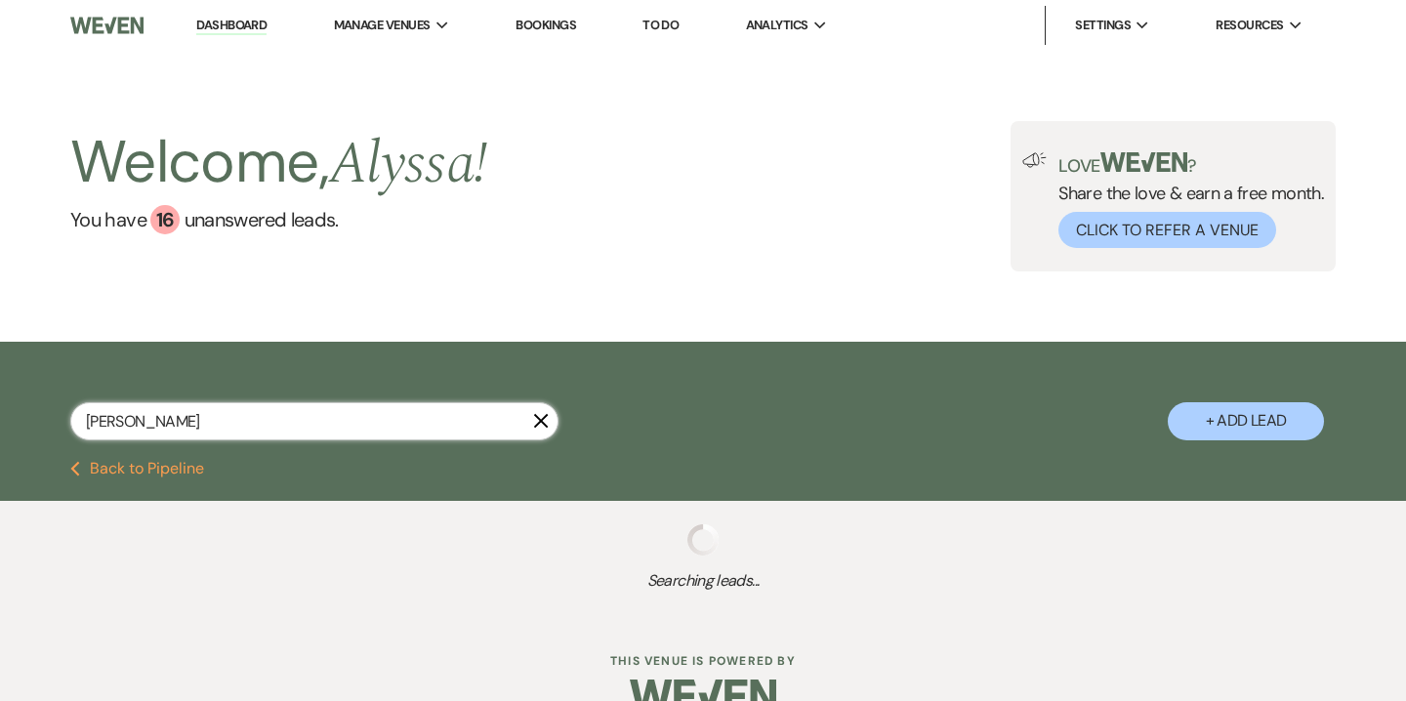
select select "5"
select select "8"
select select "5"
select select "2"
select select "8"
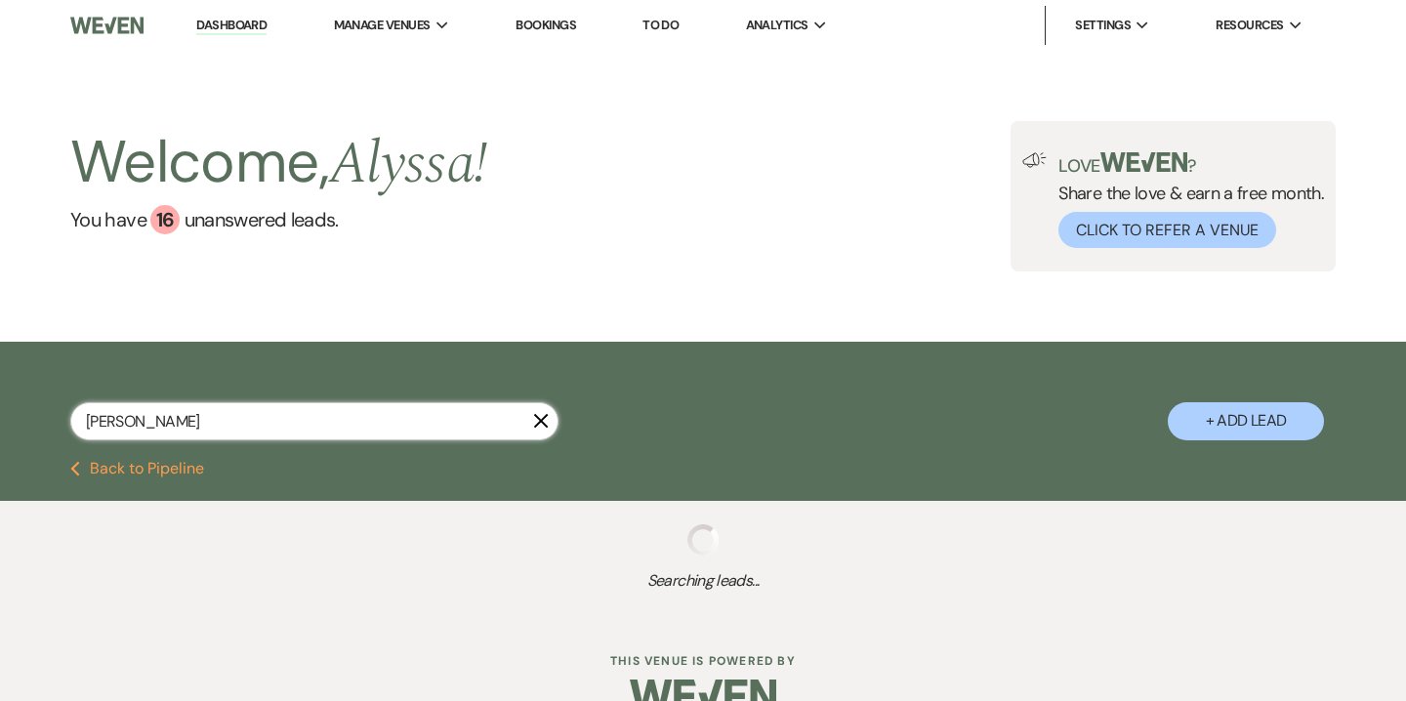
select select "5"
select select "8"
select select "5"
select select "8"
select select "5"
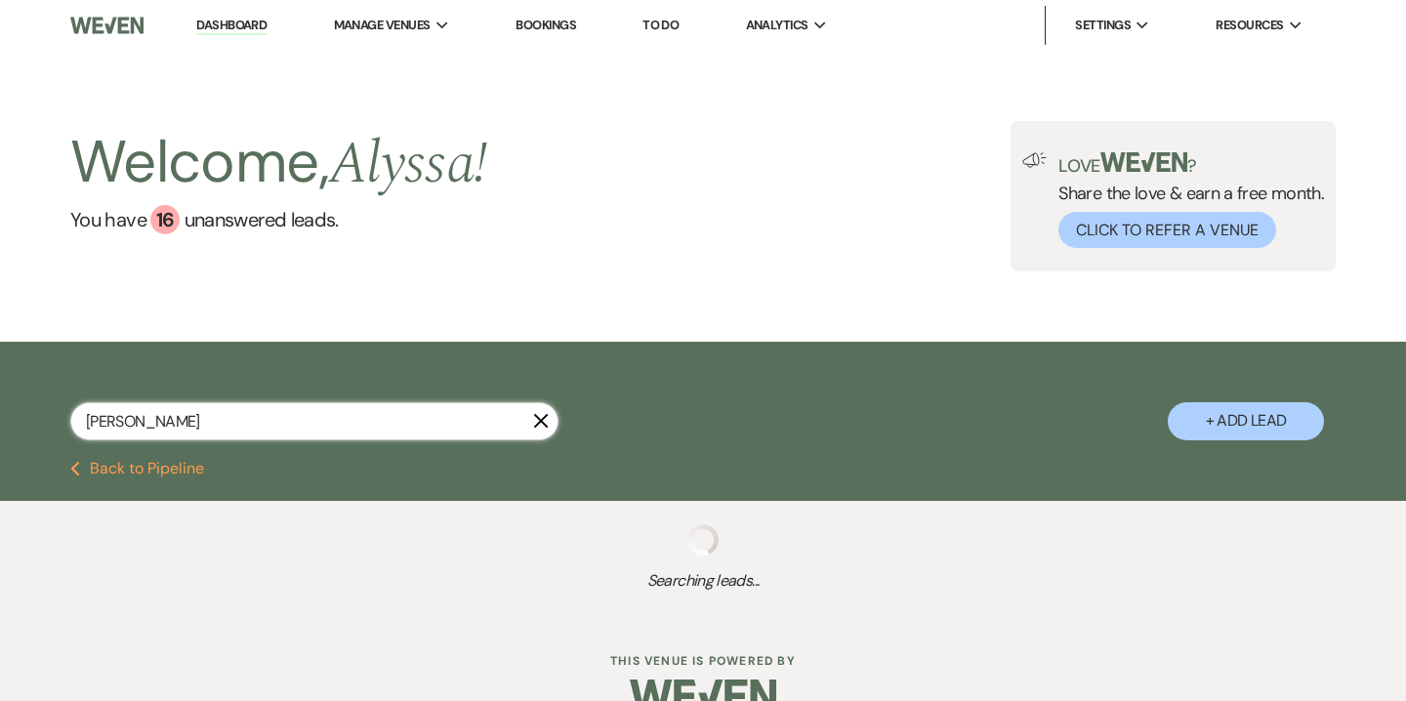
select select "8"
select select "6"
select select "8"
select select "5"
select select "8"
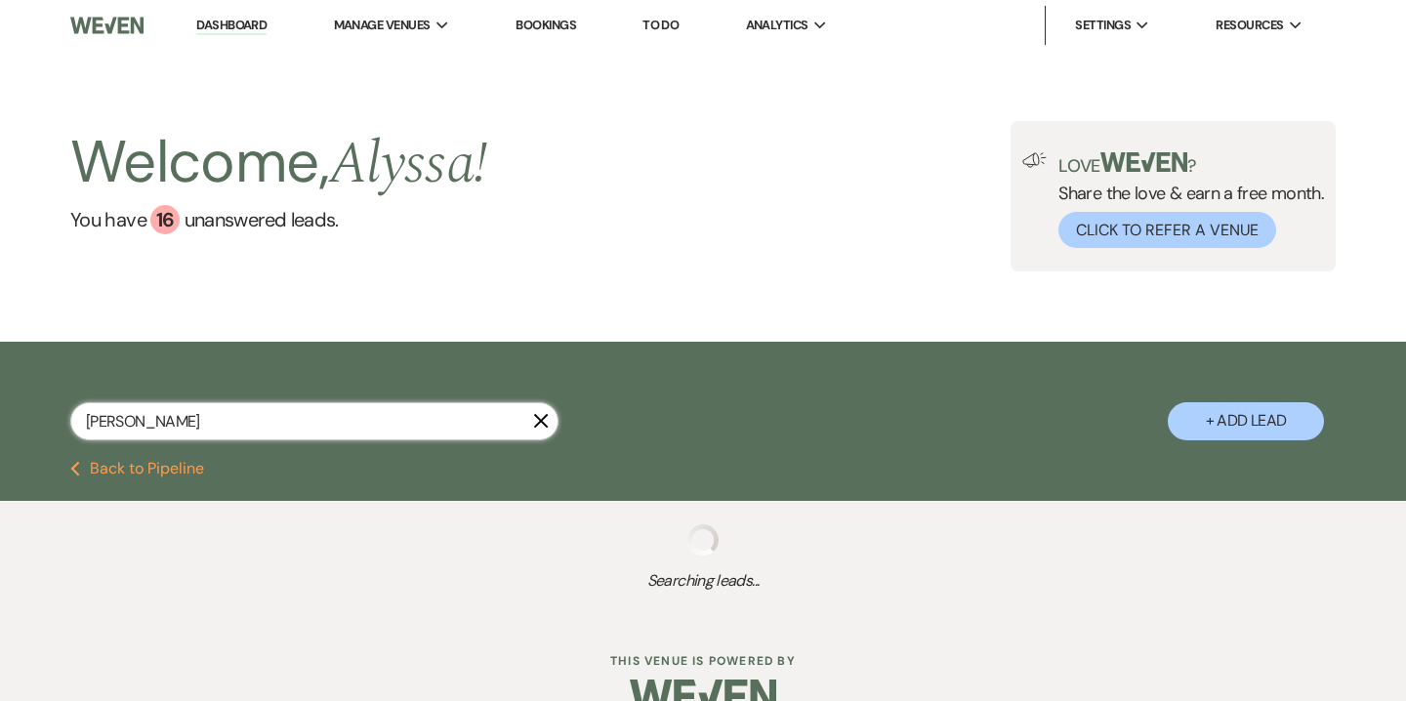
select select "5"
select select "8"
select select "5"
select select "8"
select select "5"
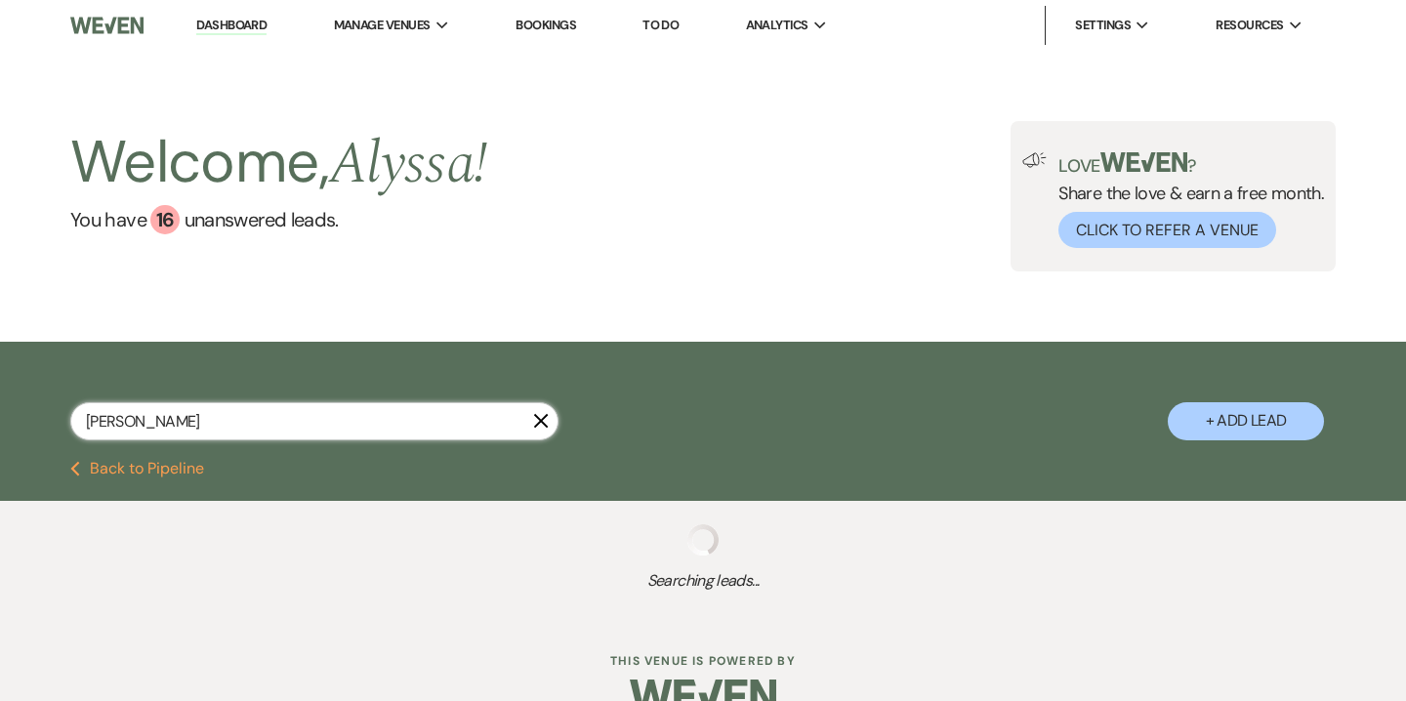
select select "8"
select select "5"
select select "8"
select select "10"
select select "8"
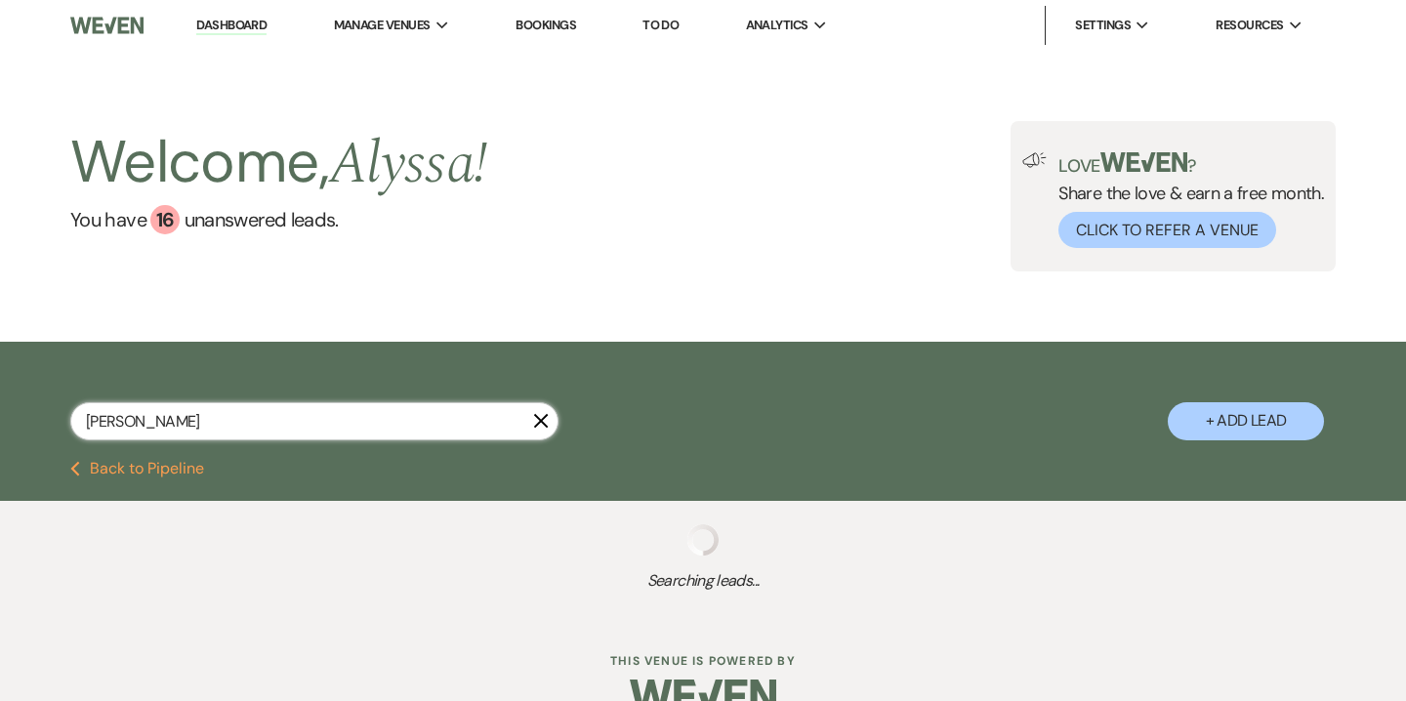
select select "9"
select select "8"
select select "5"
select select "8"
select select "5"
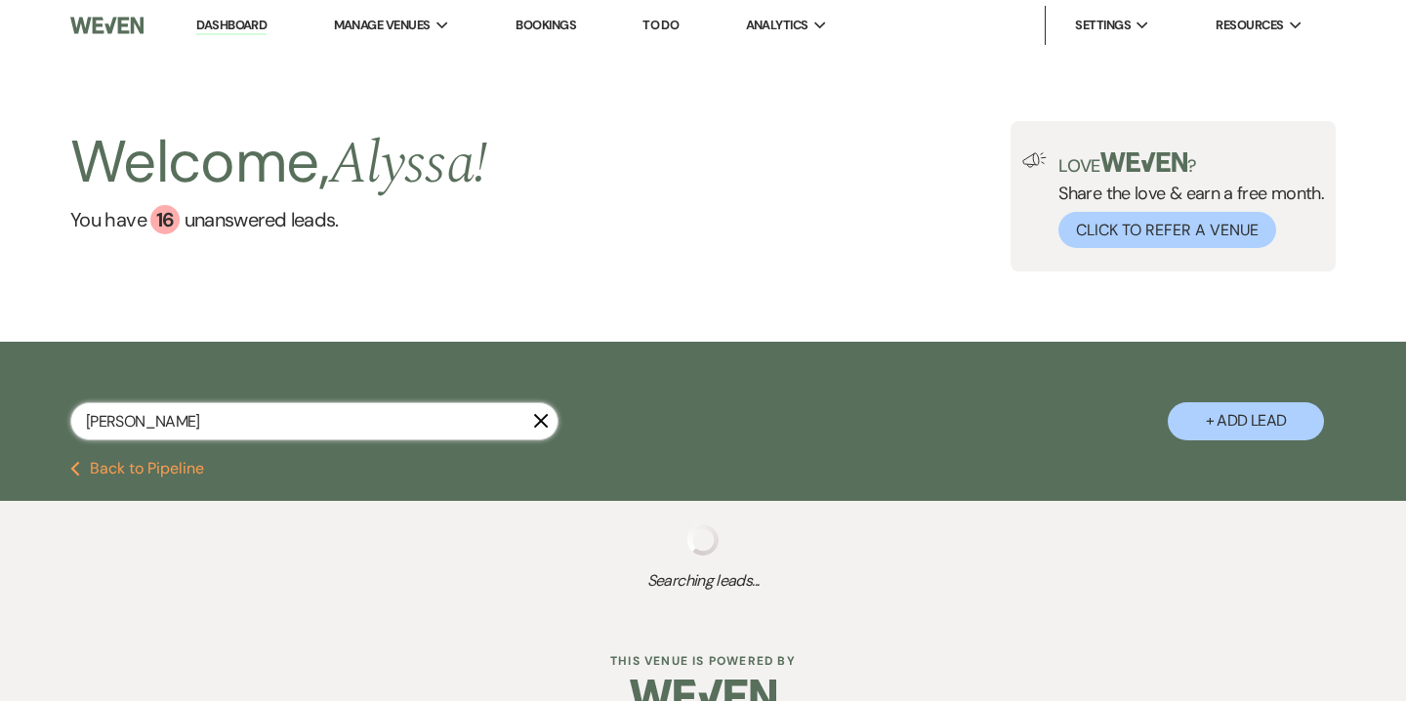
select select "8"
select select "5"
select select "8"
select select "5"
select select "8"
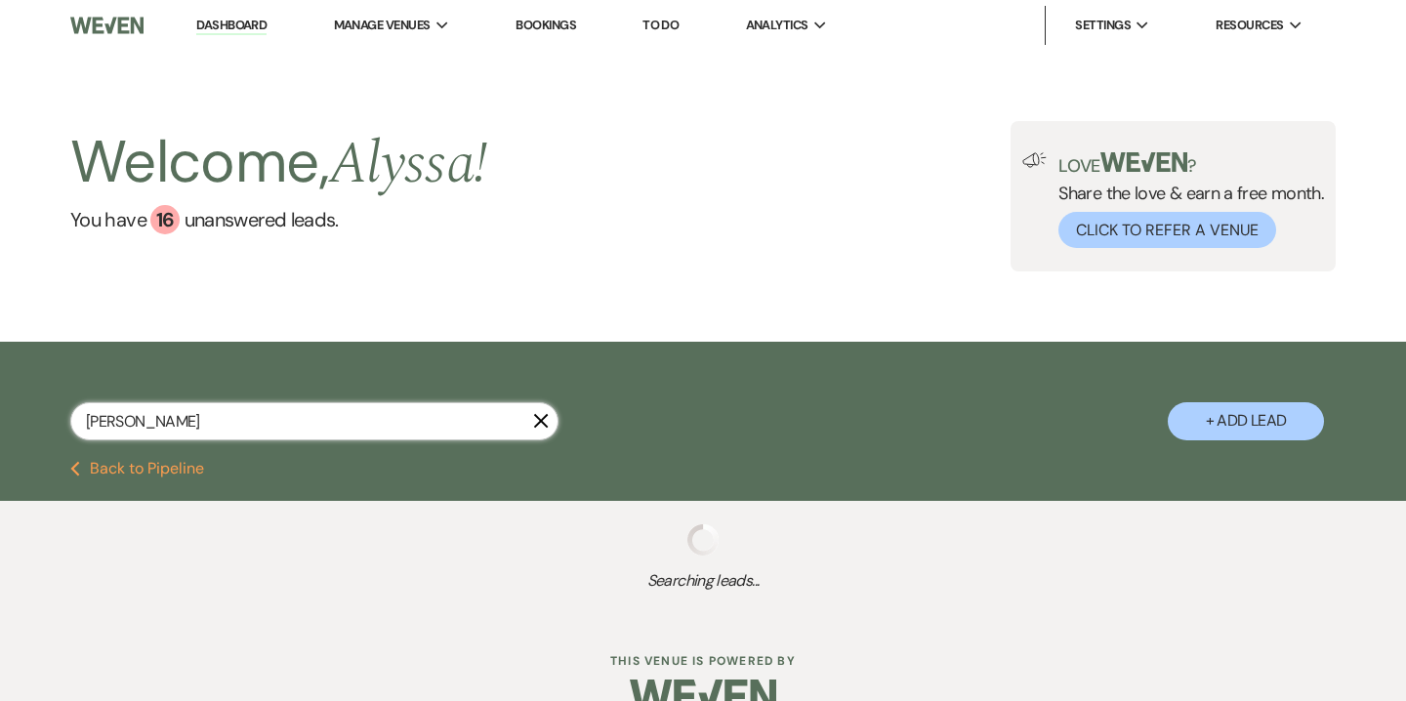
select select "6"
select select "8"
select select "5"
select select "8"
select select "5"
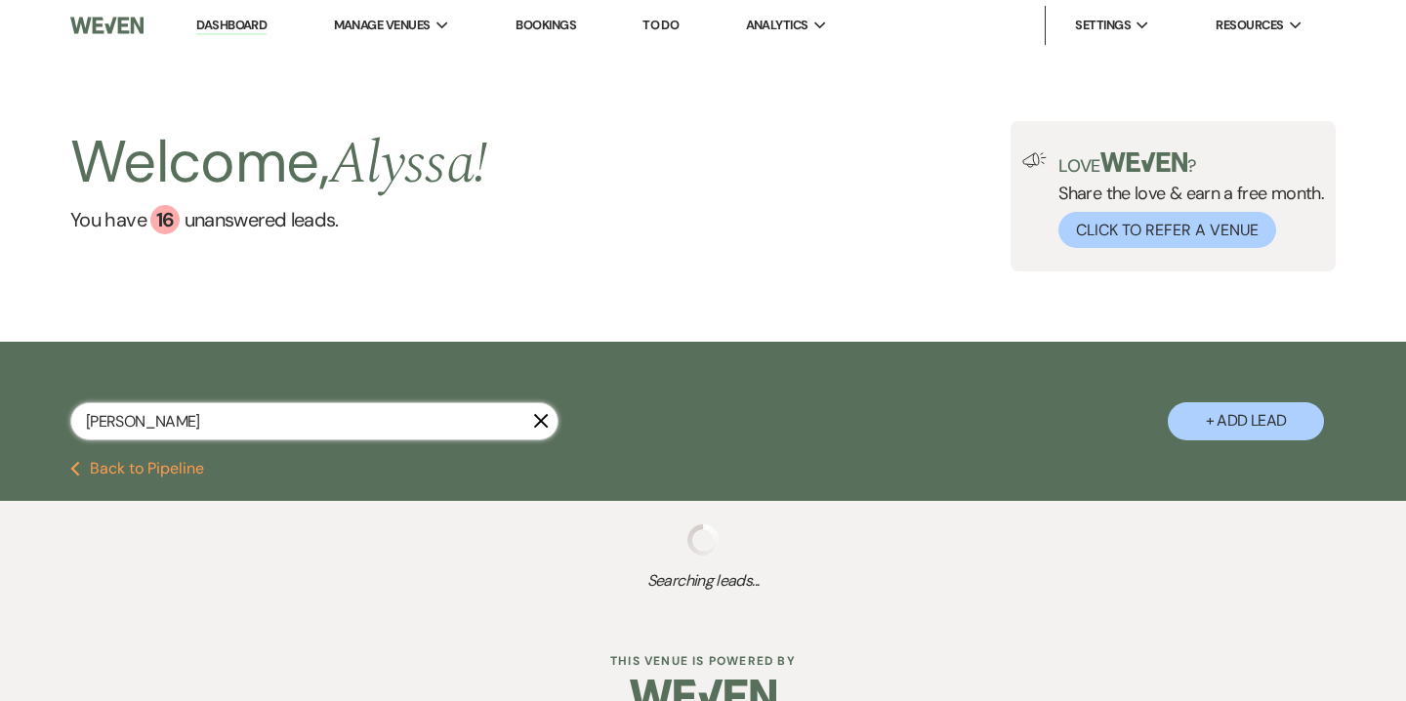
select select "8"
select select "10"
select select "8"
select select "5"
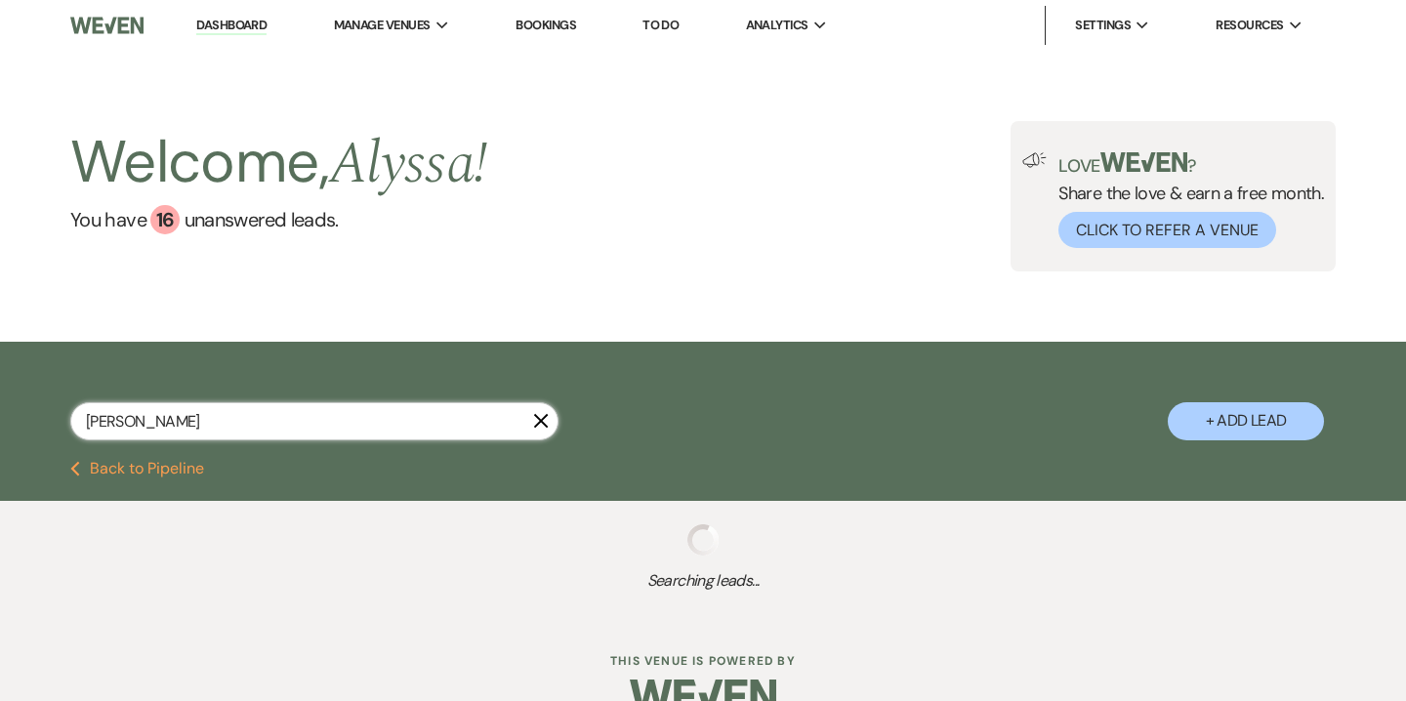
select select "8"
select select "5"
select select "8"
select select "5"
select select "8"
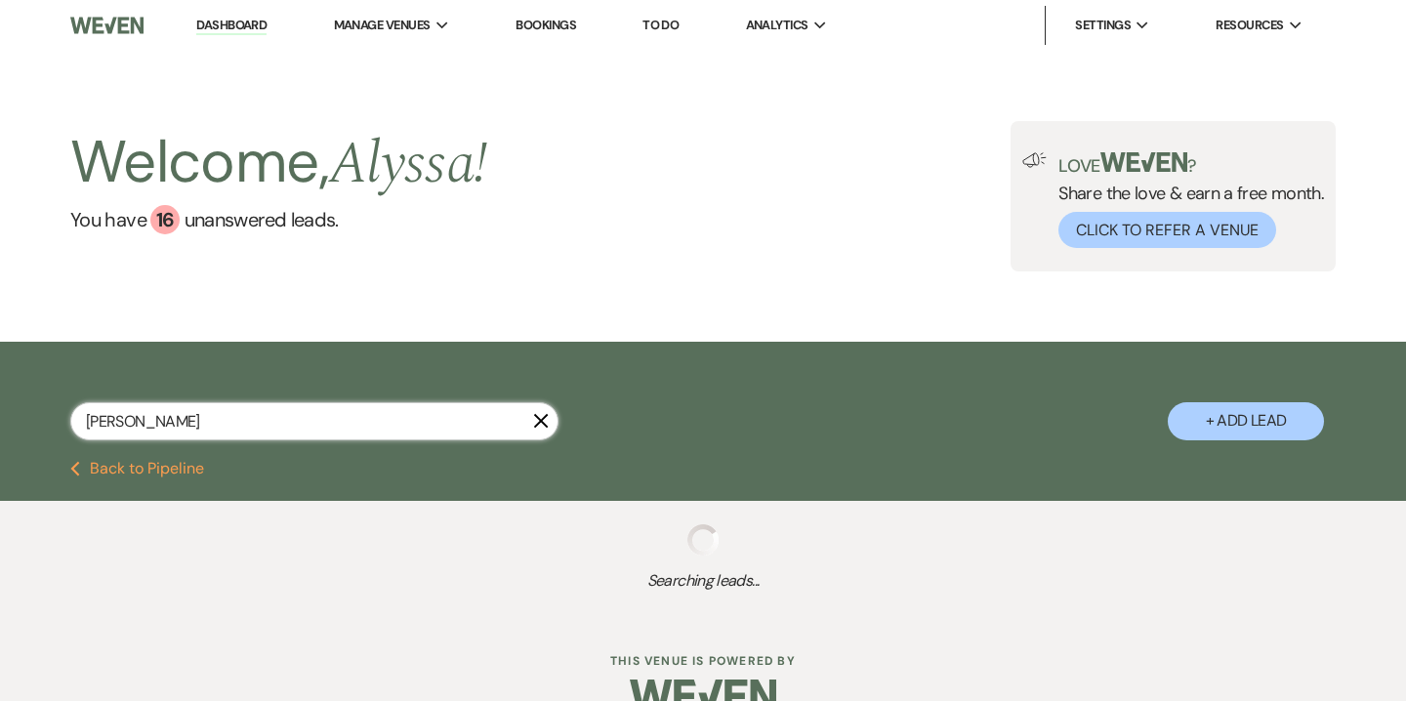
select select "5"
select select "8"
select select "5"
select select "8"
select select "4"
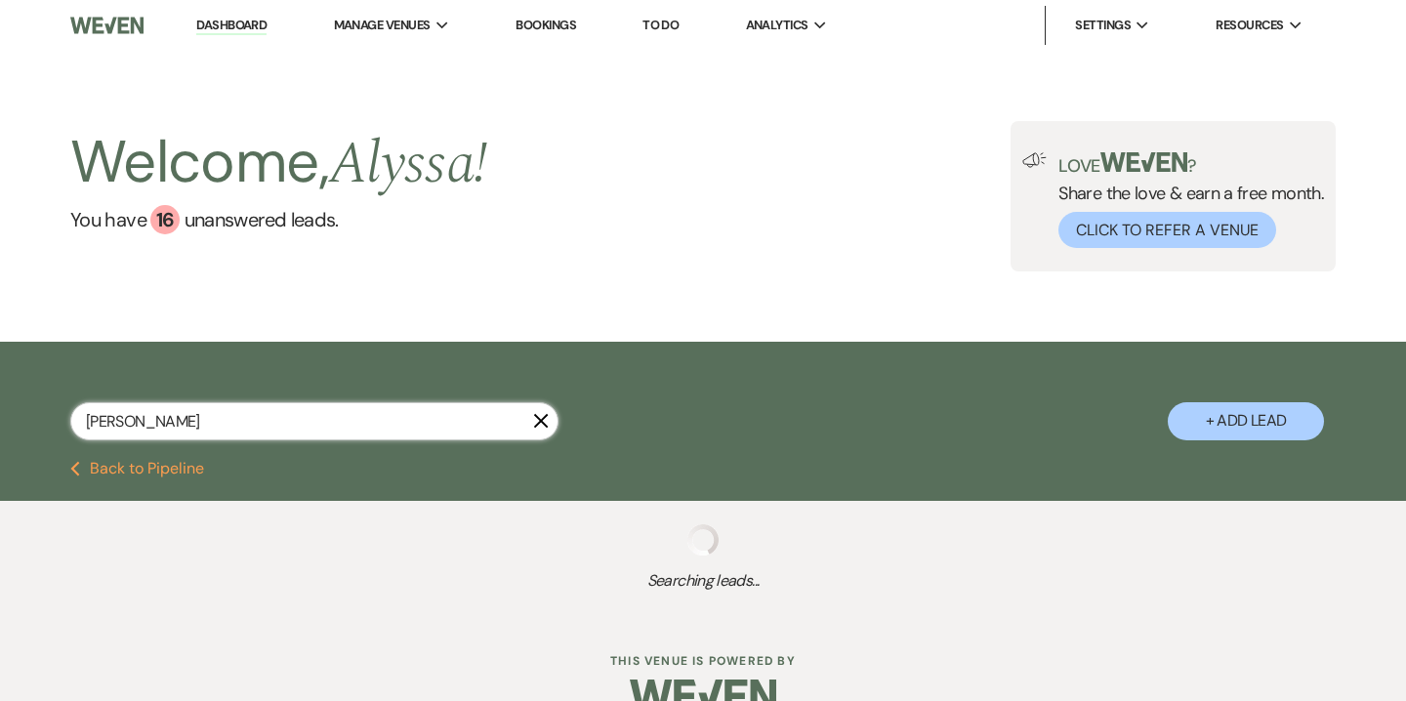
select select "8"
select select "5"
select select "8"
select select "6"
select select "8"
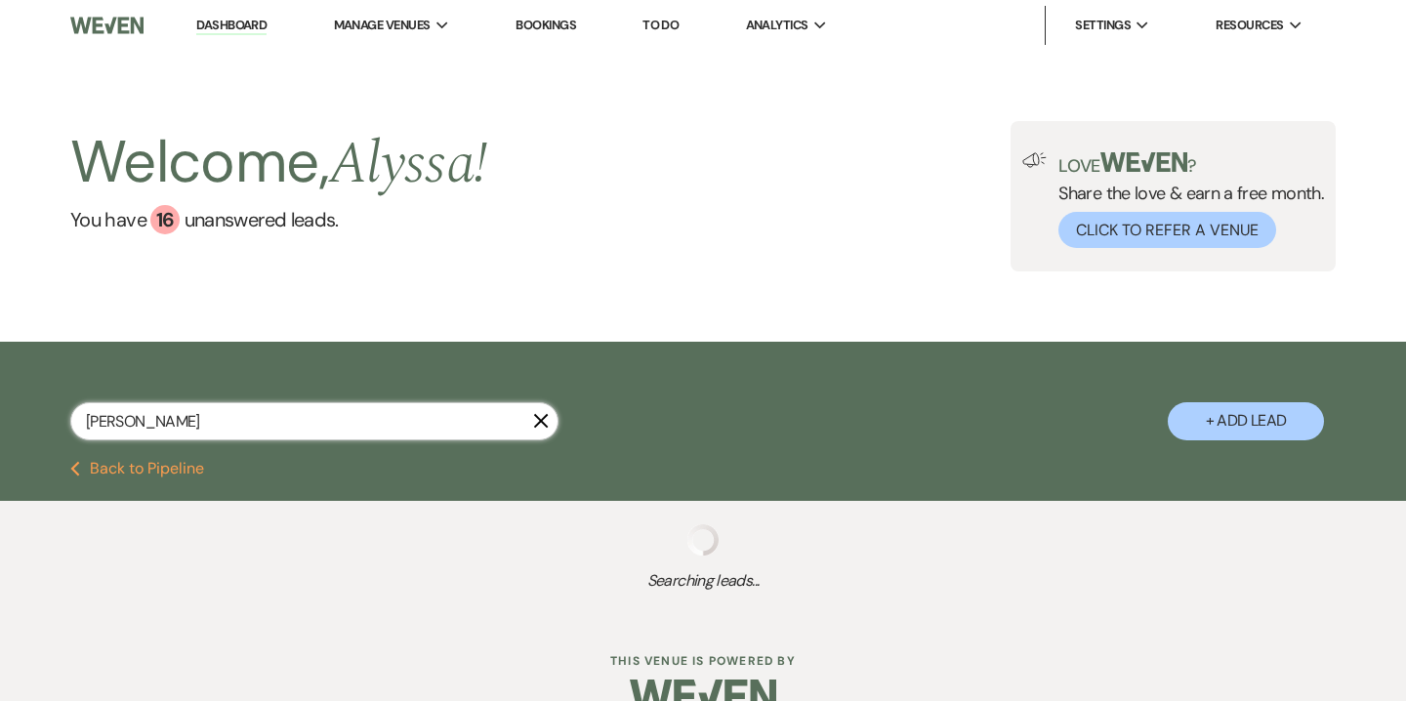
select select "10"
select select "8"
select select "5"
select select "8"
select select "5"
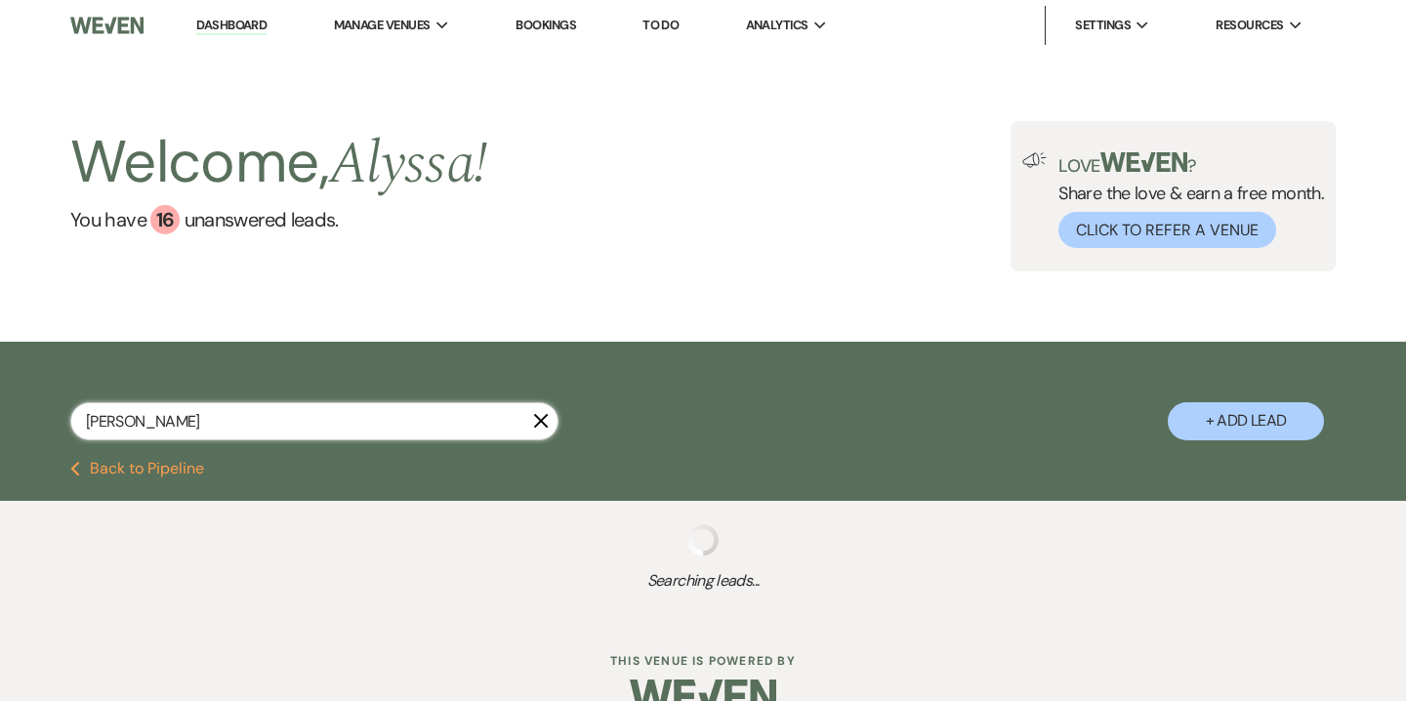
select select "8"
select select "5"
select select "8"
select select "5"
select select "8"
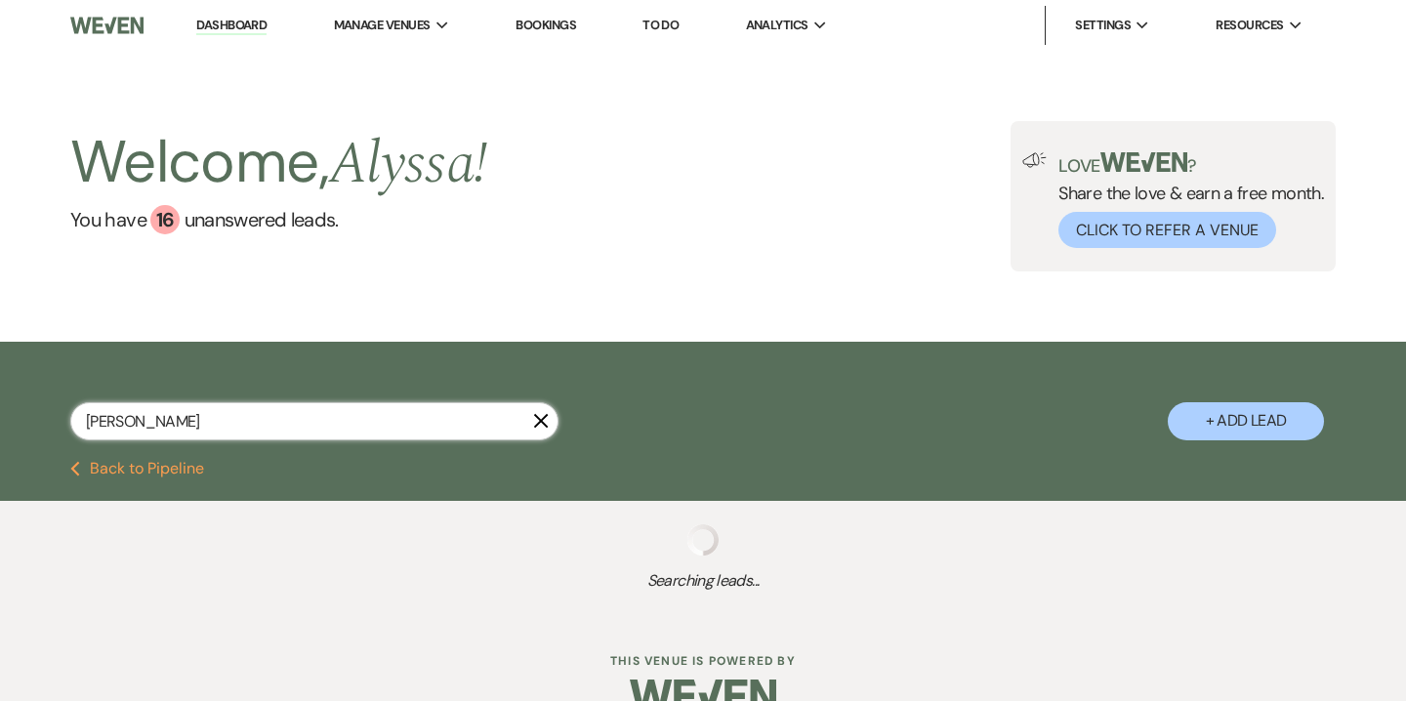
select select "5"
select select "8"
select select "5"
select select "8"
select select "5"
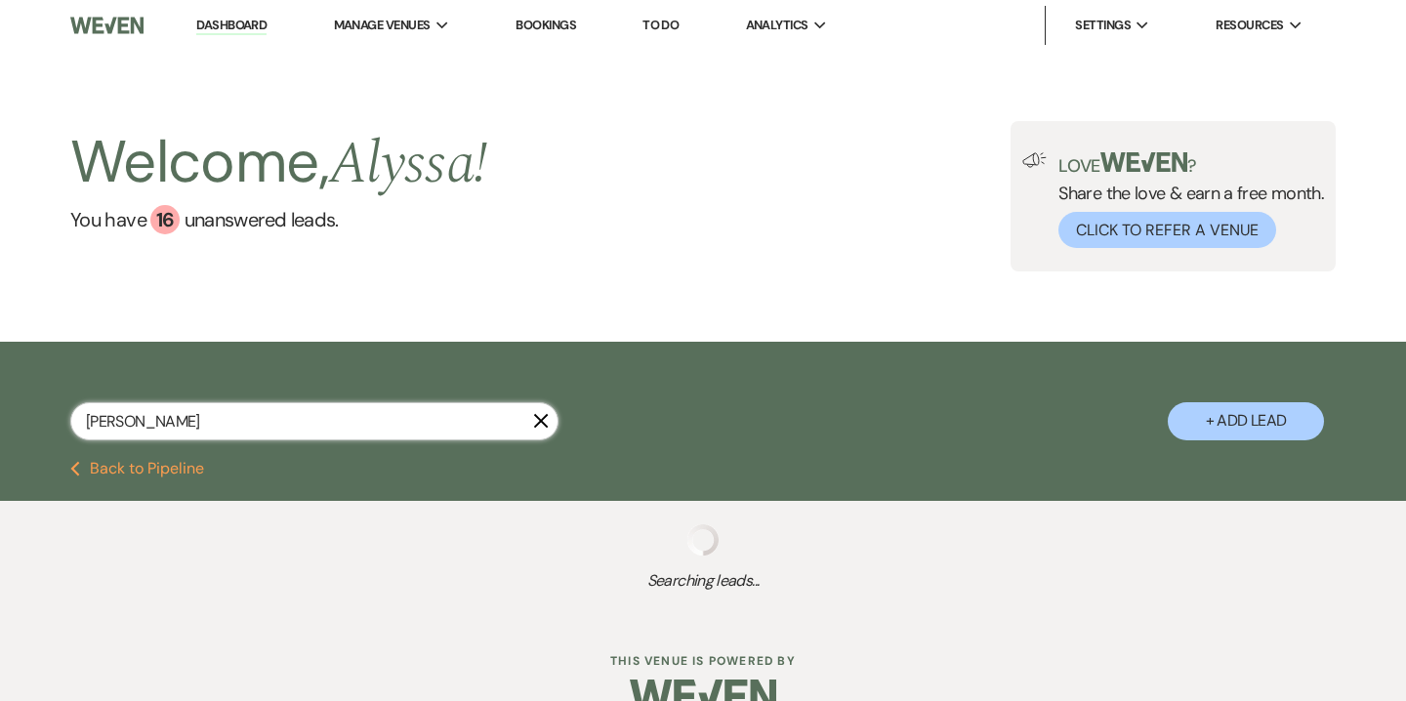
select select "8"
select select "7"
select select "8"
select select "5"
select select "8"
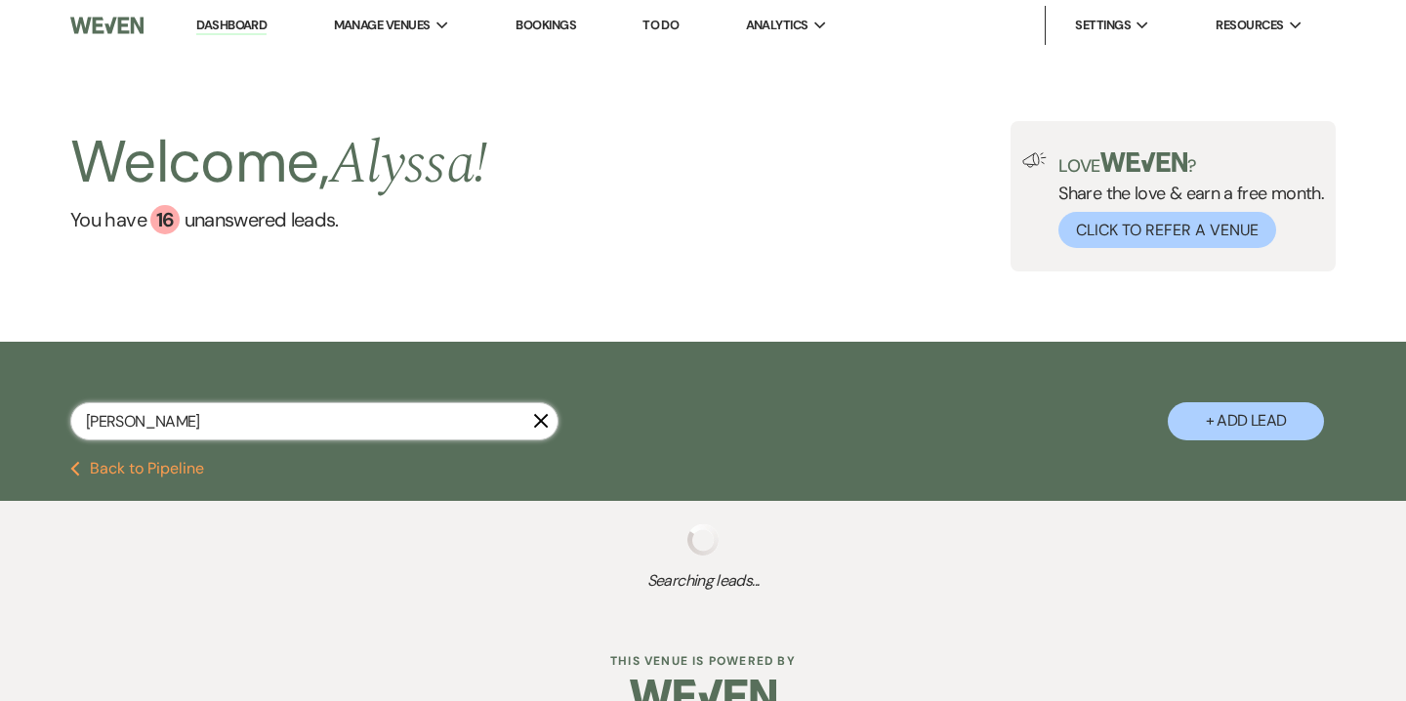
select select "5"
select select "8"
select select "6"
select select "8"
select select "5"
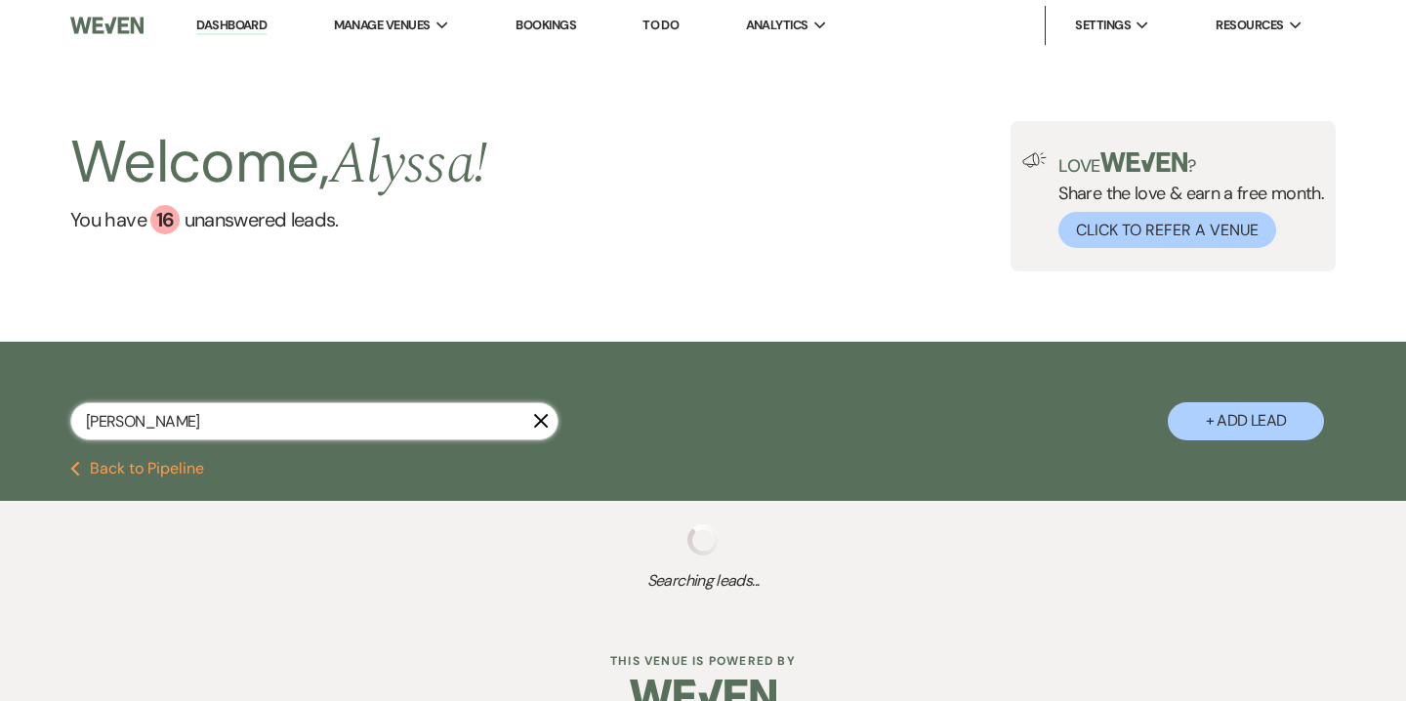
select select "8"
select select "6"
select select "8"
select select "5"
select select "6"
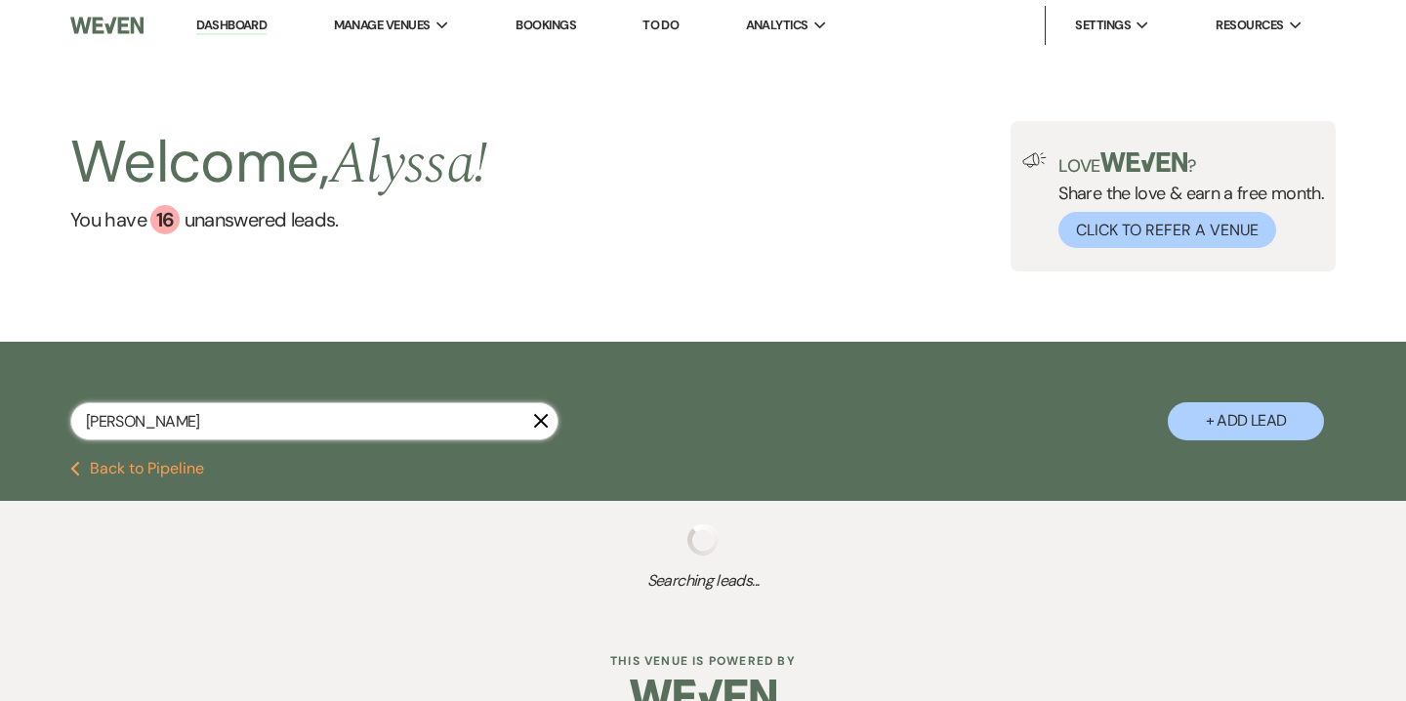
select select "8"
select select "5"
select select "8"
select select "5"
select select "8"
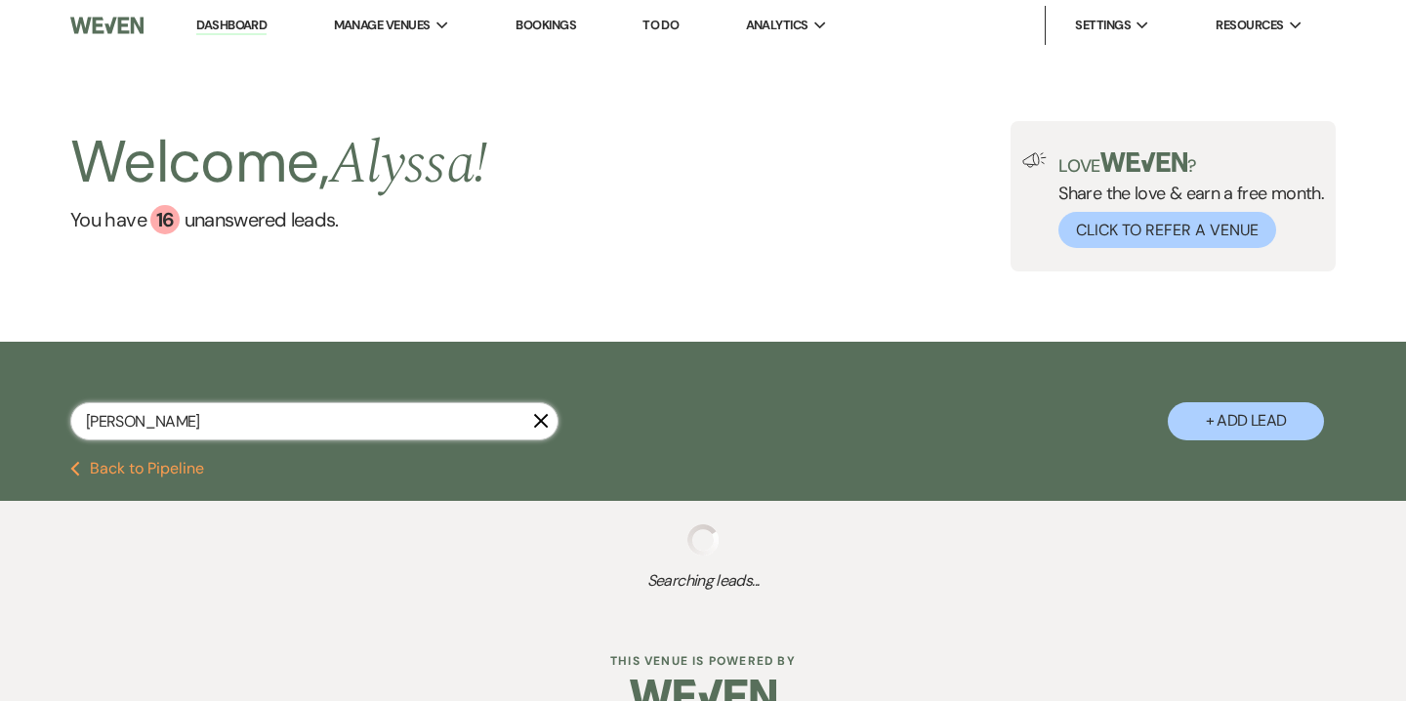
select select "6"
select select "8"
select select "5"
select select "8"
select select "5"
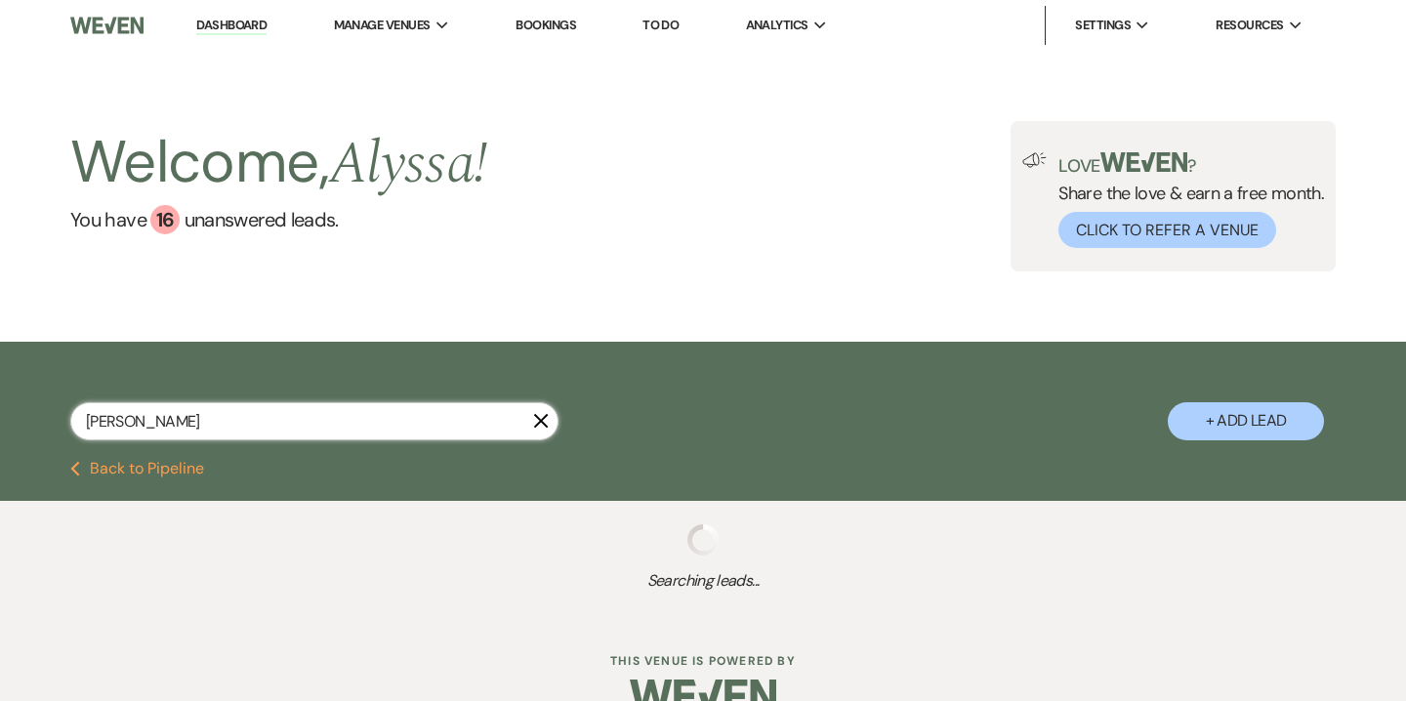
select select "8"
select select "5"
select select "8"
select select "7"
select select "8"
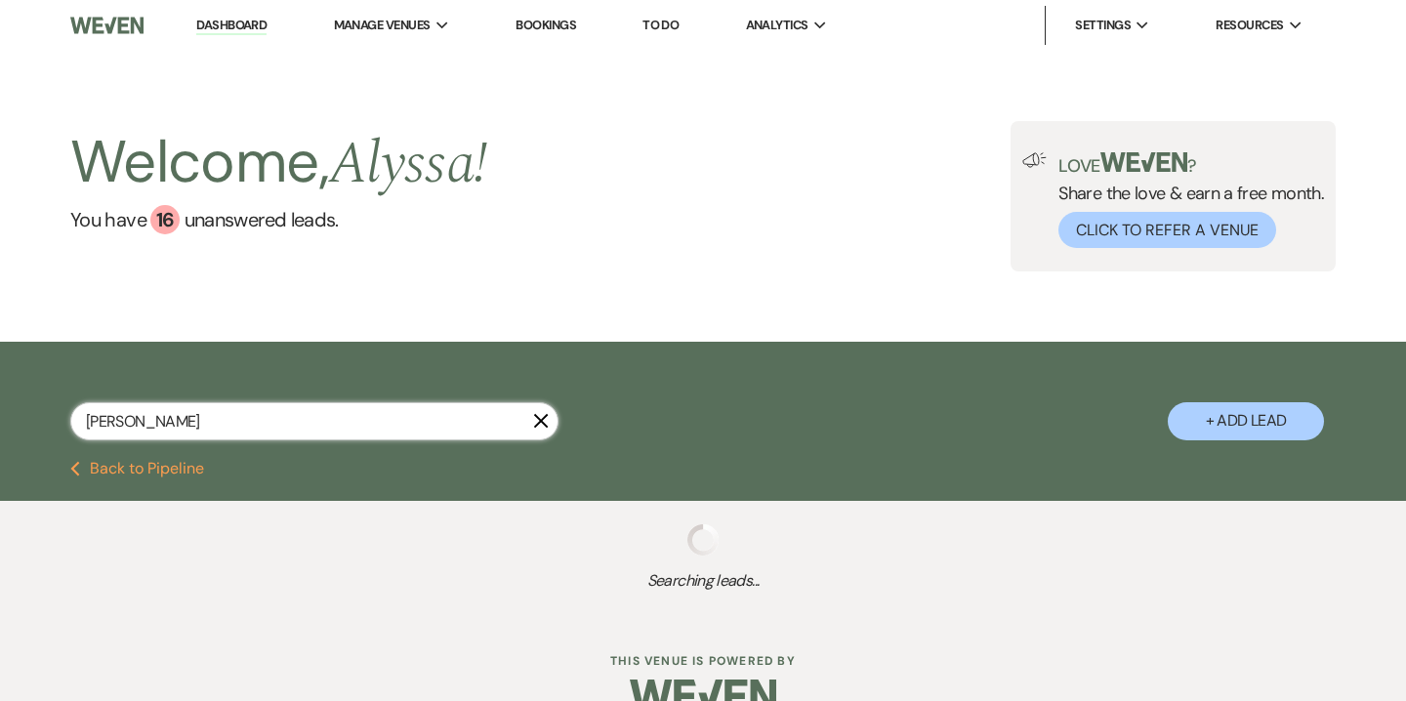
select select "5"
select select "8"
select select "5"
select select "8"
select select "5"
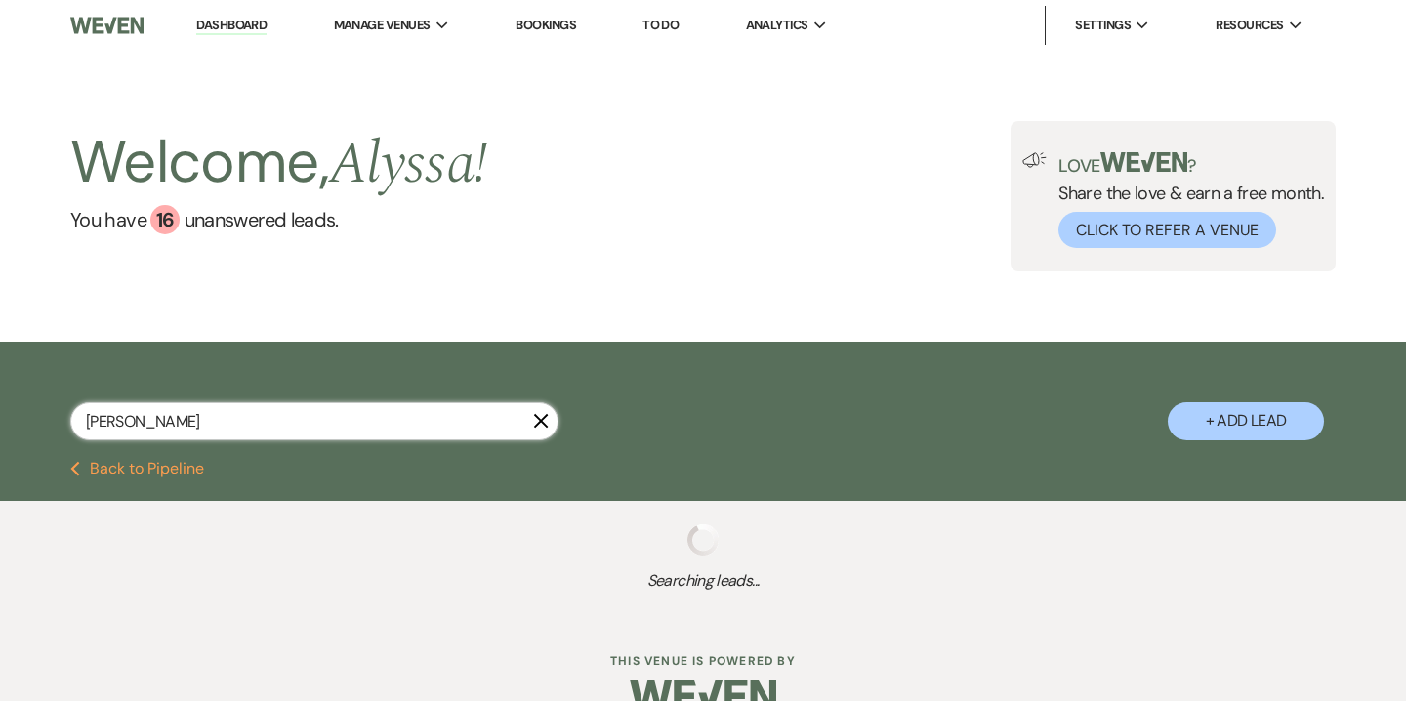
select select "8"
select select "4"
select select "8"
select select "5"
select select "8"
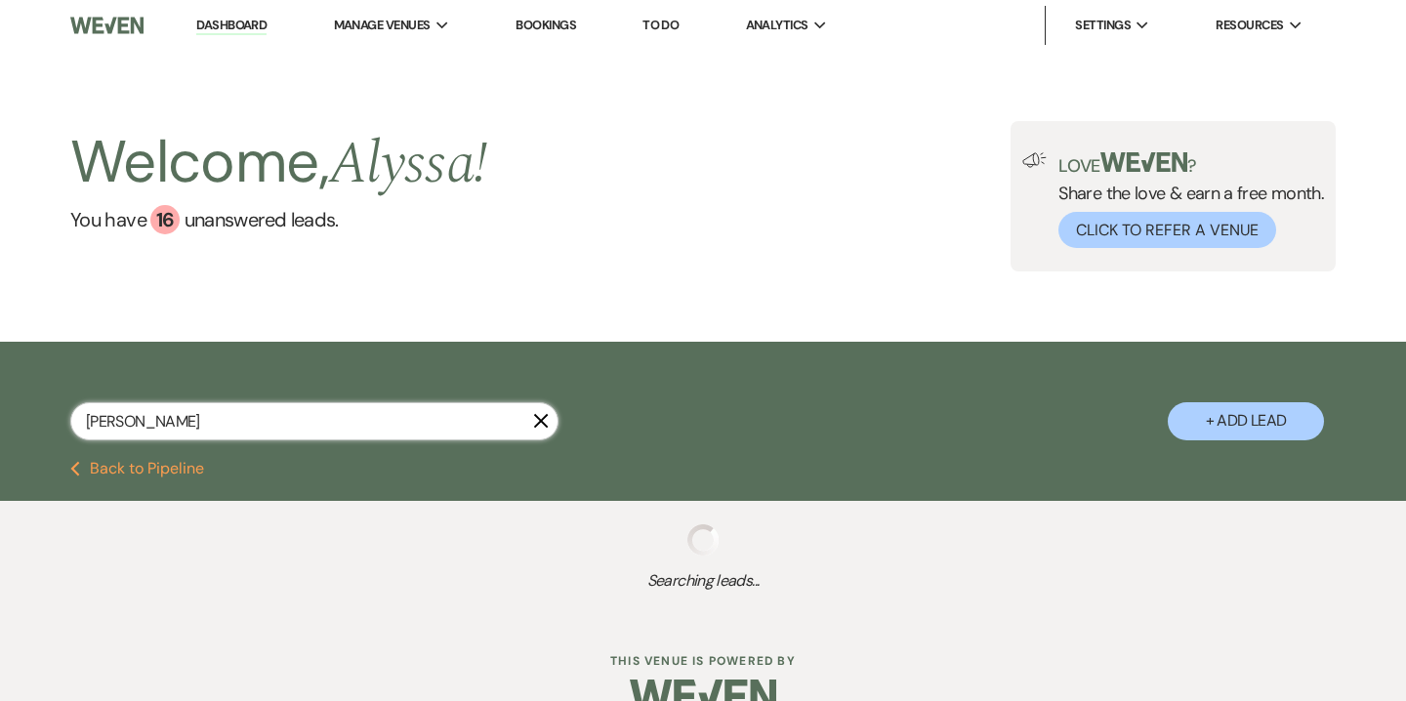
select select "5"
select select "8"
select select "4"
select select "8"
select select "6"
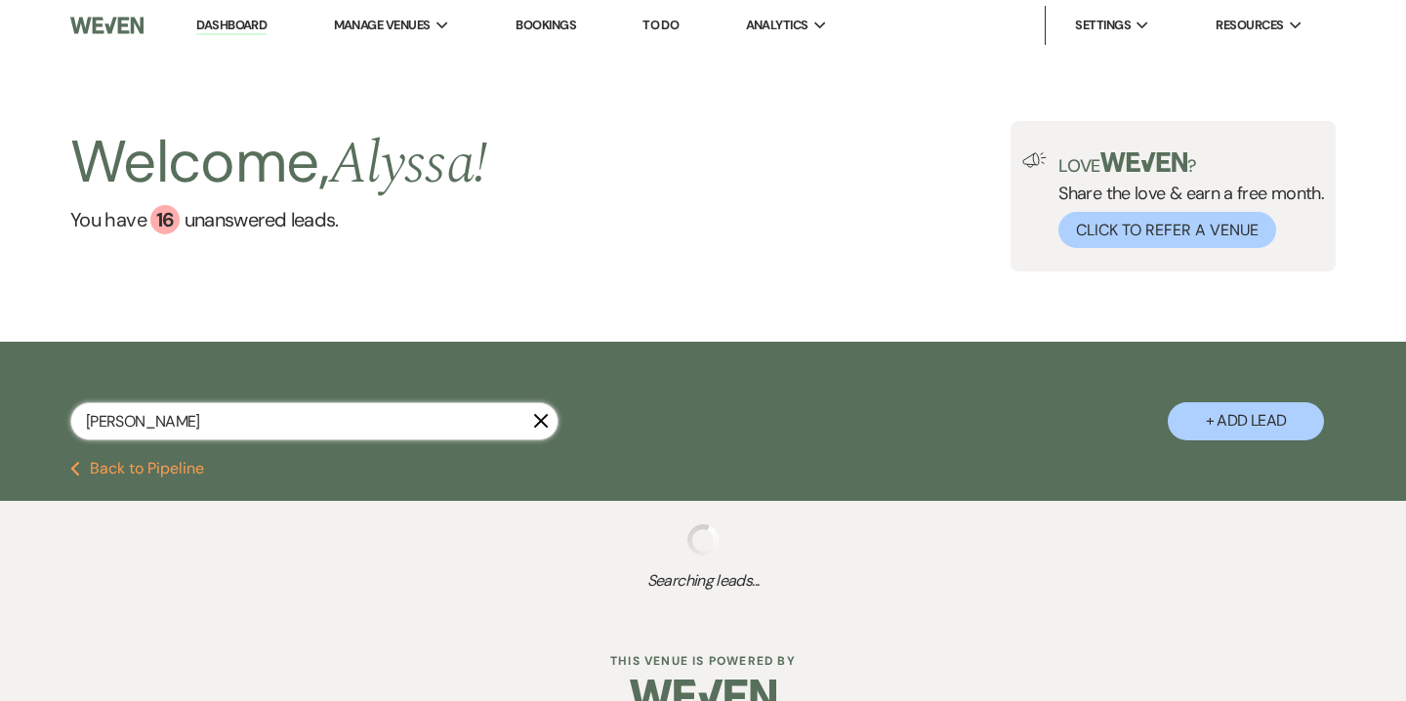
select select "8"
select select "5"
select select "8"
select select "5"
select select "8"
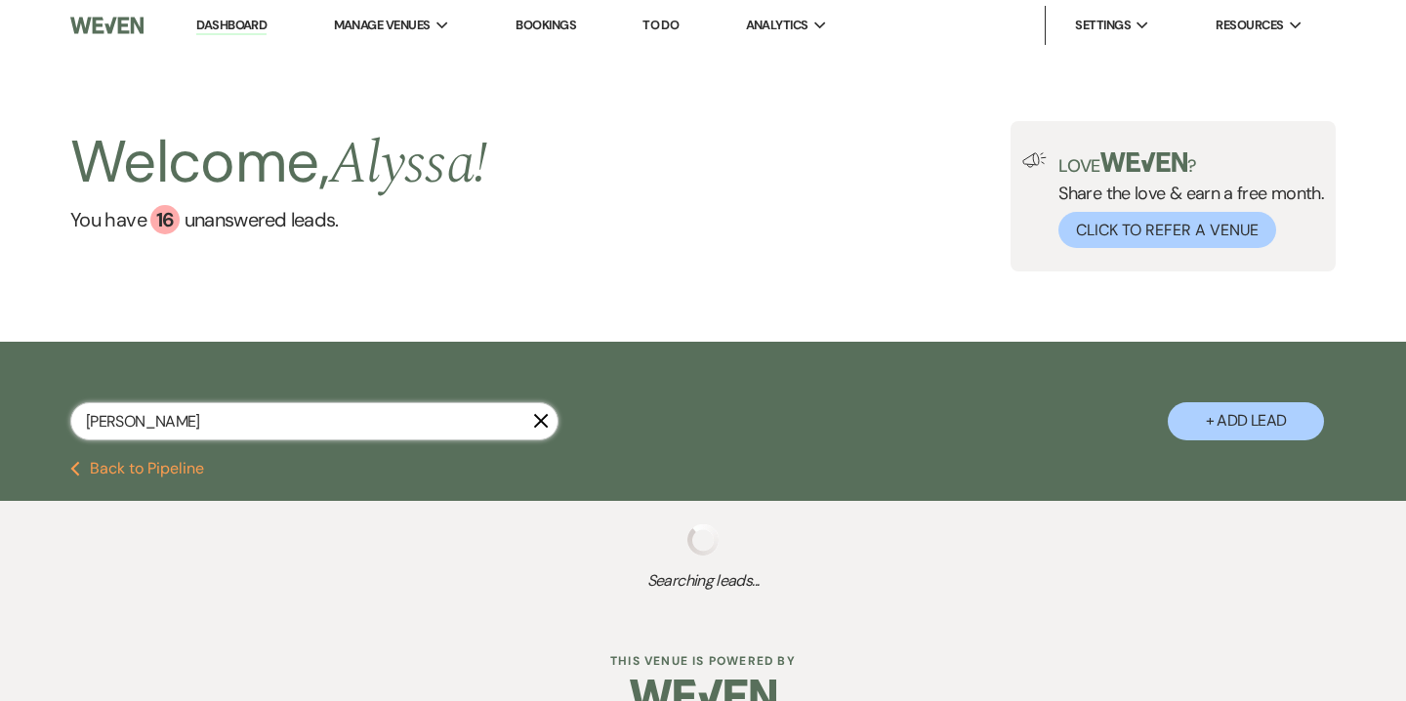
select select "5"
select select "8"
select select "4"
select select "8"
select select "5"
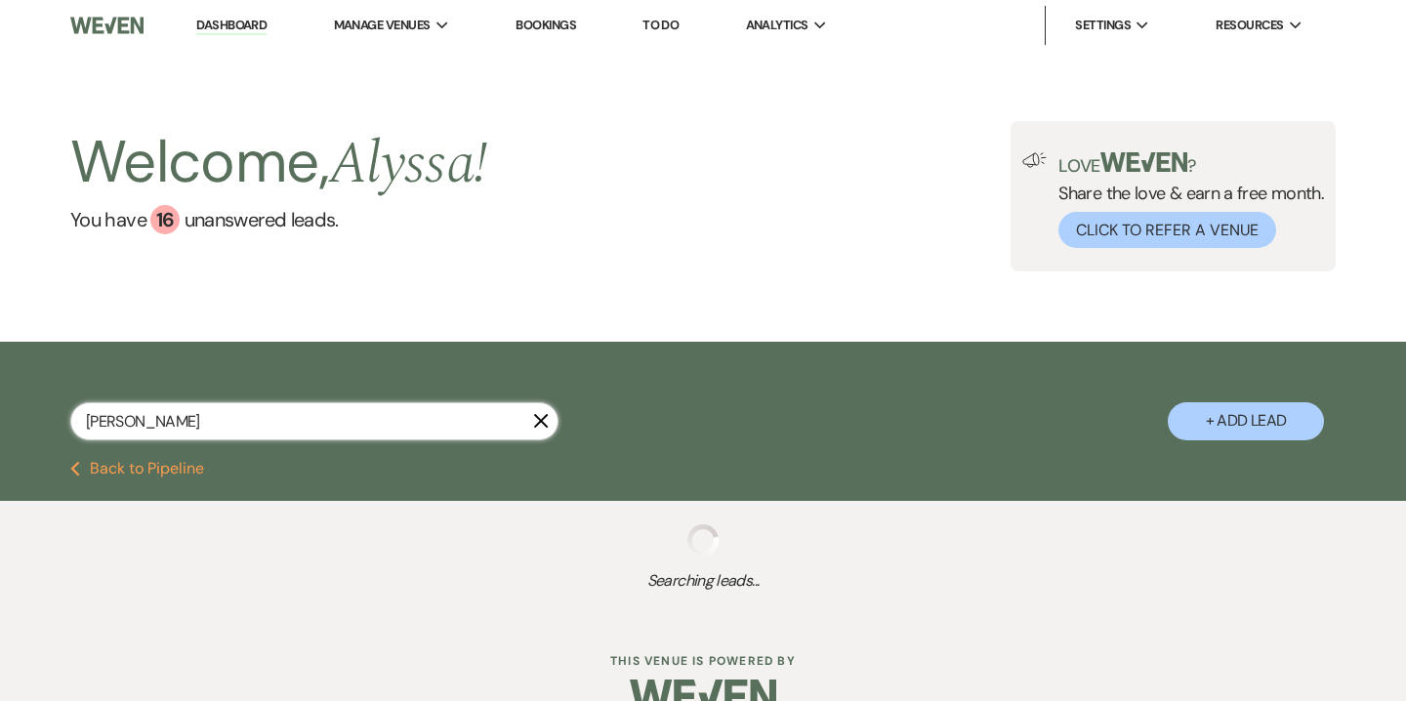
select select "8"
select select "5"
select select "8"
select select "4"
select select "8"
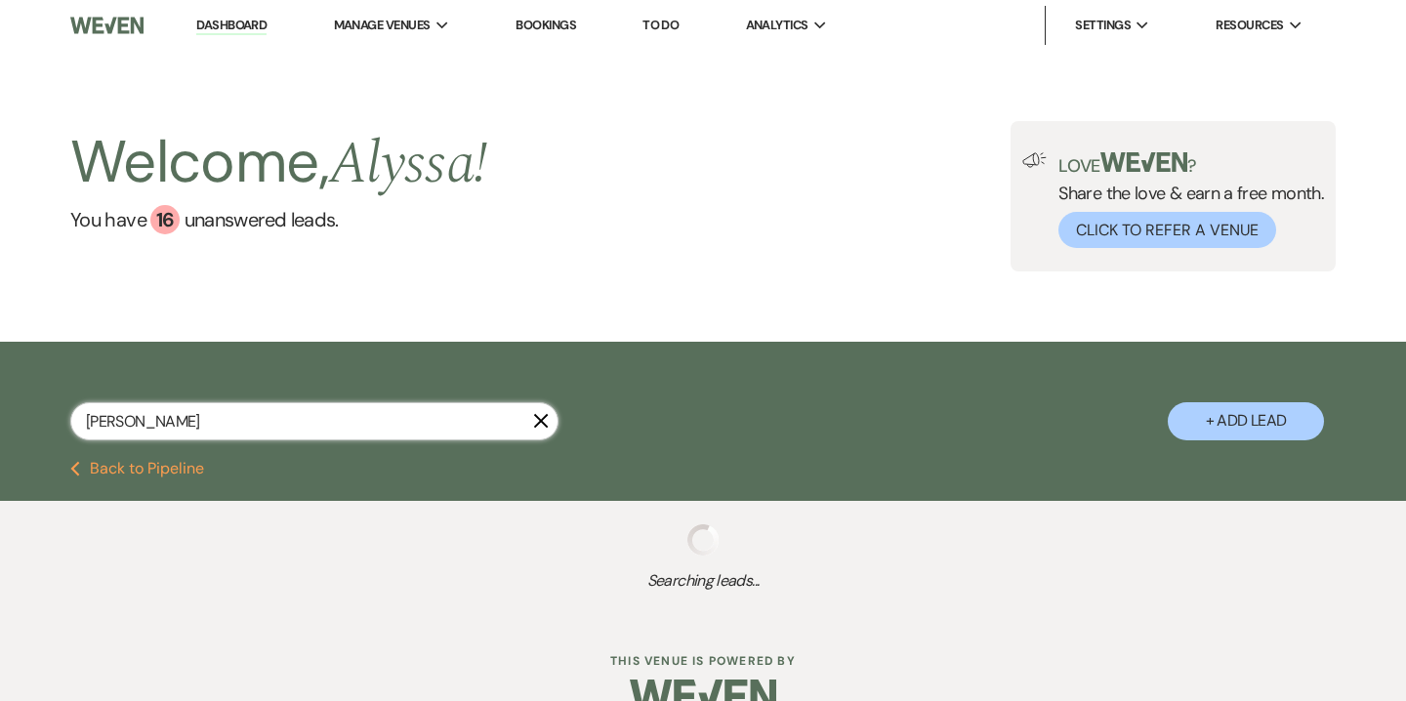
select select "5"
select select "8"
select select "5"
select select "8"
select select "7"
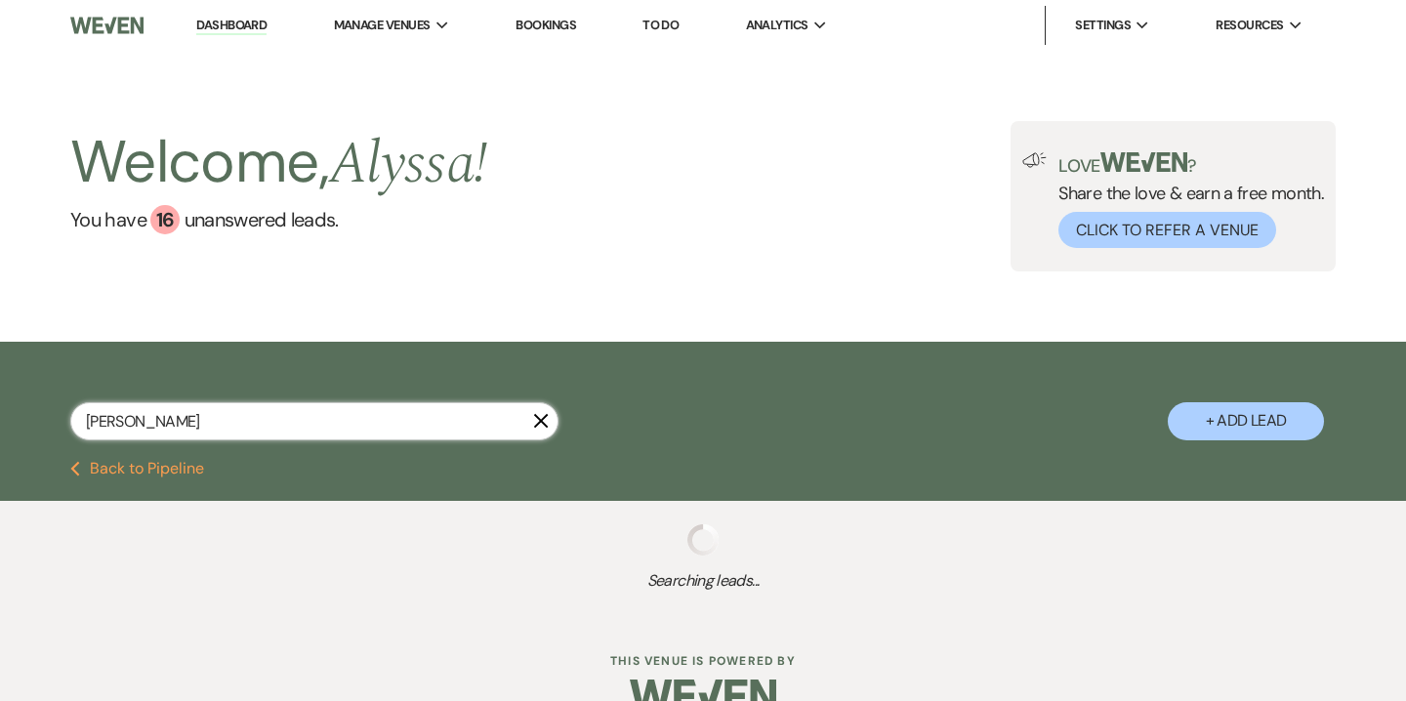
select select "8"
select select "5"
select select "8"
select select "5"
select select "8"
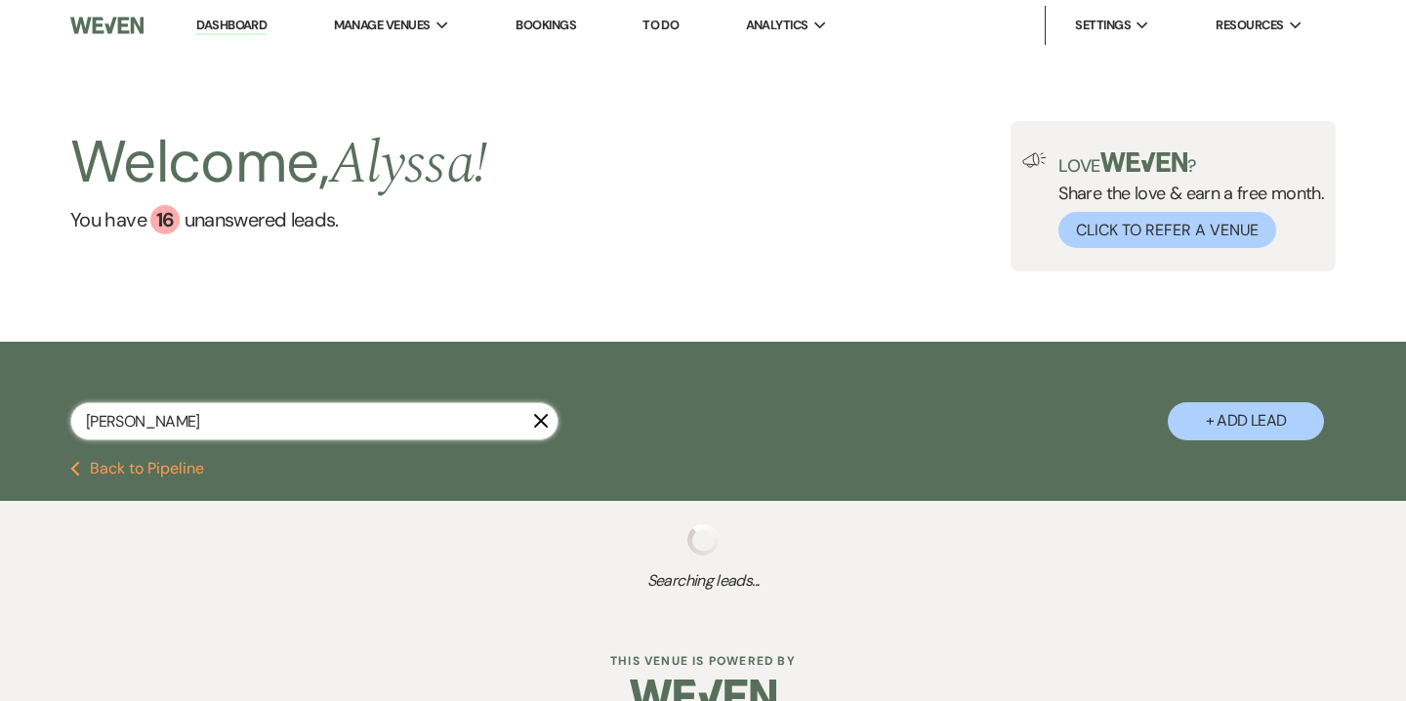
select select "5"
select select "8"
select select "5"
select select "8"
select select "5"
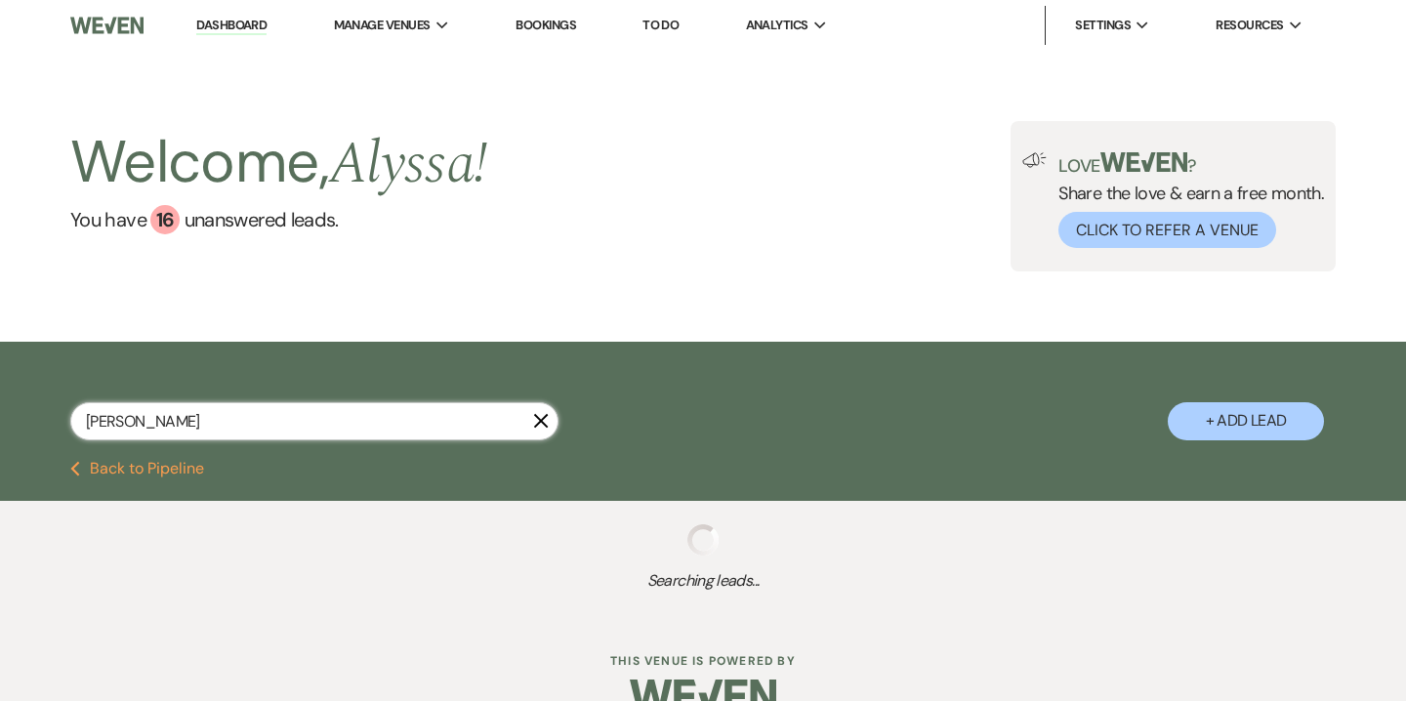
select select "8"
select select "4"
select select "8"
select select "4"
select select "8"
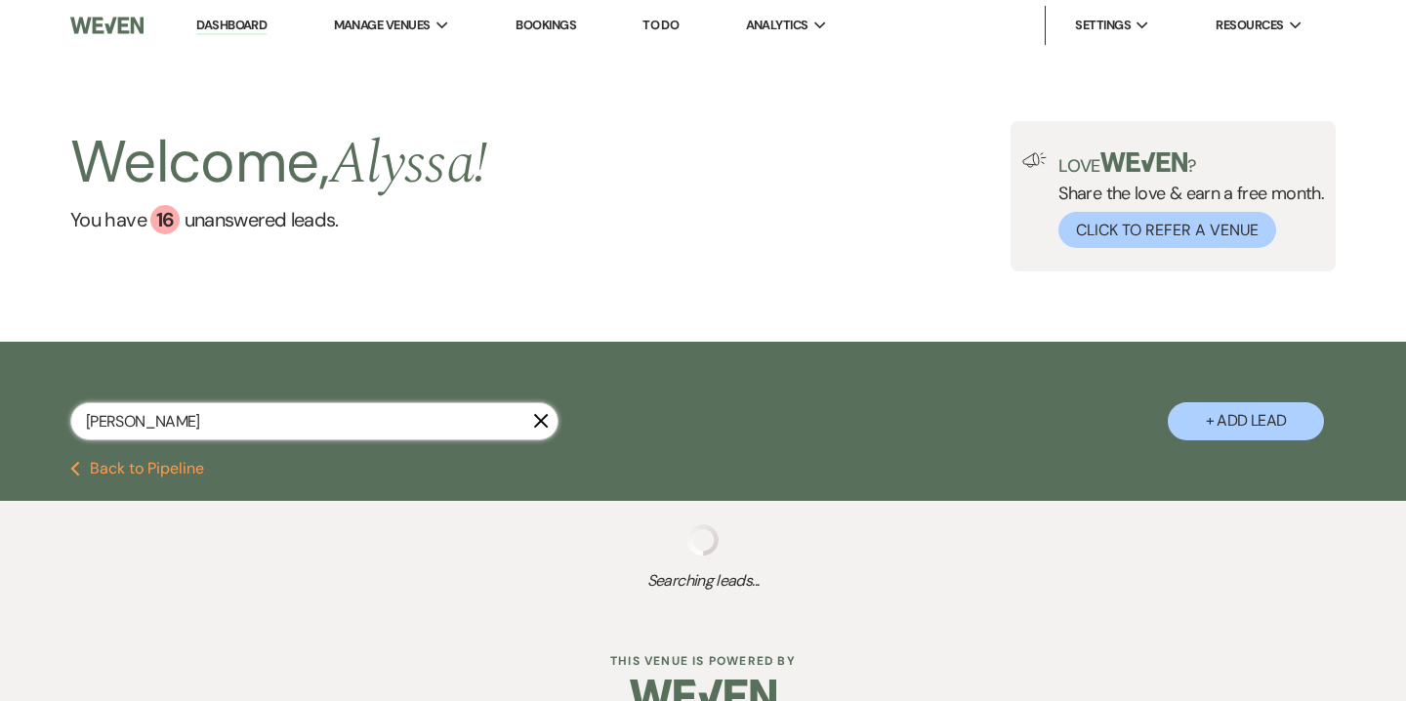
select select "6"
select select "8"
select select "5"
select select "8"
select select "10"
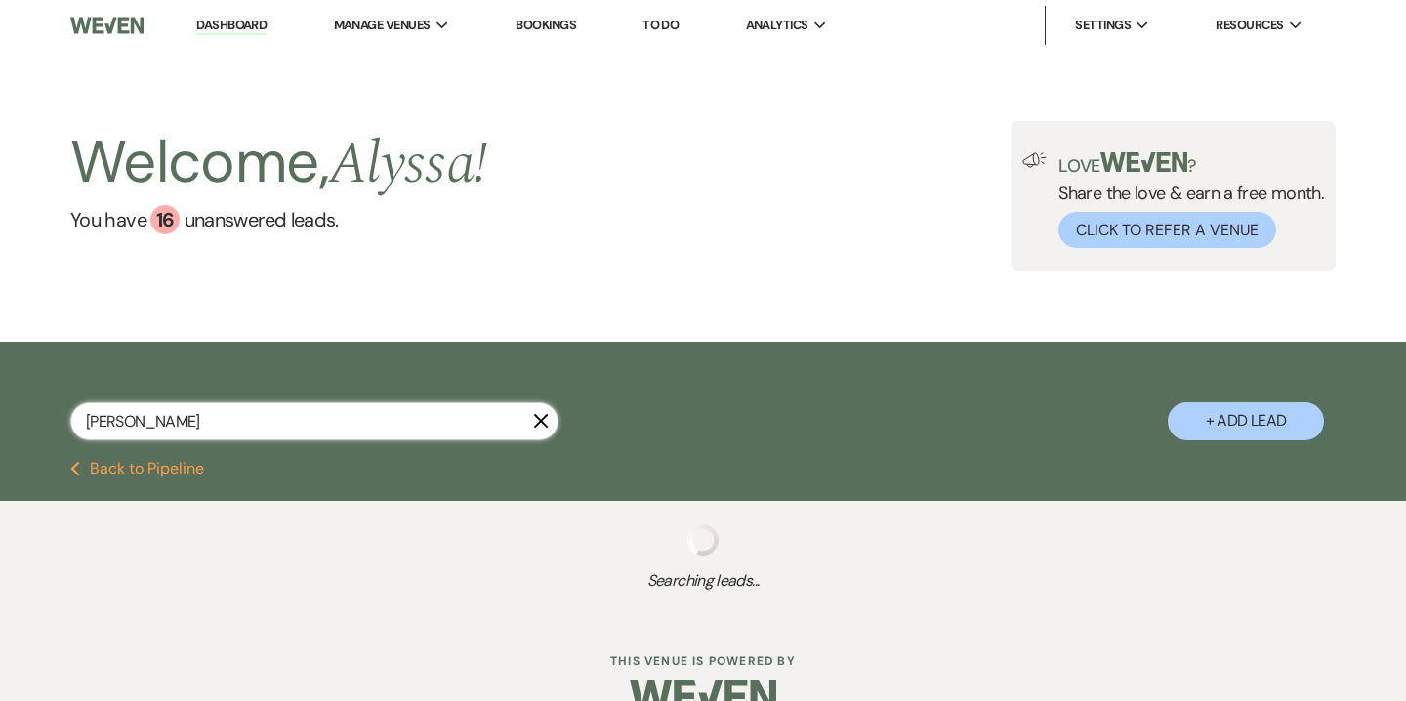
select select "8"
select select "5"
select select "8"
select select "6"
select select "8"
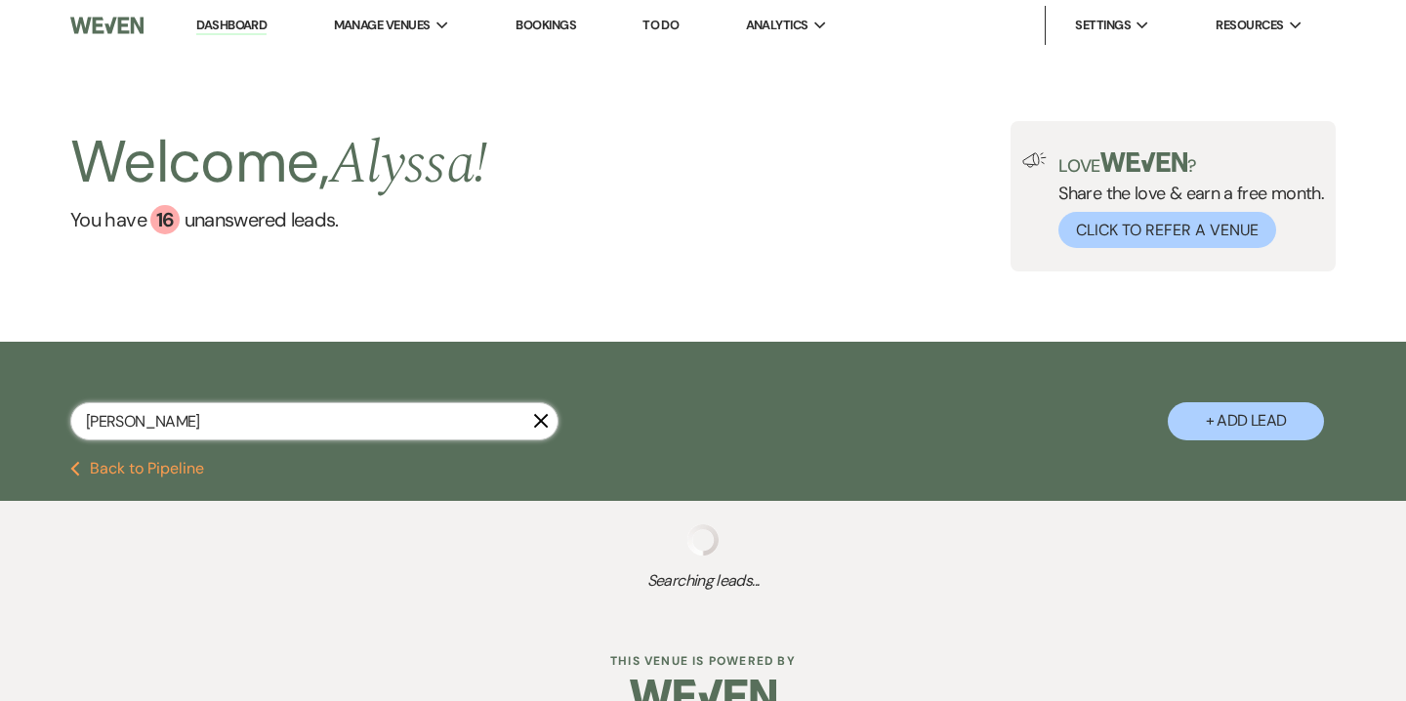
select select "6"
select select "8"
select select "5"
select select "8"
select select "6"
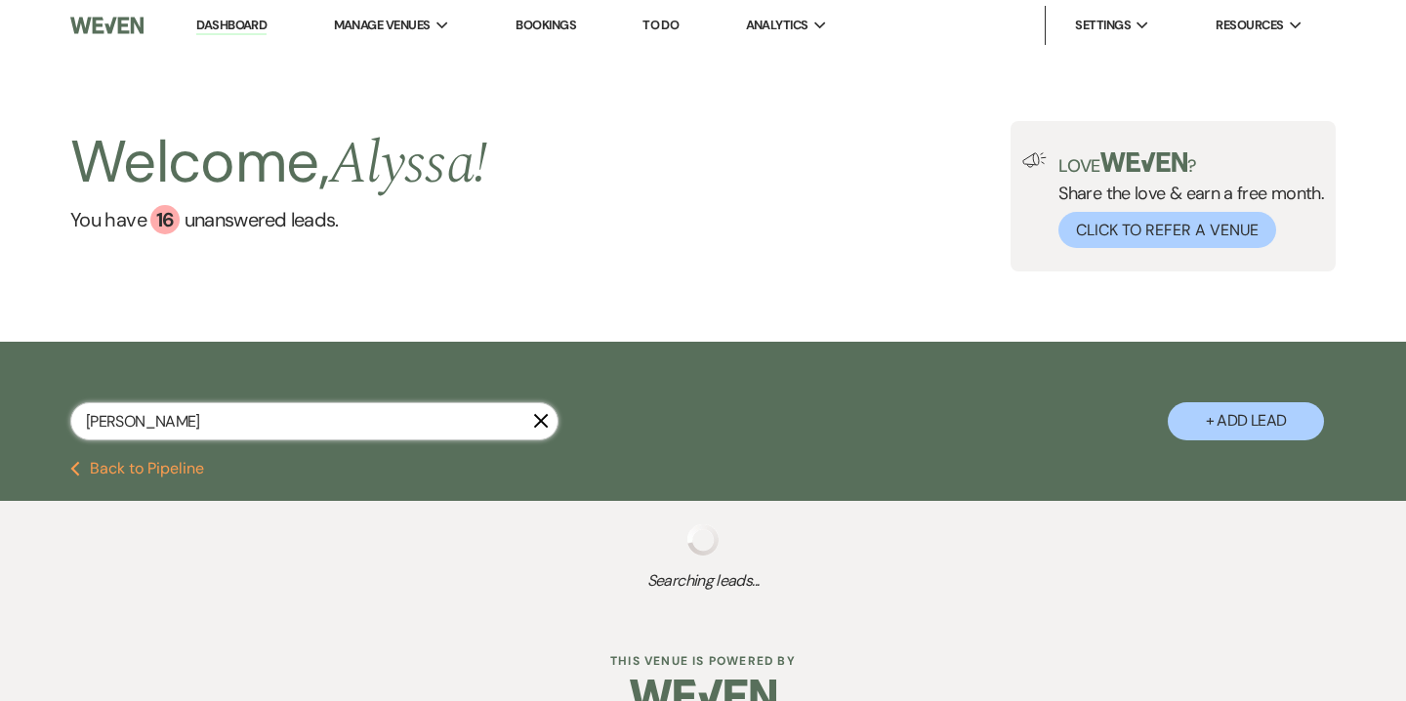
select select "8"
select select "6"
select select "8"
select select "5"
select select "8"
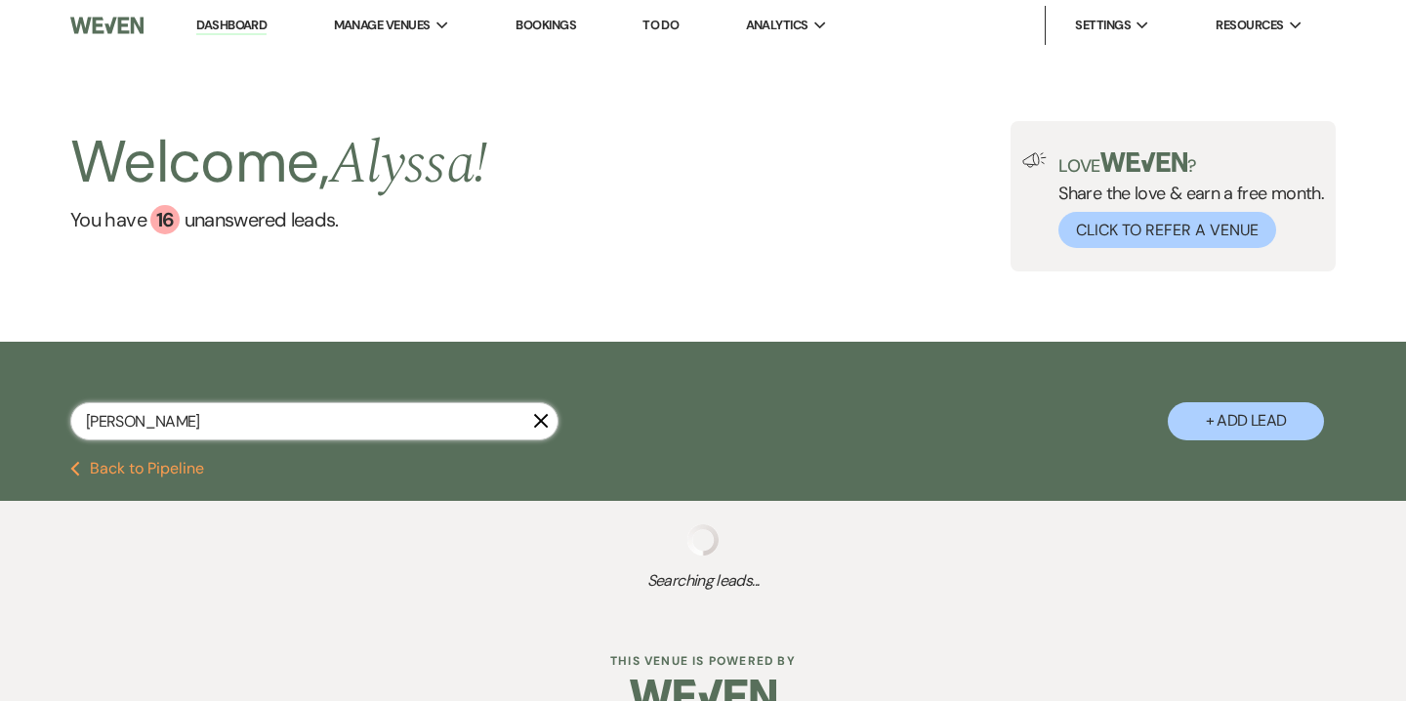
select select "5"
select select "8"
select select "4"
select select "8"
select select "5"
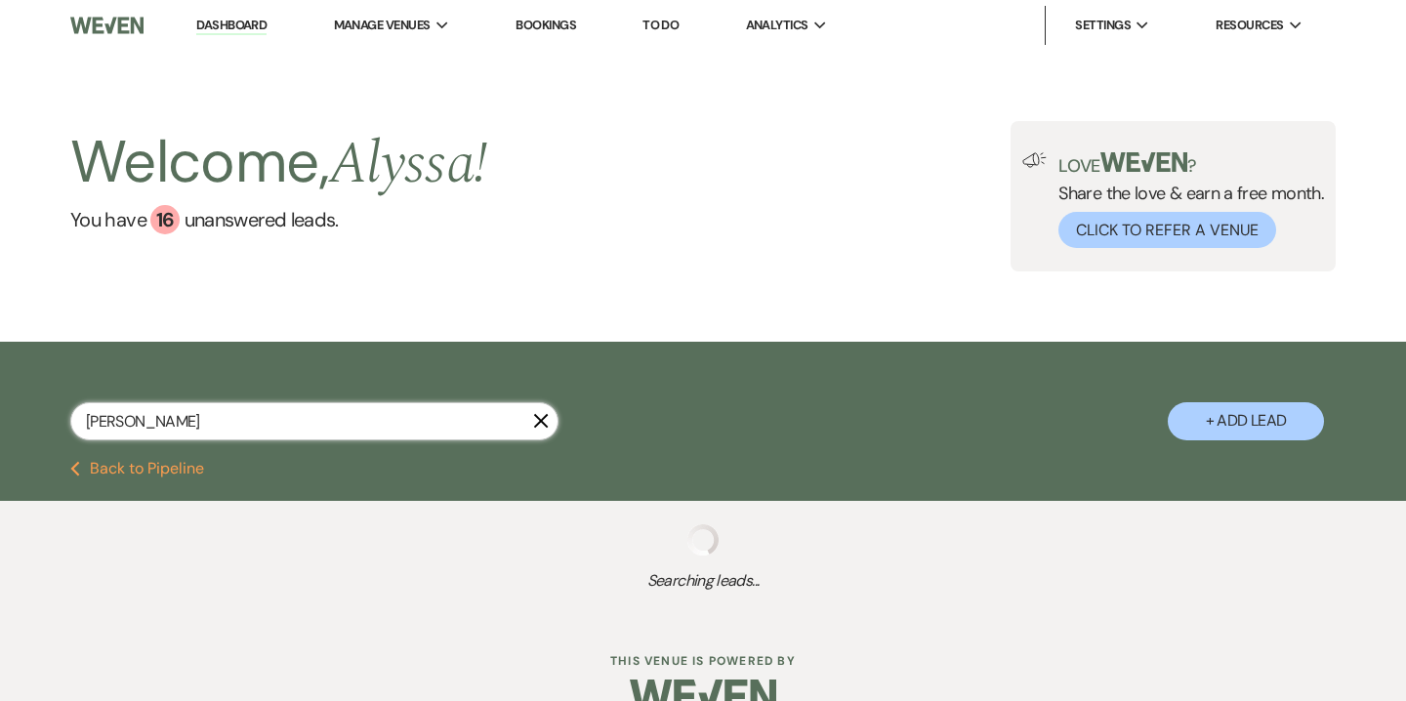
select select "8"
select select "5"
select select "8"
select select "4"
select select "8"
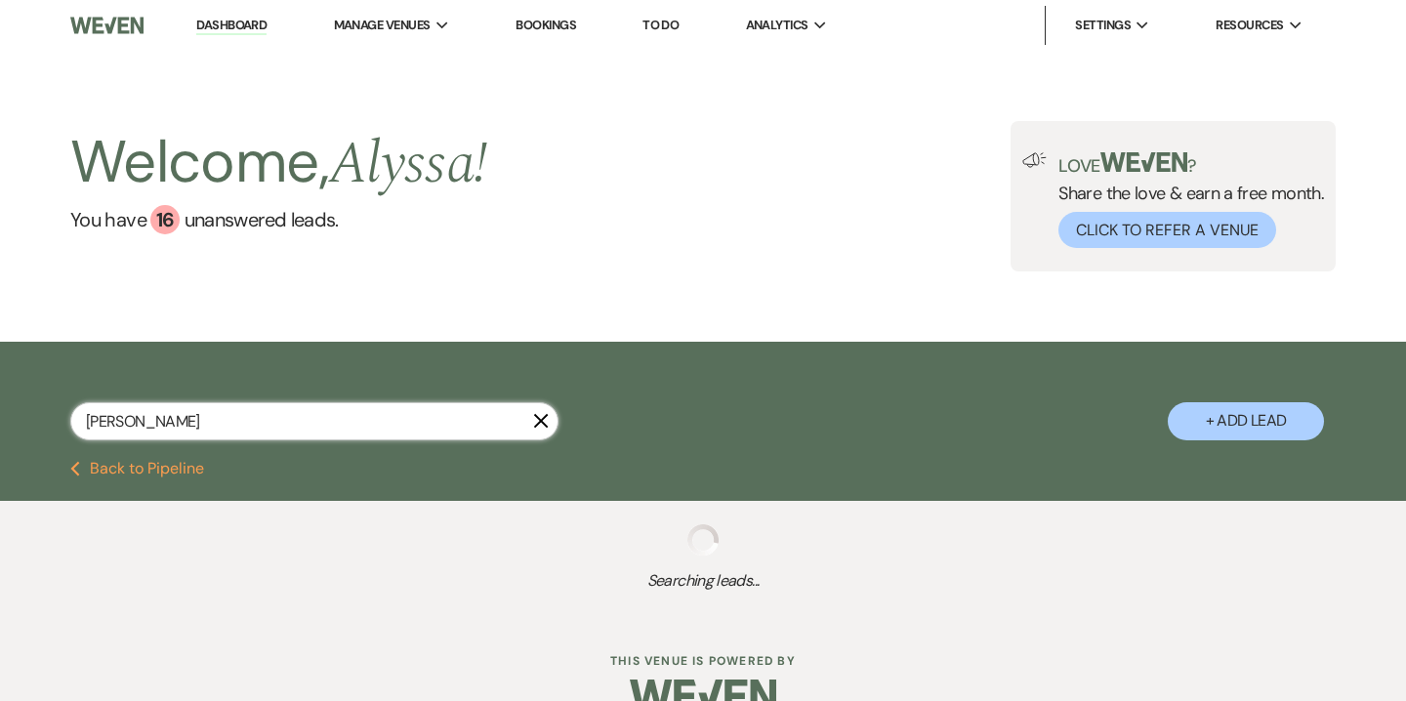
select select "10"
select select "8"
select select "5"
select select "8"
select select "7"
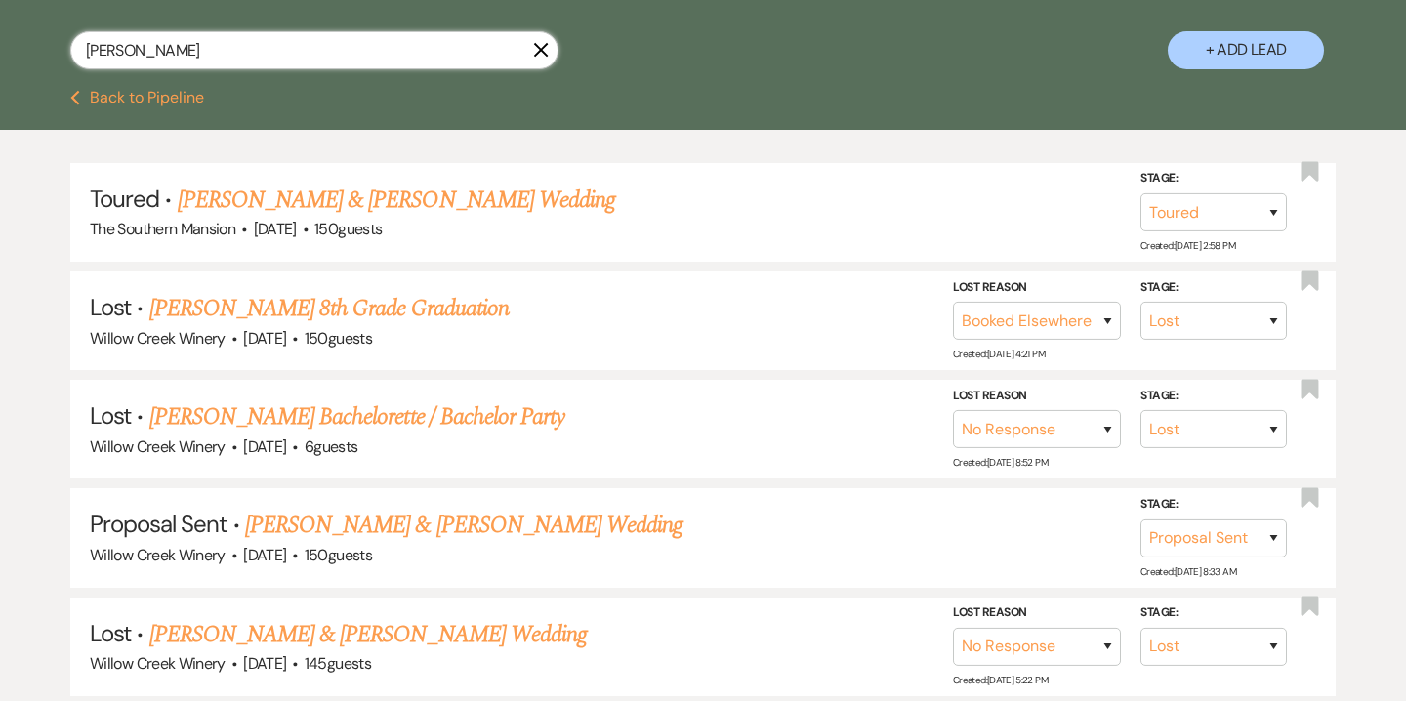
scroll to position [373, 0]
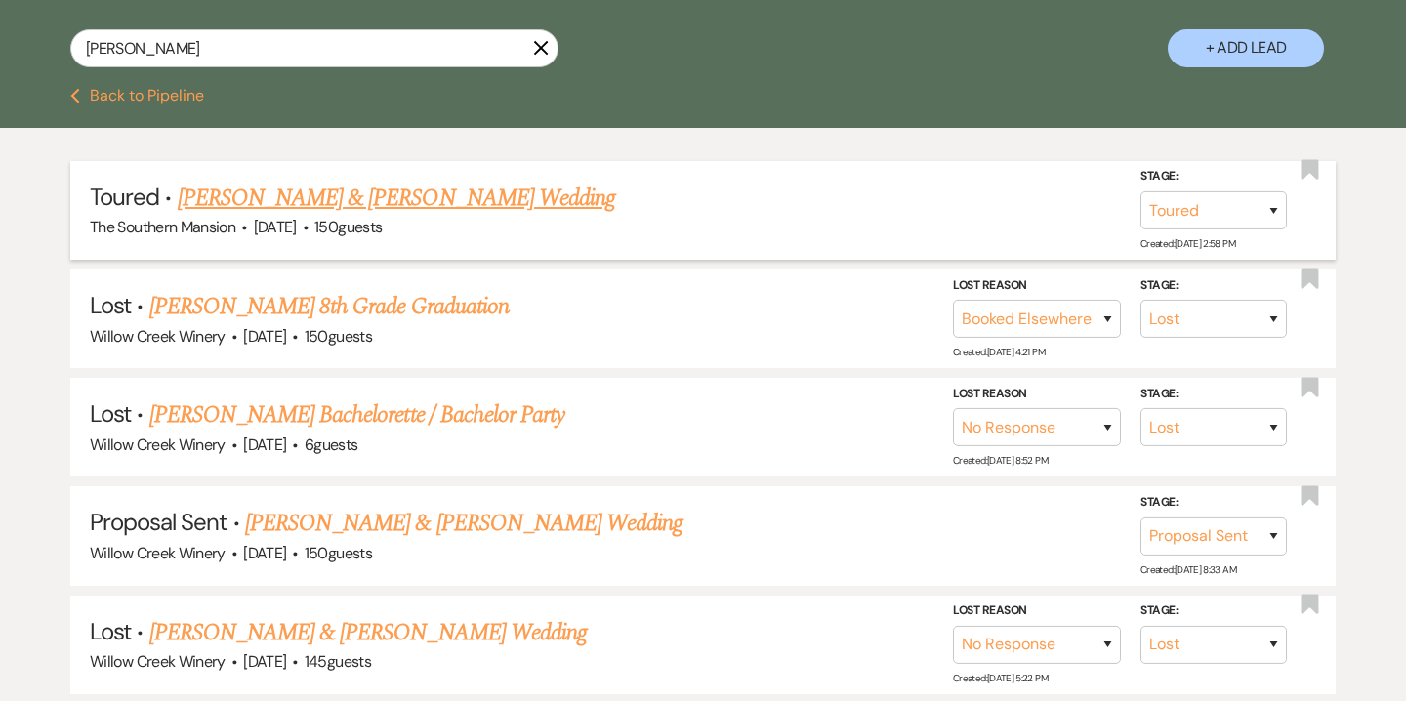
click at [377, 196] on link "Emma & Owen's Wedding" at bounding box center [396, 198] width 437 height 35
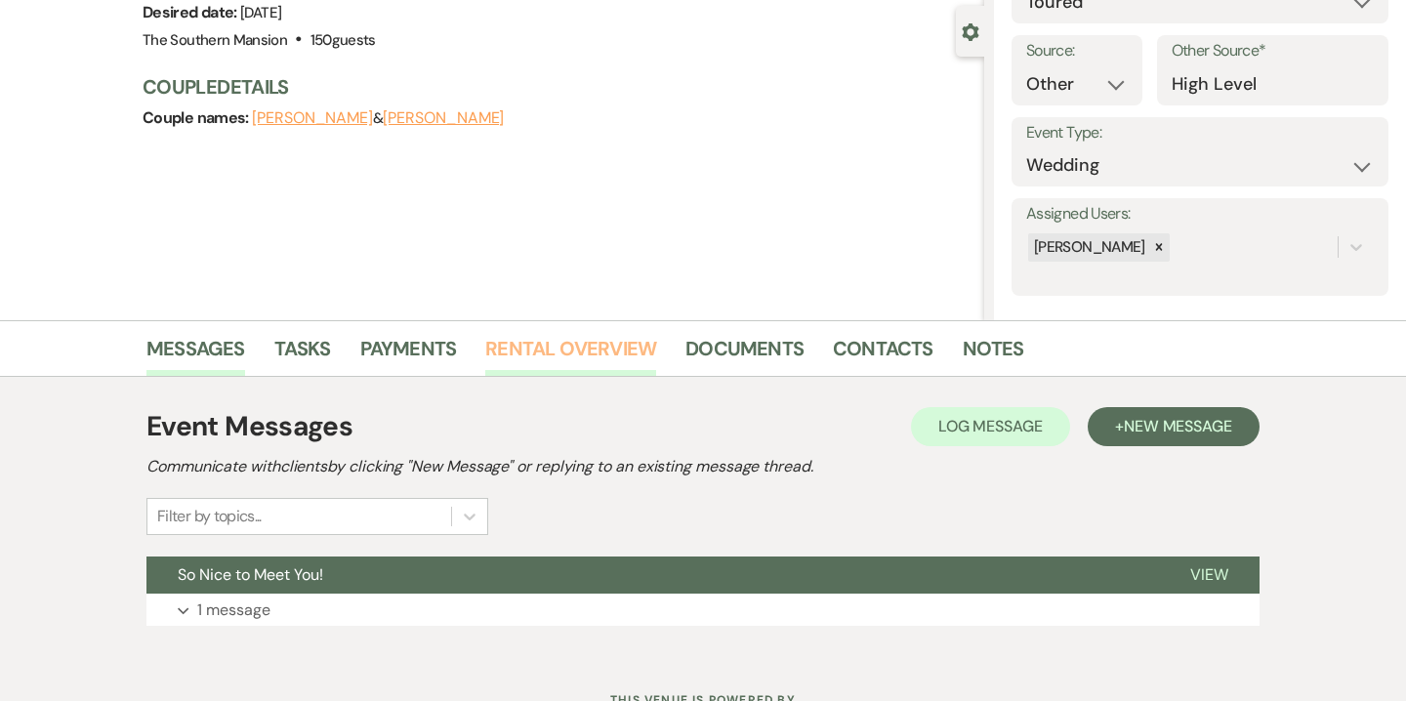
click at [599, 359] on link "Rental Overview" at bounding box center [570, 354] width 171 height 43
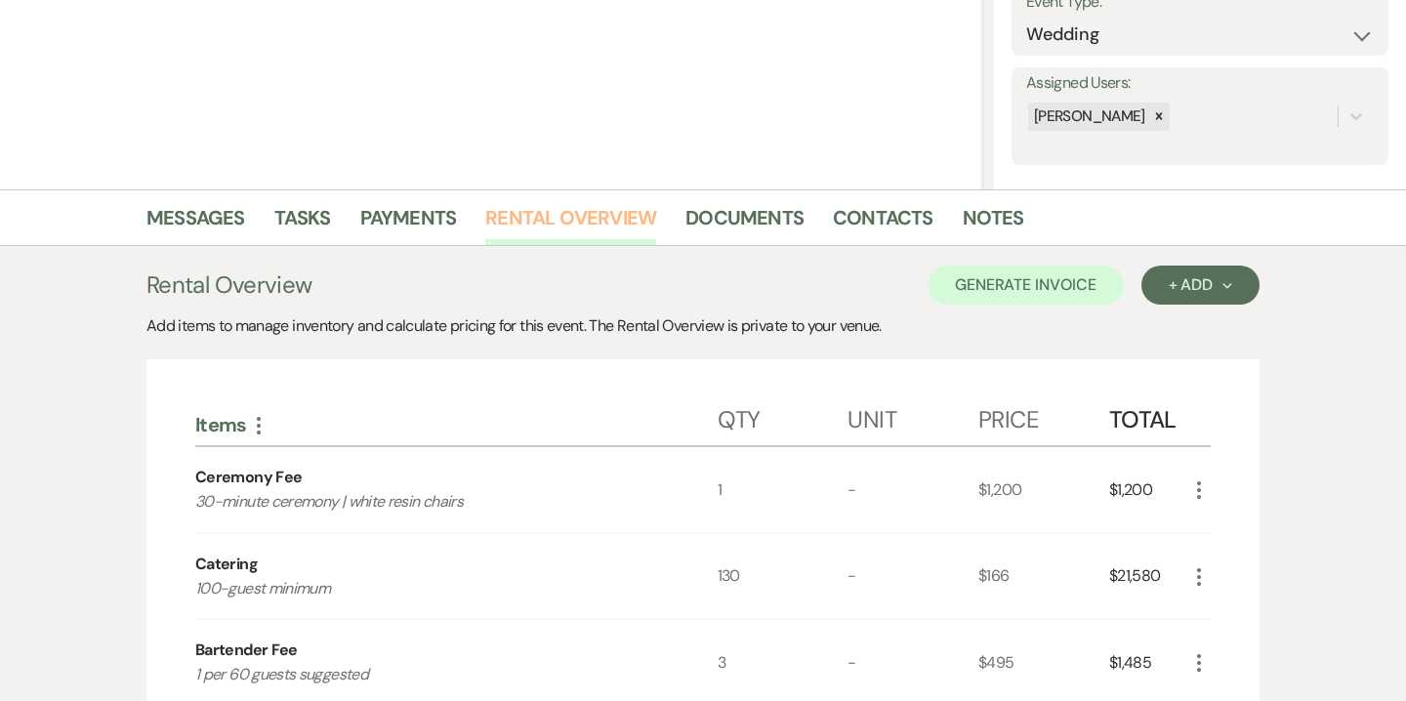
scroll to position [57, 0]
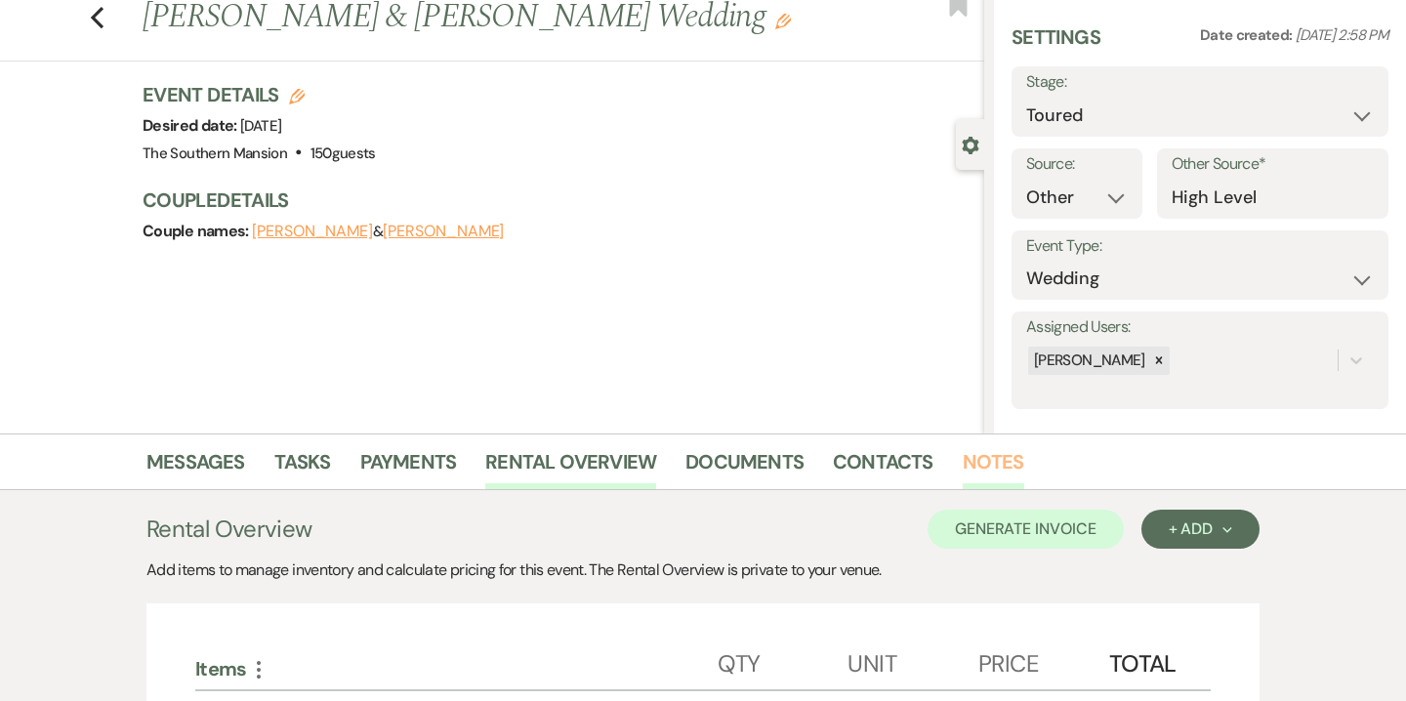
click at [979, 466] on link "Notes" at bounding box center [994, 467] width 62 height 43
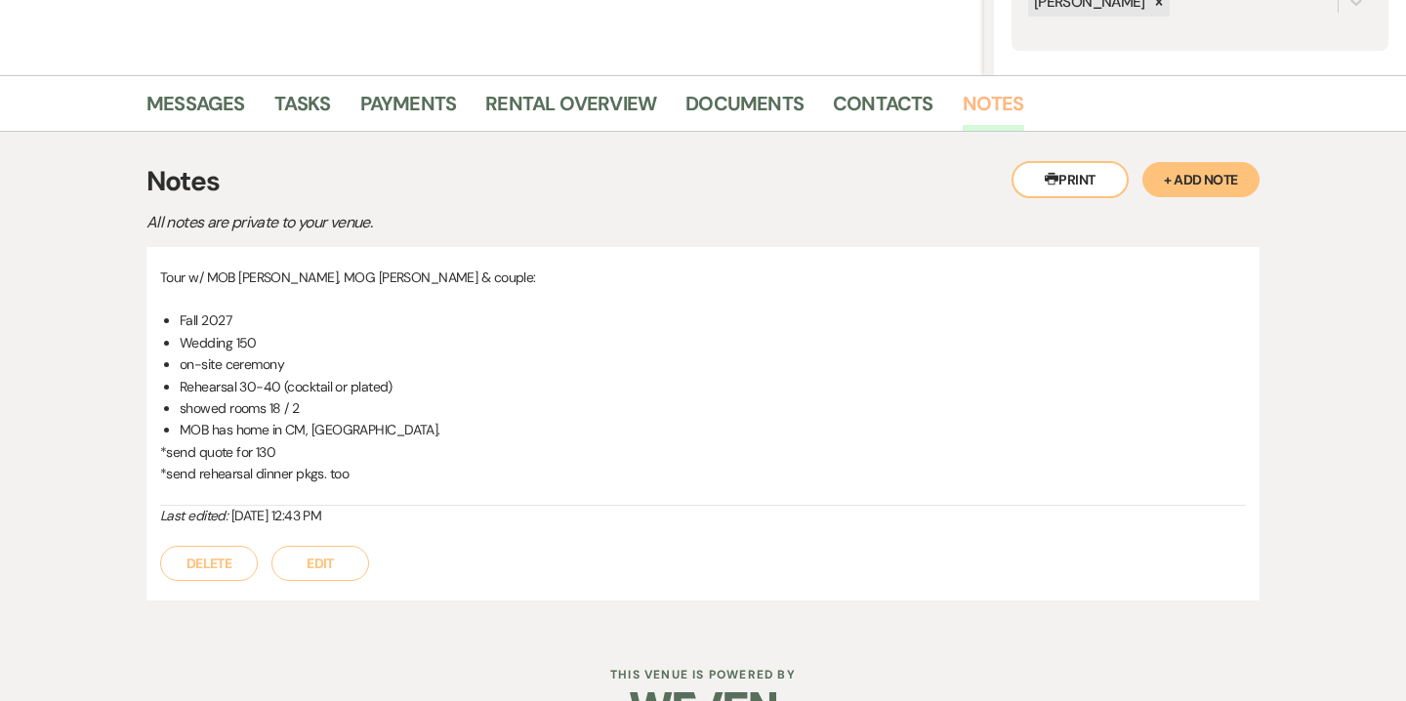
scroll to position [416, 0]
click at [185, 107] on link "Messages" at bounding box center [195, 108] width 99 height 43
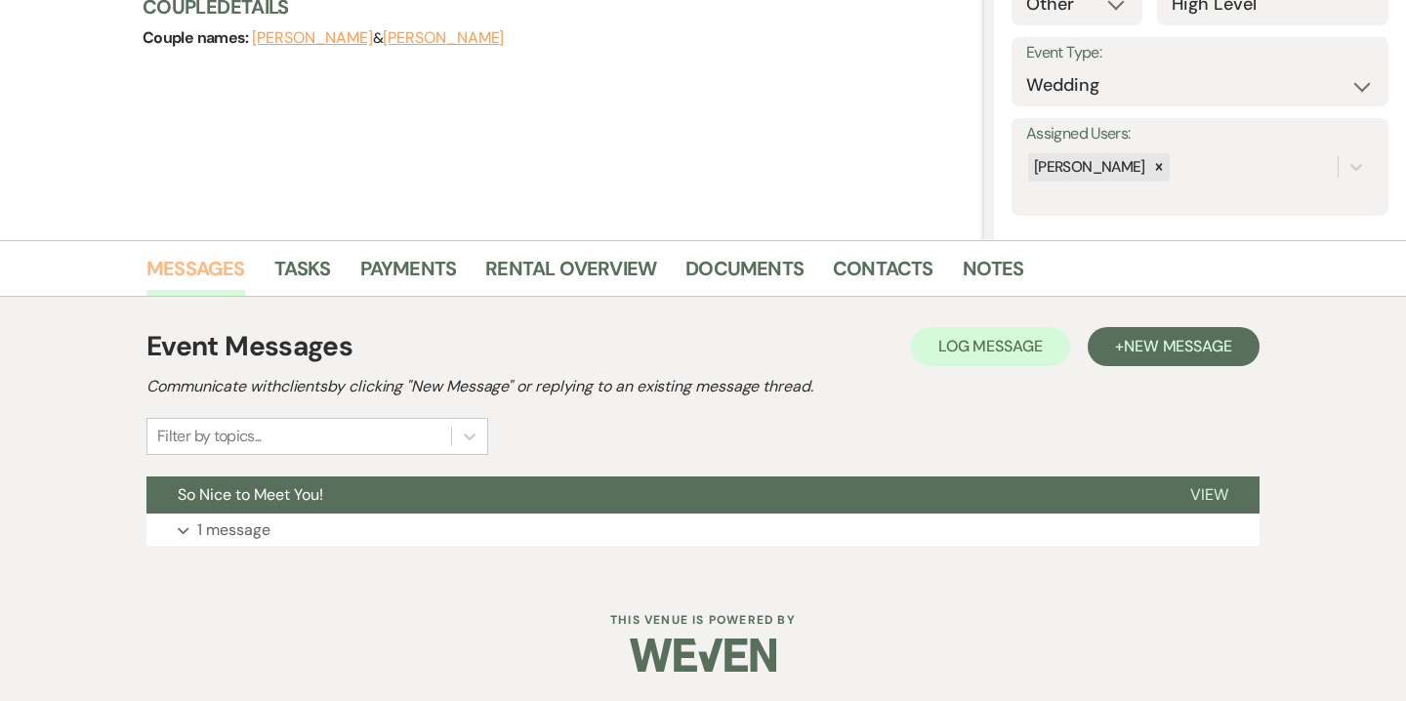
scroll to position [250, 0]
click at [356, 520] on button "Expand 1 message" at bounding box center [702, 530] width 1113 height 33
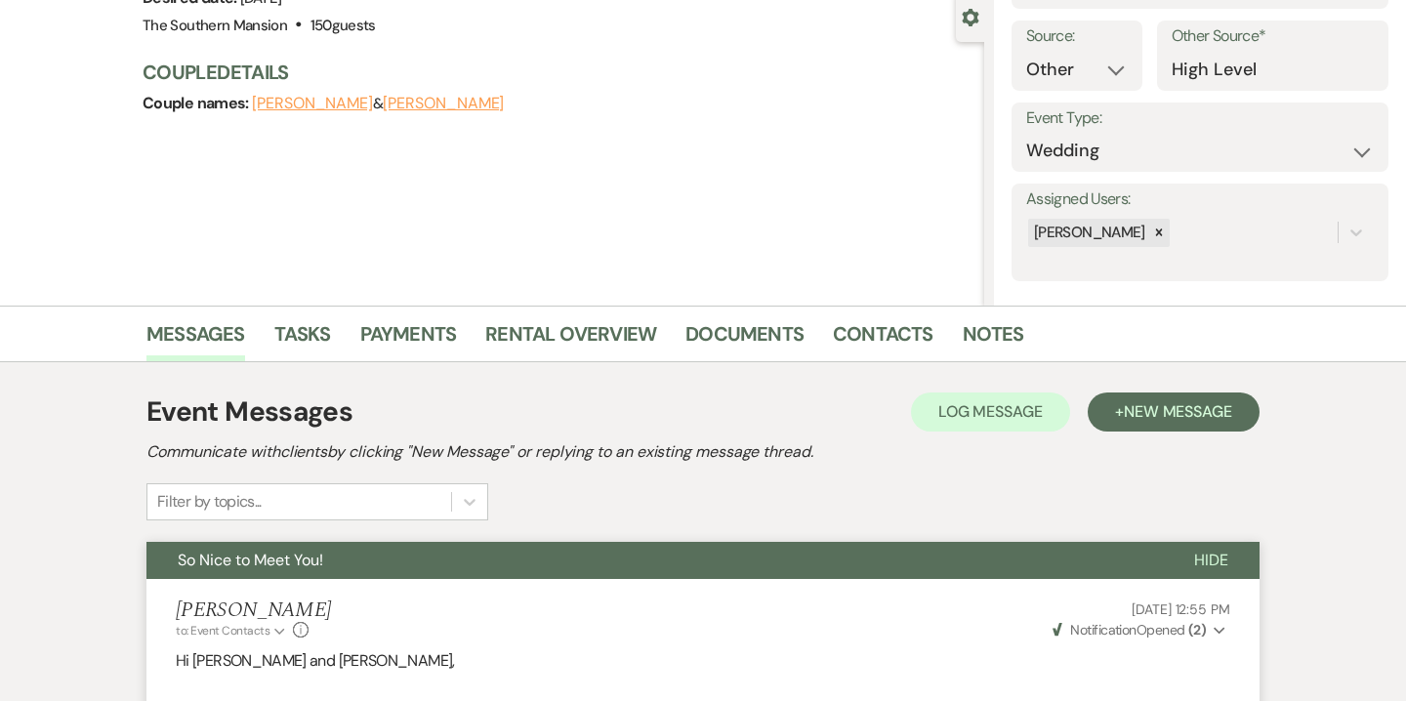
scroll to position [0, 0]
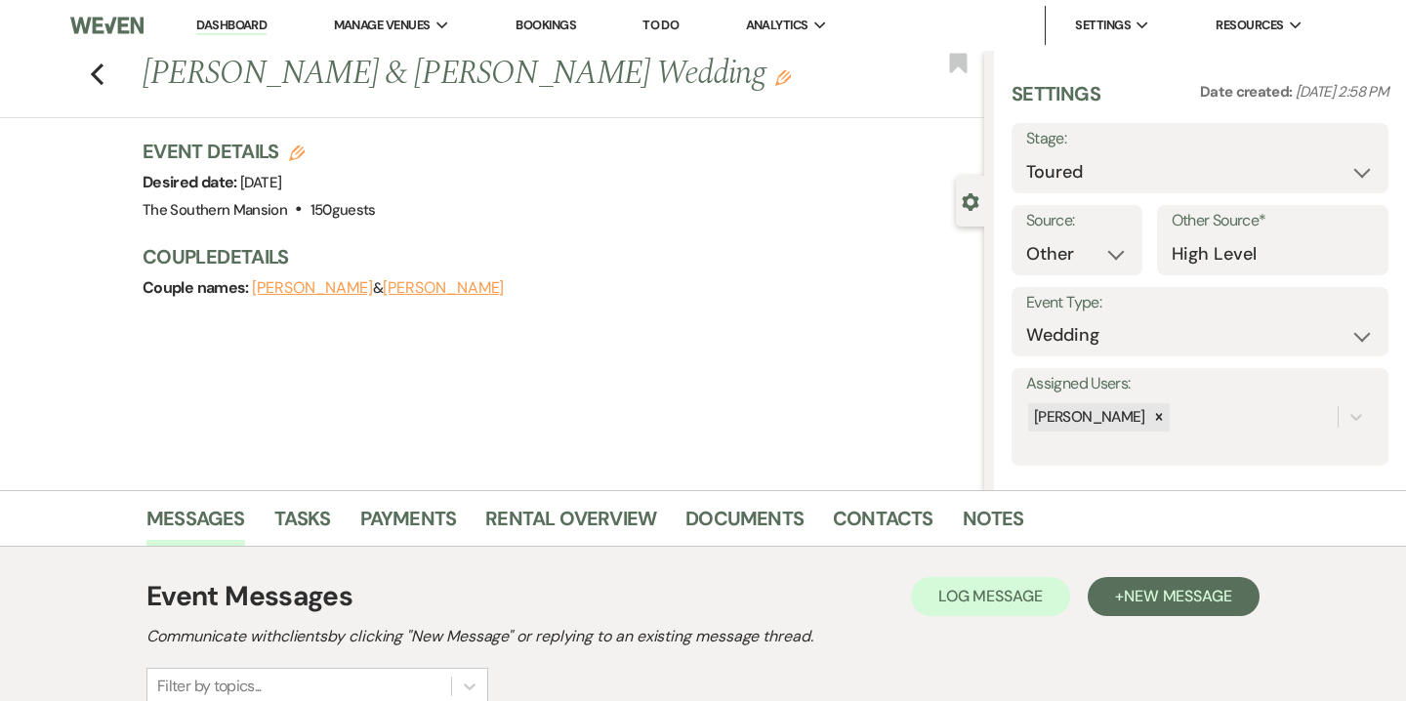
click at [245, 34] on link "Dashboard" at bounding box center [231, 26] width 70 height 19
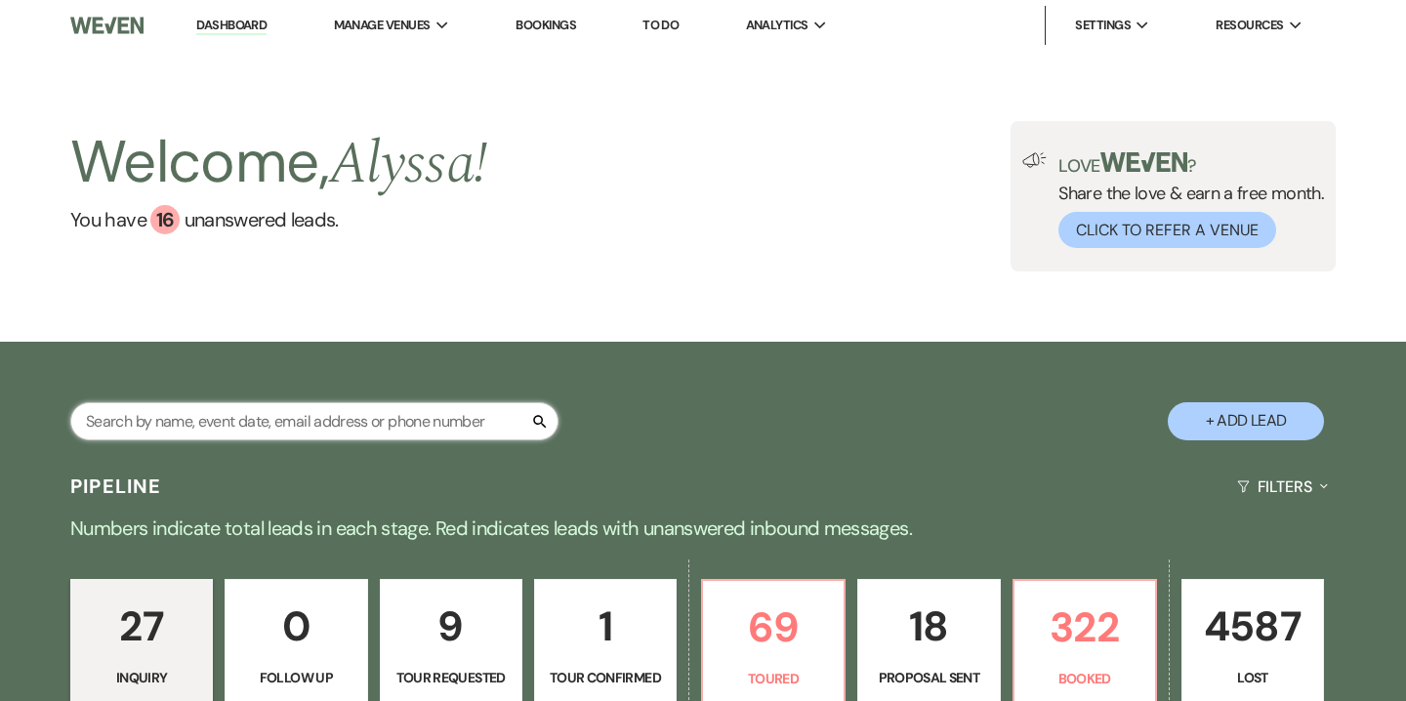
click at [268, 414] on input "text" at bounding box center [314, 421] width 488 height 38
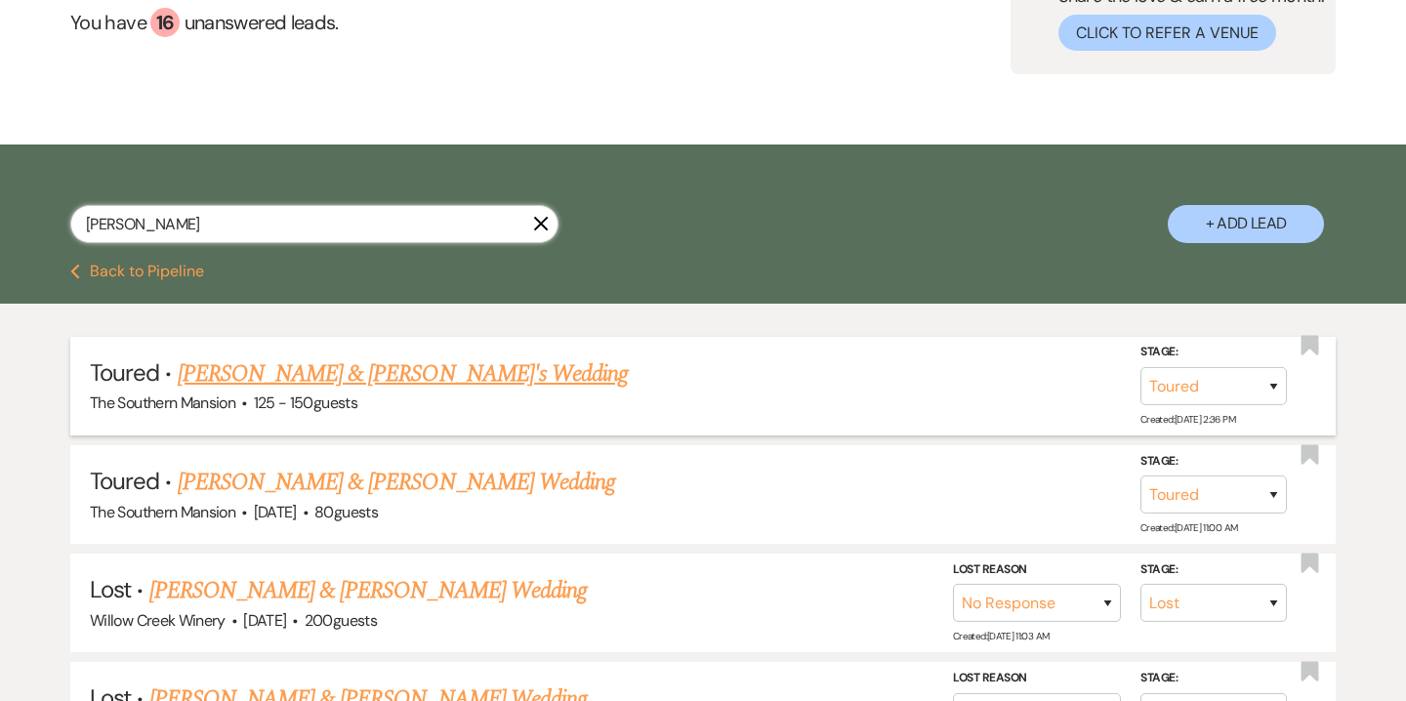
scroll to position [202, 0]
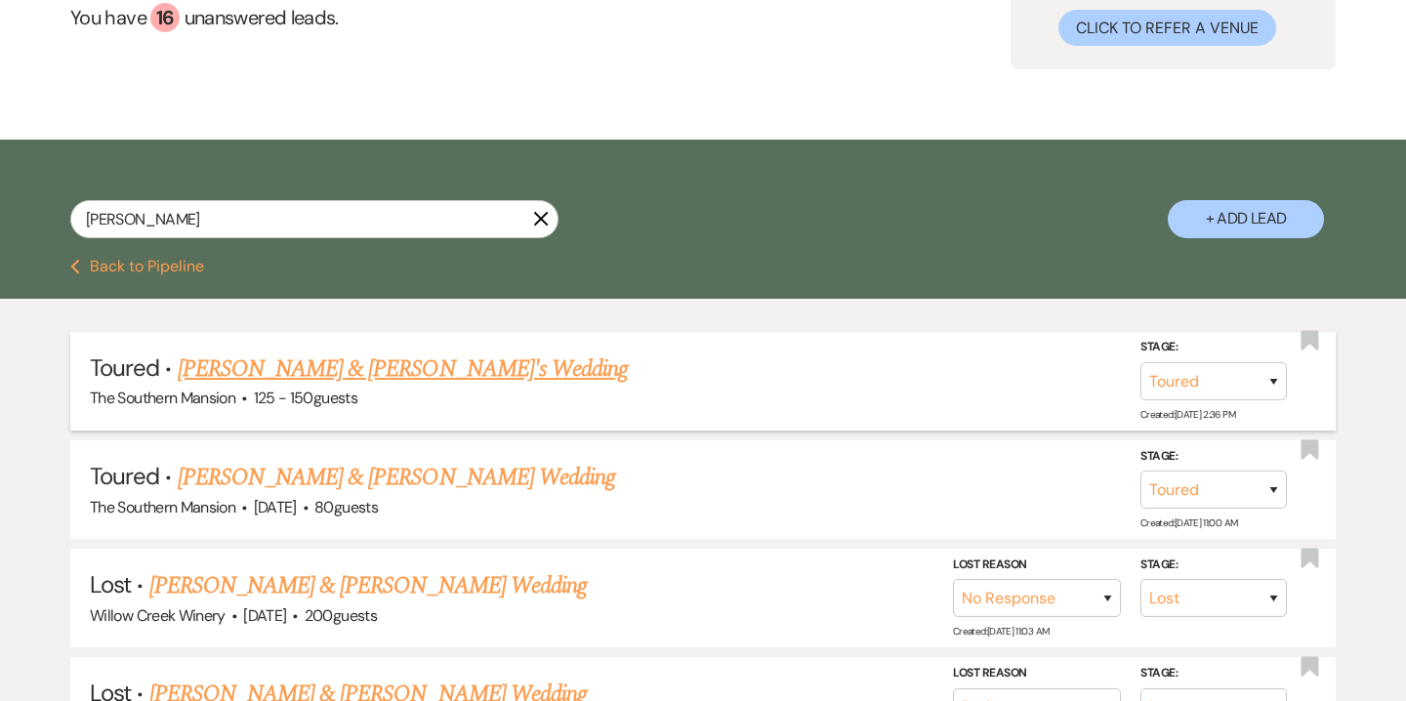
click at [337, 362] on link "Allison Rozanski & Fiance's Wedding" at bounding box center [403, 369] width 451 height 35
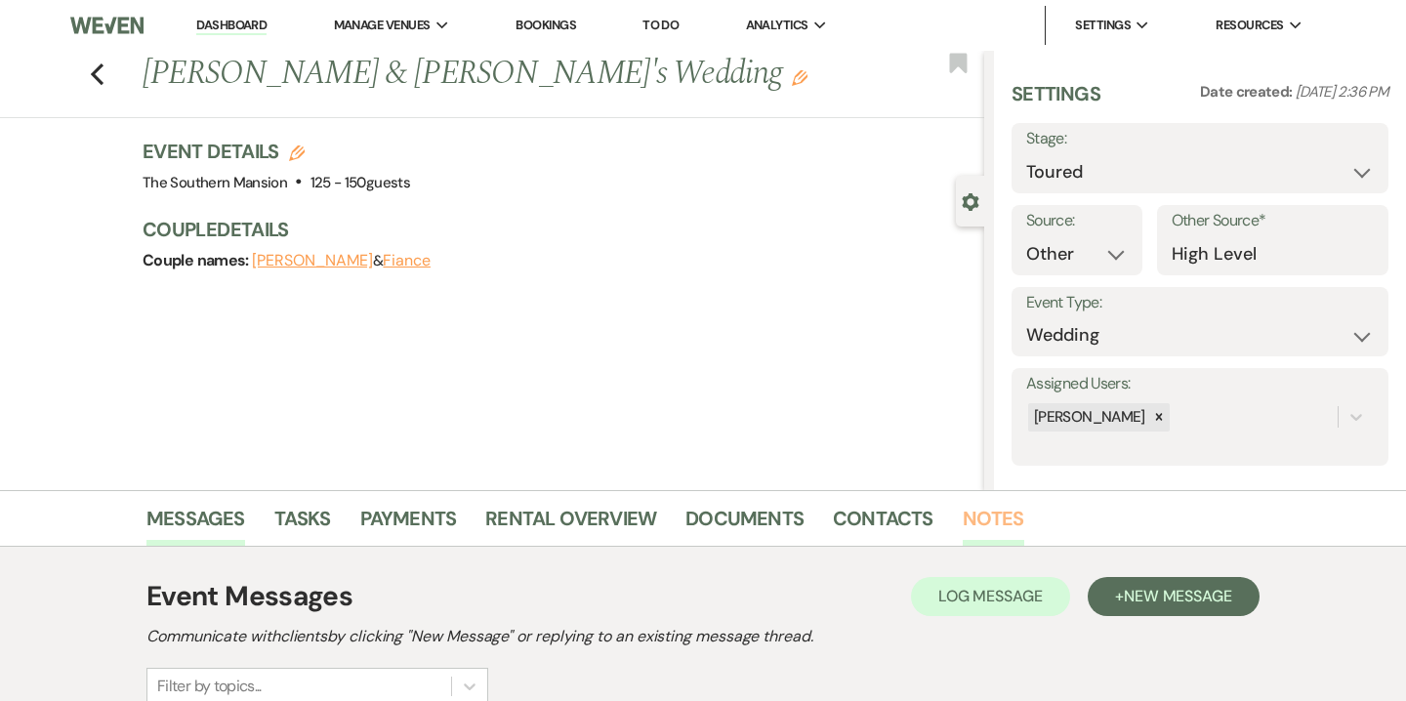
click at [979, 514] on link "Notes" at bounding box center [994, 524] width 62 height 43
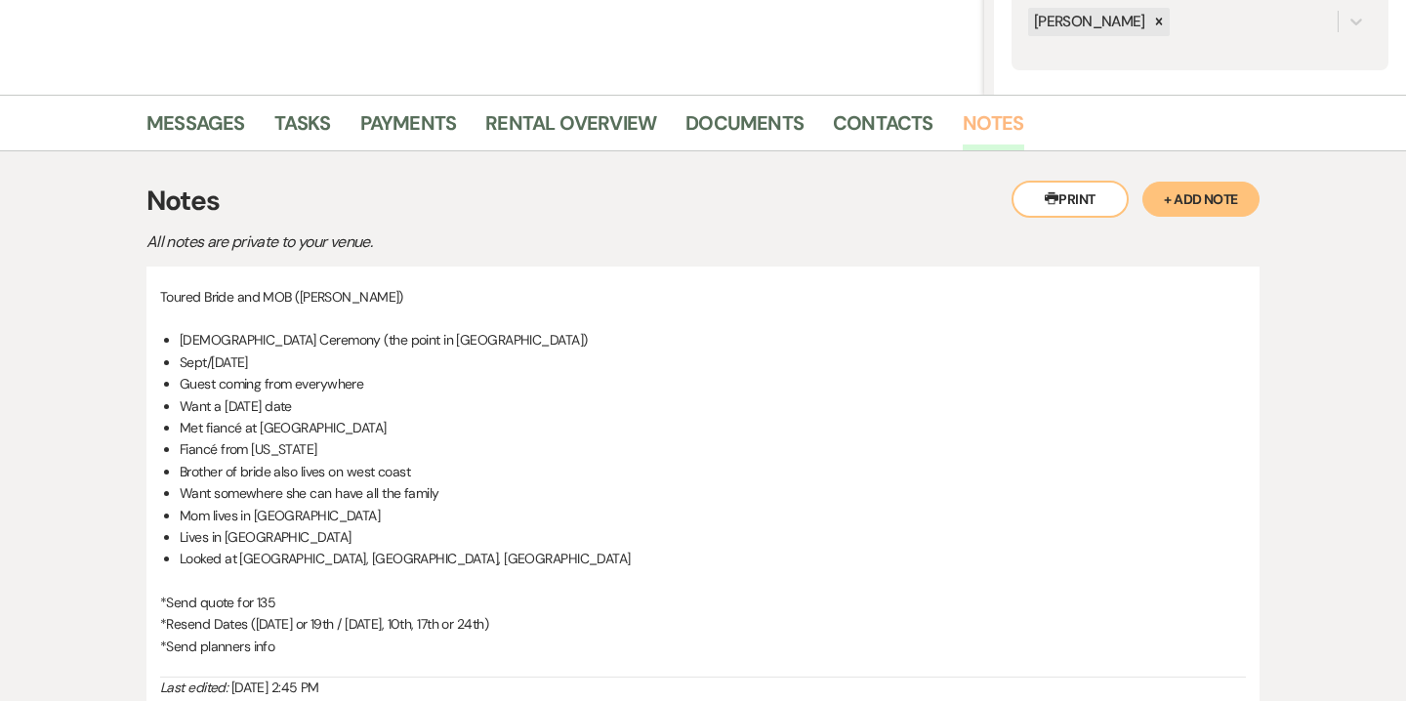
scroll to position [463, 0]
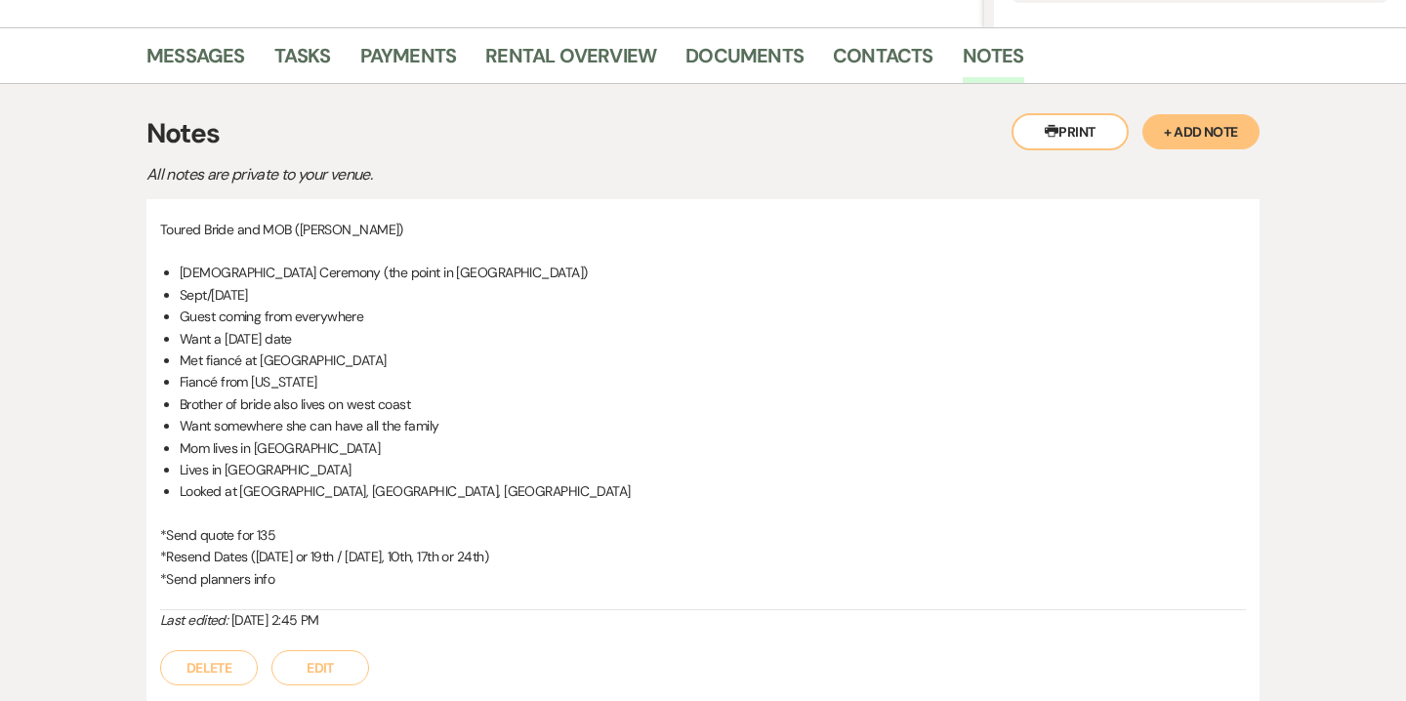
click at [311, 672] on button "Edit" at bounding box center [320, 667] width 98 height 35
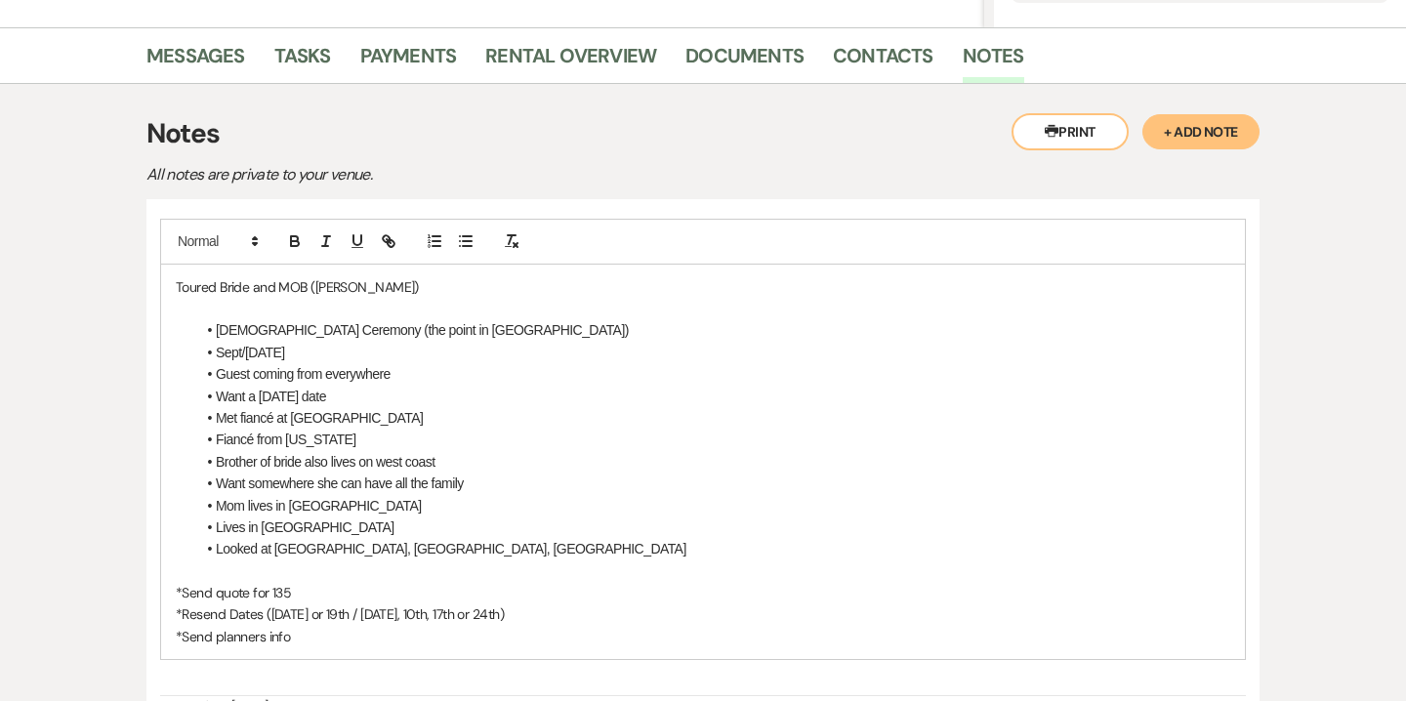
click at [448, 332] on li "Church Ceremony (the point in Cape May)" at bounding box center [712, 329] width 1035 height 21
click at [310, 631] on p "*Send planners info" at bounding box center [703, 636] width 1055 height 21
click at [472, 238] on icon "button" at bounding box center [466, 241] width 18 height 18
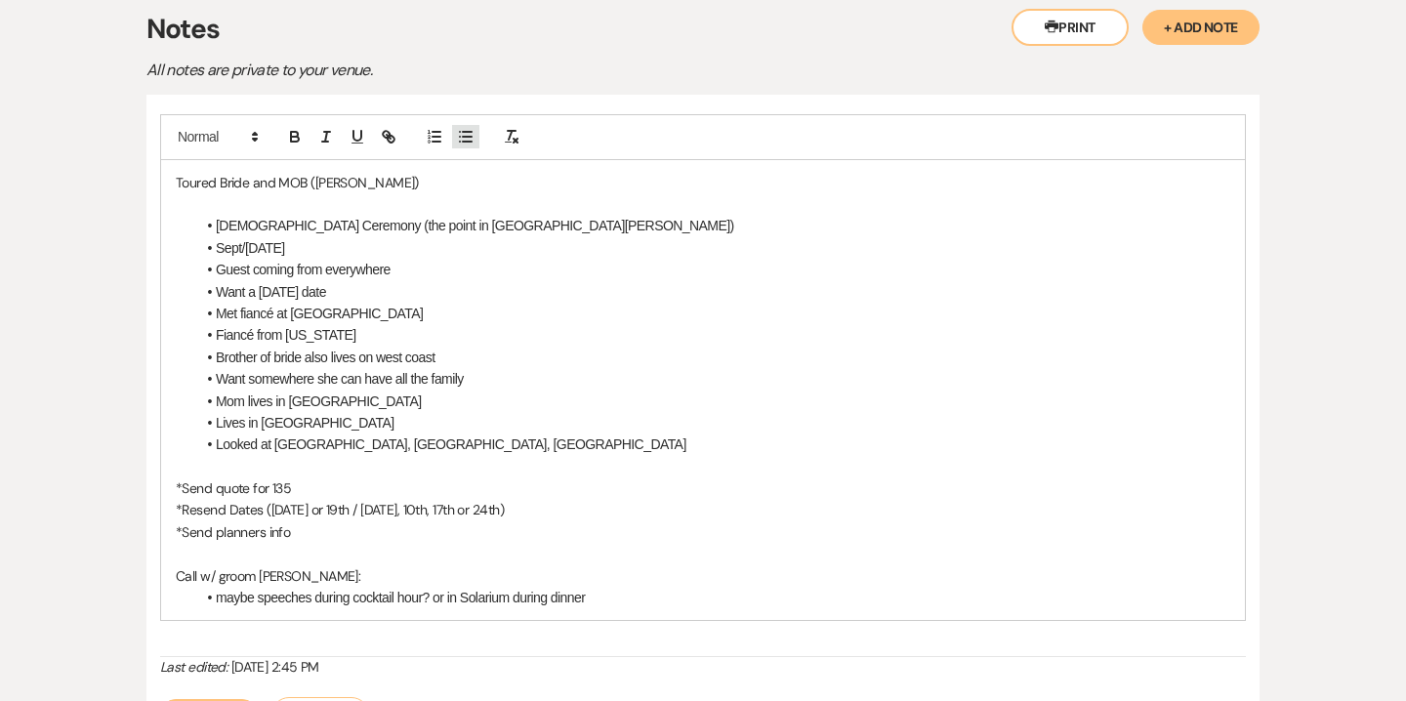
scroll to position [623, 0]
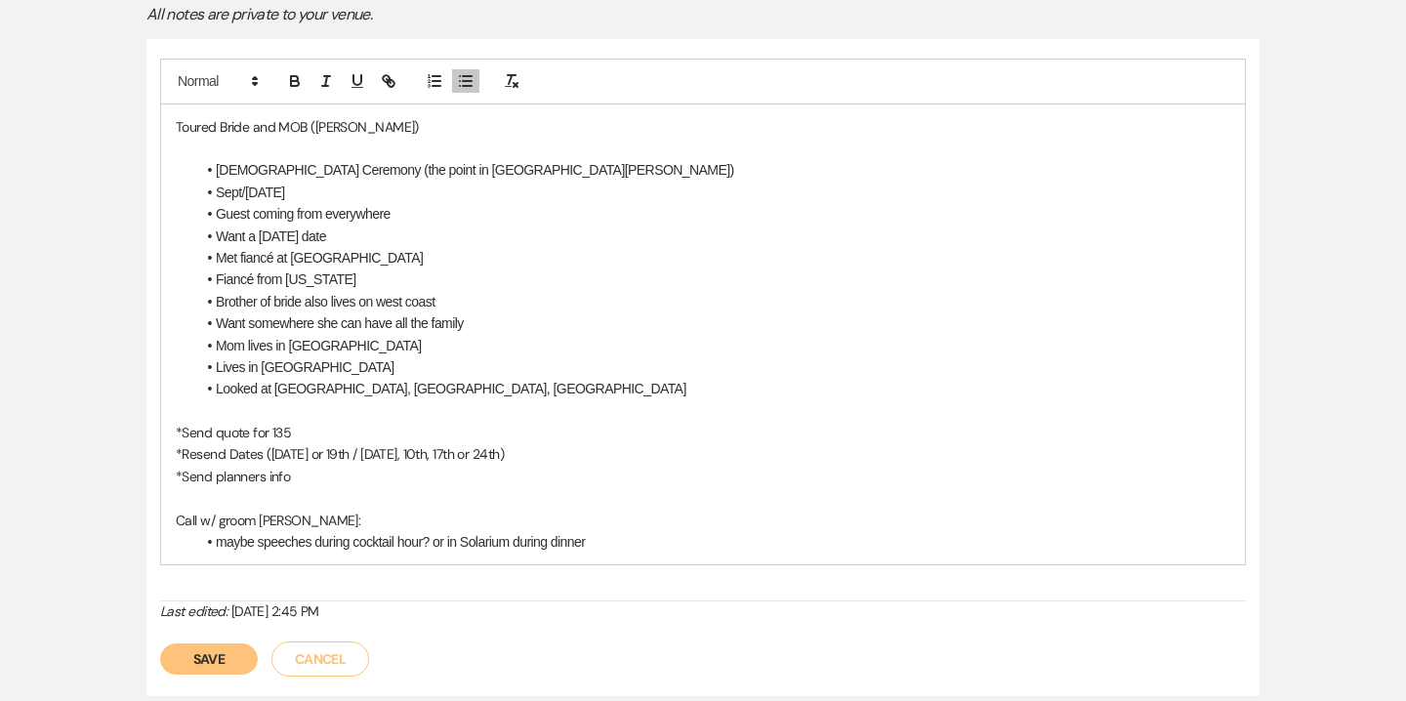
click at [219, 663] on button "Save" at bounding box center [209, 659] width 98 height 31
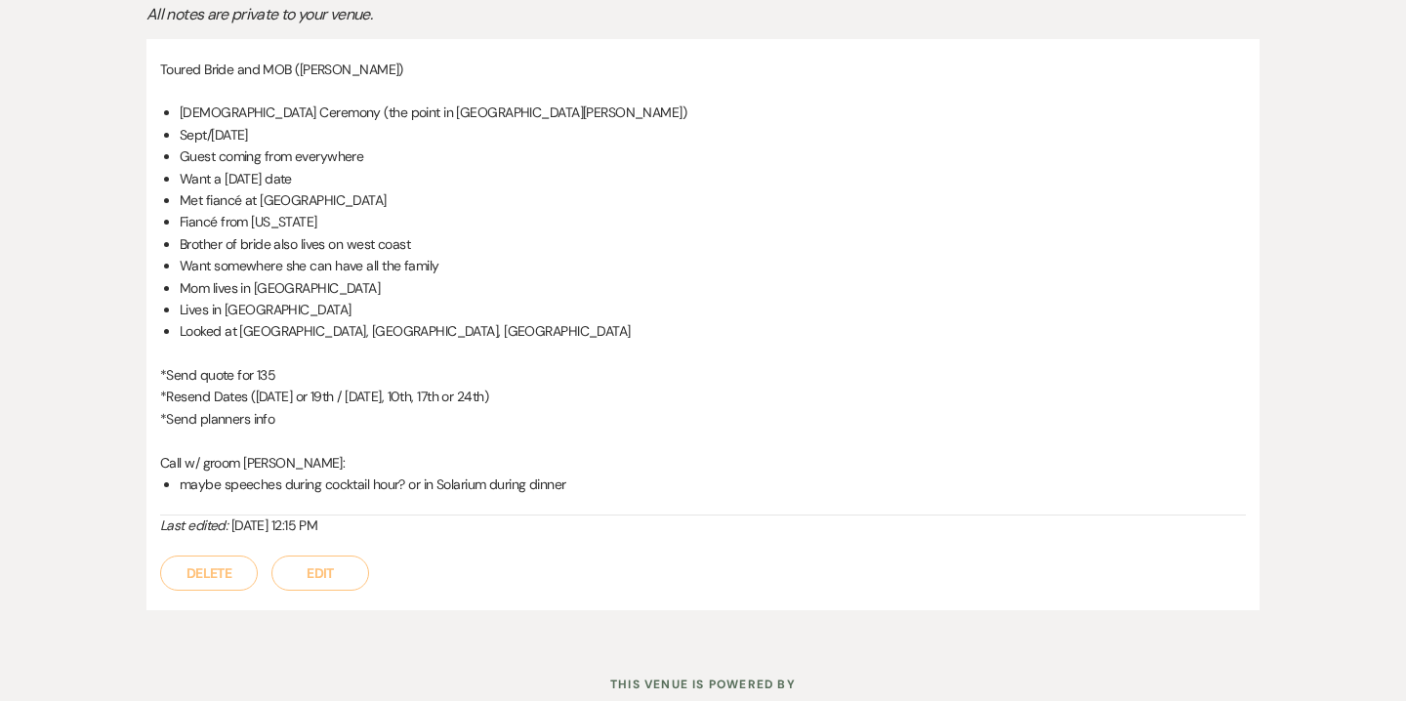
click at [312, 570] on button "Edit" at bounding box center [320, 573] width 98 height 35
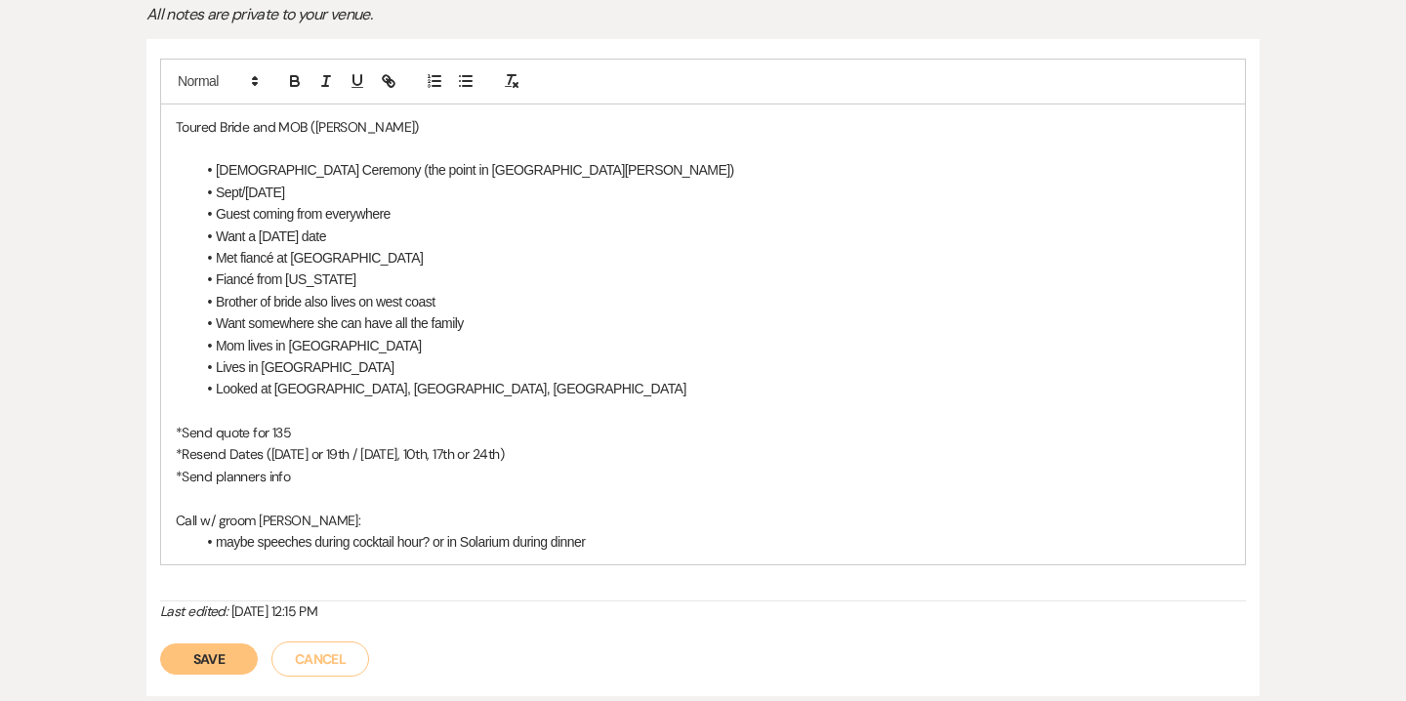
click at [587, 388] on li "Looked at Beach Plum, Chalfonte, Cape May Ferry & Peninsula" at bounding box center [712, 388] width 1035 height 21
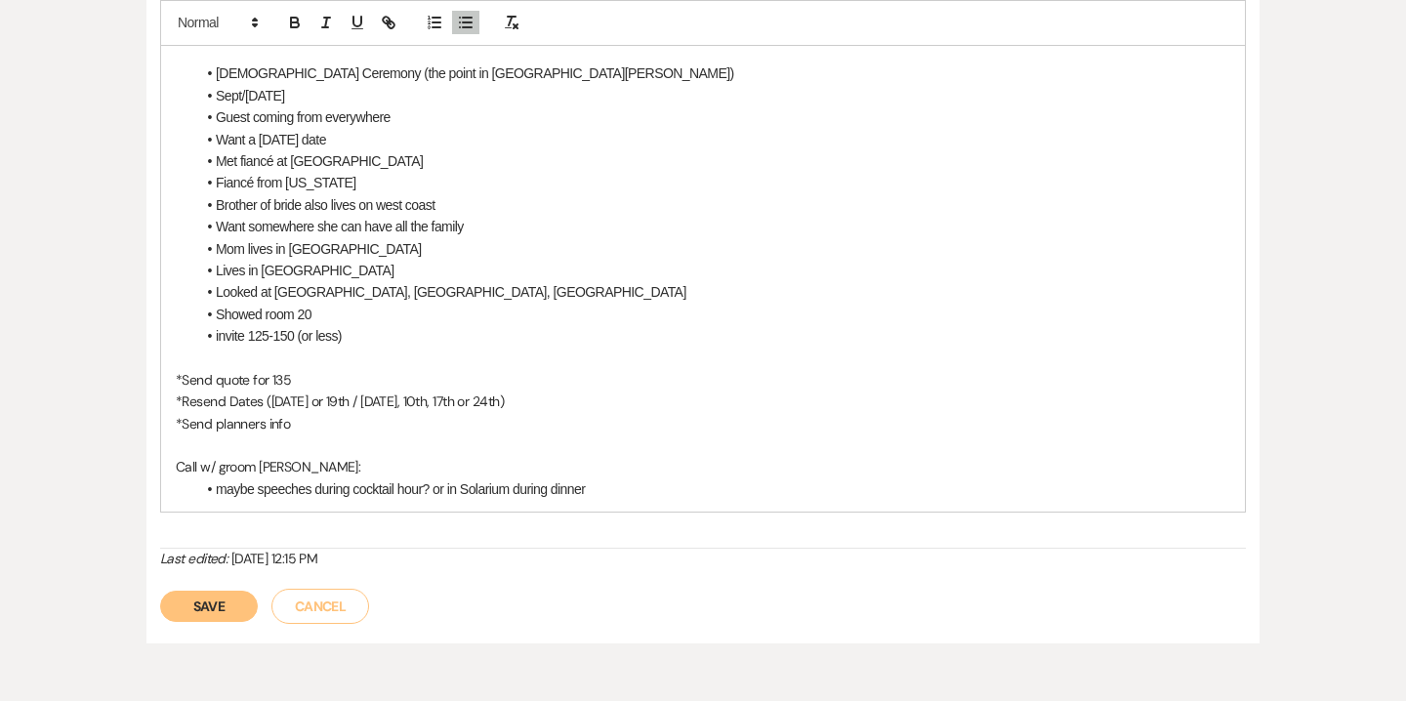
scroll to position [721, 0]
click at [232, 607] on button "Save" at bounding box center [209, 605] width 98 height 31
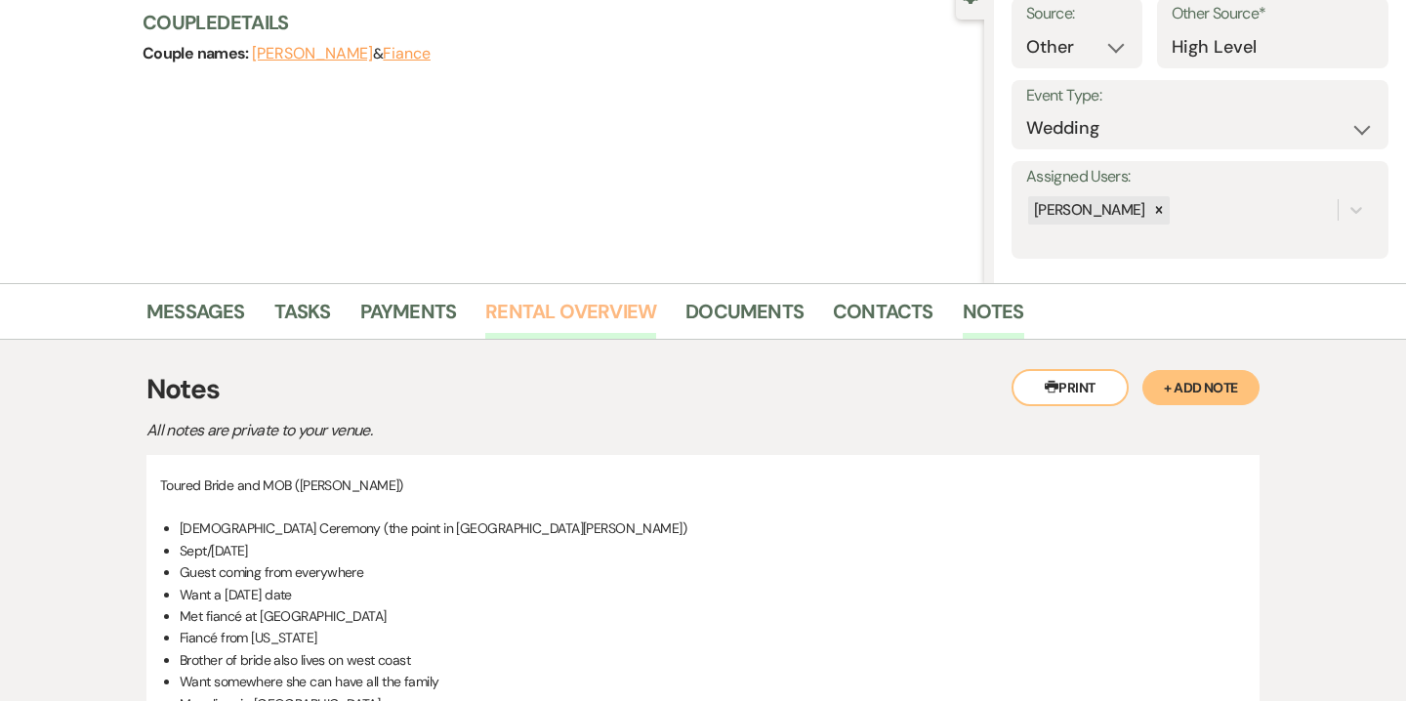
click at [612, 303] on link "Rental Overview" at bounding box center [570, 317] width 171 height 43
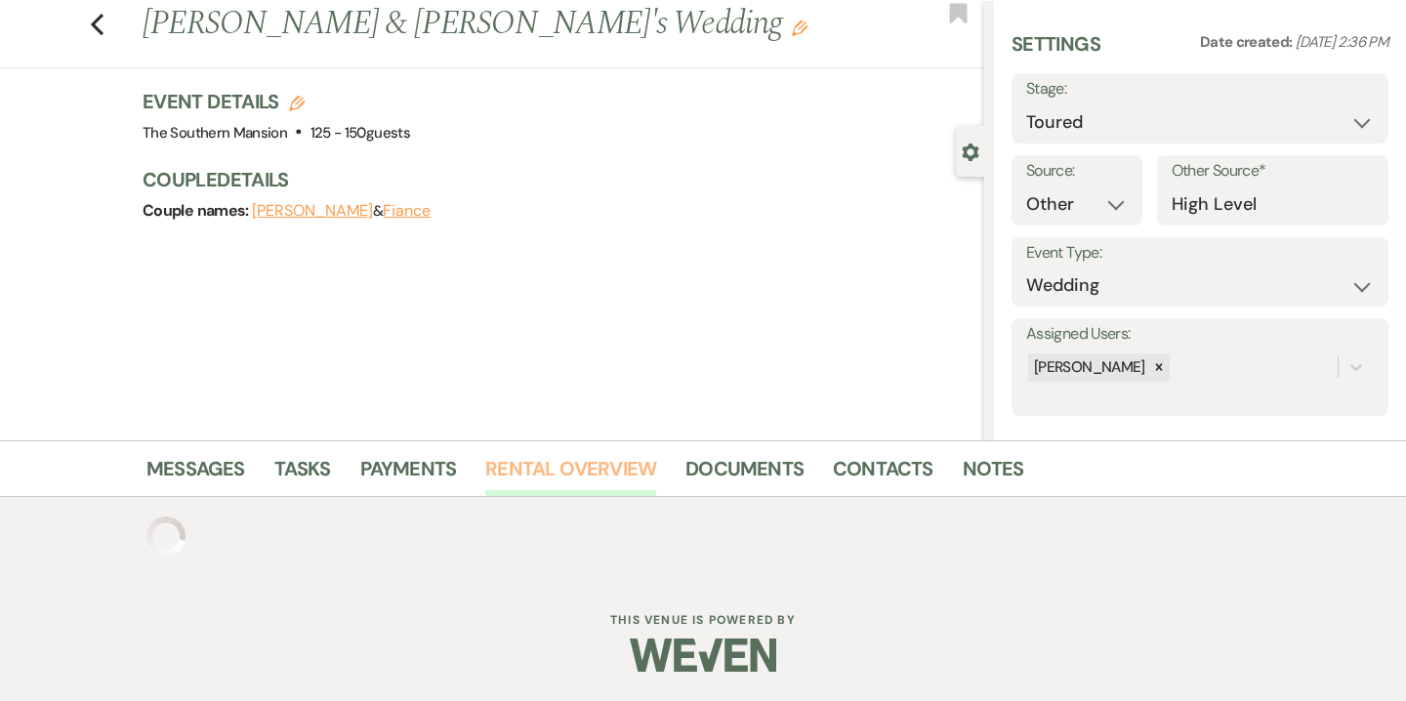
scroll to position [205, 0]
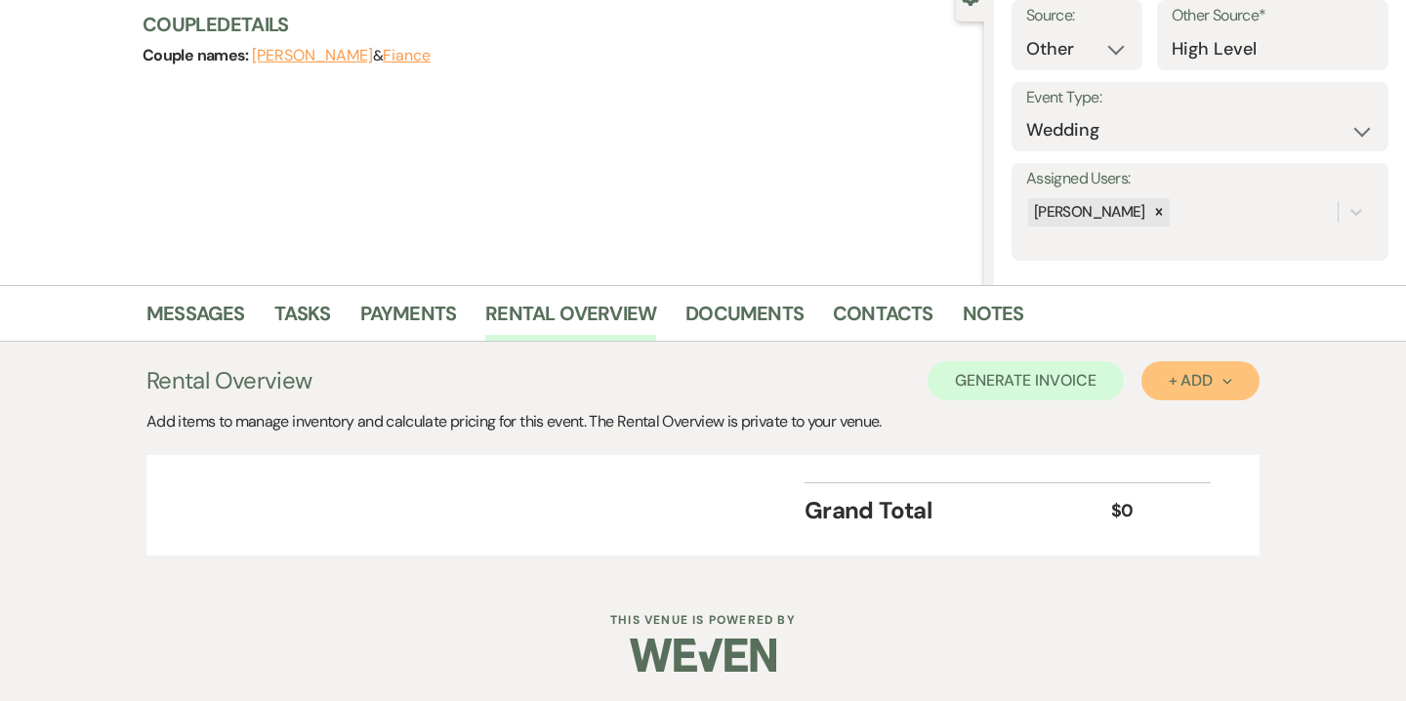
click at [1198, 385] on div "+ Add Next" at bounding box center [1200, 381] width 63 height 16
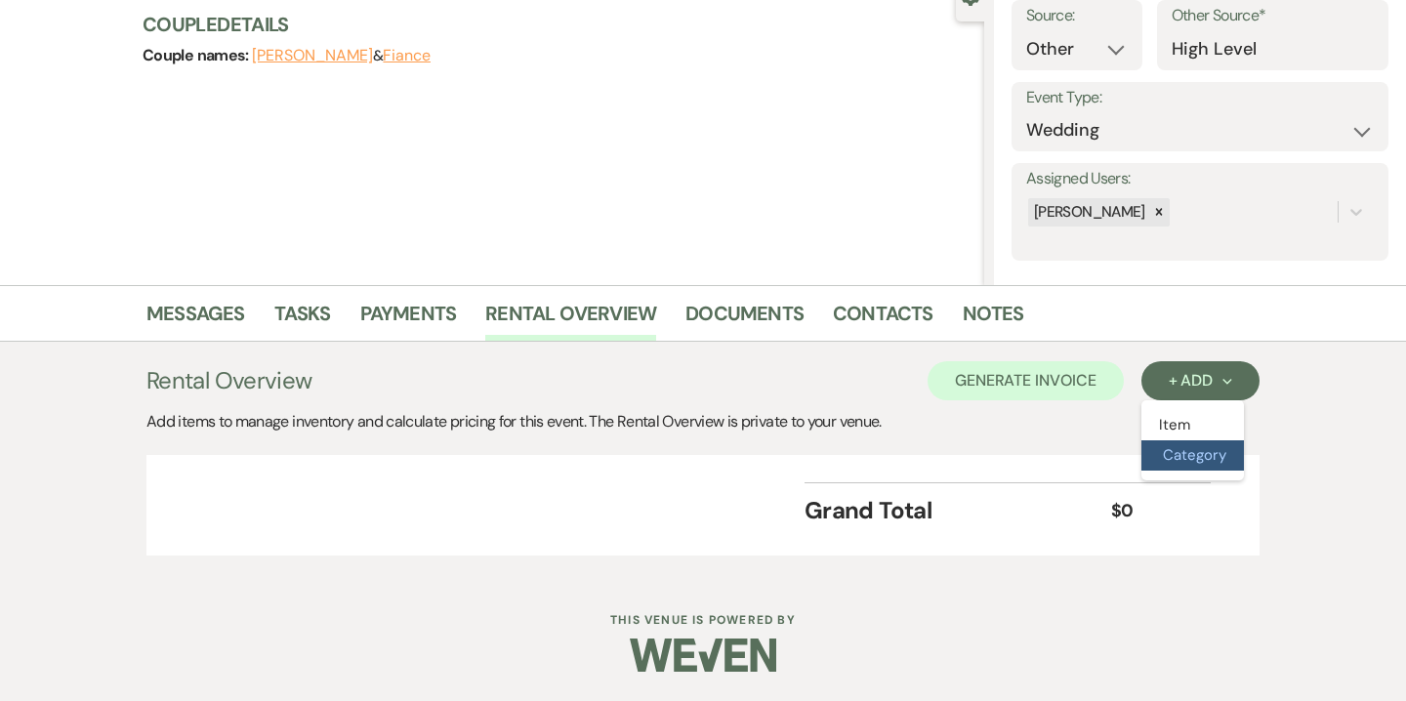
click at [1179, 463] on button "Category" at bounding box center [1193, 455] width 103 height 30
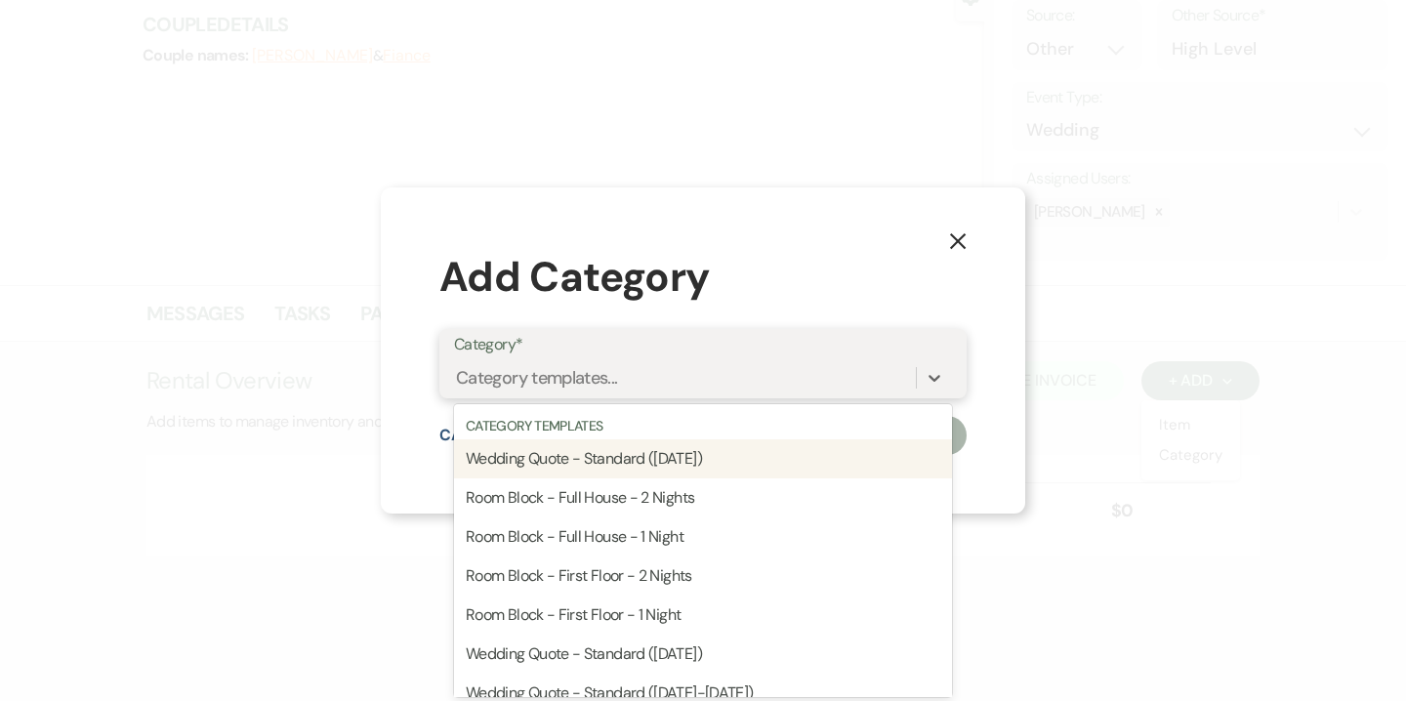
click at [594, 371] on div "Category templates..." at bounding box center [537, 377] width 162 height 26
click at [607, 455] on div "Wedding Quote - Standard (Saturday)" at bounding box center [703, 458] width 498 height 39
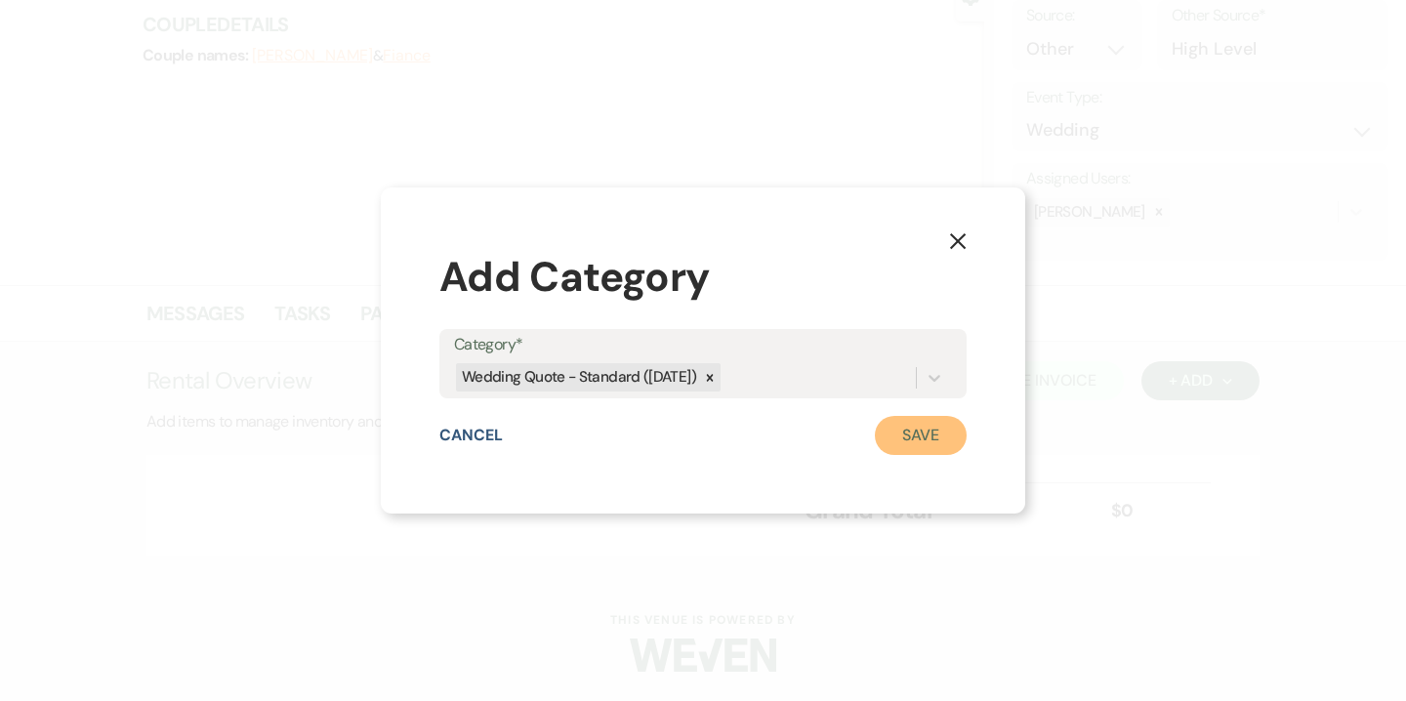
click at [929, 448] on button "Save" at bounding box center [921, 435] width 92 height 39
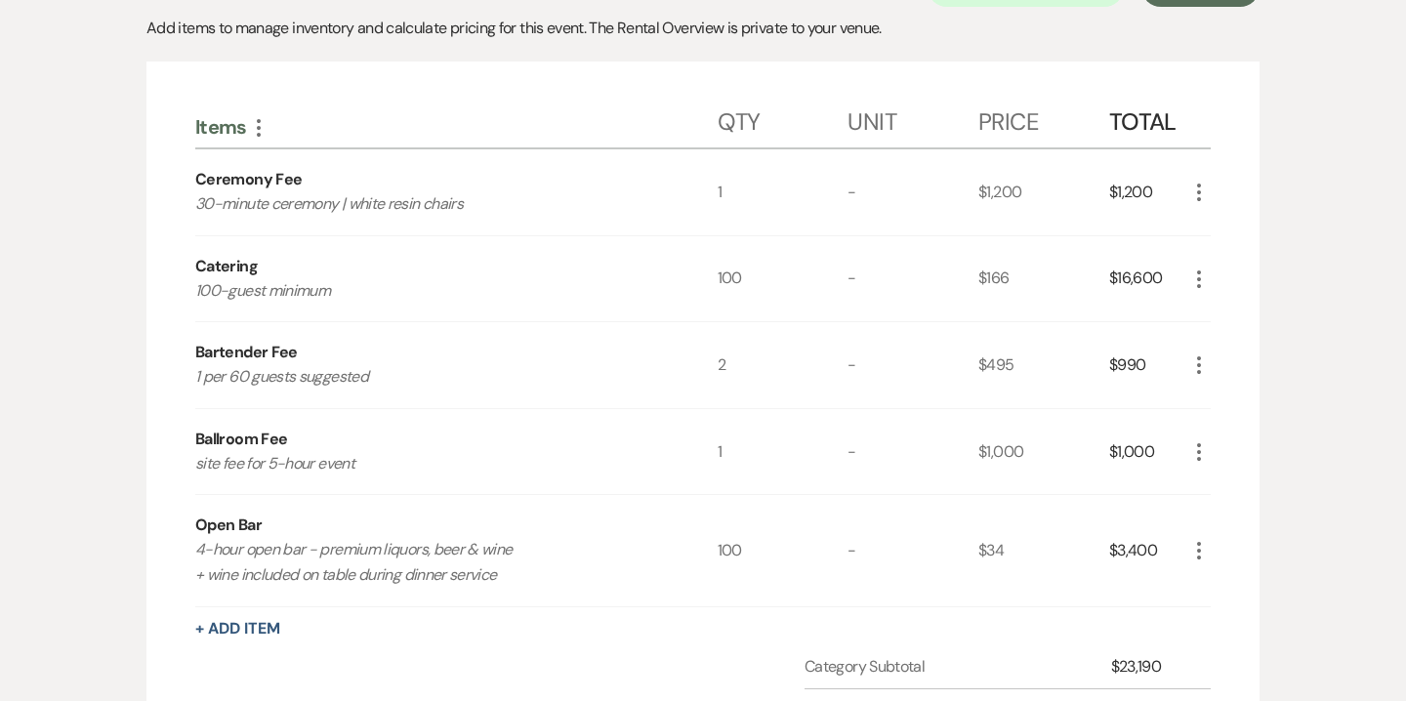
scroll to position [499, 0]
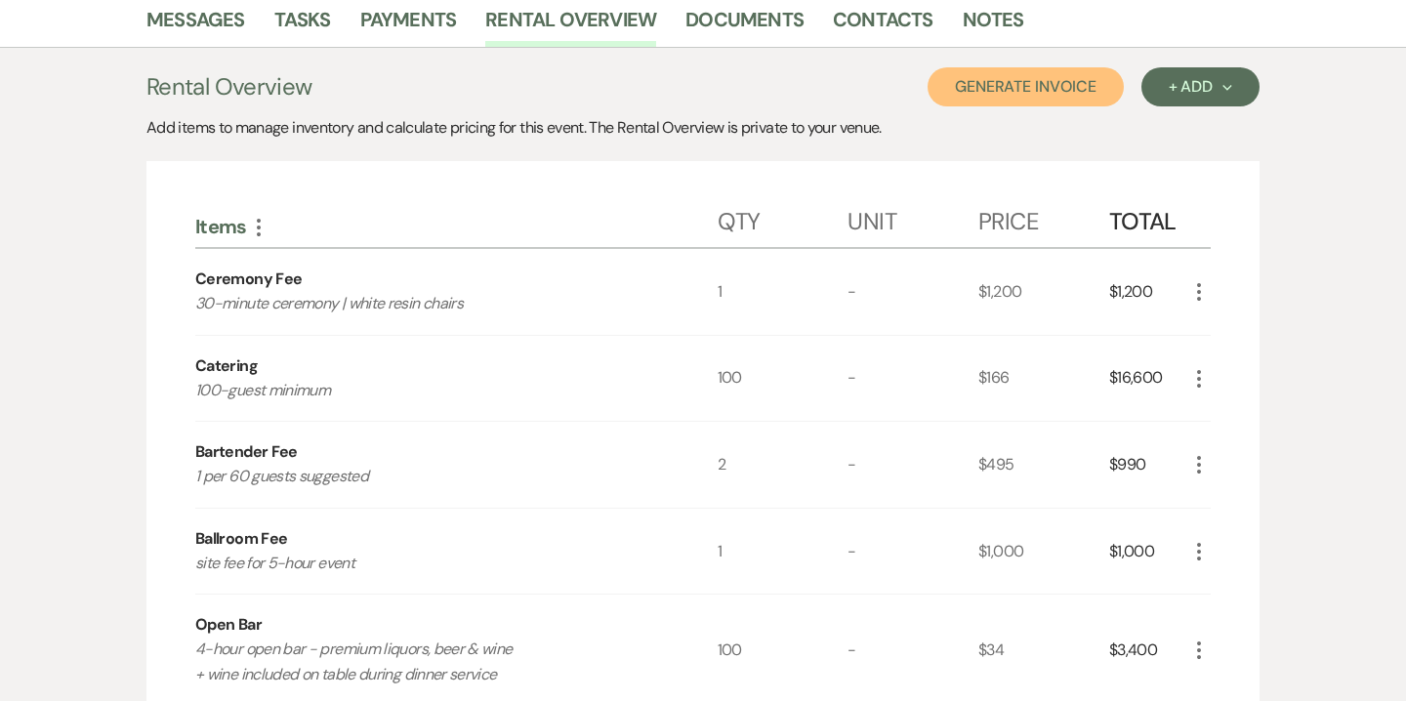
click at [1054, 91] on button "Generate Invoice" at bounding box center [1026, 86] width 196 height 39
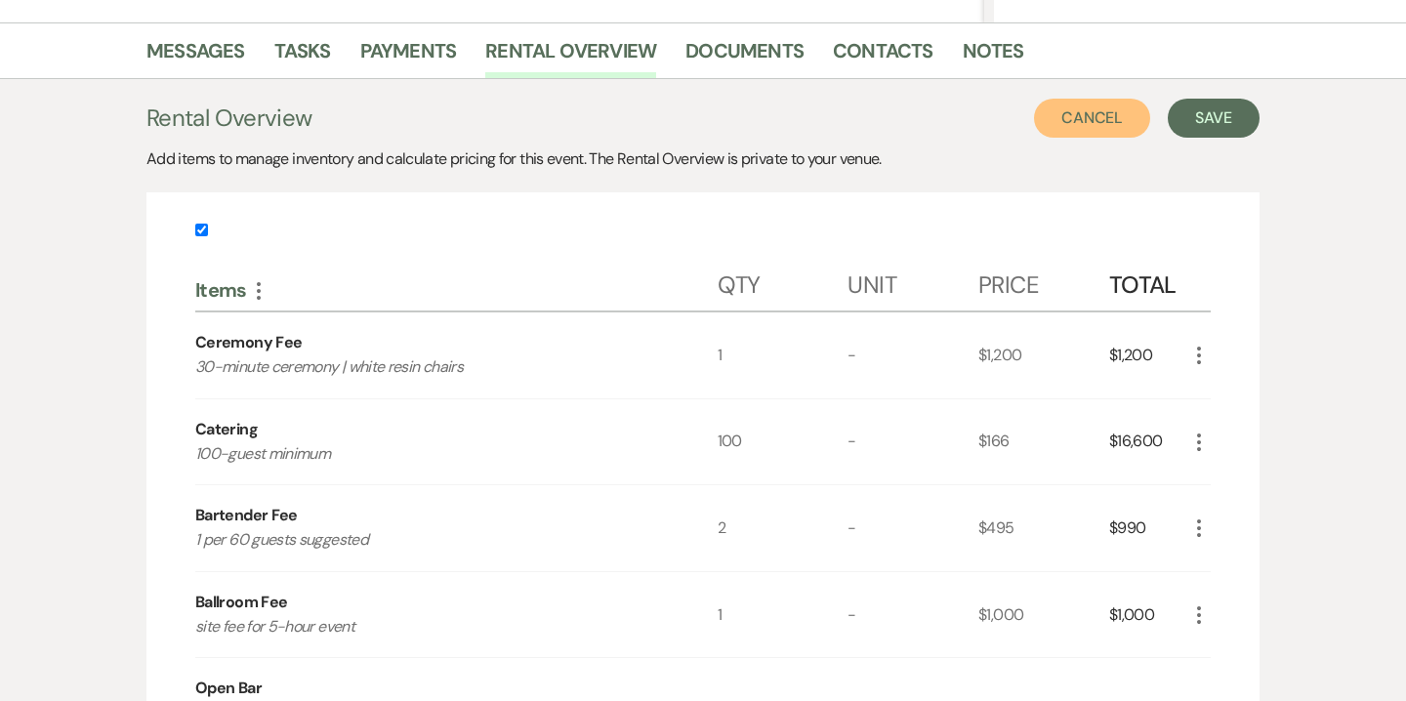
scroll to position [160, 0]
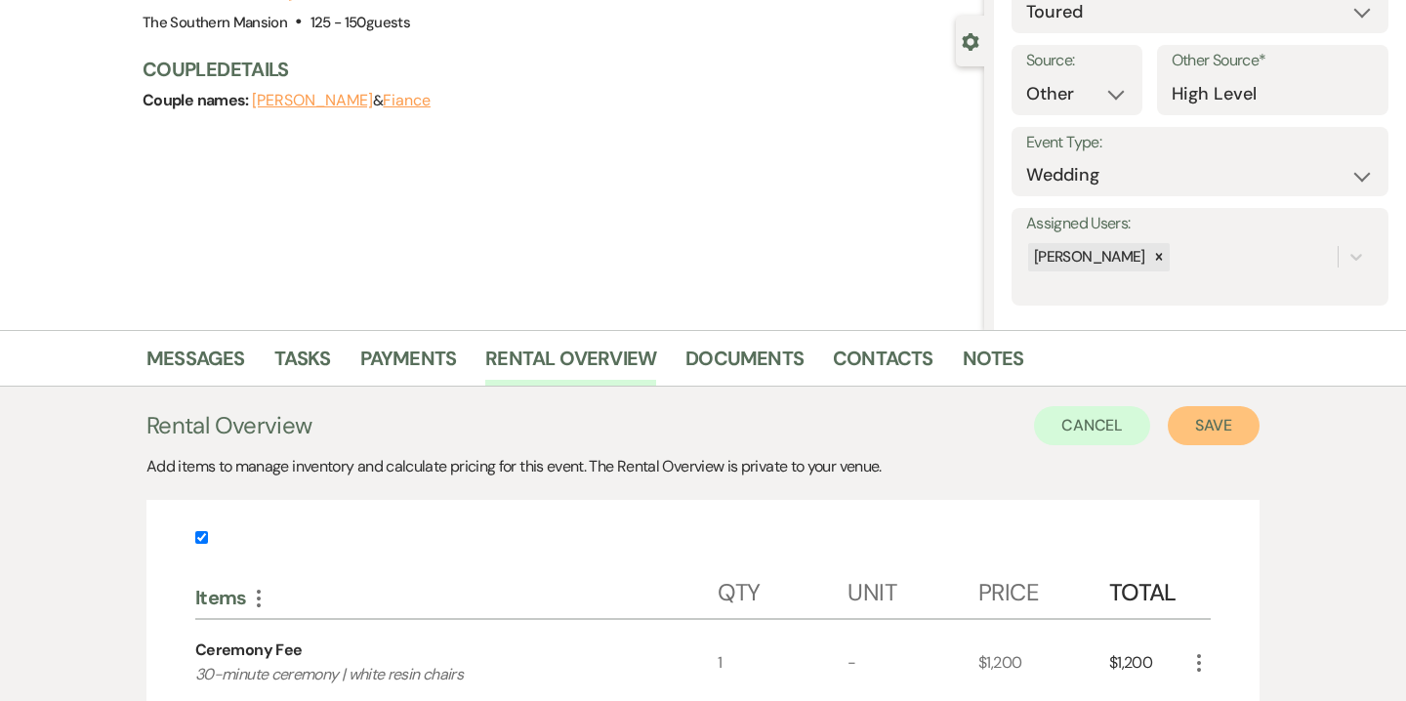
click at [1220, 431] on button "Save" at bounding box center [1214, 425] width 92 height 39
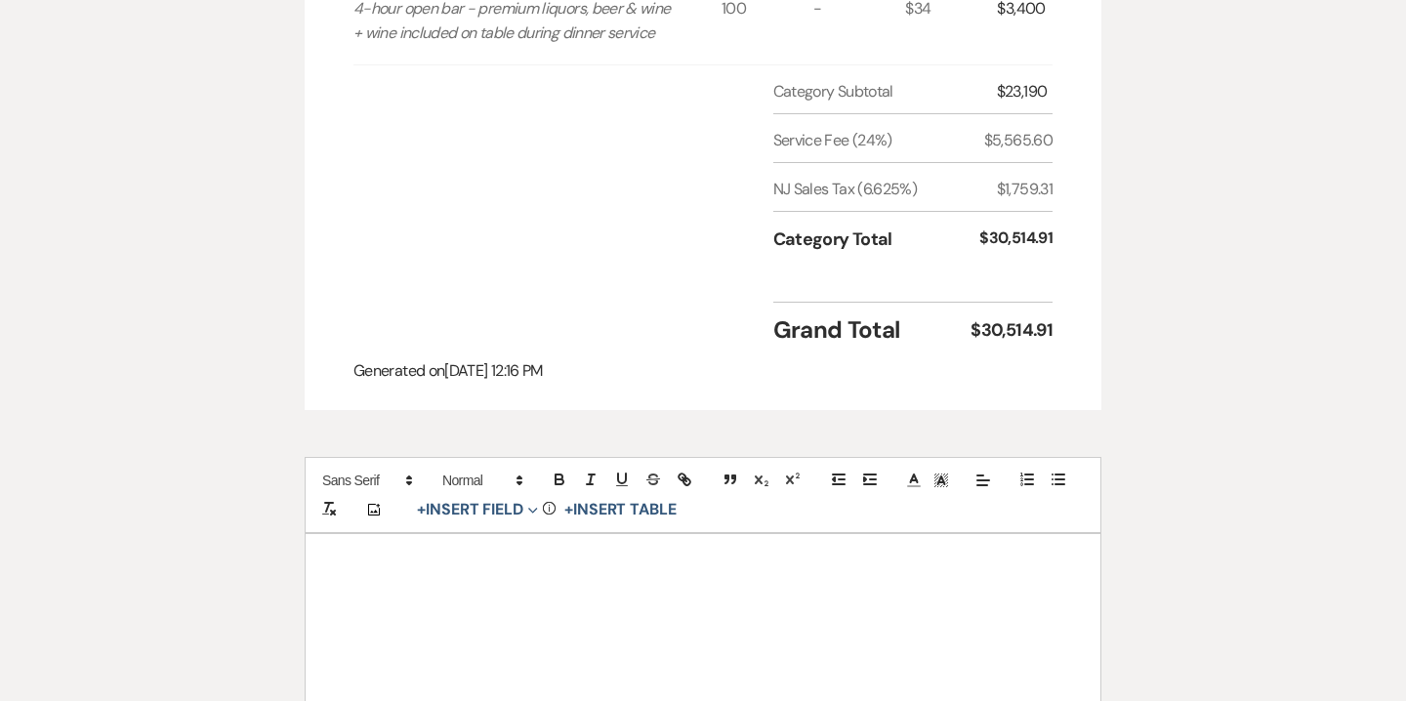
scroll to position [1049, 0]
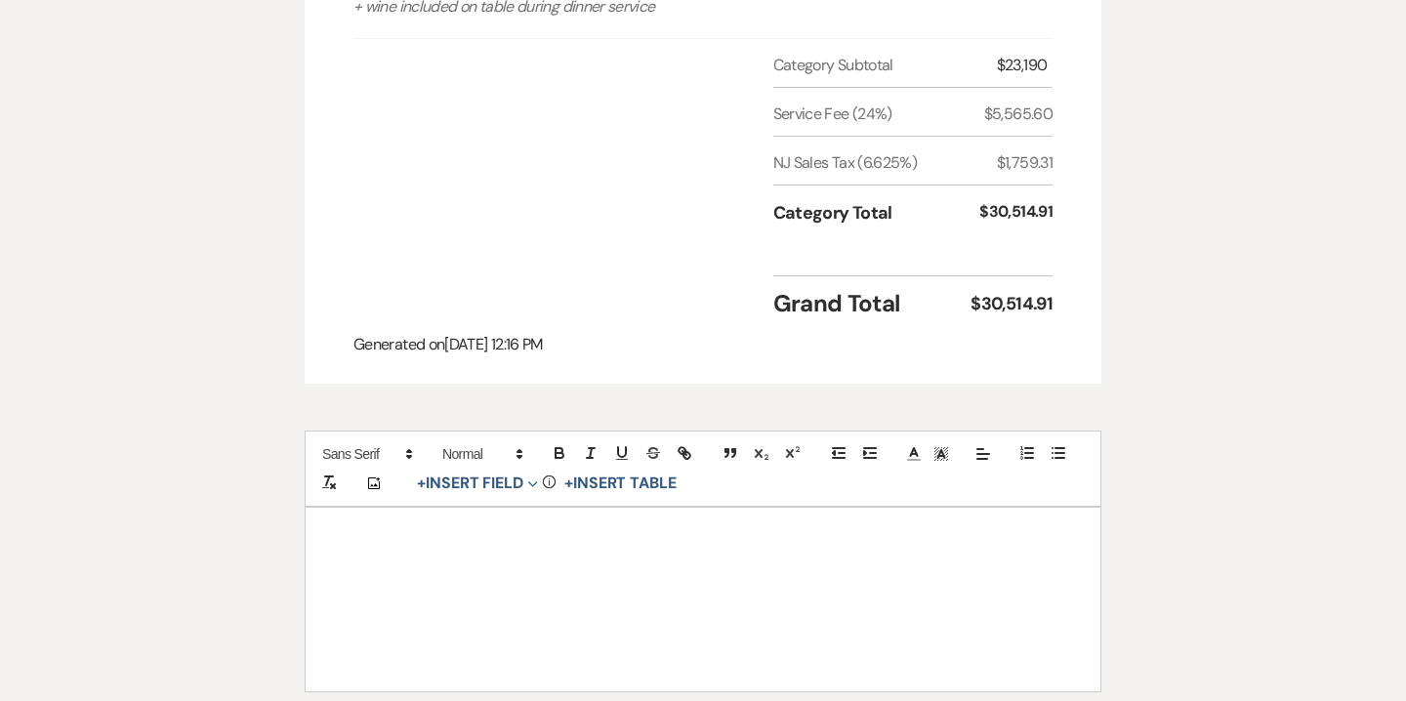
click at [682, 571] on div at bounding box center [703, 600] width 795 height 184
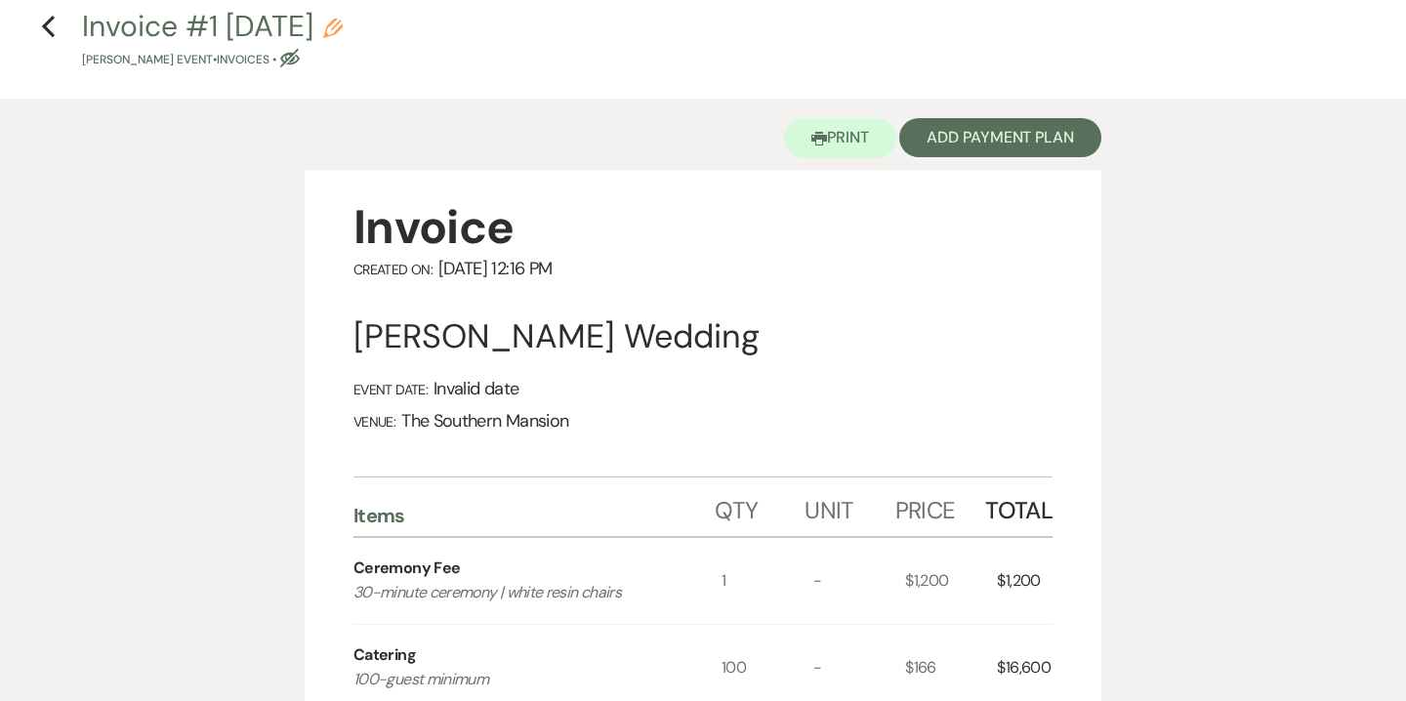
scroll to position [0, 0]
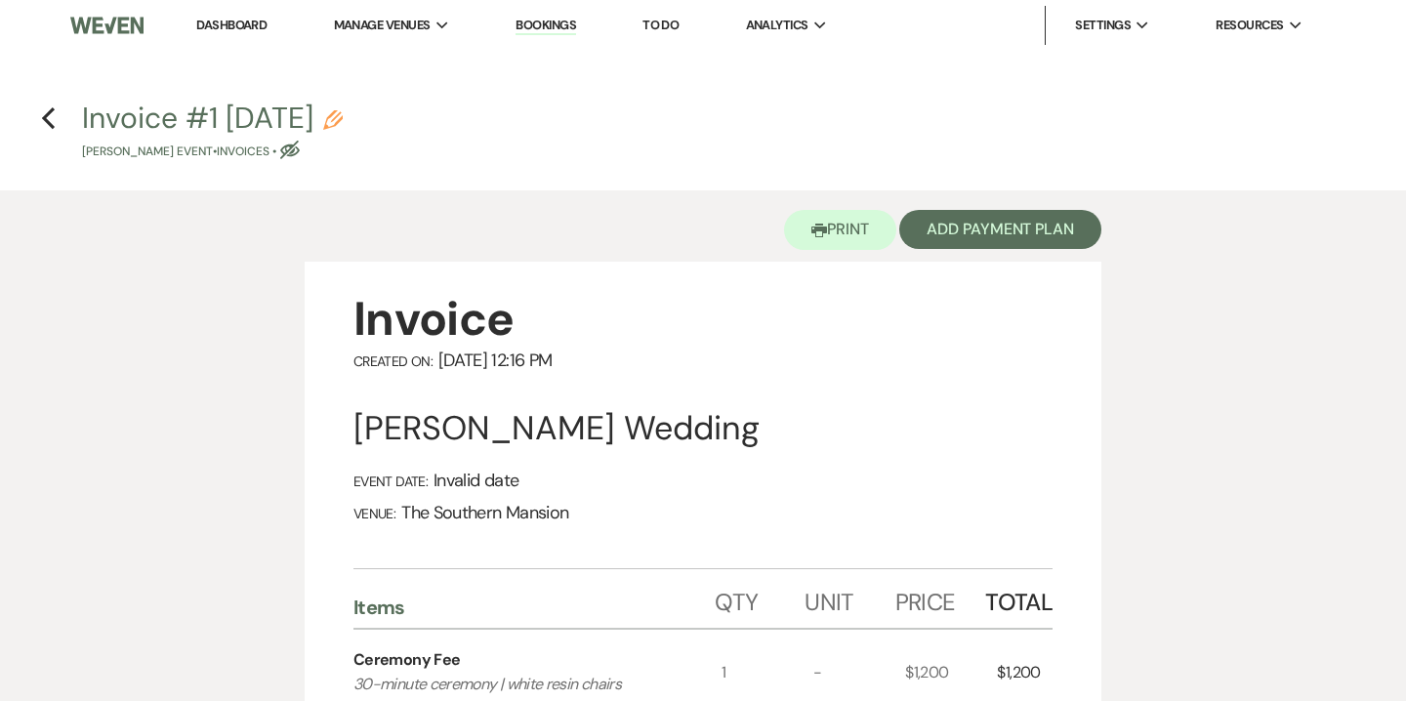
click at [343, 123] on icon "Pencil" at bounding box center [333, 120] width 20 height 20
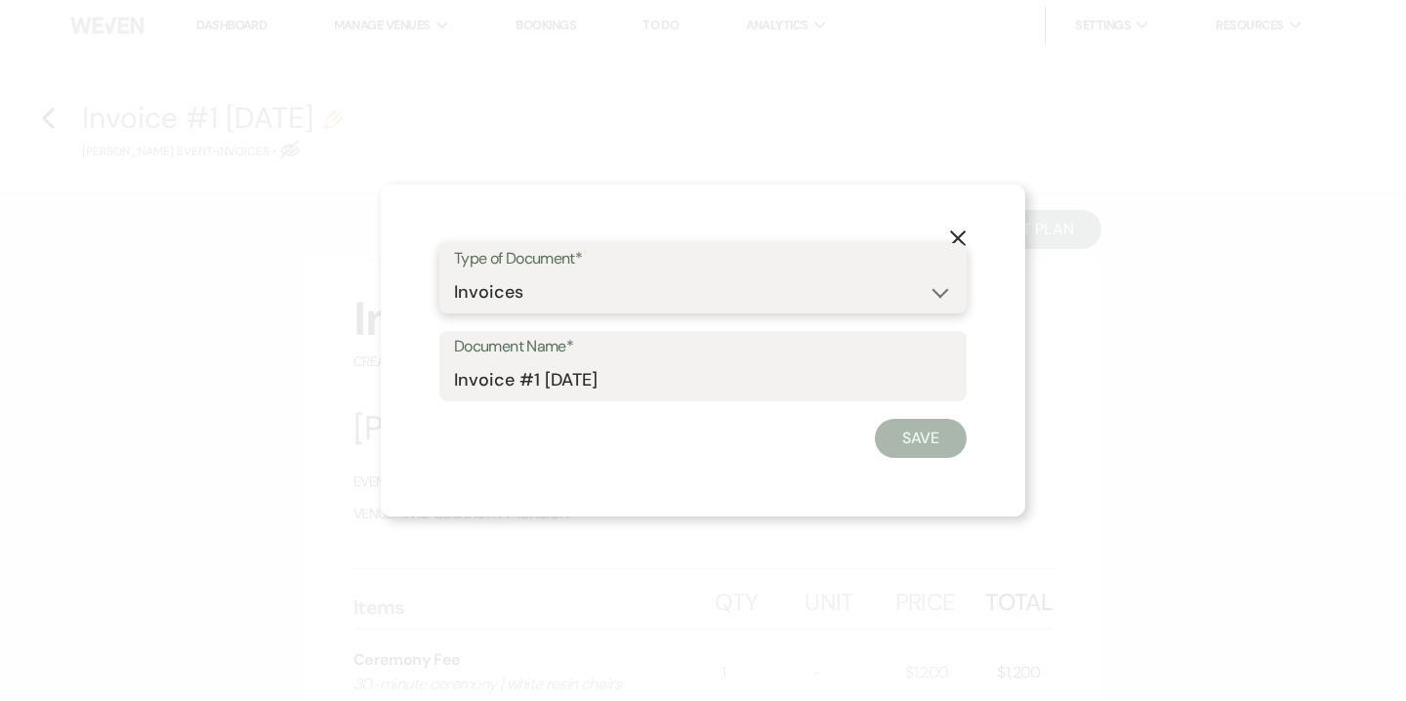
click at [478, 287] on select "Special Event Insurance Vendor Certificate of Insurance Contracts / Rental Agre…" at bounding box center [703, 292] width 498 height 38
click at [454, 273] on select "Special Event Insurance Vendor Certificate of Insurance Contracts / Rental Agre…" at bounding box center [703, 292] width 498 height 38
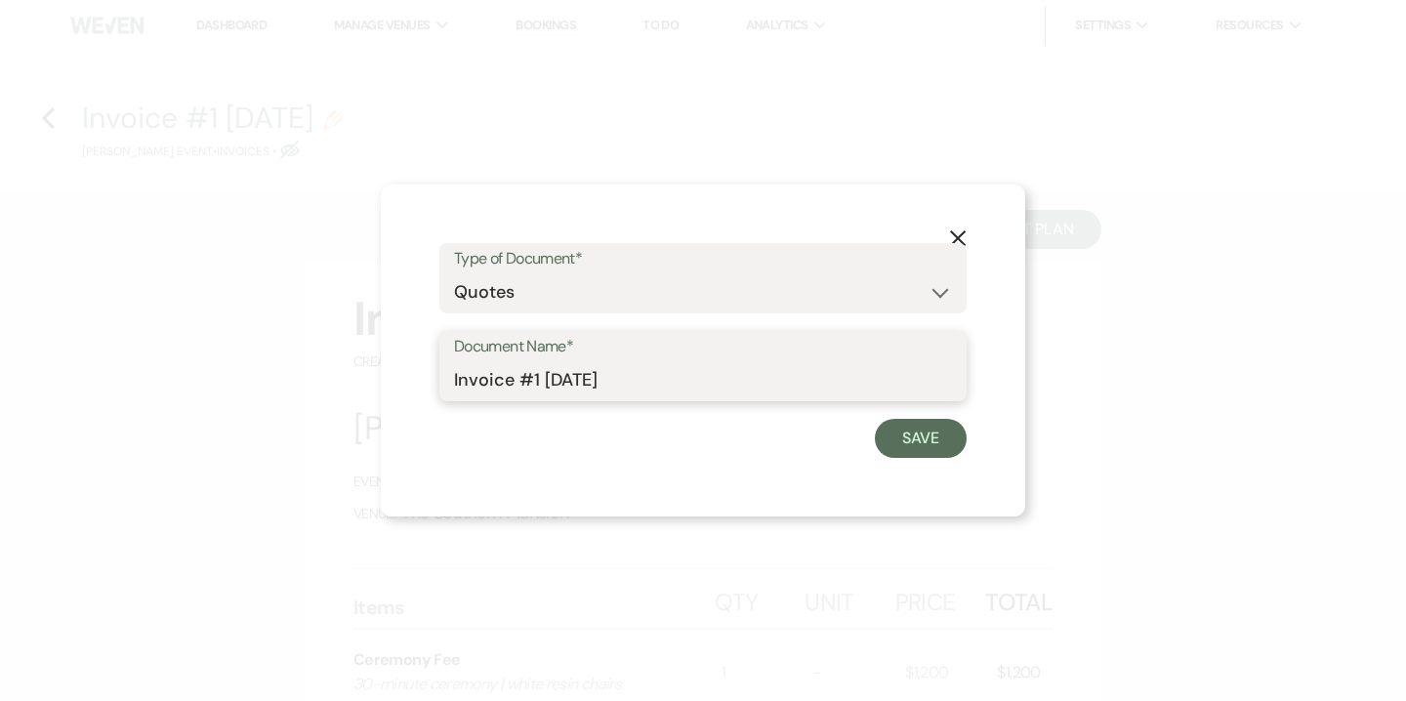
drag, startPoint x: 501, startPoint y: 377, endPoint x: 393, endPoint y: 371, distance: 108.6
click at [393, 371] on div "X Type of Document* Special Event Insurance Vendor Certificate of Insurance Con…" at bounding box center [703, 351] width 645 height 332
click at [536, 382] on input "Quote #1 9-20-2025" at bounding box center [703, 380] width 498 height 38
click at [694, 378] on input "Quote #1 (9-20-2025" at bounding box center [703, 380] width 498 height 38
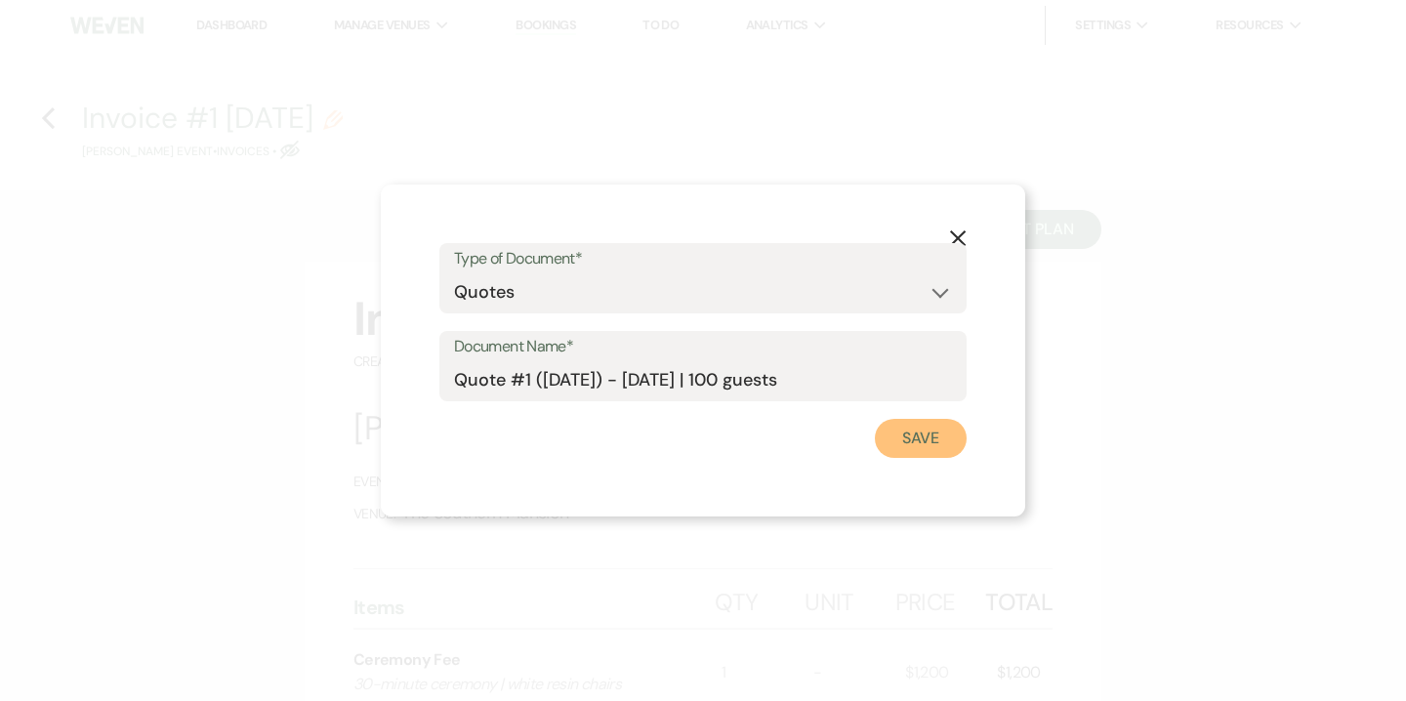
click at [924, 445] on button "Save" at bounding box center [921, 438] width 92 height 39
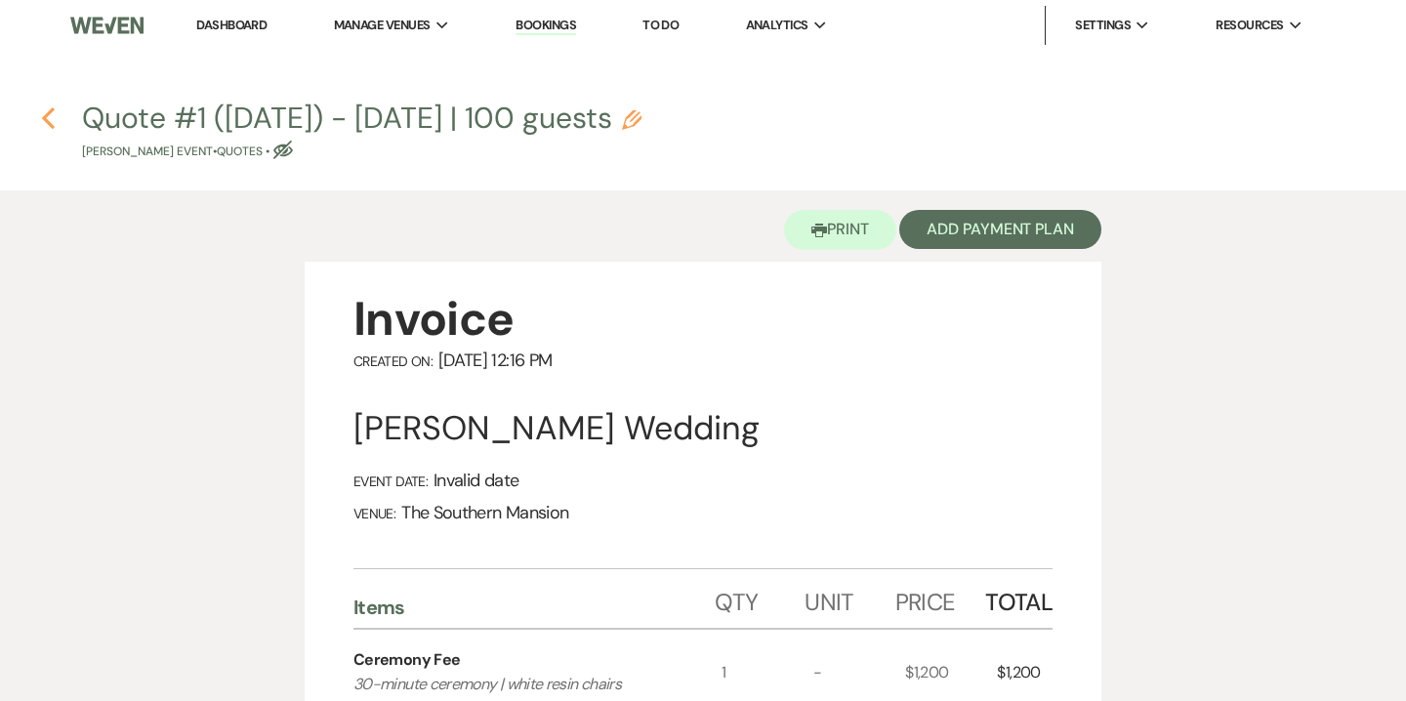
click at [48, 113] on use "button" at bounding box center [48, 117] width 13 height 21
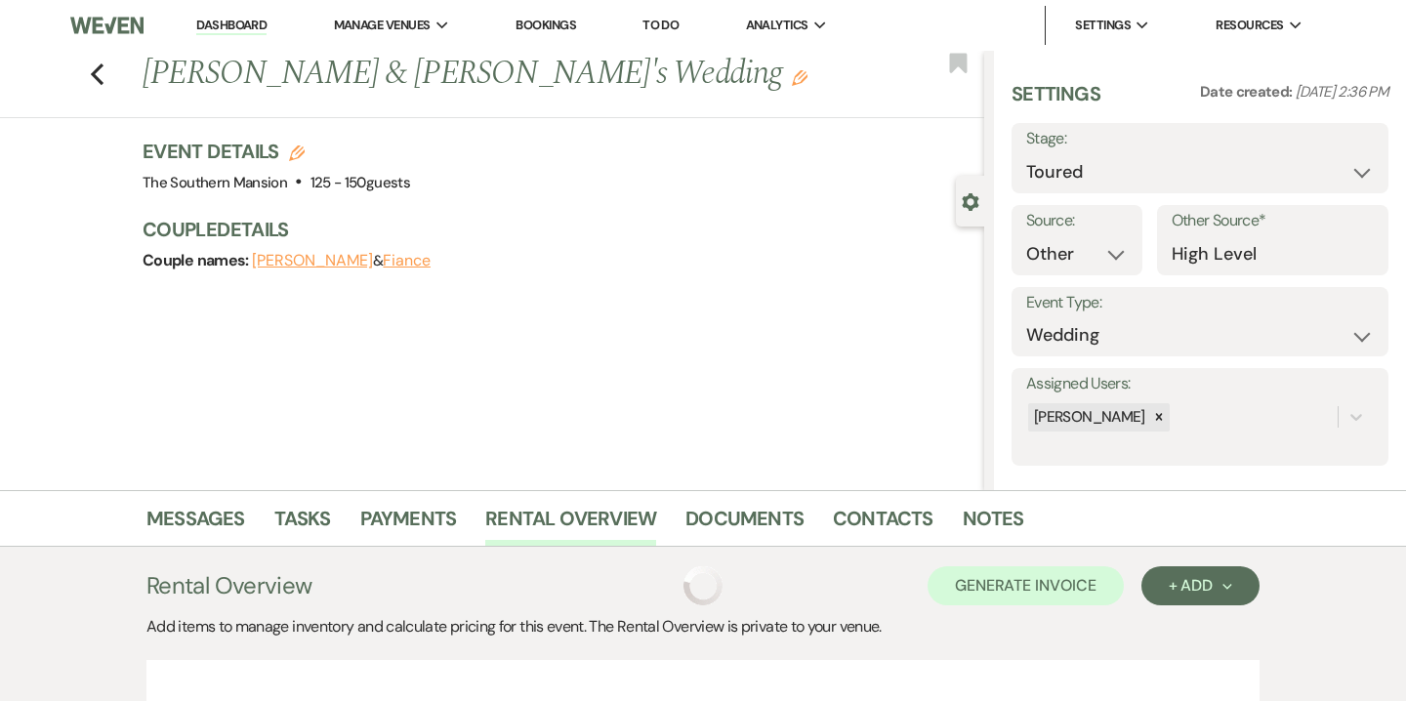
scroll to position [160, 0]
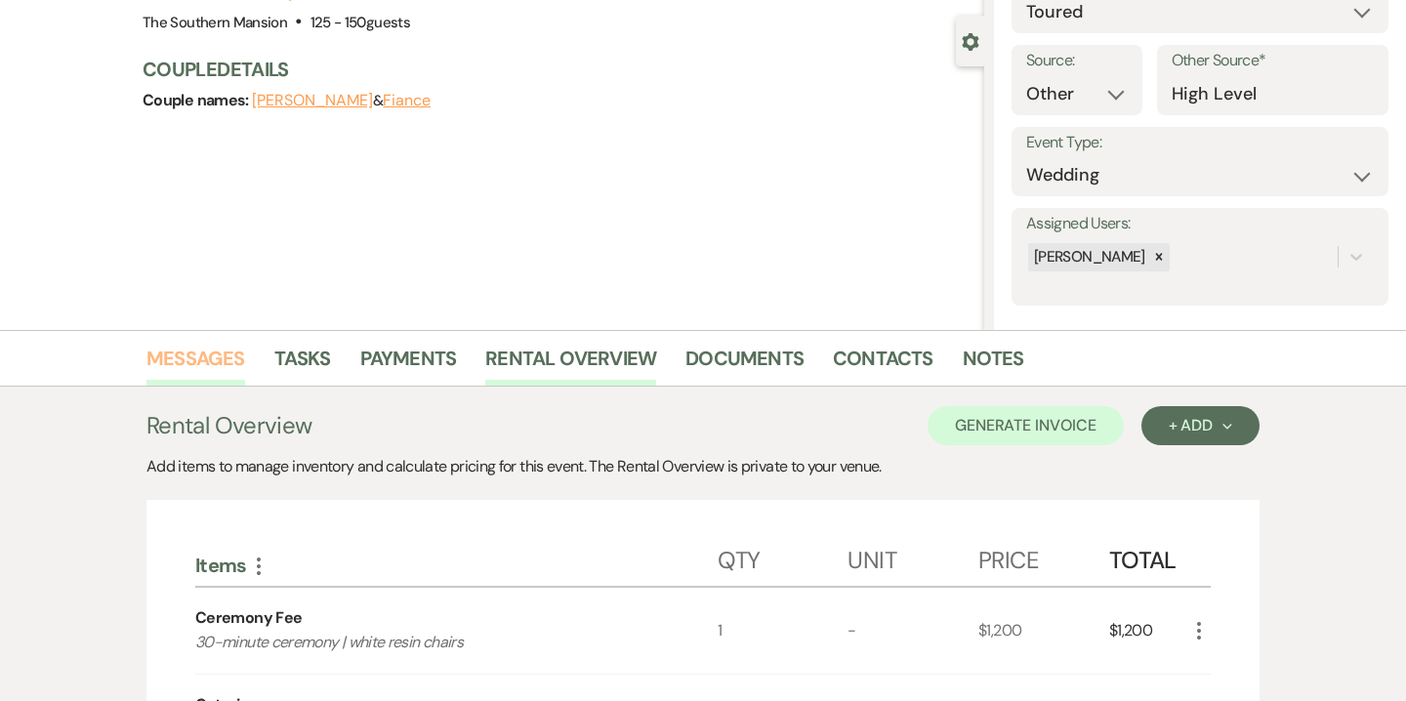
click at [187, 379] on link "Messages" at bounding box center [195, 364] width 99 height 43
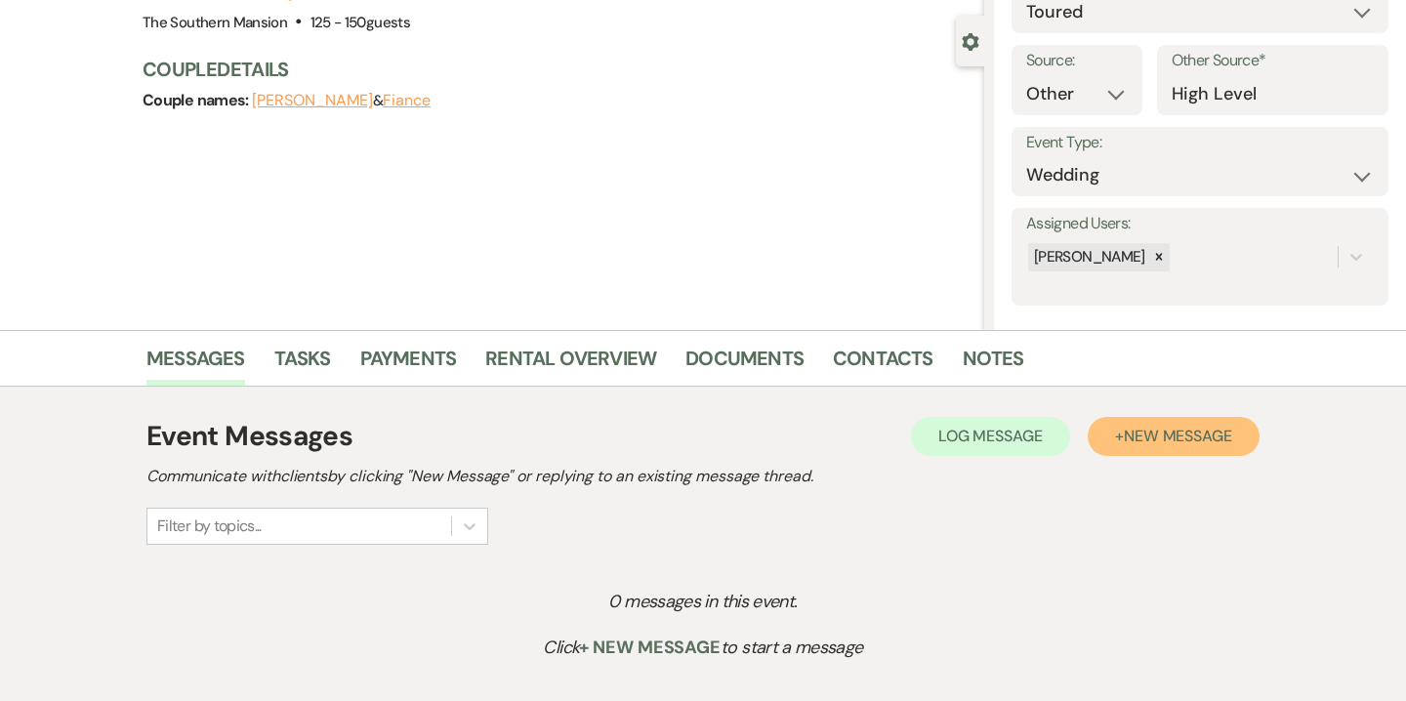
click at [1215, 432] on span "New Message" at bounding box center [1178, 436] width 108 height 21
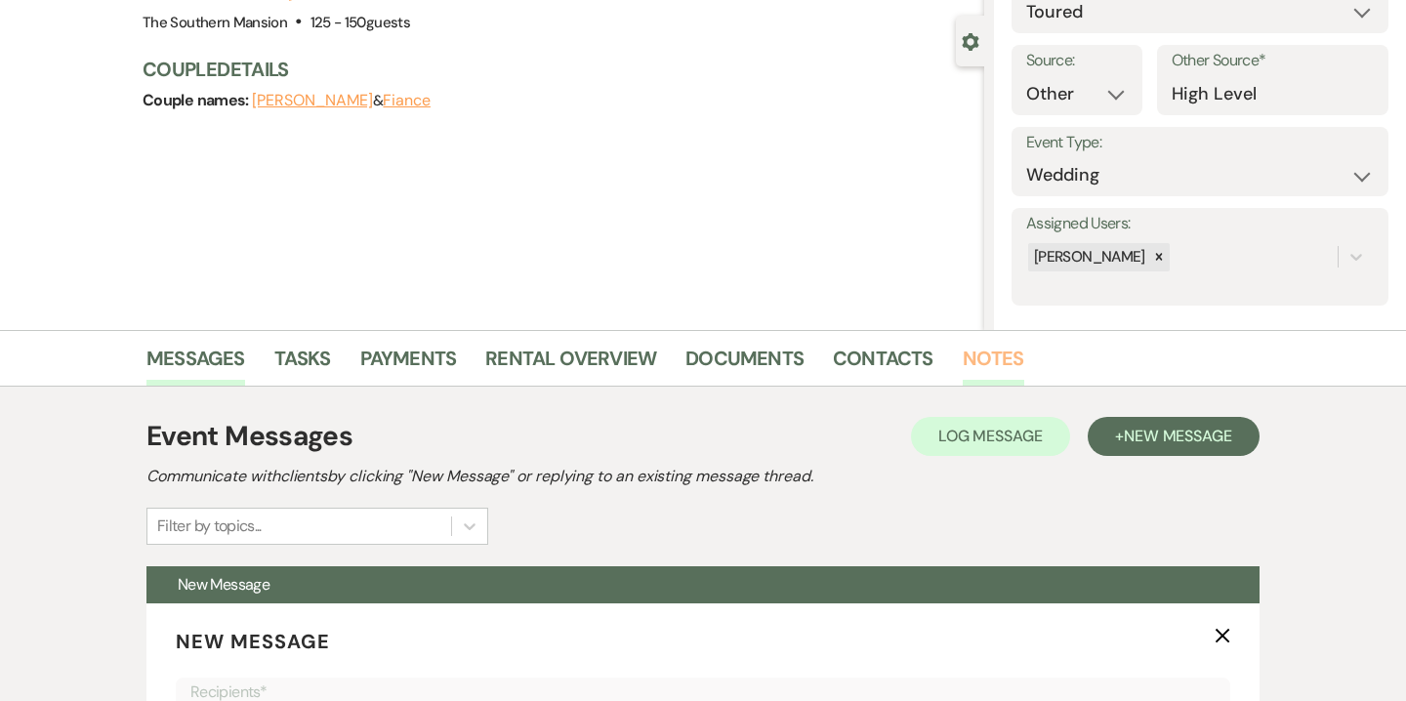
click at [974, 378] on link "Notes" at bounding box center [994, 364] width 62 height 43
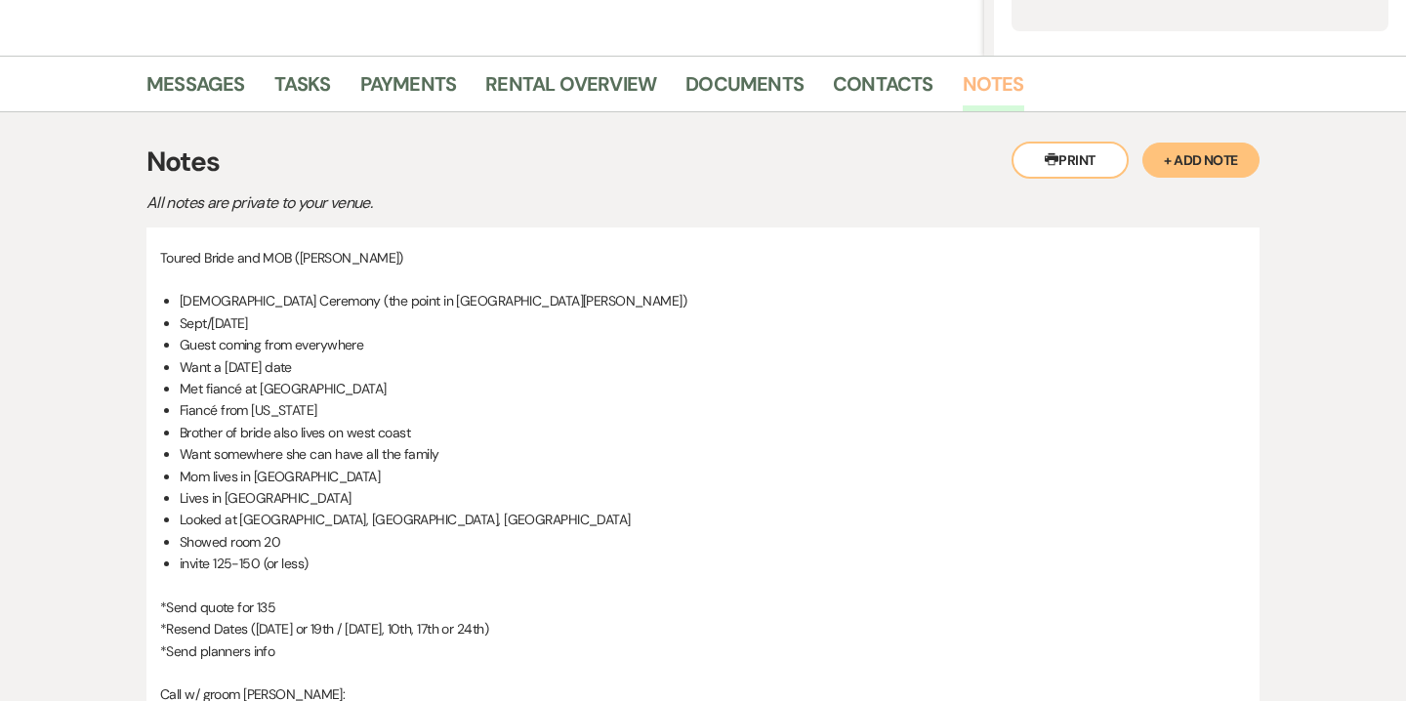
scroll to position [99, 0]
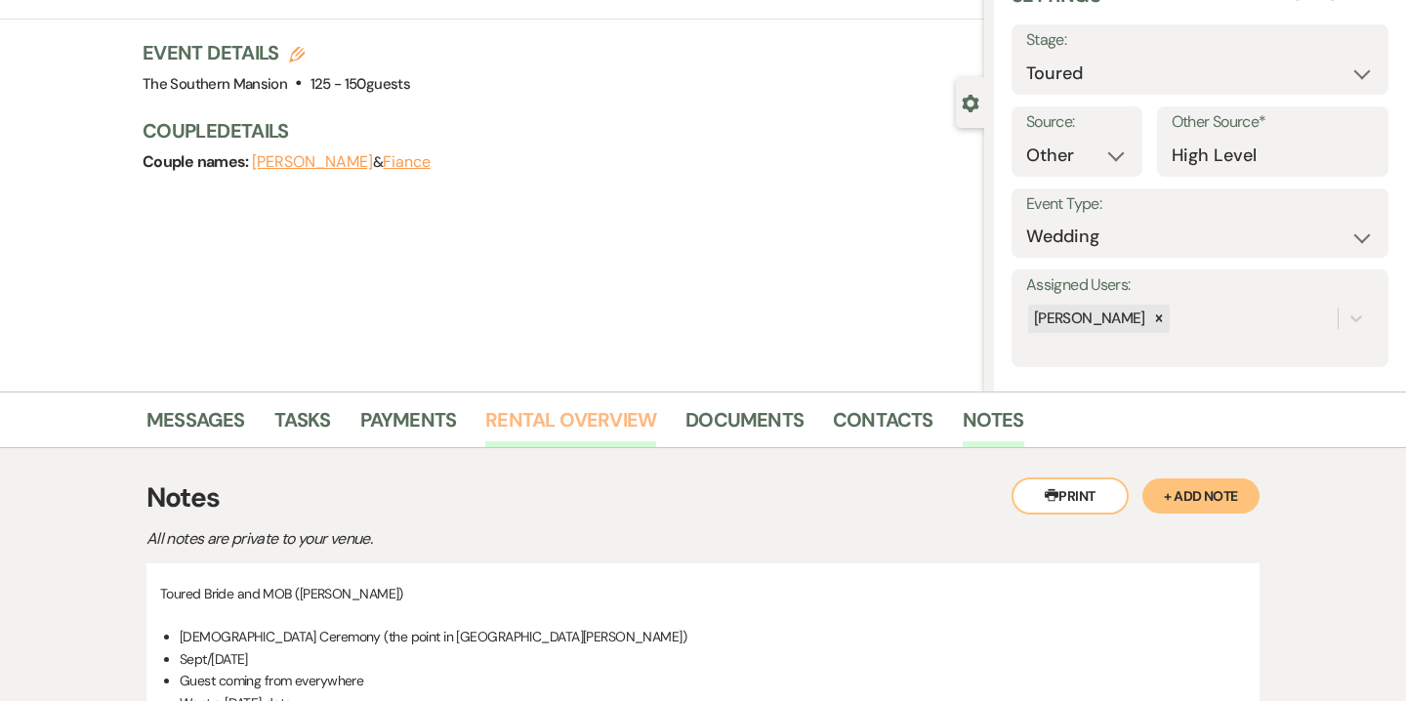
click at [609, 424] on link "Rental Overview" at bounding box center [570, 425] width 171 height 43
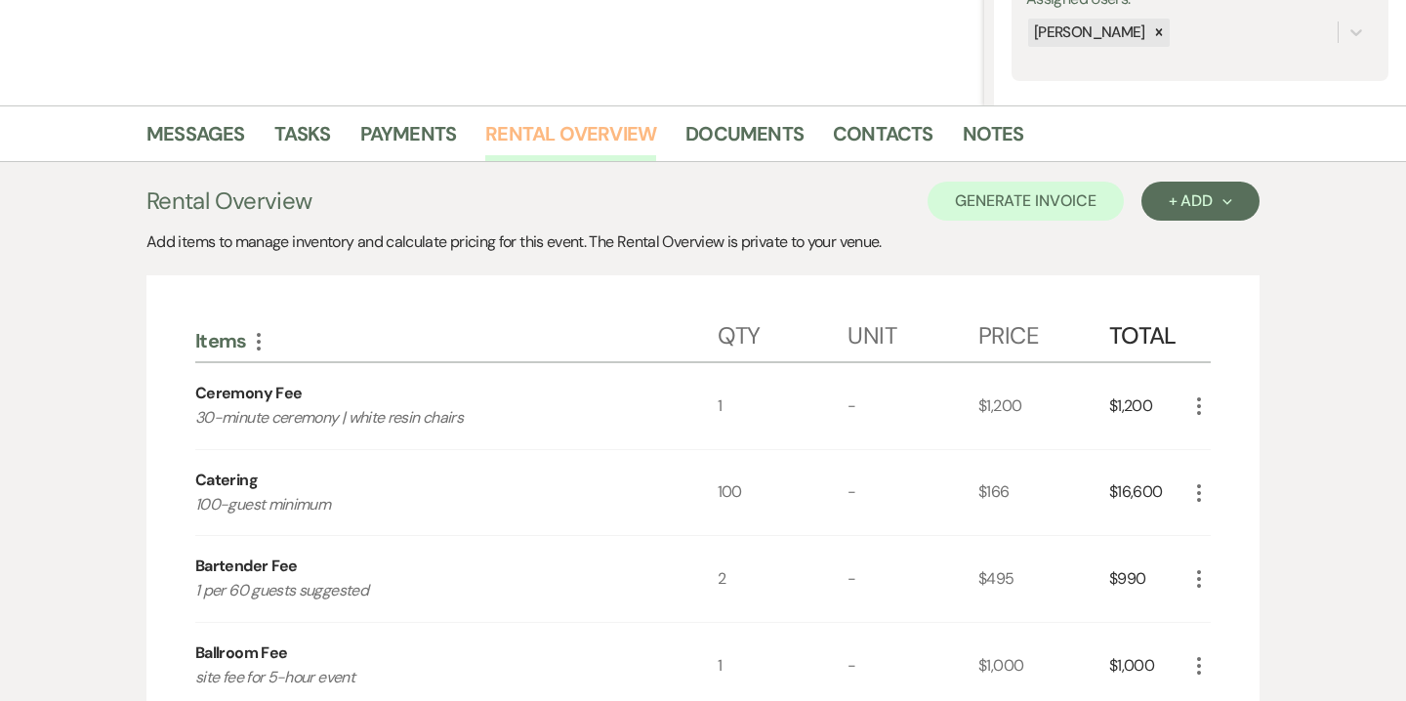
scroll to position [456, 0]
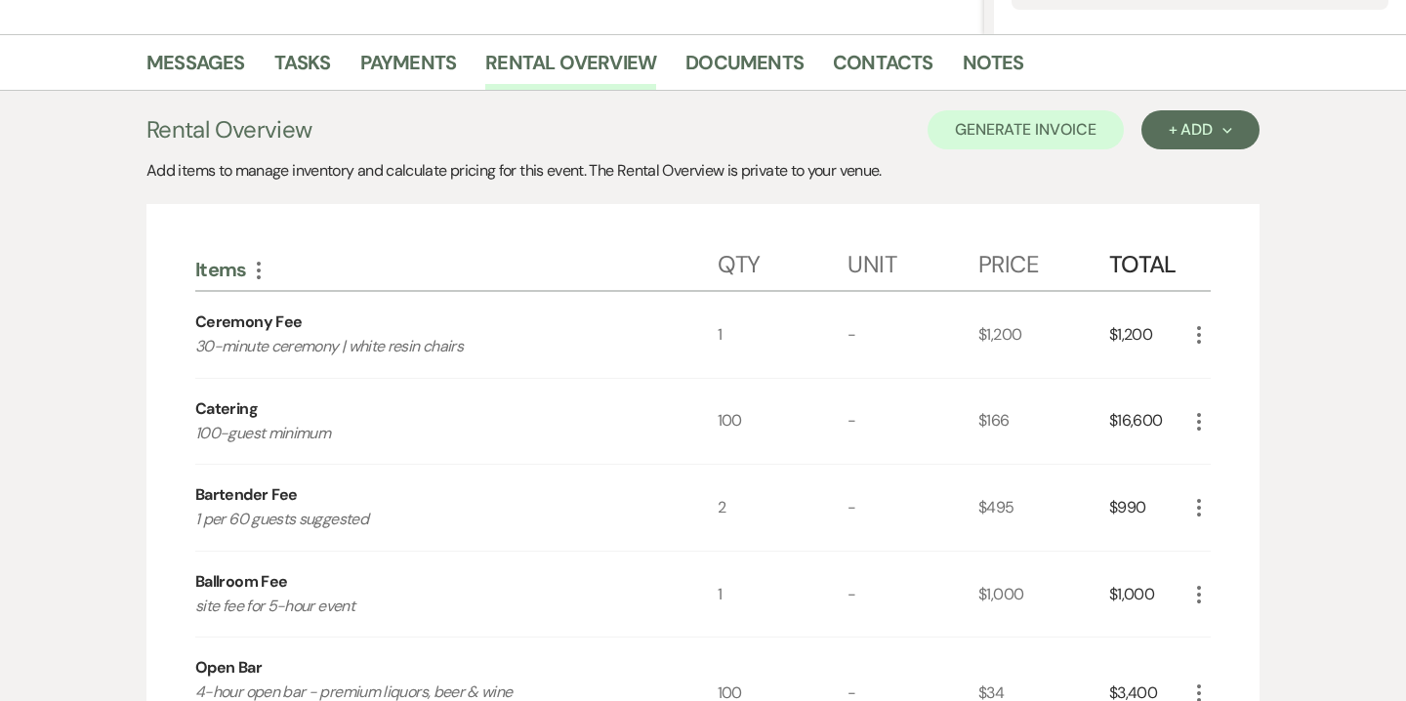
click at [1202, 423] on icon "More" at bounding box center [1198, 421] width 23 height 23
click at [1245, 466] on button "Pencil Edit" at bounding box center [1238, 459] width 102 height 31
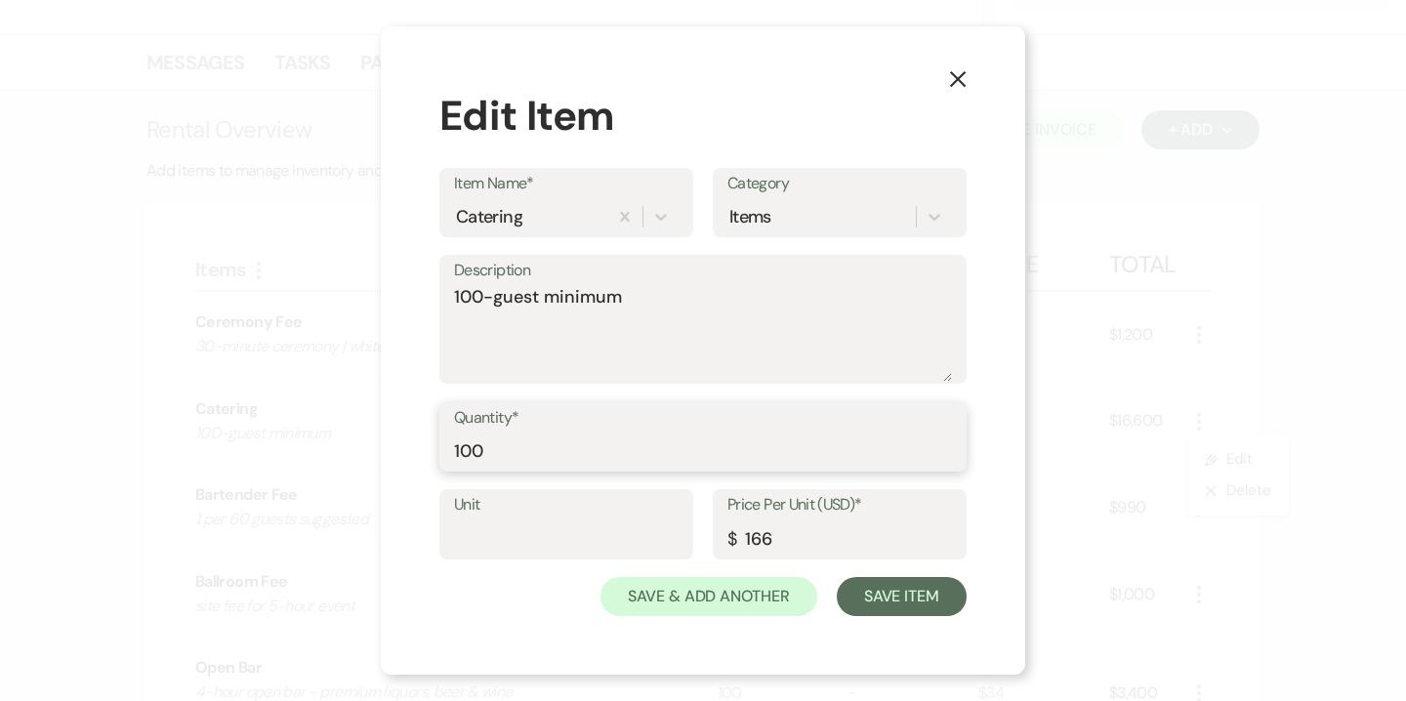
click at [500, 447] on input "100" at bounding box center [703, 451] width 498 height 38
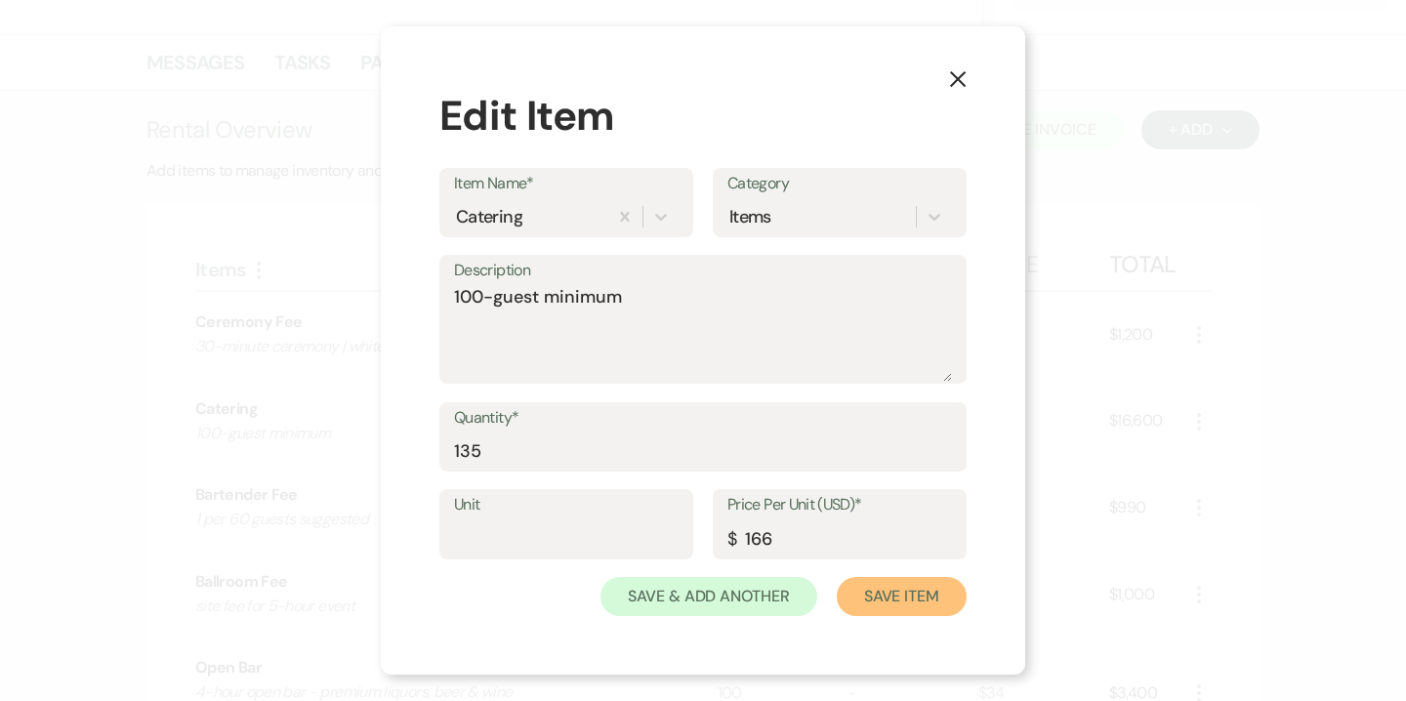
click at [890, 589] on button "Save Item" at bounding box center [902, 596] width 130 height 39
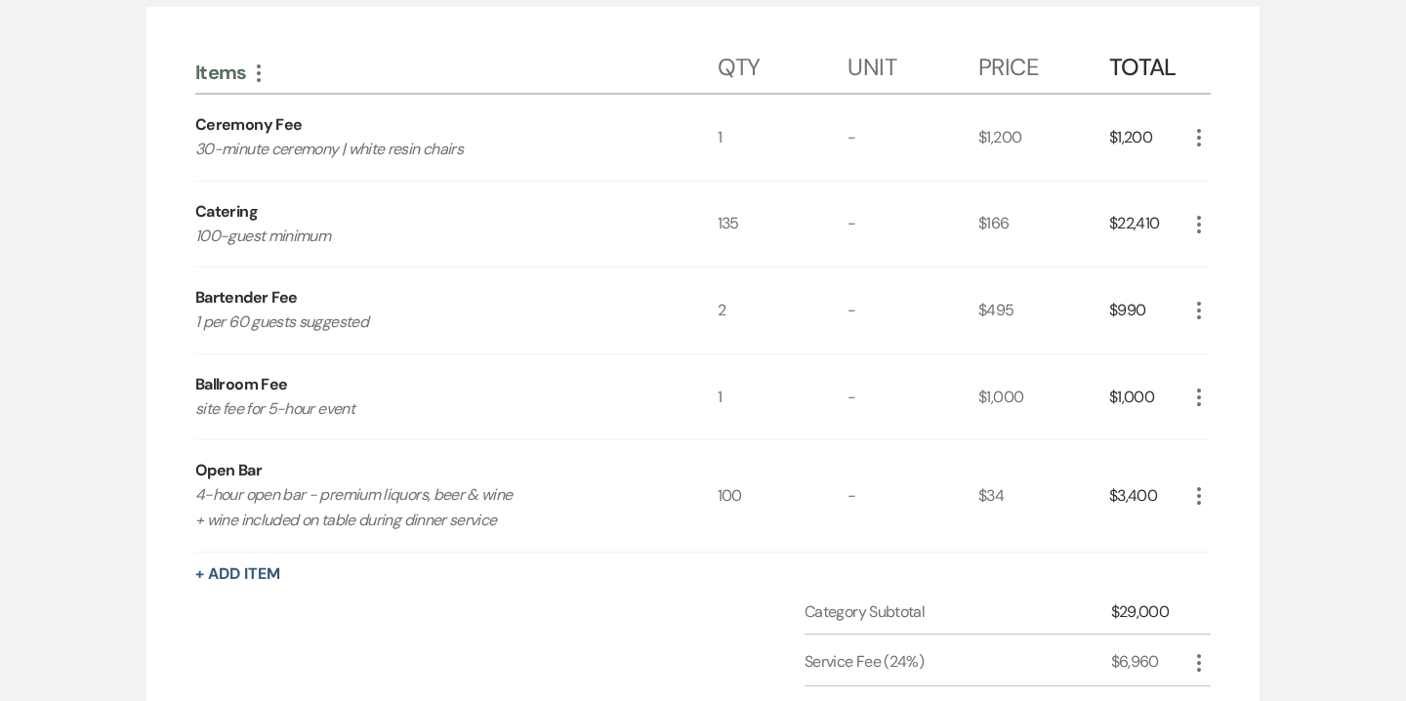
scroll to position [676, 0]
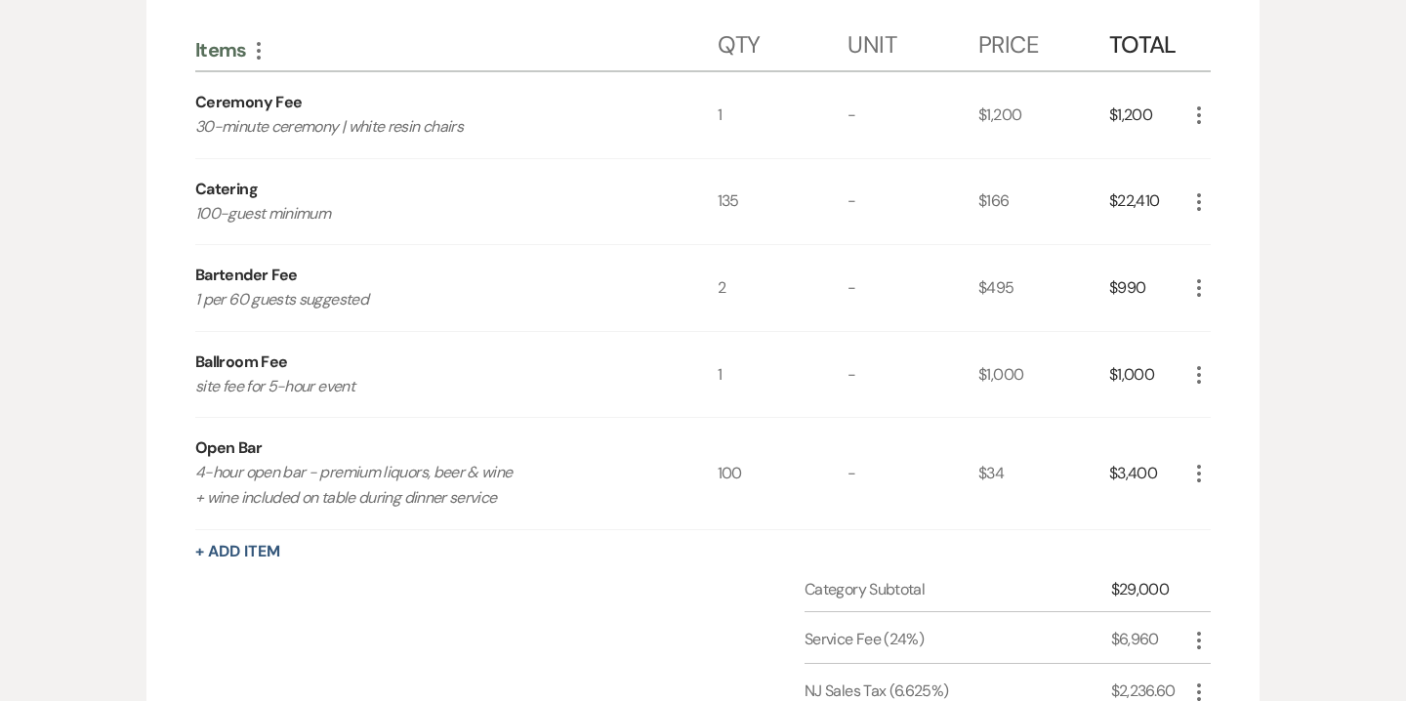
click at [1202, 471] on icon "More" at bounding box center [1198, 473] width 23 height 23
click at [1232, 521] on button "Pencil Edit" at bounding box center [1238, 511] width 102 height 31
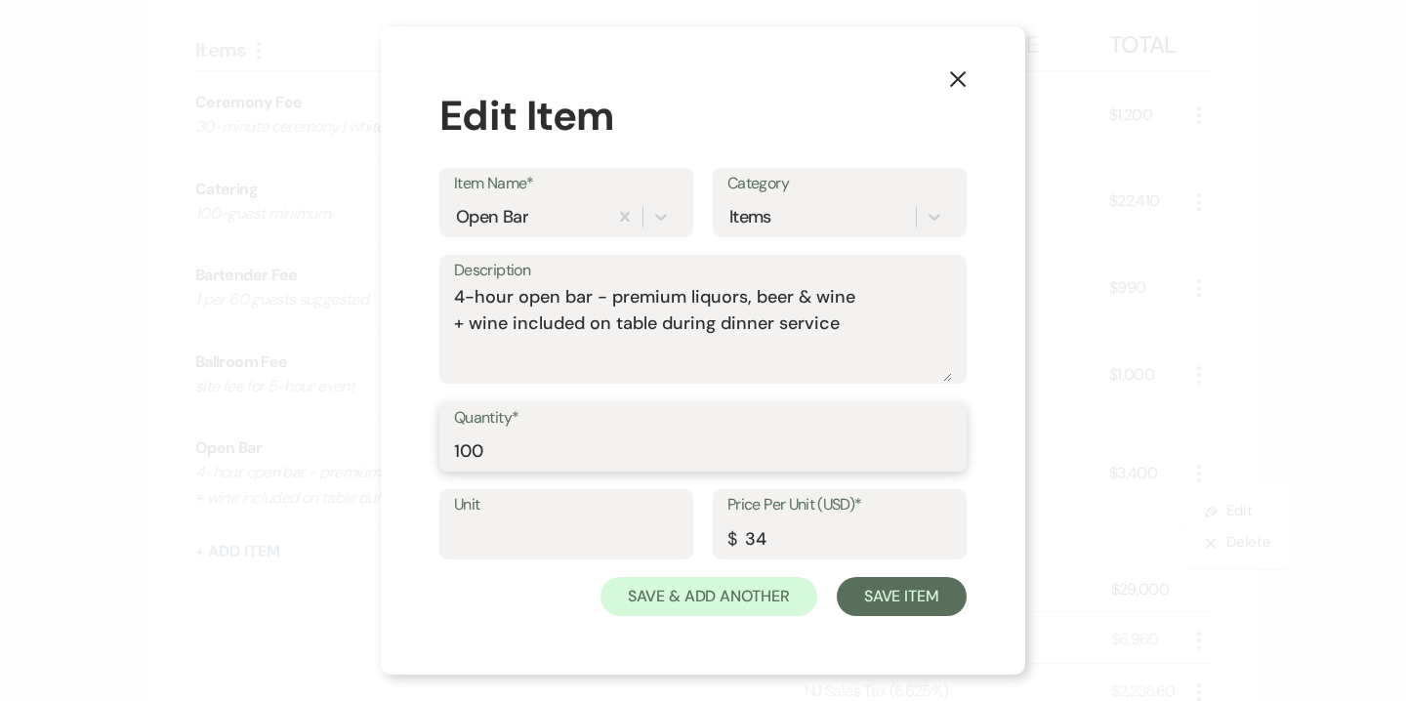
click at [559, 453] on input "100" at bounding box center [703, 451] width 498 height 38
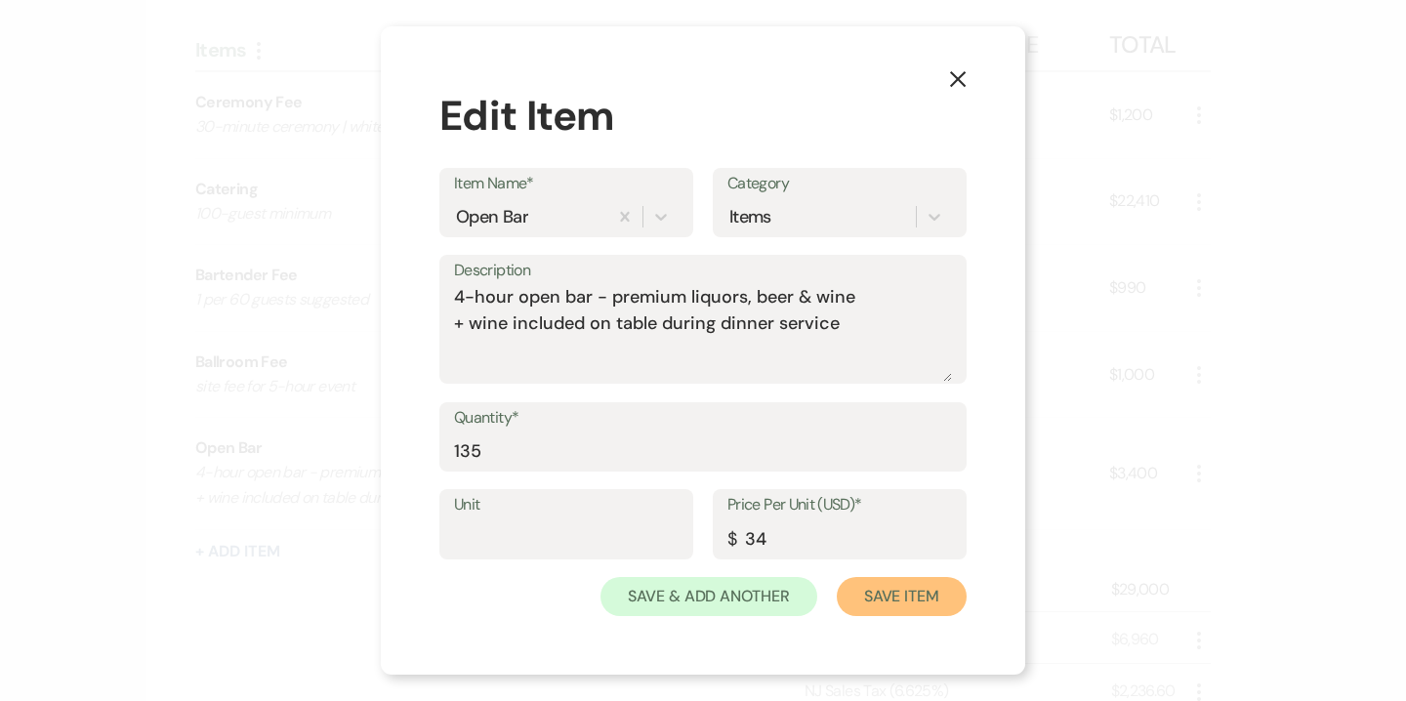
click at [896, 583] on button "Save Item" at bounding box center [902, 596] width 130 height 39
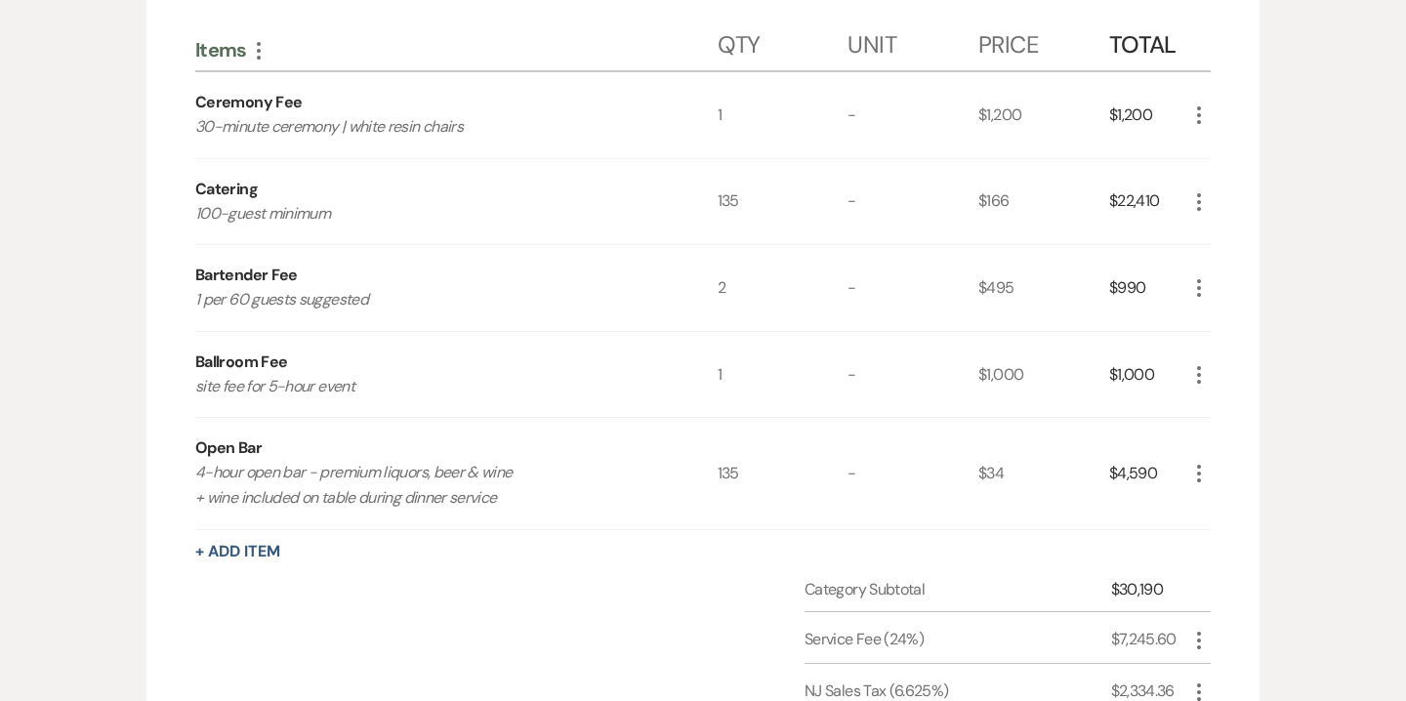
click at [1203, 286] on icon "More" at bounding box center [1198, 287] width 23 height 23
click at [1240, 323] on button "Pencil Edit" at bounding box center [1238, 326] width 102 height 31
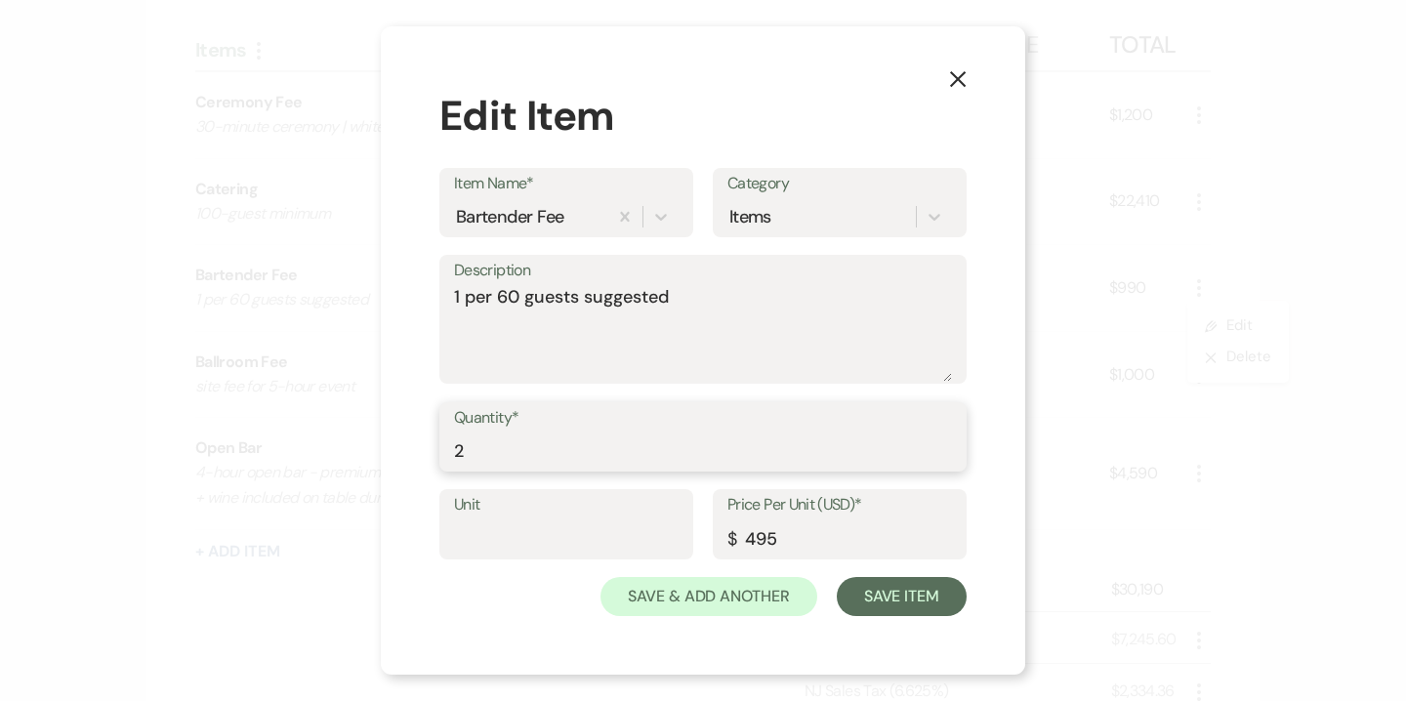
click at [557, 440] on input "2" at bounding box center [703, 451] width 498 height 38
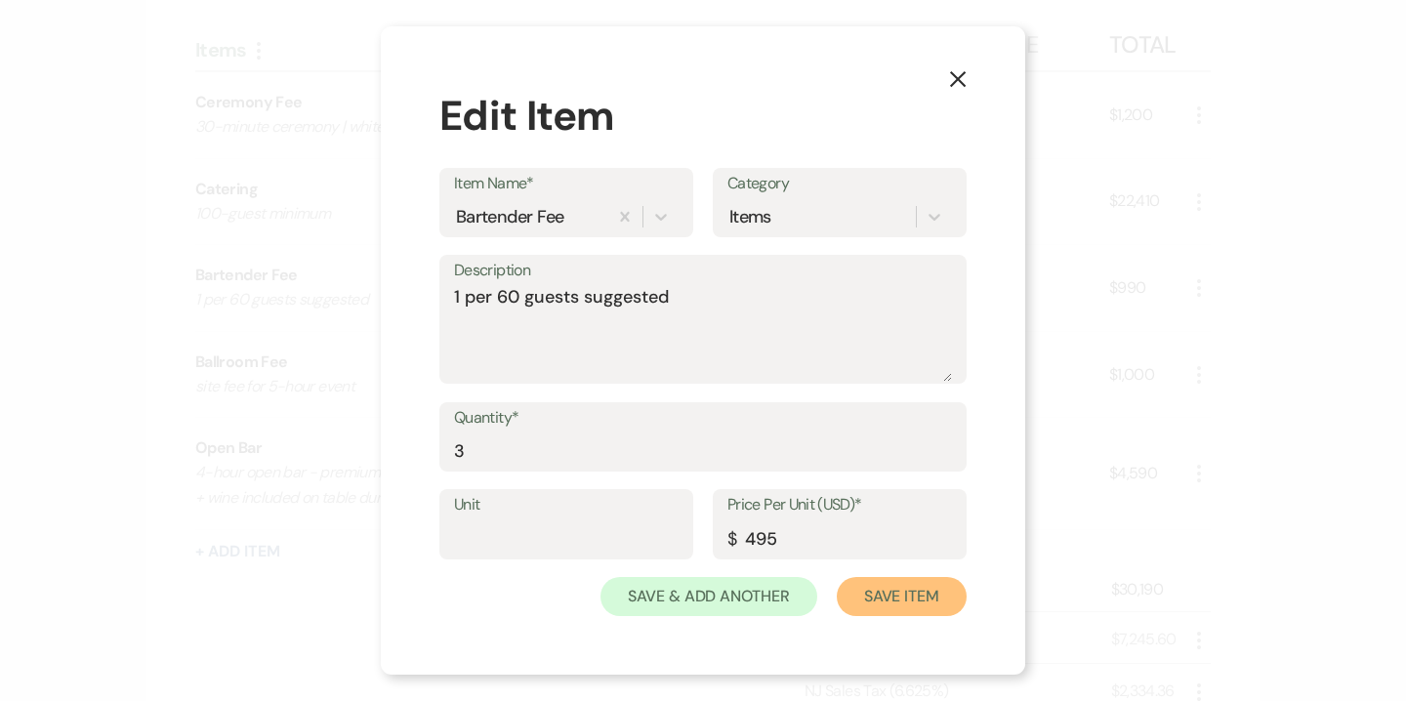
click at [892, 591] on button "Save Item" at bounding box center [902, 596] width 130 height 39
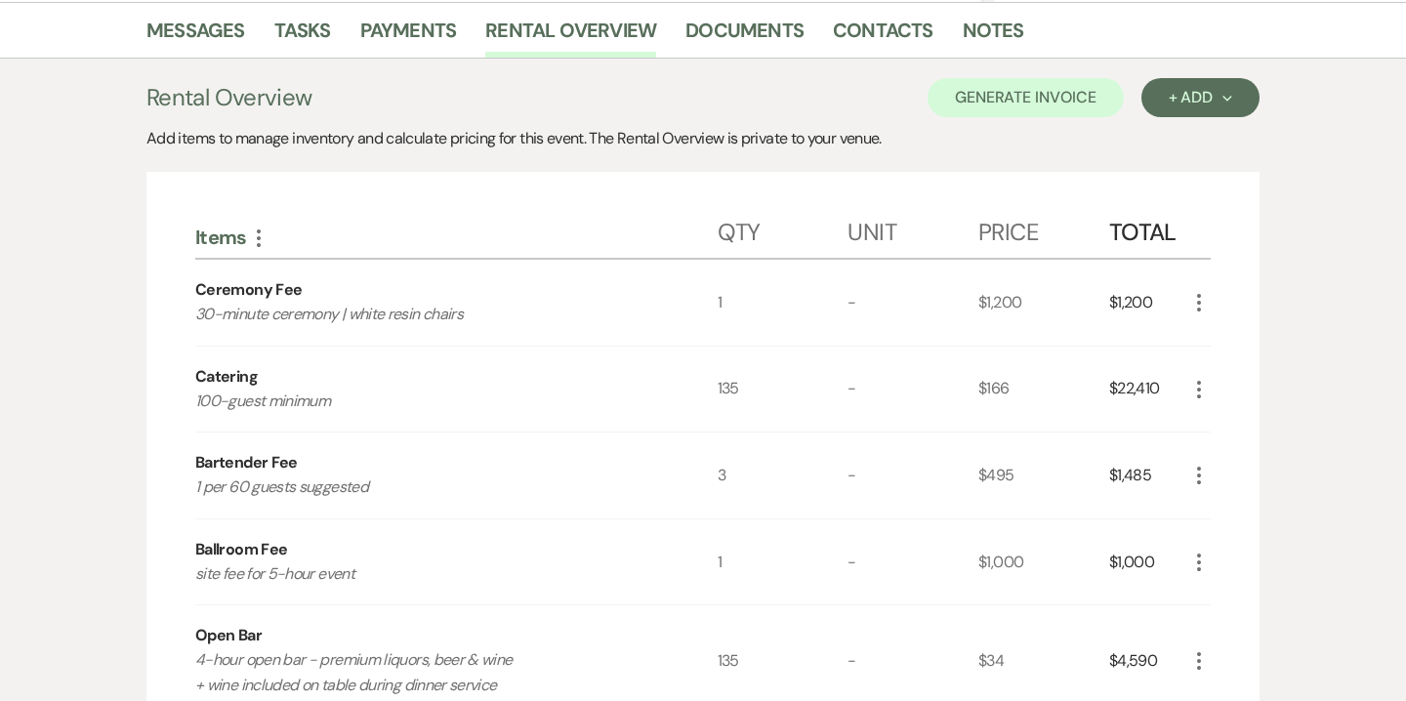
scroll to position [363, 0]
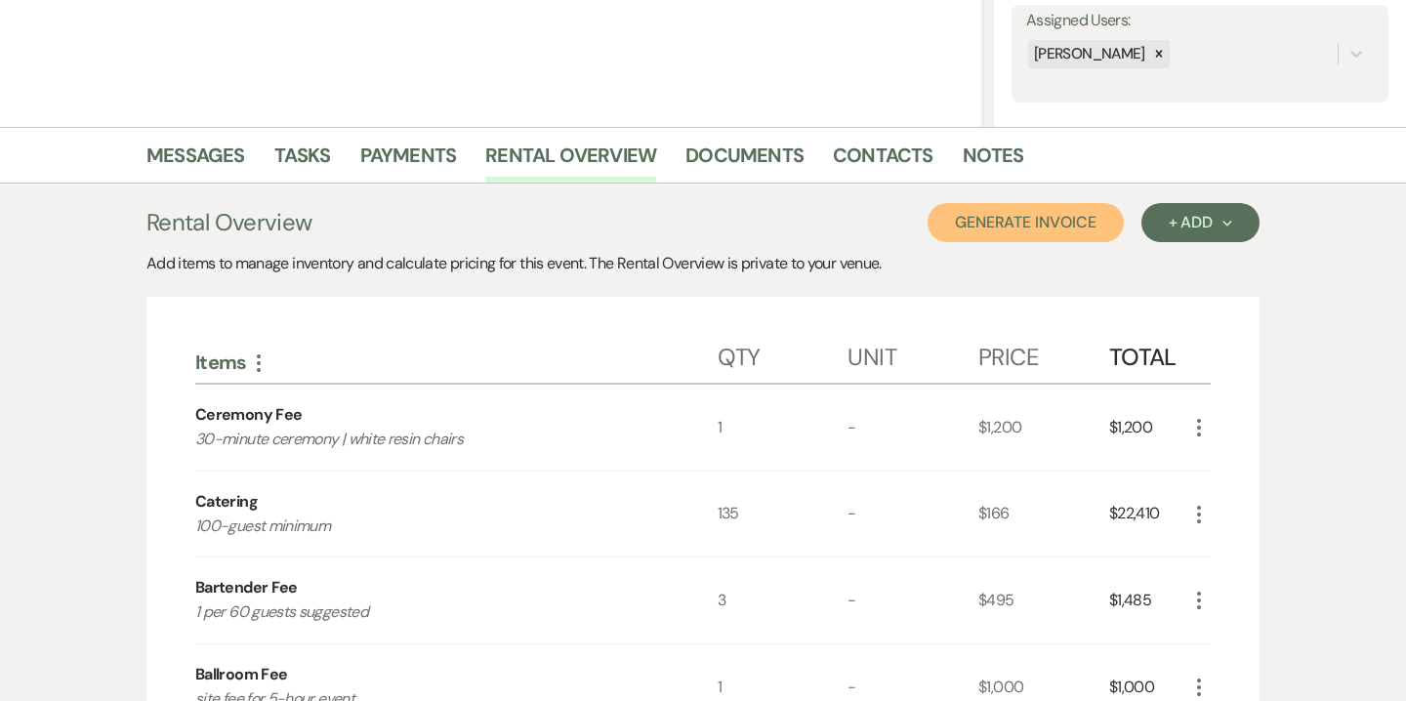
click at [1077, 224] on button "Generate Invoice" at bounding box center [1026, 222] width 196 height 39
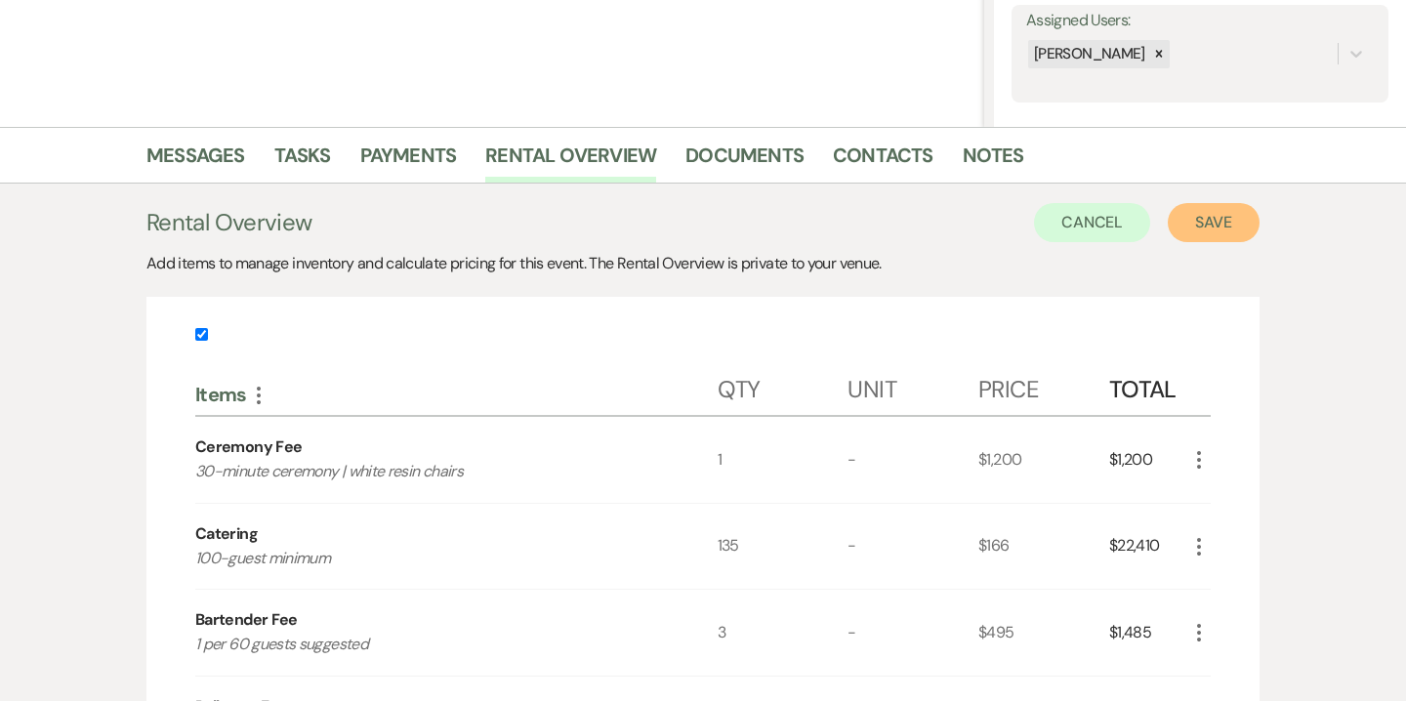
click at [1185, 232] on button "Save" at bounding box center [1214, 222] width 92 height 39
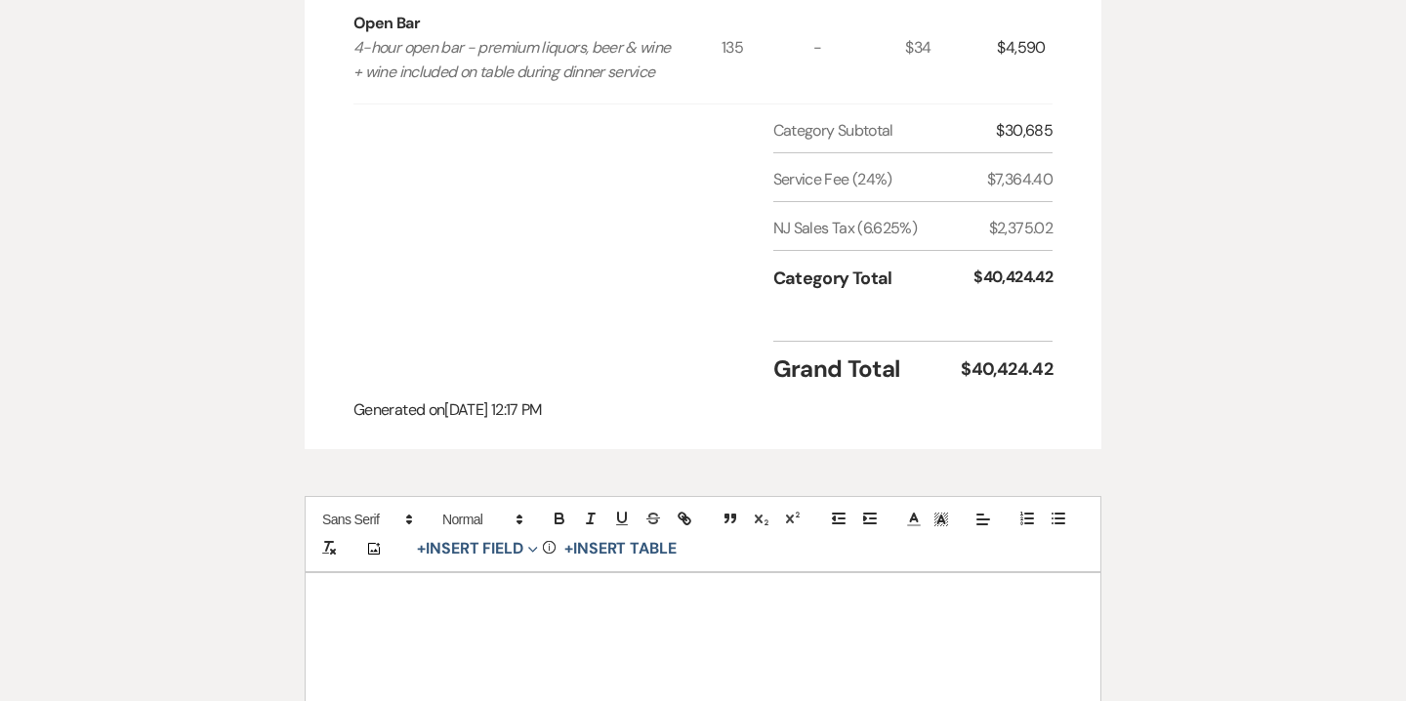
scroll to position [1223, 0]
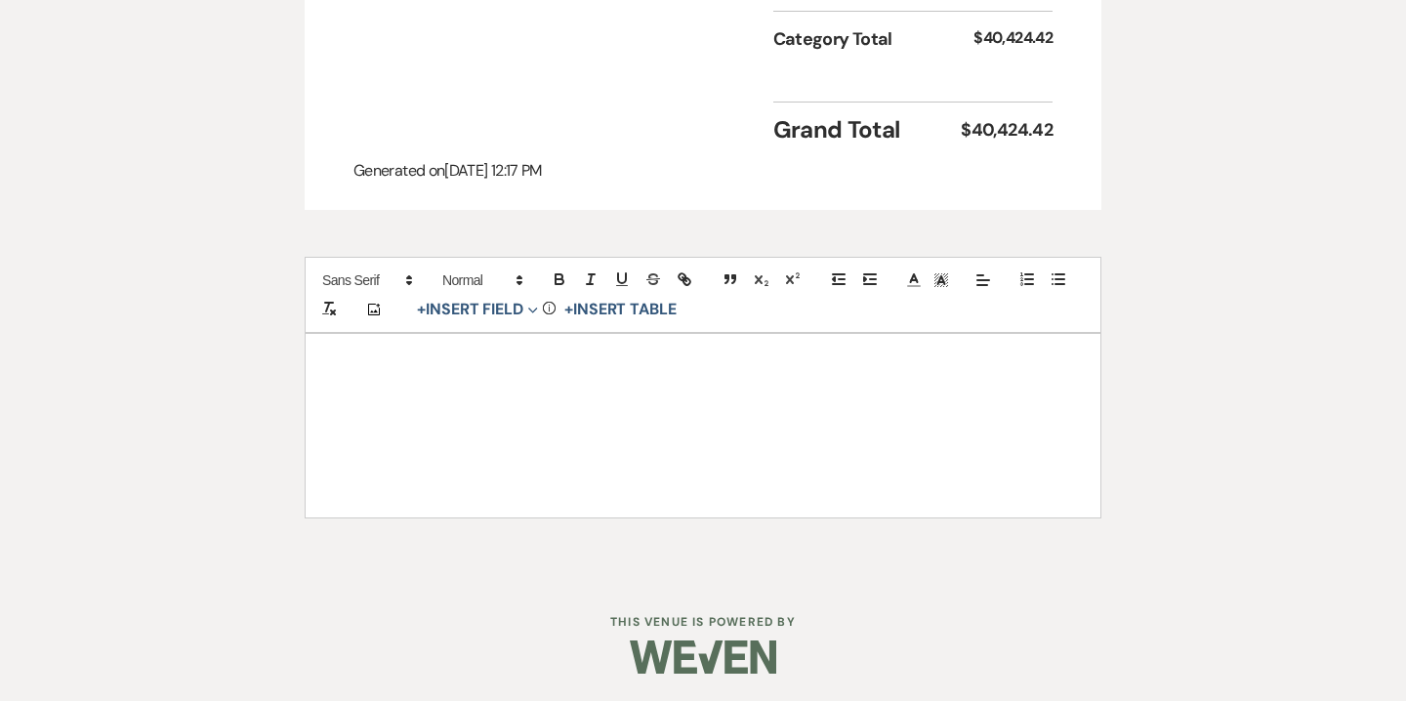
click at [921, 445] on div at bounding box center [703, 426] width 795 height 184
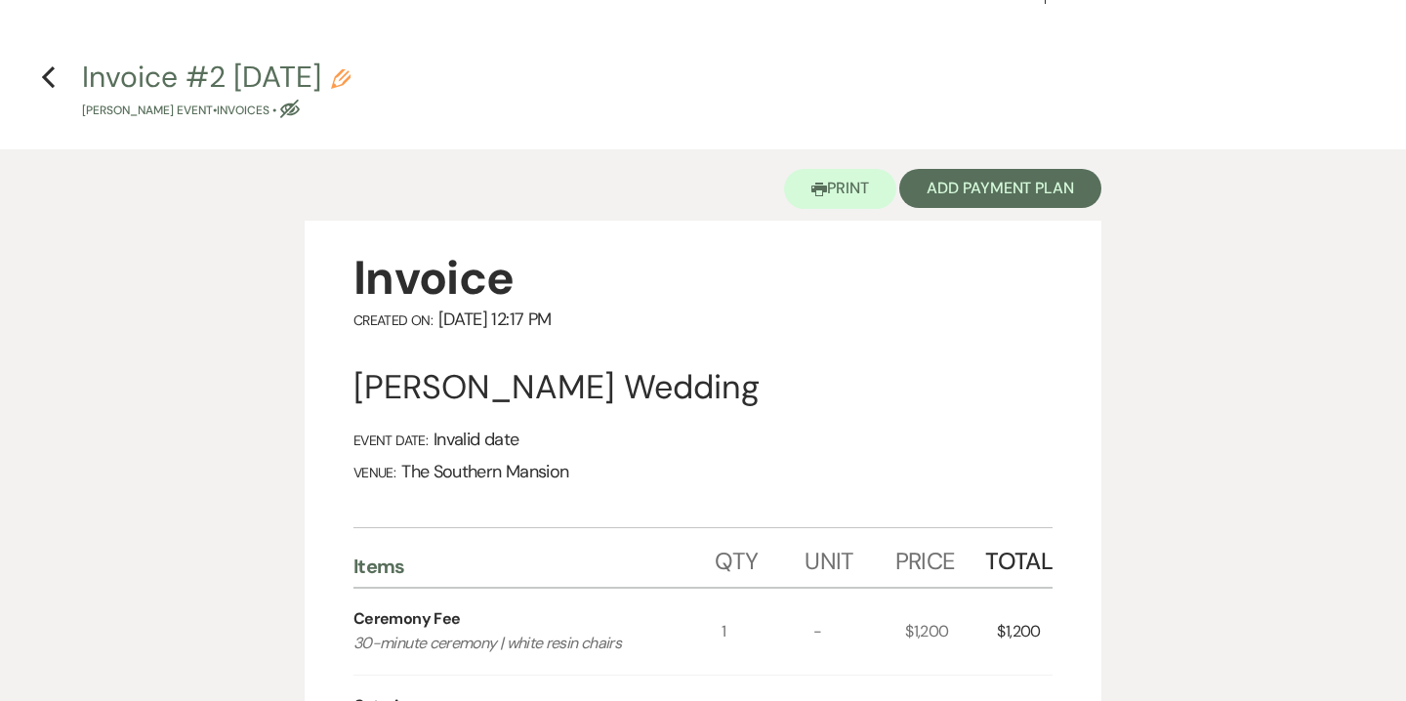
scroll to position [0, 0]
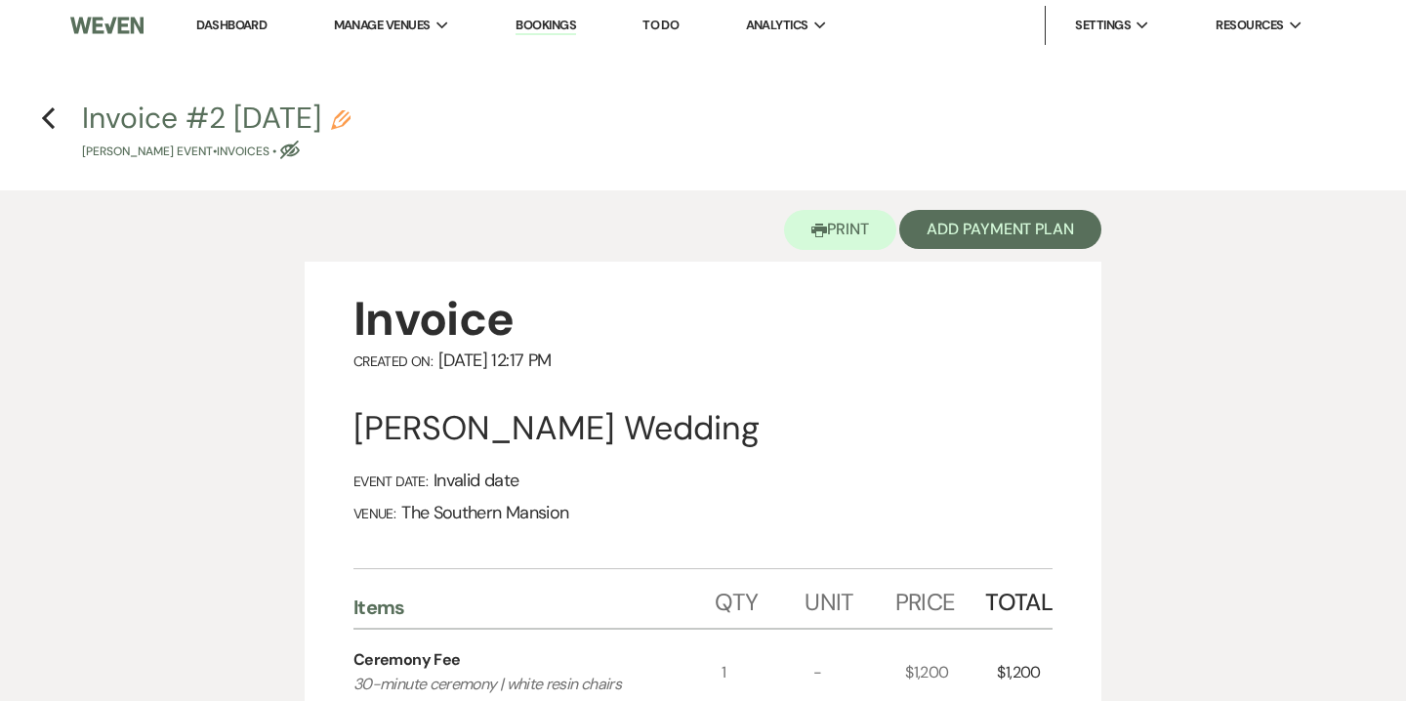
click at [351, 112] on use "button" at bounding box center [341, 120] width 20 height 20
click at [351, 120] on use "button" at bounding box center [341, 120] width 20 height 20
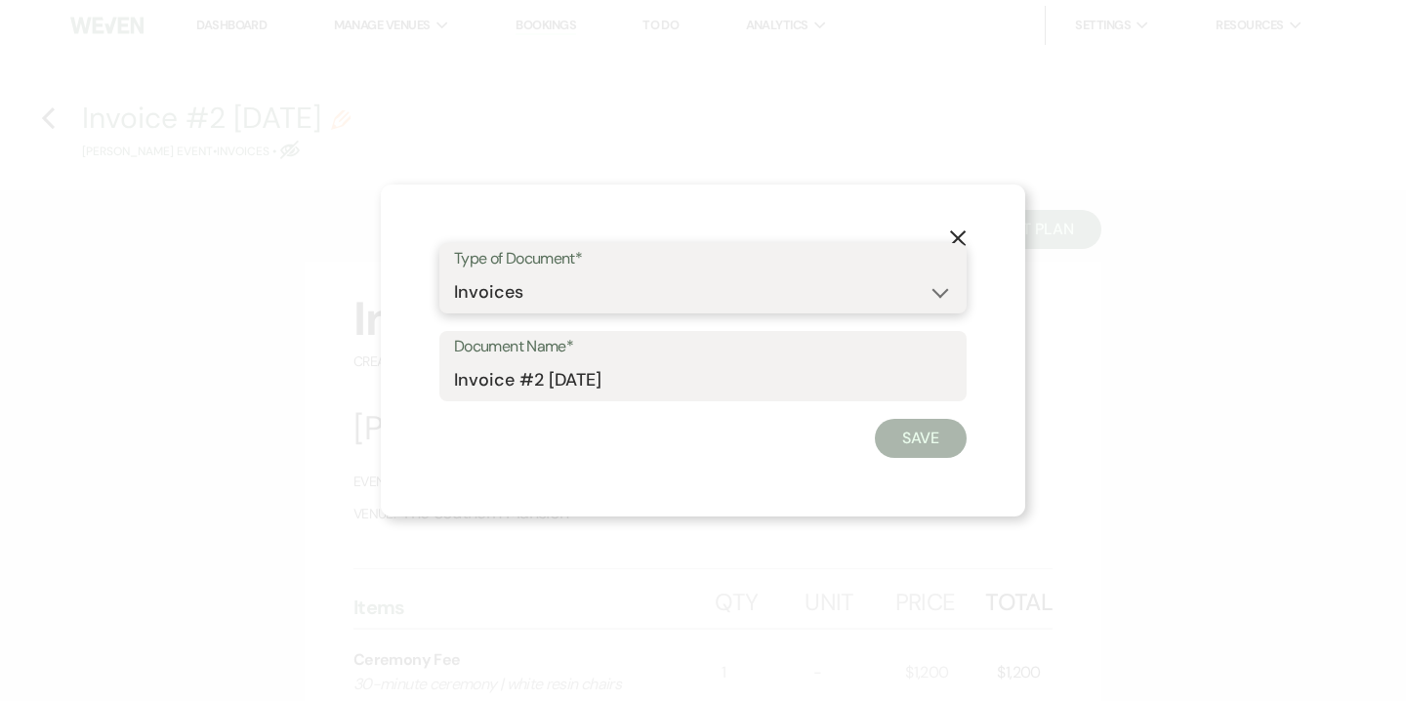
click at [514, 292] on select "Special Event Insurance Vendor Certificate of Insurance Contracts / Rental Agre…" at bounding box center [703, 292] width 498 height 38
click at [454, 273] on select "Special Event Insurance Vendor Certificate of Insurance Contracts / Rental Agre…" at bounding box center [703, 292] width 498 height 38
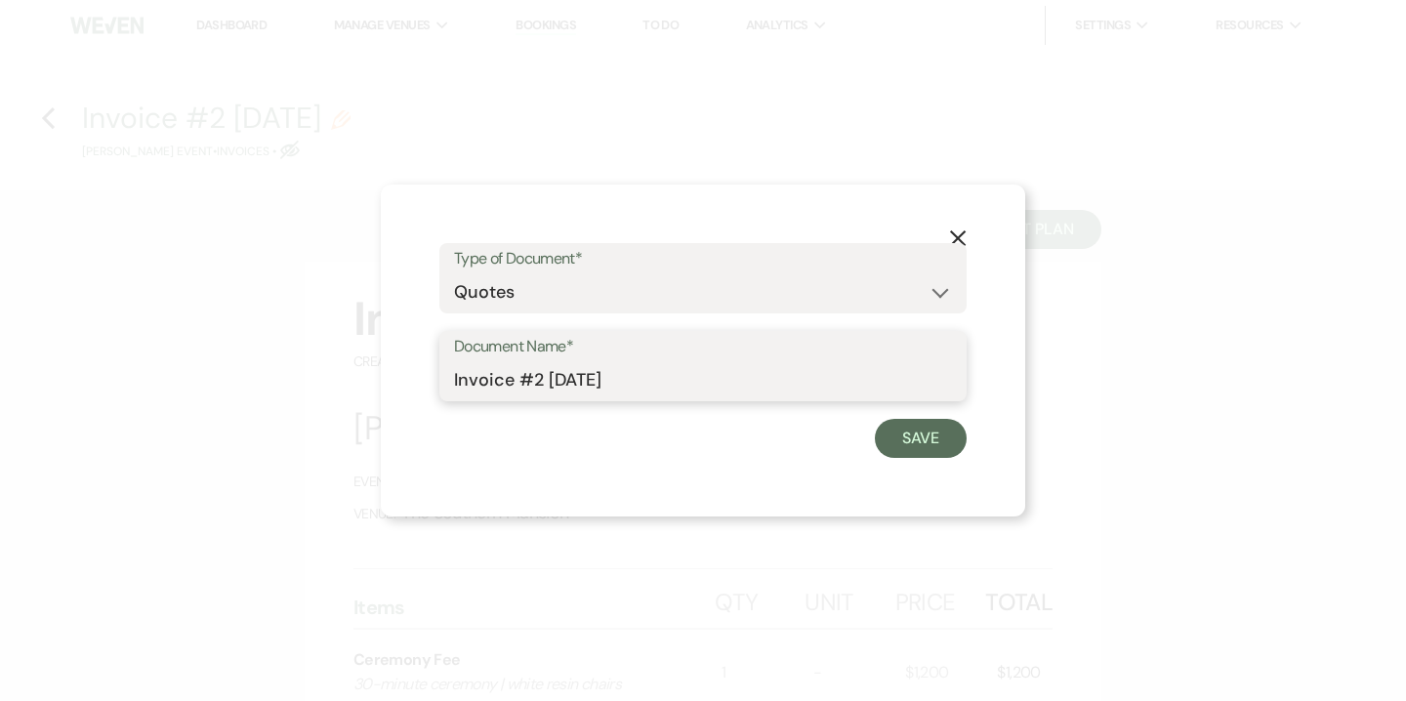
drag, startPoint x: 499, startPoint y: 381, endPoint x: 409, endPoint y: 377, distance: 89.9
click at [409, 377] on div "X Type of Document* Special Event Insurance Vendor Certificate of Insurance Con…" at bounding box center [703, 351] width 645 height 332
click at [540, 390] on input "Quote #2 9-20-2025" at bounding box center [703, 380] width 498 height 38
click at [647, 384] on input "Quote #2 (9-20-2025" at bounding box center [703, 380] width 498 height 38
click at [665, 382] on input "Quote #2 (9-20-2025) - 135 guests" at bounding box center [703, 380] width 498 height 38
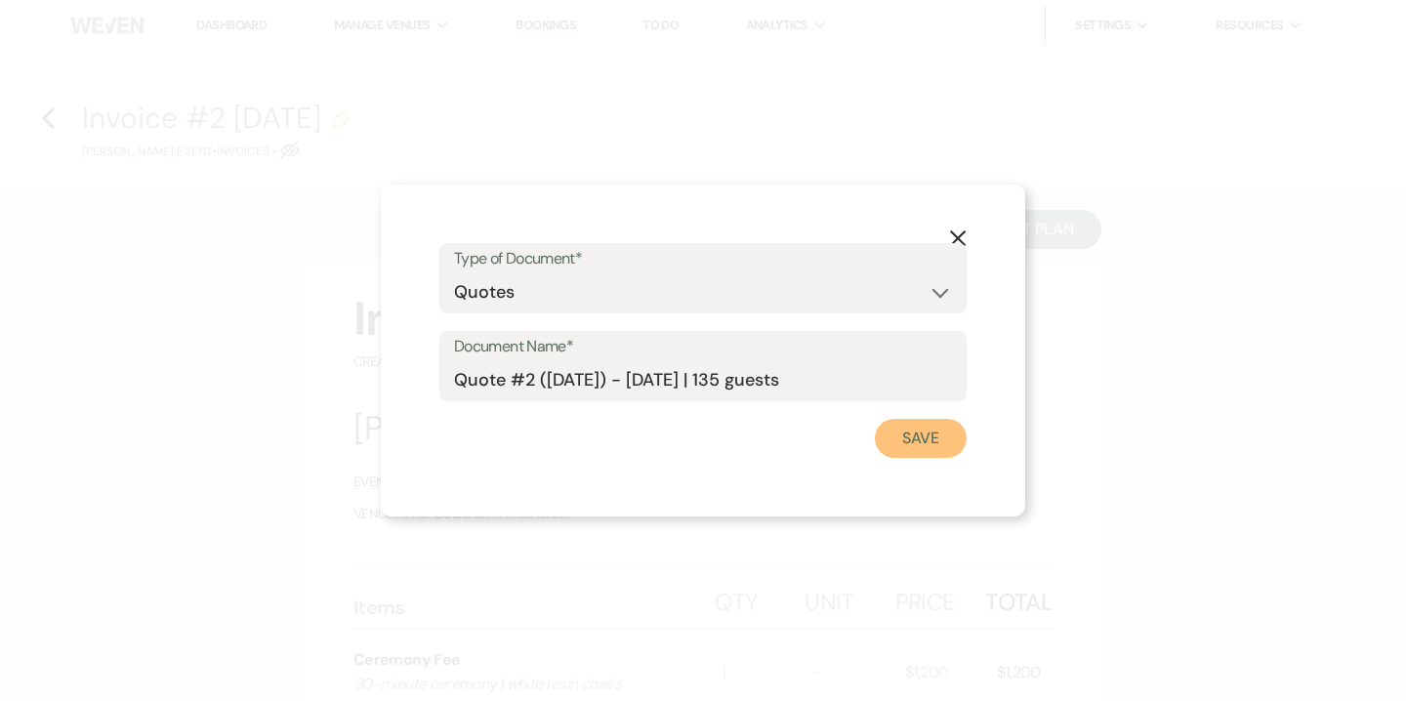
click at [930, 443] on button "Save" at bounding box center [921, 438] width 92 height 39
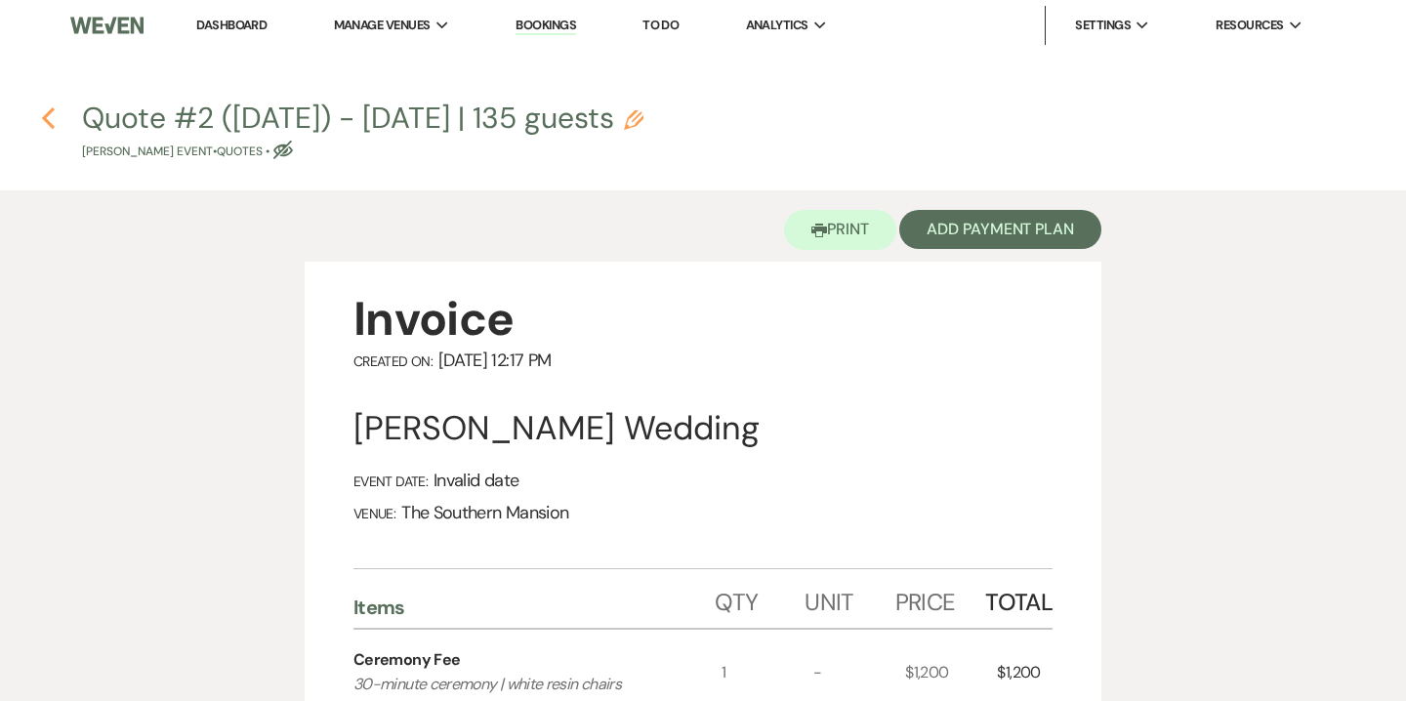
click at [41, 122] on icon "Previous" at bounding box center [48, 117] width 15 height 23
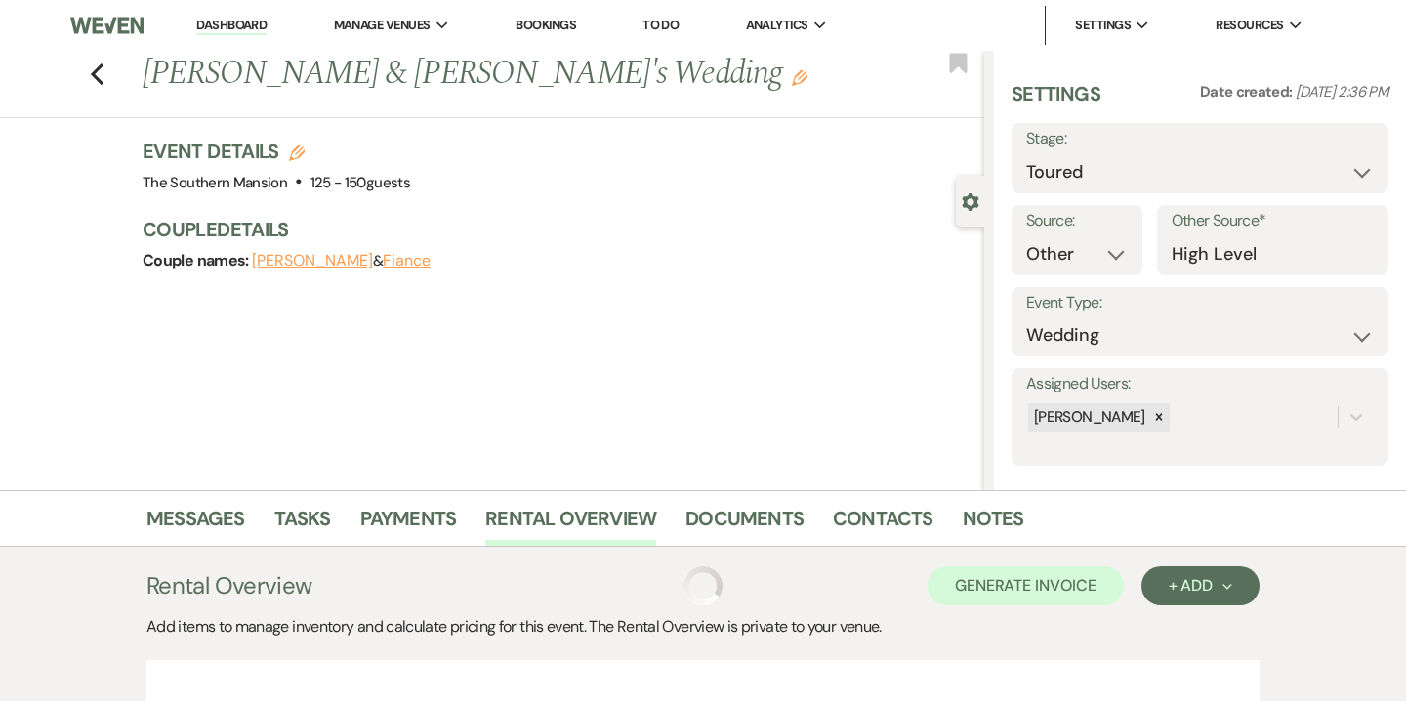
scroll to position [363, 0]
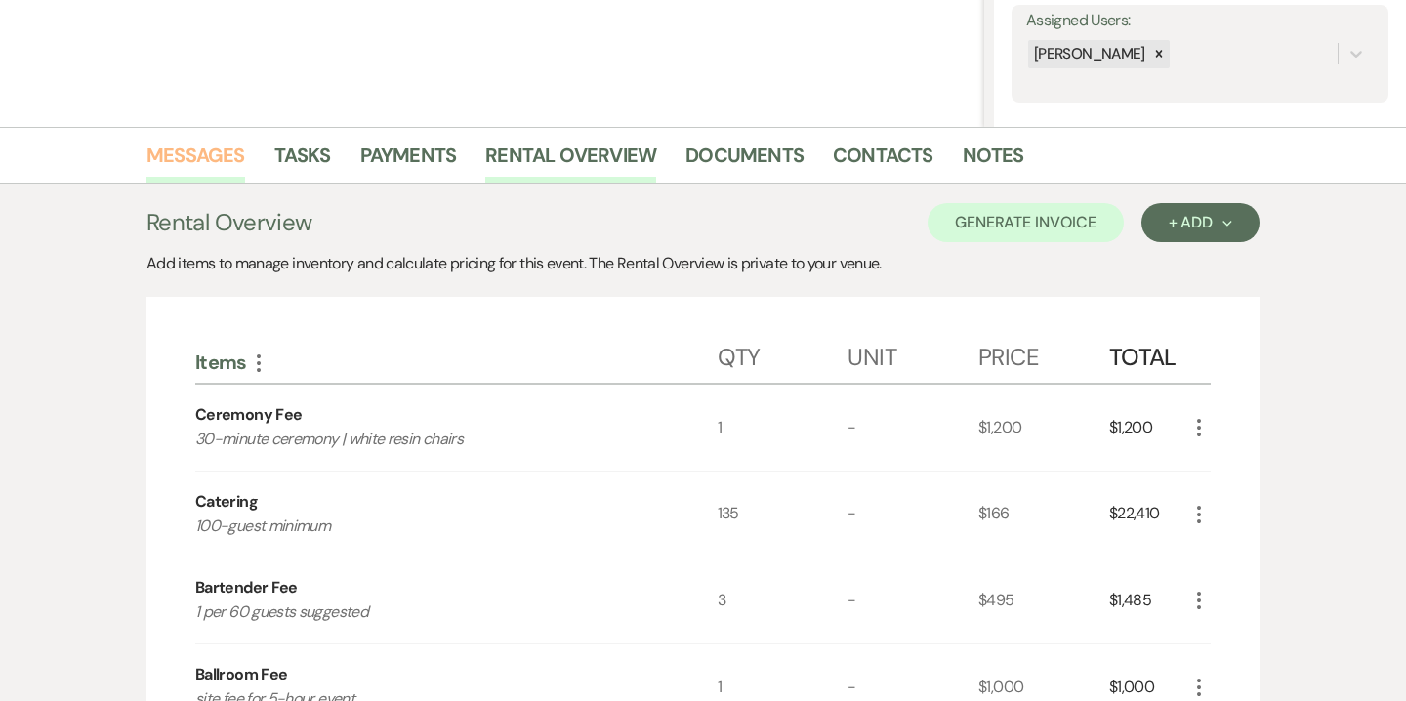
click at [211, 153] on link "Messages" at bounding box center [195, 161] width 99 height 43
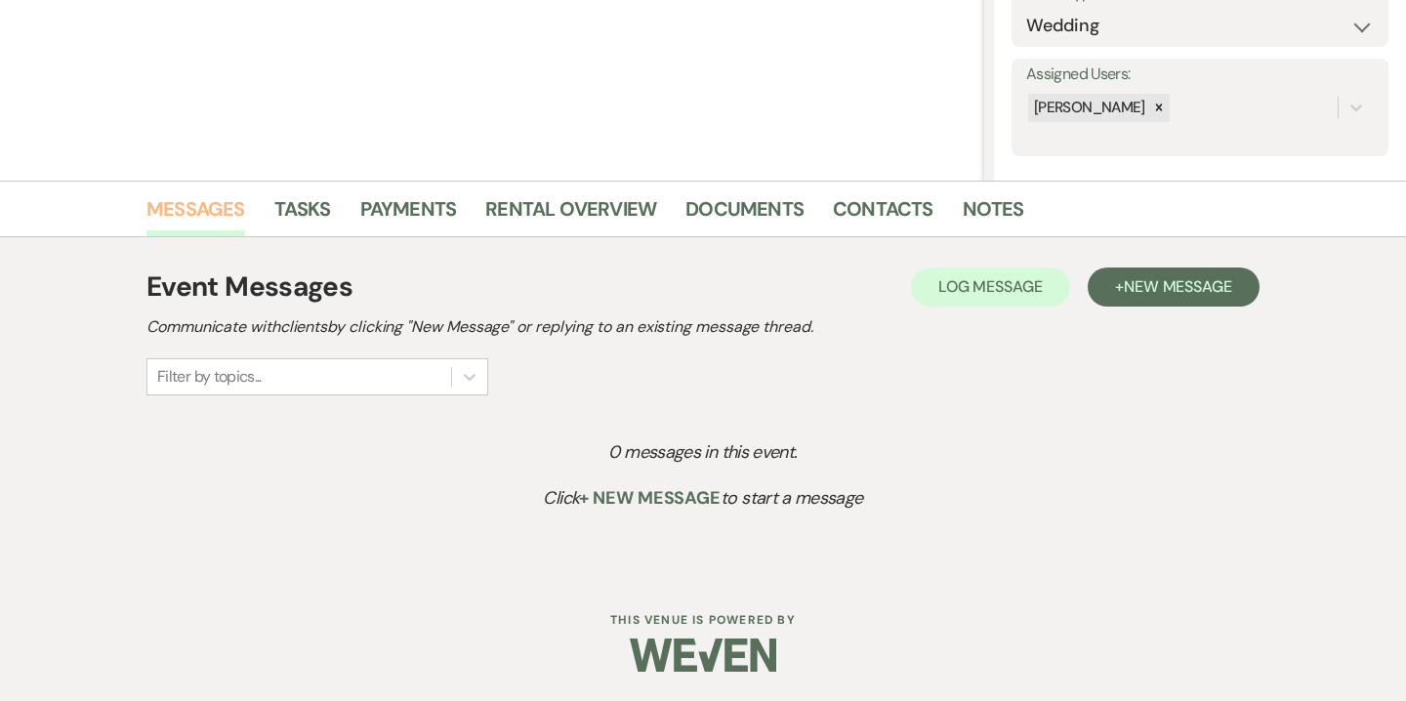
scroll to position [310, 0]
click at [1162, 295] on span "New Message" at bounding box center [1178, 286] width 108 height 21
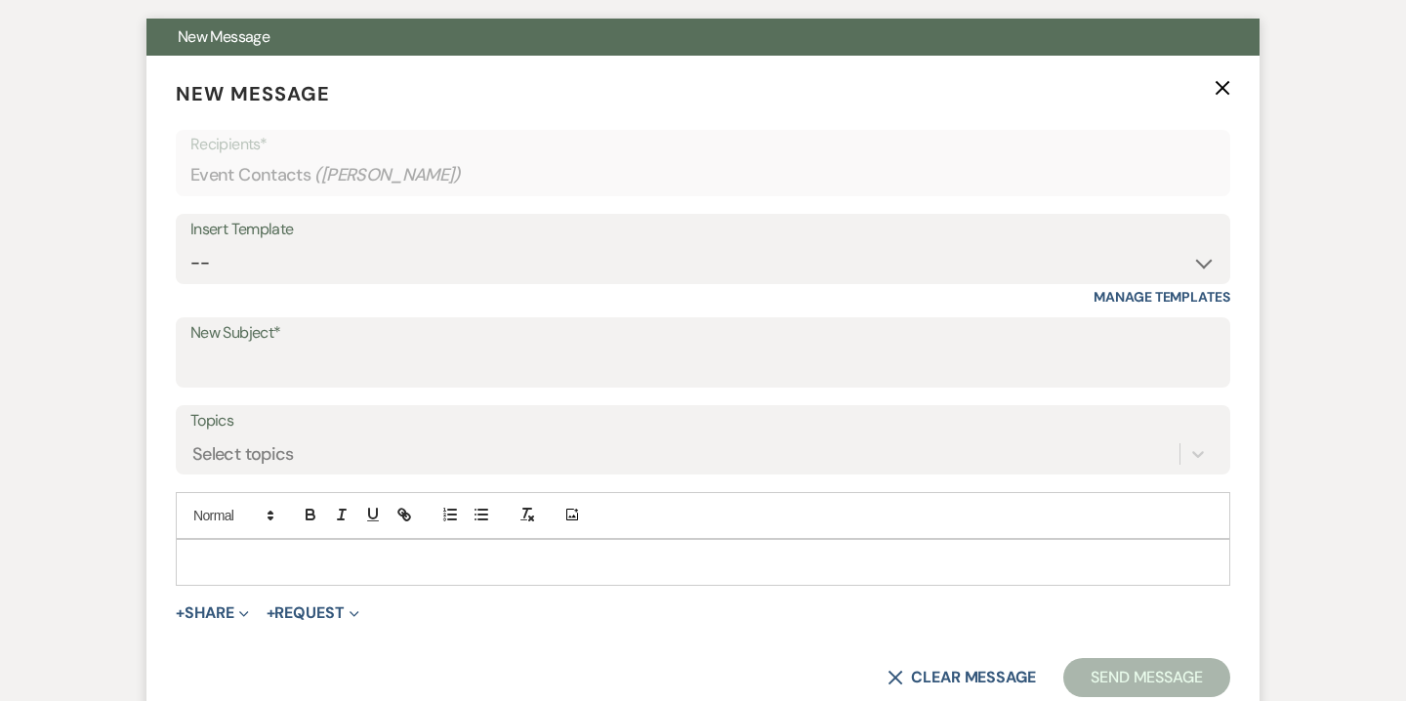
scroll to position [814, 0]
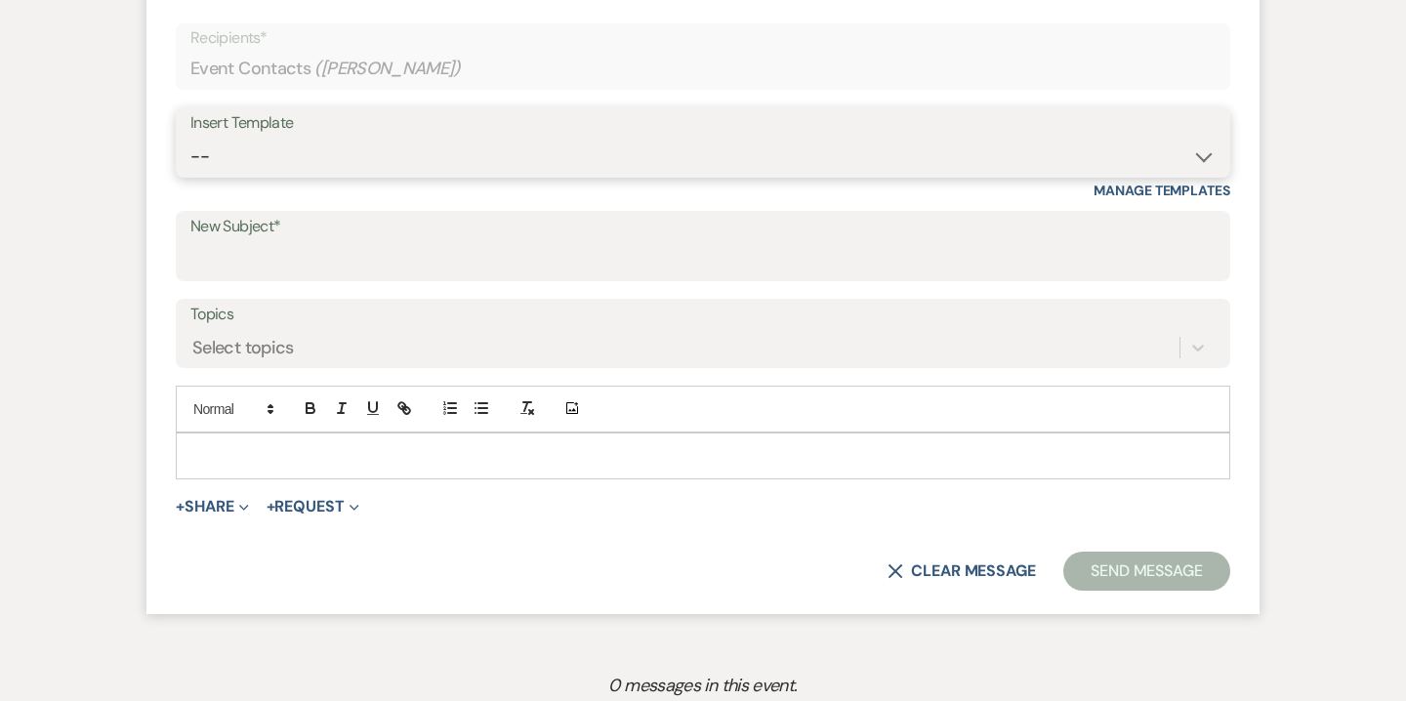
click at [919, 145] on select "-- Weven Planning Portal Introduction (Booked Events) Contract (Pre-Booked Lead…" at bounding box center [702, 157] width 1025 height 38
click at [190, 138] on select "-- Weven Planning Portal Introduction (Booked Events) Contract (Pre-Booked Lead…" at bounding box center [702, 157] width 1025 height 38
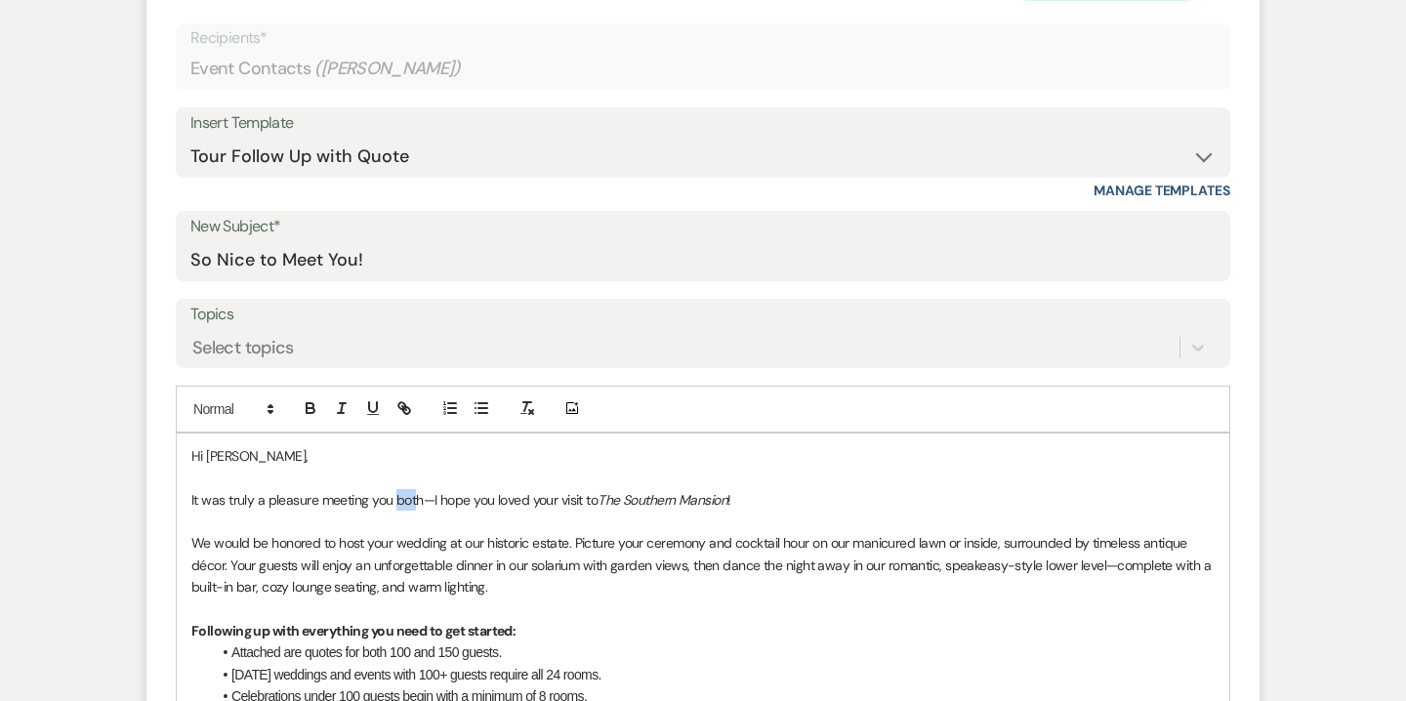
drag, startPoint x: 397, startPoint y: 500, endPoint x: 418, endPoint y: 504, distance: 20.9
click at [418, 504] on span "It was truly a pleasure meeting you both—I hope you loved your visit to" at bounding box center [394, 500] width 406 height 18
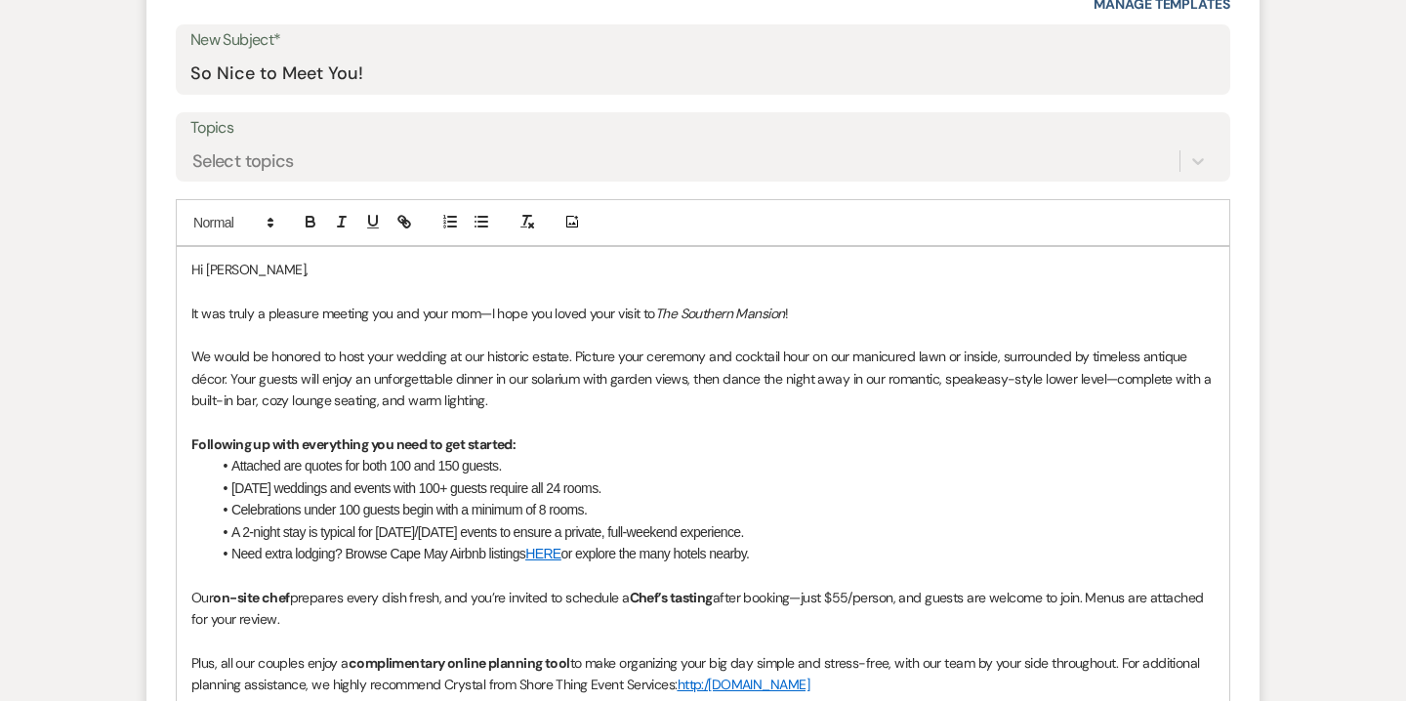
scroll to position [1002, 0]
drag, startPoint x: 648, startPoint y: 352, endPoint x: 733, endPoint y: 354, distance: 85.0
click at [733, 354] on span "We would be honored to host your wedding at our historic estate. Picture your c…" at bounding box center [702, 378] width 1022 height 62
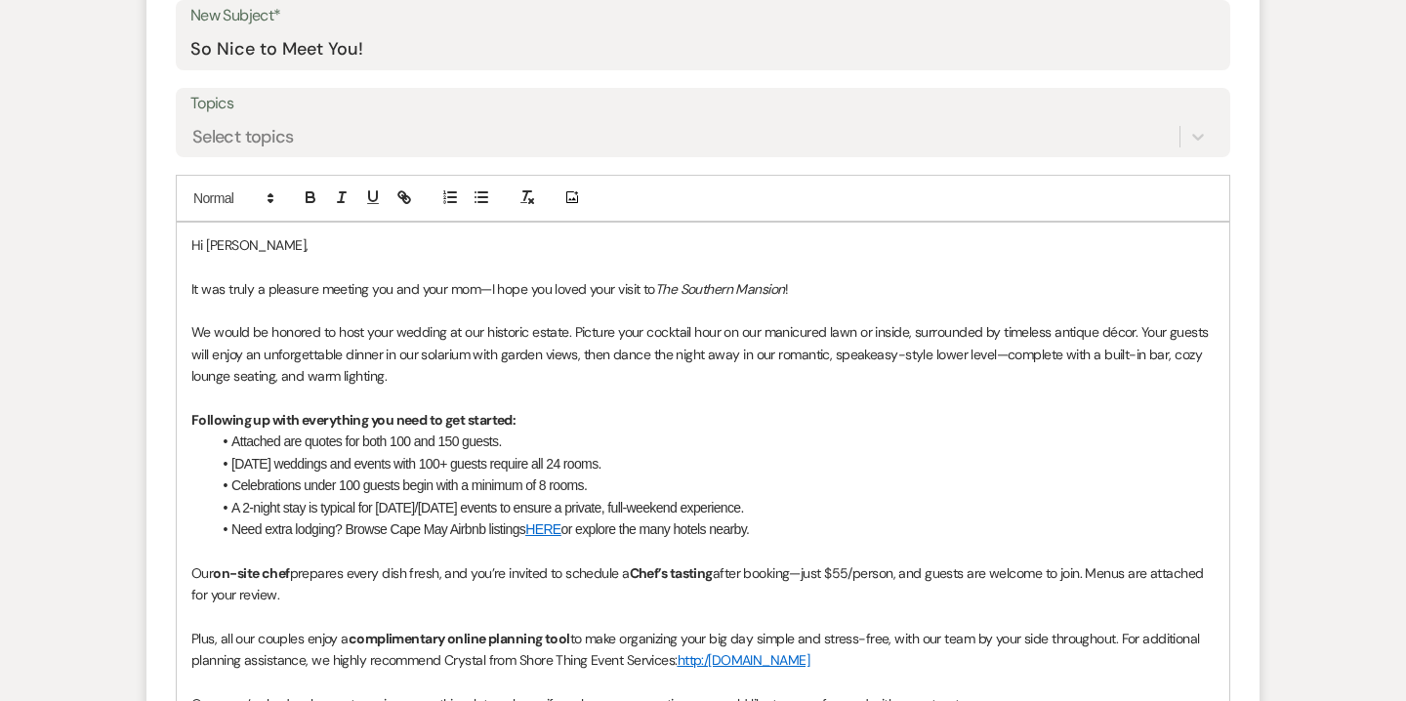
scroll to position [1078, 0]
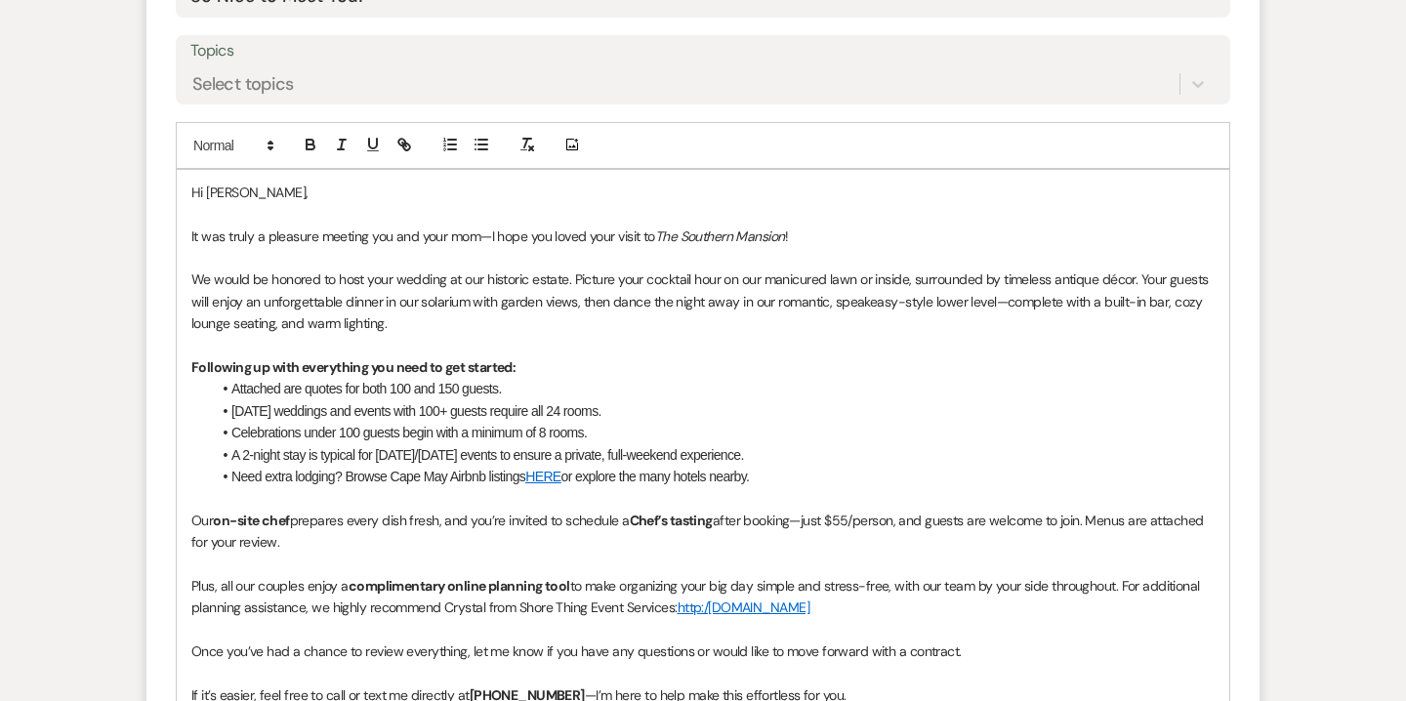
click at [462, 387] on span "Attached are quotes for both 100 and 150 guests." at bounding box center [366, 389] width 271 height 16
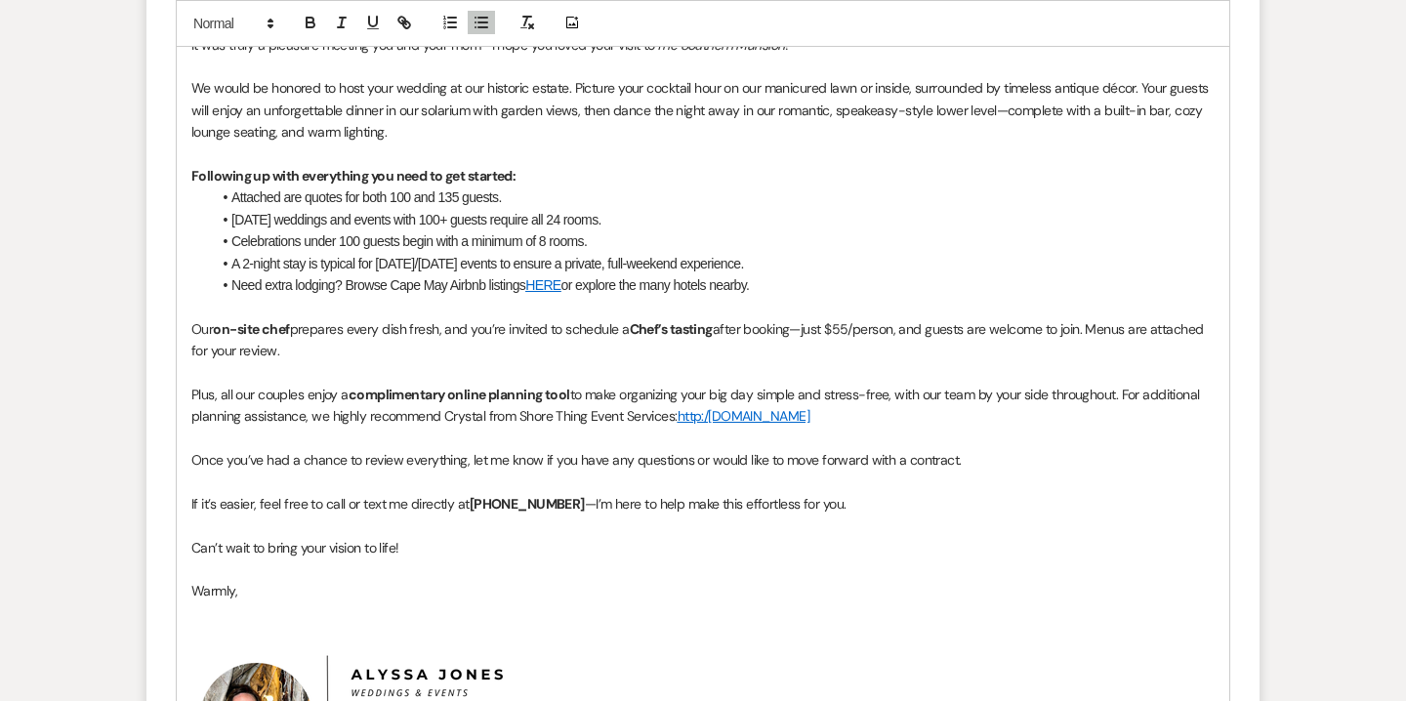
scroll to position [1271, 0]
click at [418, 493] on span "If it’s easier, feel free to call or text me directly at" at bounding box center [330, 502] width 278 height 18
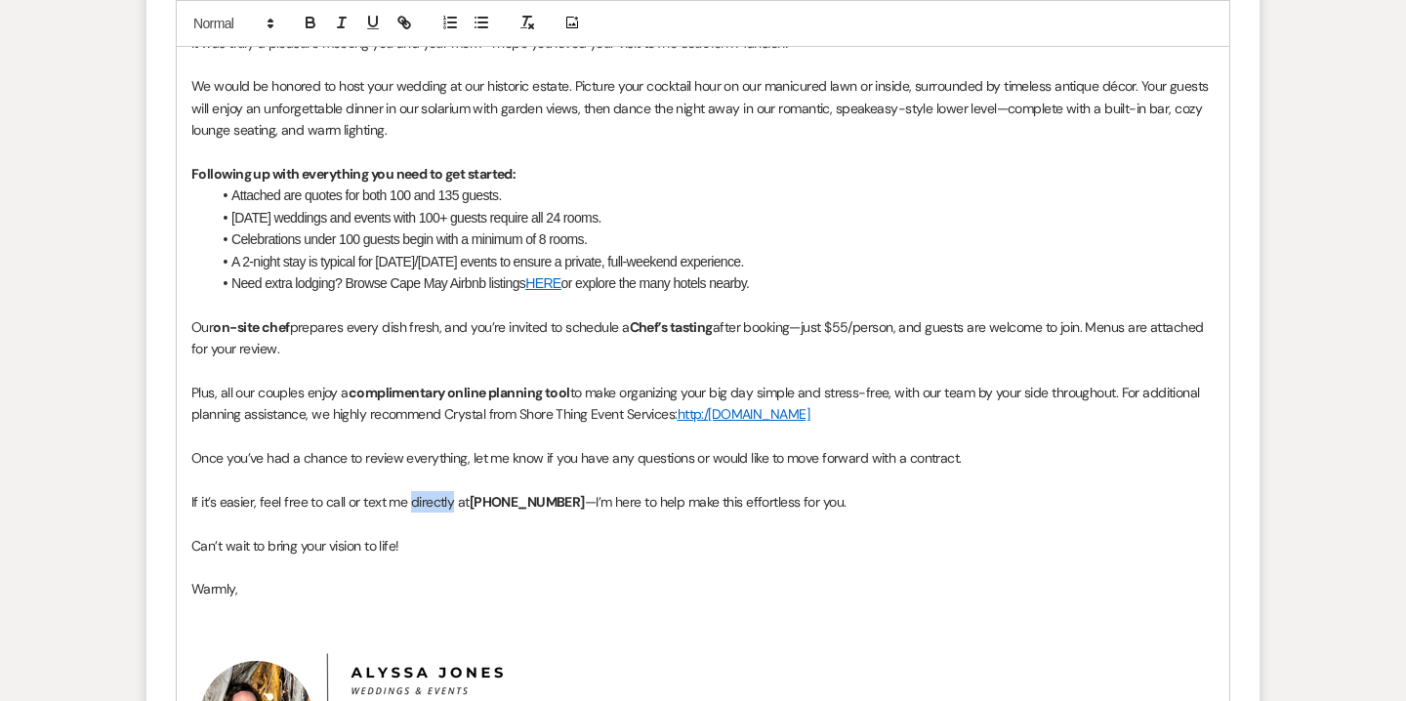
click at [418, 493] on span "If it’s easier, feel free to call or text me directly at" at bounding box center [330, 502] width 278 height 18
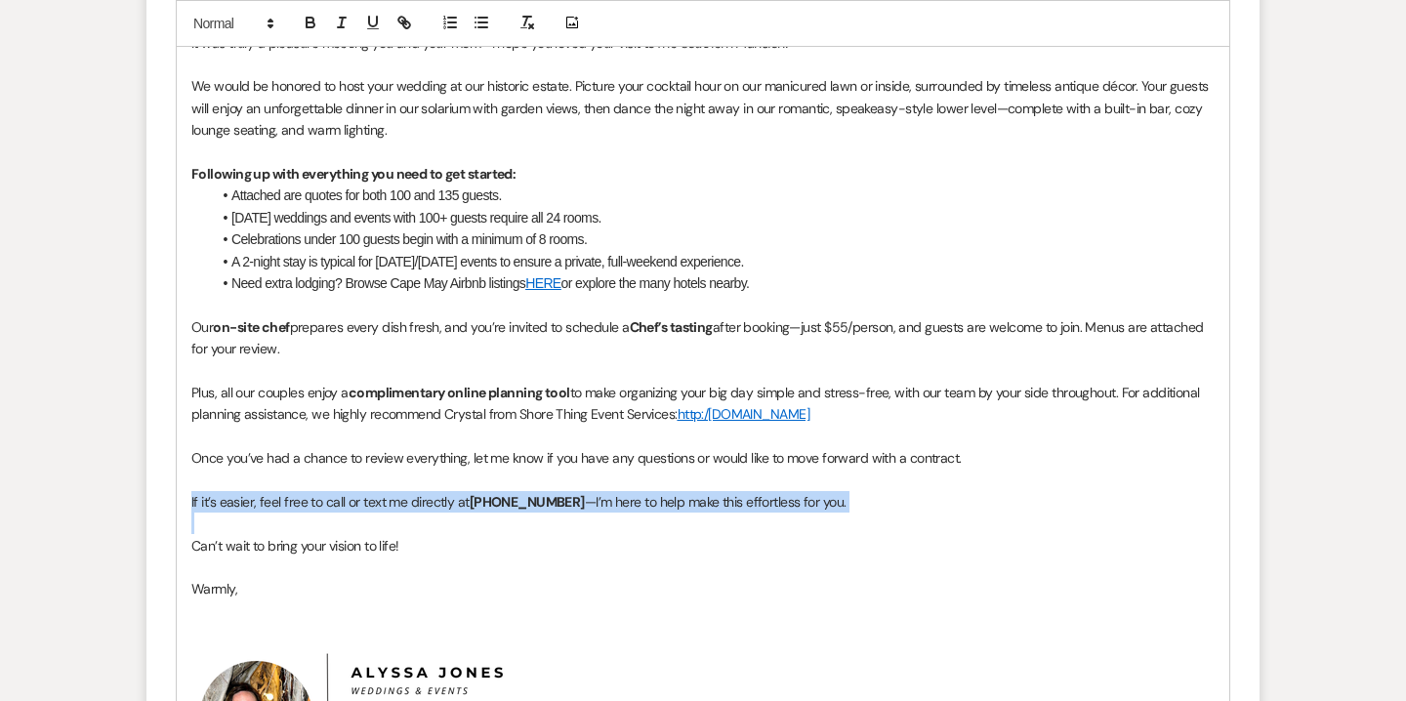
click at [418, 493] on span "If it’s easier, feel free to call or text me directly at" at bounding box center [330, 502] width 278 height 18
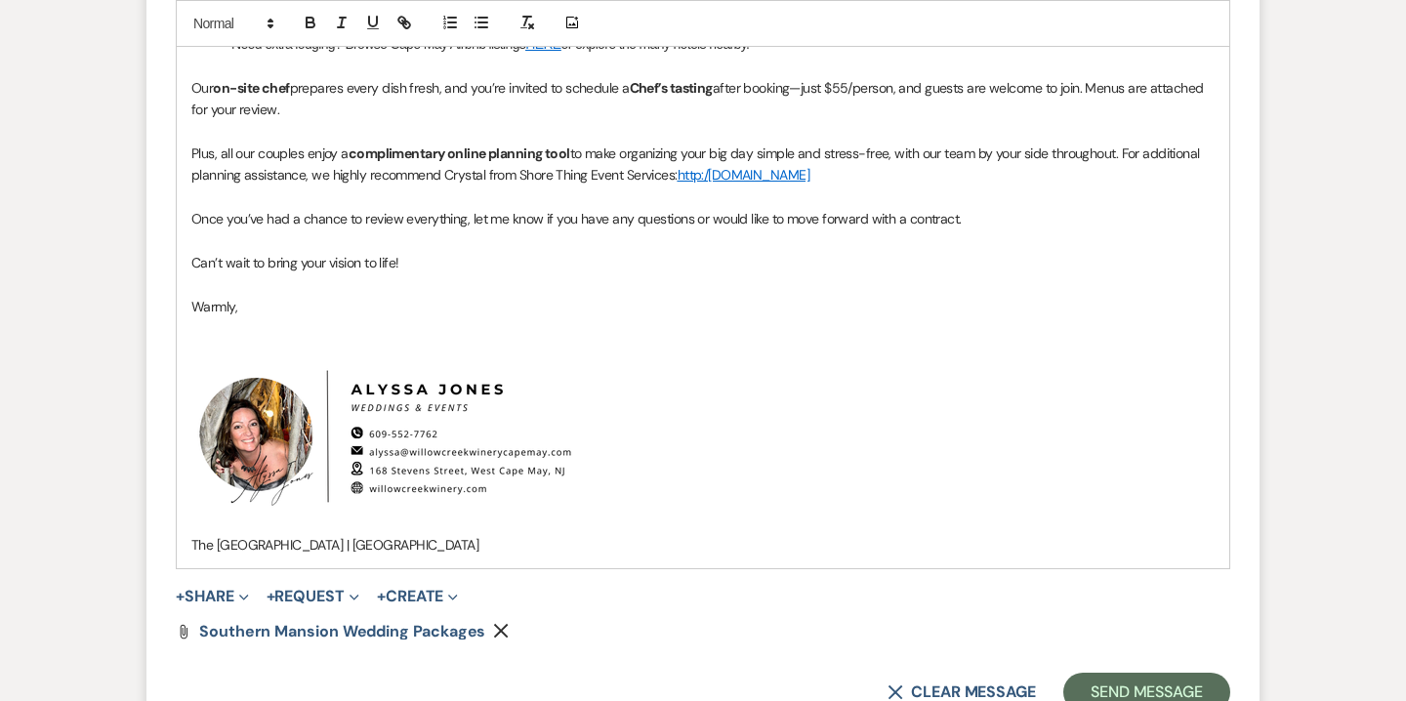
scroll to position [1512, 0]
click at [226, 594] on button "+ Share Expand" at bounding box center [212, 596] width 73 height 16
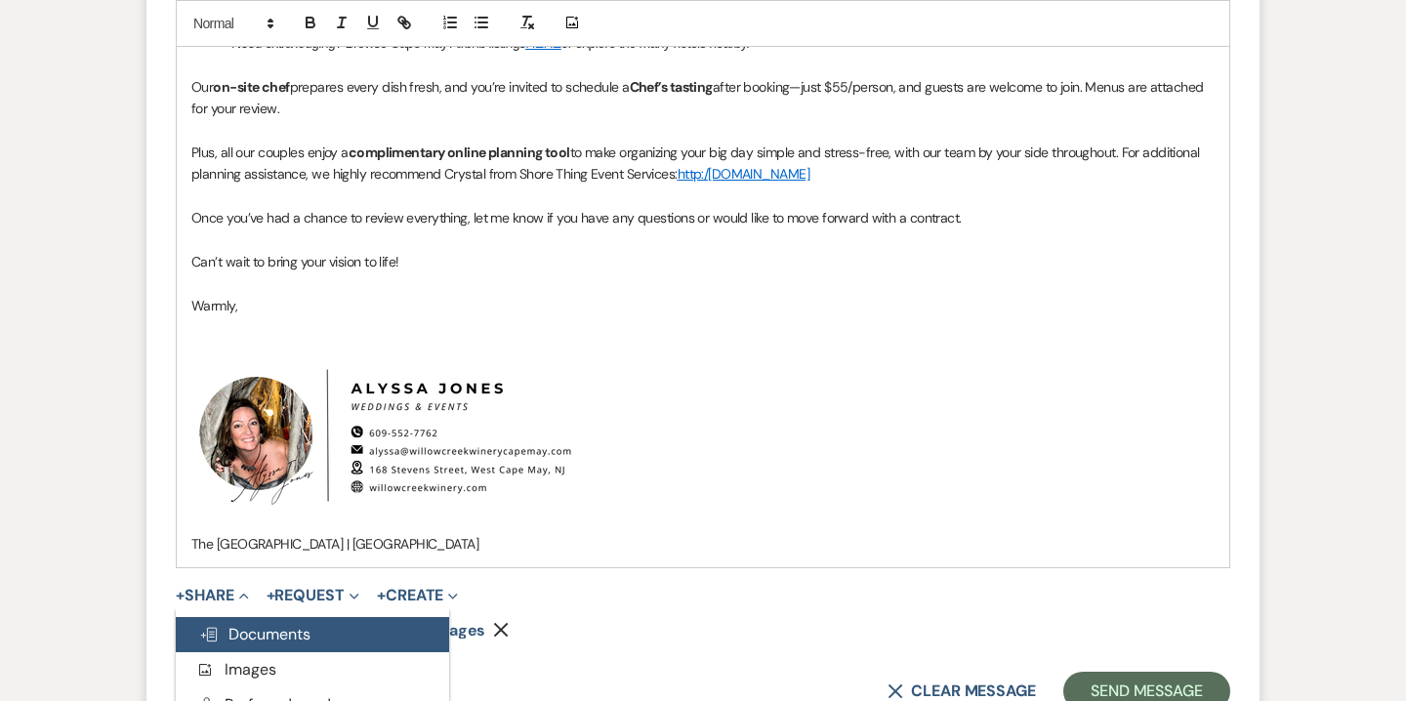
click at [250, 628] on span "Doc Upload Documents" at bounding box center [254, 634] width 111 height 21
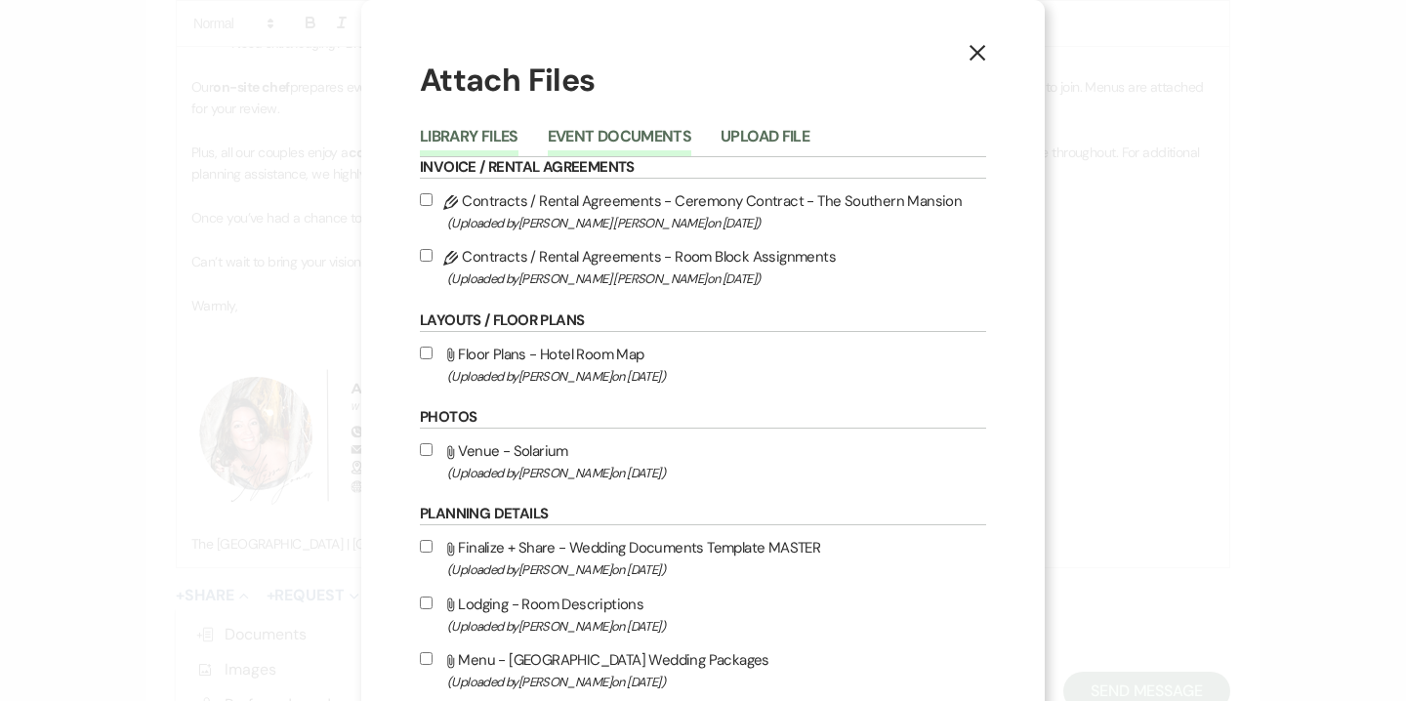
click at [616, 135] on button "Event Documents" at bounding box center [620, 142] width 144 height 27
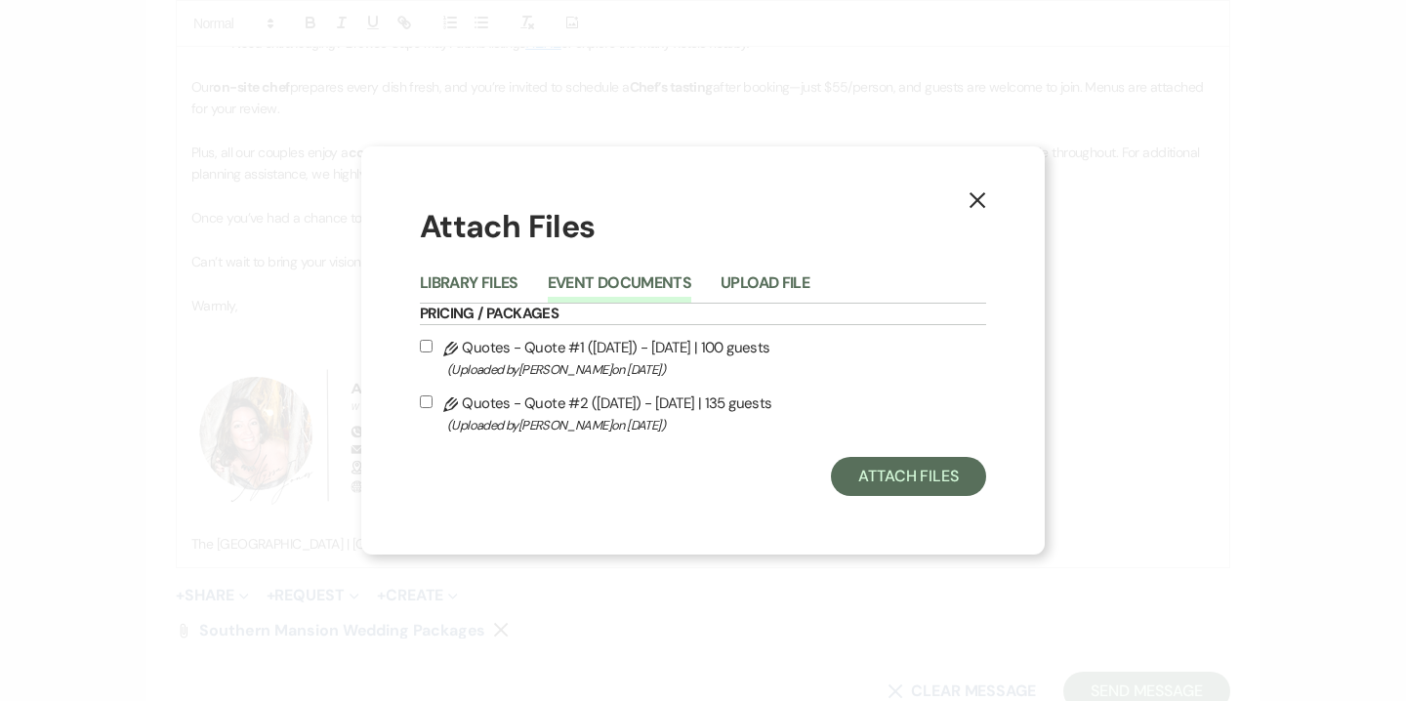
click at [601, 370] on span "(Uploaded by Alyssa Jones on Sep 20th, 2025 )" at bounding box center [716, 369] width 539 height 22
click at [433, 353] on input "Pencil Quotes - Quote #1 (9-20-2025) - Saturday | 100 guests (Uploaded by Alyss…" at bounding box center [426, 346] width 13 height 13
click at [605, 425] on span "(Uploaded by Alyssa Jones on Sep 20th, 2025 )" at bounding box center [716, 425] width 539 height 22
click at [433, 408] on input "Pencil Quotes - Quote #2 (9-20-2025) - Saturday | 135 guests (Uploaded by Alyss…" at bounding box center [426, 402] width 13 height 13
click at [875, 487] on button "Attach Files" at bounding box center [908, 476] width 155 height 39
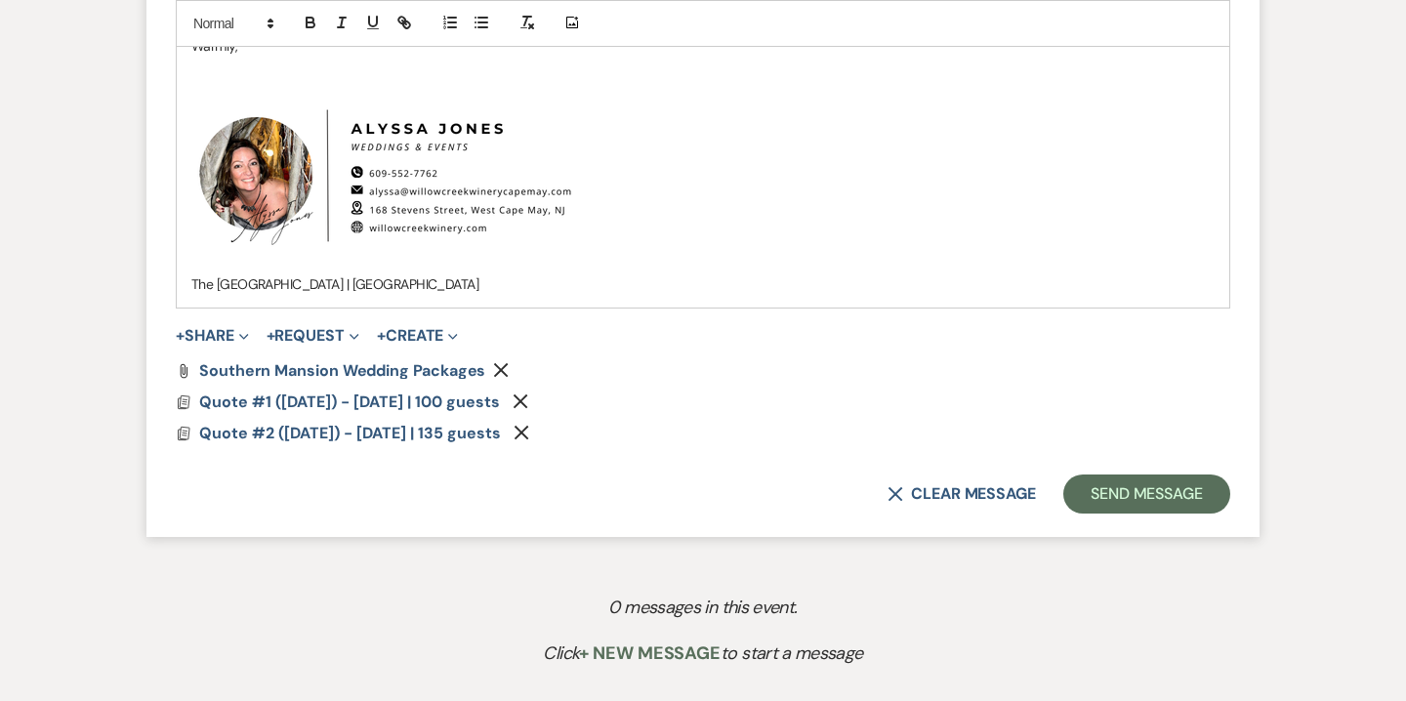
scroll to position [1801, 0]
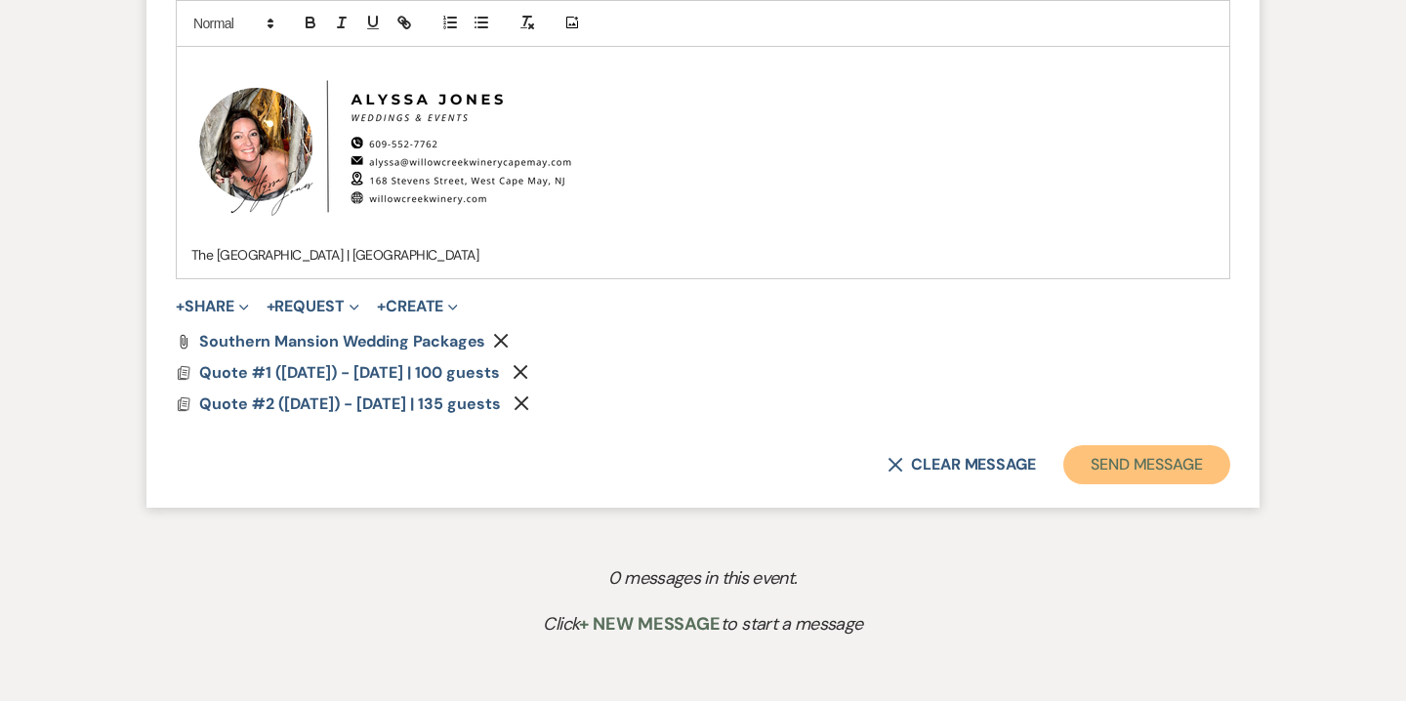
click at [1136, 468] on button "Send Message" at bounding box center [1146, 464] width 167 height 39
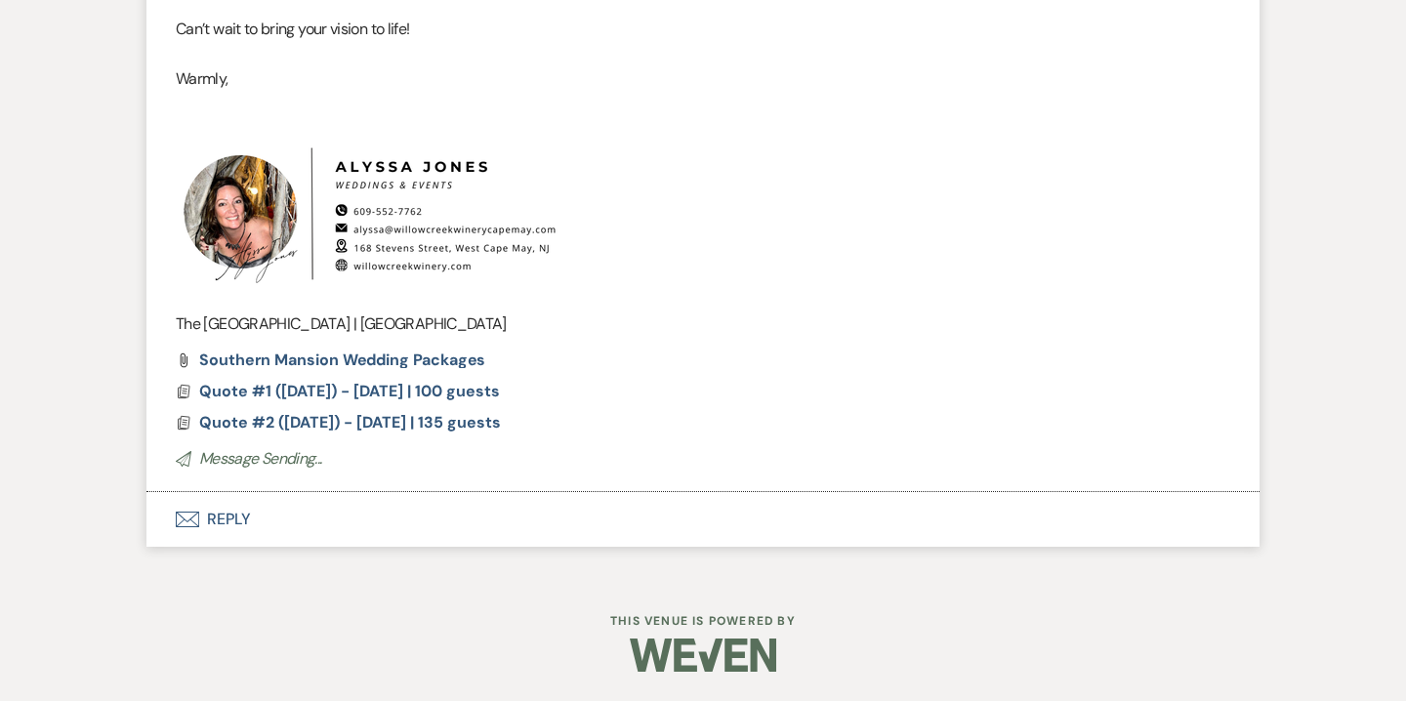
scroll to position [1035, 0]
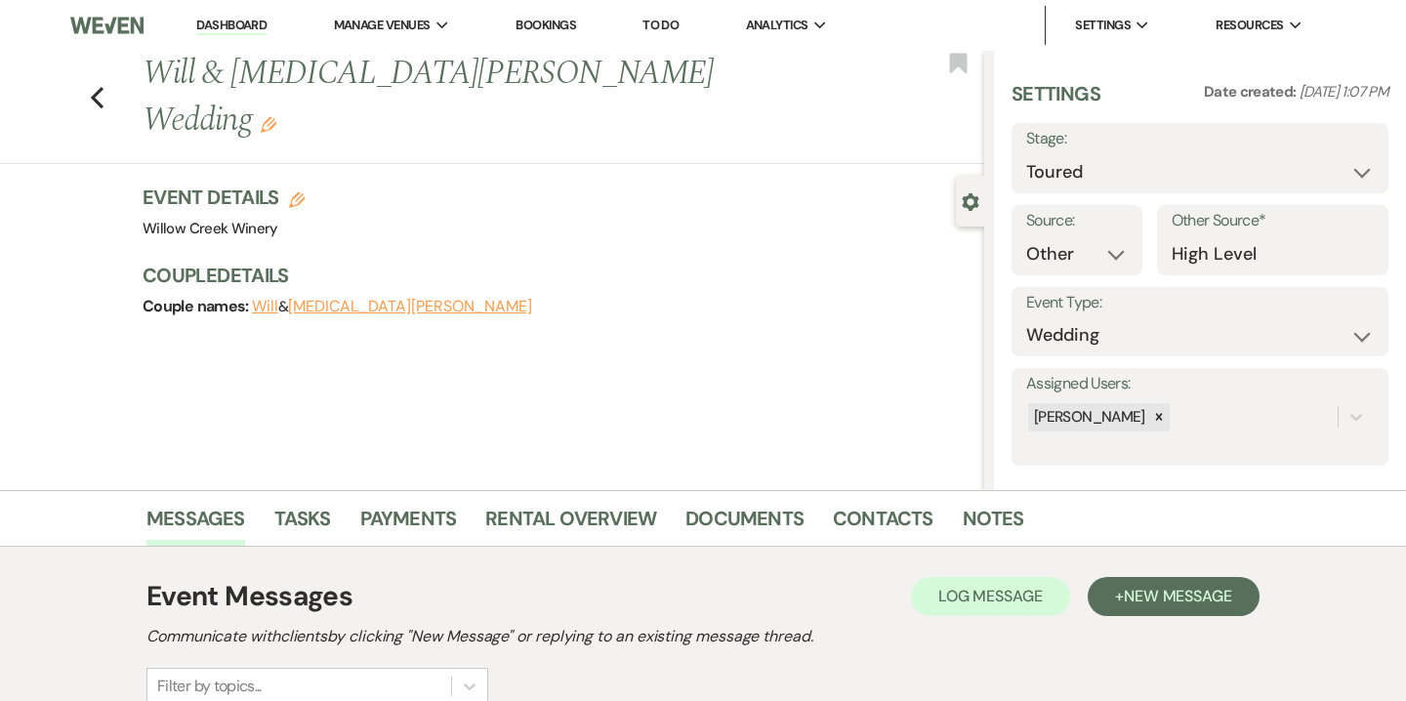
select select "5"
select select "14"
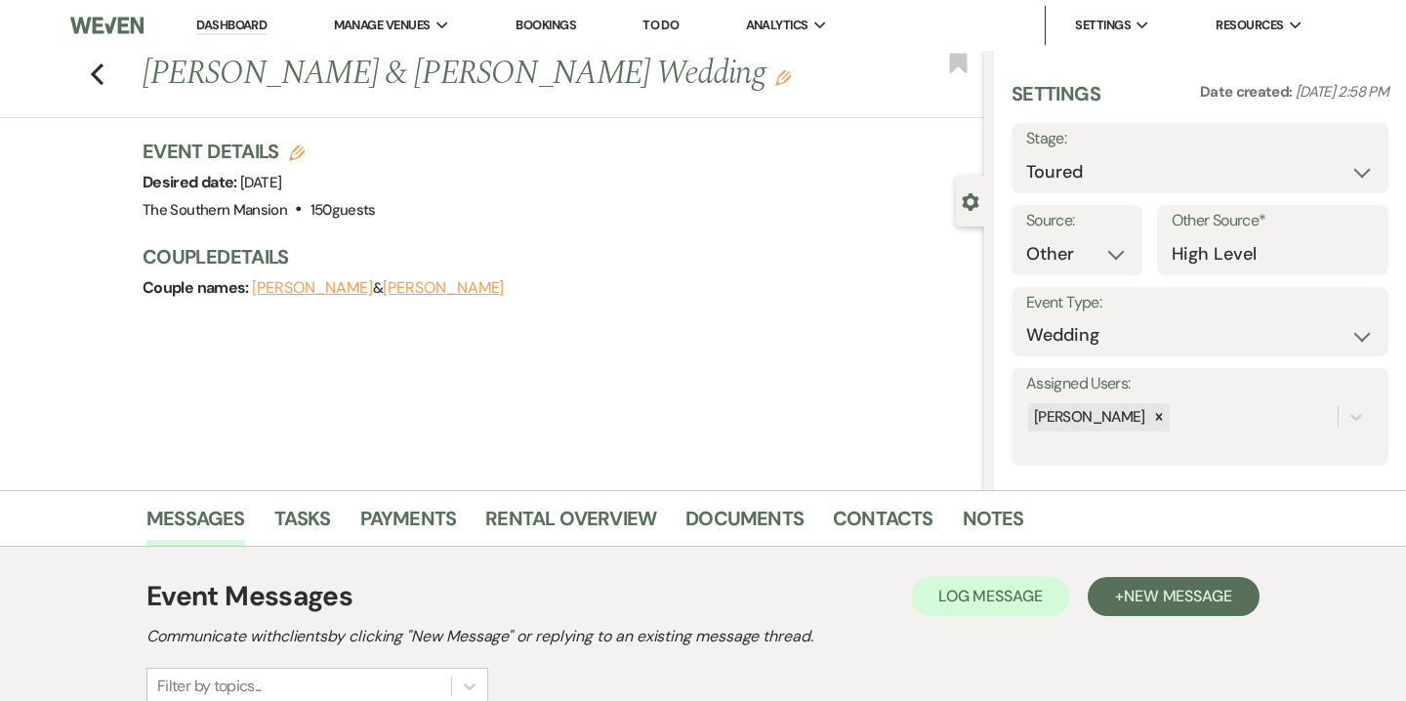
select select "5"
select select "14"
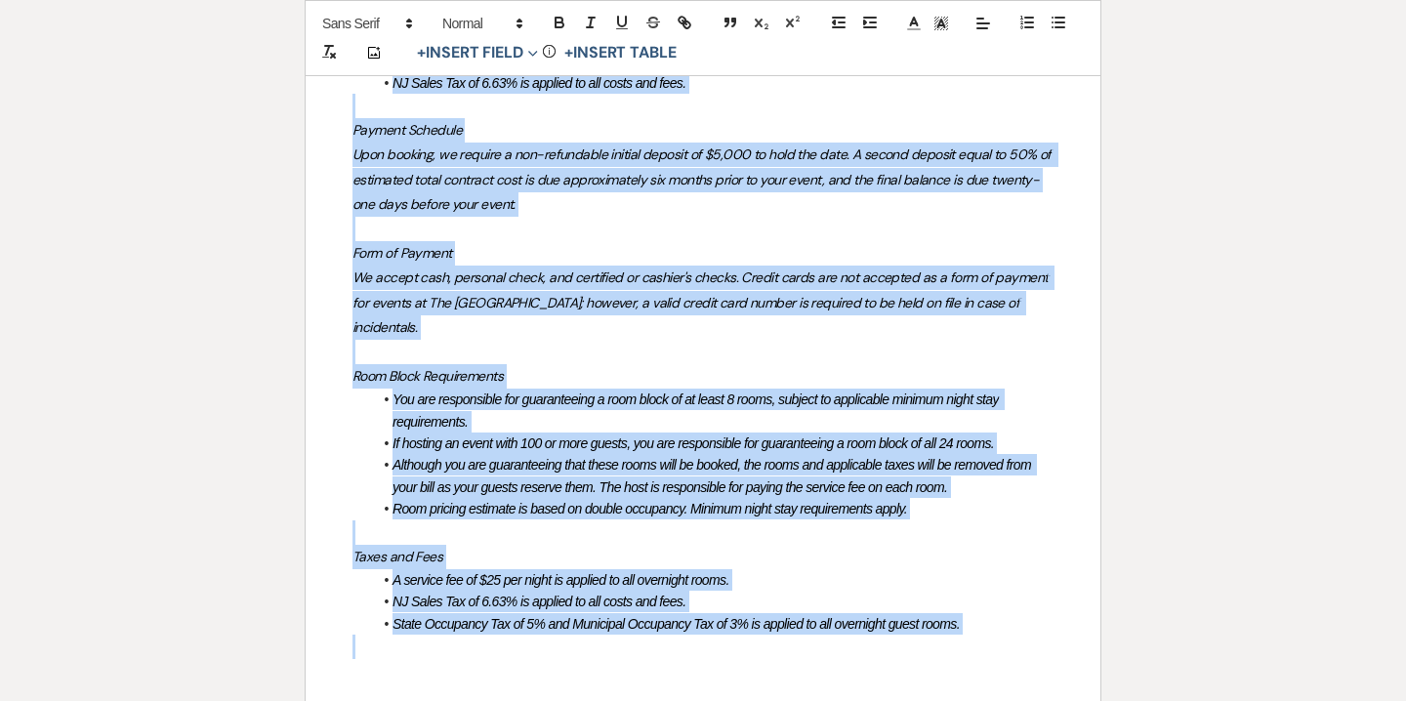
scroll to position [2051, 0]
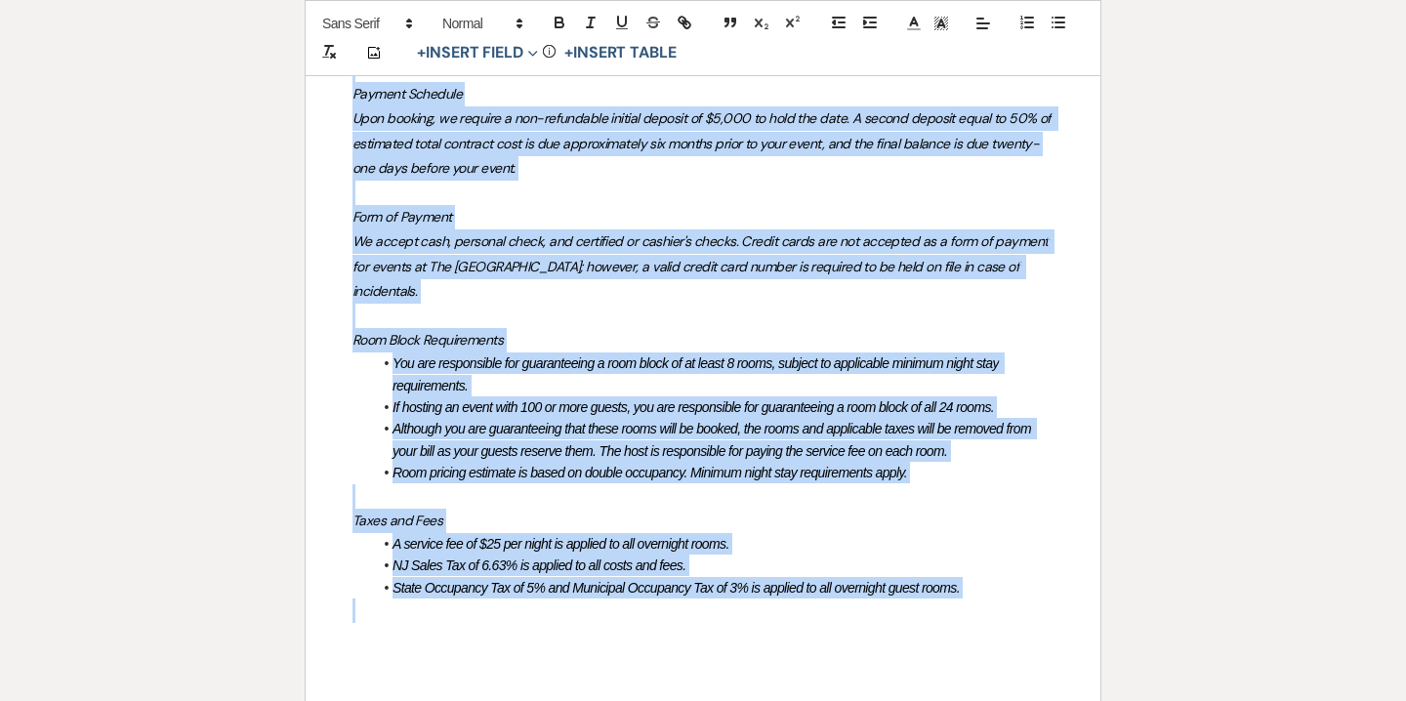
drag, startPoint x: 349, startPoint y: 198, endPoint x: 951, endPoint y: 612, distance: 731.1
click at [951, 612] on div "The Southern Mansion Wedding Experience Includes: Expert Assistance from your V…" at bounding box center [703, 98] width 795 height 1236
copy div "Lor Ipsumdol Sitamet Consect Adipiscing Elitsedd: Eiusmo Temporinci utla etdo M…"
